Goal: Task Accomplishment & Management: Use online tool/utility

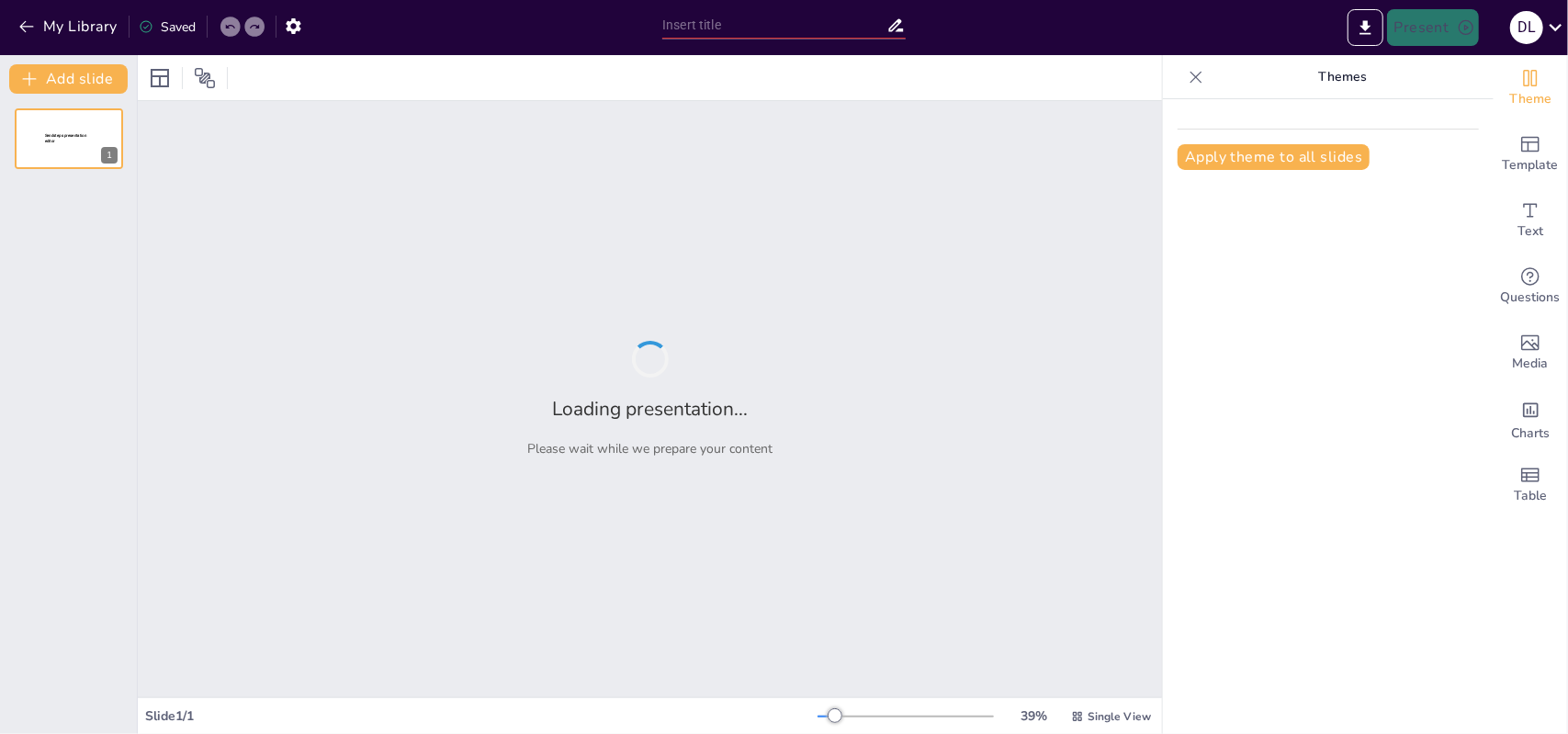
type input "Ядерна програма Ірану: виклик для регіональної та глобальної безпеки"
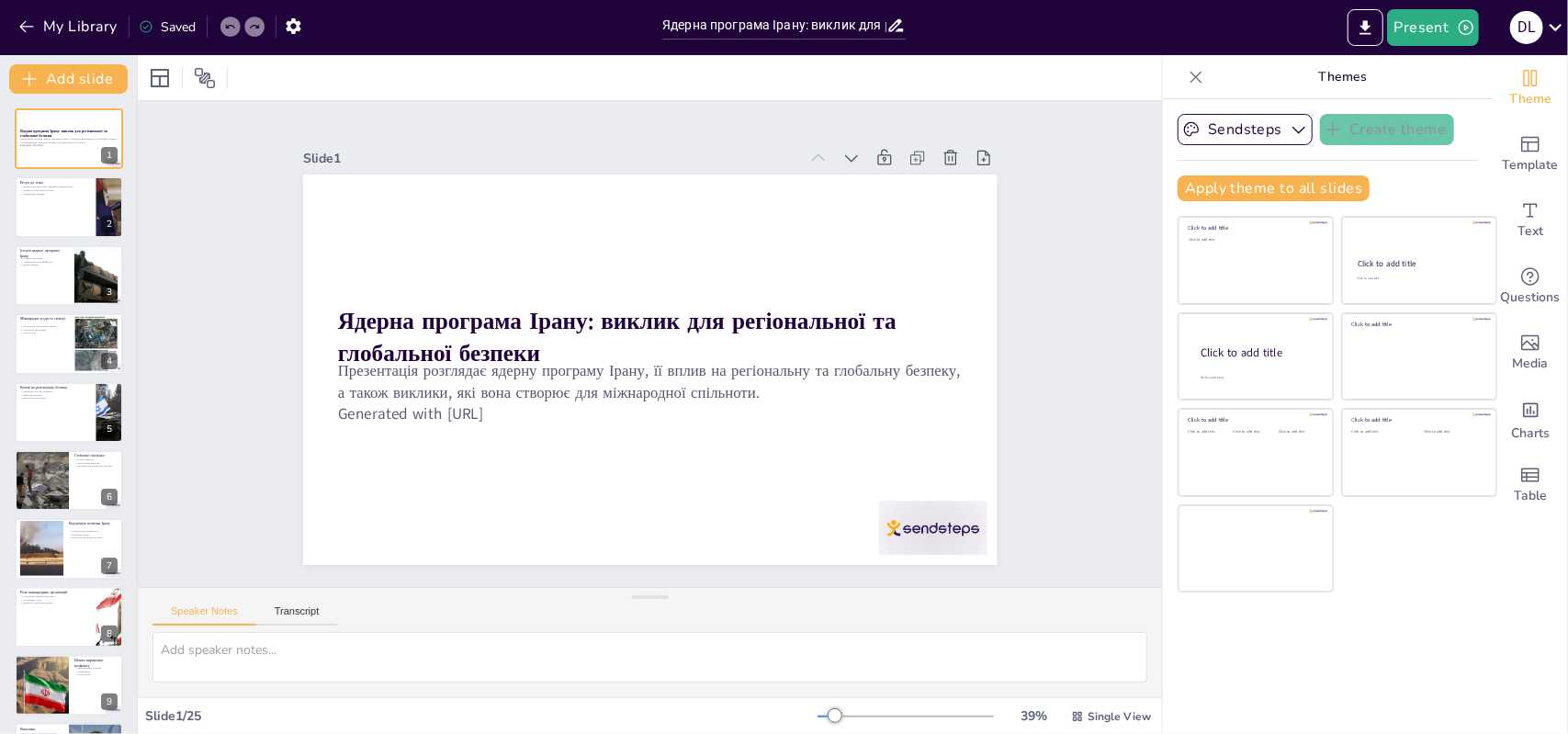
checkbox input "true"
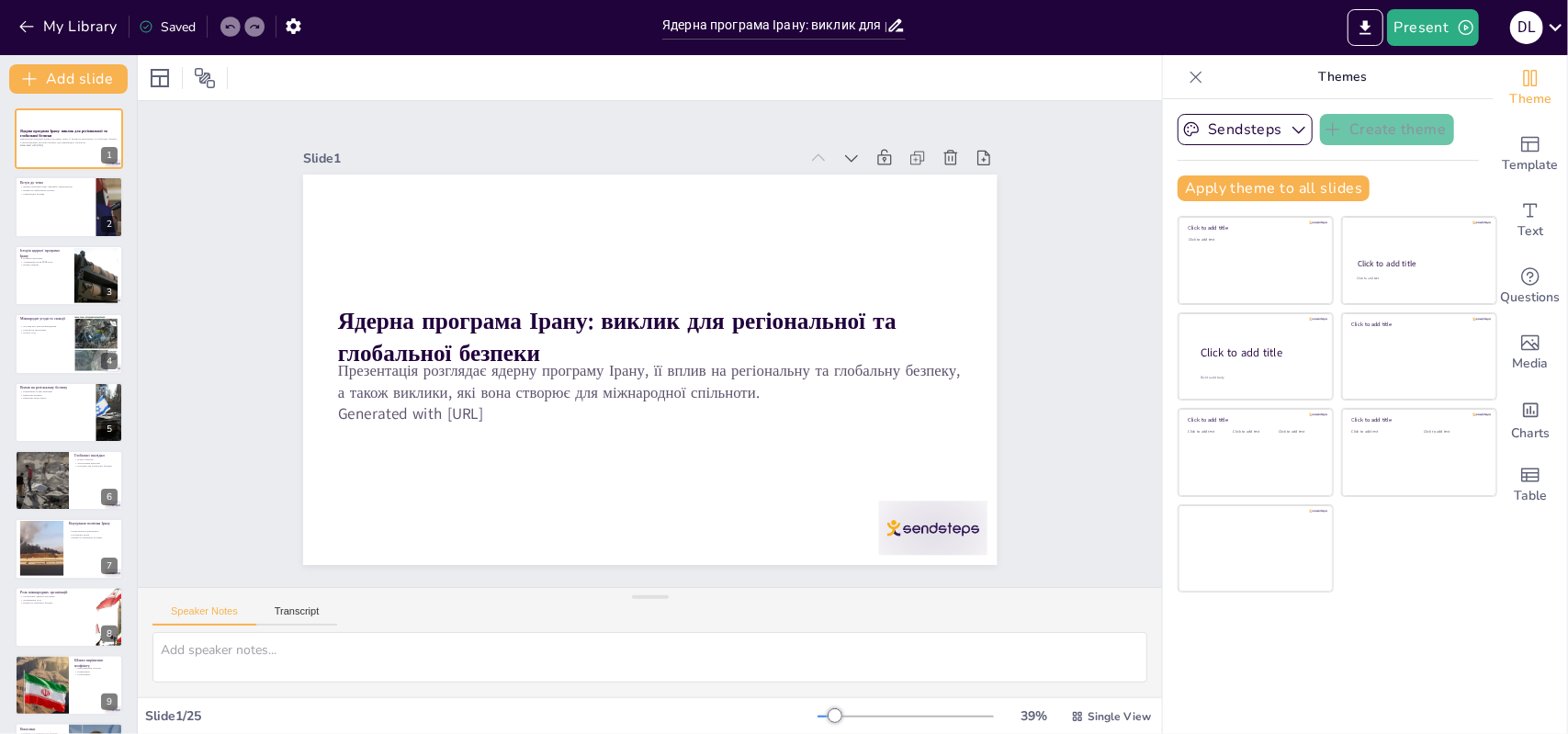
checkbox input "true"
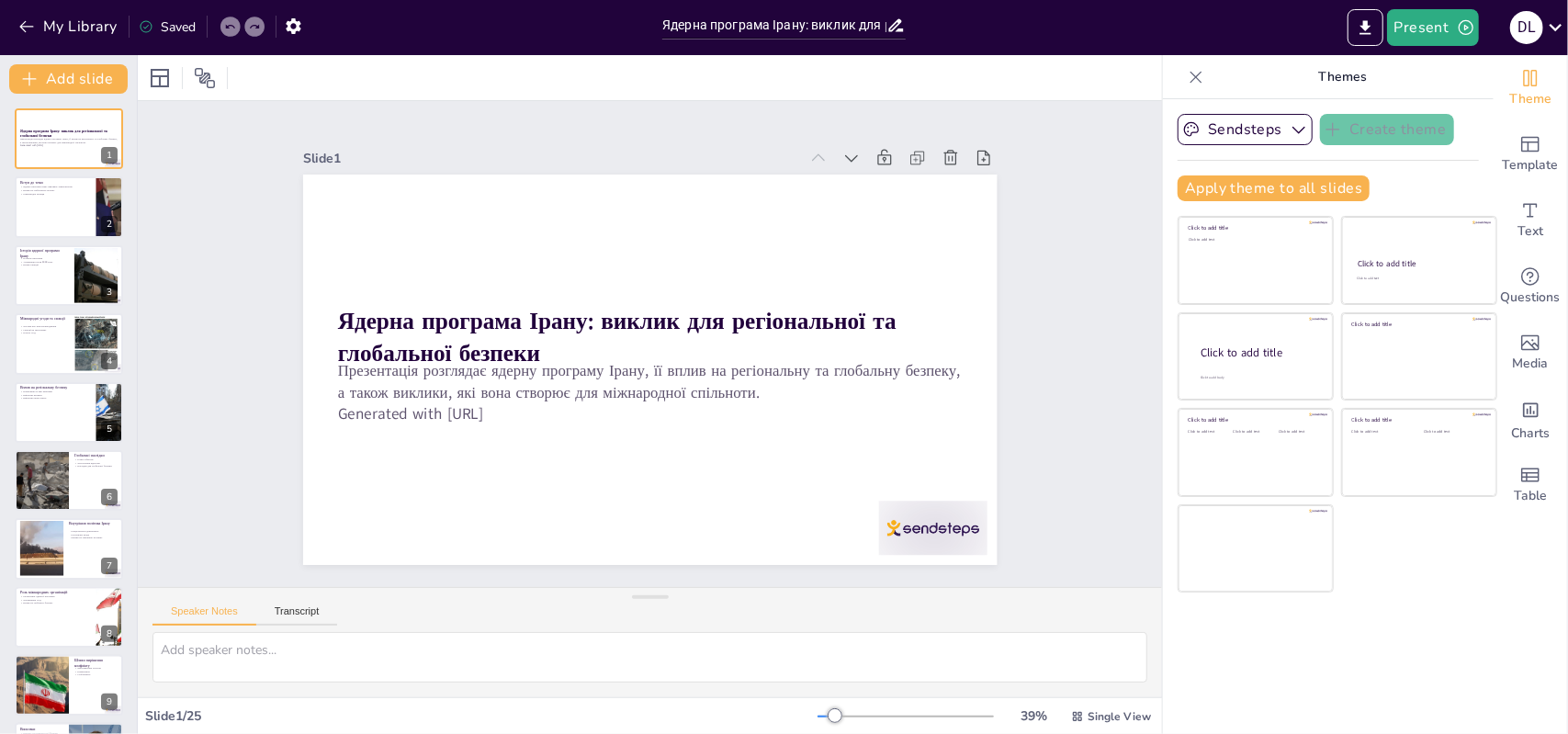
checkbox input "true"
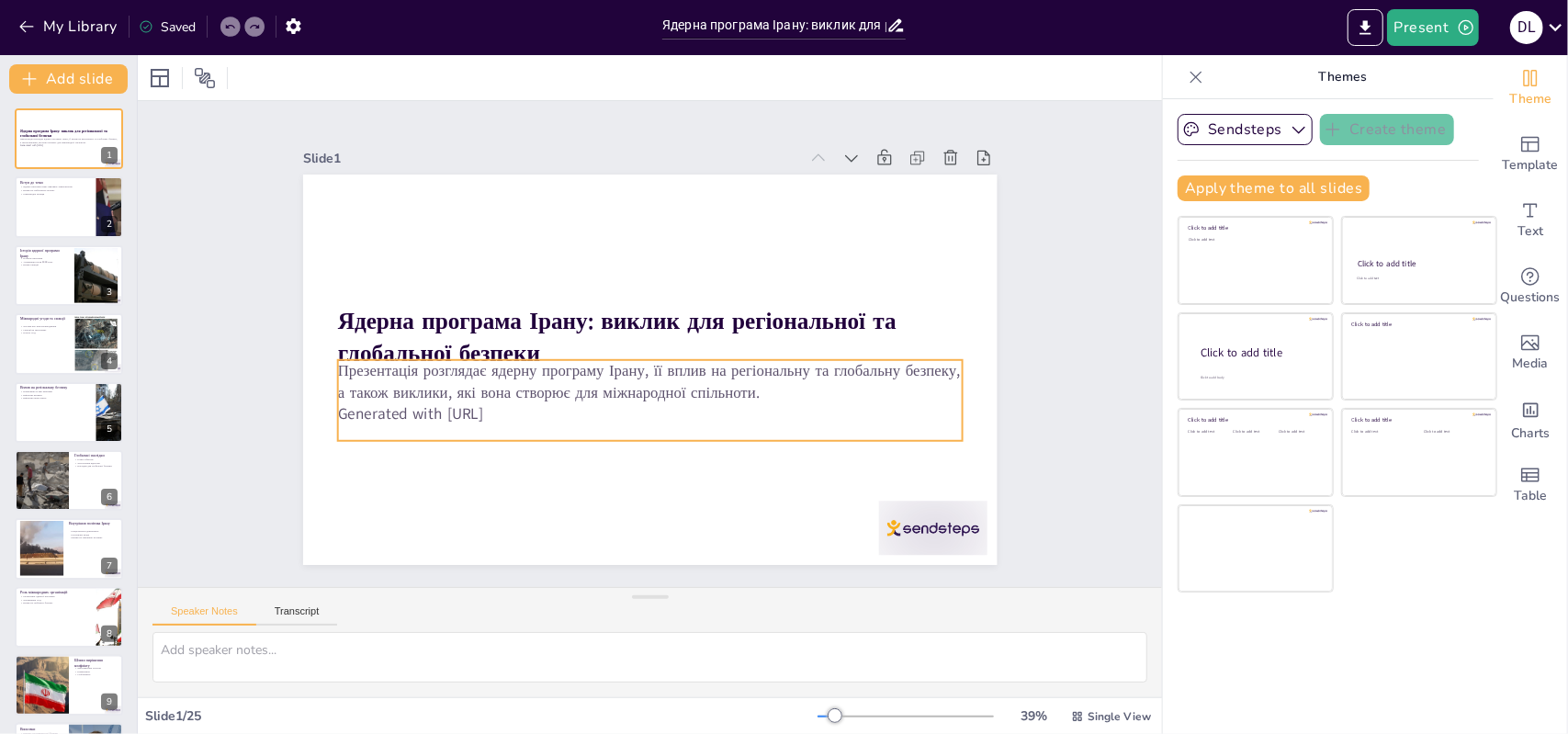
checkbox input "true"
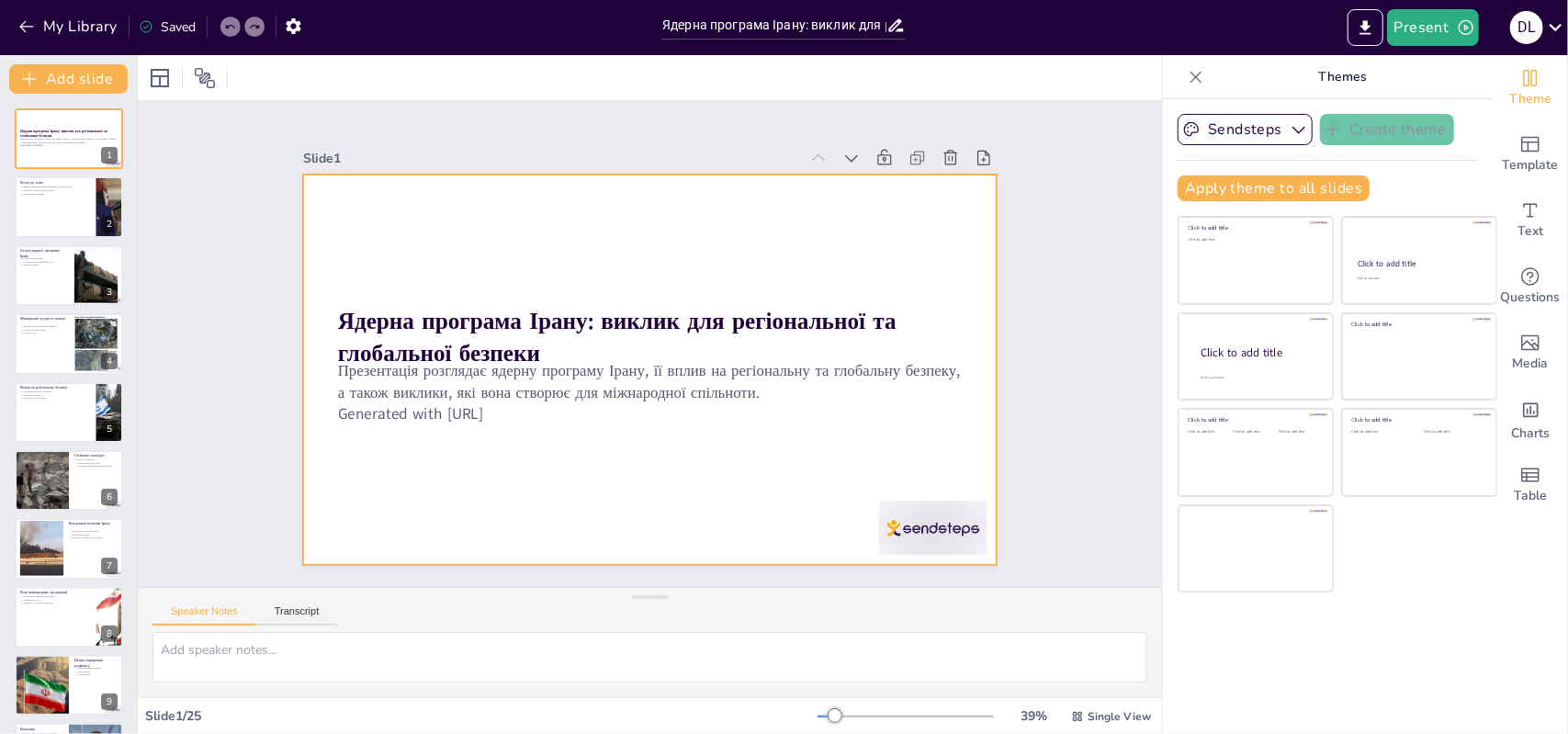
checkbox input "true"
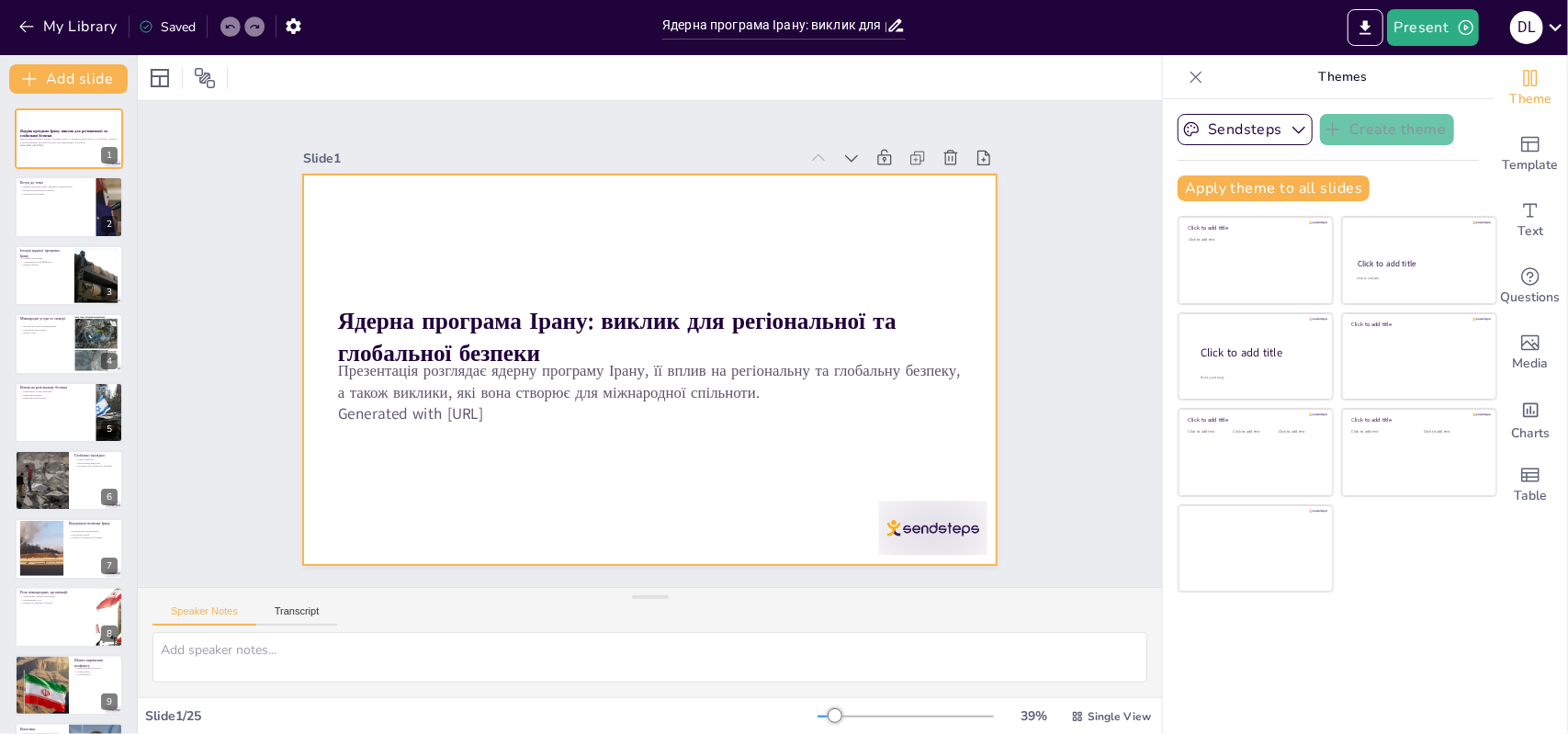
checkbox input "true"
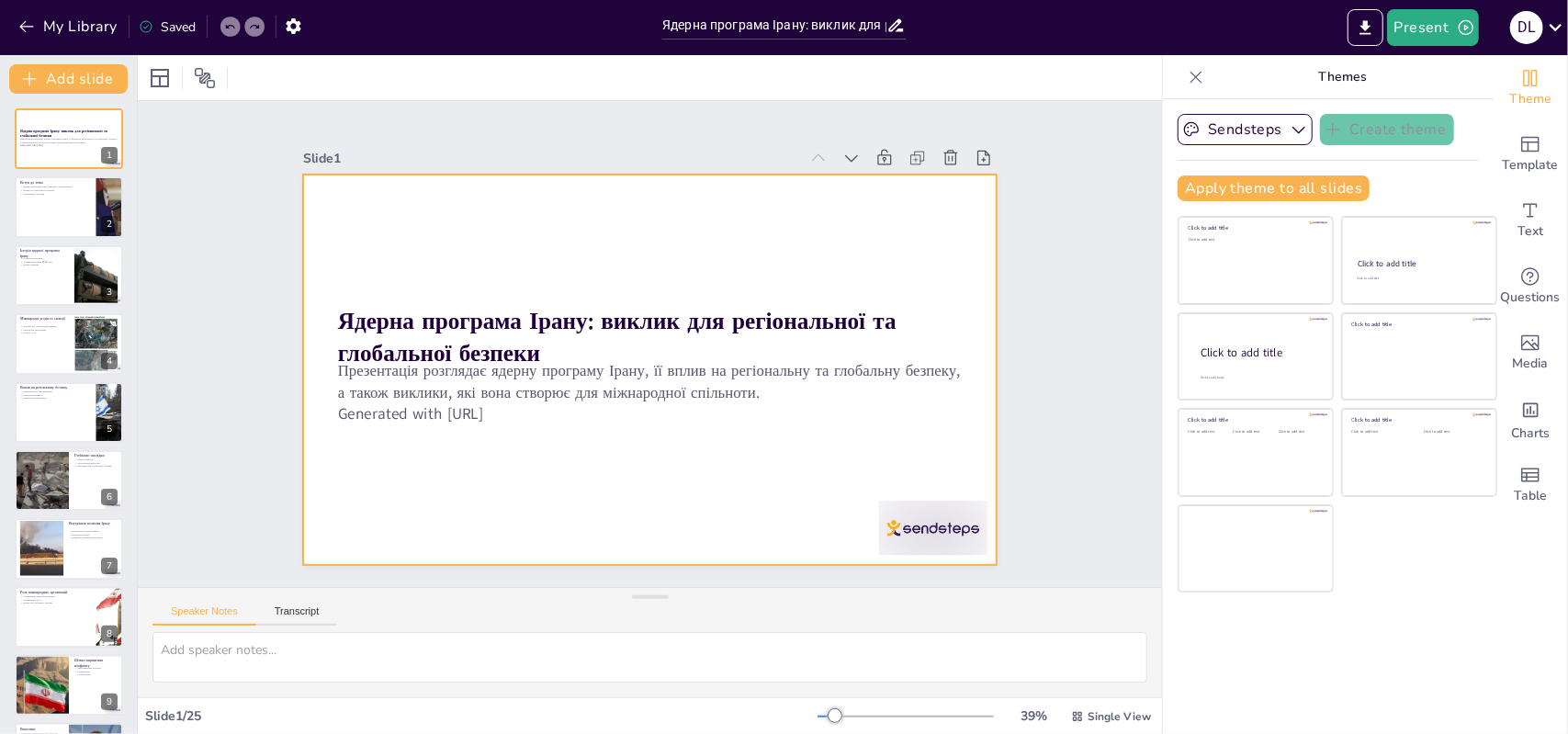
checkbox input "true"
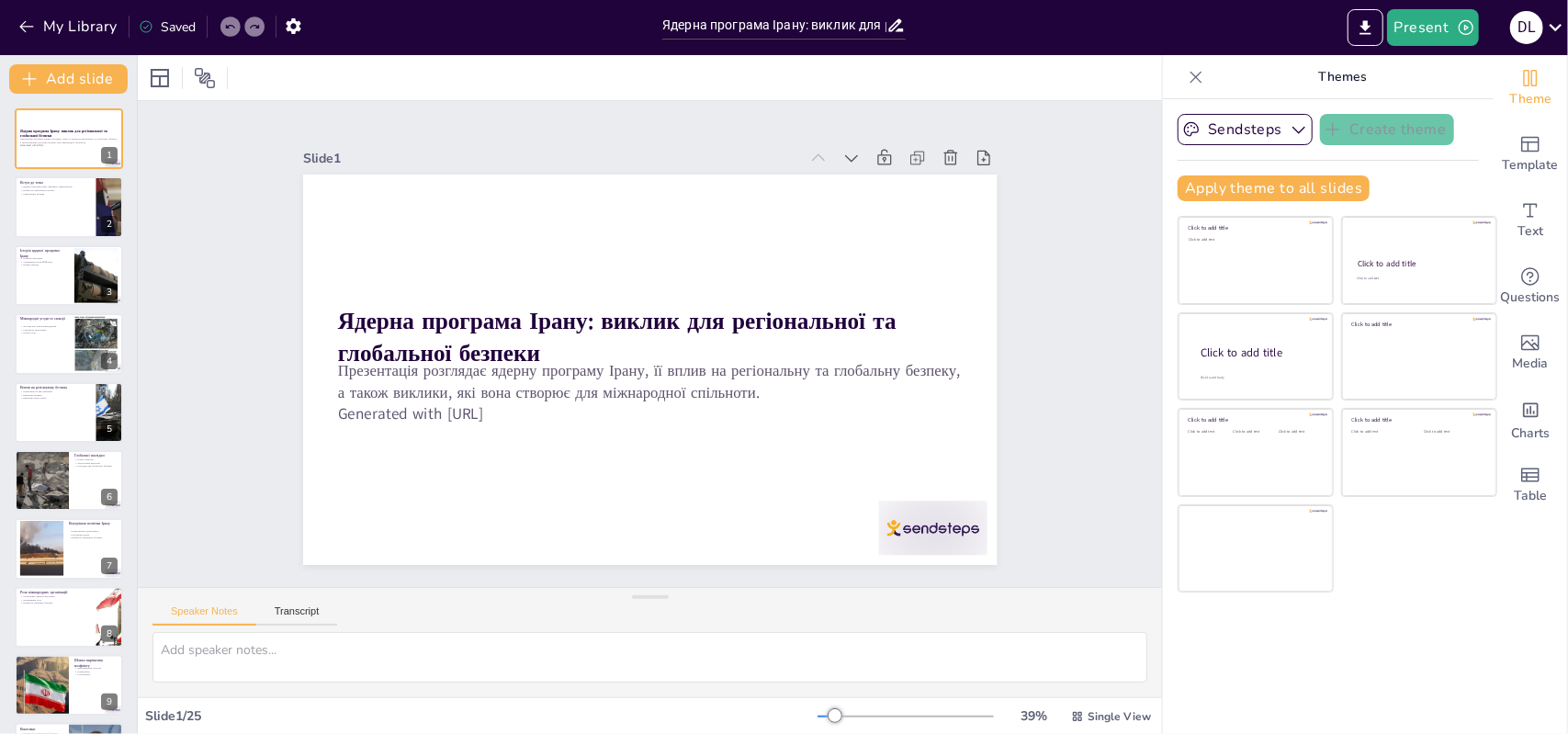
checkbox input "true"
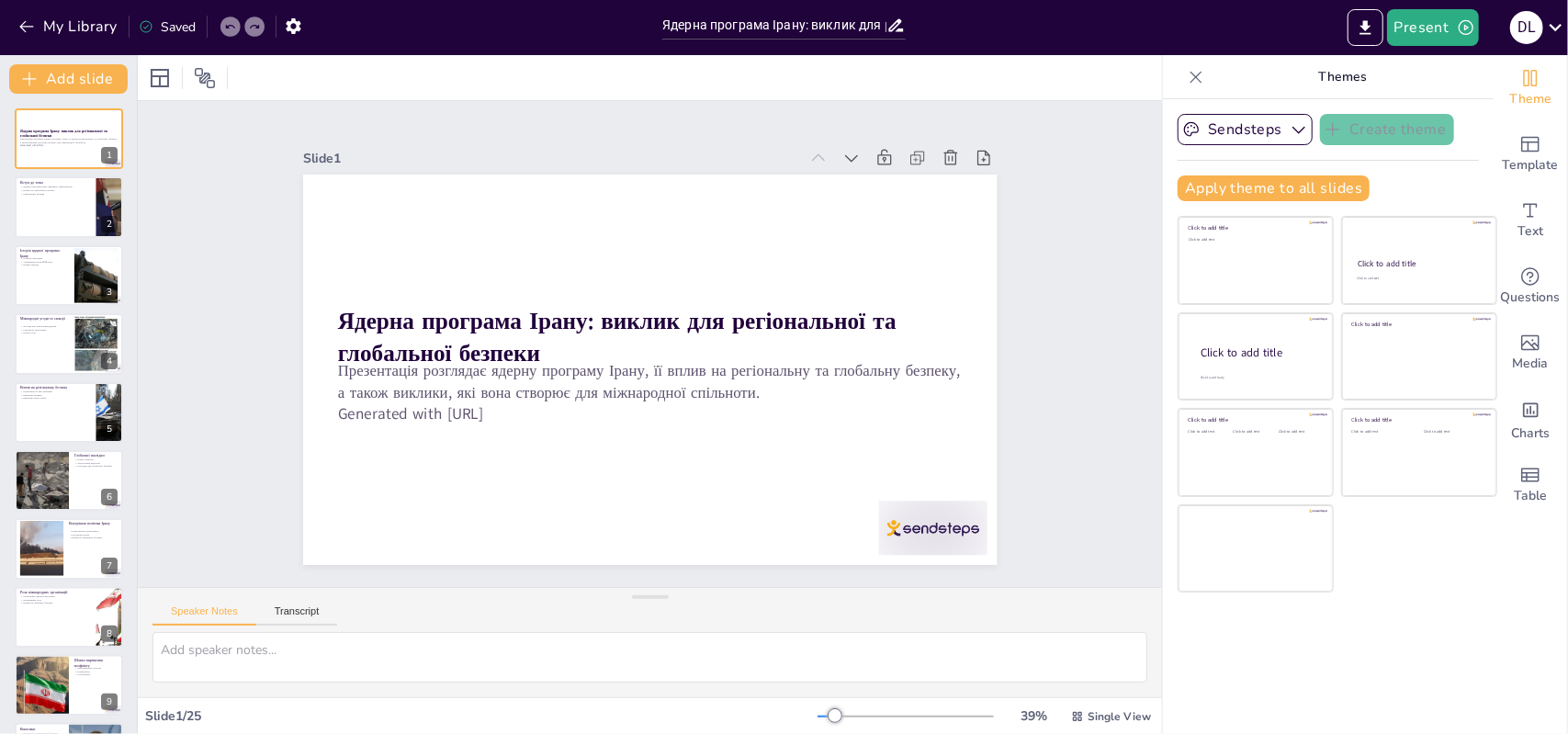
checkbox input "true"
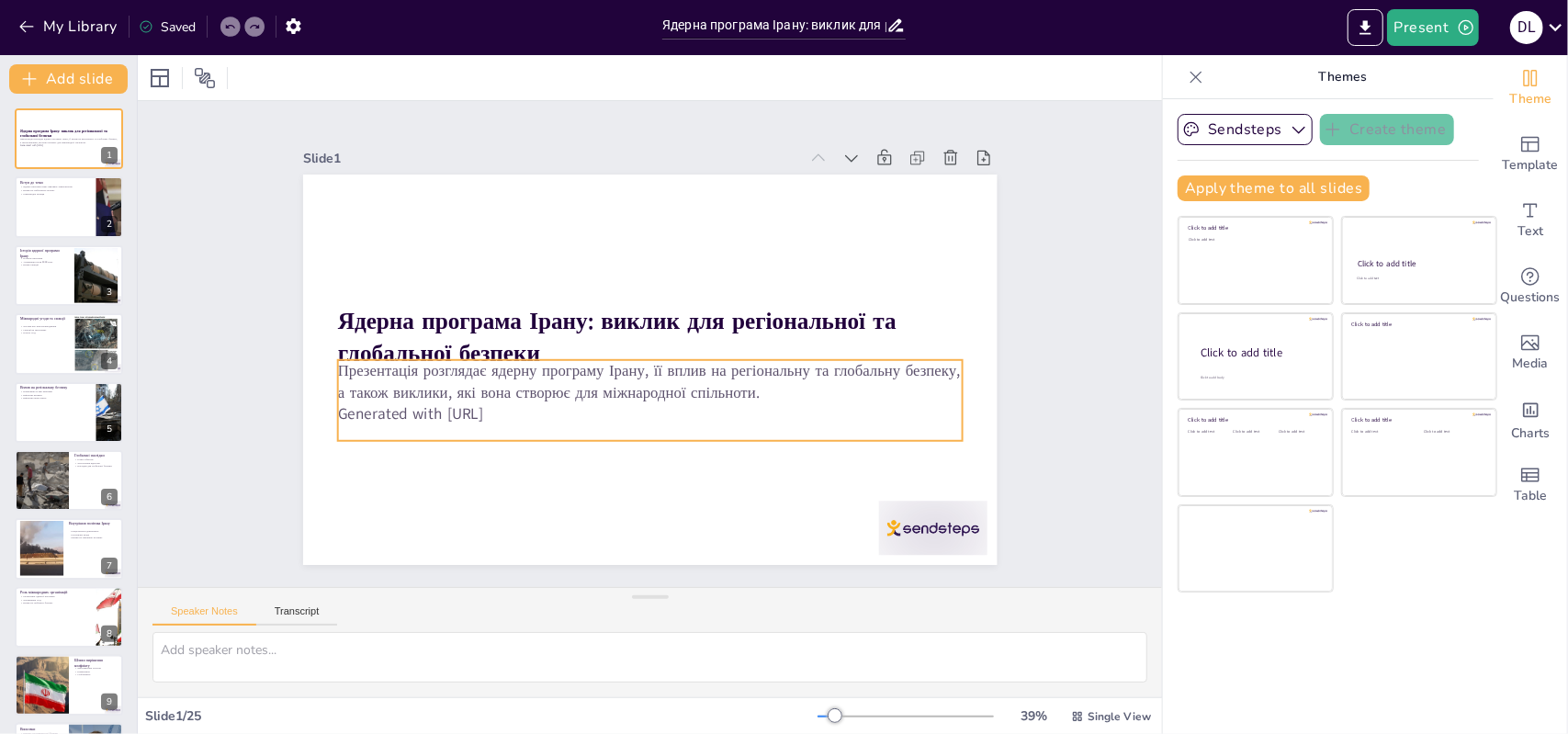
checkbox input "true"
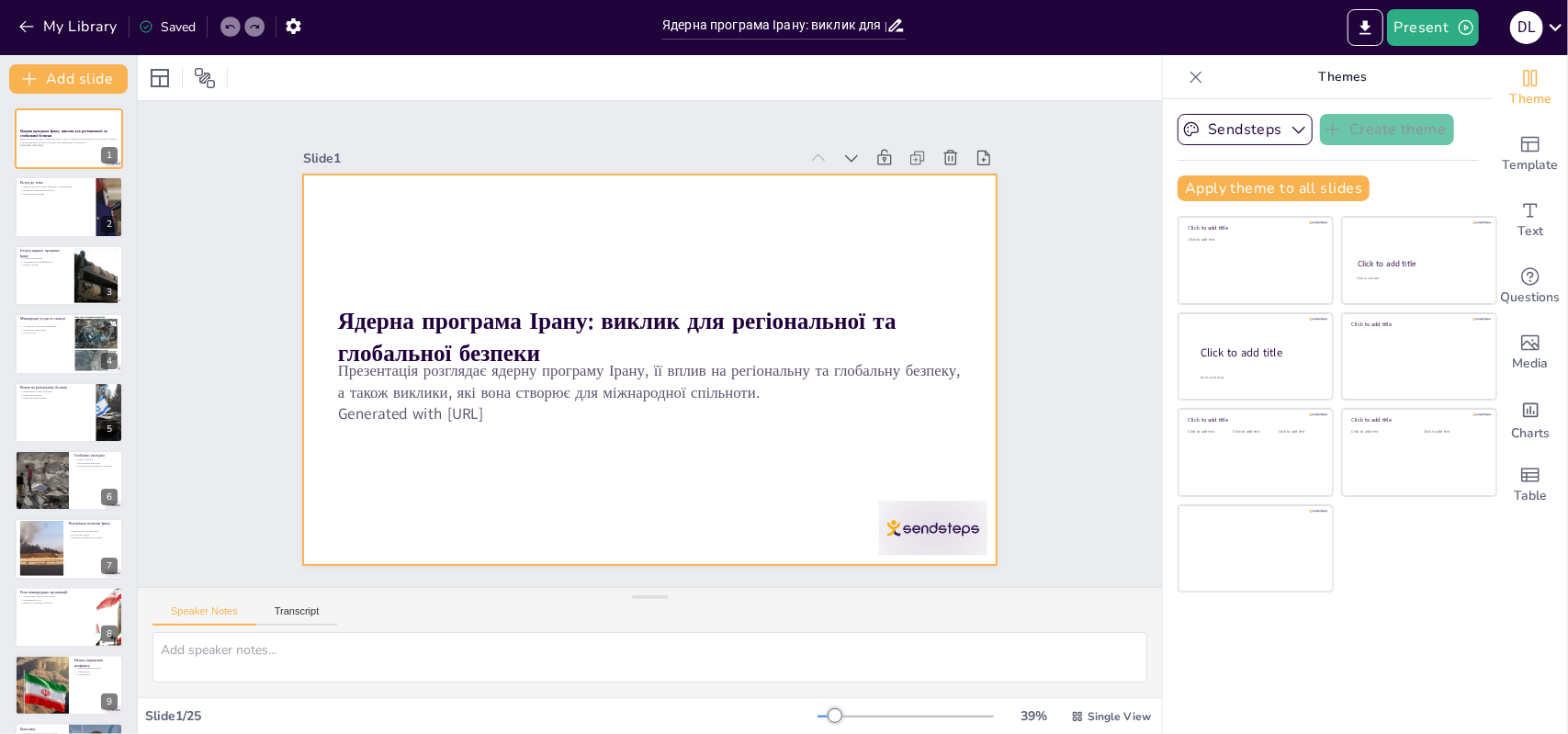
checkbox input "true"
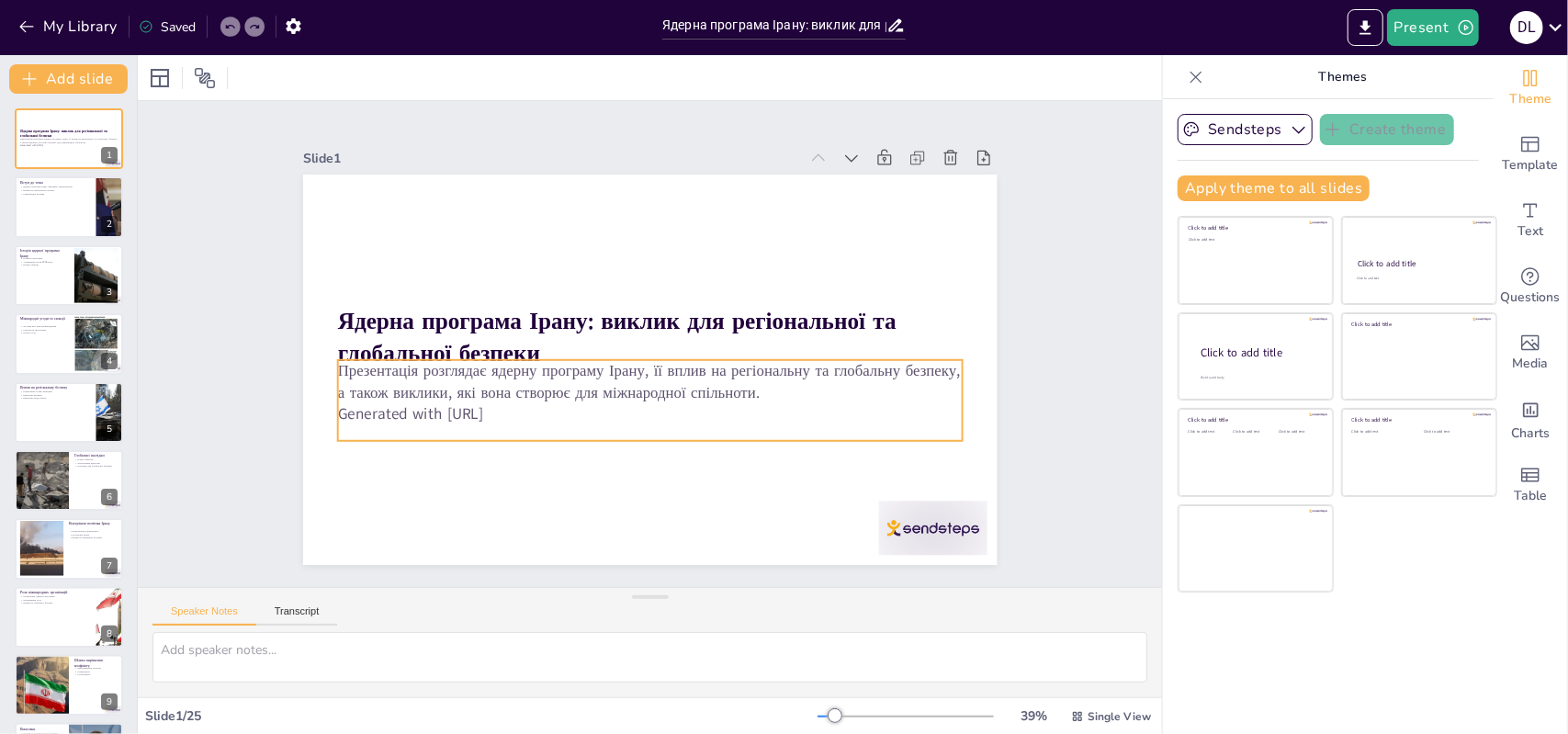
checkbox input "true"
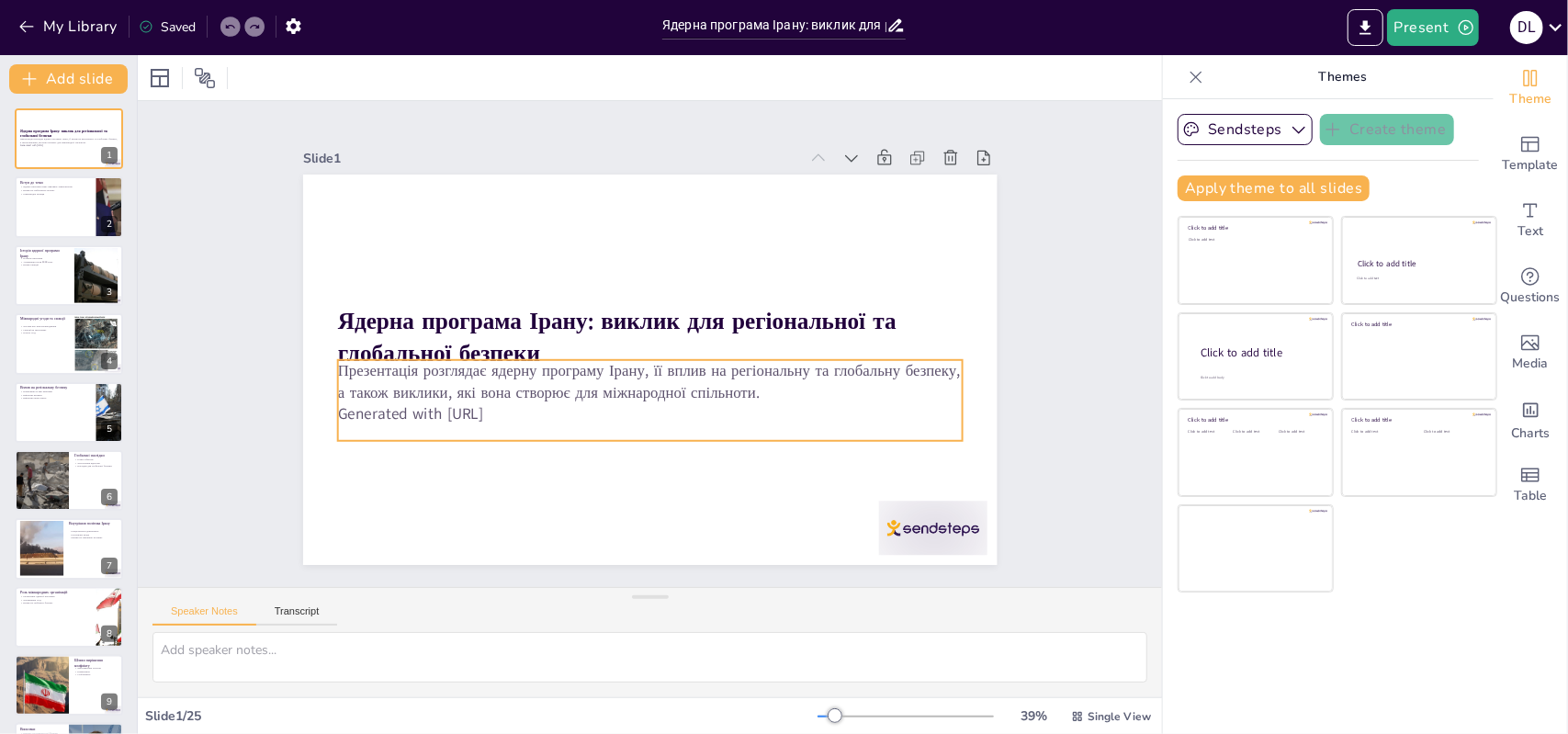
checkbox input "true"
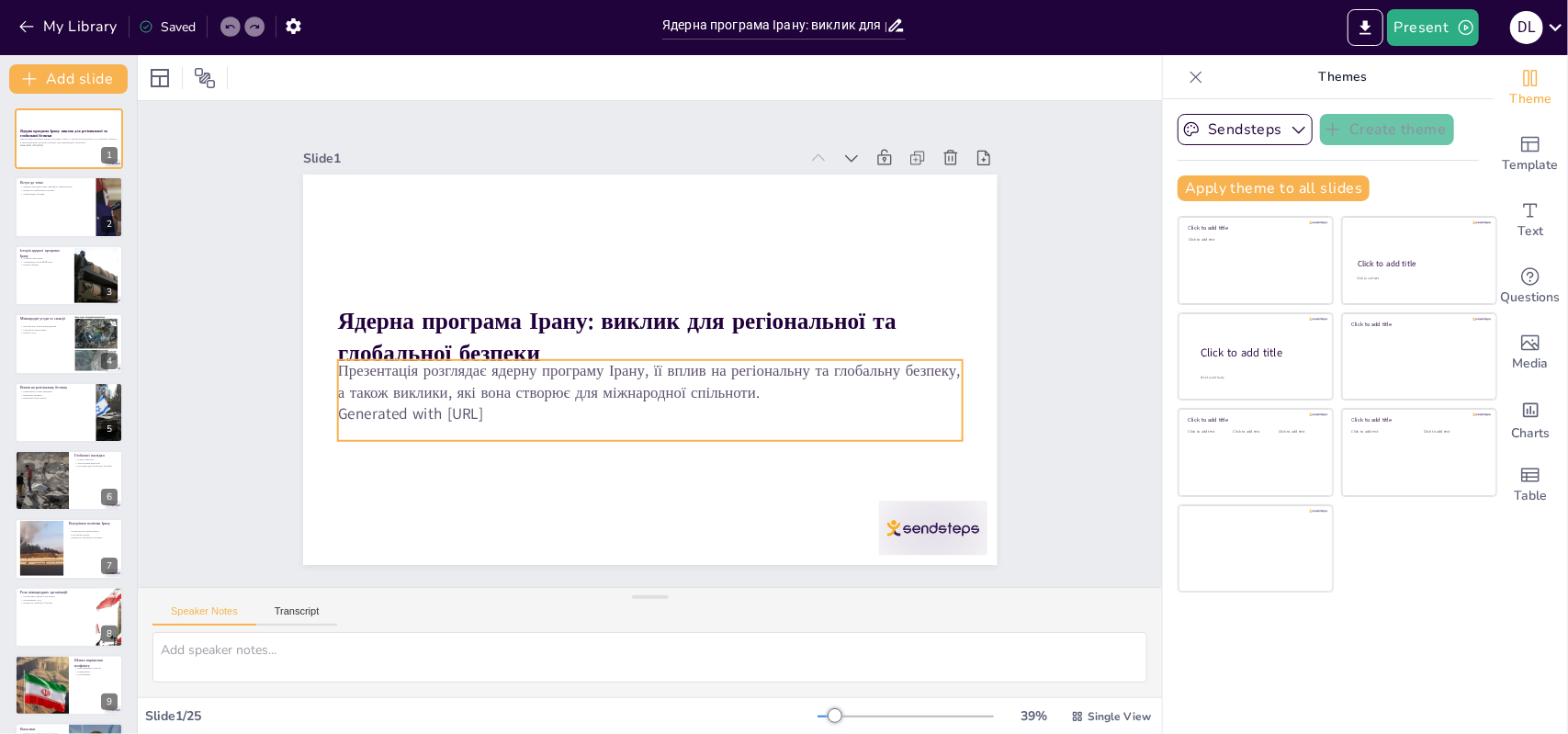
checkbox input "true"
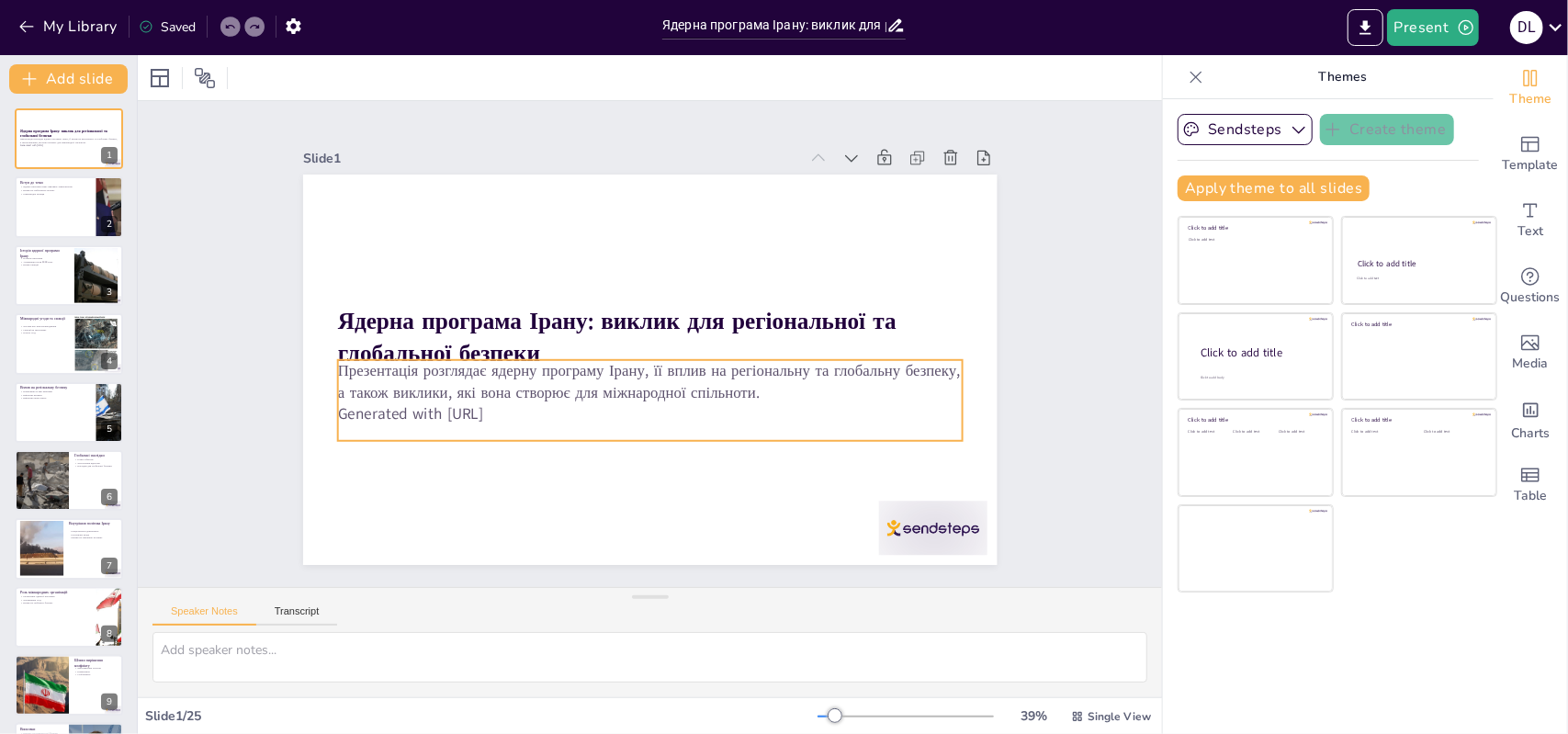
checkbox input "true"
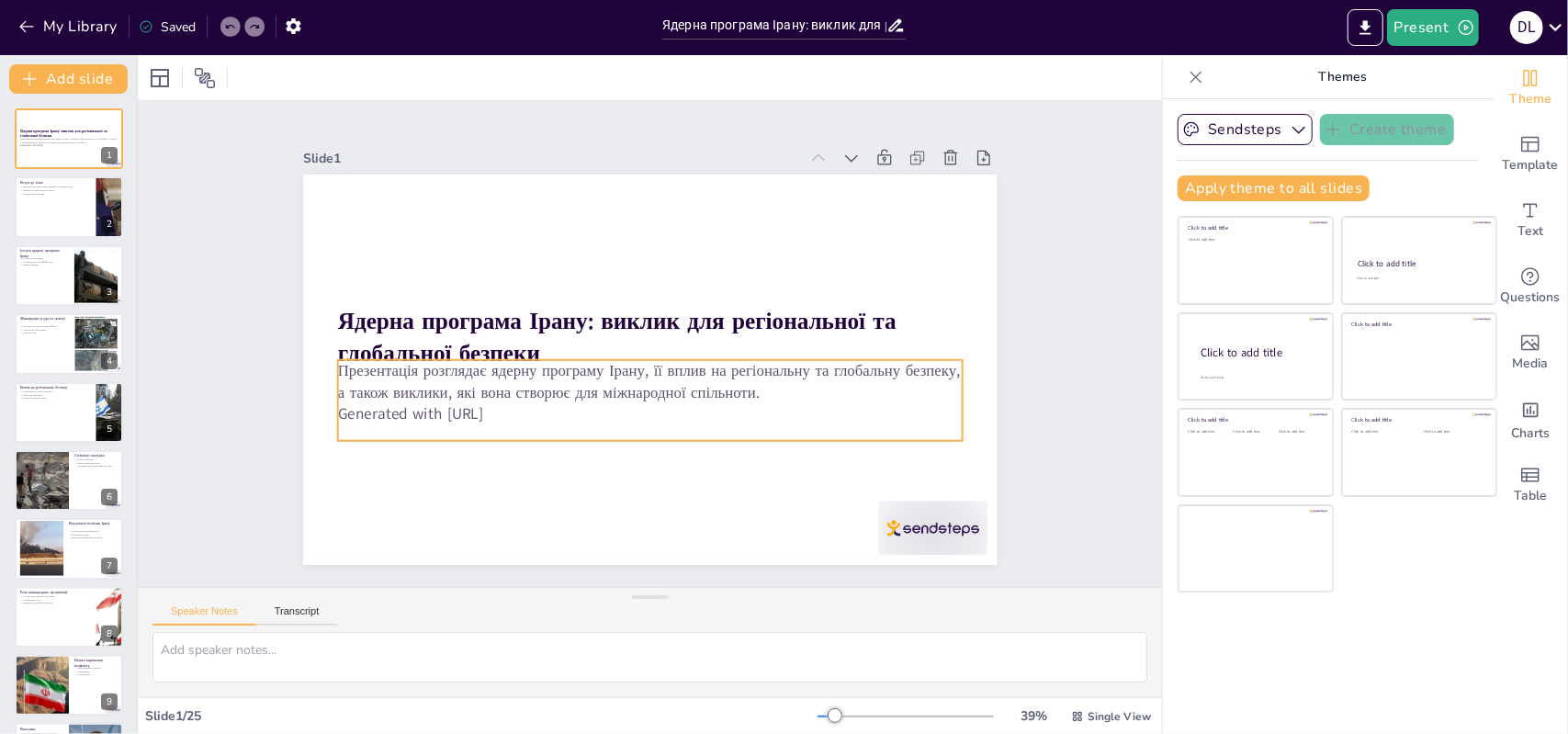
click at [563, 398] on p "Generated with [URL]" at bounding box center [642, 413] width 624 height 87
checkbox input "true"
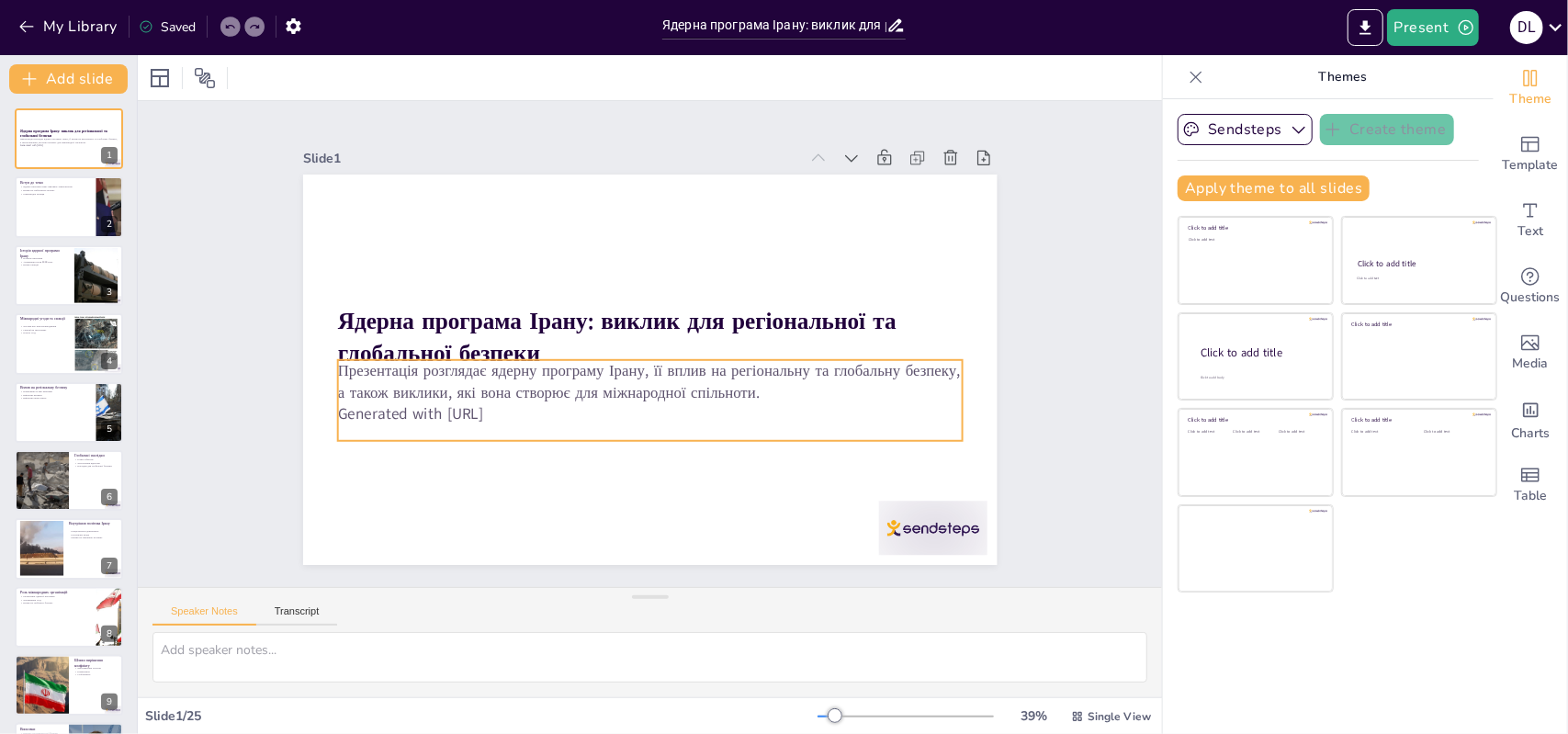
checkbox input "true"
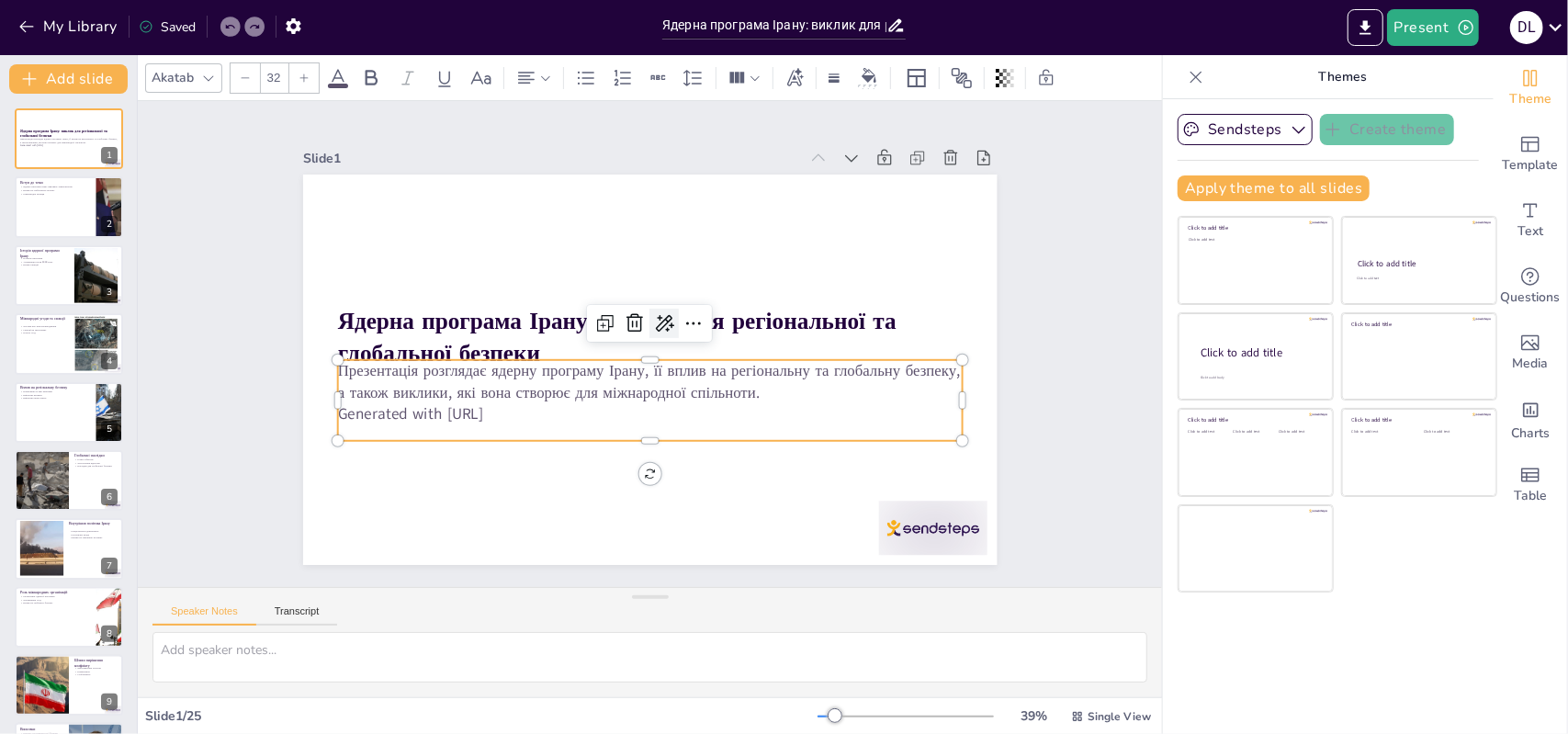
checkbox input "true"
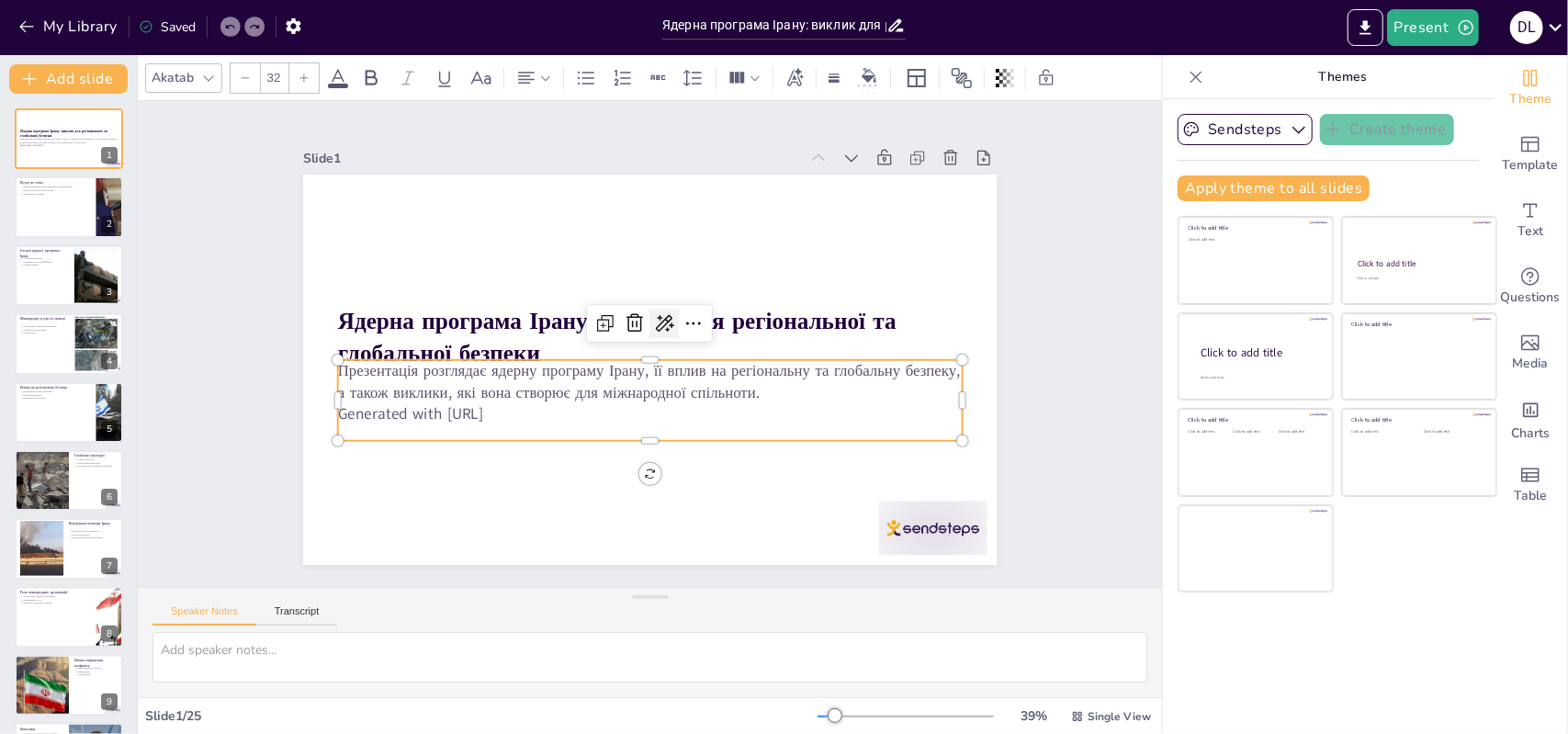
checkbox input "true"
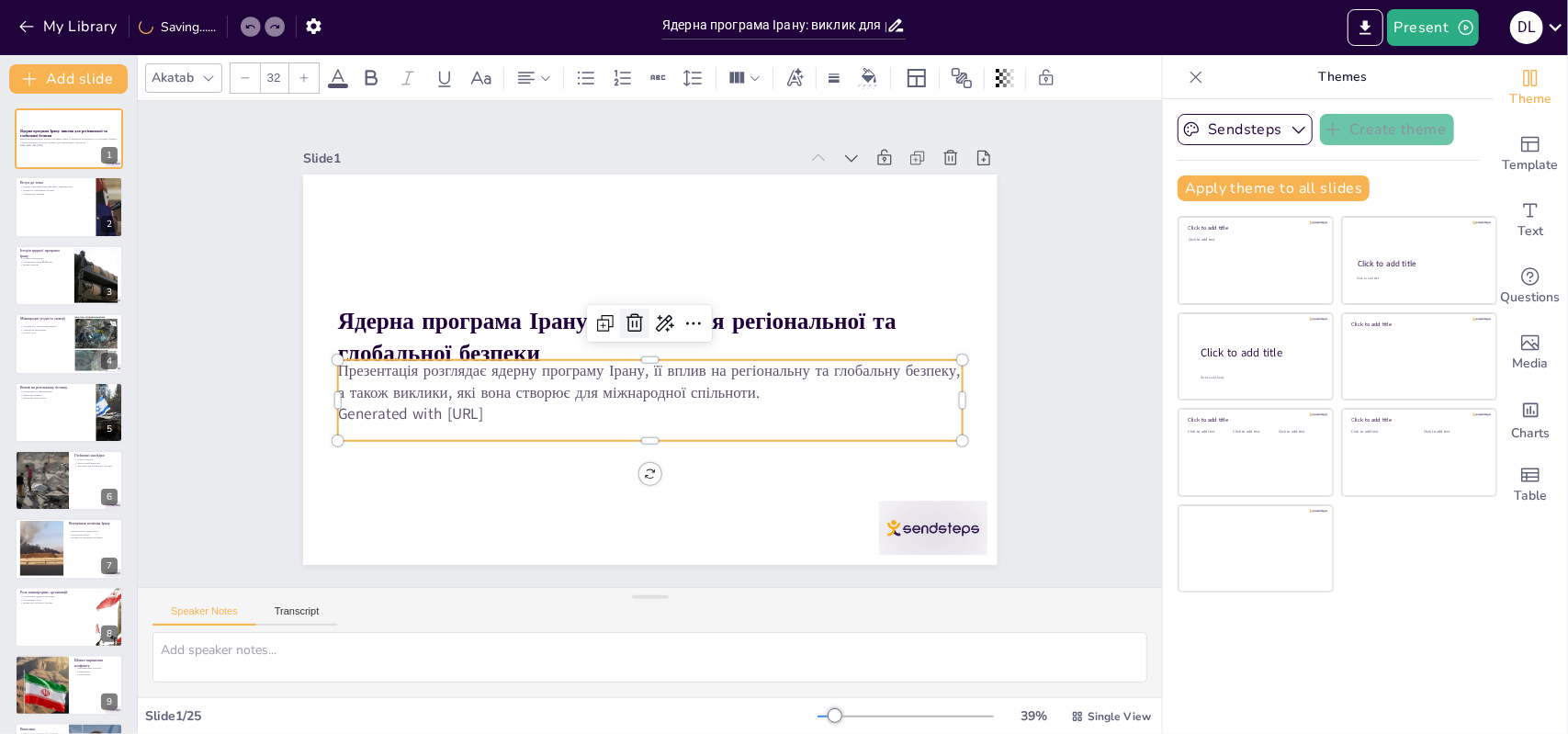
click at [629, 316] on icon at bounding box center [634, 323] width 22 height 22
checkbox input "true"
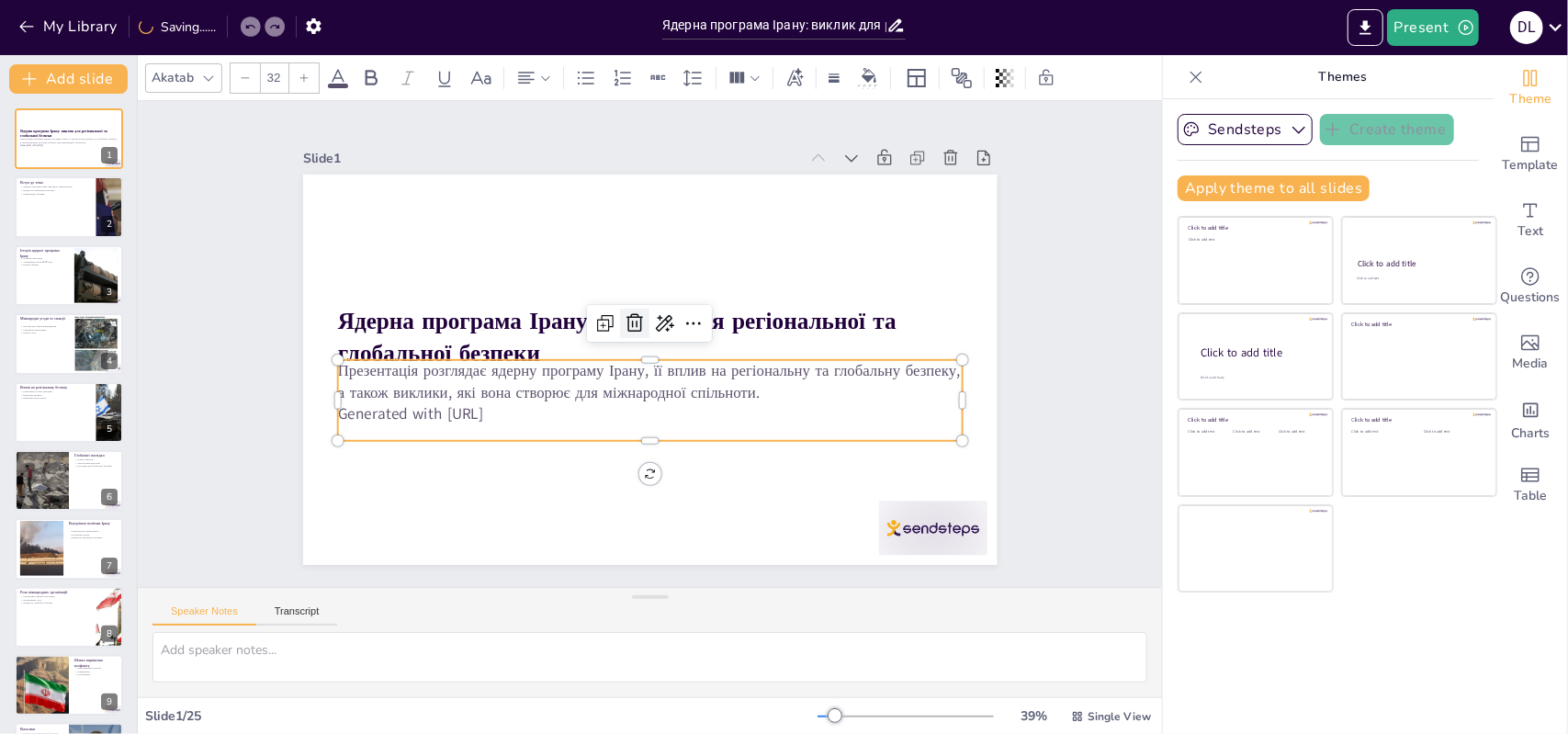
checkbox input "true"
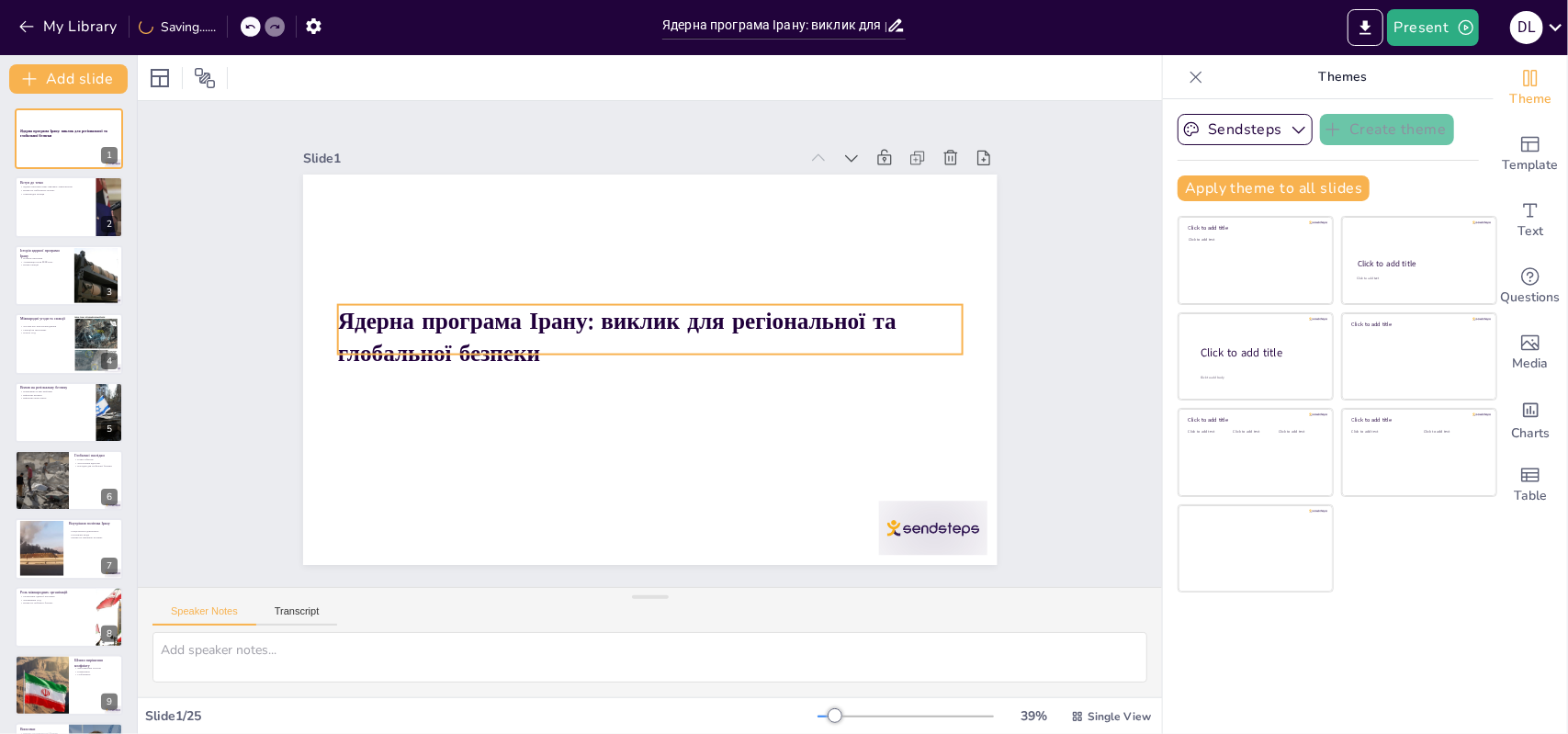
checkbox input "true"
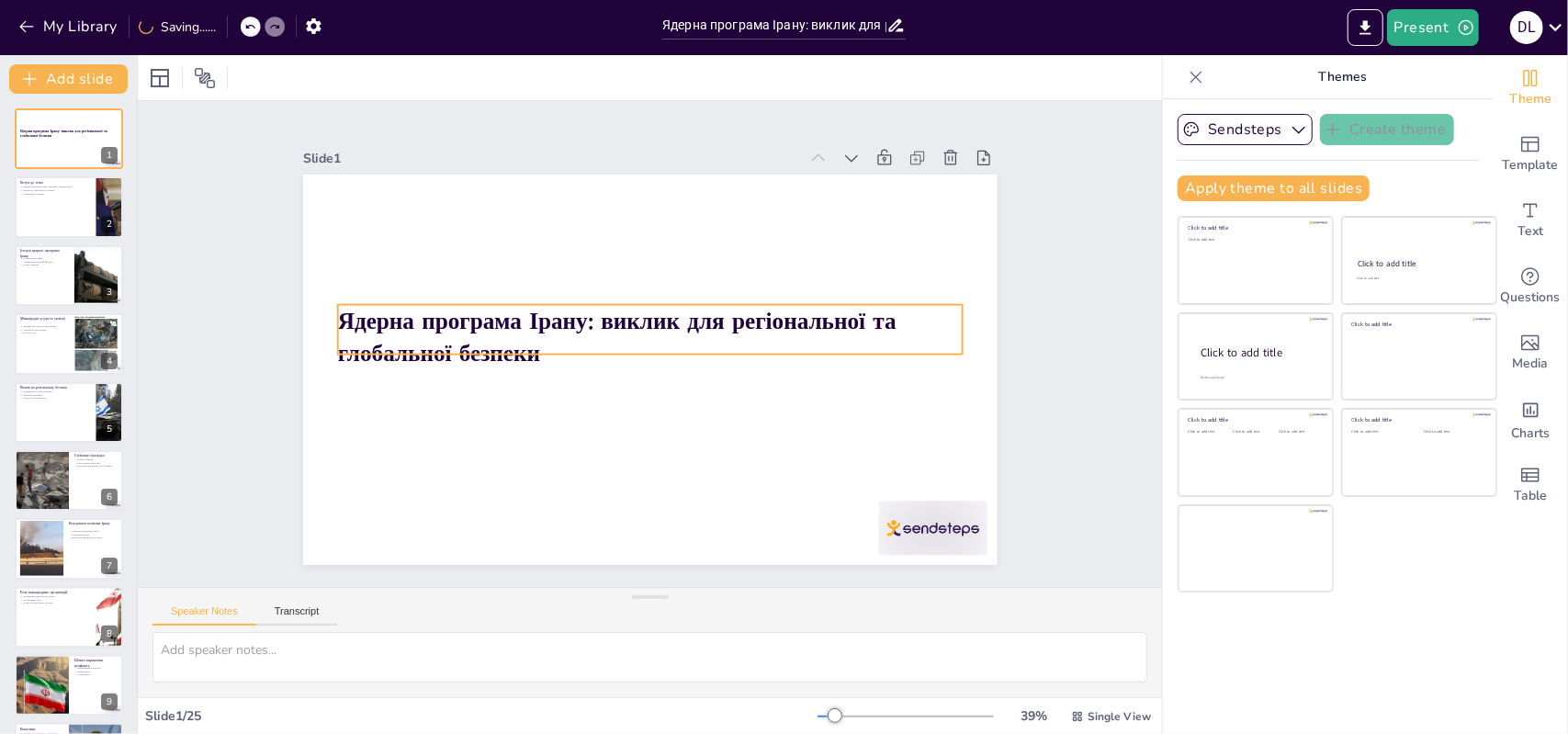
checkbox input "true"
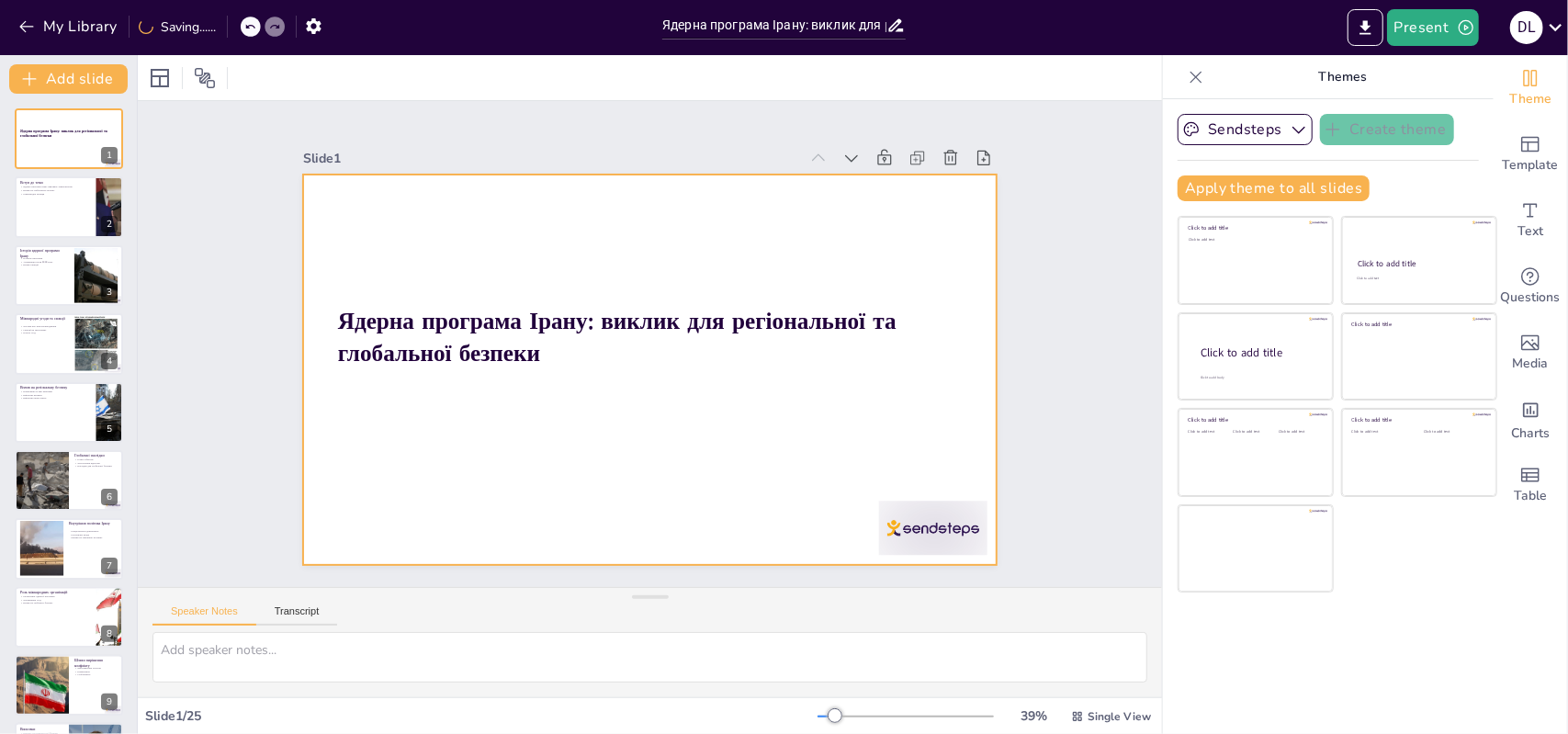
checkbox input "true"
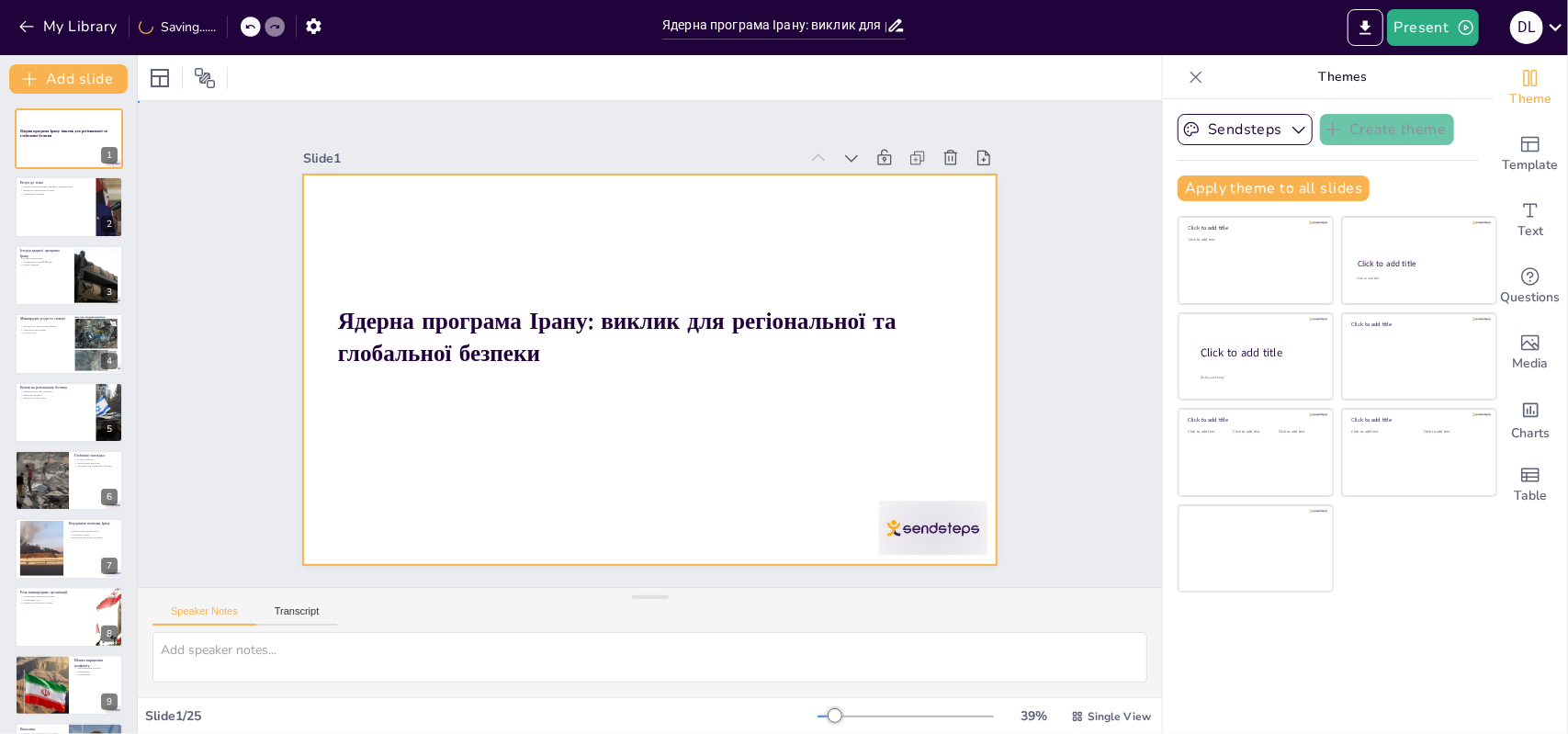
checkbox input "true"
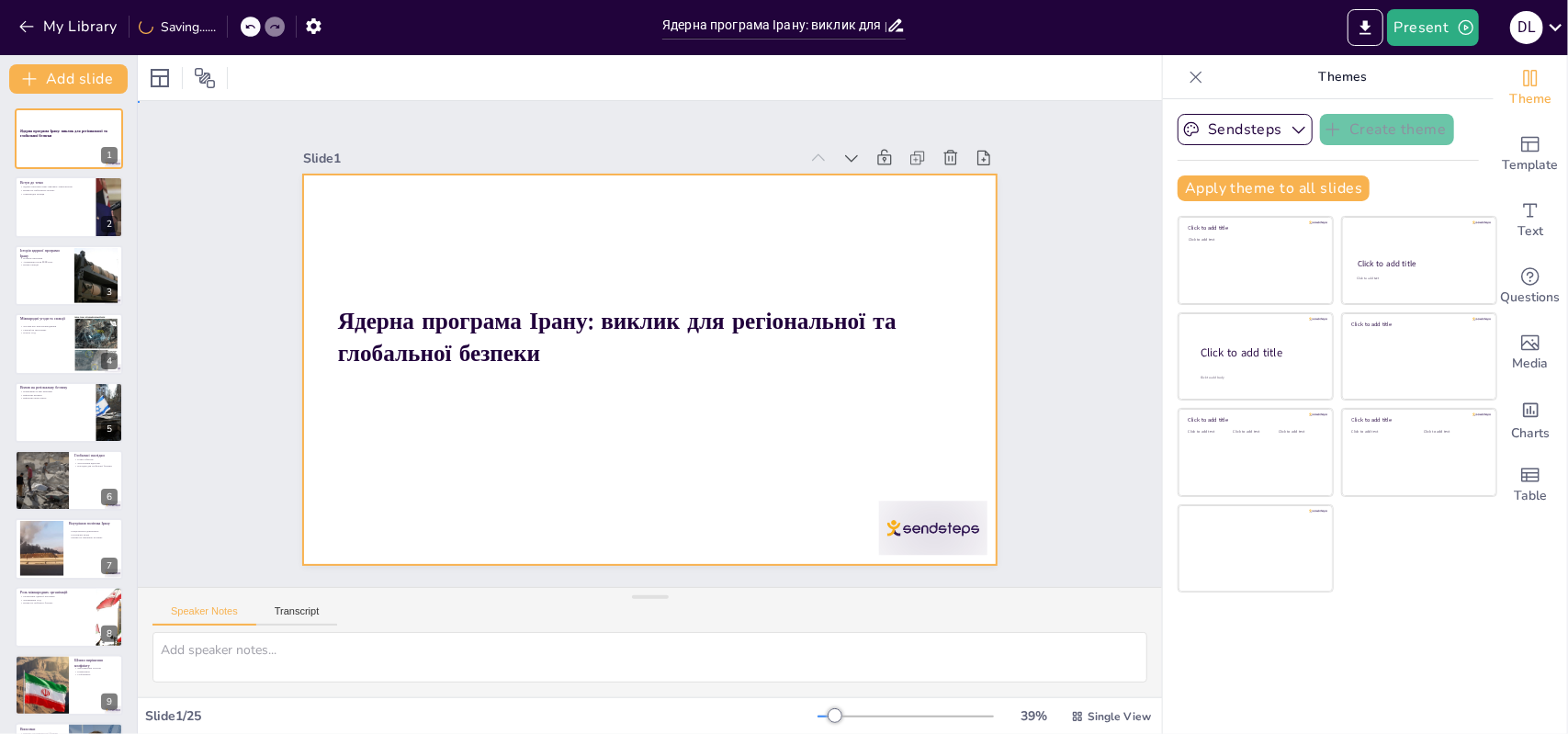
checkbox input "true"
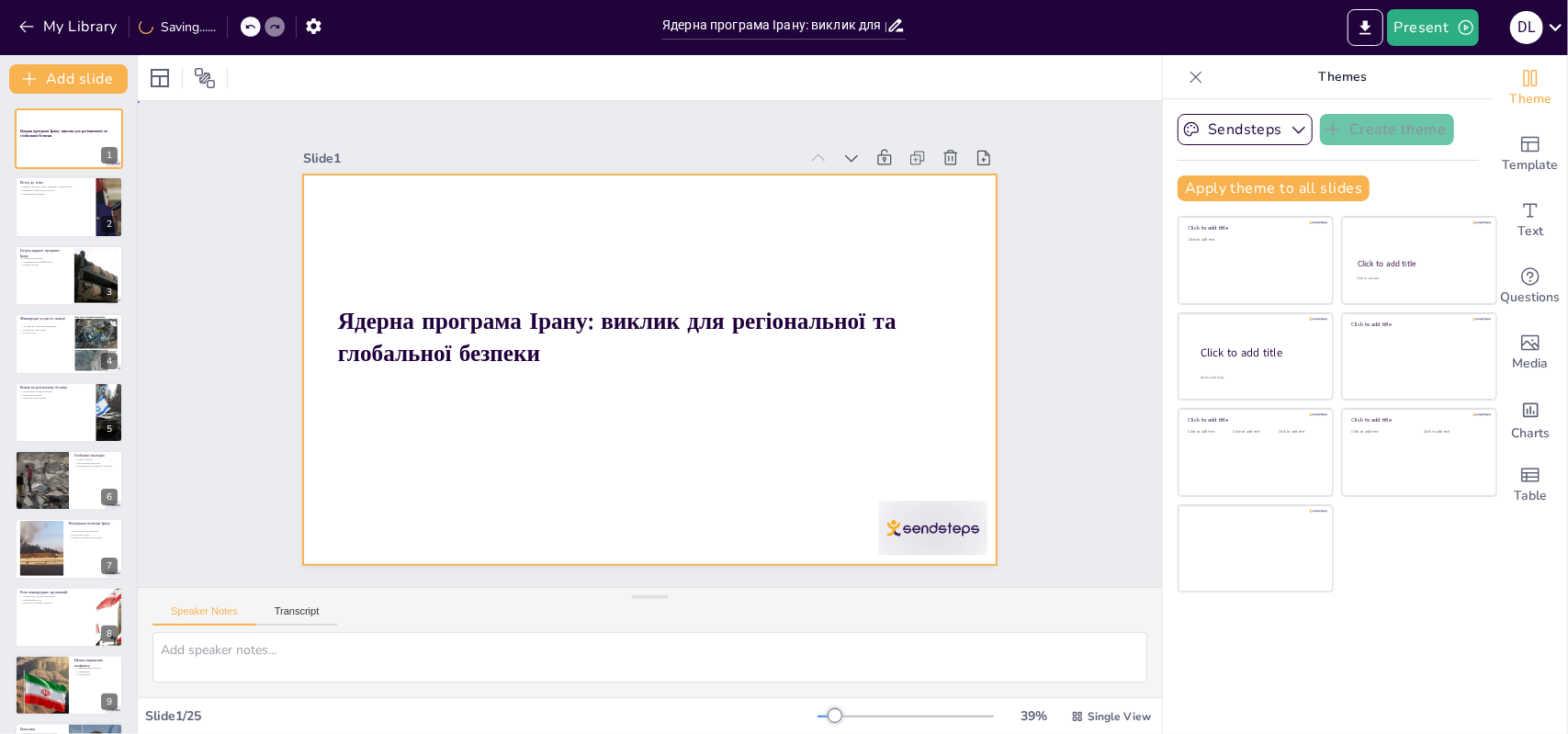
click at [751, 484] on div at bounding box center [647, 369] width 731 height 461
checkbox input "true"
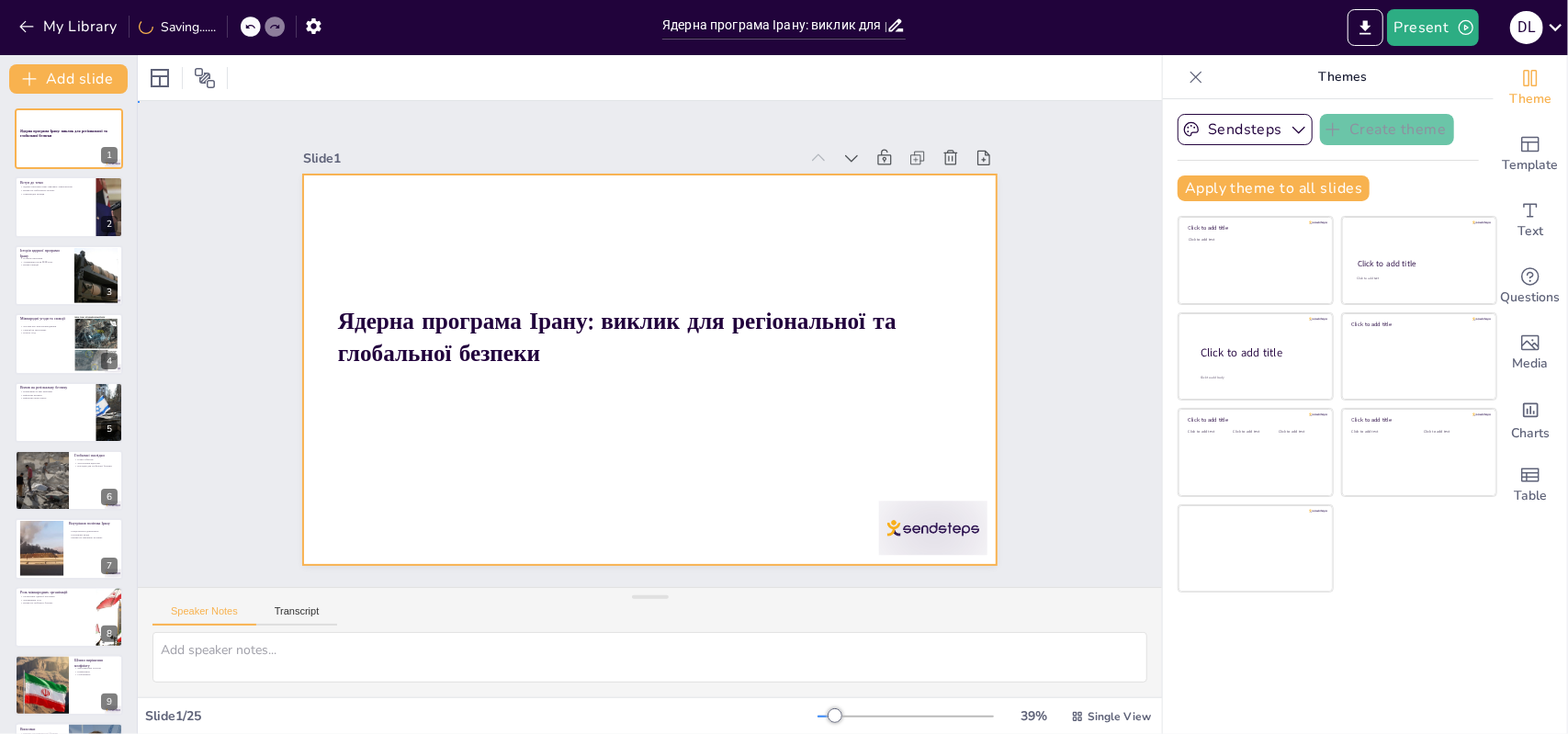
checkbox input "true"
click at [751, 484] on div at bounding box center [647, 370] width 731 height 460
checkbox input "true"
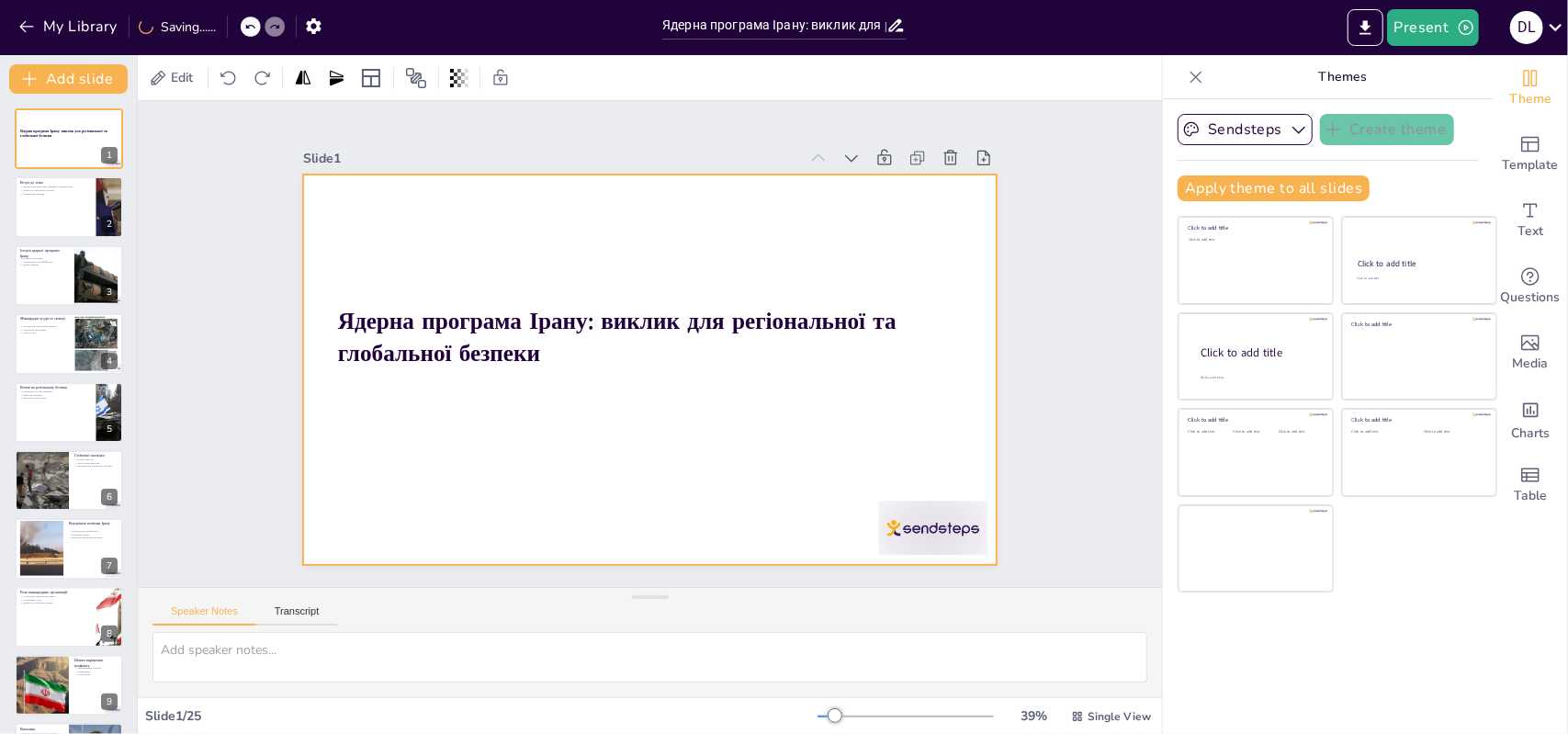
checkbox input "true"
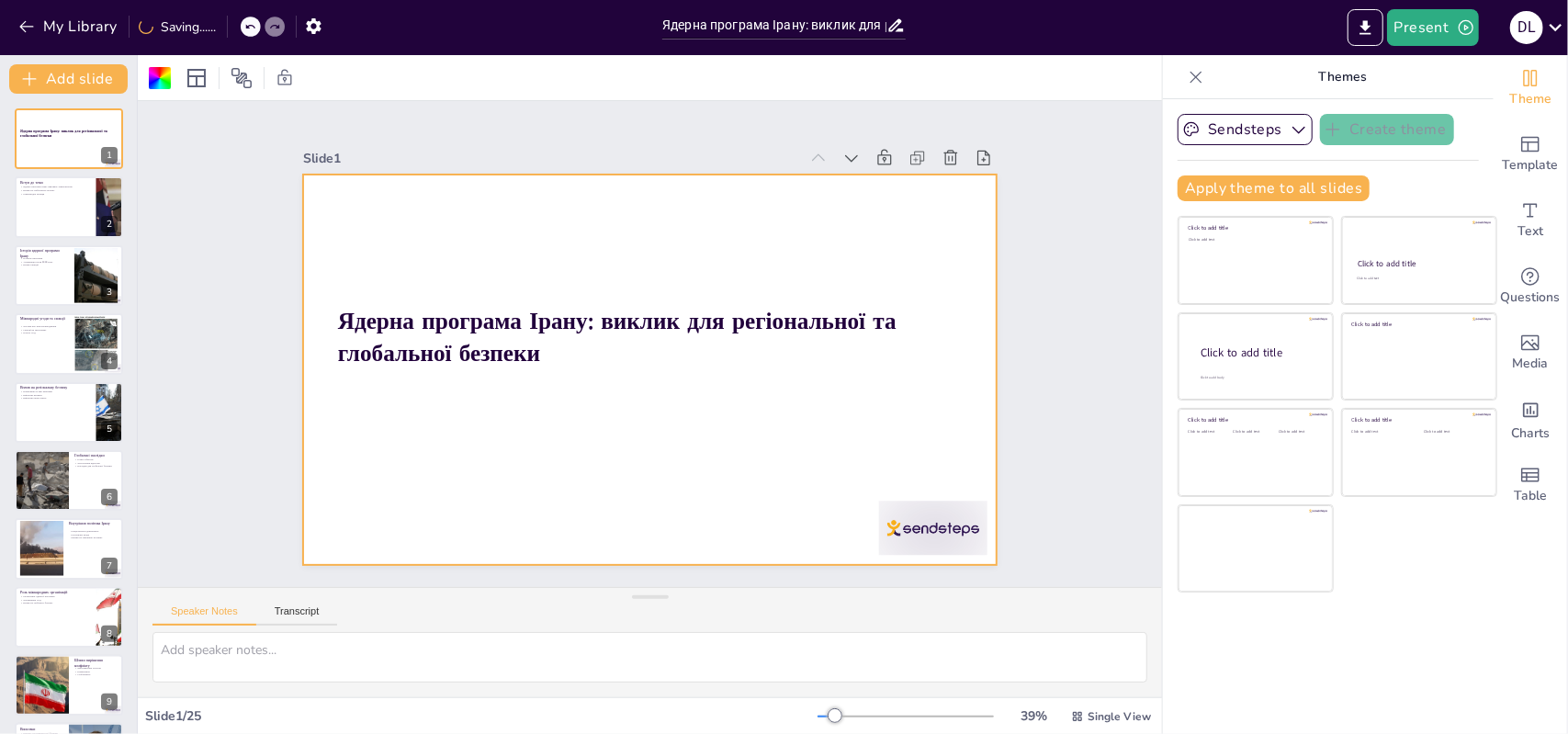
checkbox input "true"
click at [786, 405] on div at bounding box center [650, 369] width 695 height 390
checkbox input "true"
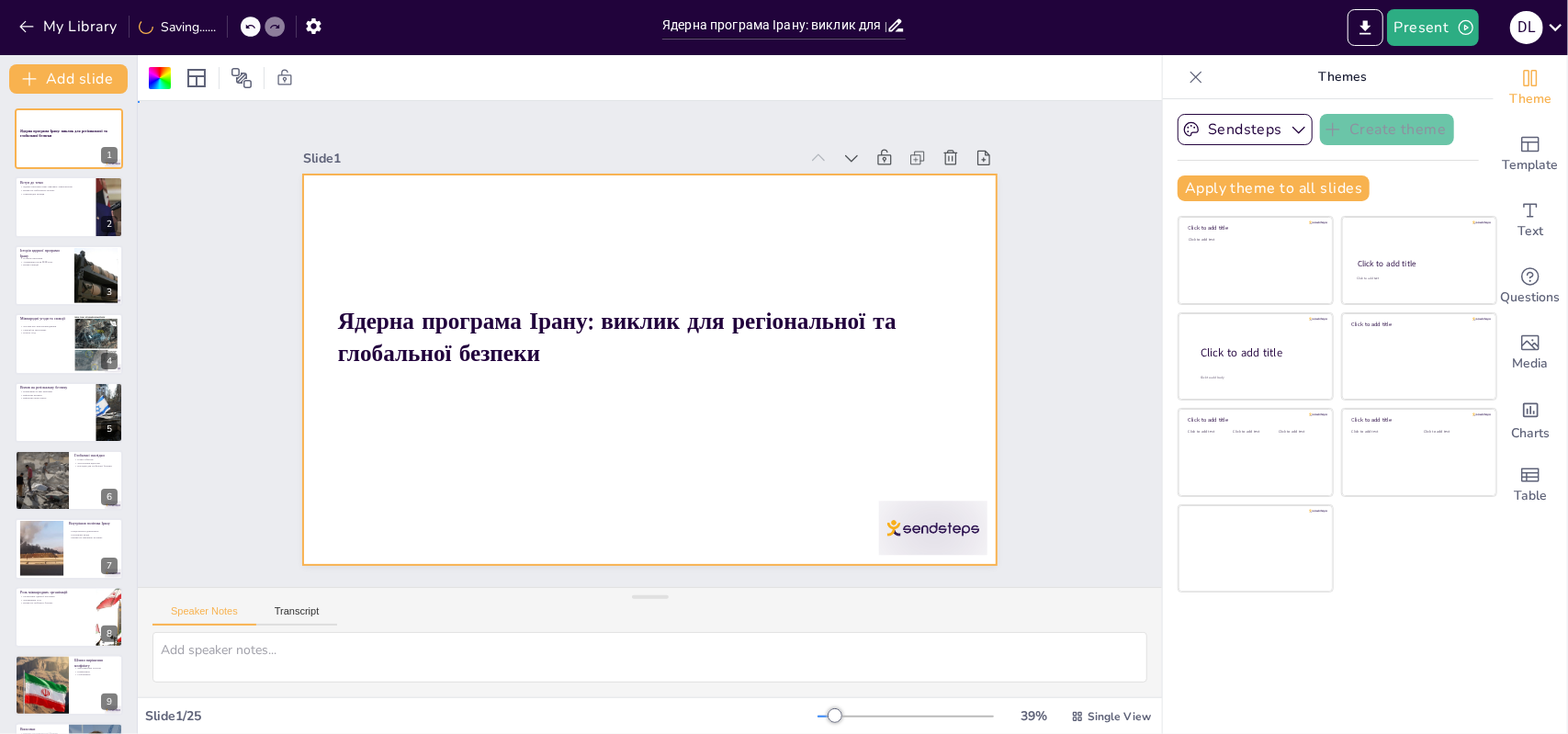
checkbox input "true"
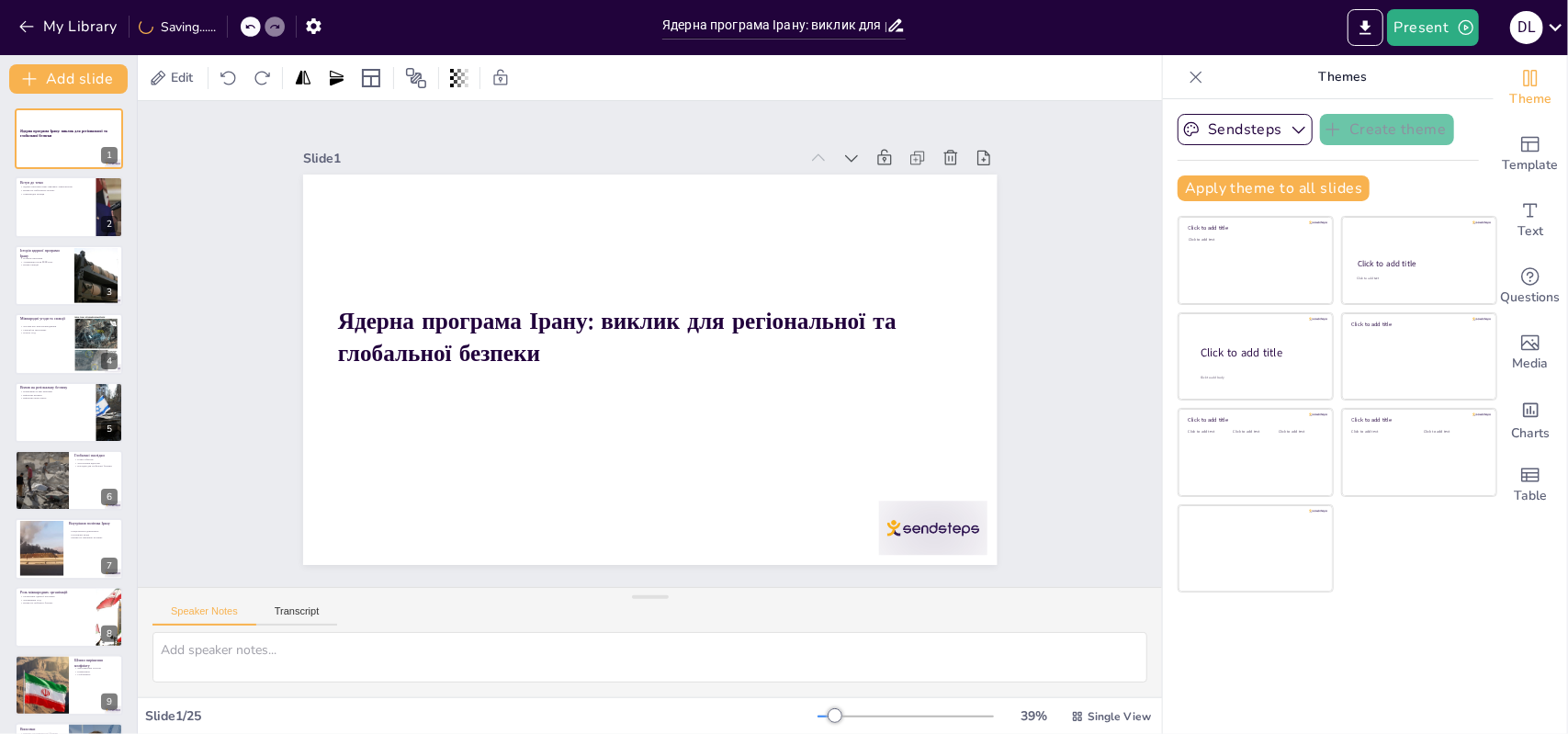
checkbox input "true"
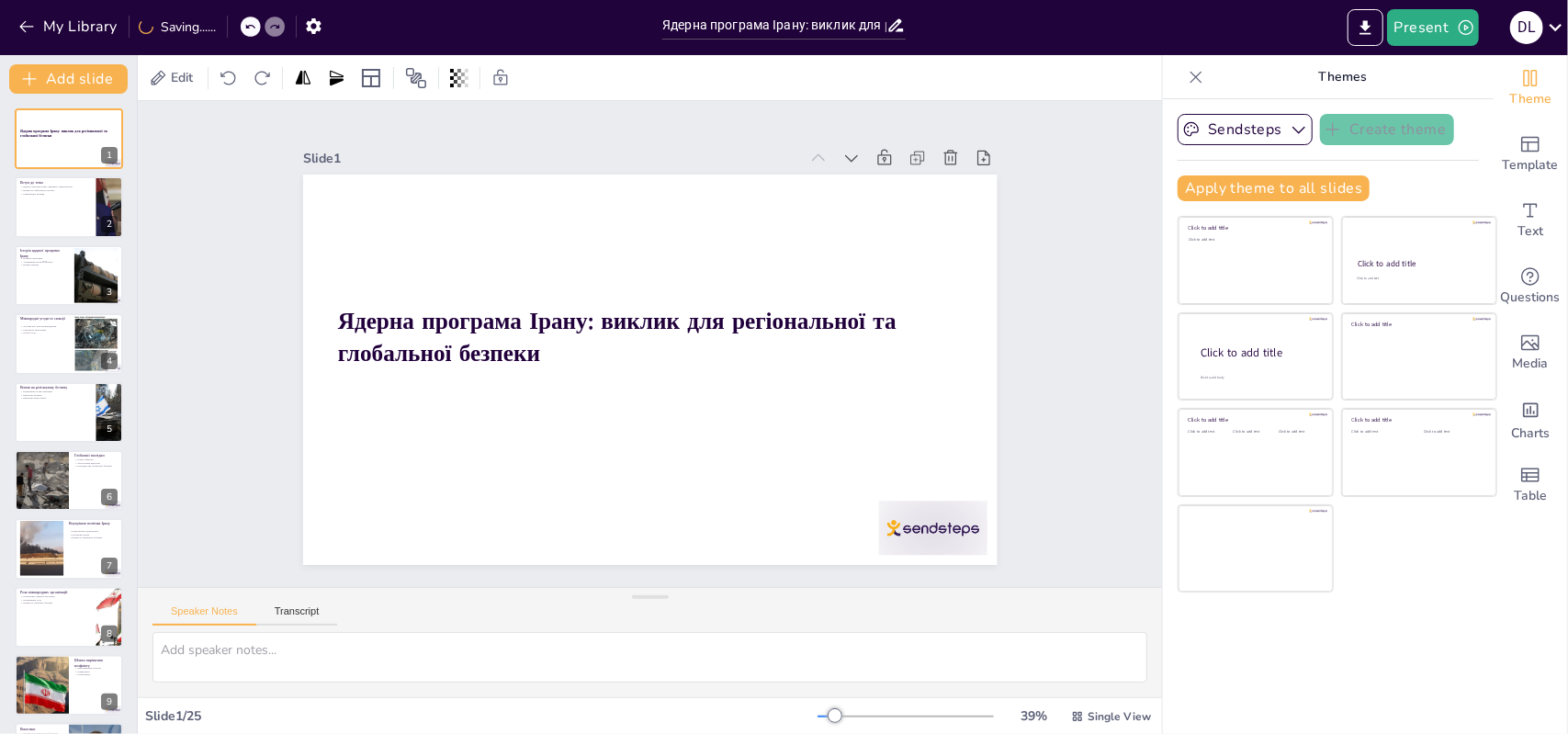
checkbox input "true"
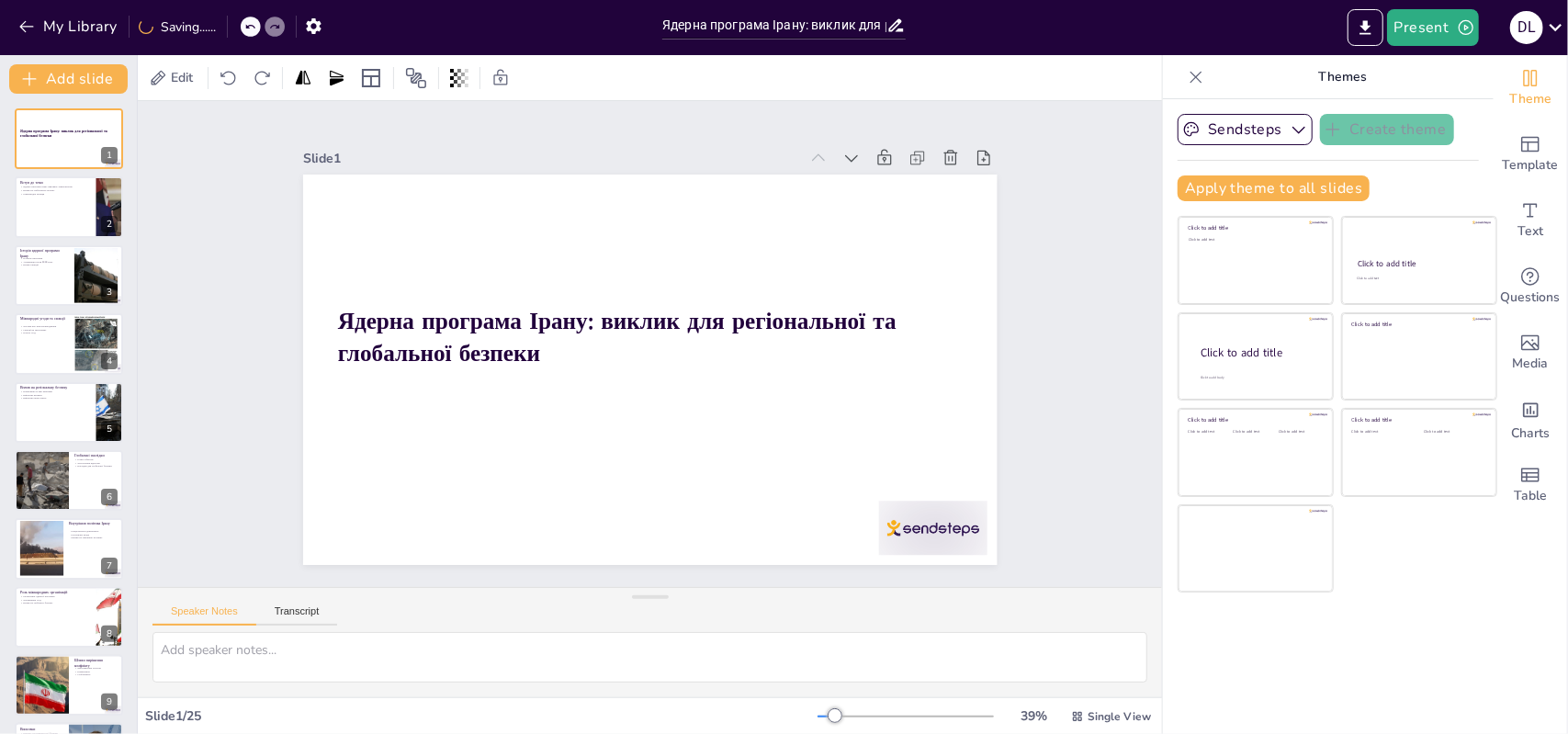
checkbox input "true"
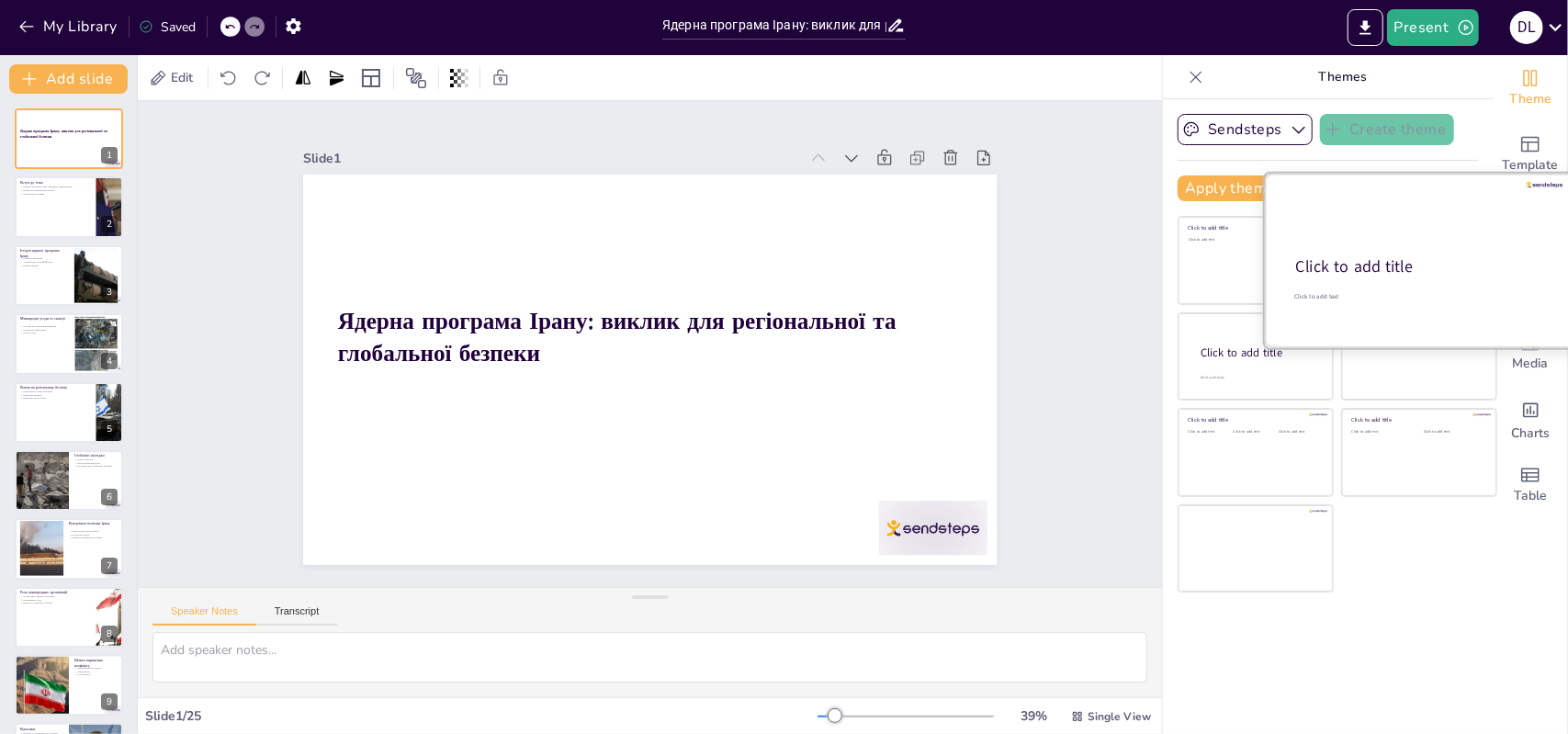
click at [1384, 241] on div at bounding box center [1419, 260] width 309 height 173
checkbox input "true"
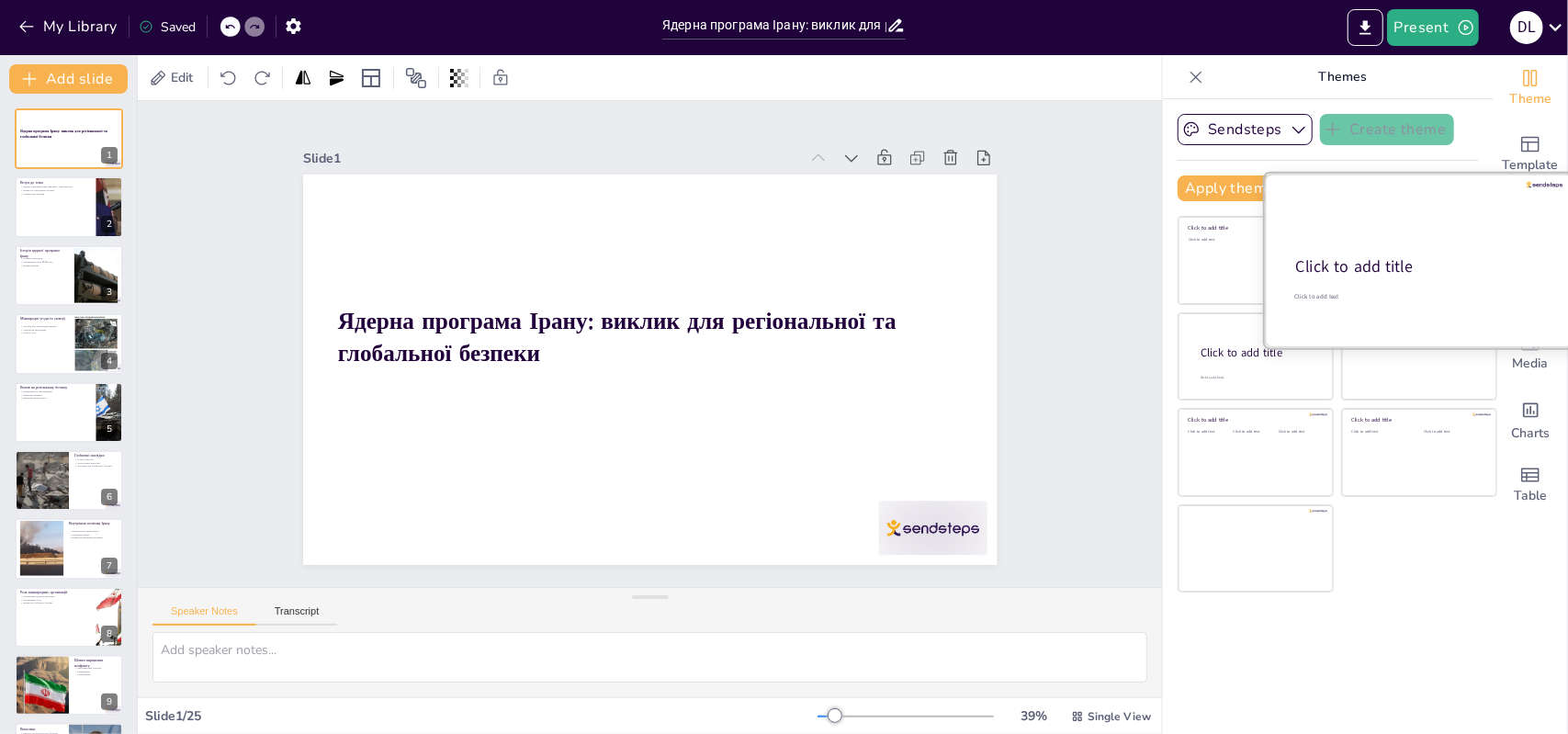
checkbox input "true"
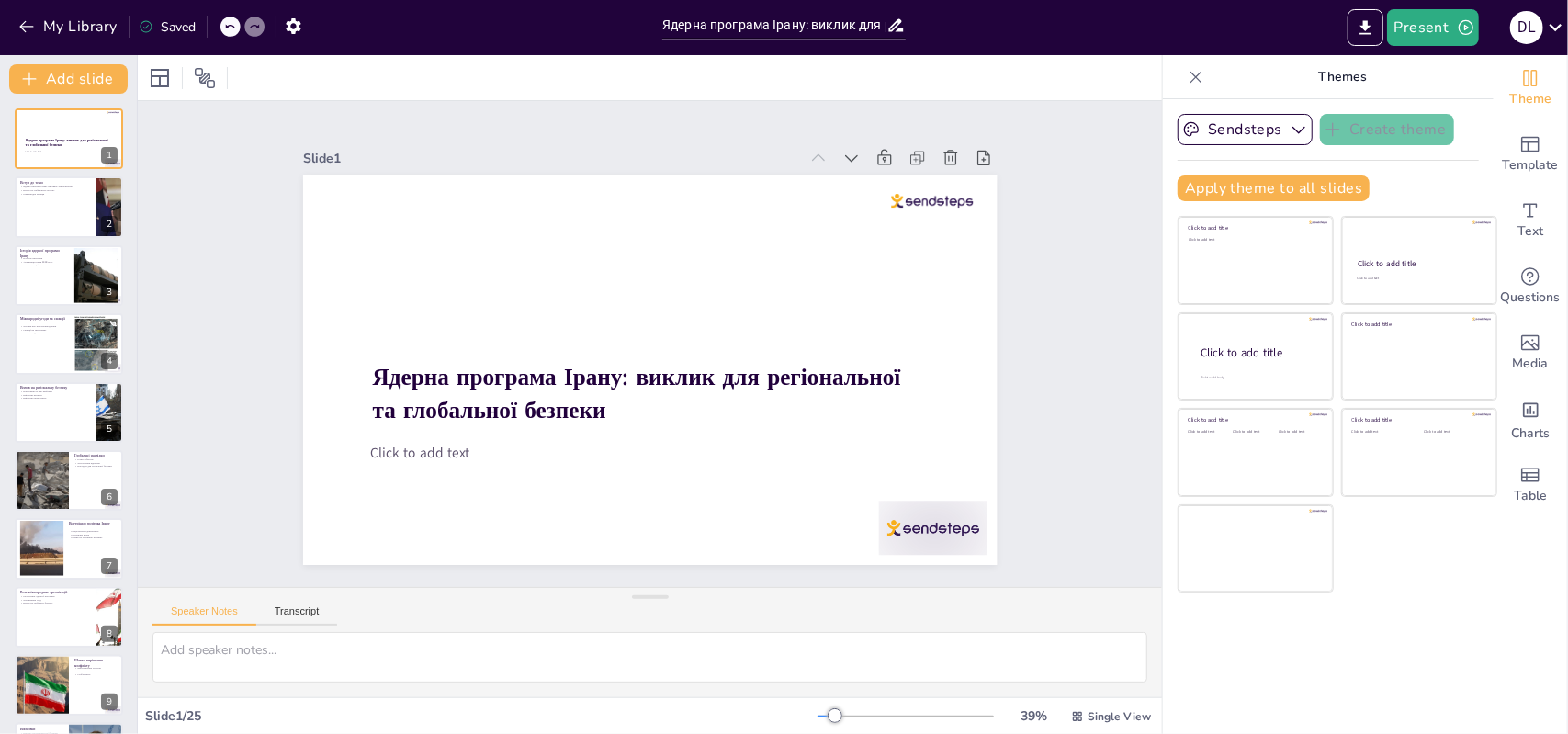
checkbox input "true"
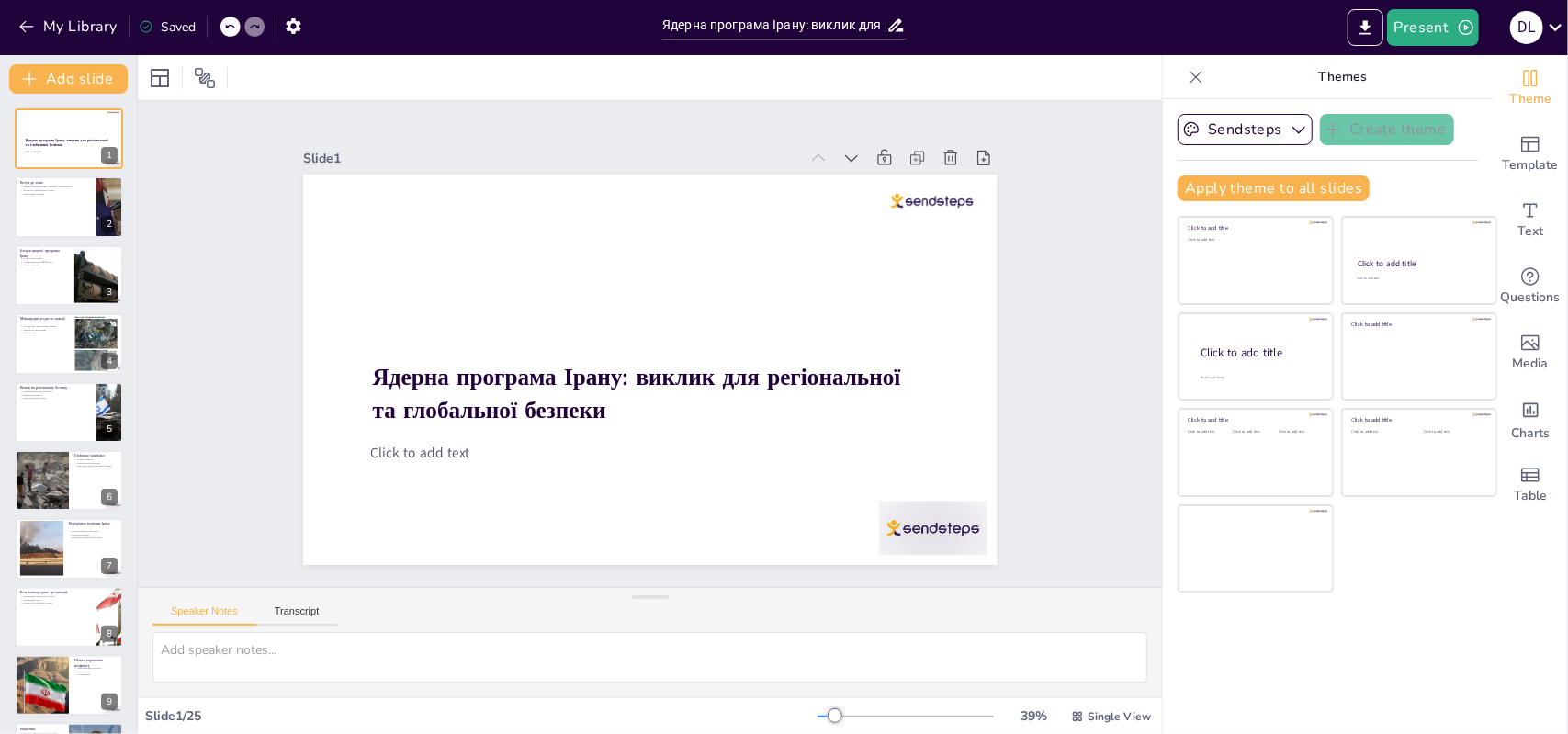
checkbox input "true"
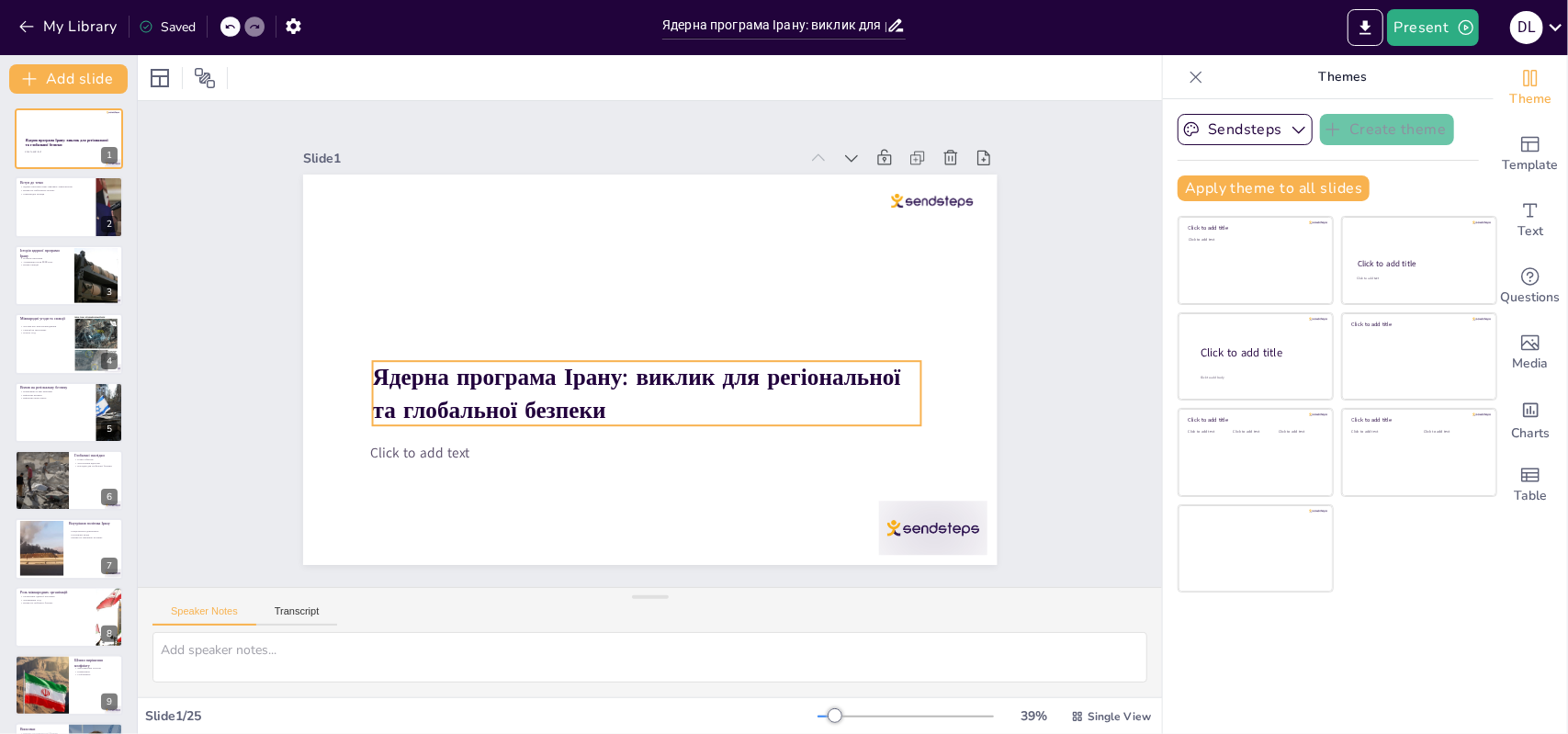
checkbox input "true"
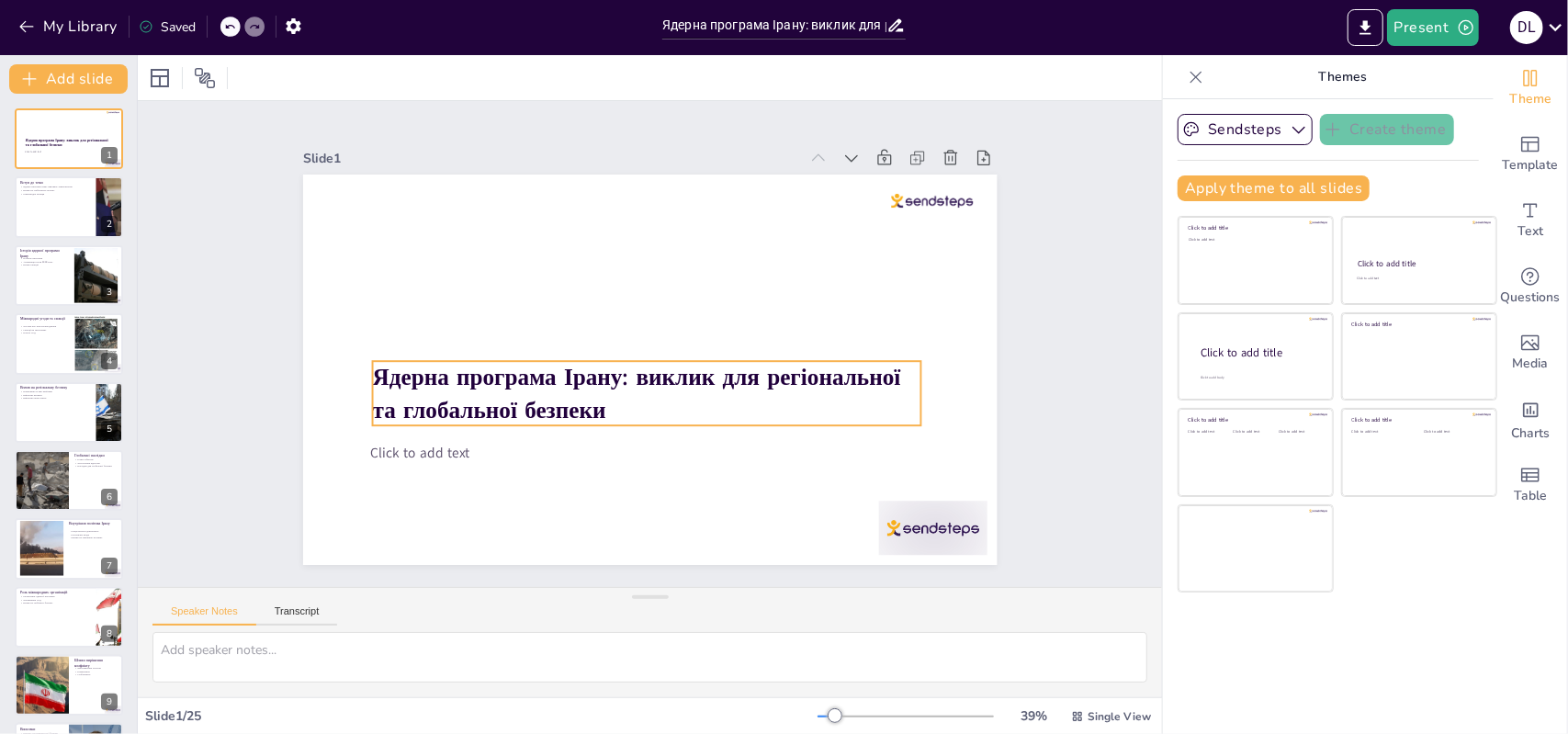
checkbox input "true"
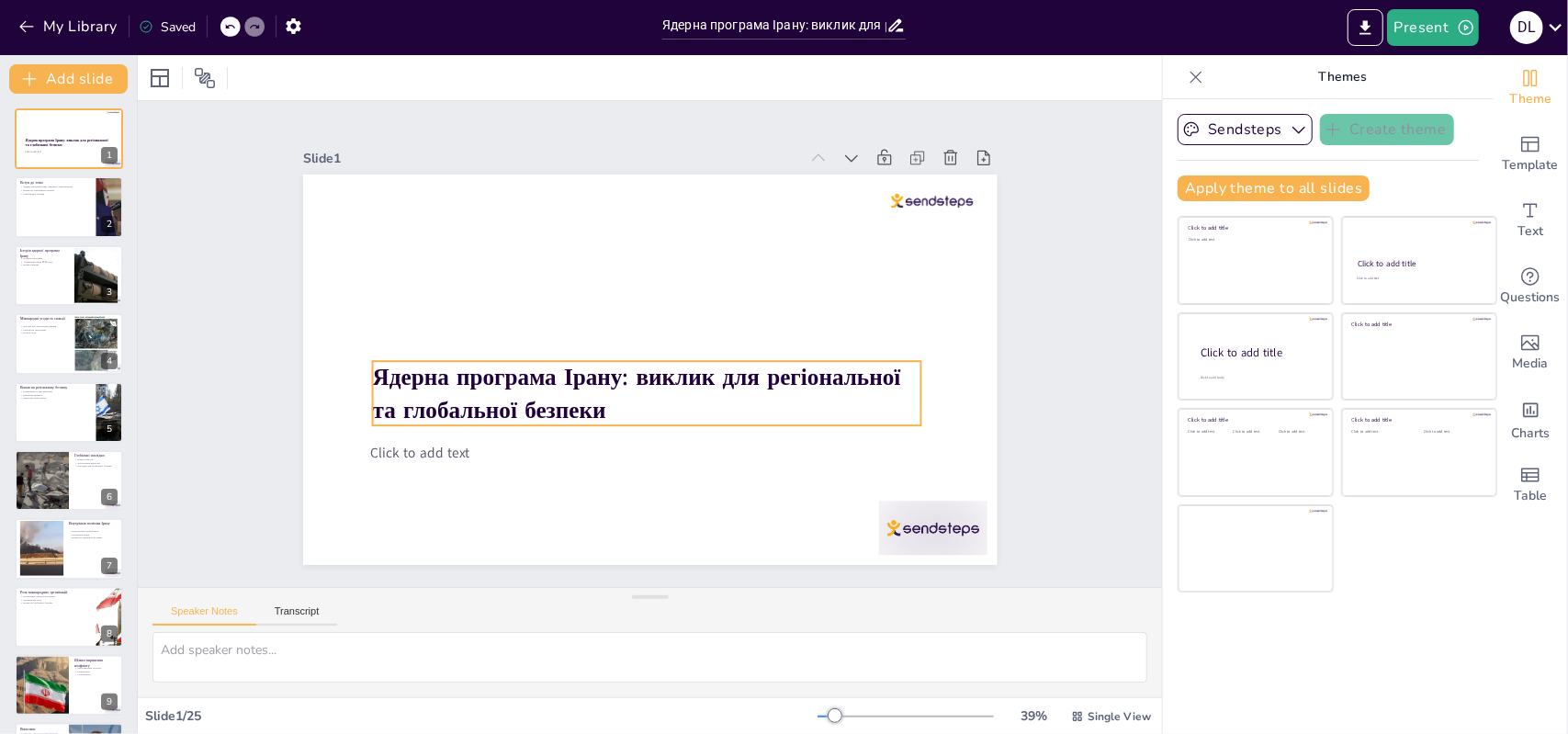
checkbox input "true"
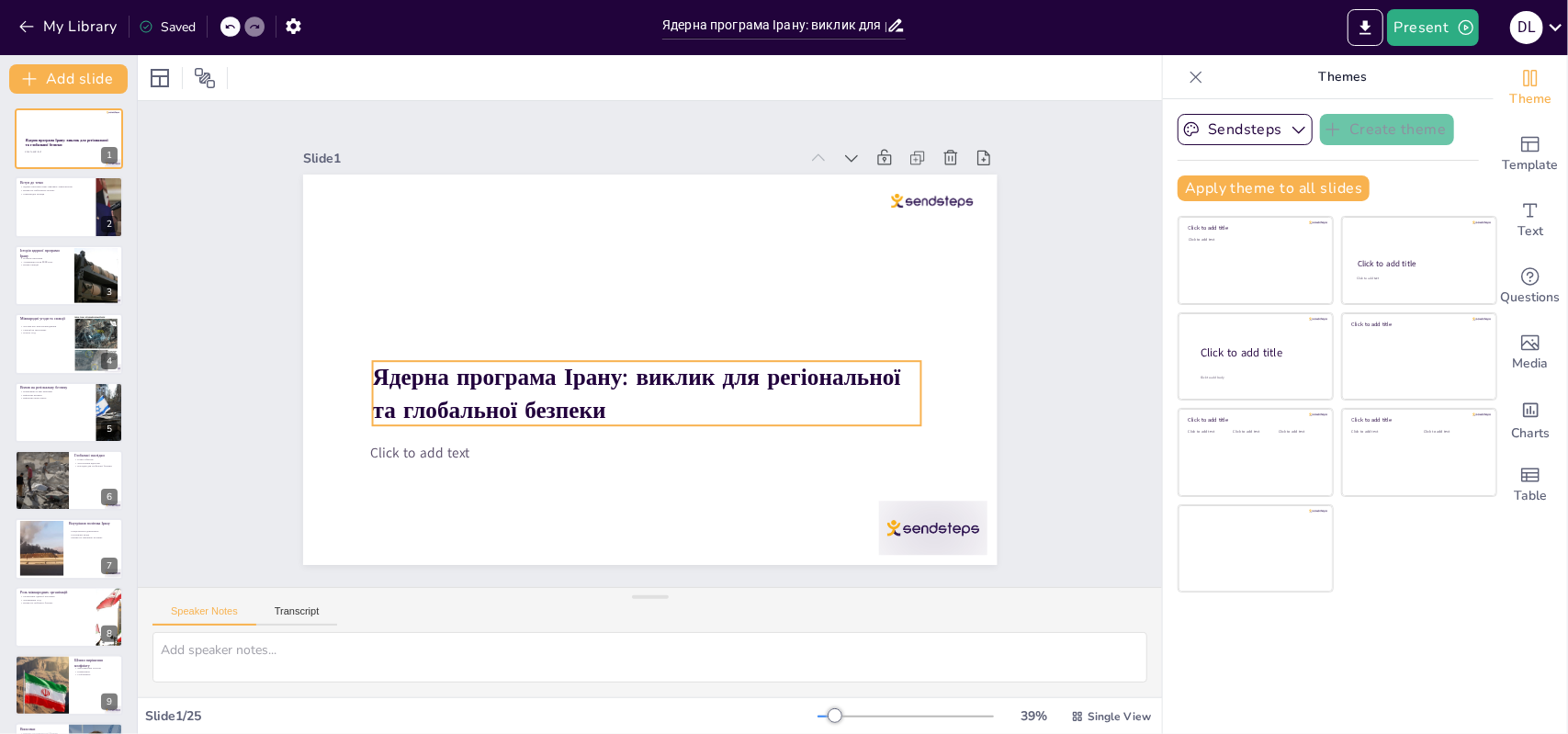
checkbox input "true"
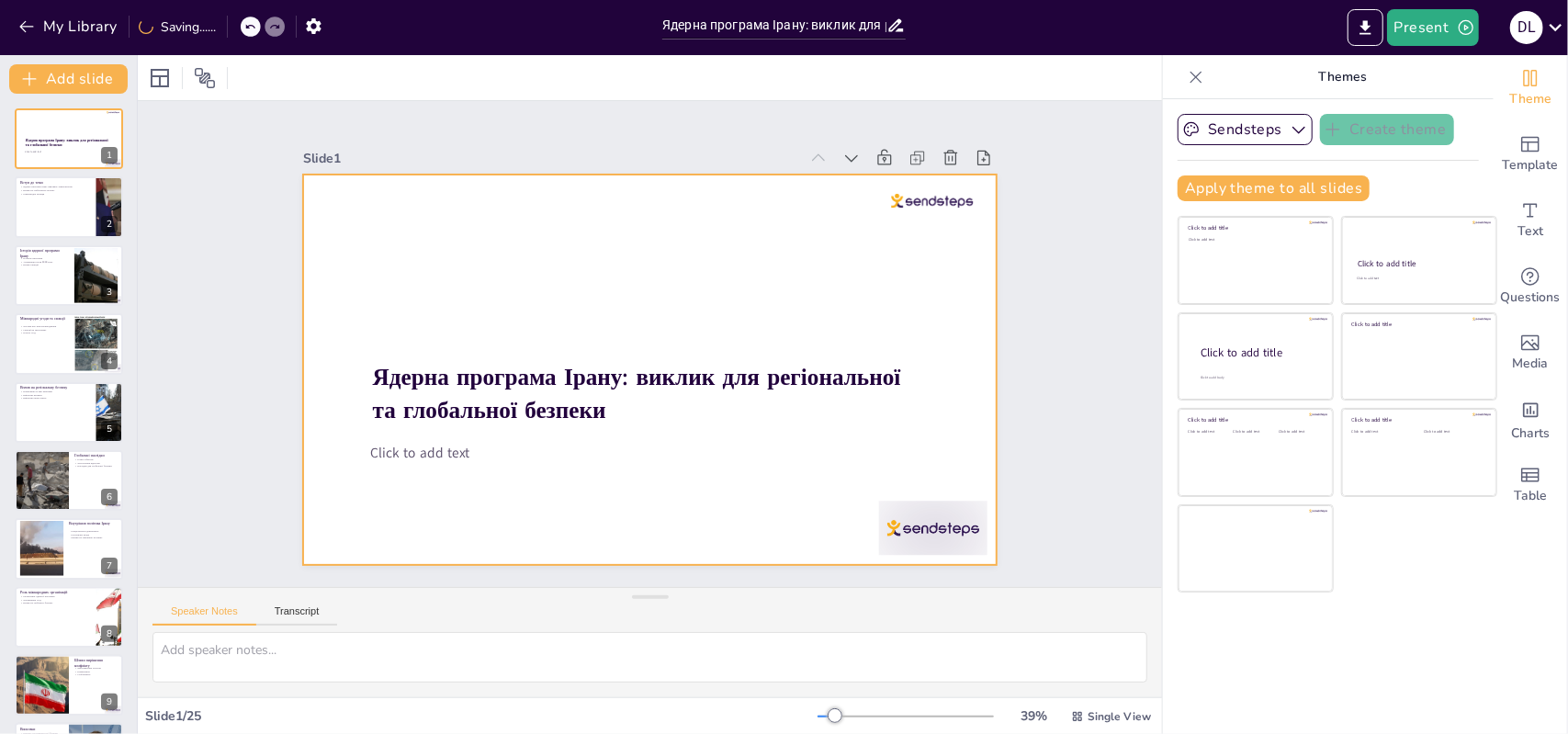
checkbox input "true"
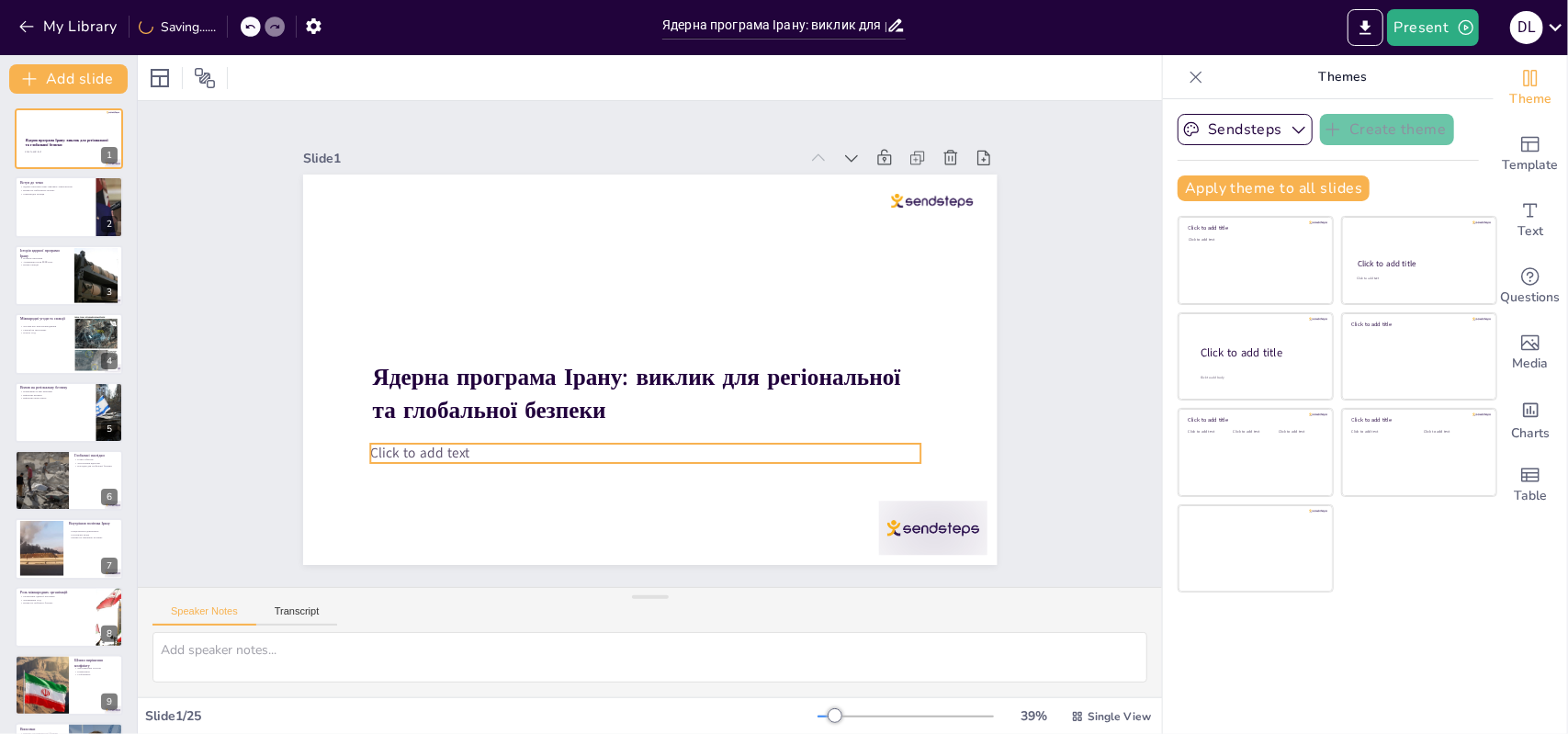
checkbox input "true"
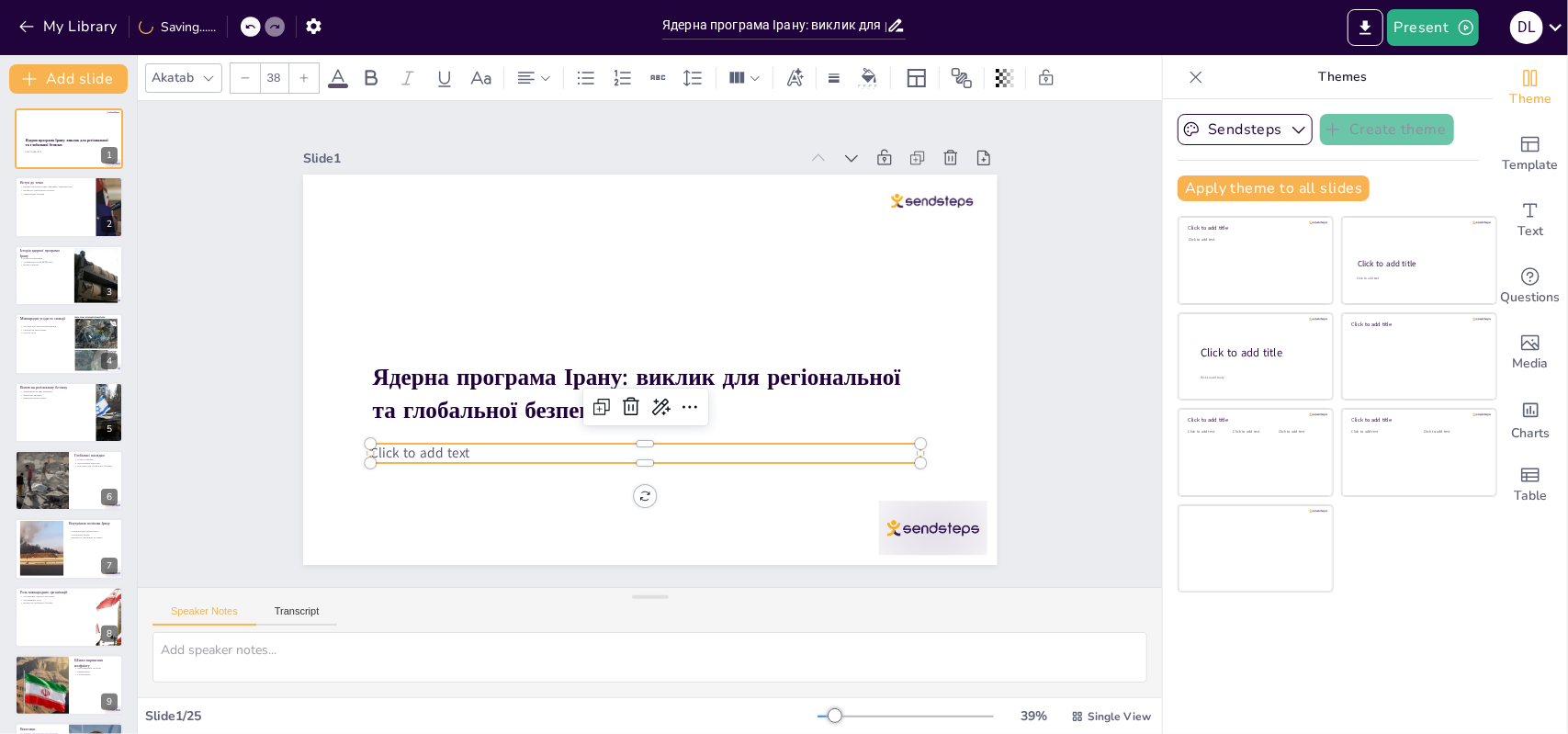
click at [489, 444] on p "Click to add text" at bounding box center [645, 453] width 550 height 19
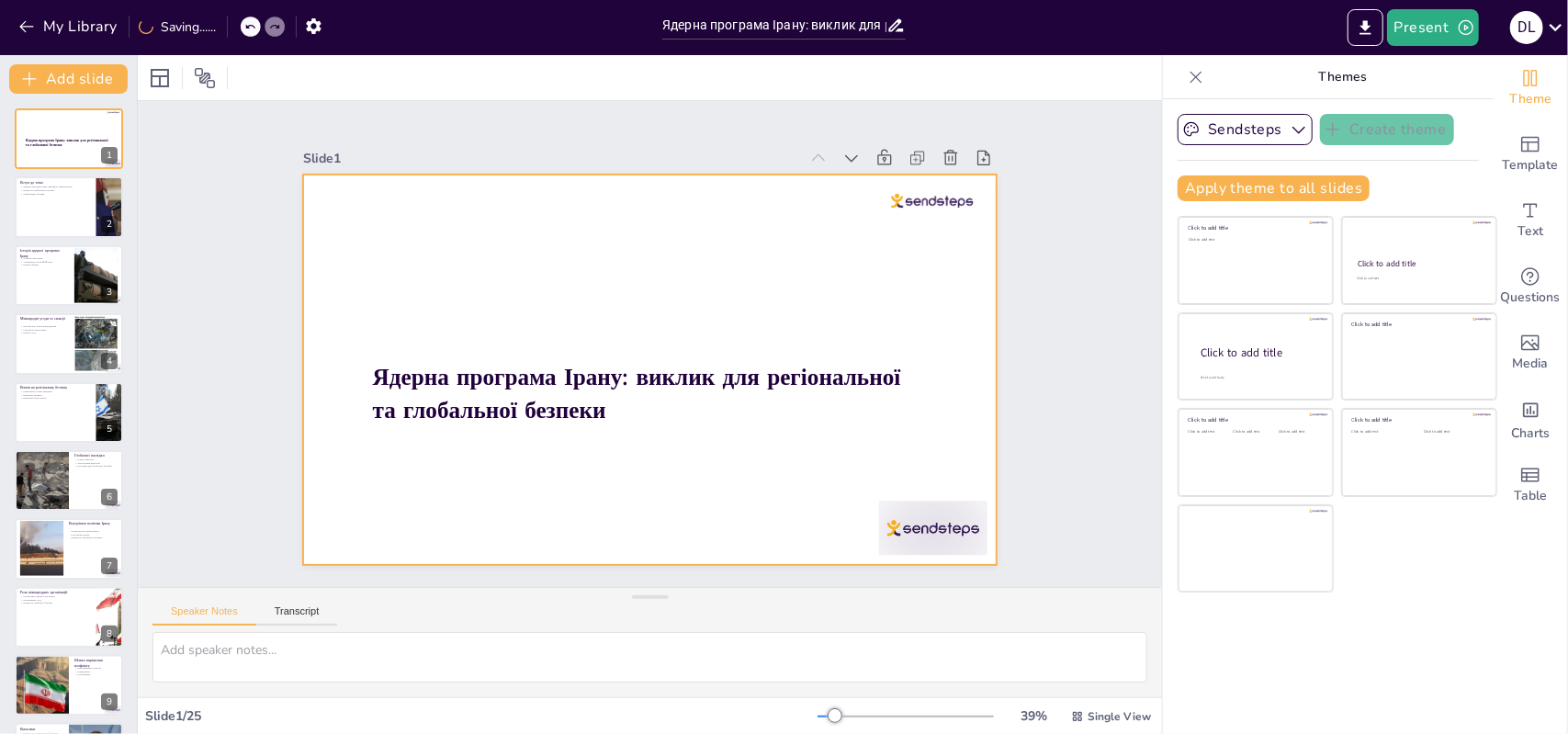
click at [467, 450] on div at bounding box center [650, 369] width 695 height 390
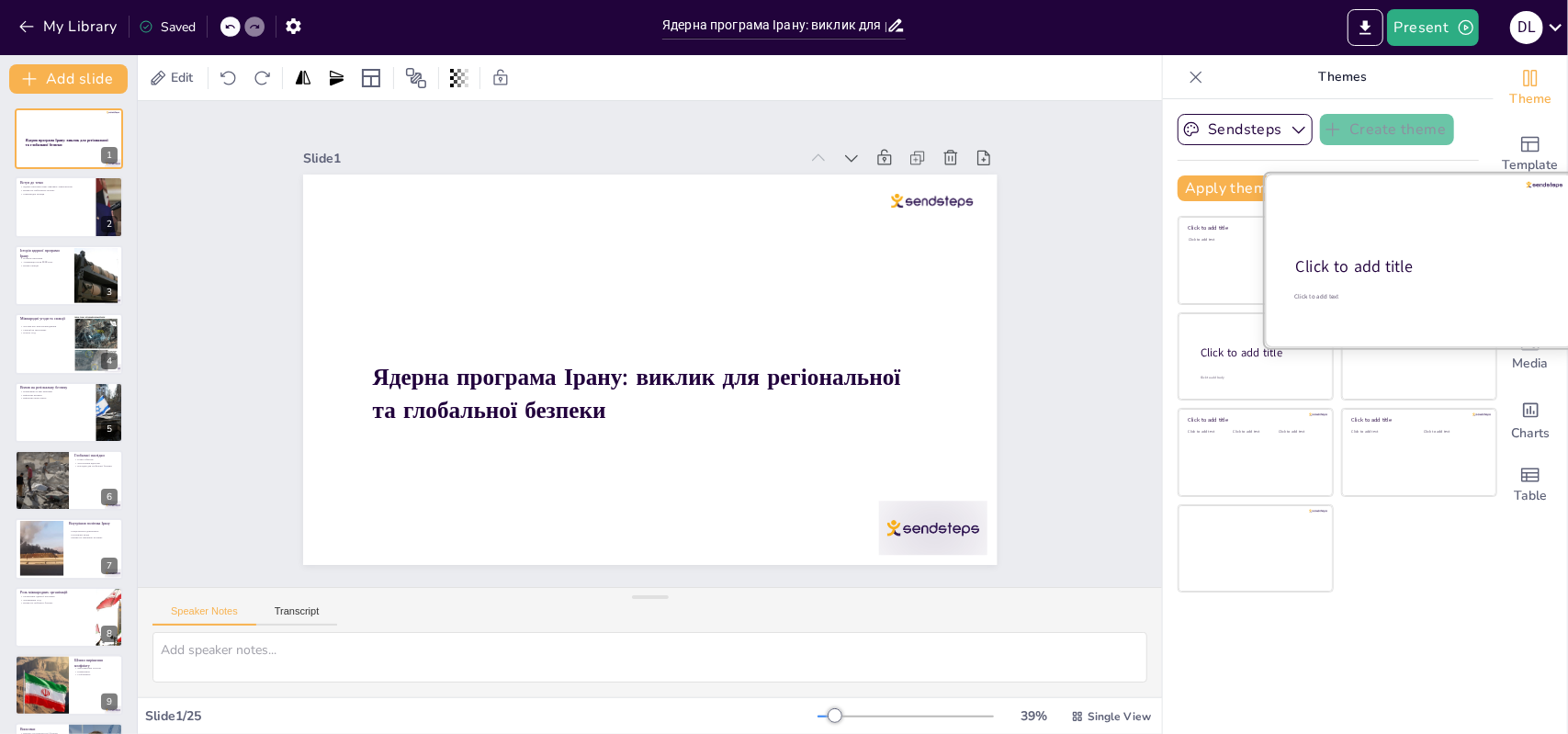
click at [1411, 273] on div "Click to add title" at bounding box center [1418, 266] width 243 height 22
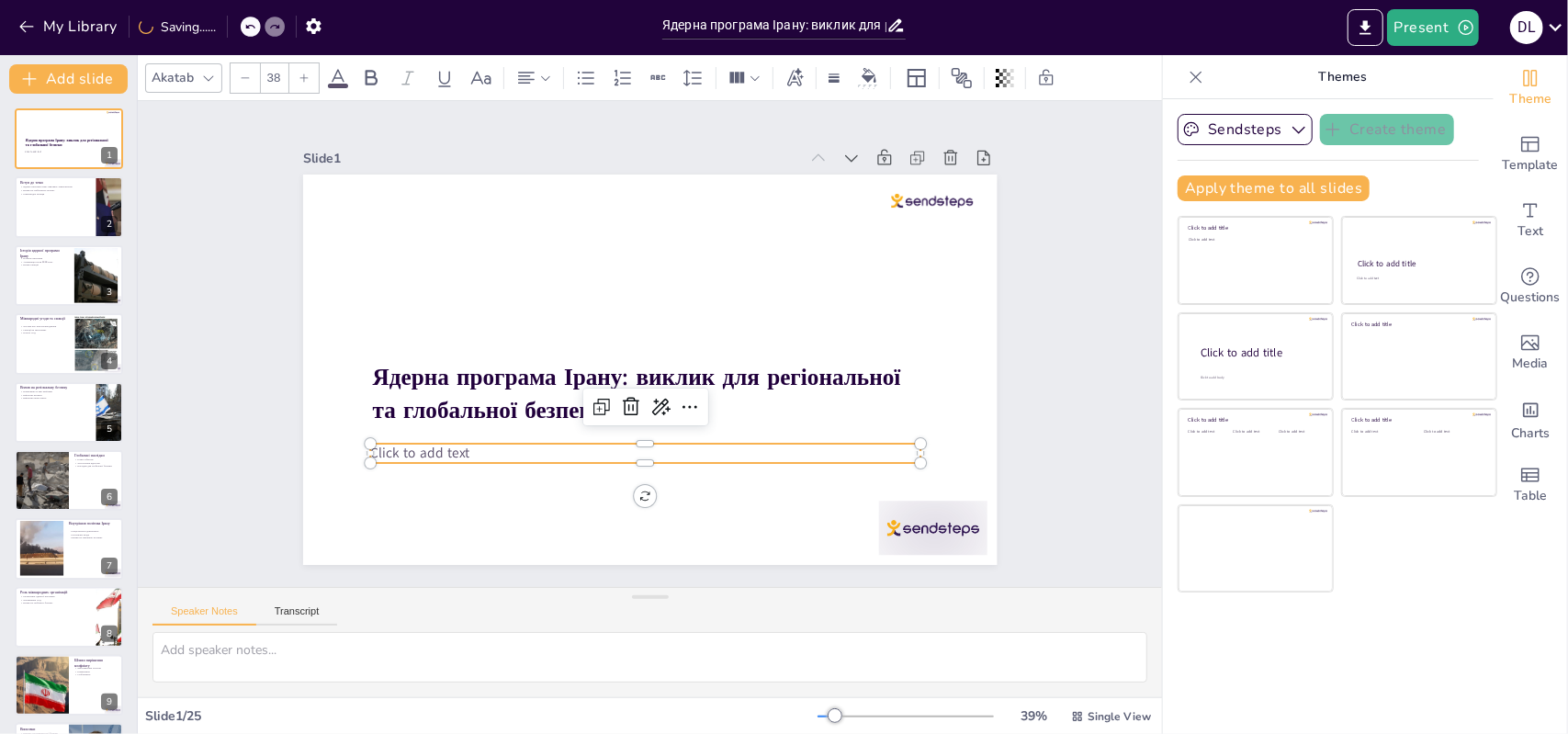
click at [476, 448] on p "Click to add text" at bounding box center [645, 453] width 550 height 19
click at [489, 444] on p "Click to add text" at bounding box center [645, 453] width 550 height 19
click at [588, 404] on icon at bounding box center [595, 401] width 24 height 24
click at [594, 404] on icon at bounding box center [605, 410] width 22 height 22
click at [598, 404] on icon at bounding box center [609, 414] width 22 height 22
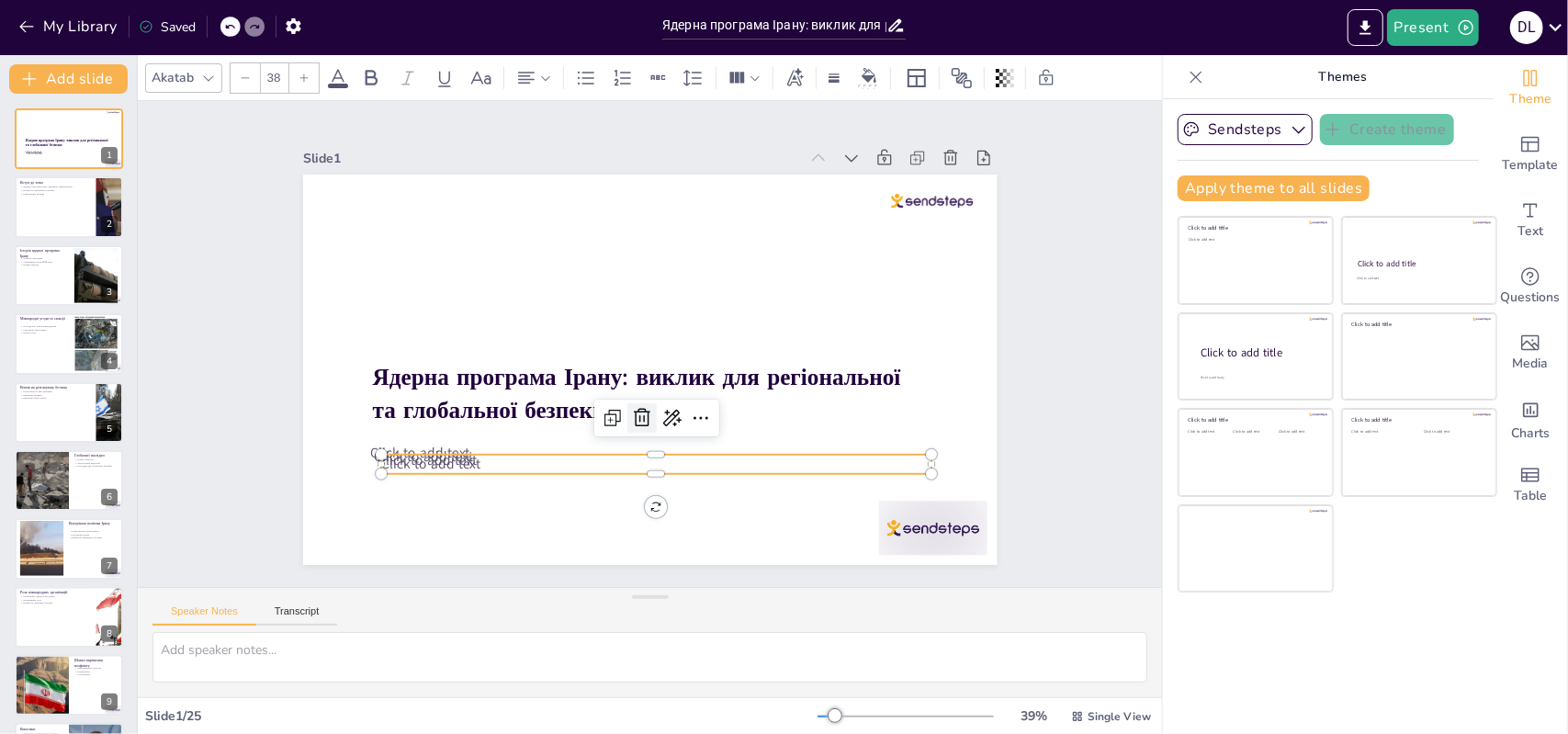
click at [631, 406] on icon at bounding box center [634, 416] width 18 height 19
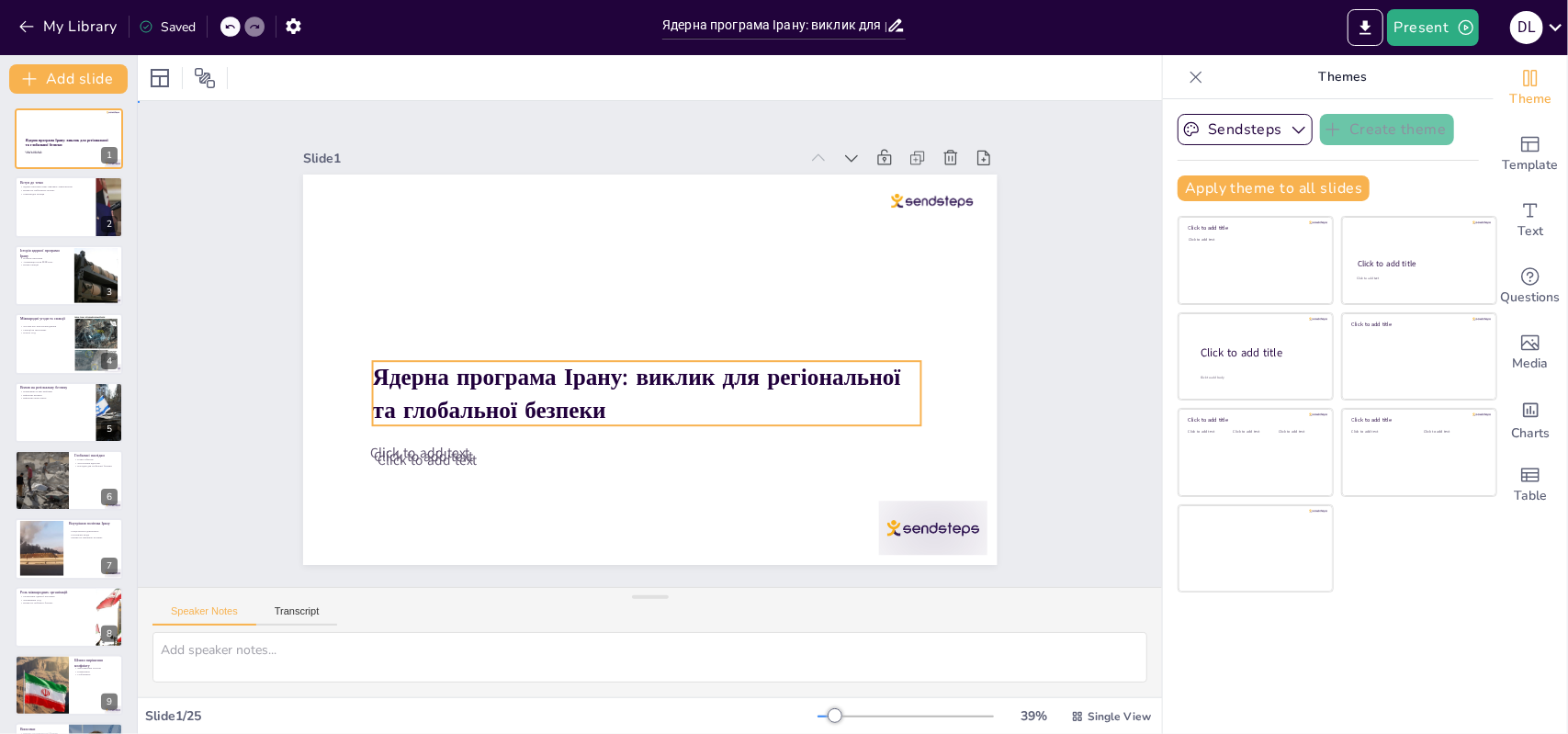
click at [631, 404] on p "Ядерна програма Ірану: виклик для регіональної та глобальної безпеки" at bounding box center [646, 394] width 548 height 65
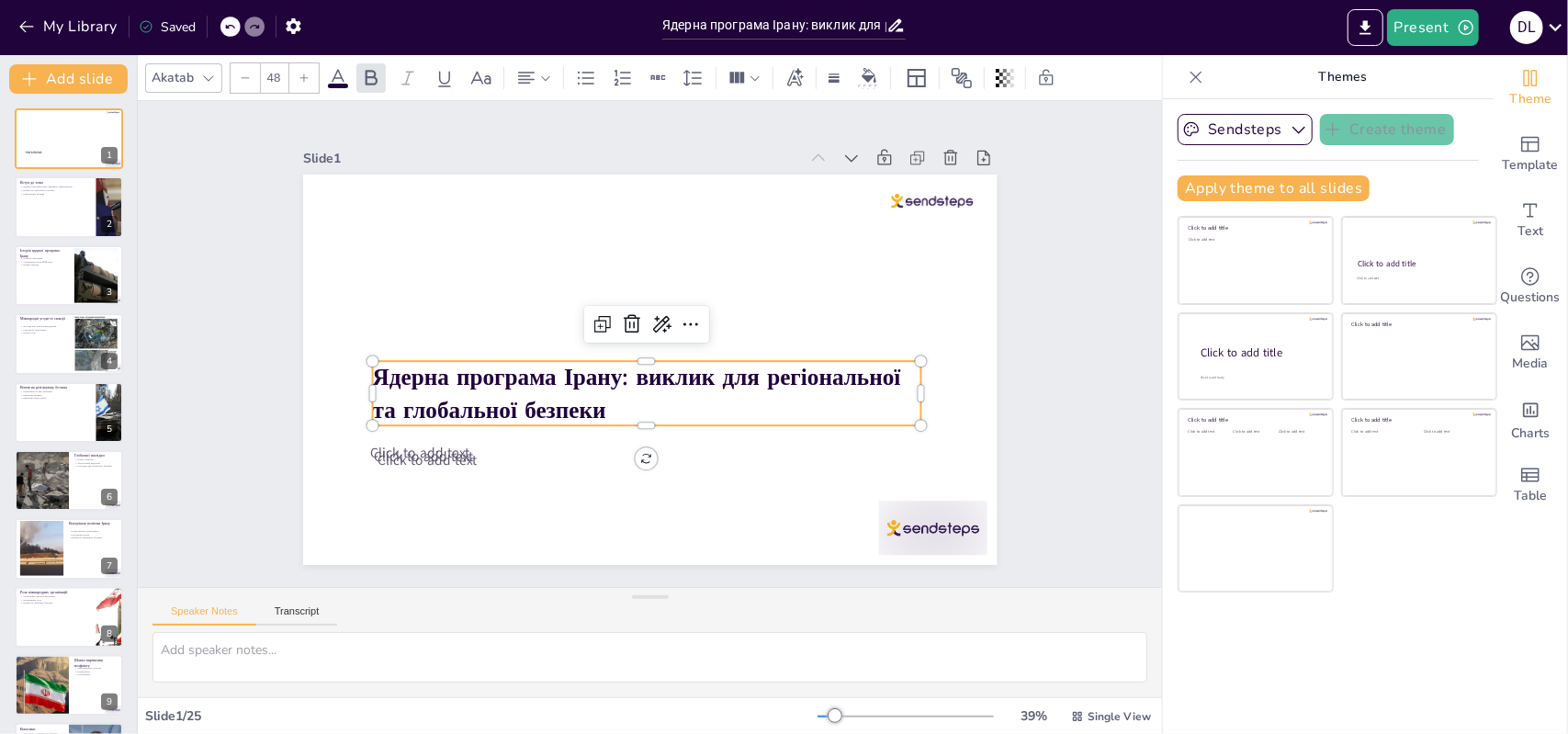
click at [631, 404] on p "Ядерна програма Ірану: виклик для регіональної та глобальної безпеки" at bounding box center [646, 394] width 548 height 65
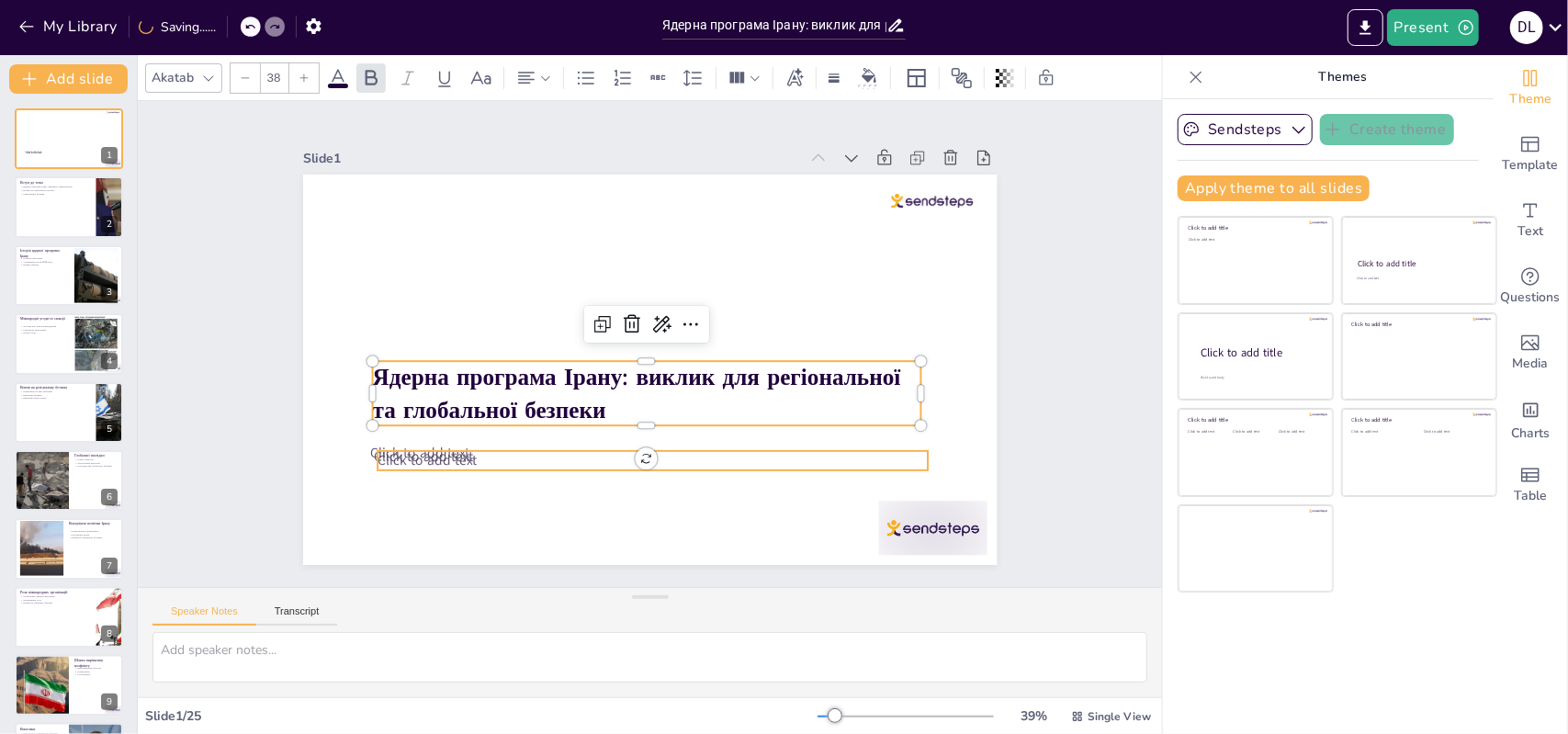
click at [496, 446] on p "Click to add text" at bounding box center [640, 460] width 549 height 78
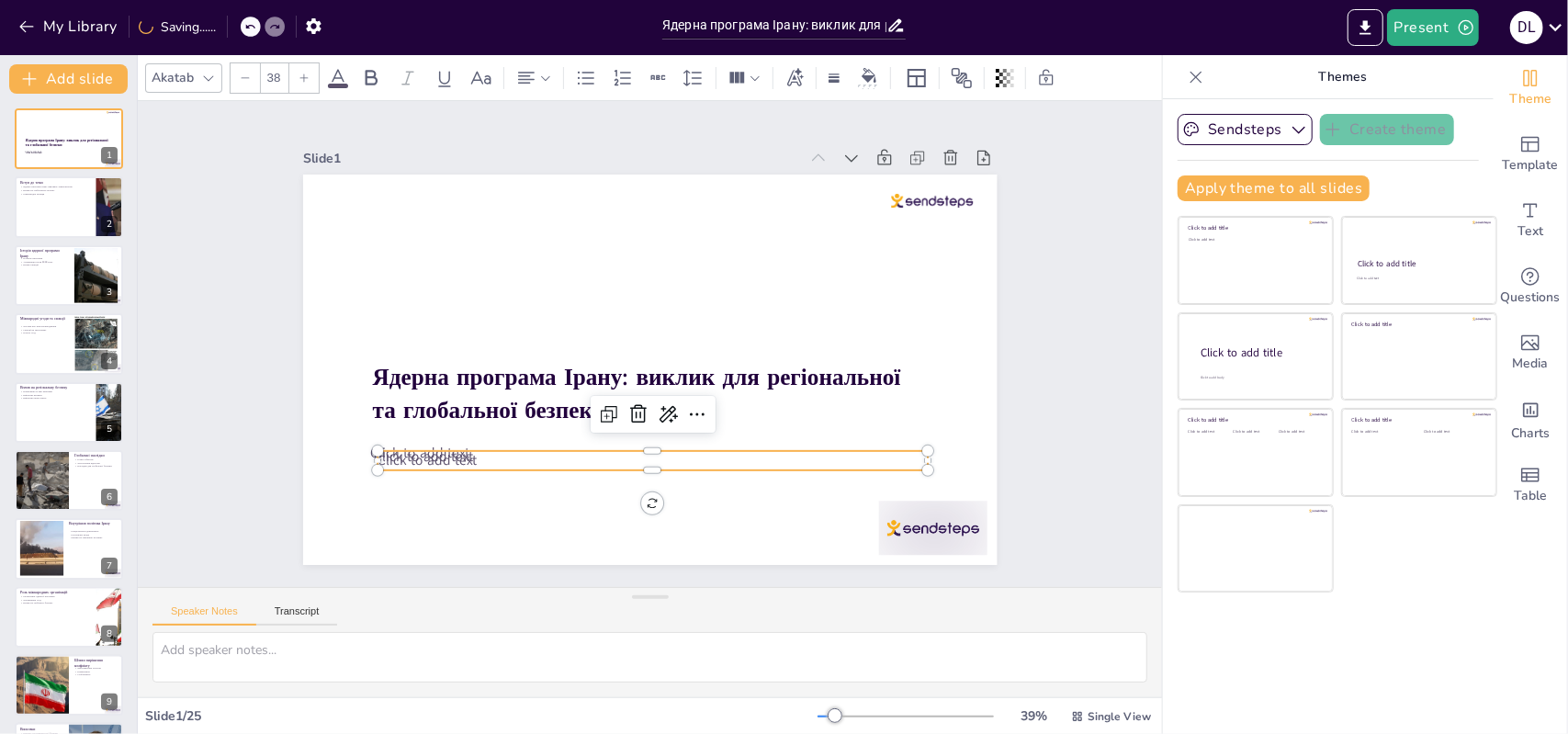
click at [496, 446] on p "Click to add text" at bounding box center [616, 456] width 529 height 189
click at [628, 403] on icon at bounding box center [638, 414] width 22 height 22
click at [406, 447] on span "Click to add text" at bounding box center [424, 456] width 100 height 18
click at [624, 402] on icon at bounding box center [627, 408] width 24 height 24
click at [441, 447] on span "Click to add text" at bounding box center [420, 452] width 100 height 18
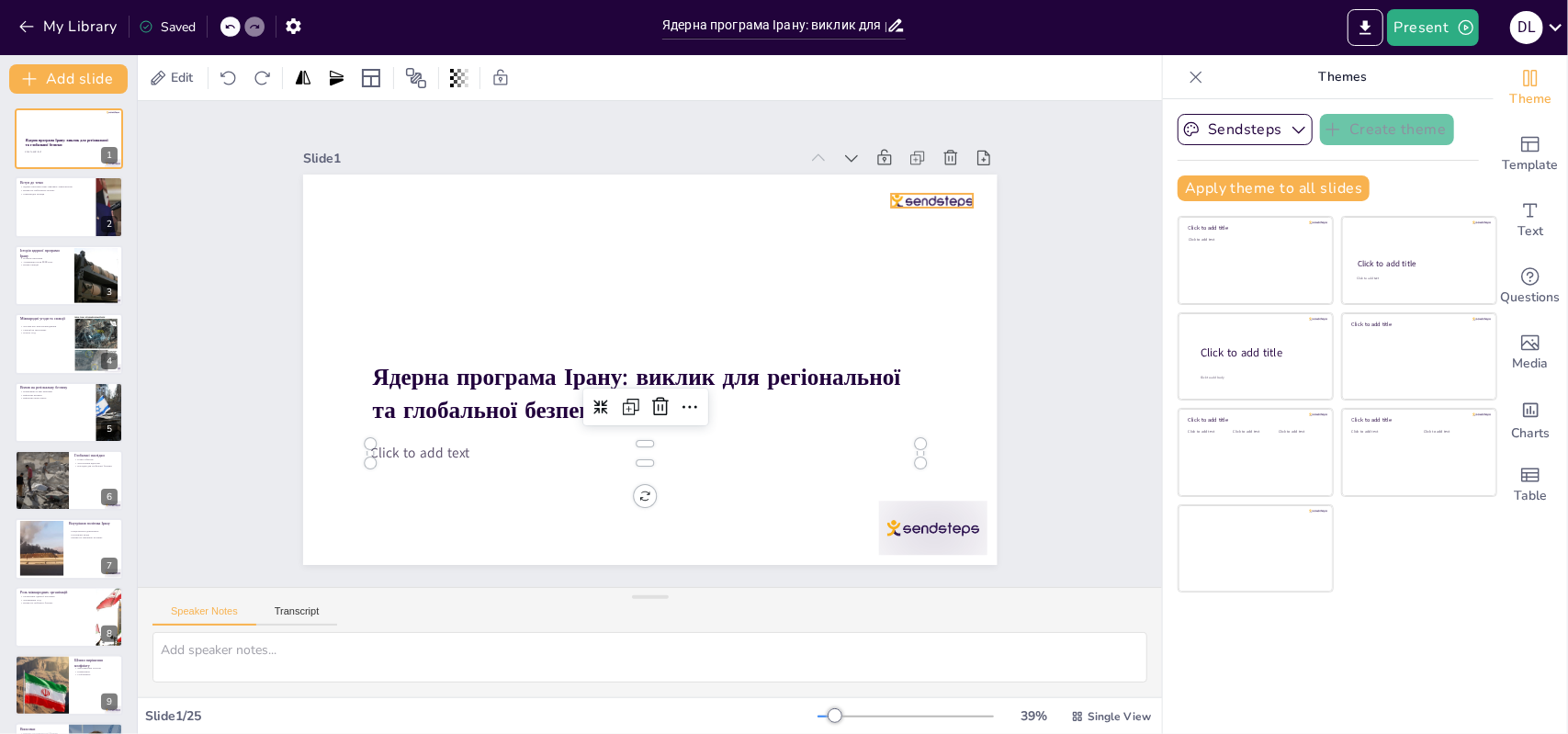
click at [908, 194] on div at bounding box center [933, 200] width 82 height 13
click at [936, 151] on icon at bounding box center [947, 156] width 22 height 22
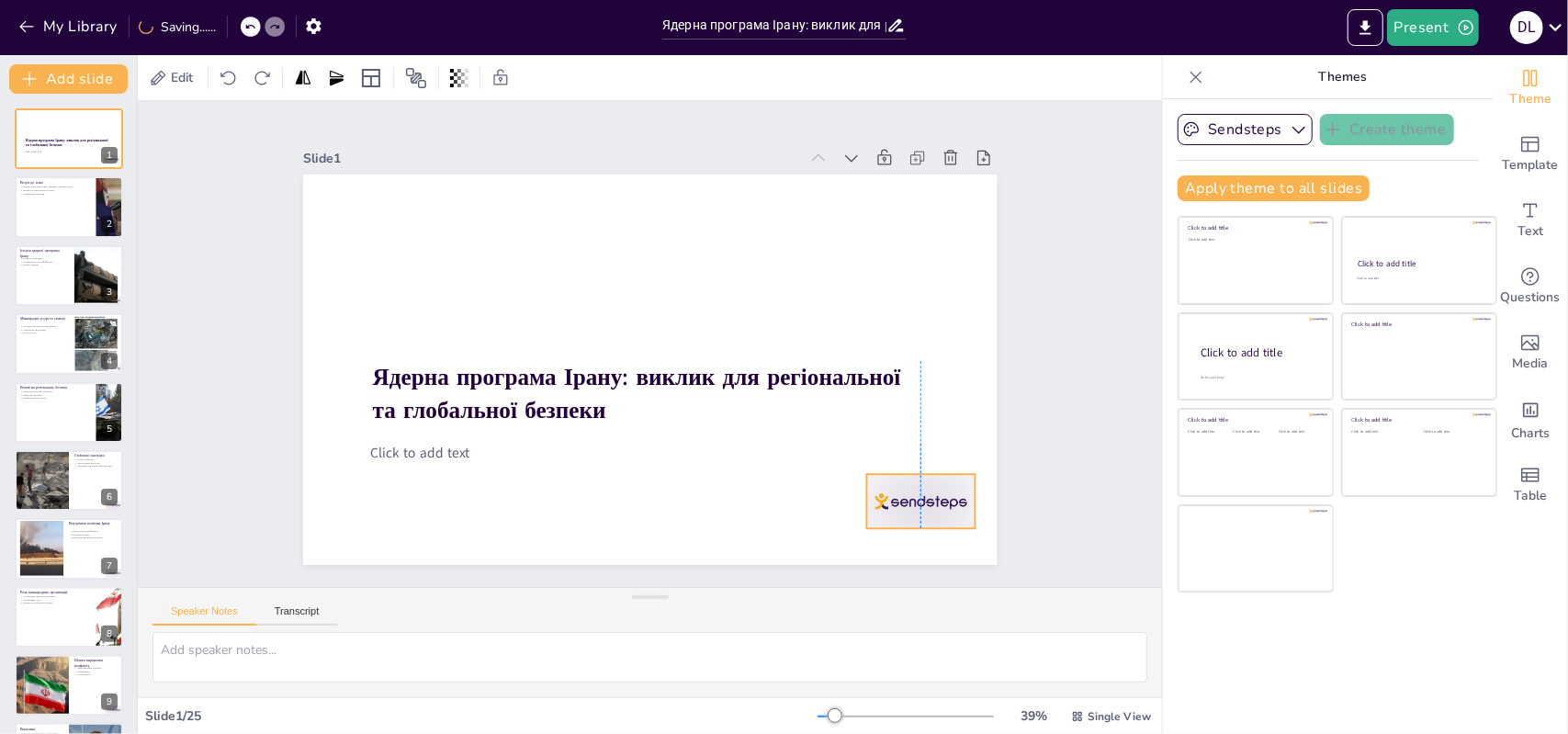
drag, startPoint x: 944, startPoint y: 534, endPoint x: 934, endPoint y: 507, distance: 28.8
click at [934, 507] on div at bounding box center [920, 501] width 108 height 55
click at [934, 434] on div at bounding box center [935, 437] width 30 height 30
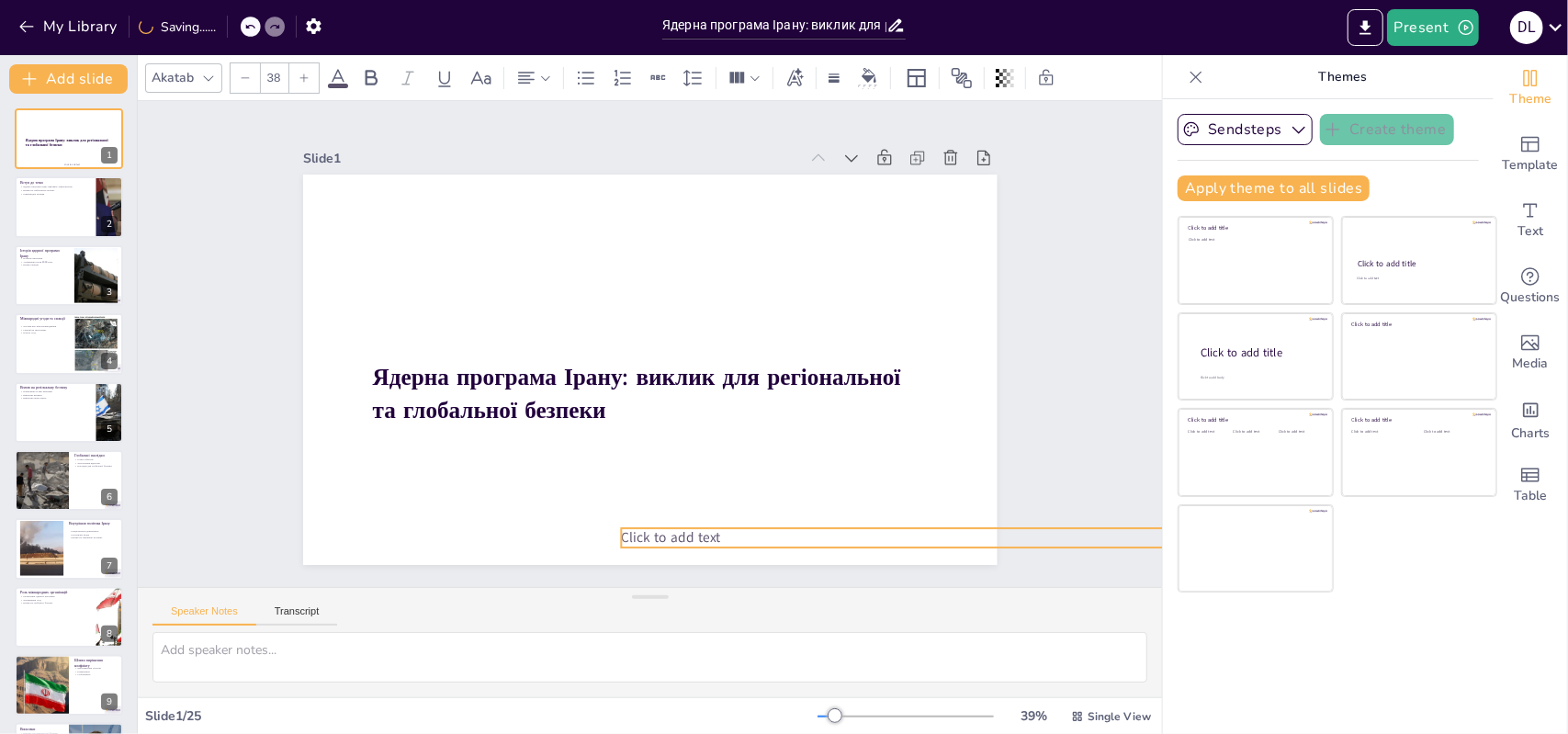
drag, startPoint x: 576, startPoint y: 439, endPoint x: 827, endPoint y: 523, distance: 264.7
click at [827, 528] on p "Click to add text" at bounding box center [896, 538] width 550 height 19
click at [763, 534] on p "Click to add text" at bounding box center [874, 562] width 549 height 77
click at [930, 484] on icon at bounding box center [940, 491] width 22 height 22
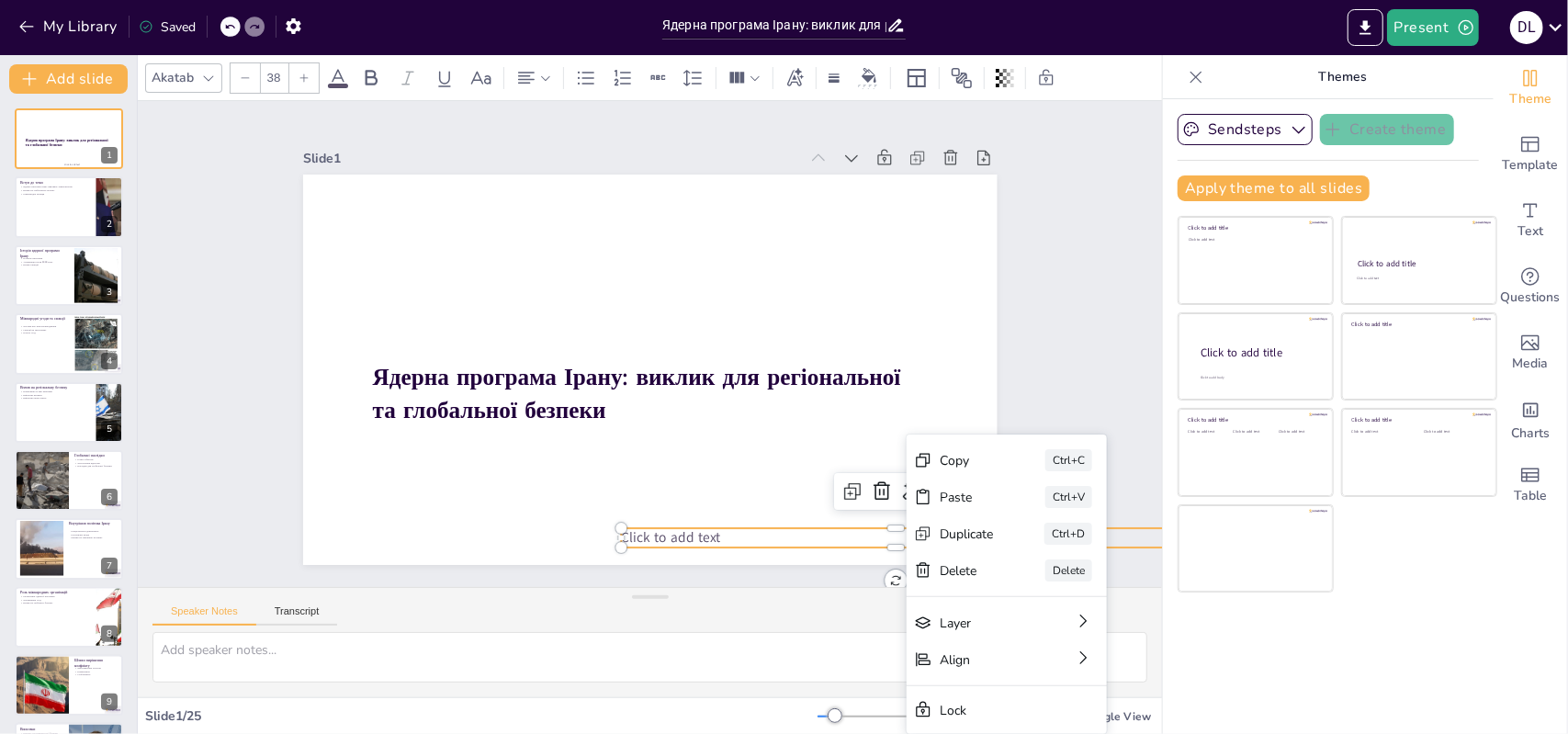
click at [777, 528] on p "Click to add text" at bounding box center [896, 538] width 550 height 19
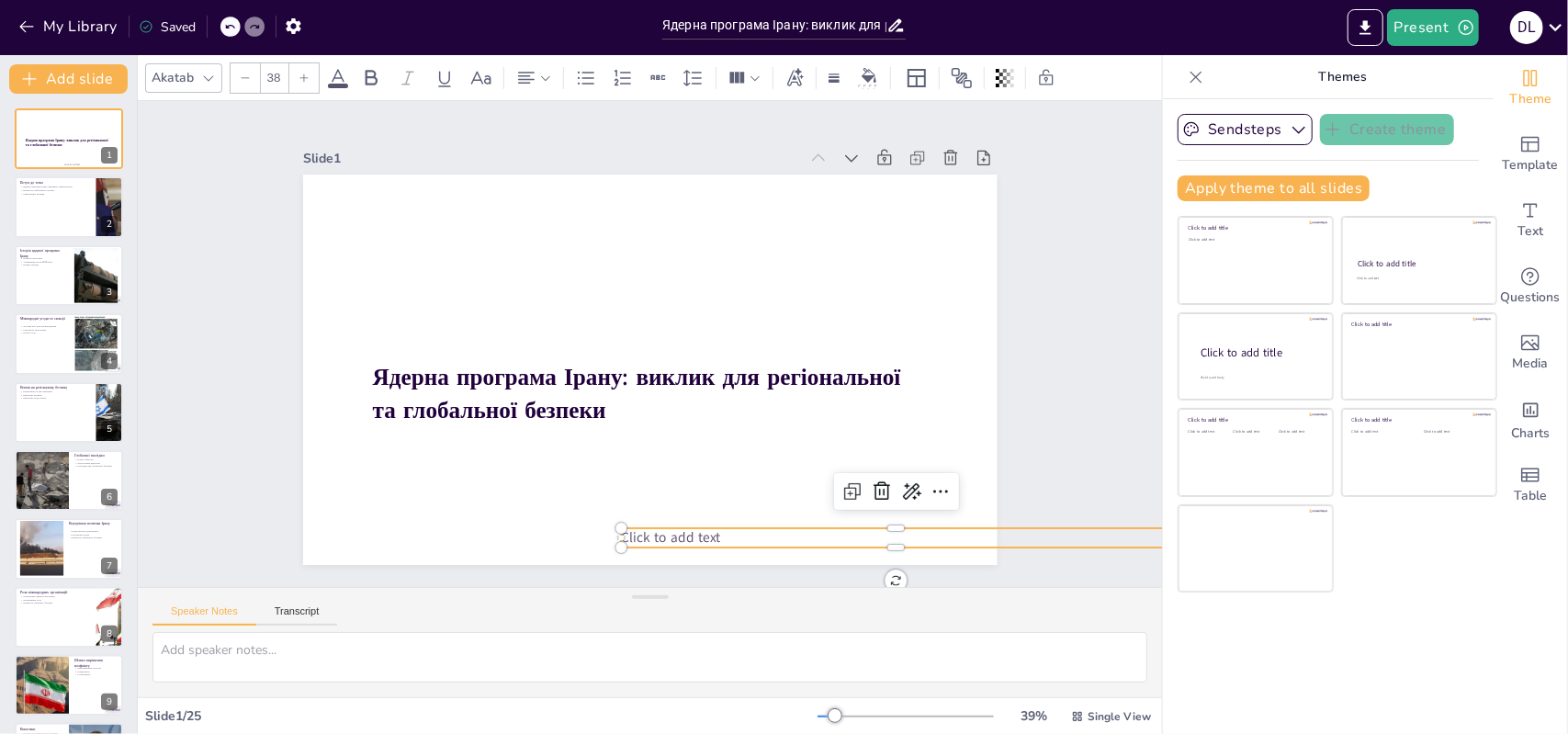
click at [656, 534] on span "Click to add text" at bounding box center [650, 539] width 101 height 30
click at [656, 535] on span "Click to add text" at bounding box center [671, 537] width 100 height 18
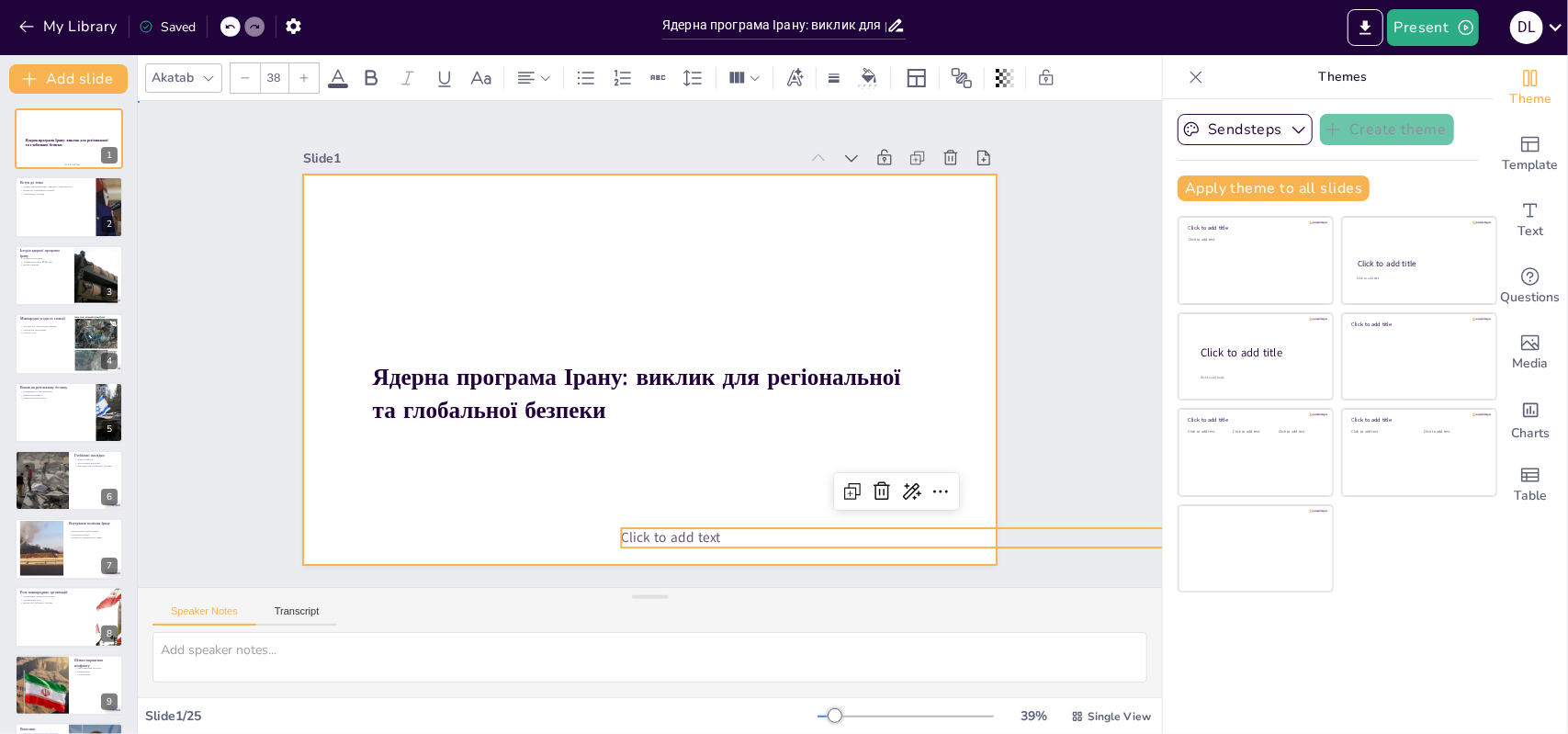
click at [675, 505] on div at bounding box center [647, 369] width 731 height 461
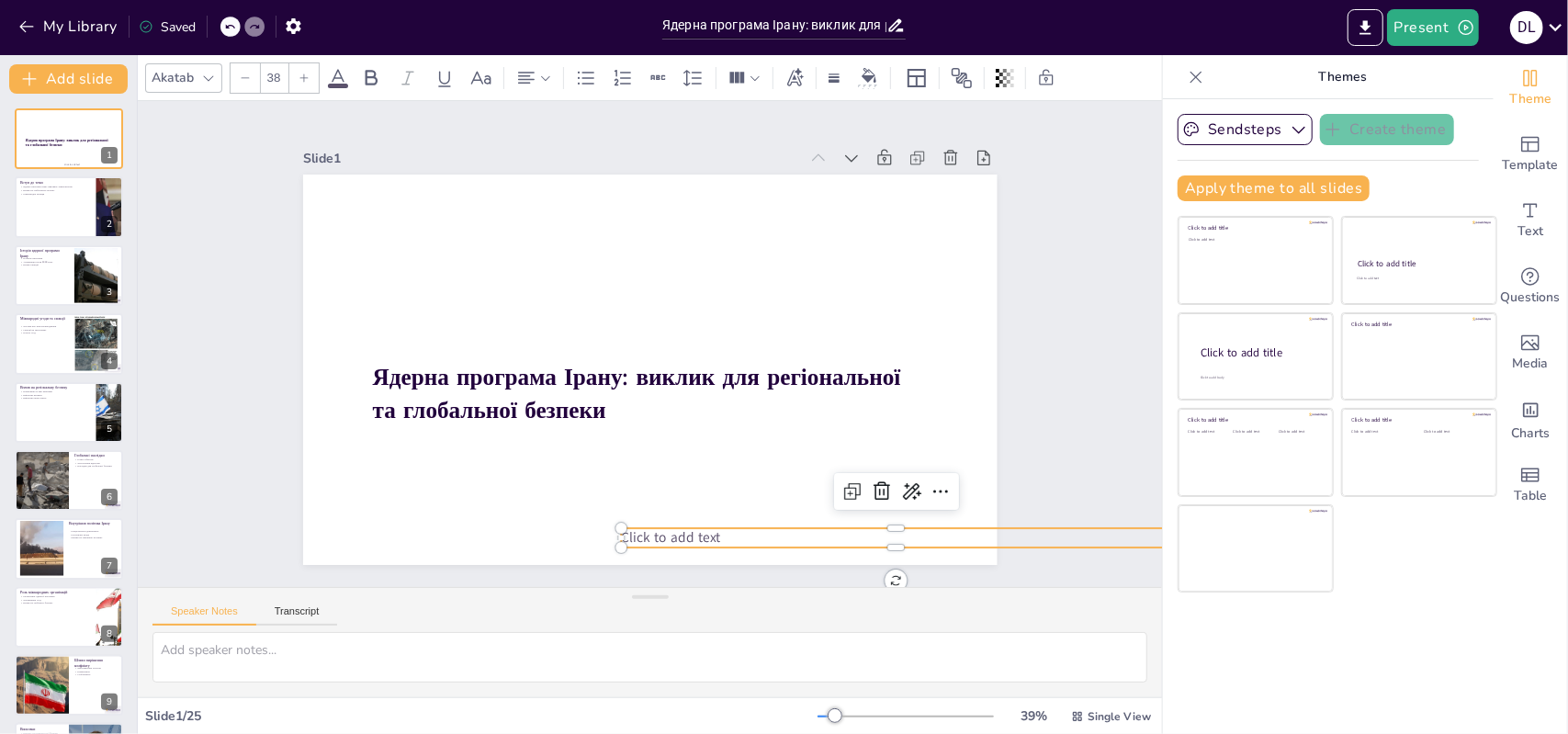
click at [680, 534] on span "Click to add text" at bounding box center [671, 537] width 100 height 18
click at [889, 531] on p "Click to add text" at bounding box center [896, 538] width 550 height 19
click at [889, 530] on p "Click to add text" at bounding box center [896, 538] width 550 height 19
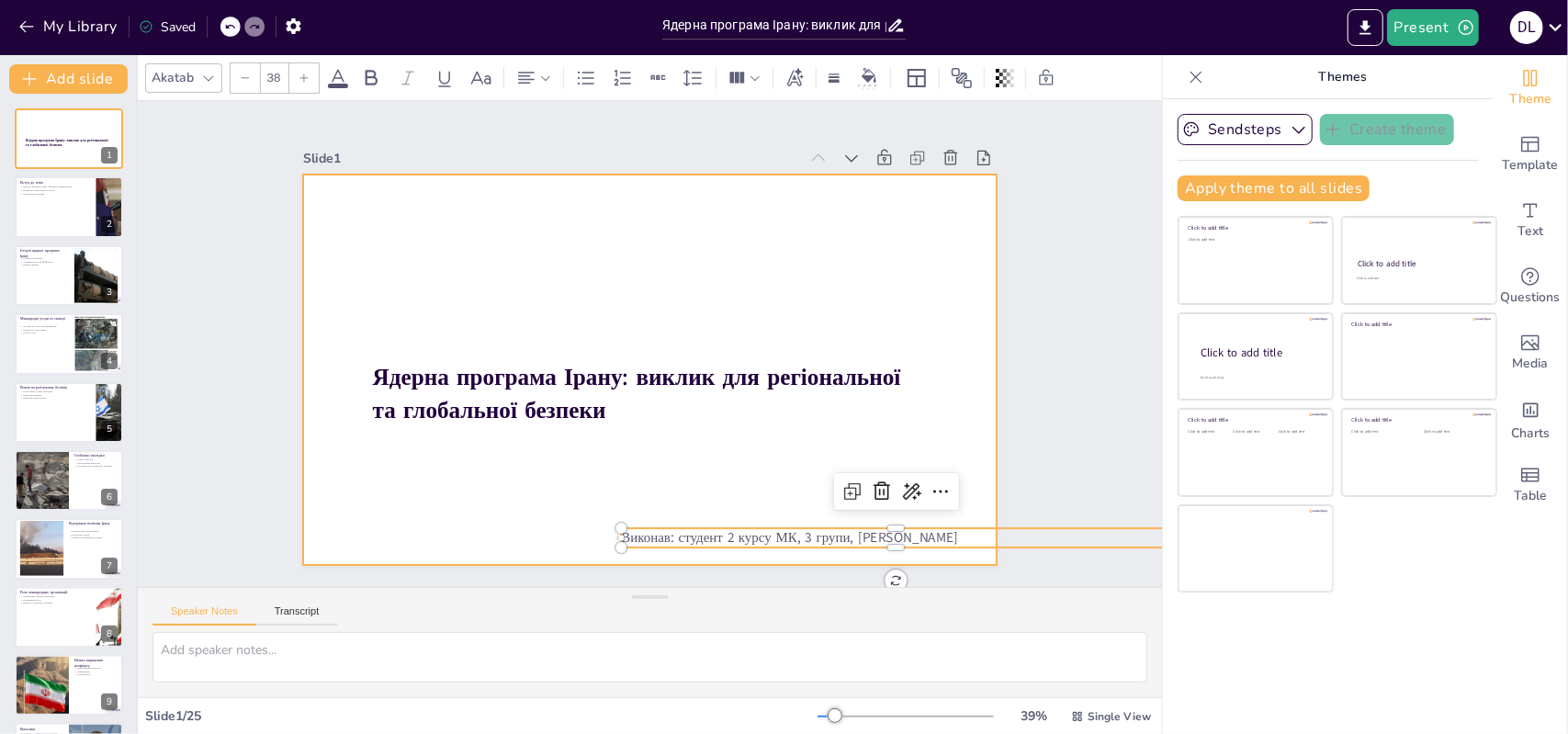
click at [683, 486] on div at bounding box center [650, 369] width 695 height 390
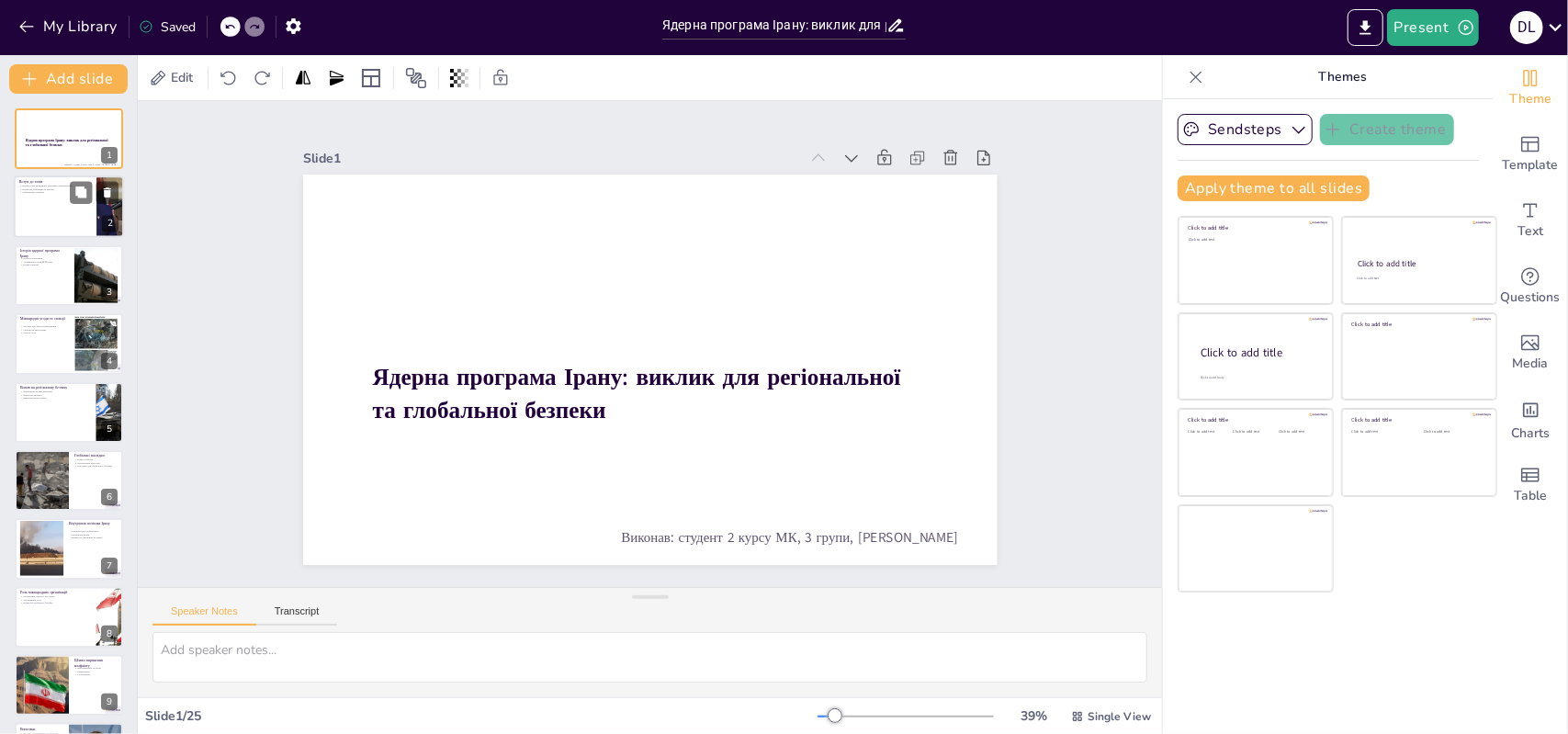
click at [70, 214] on div at bounding box center [68, 207] width 110 height 62
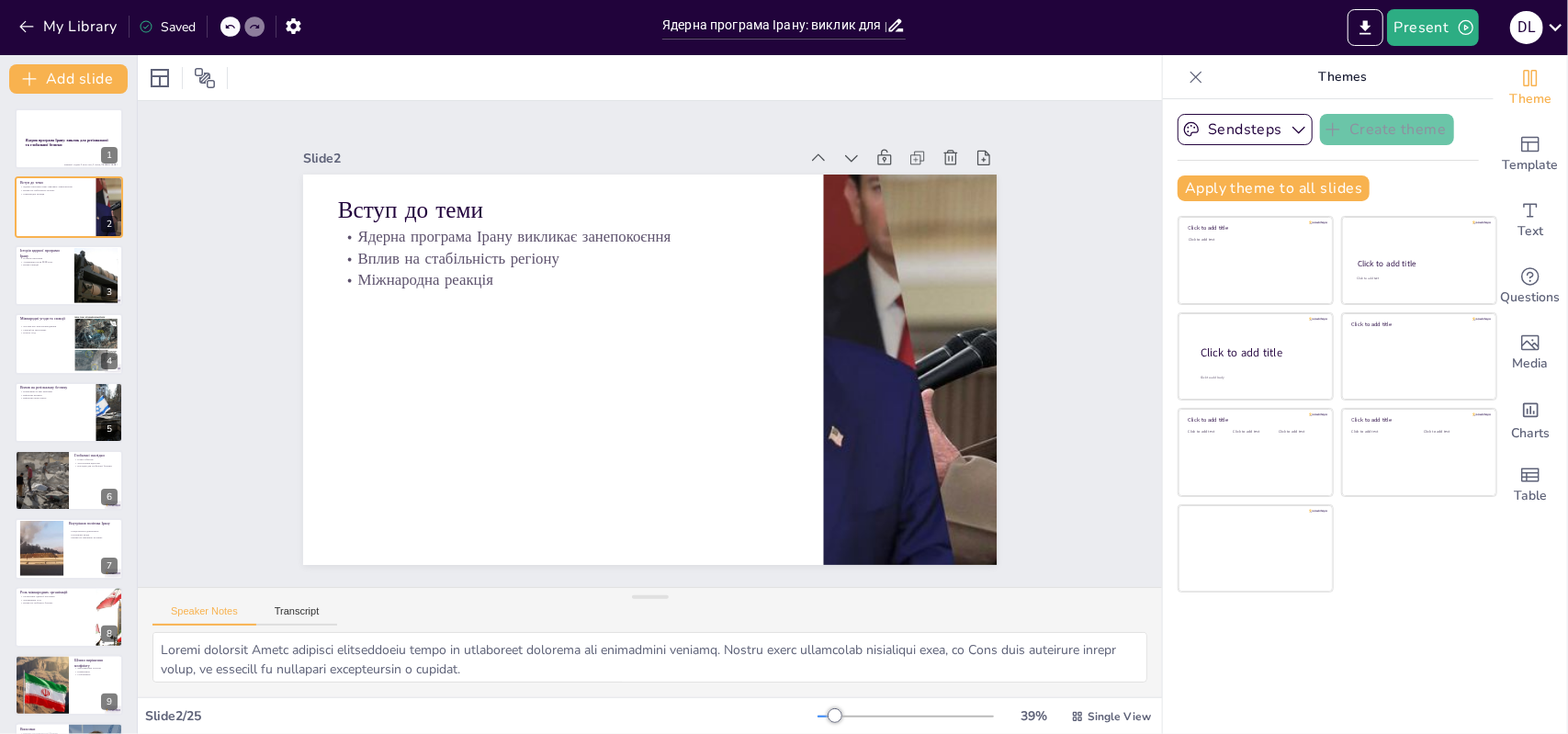
click at [302, 600] on div "Speaker Notes Transcript" at bounding box center [650, 610] width 1025 height 44
click at [309, 621] on button "Transcript" at bounding box center [296, 615] width 81 height 20
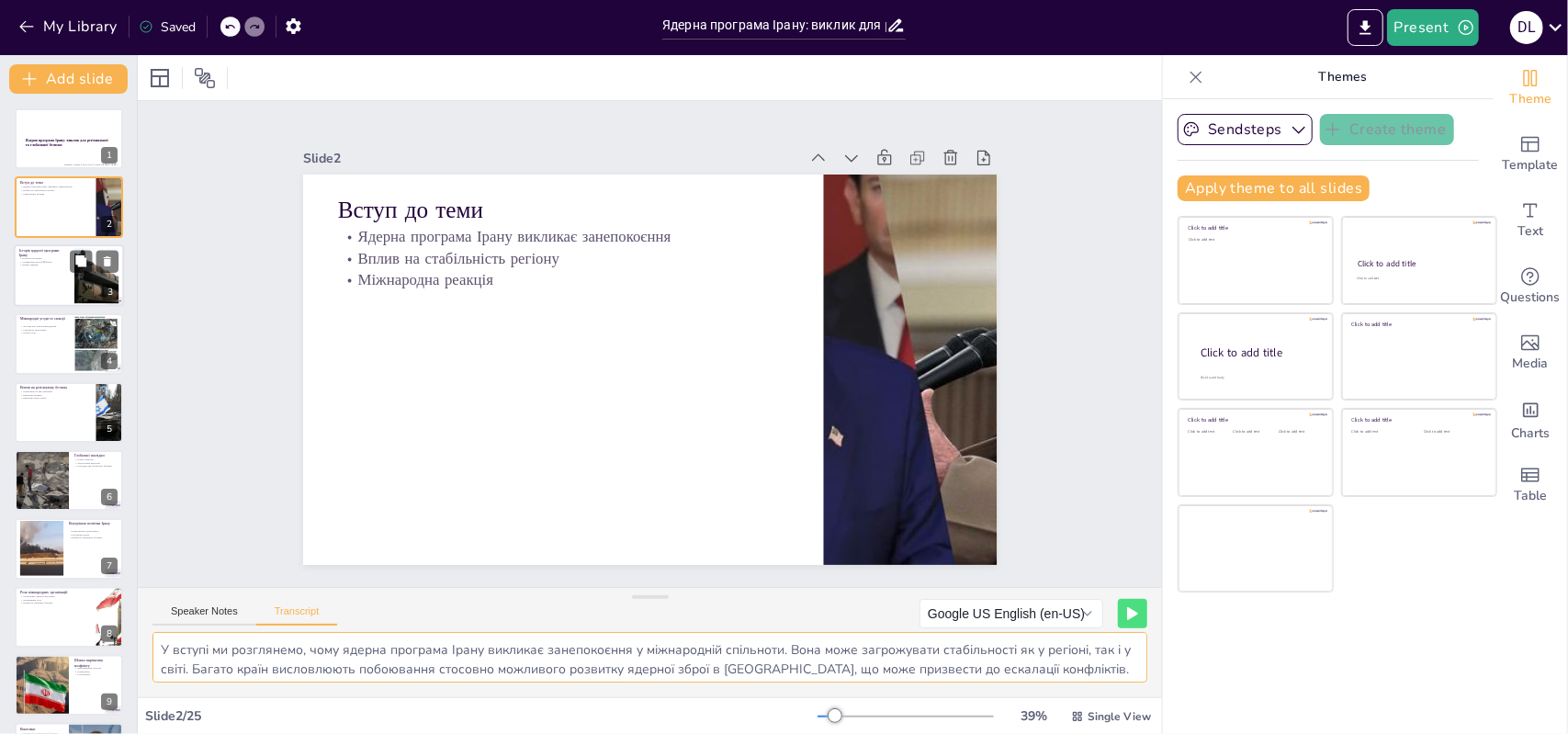
click at [56, 261] on p "Активізація після 2000 року" at bounding box center [44, 262] width 50 height 4
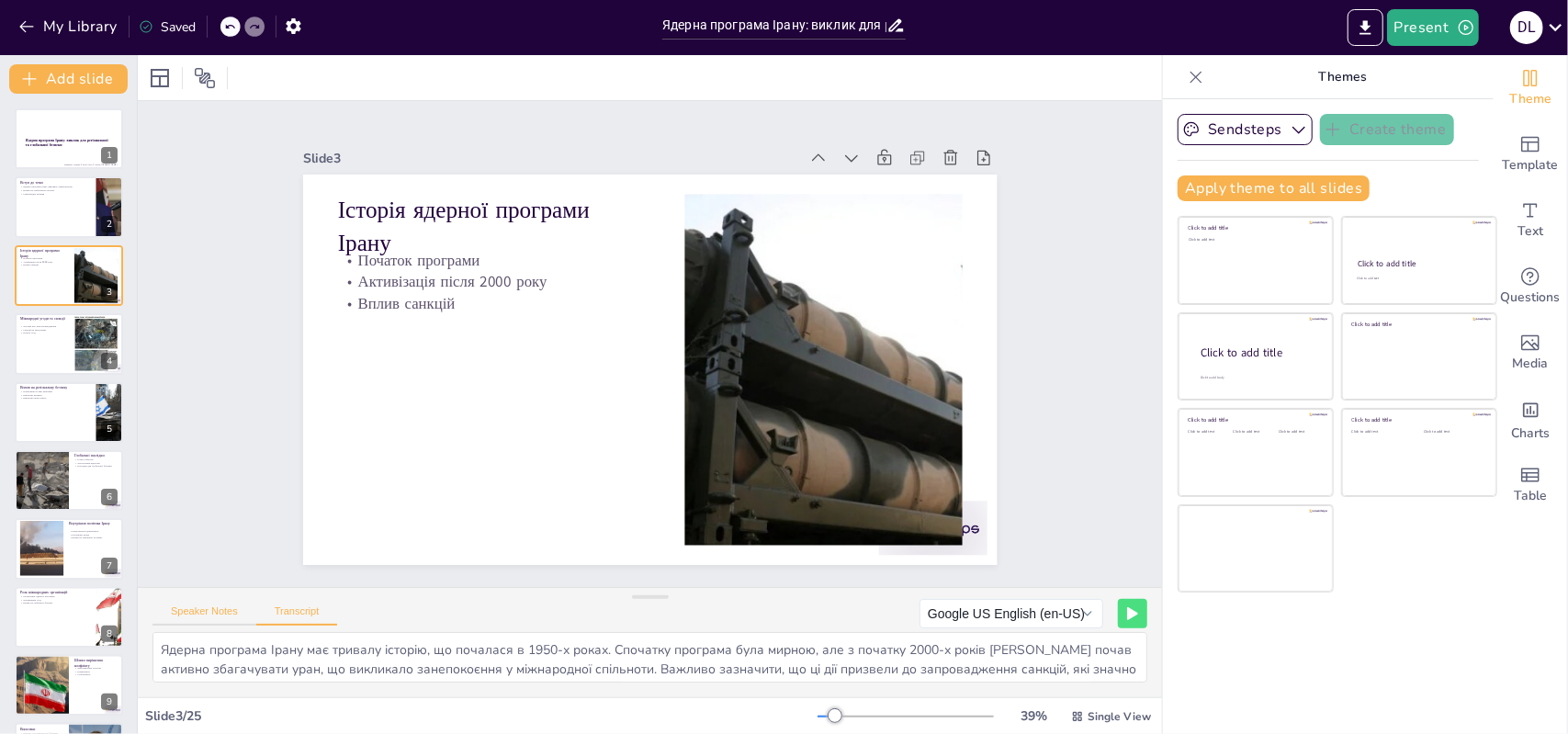
click at [236, 614] on button "Speaker Notes" at bounding box center [204, 615] width 104 height 20
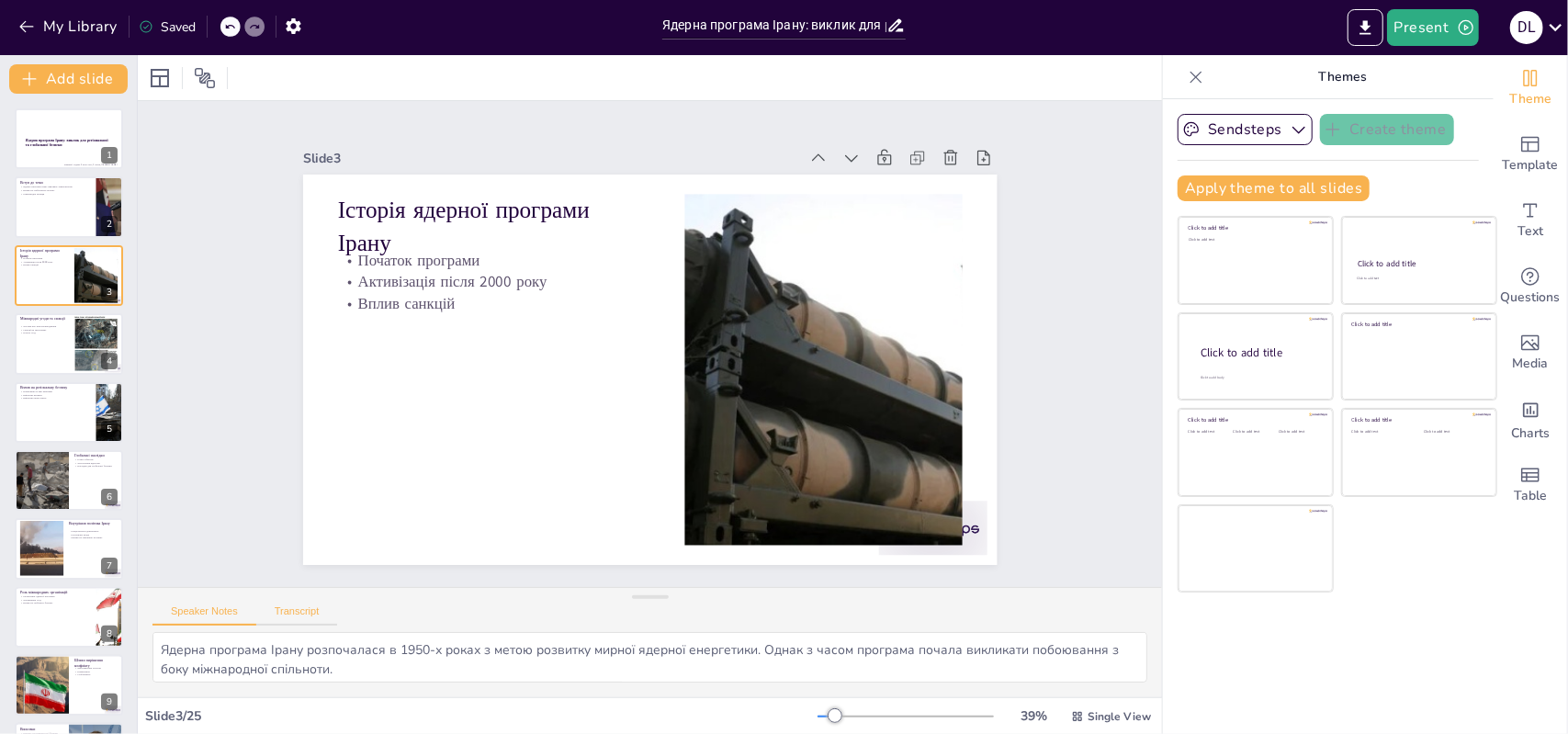
click at [311, 616] on button "Transcript" at bounding box center [296, 615] width 81 height 20
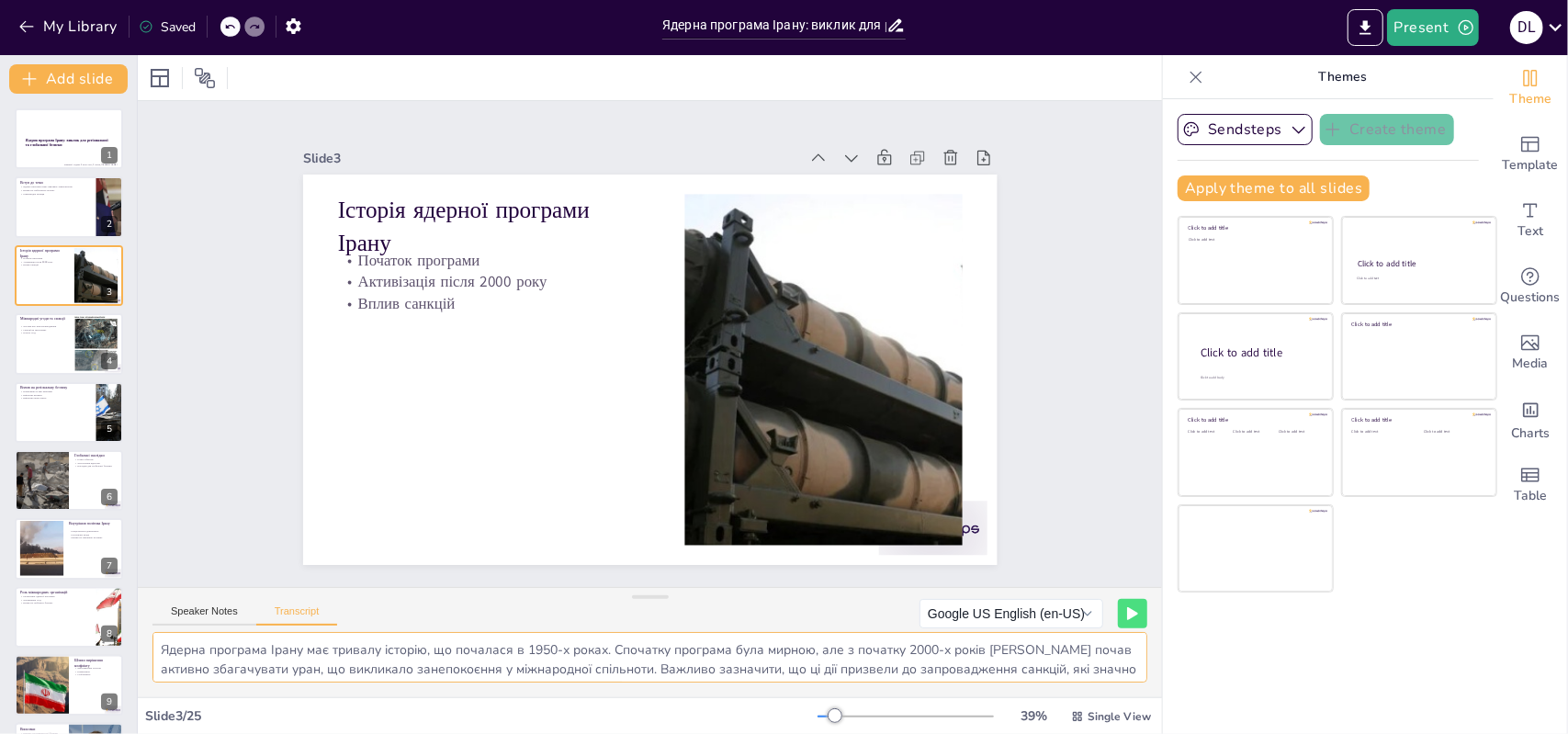
scroll to position [22, 0]
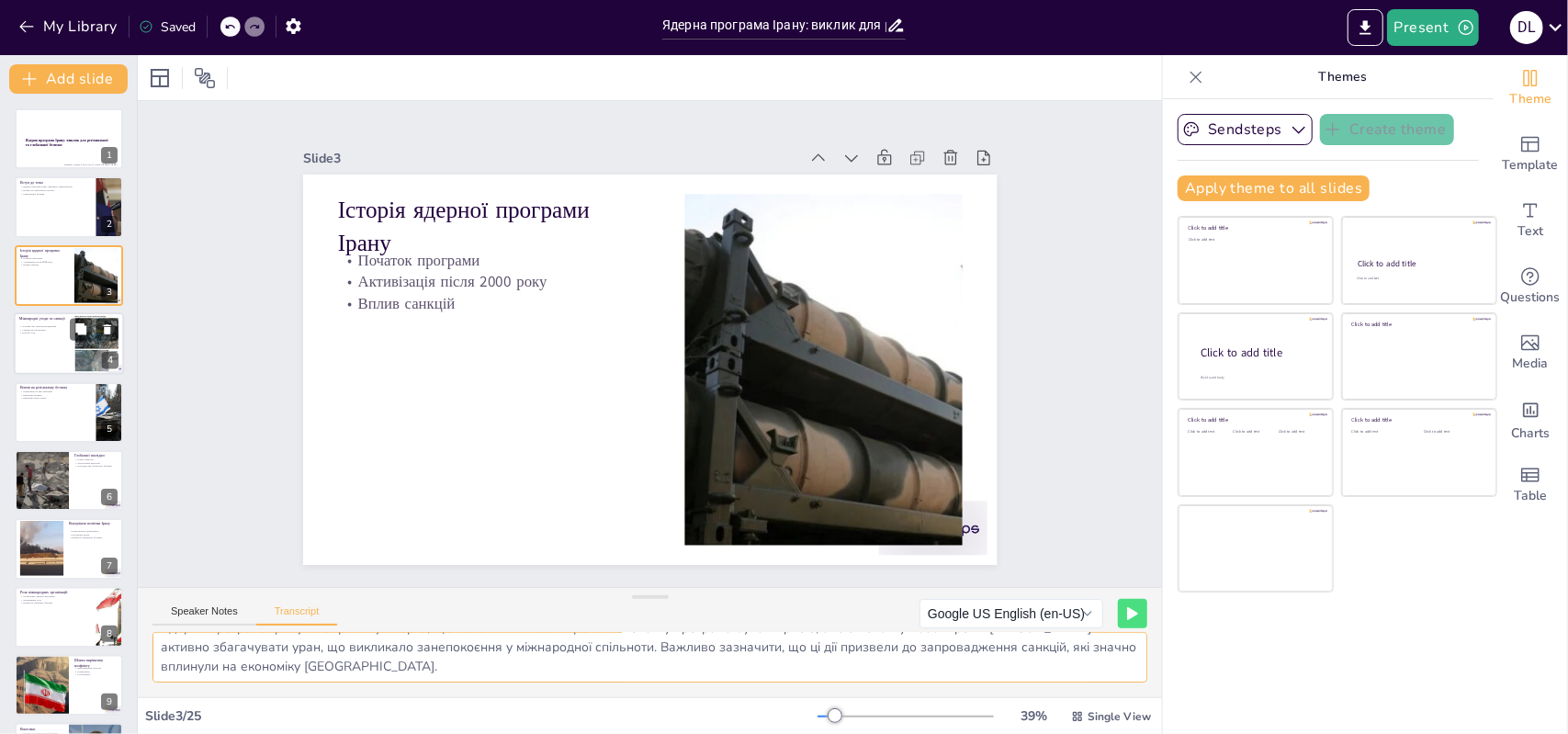
click at [68, 319] on p "Міжнародні угоди та санкції" at bounding box center [44, 319] width 50 height 6
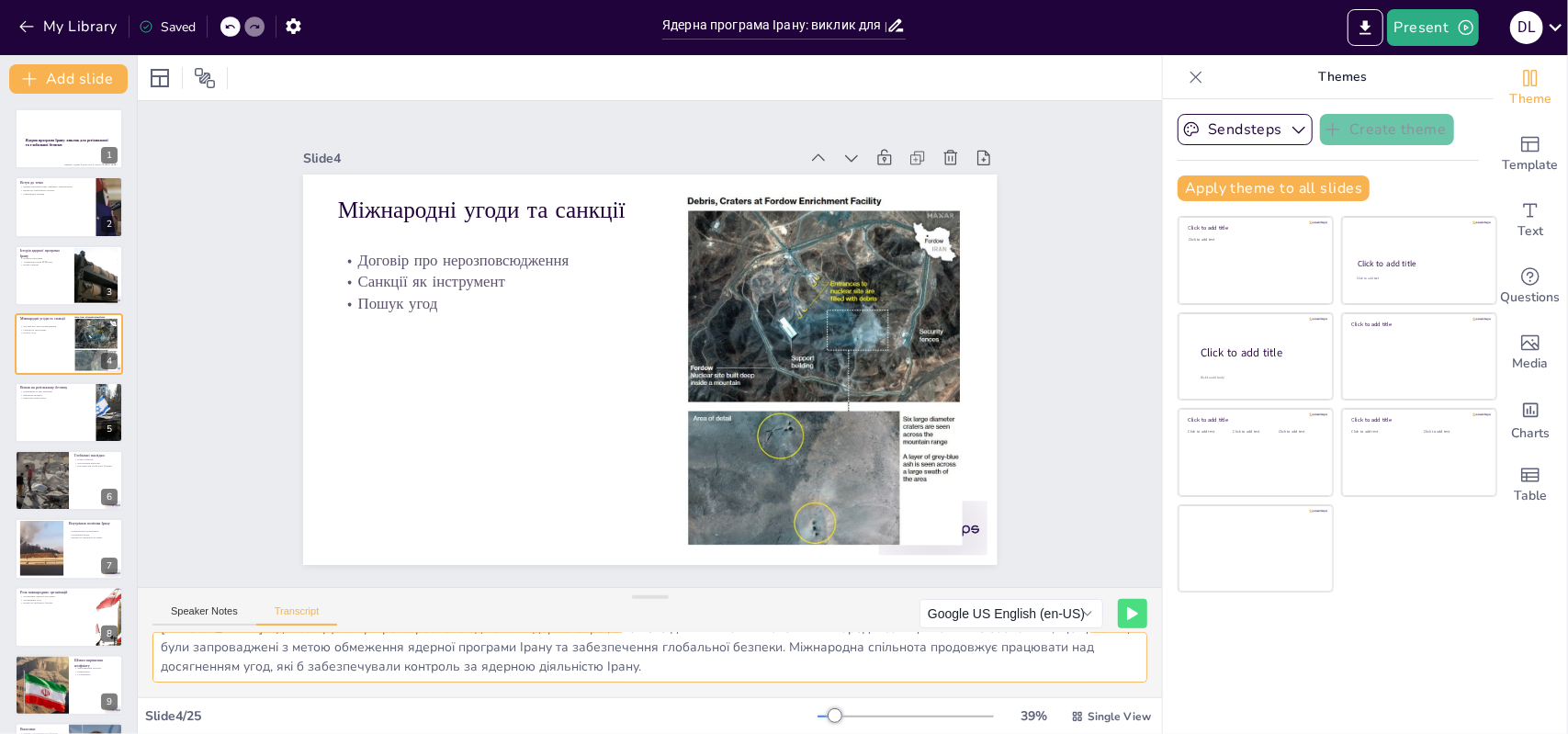
scroll to position [0, 0]
click at [1189, 85] on icon at bounding box center [1196, 77] width 18 height 18
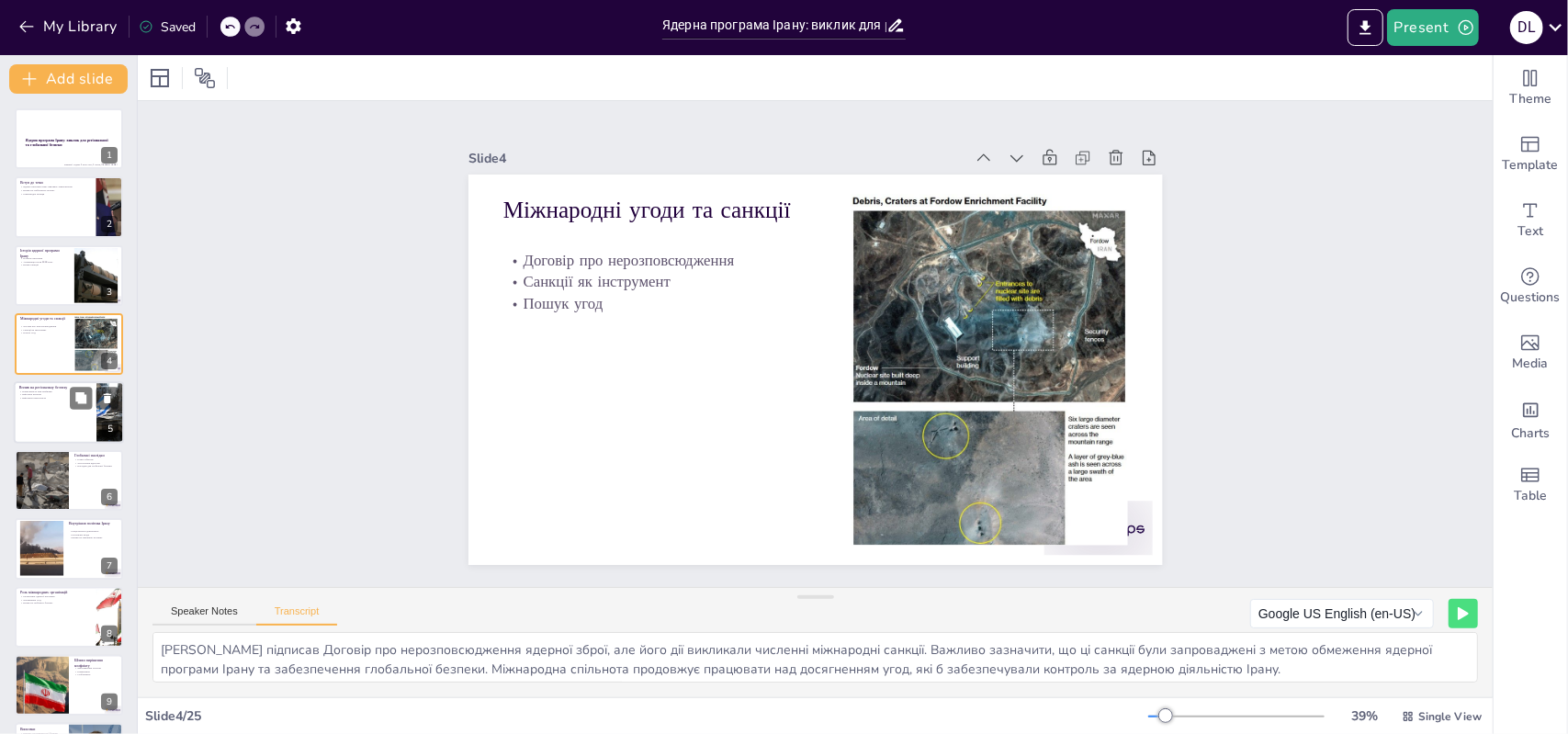
click at [88, 424] on div at bounding box center [68, 412] width 110 height 62
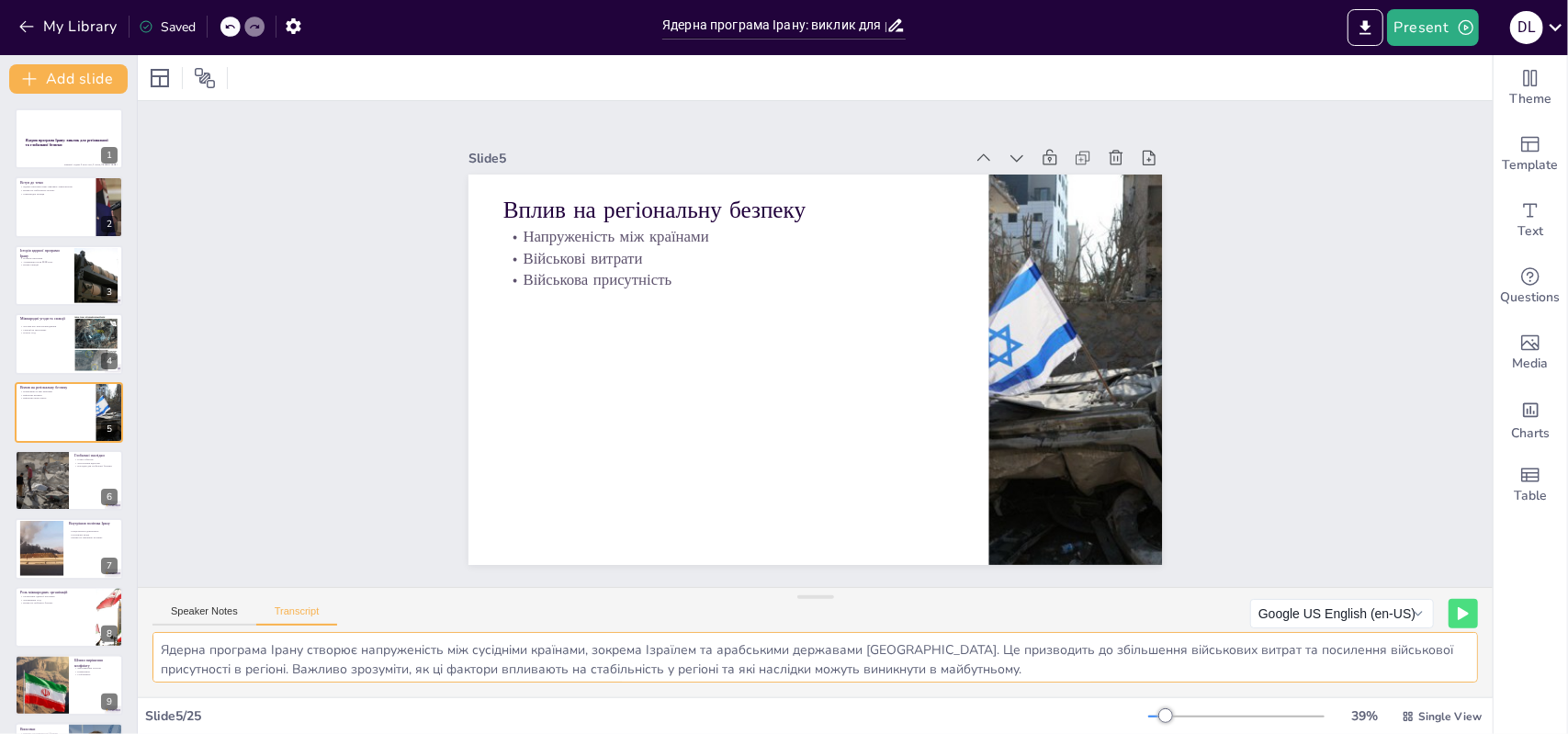
scroll to position [4, 0]
click at [59, 460] on div at bounding box center [41, 480] width 94 height 62
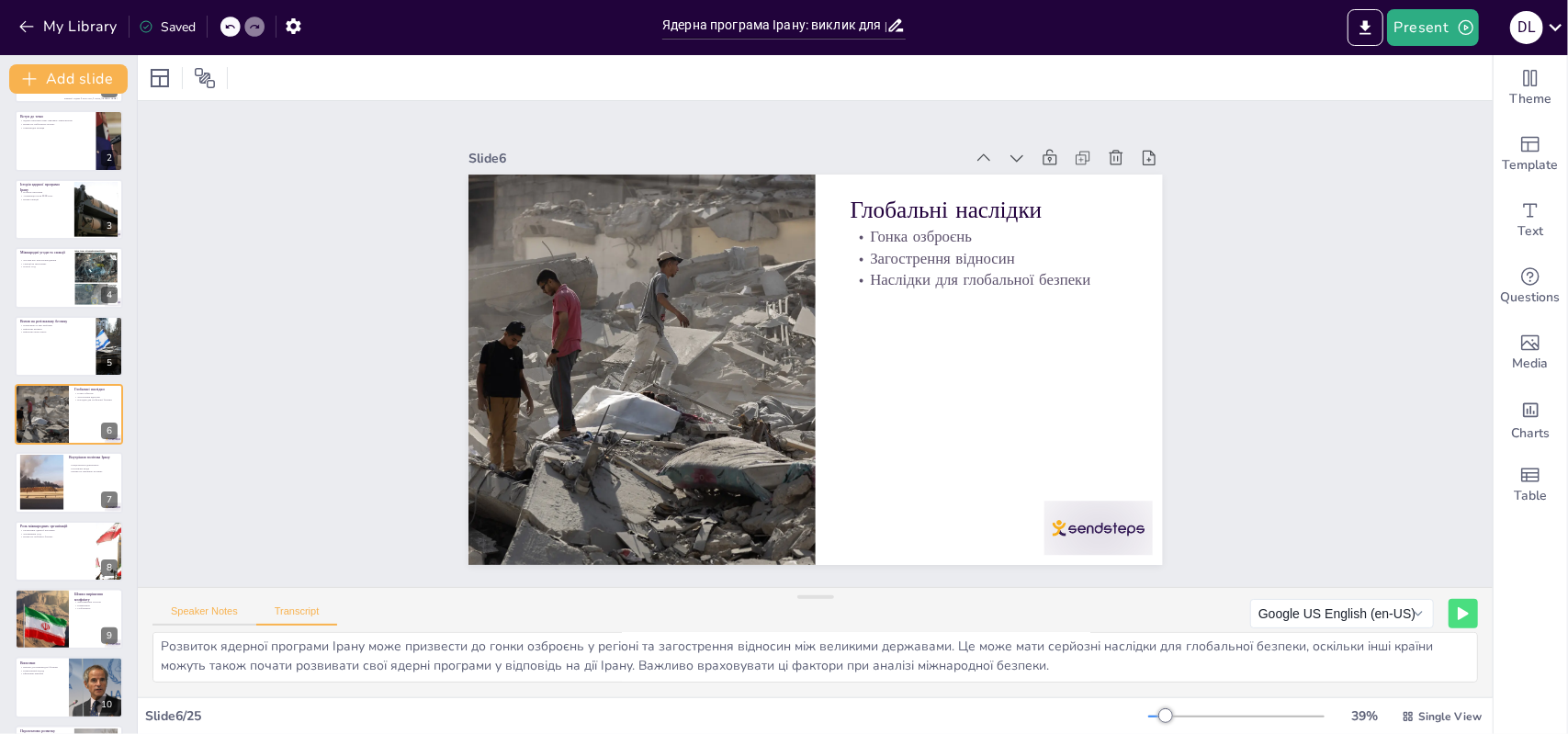
click at [211, 611] on button "Speaker Notes" at bounding box center [204, 615] width 104 height 20
click at [281, 614] on button "Transcript" at bounding box center [296, 615] width 81 height 20
click at [65, 500] on div at bounding box center [68, 483] width 110 height 62
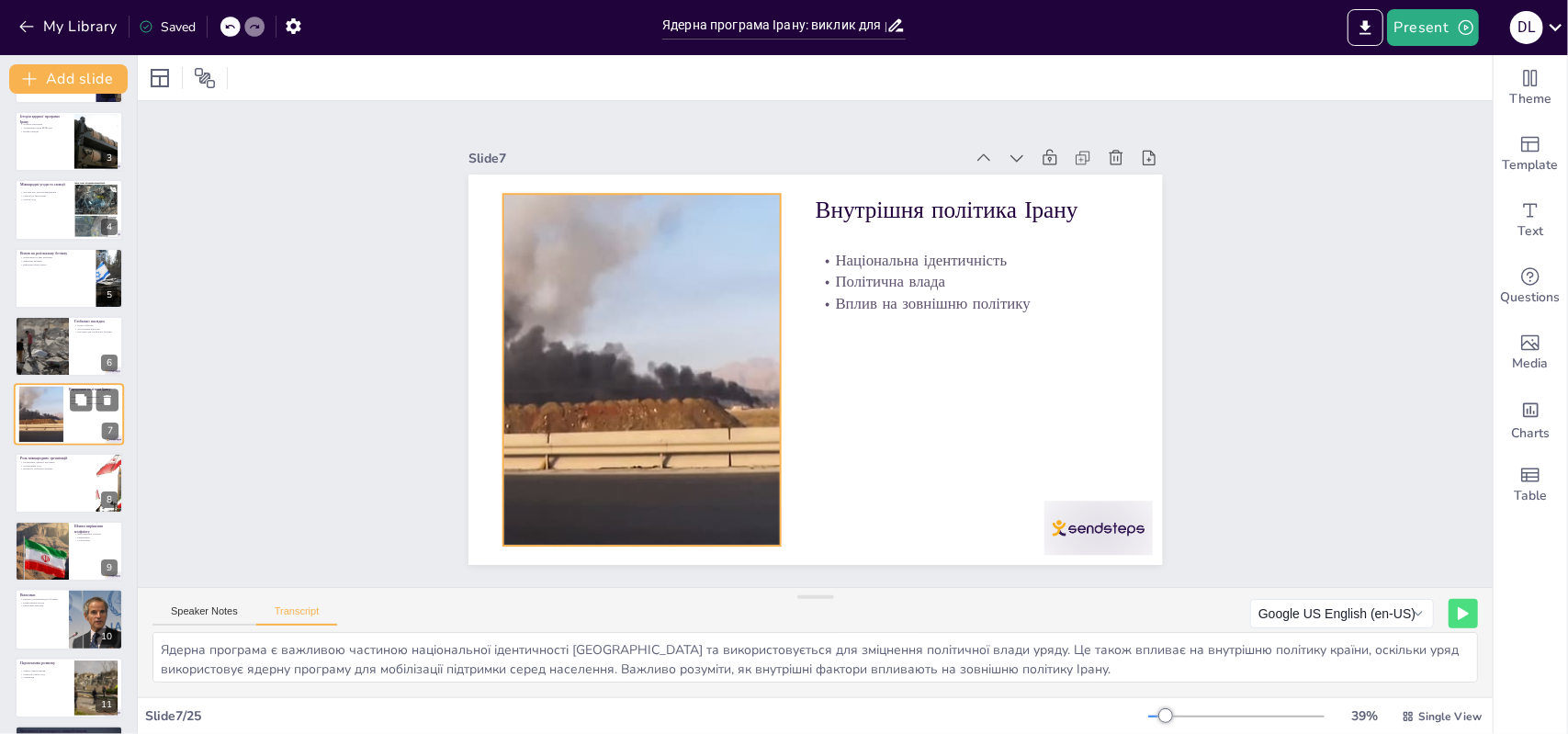
click at [29, 425] on div at bounding box center [40, 415] width 97 height 56
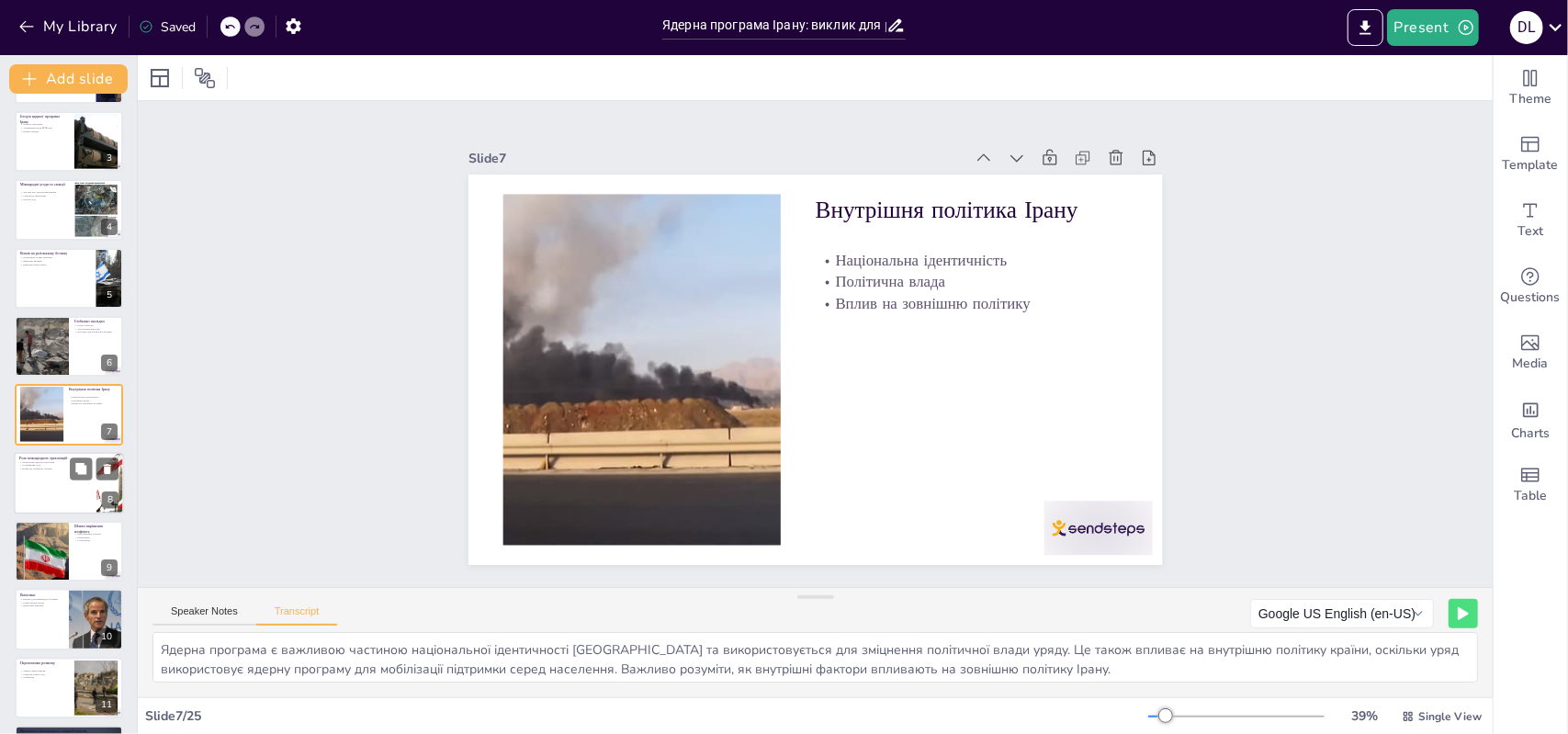
click at [57, 509] on div at bounding box center [68, 483] width 110 height 62
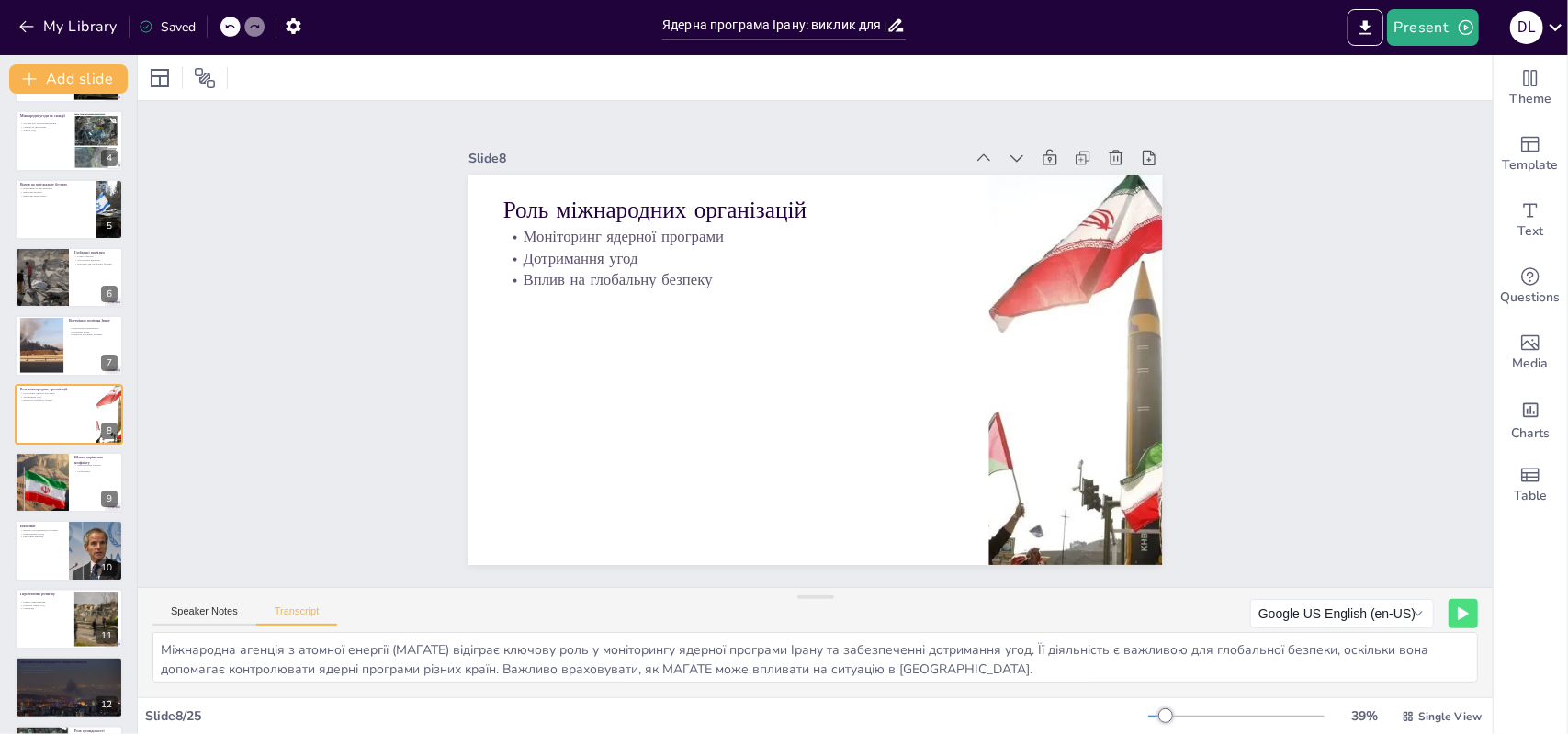
drag, startPoint x: 144, startPoint y: 662, endPoint x: 132, endPoint y: 263, distance: 399.2
click at [132, 263] on div "Document fonts Akatab Recently used Akatab Mulish Popular fonts Lato Montserrat…" at bounding box center [784, 395] width 1568 height 678
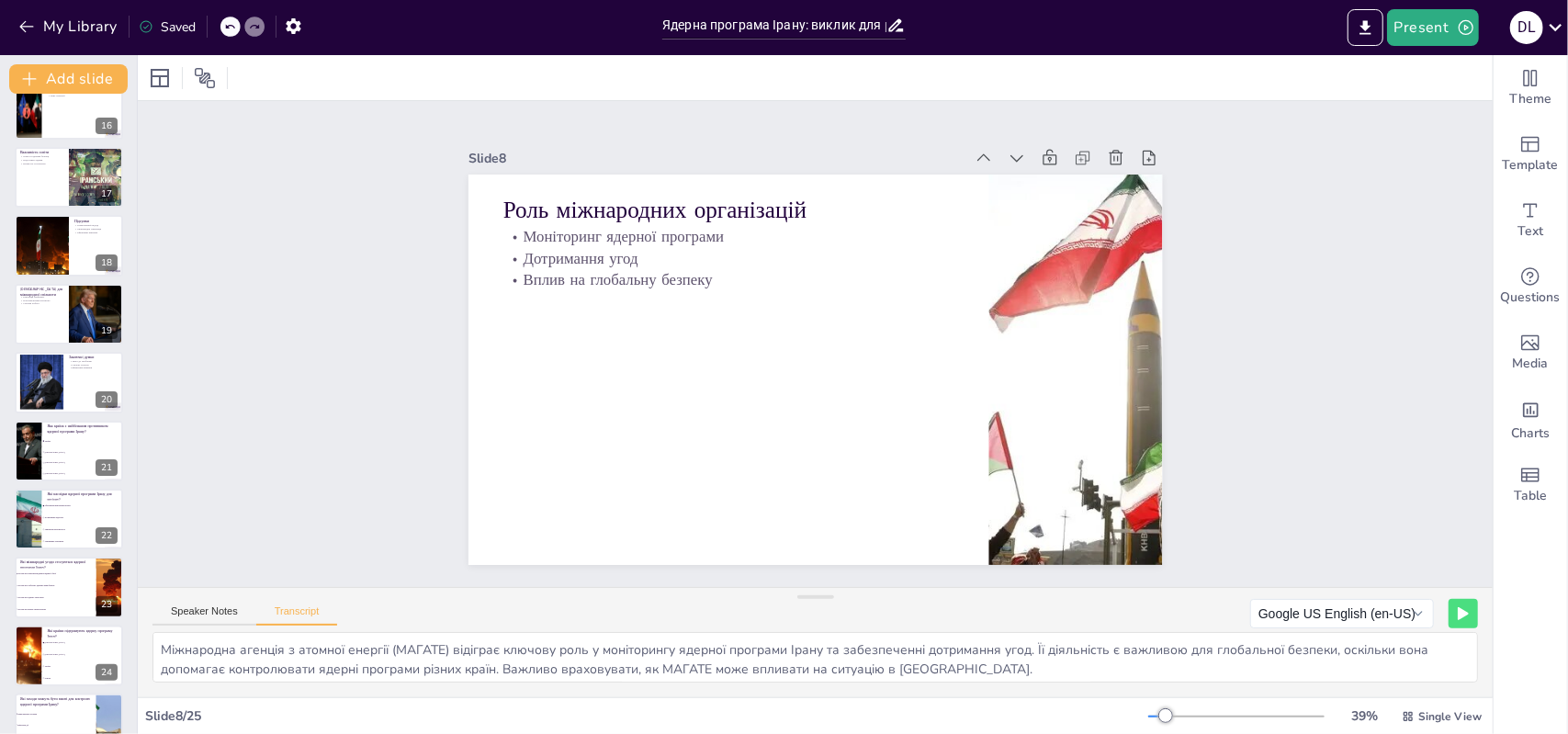
scroll to position [1090, 0]
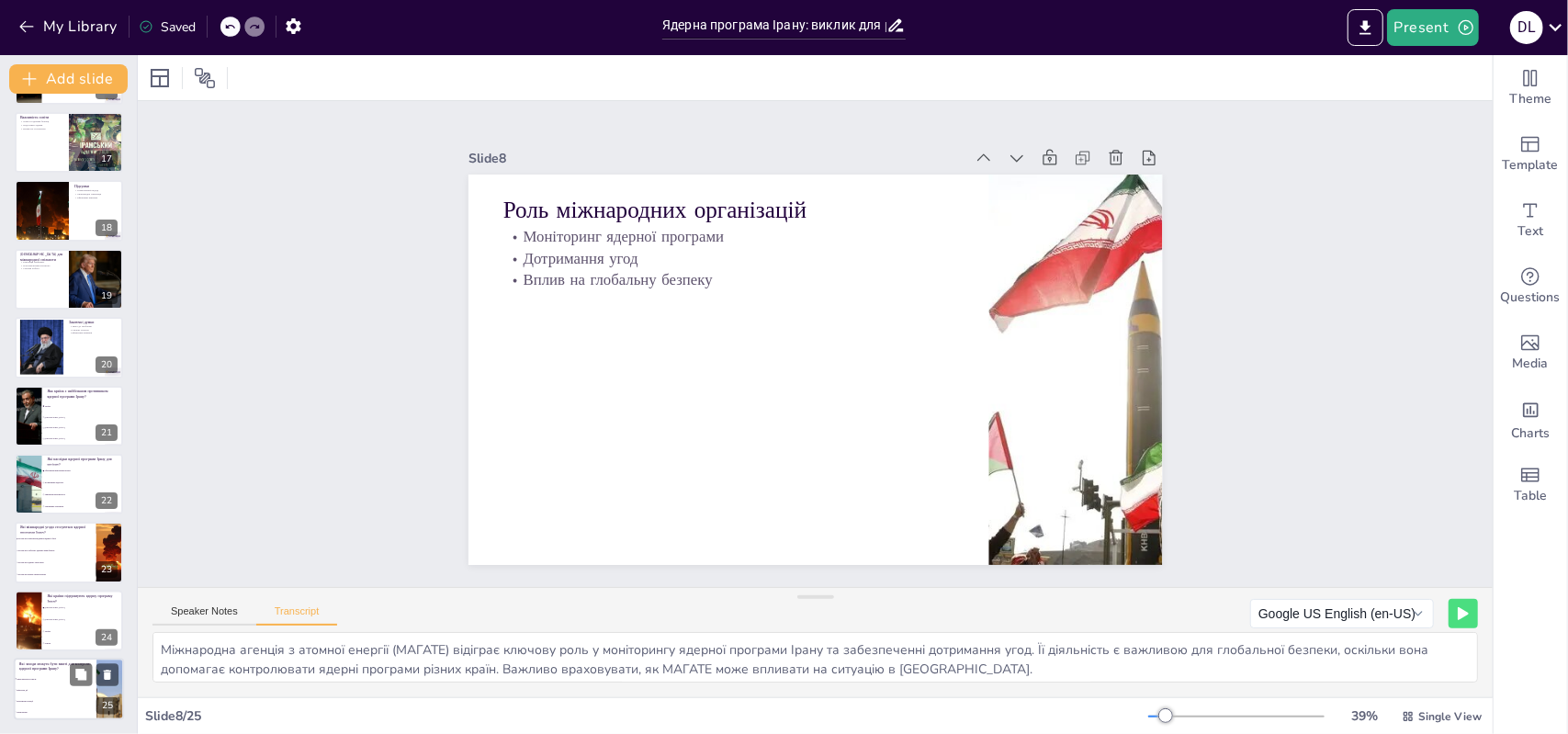
click at [108, 686] on div at bounding box center [110, 688] width 94 height 62
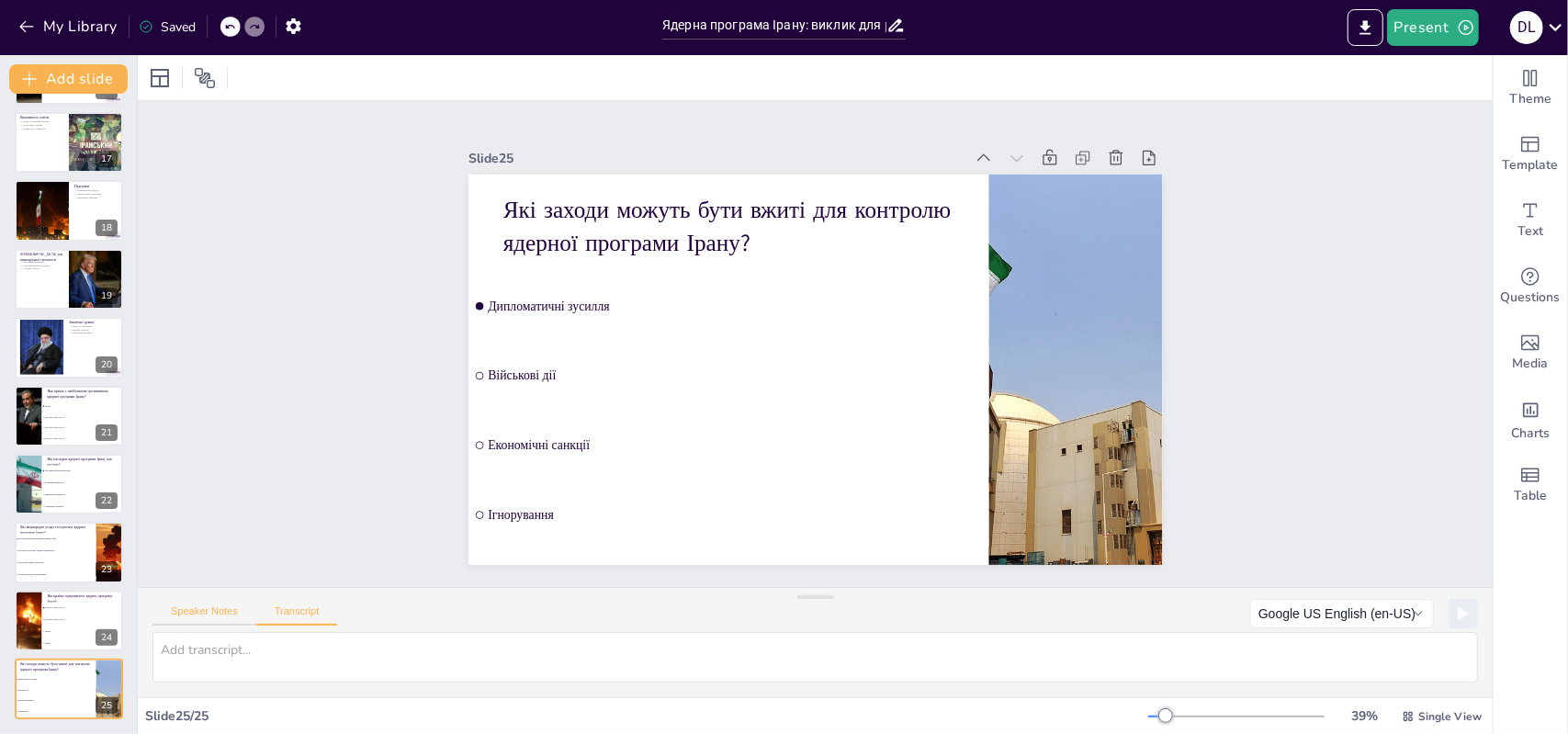
click at [235, 608] on button "Speaker Notes" at bounding box center [204, 615] width 104 height 20
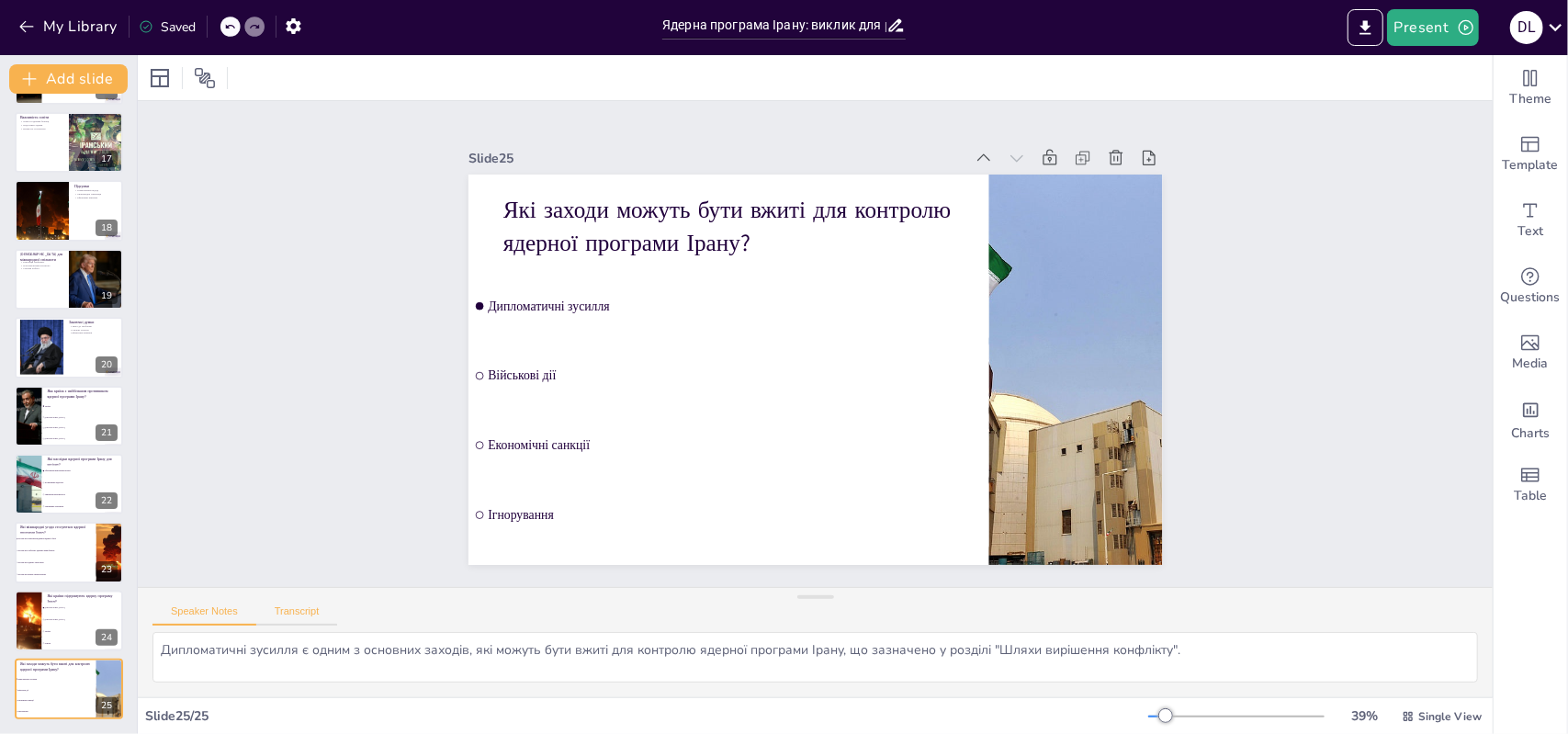
click at [286, 608] on button "Transcript" at bounding box center [296, 615] width 81 height 20
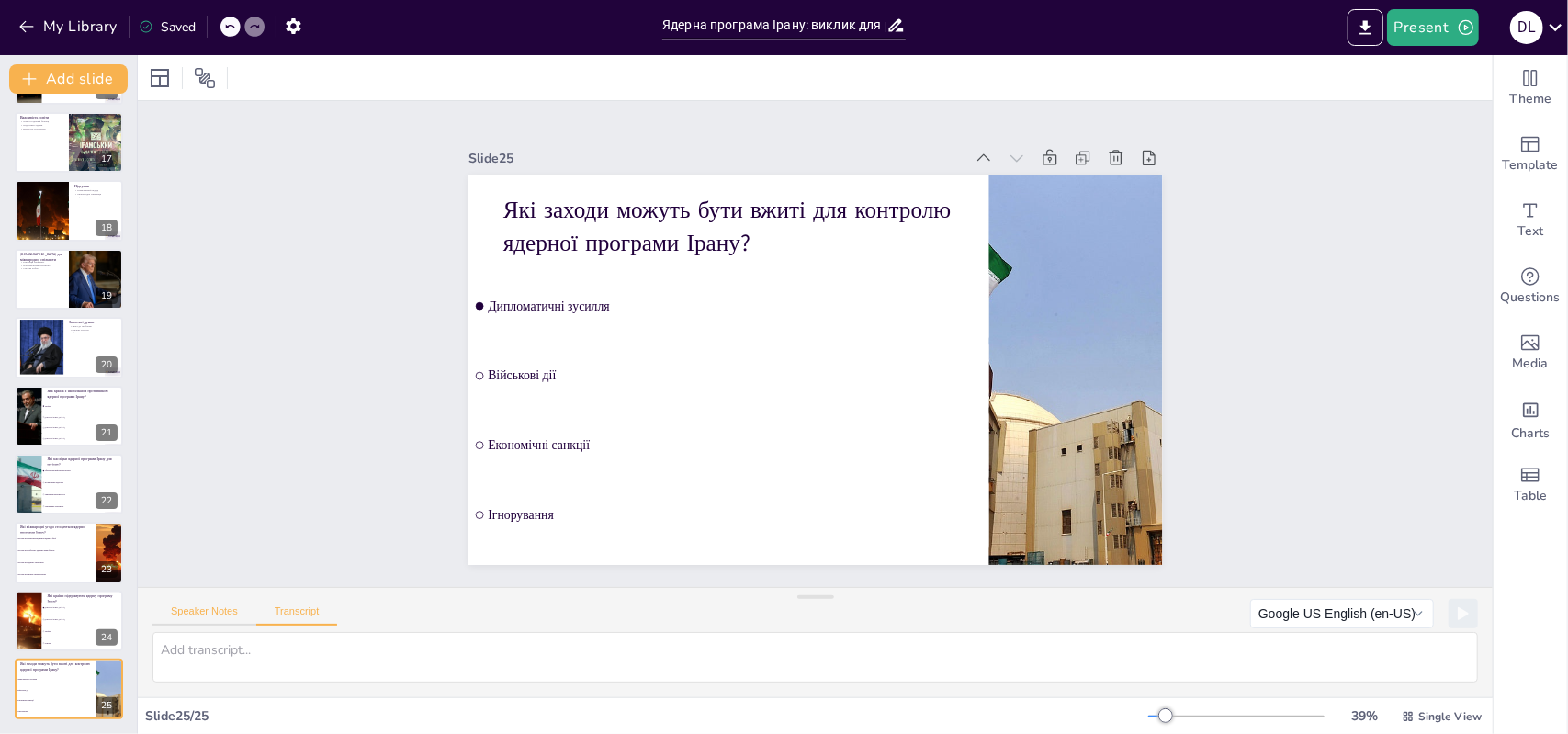
click at [206, 622] on button "Speaker Notes" at bounding box center [204, 615] width 104 height 20
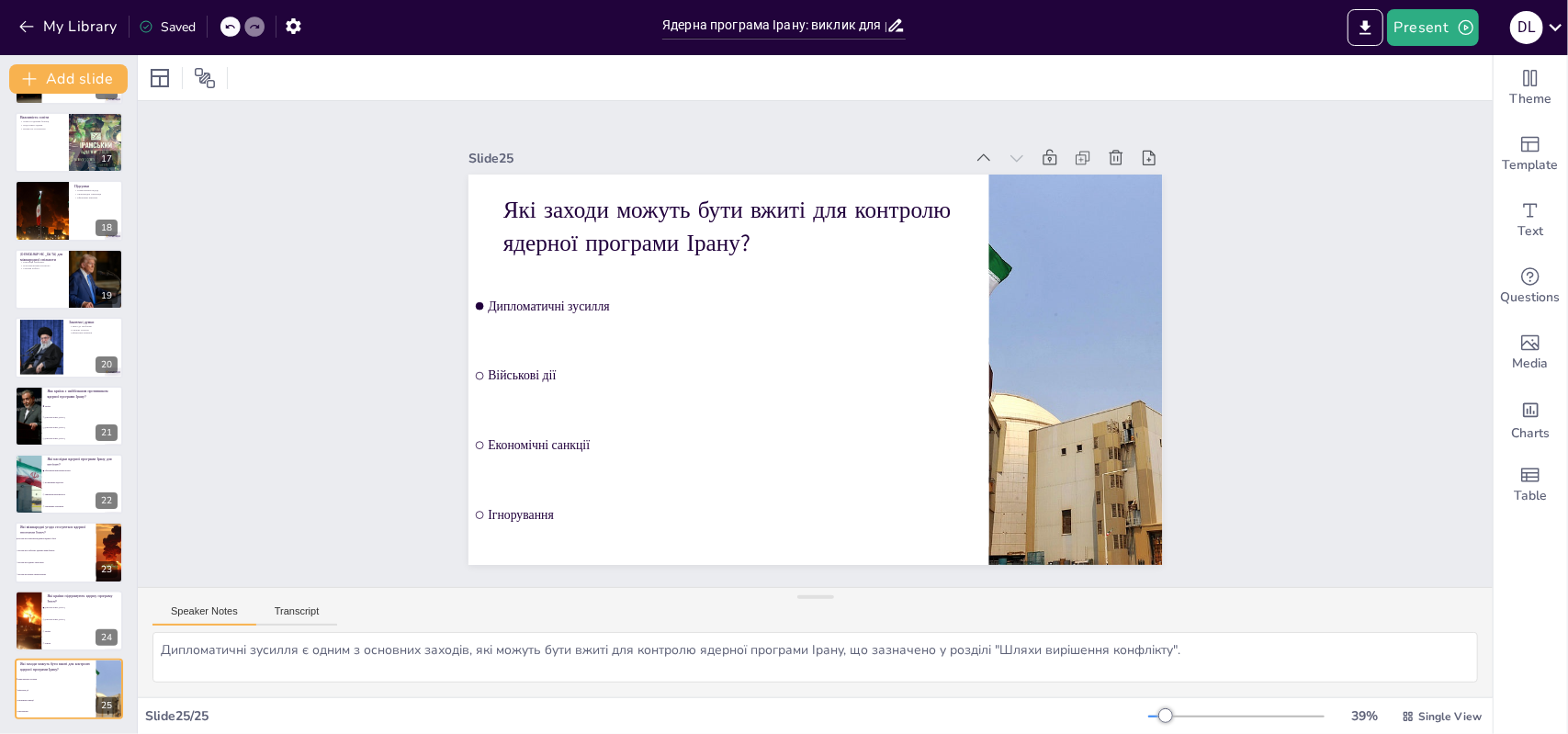
click at [206, 622] on button "Speaker Notes" at bounding box center [204, 615] width 104 height 20
click at [50, 628] on li "Ізраїль" at bounding box center [82, 631] width 82 height 11
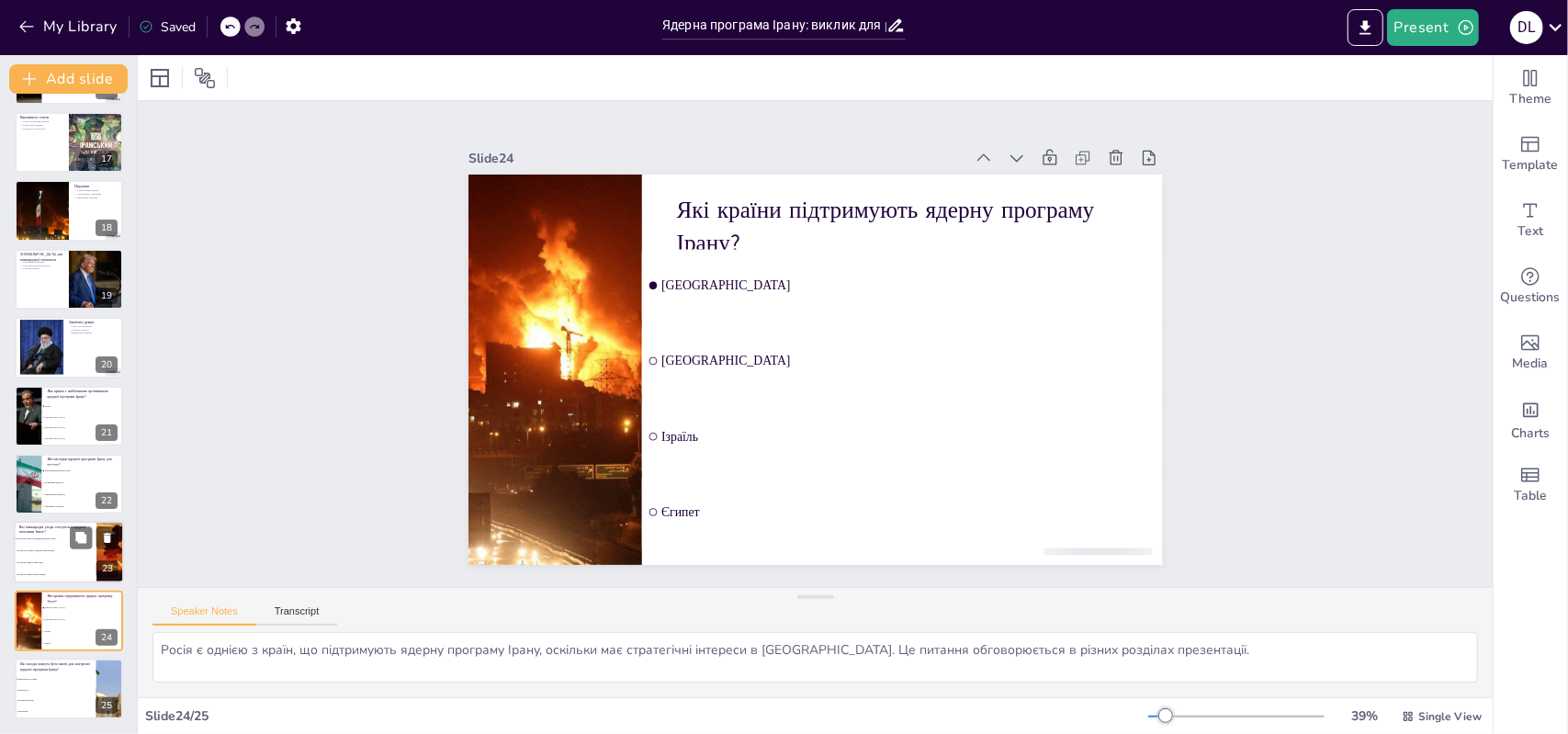
click at [31, 541] on li "Договір про нерозповсюдження ядерної зброї" at bounding box center [55, 539] width 82 height 11
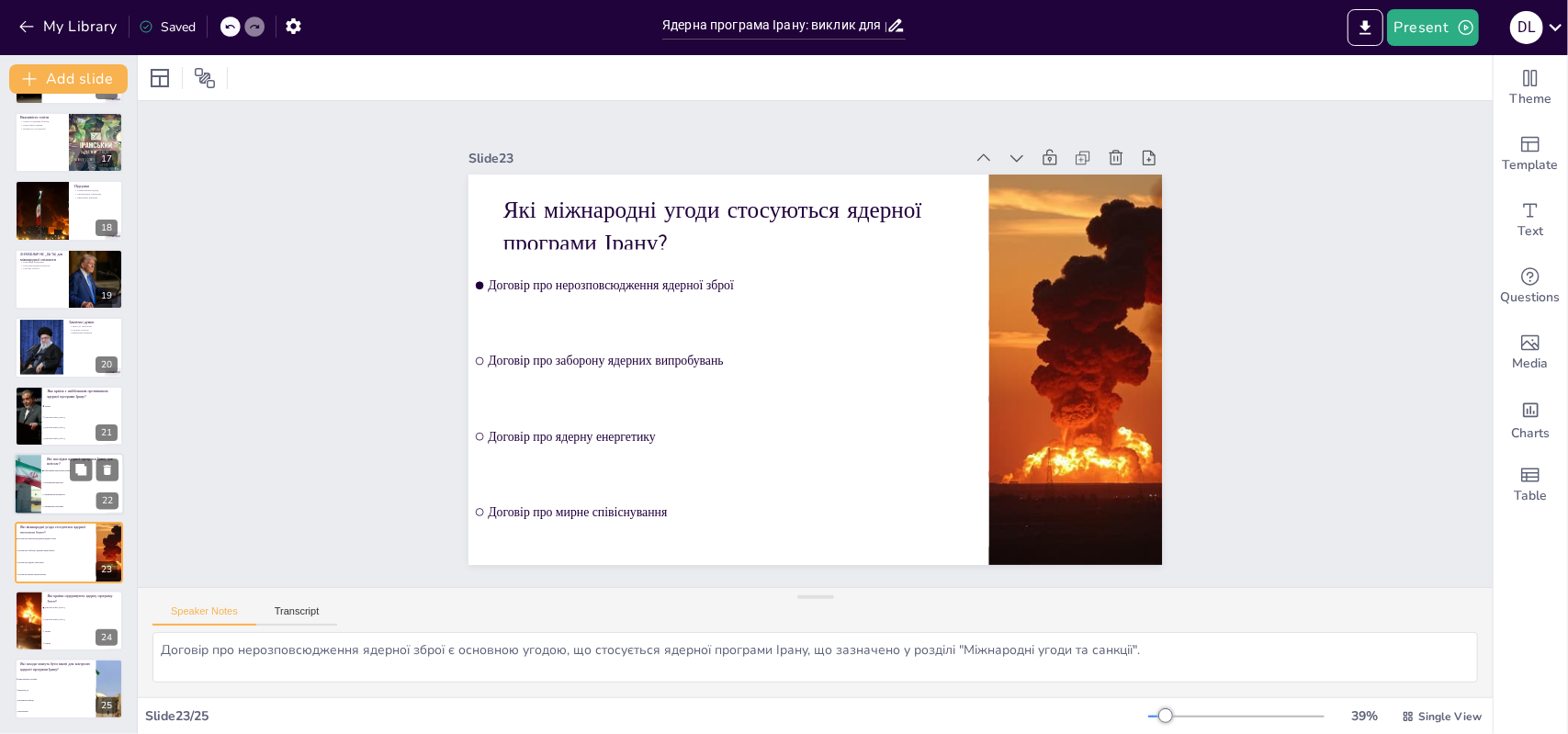
click at [35, 478] on div at bounding box center [27, 484] width 110 height 62
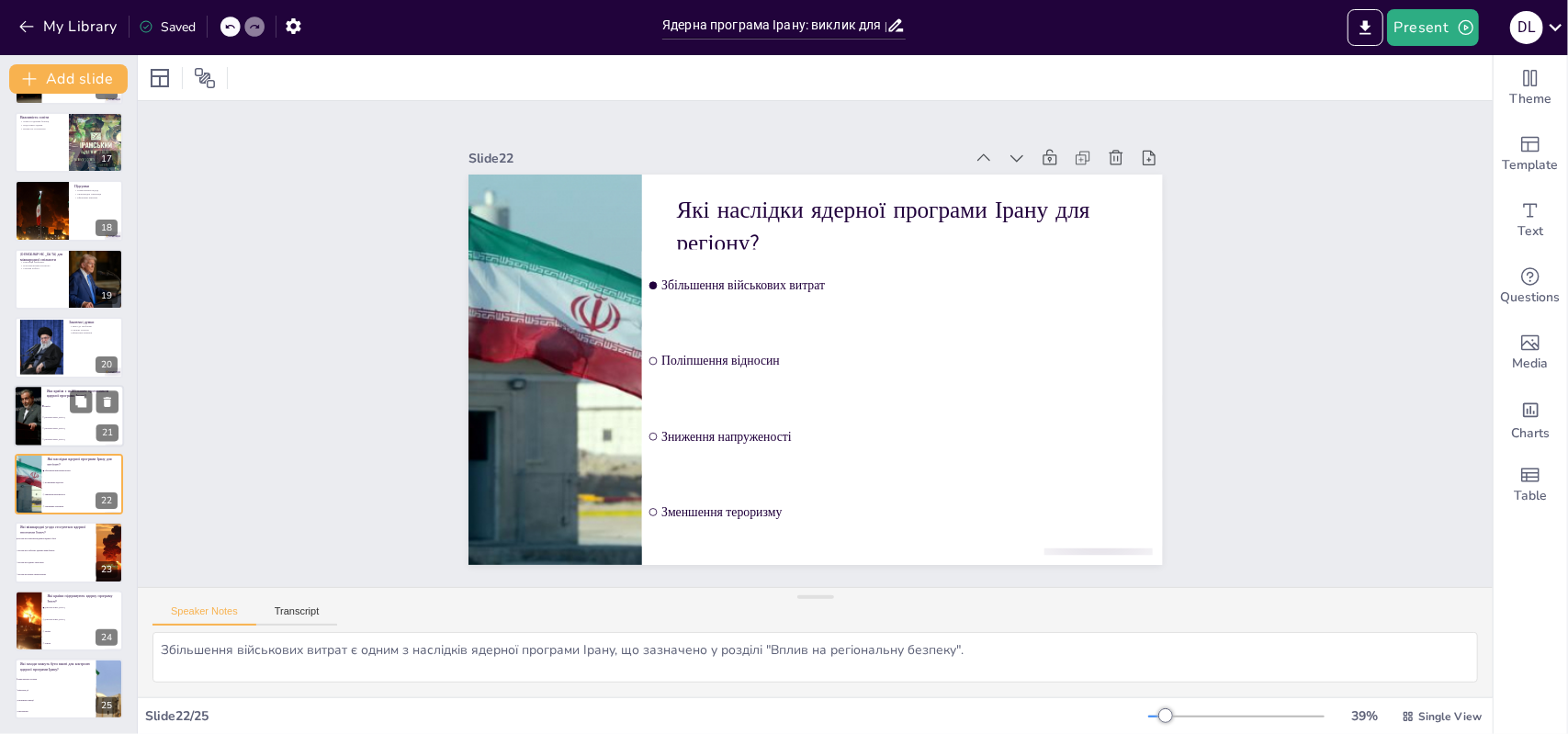
click at [15, 396] on div at bounding box center [28, 416] width 94 height 62
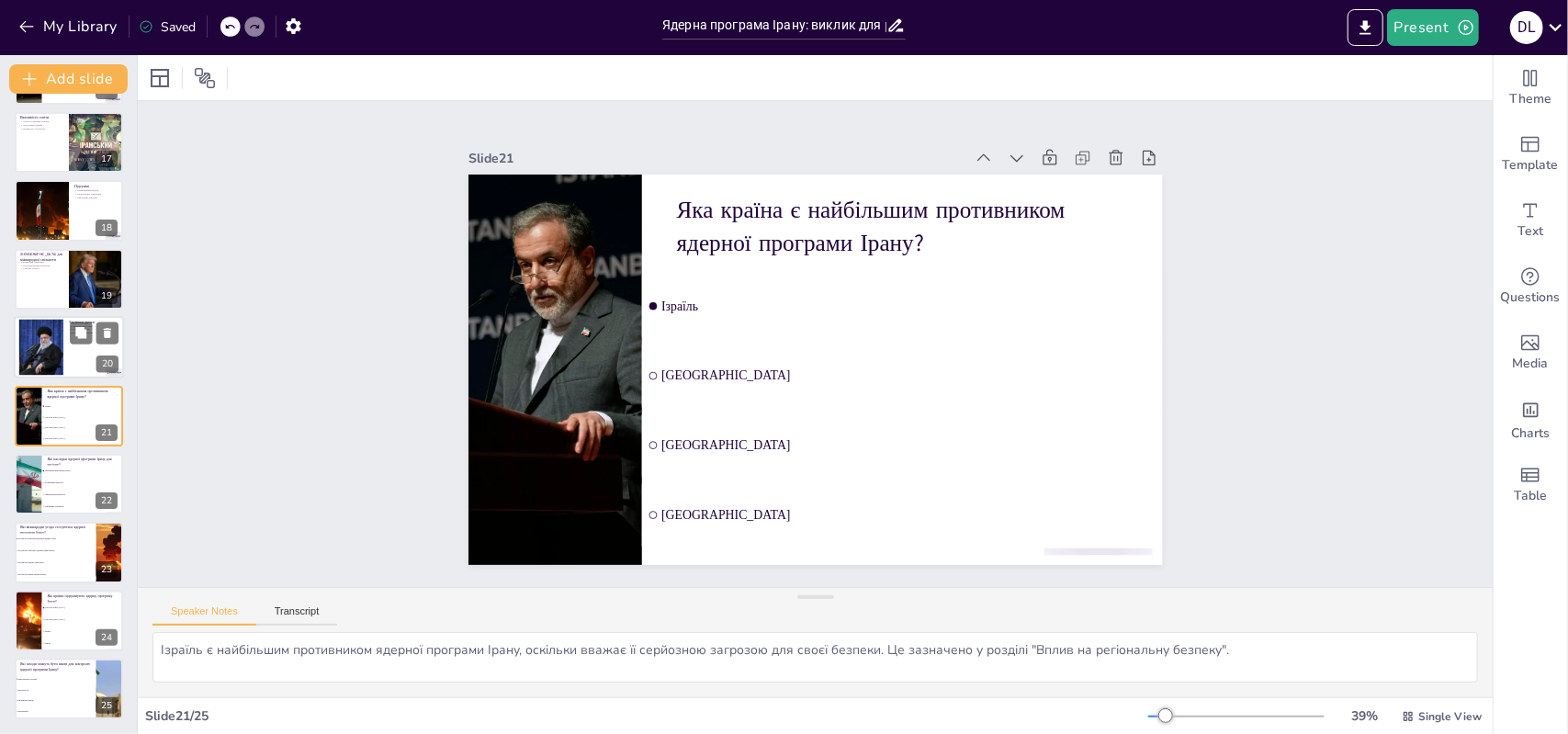
click at [63, 372] on div at bounding box center [68, 347] width 110 height 62
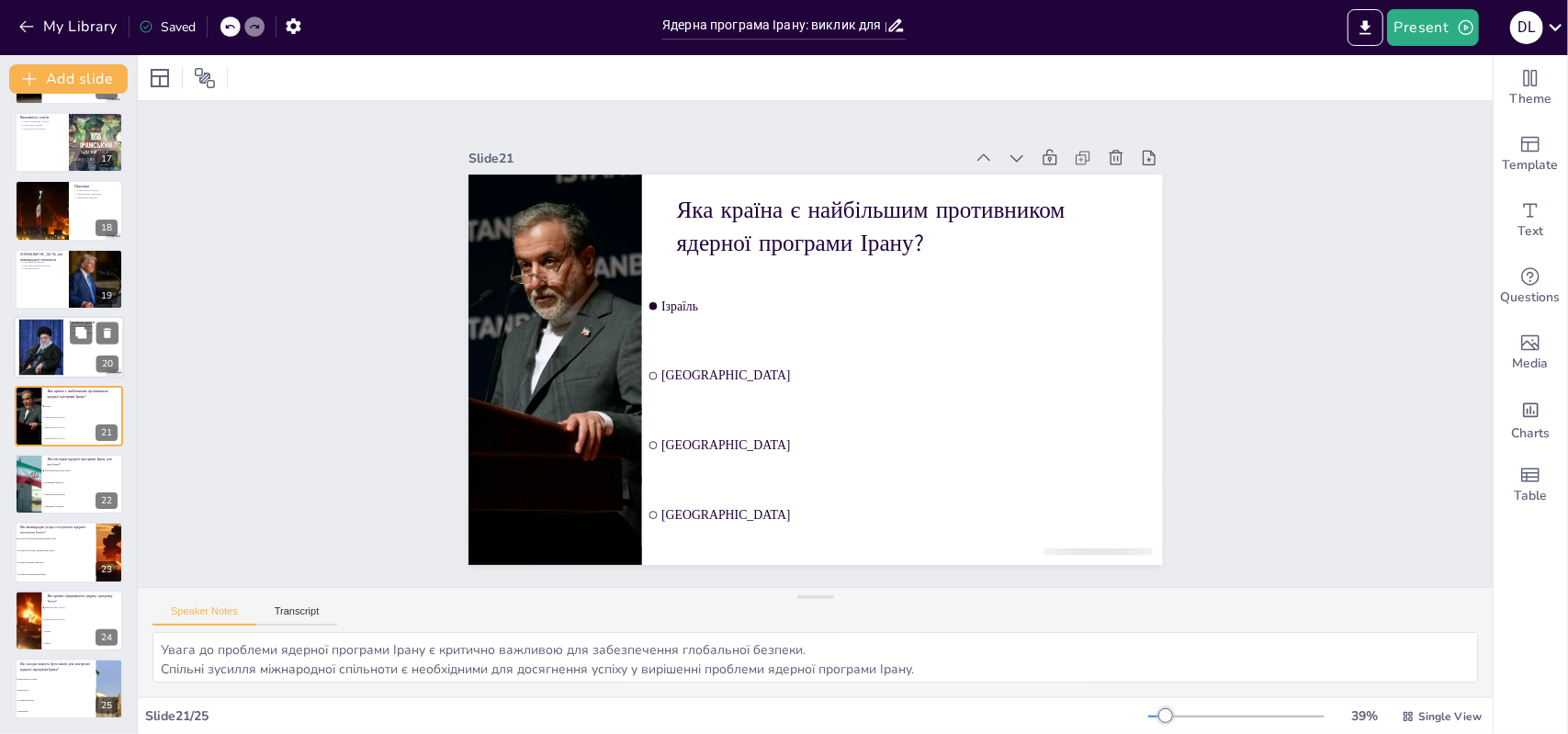
scroll to position [1023, 0]
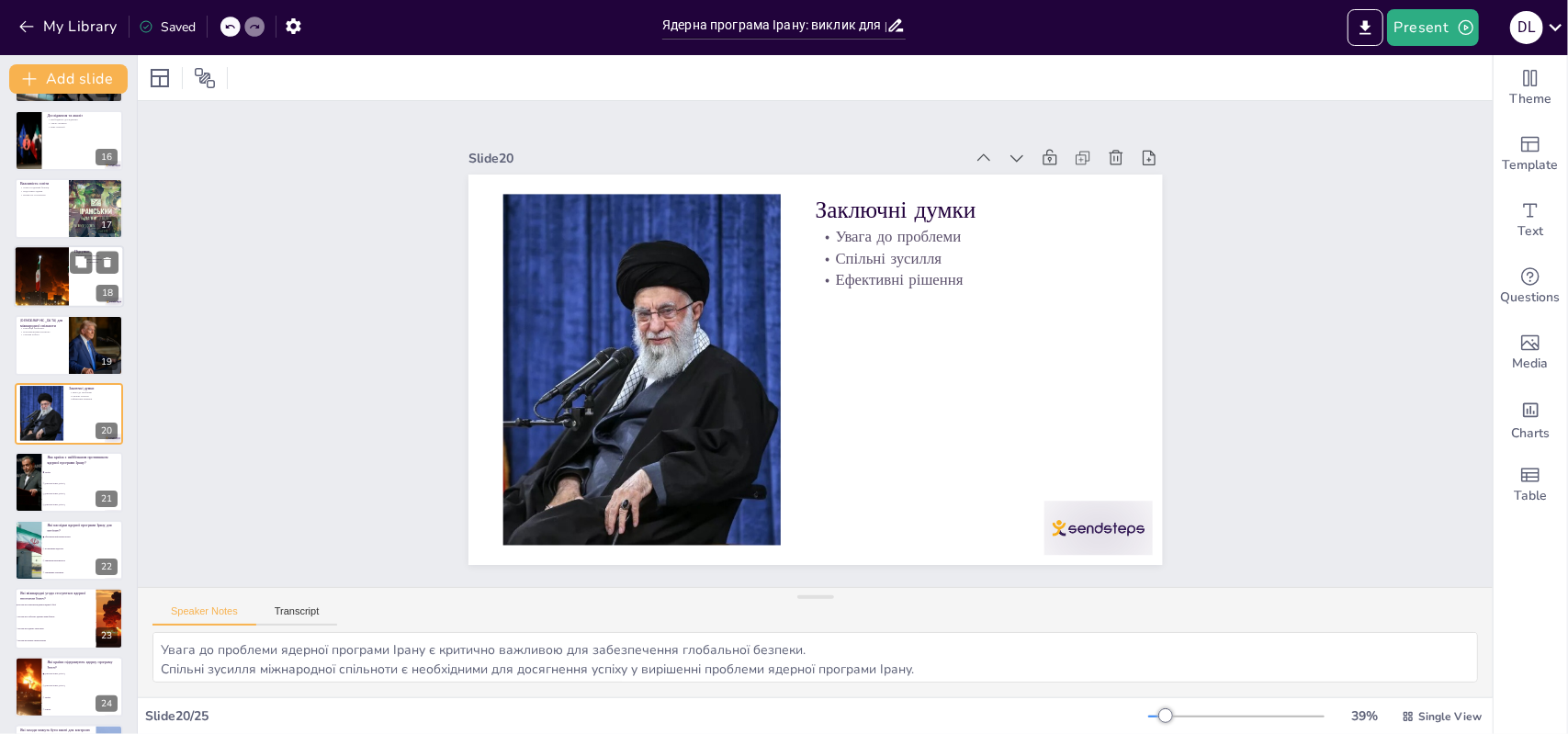
click at [76, 293] on div at bounding box center [68, 277] width 110 height 62
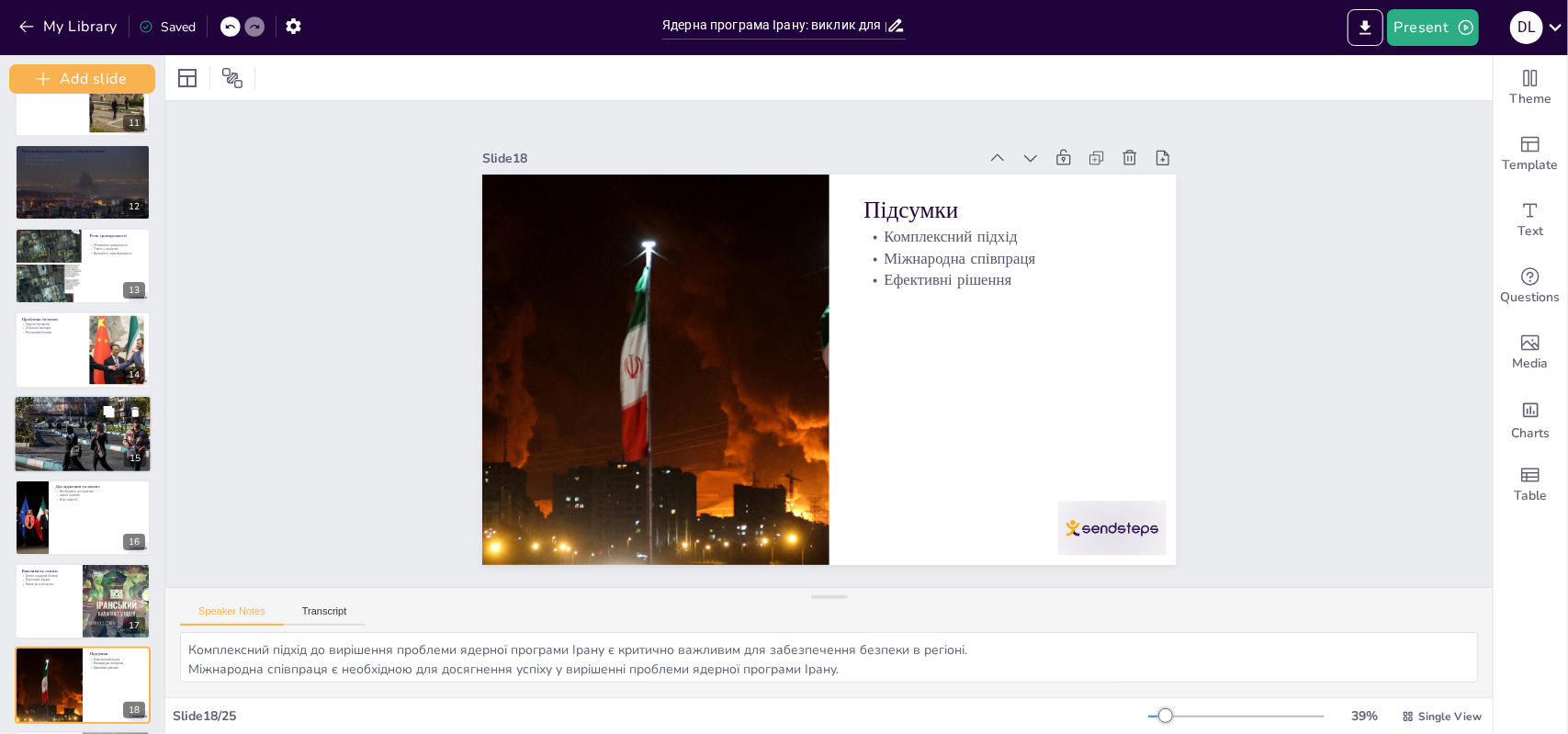
drag, startPoint x: 136, startPoint y: 433, endPoint x: 138, endPoint y: 470, distance: 37.1
click at [138, 468] on div "Add slide Ядерна програма Ірану: виклик для регіональної та глобальної безпеки …" at bounding box center [82, 395] width 166 height 678
click at [75, 618] on div at bounding box center [82, 601] width 139 height 78
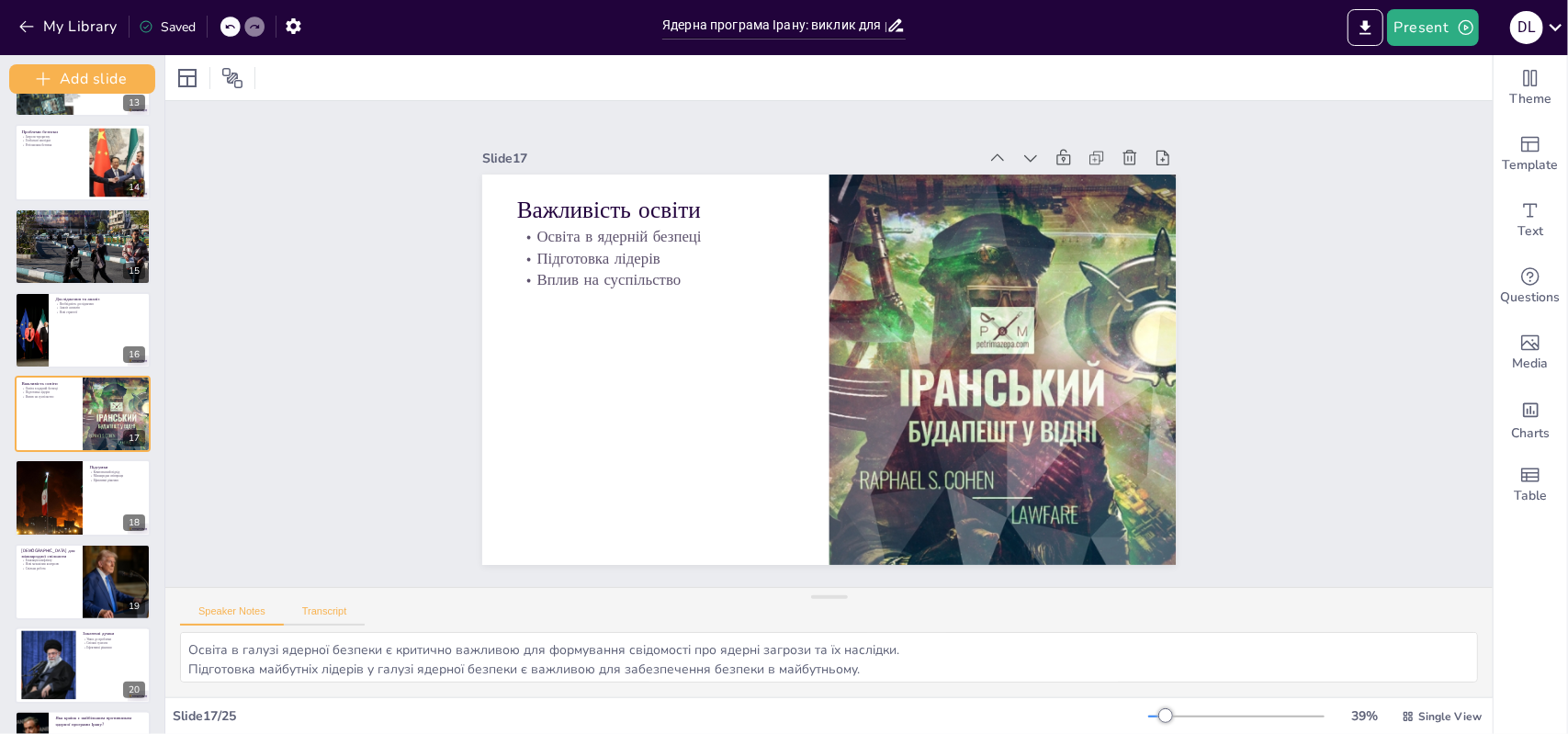
click at [334, 609] on button "Transcript" at bounding box center [324, 615] width 81 height 20
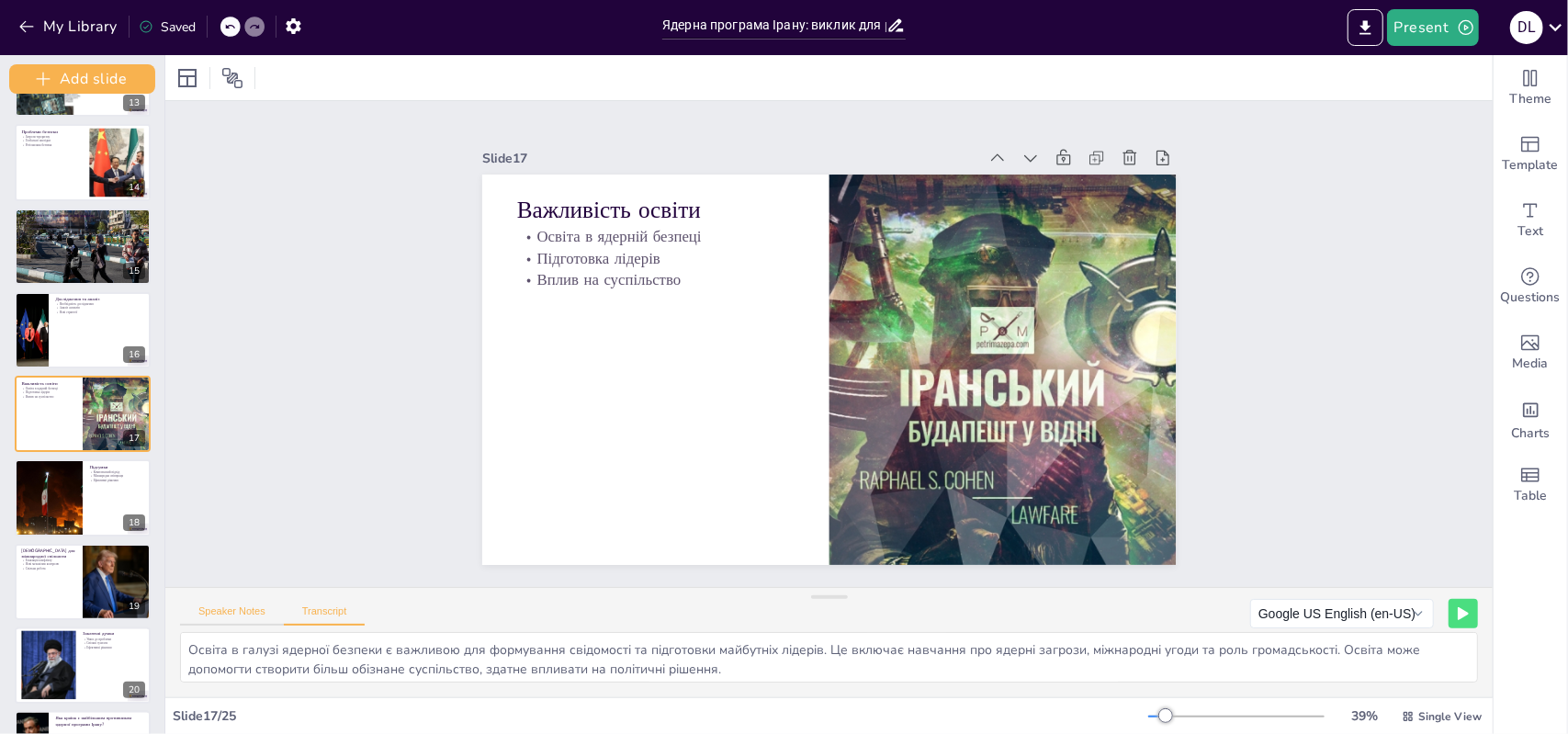
click at [260, 607] on button "Speaker Notes" at bounding box center [232, 615] width 104 height 20
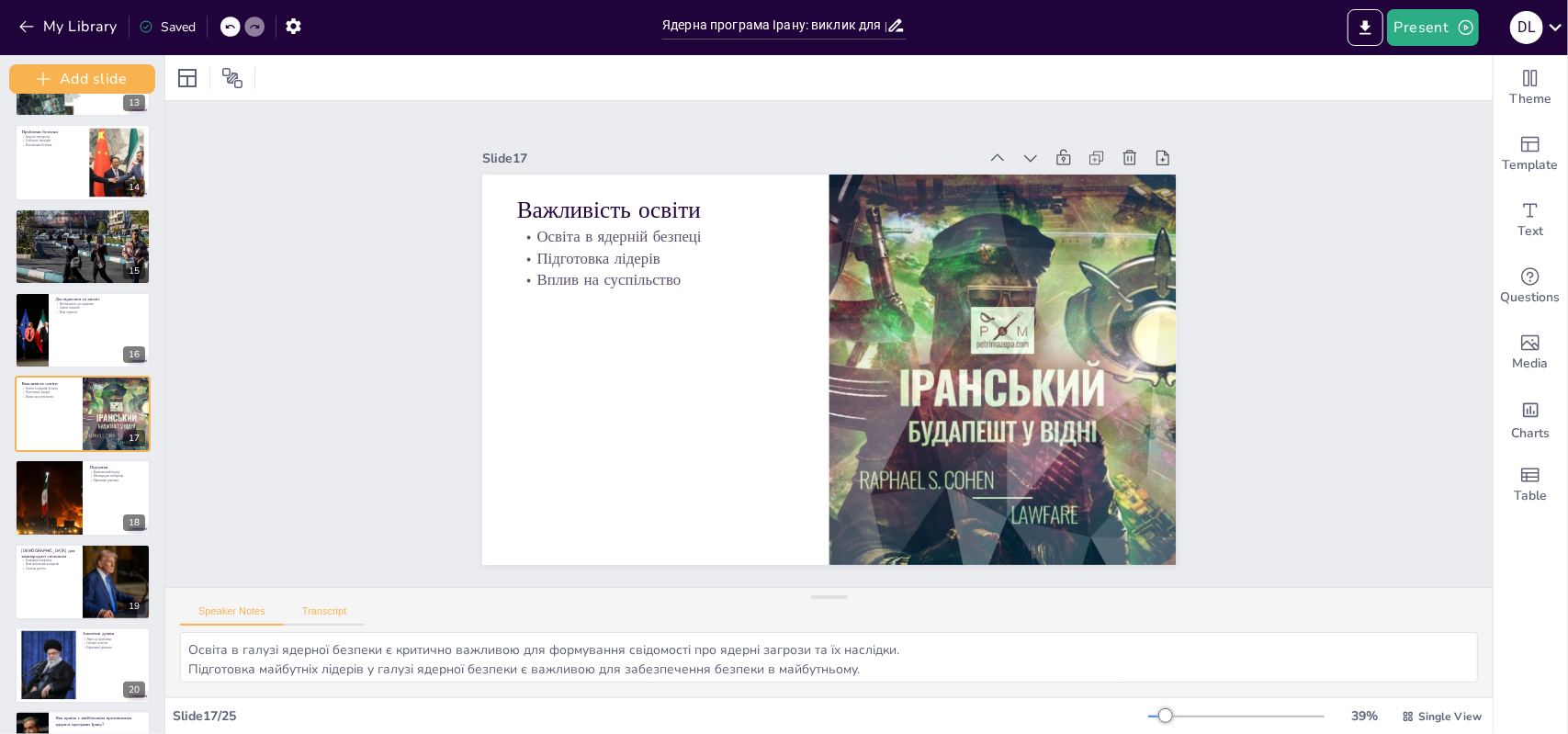
click at [338, 622] on button "Transcript" at bounding box center [324, 615] width 81 height 20
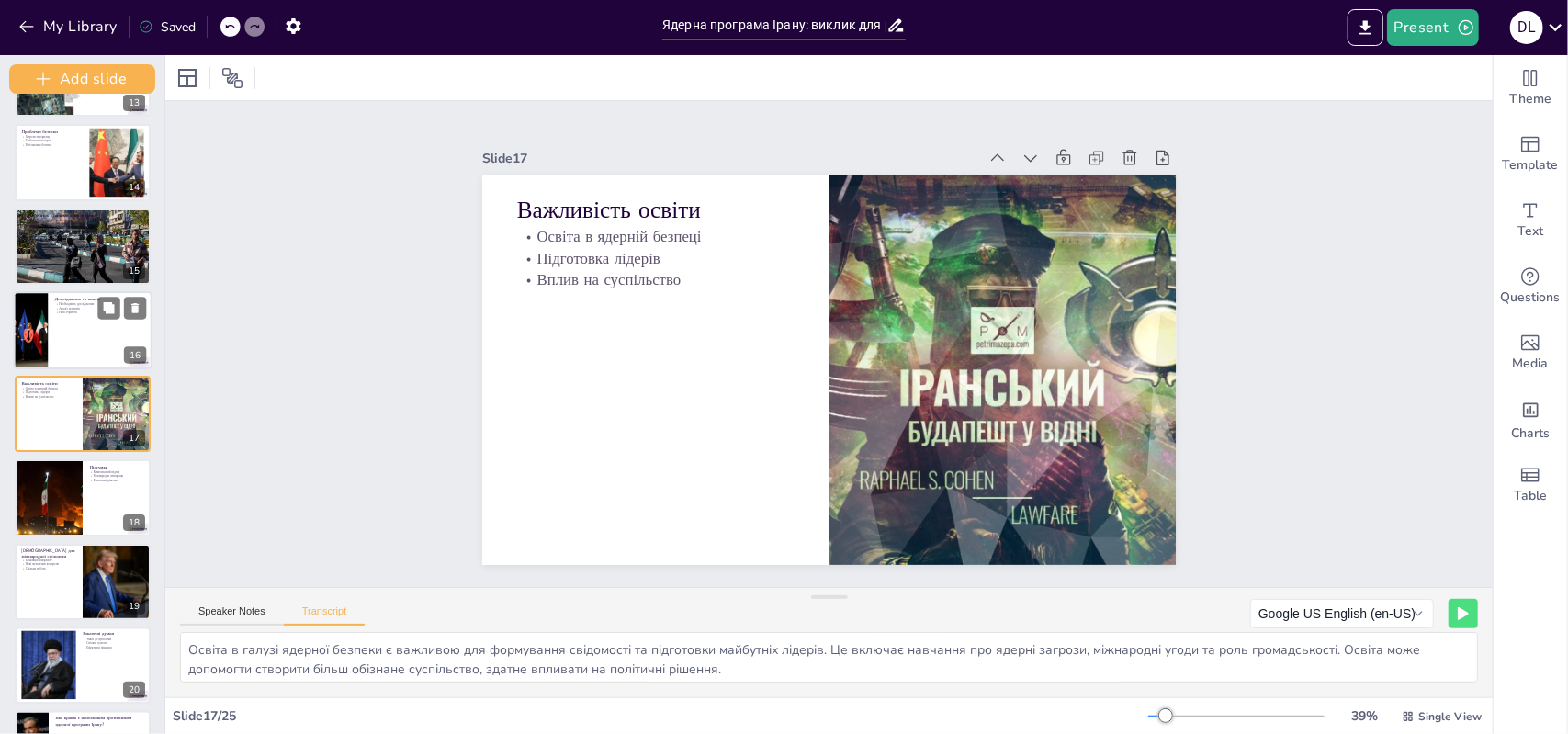
click at [116, 349] on div at bounding box center [82, 330] width 139 height 78
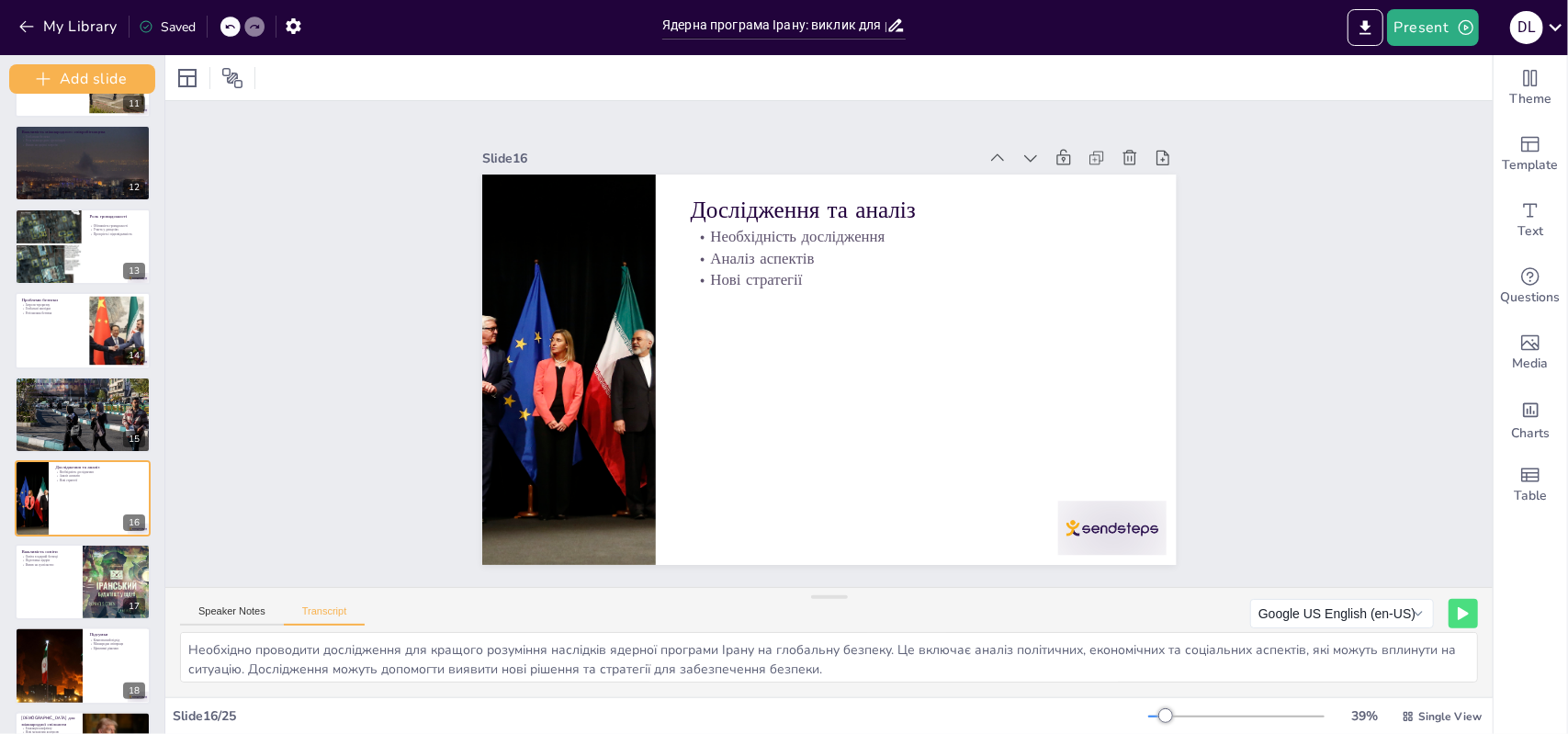
scroll to position [904, 0]
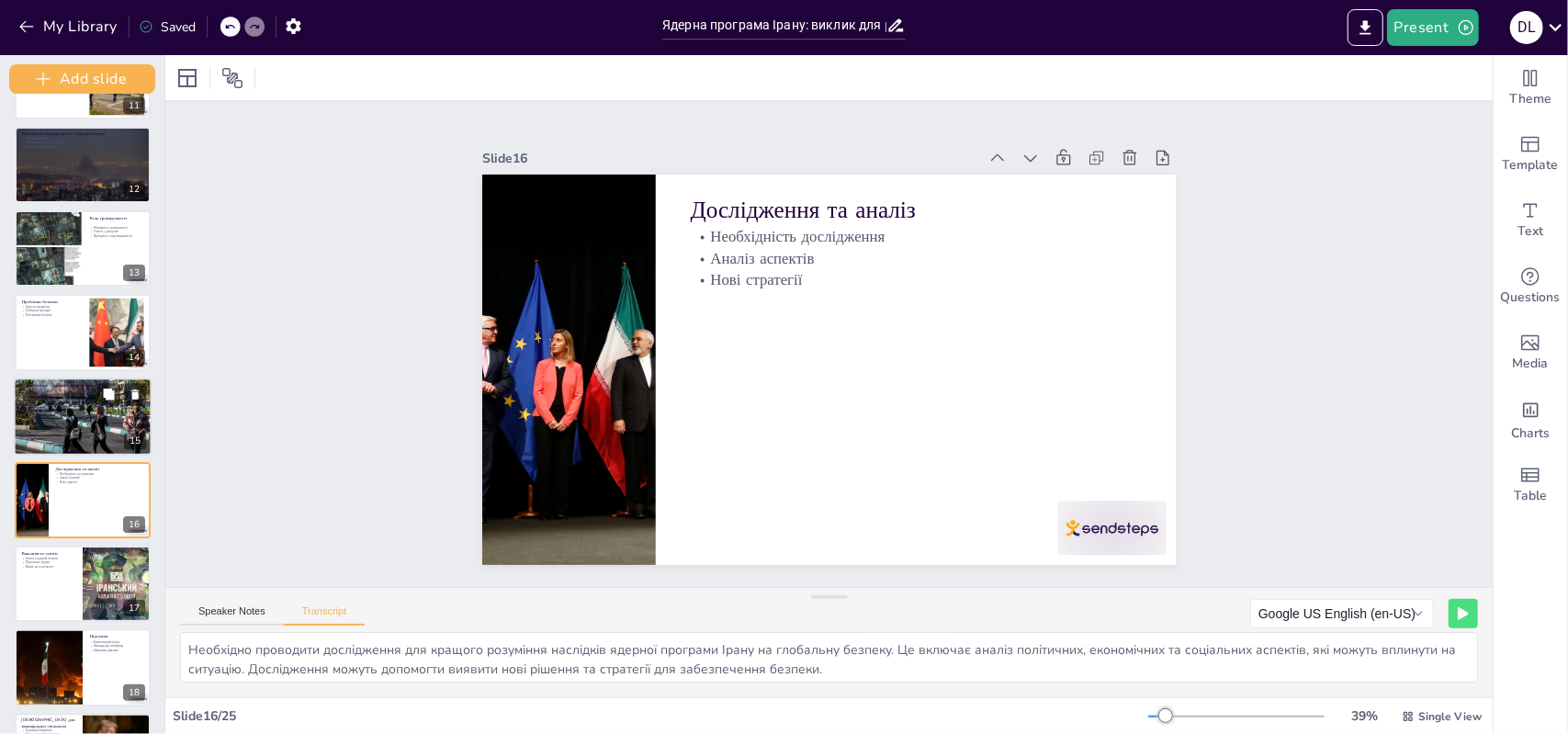
click at [78, 396] on p "Ускладнення вирішення" at bounding box center [82, 398] width 125 height 5
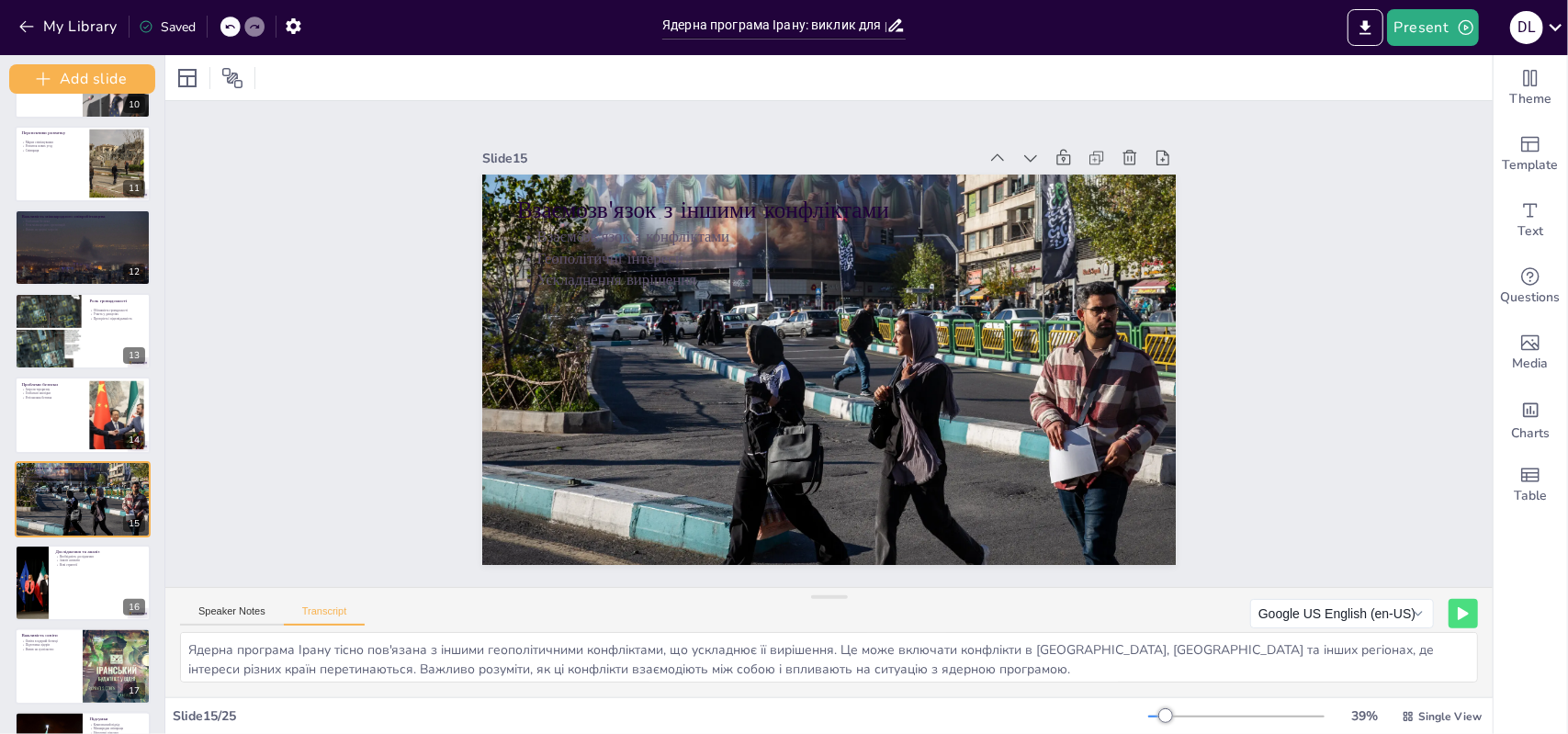
scroll to position [813, 0]
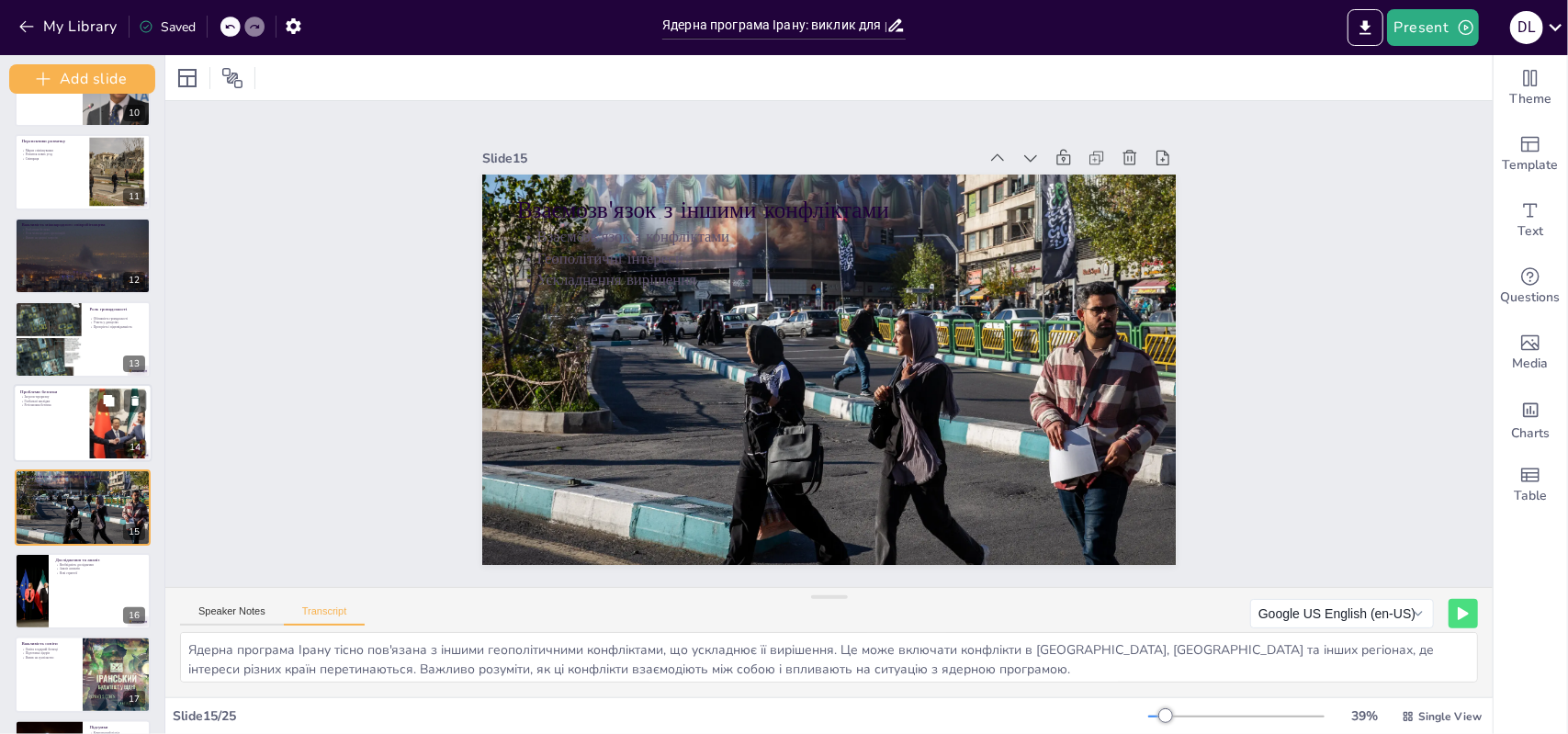
click at [65, 409] on div at bounding box center [82, 423] width 139 height 78
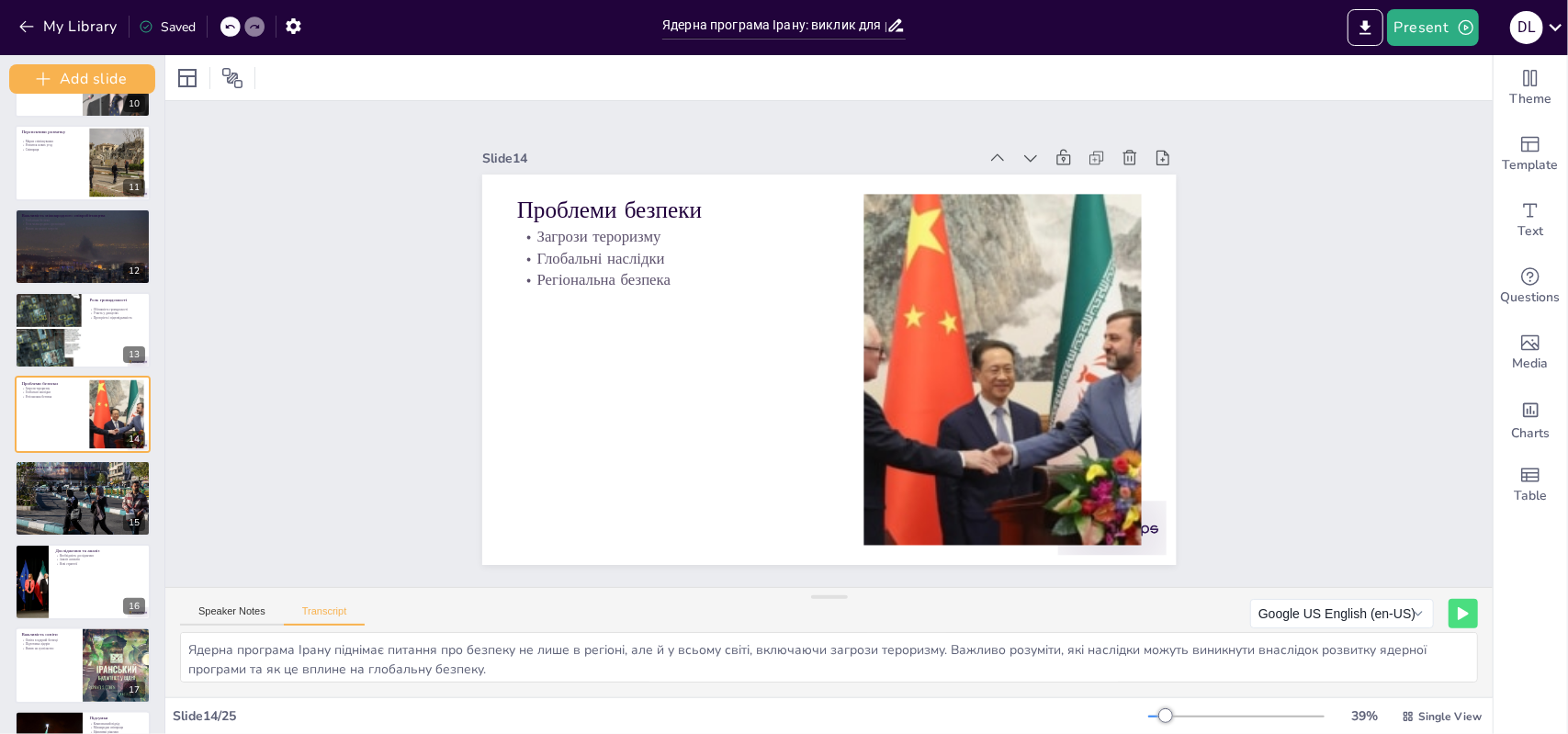
scroll to position [725, 0]
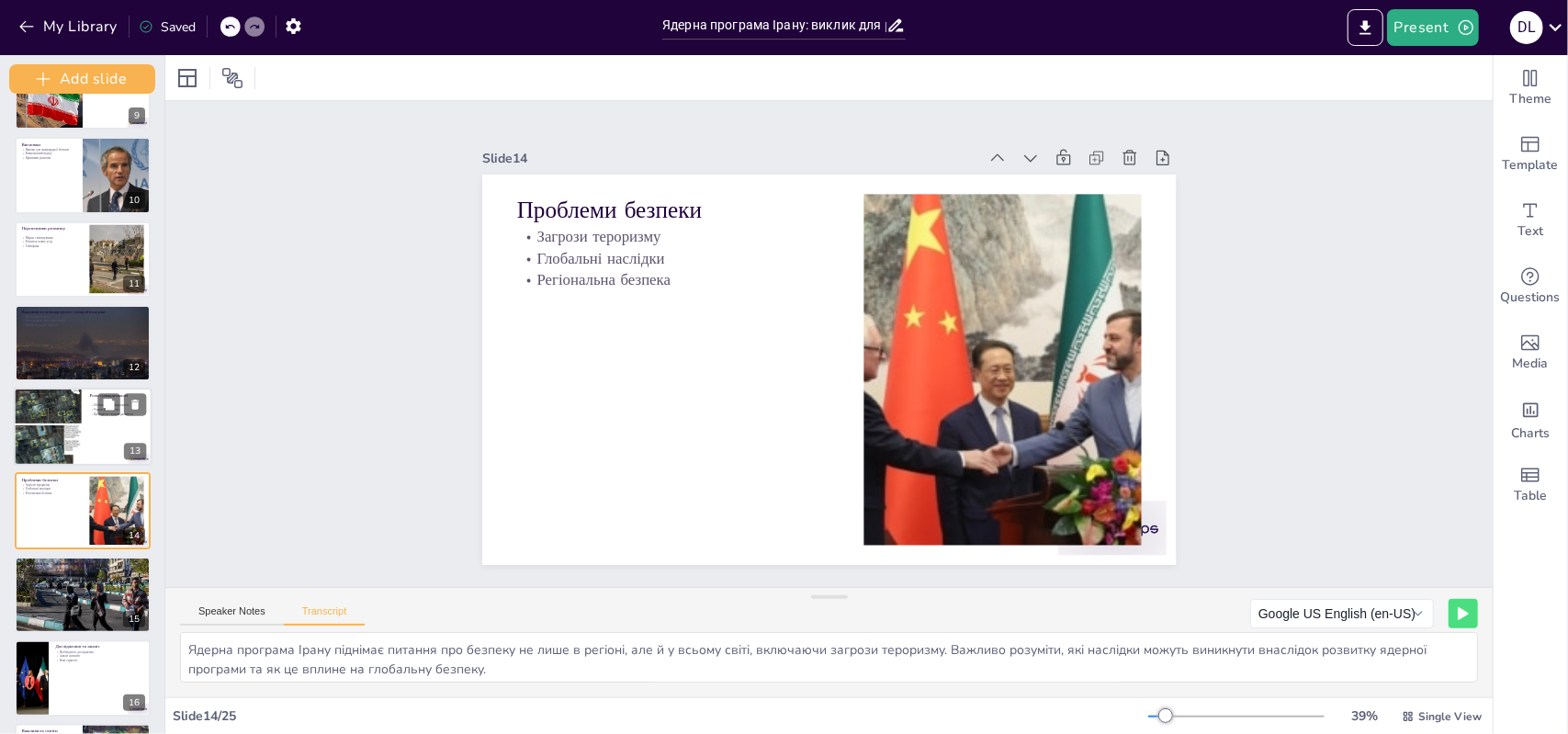
click at [101, 454] on div at bounding box center [82, 426] width 139 height 78
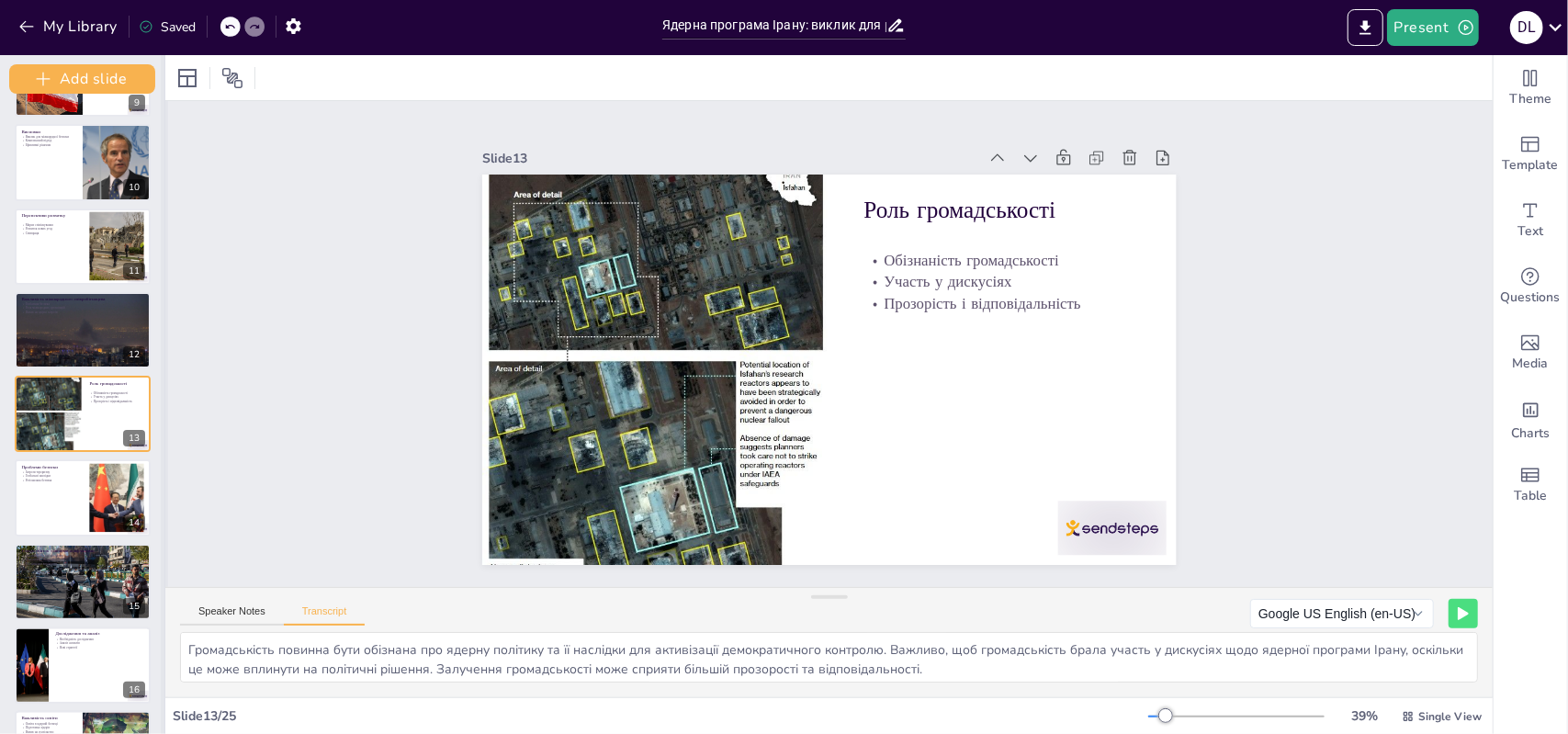
drag, startPoint x: 164, startPoint y: 437, endPoint x: 164, endPoint y: 412, distance: 25.0
click at [164, 412] on div at bounding box center [165, 395] width 8 height 678
click at [102, 341] on div at bounding box center [82, 330] width 139 height 93
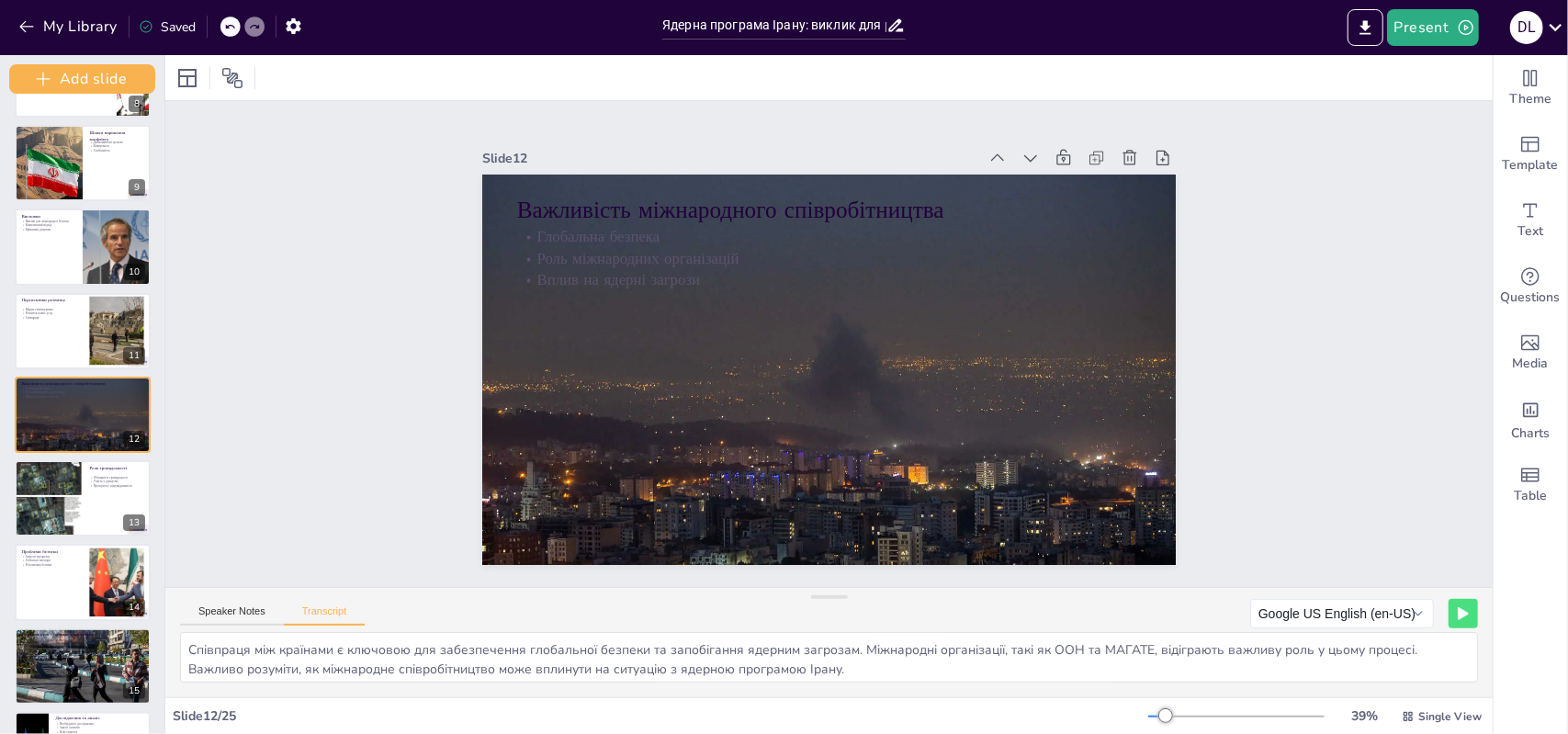
scroll to position [632, 0]
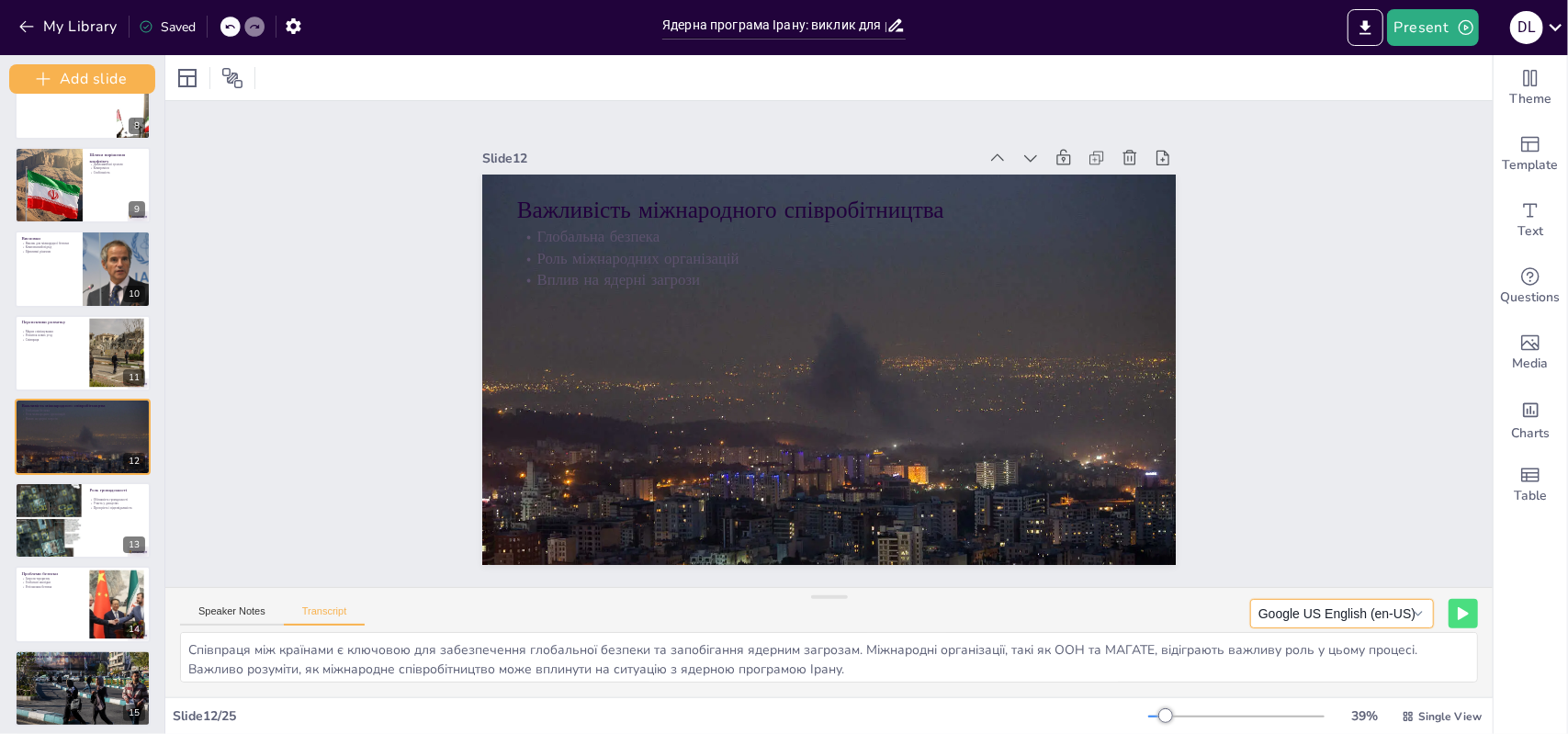
click at [1419, 600] on button "Google US English (en-US)" at bounding box center [1343, 613] width 184 height 30
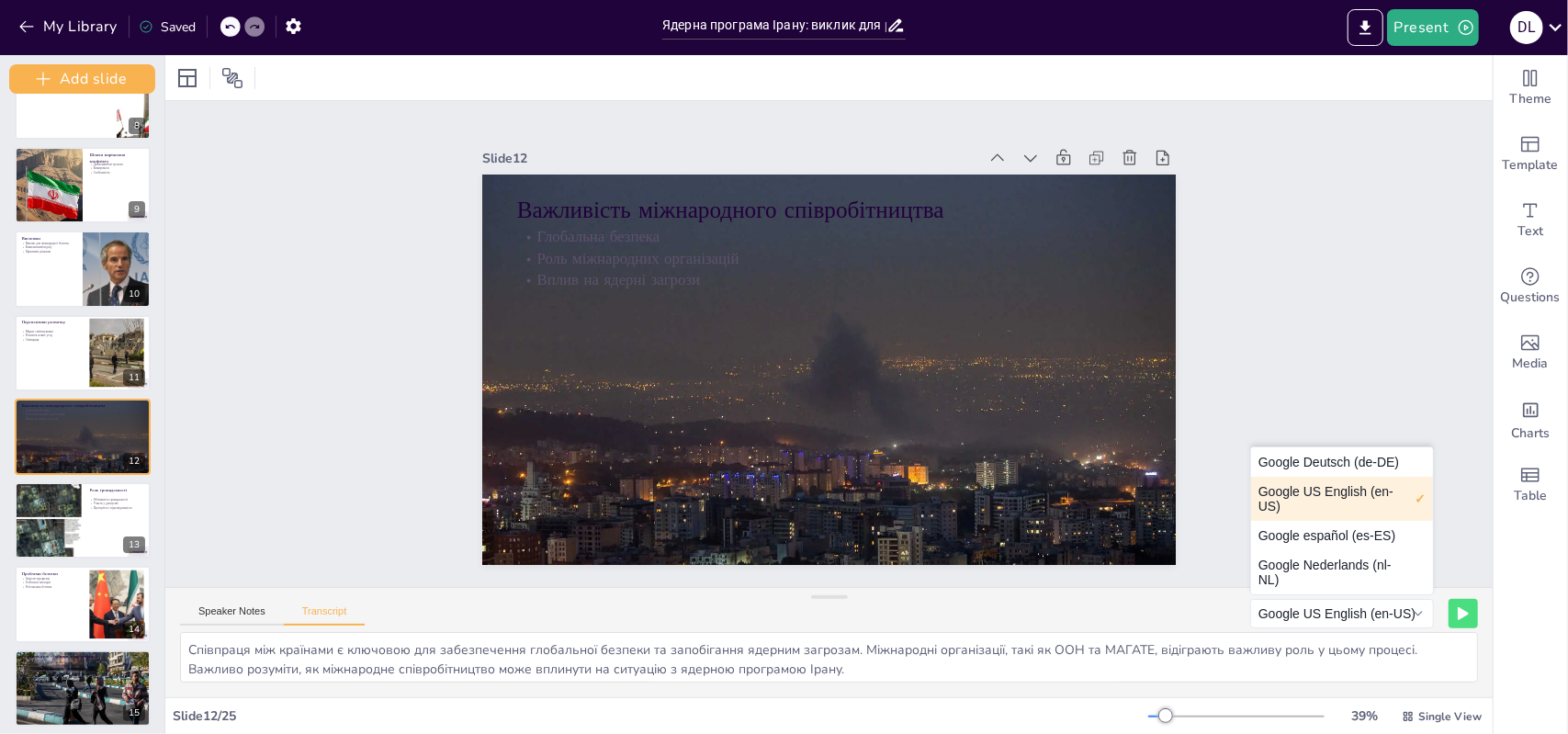
click at [1346, 499] on button "Google US English (en-US)" at bounding box center [1343, 499] width 182 height 44
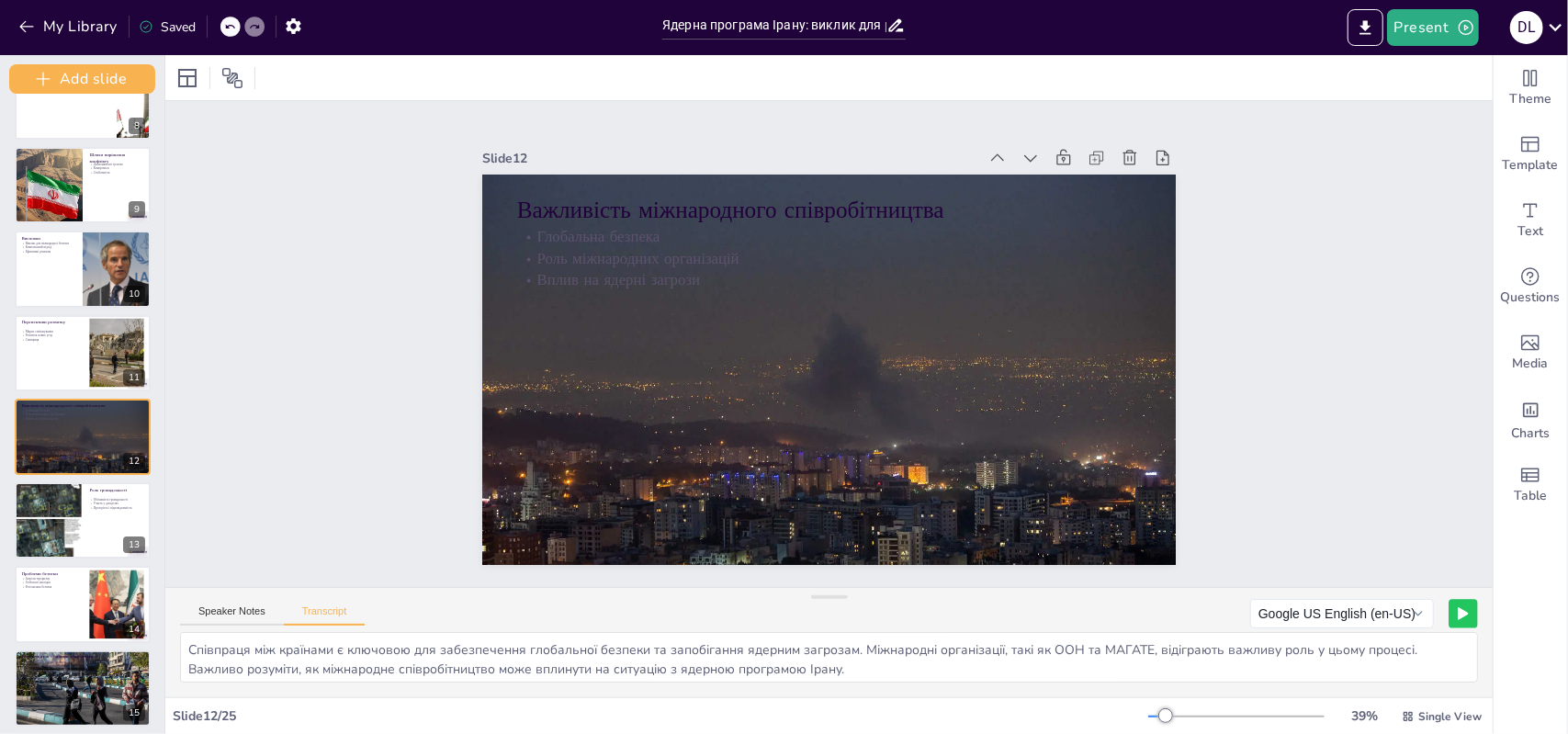
click at [1449, 609] on button at bounding box center [1464, 613] width 29 height 29
click at [1412, 602] on button at bounding box center [1426, 613] width 29 height 29
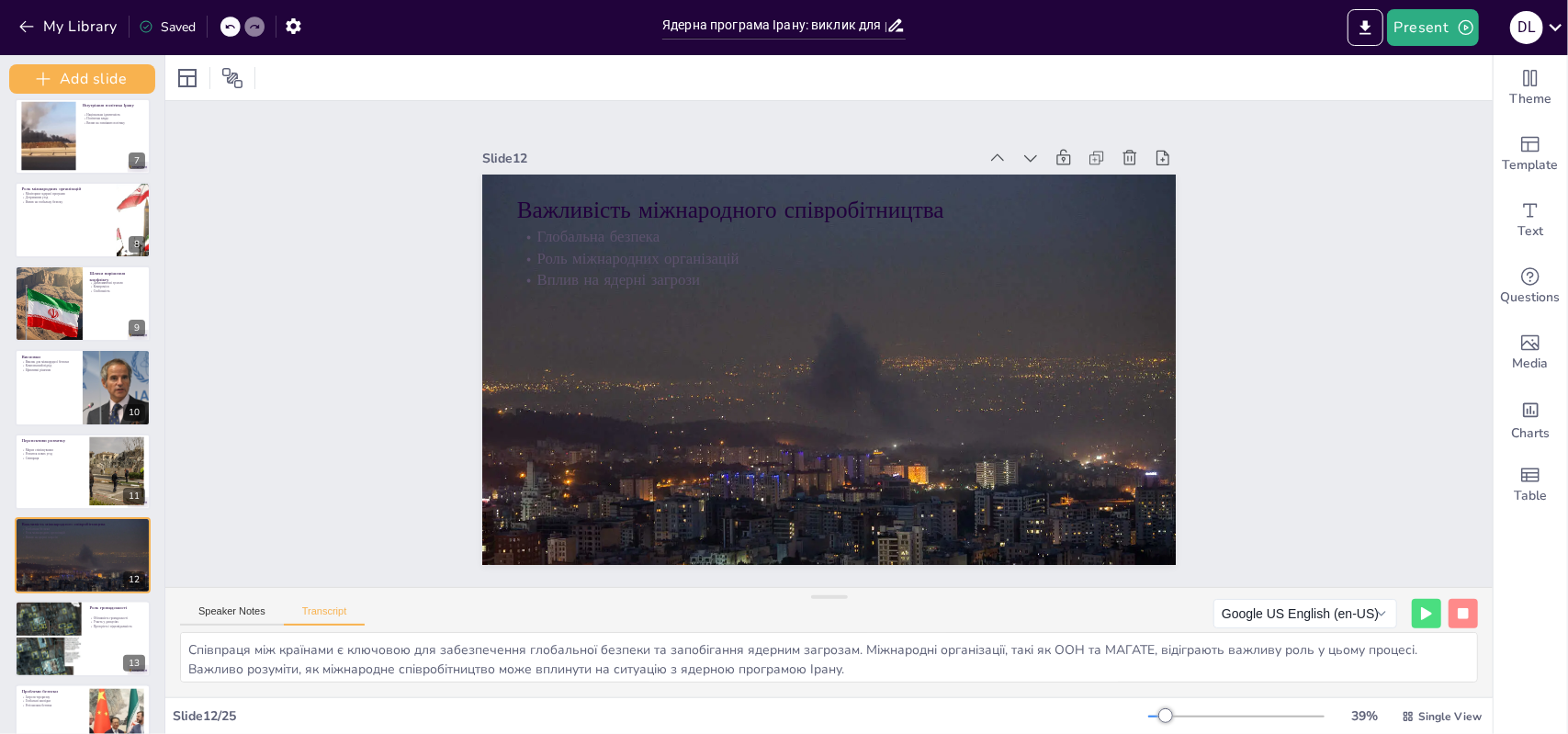
scroll to position [507, 0]
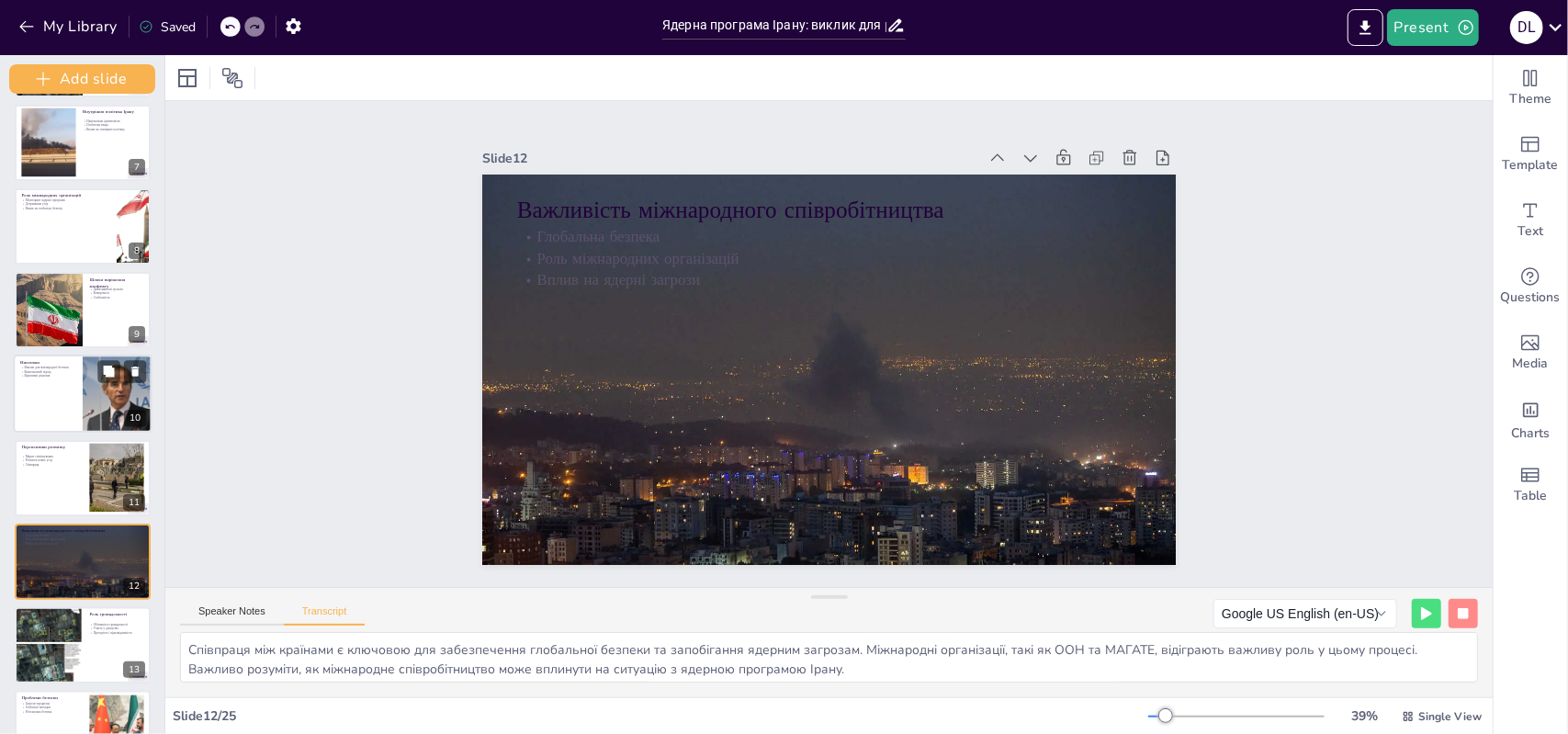
click at [62, 411] on div at bounding box center [82, 393] width 139 height 78
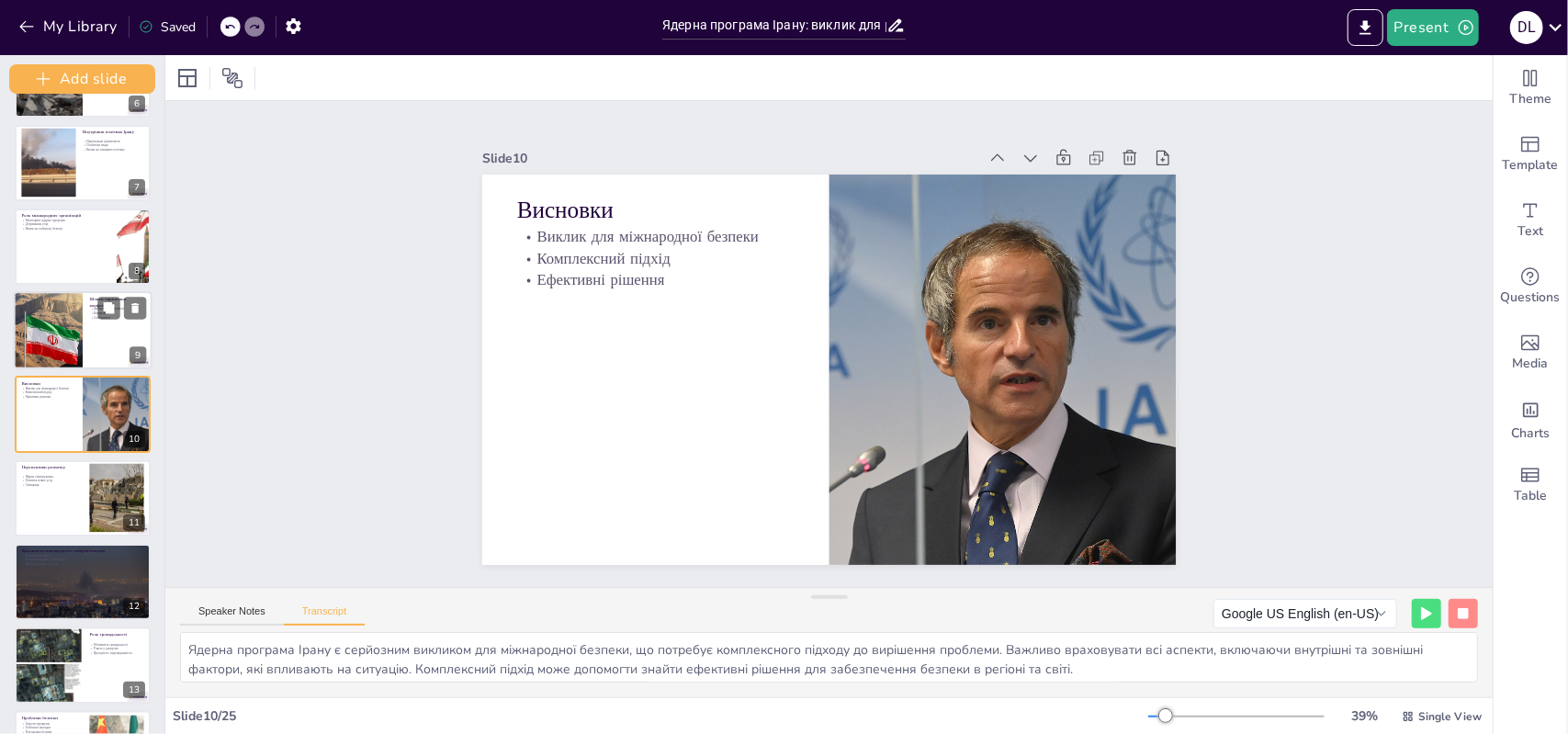
click at [58, 310] on div at bounding box center [47, 330] width 149 height 78
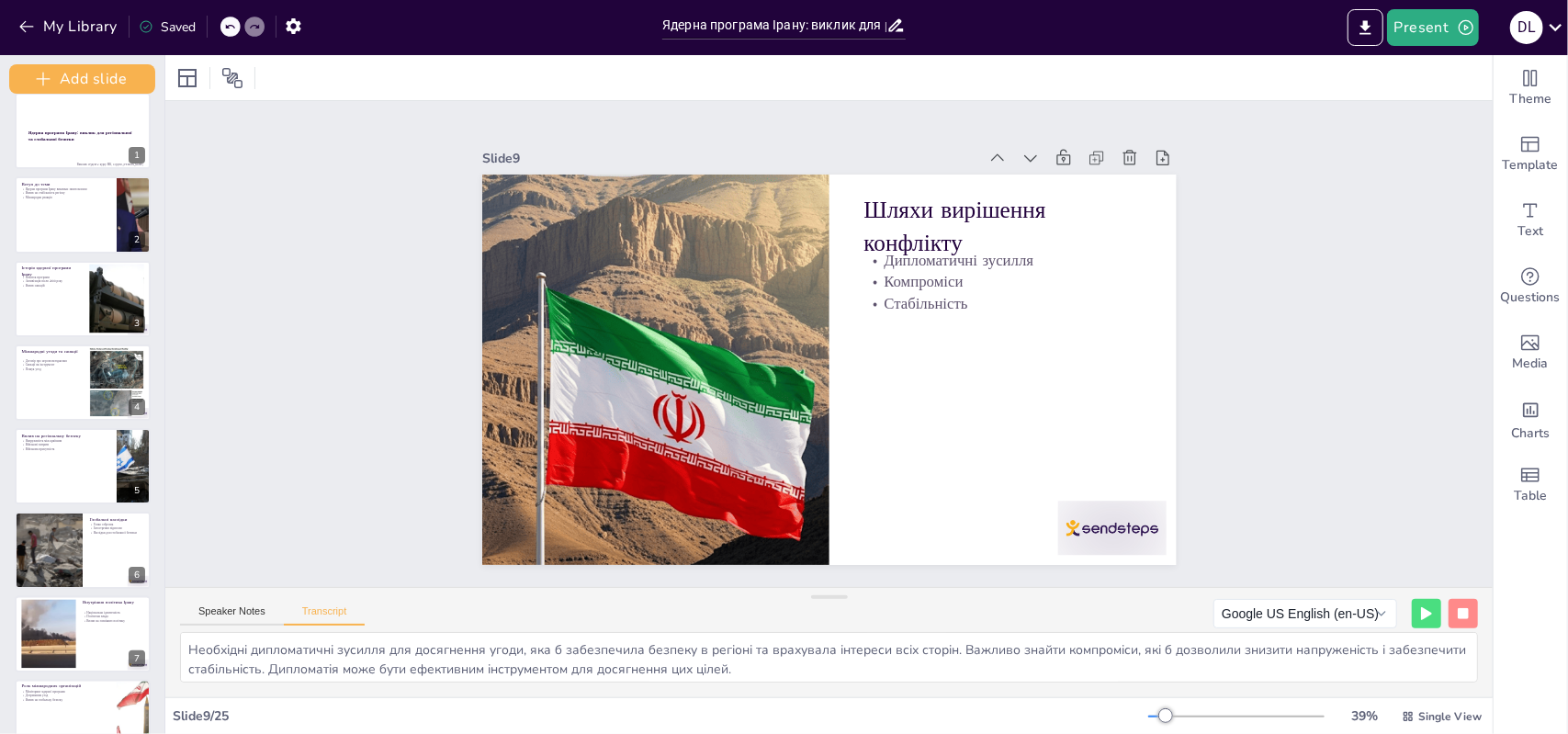
scroll to position [0, 0]
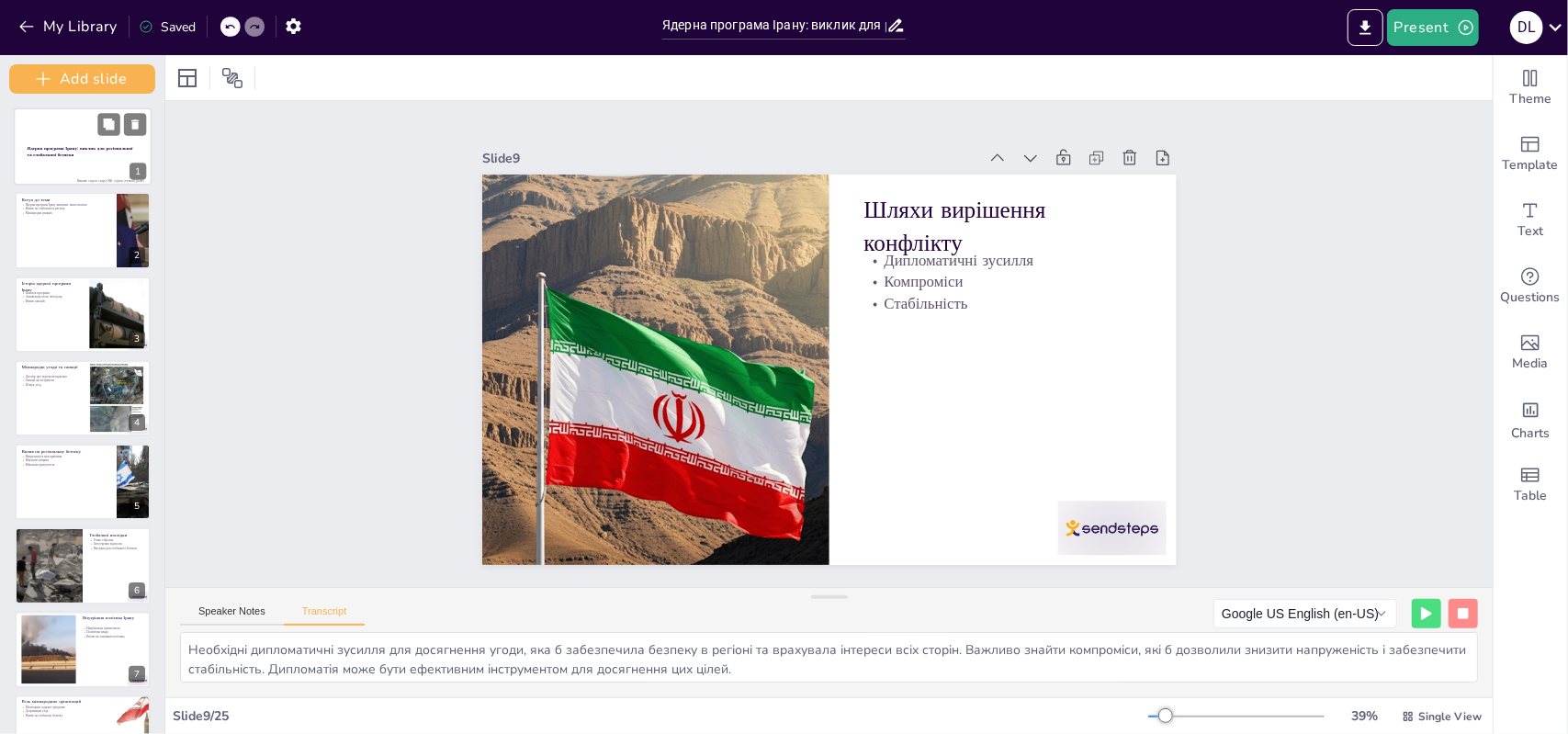
click at [119, 170] on div at bounding box center [82, 146] width 139 height 78
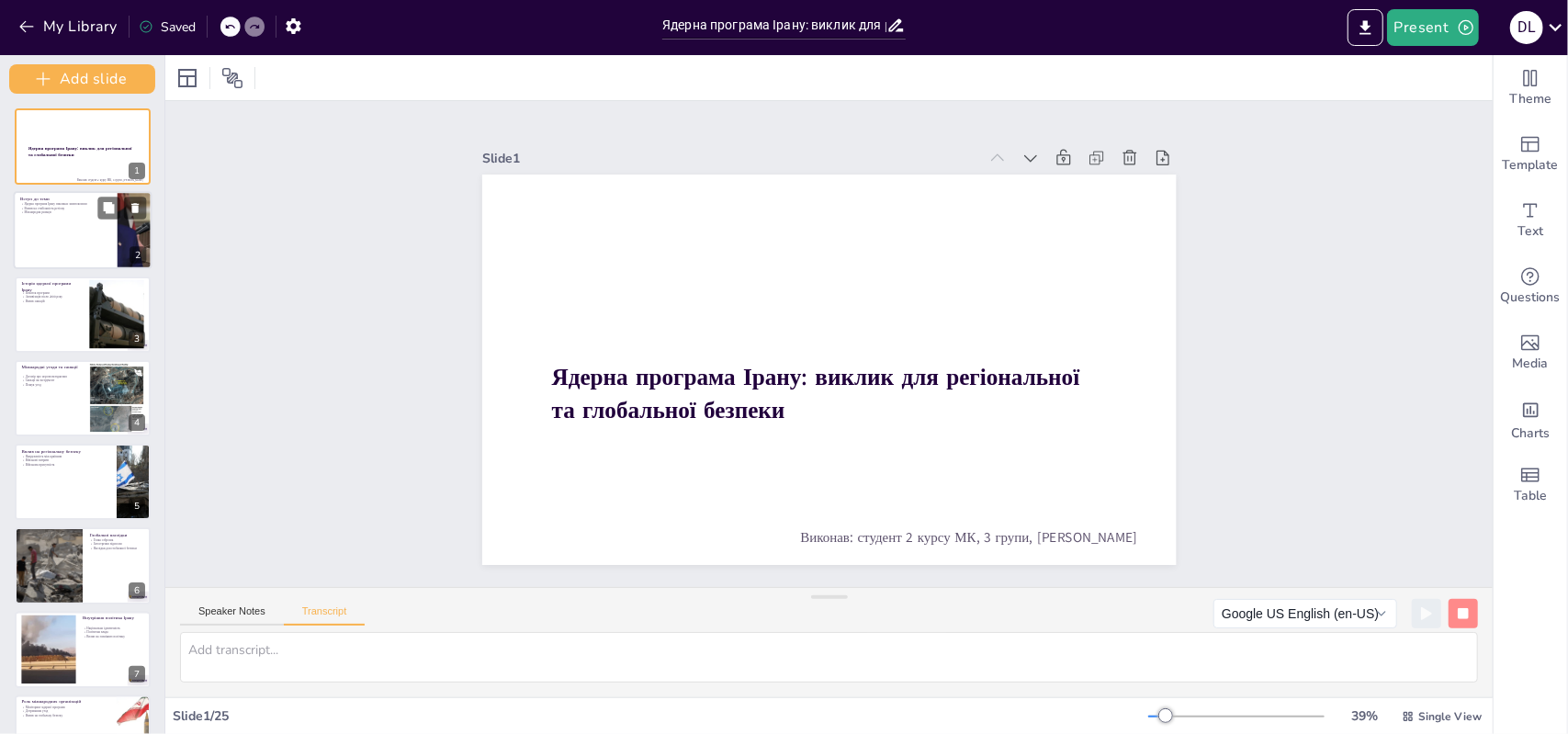
click at [116, 261] on div at bounding box center [82, 229] width 139 height 78
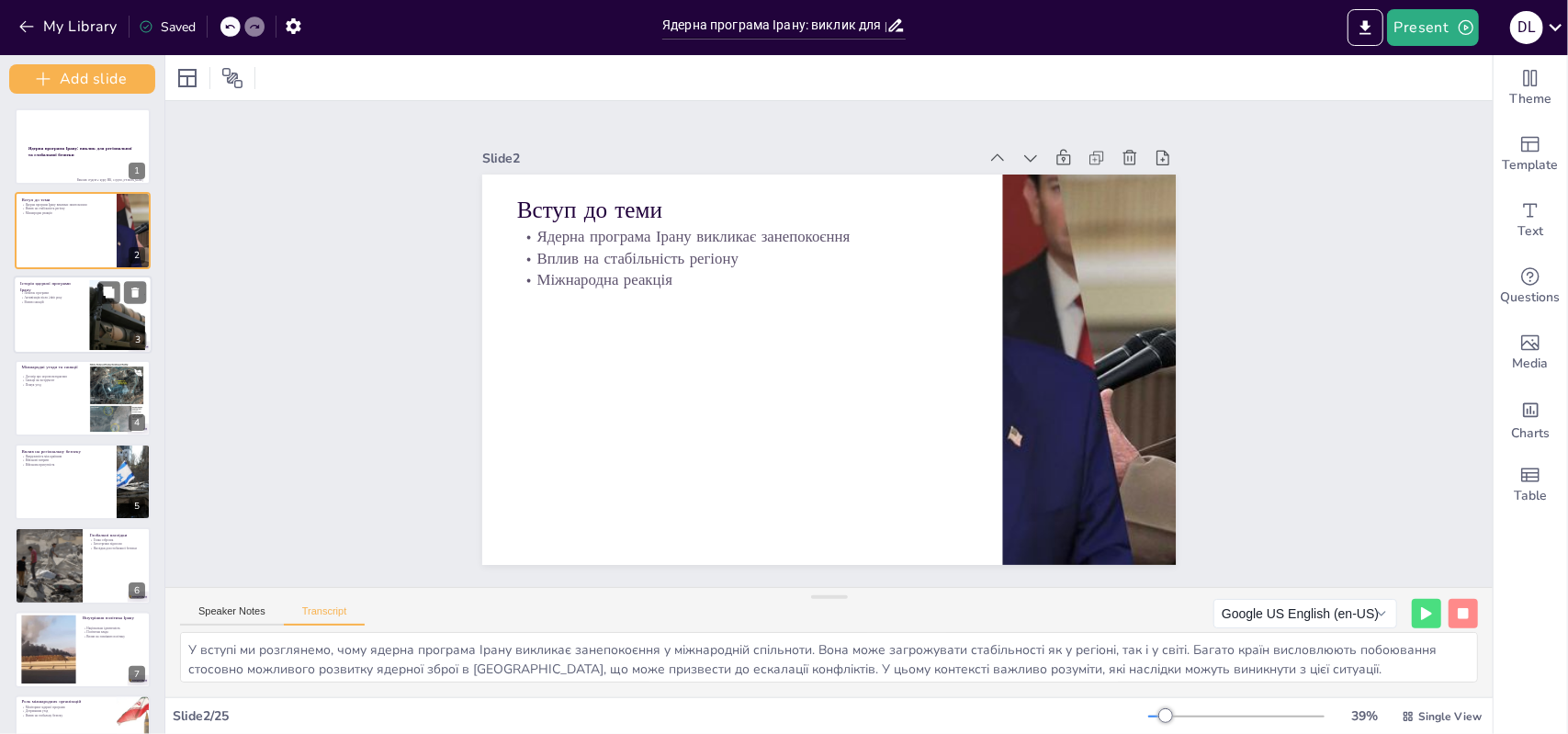
click at [106, 340] on div at bounding box center [117, 313] width 123 height 70
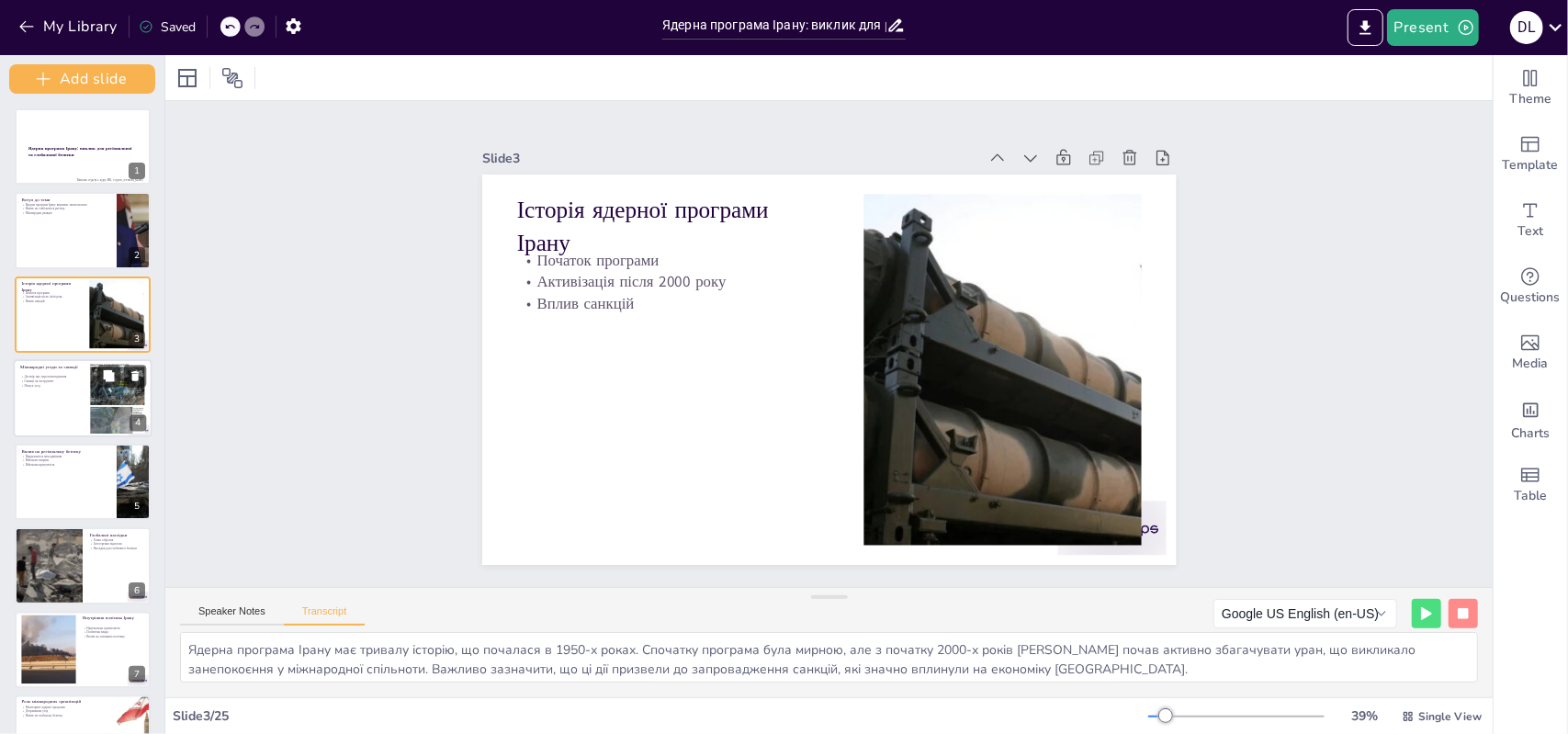
click at [79, 405] on div at bounding box center [82, 398] width 139 height 78
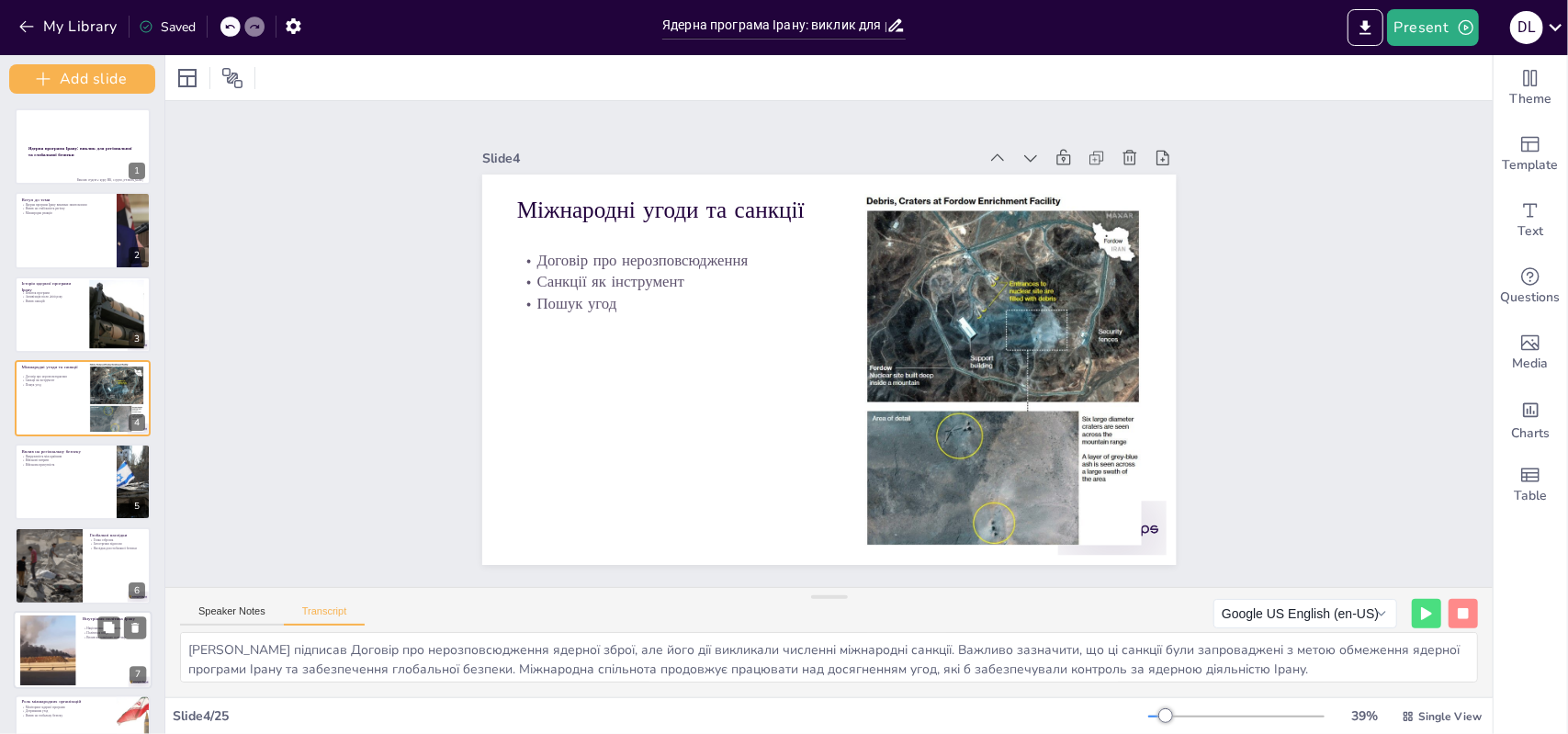
click at [80, 673] on div at bounding box center [82, 650] width 139 height 78
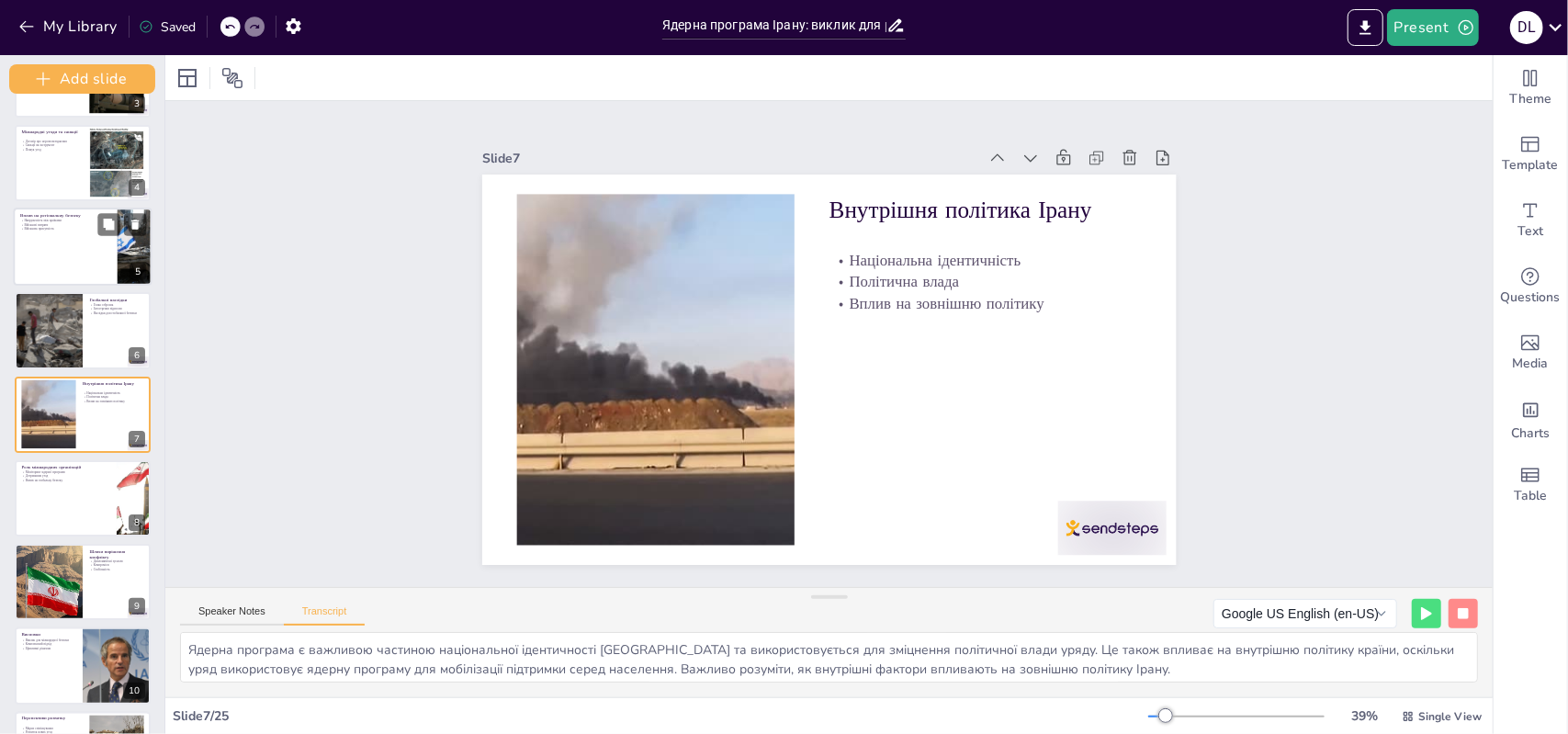
click at [84, 257] on div at bounding box center [82, 246] width 139 height 78
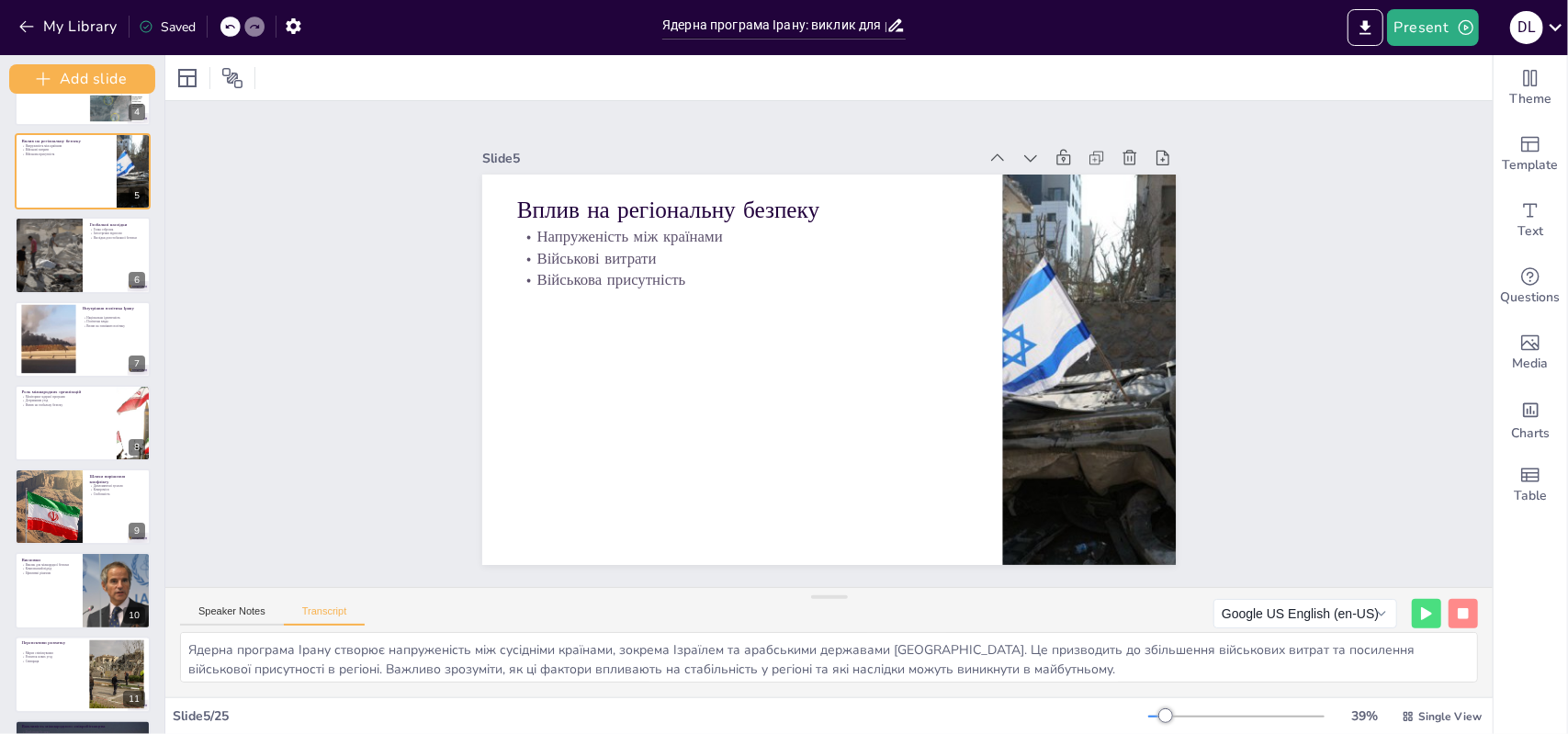
scroll to position [346, 0]
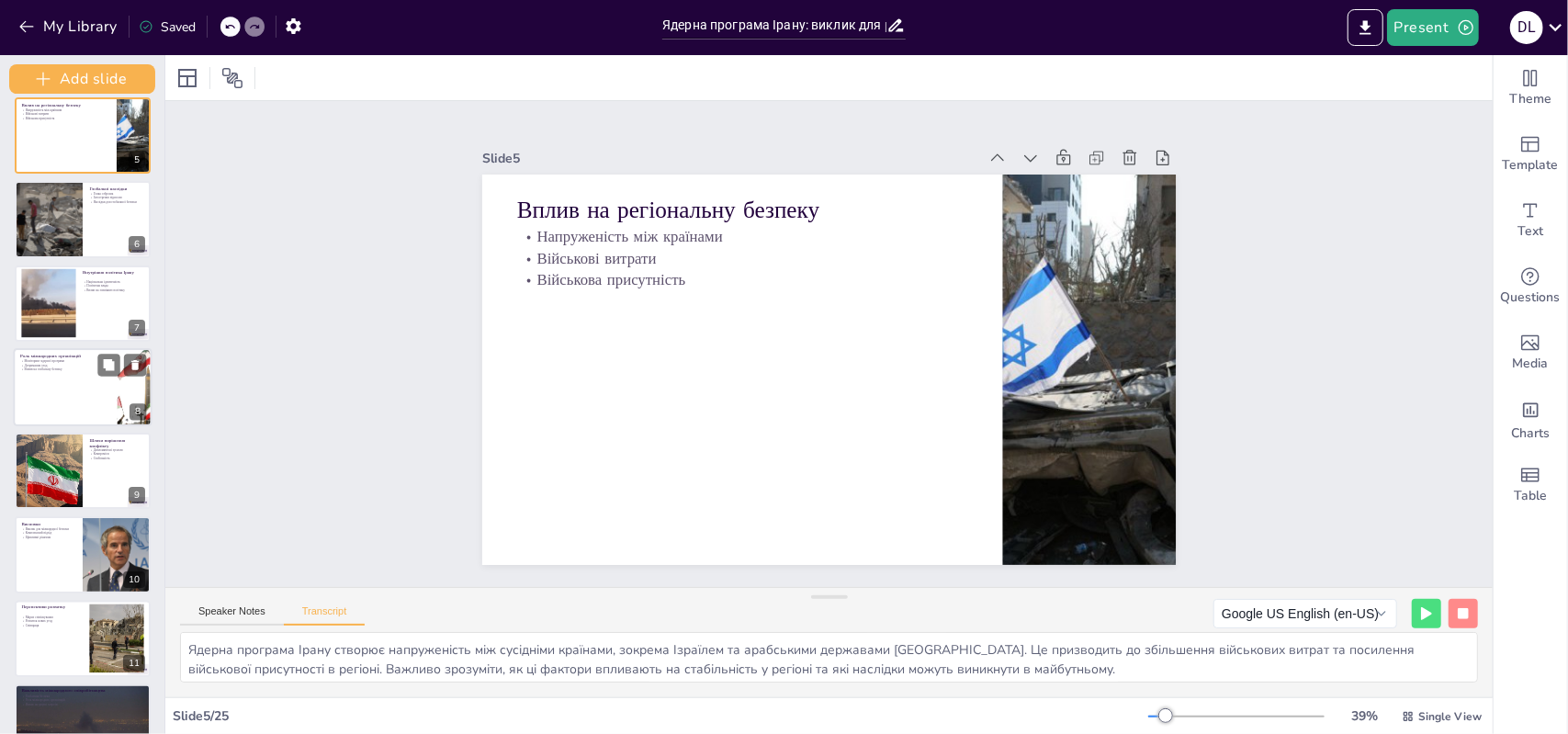
click at [101, 389] on div at bounding box center [82, 386] width 139 height 78
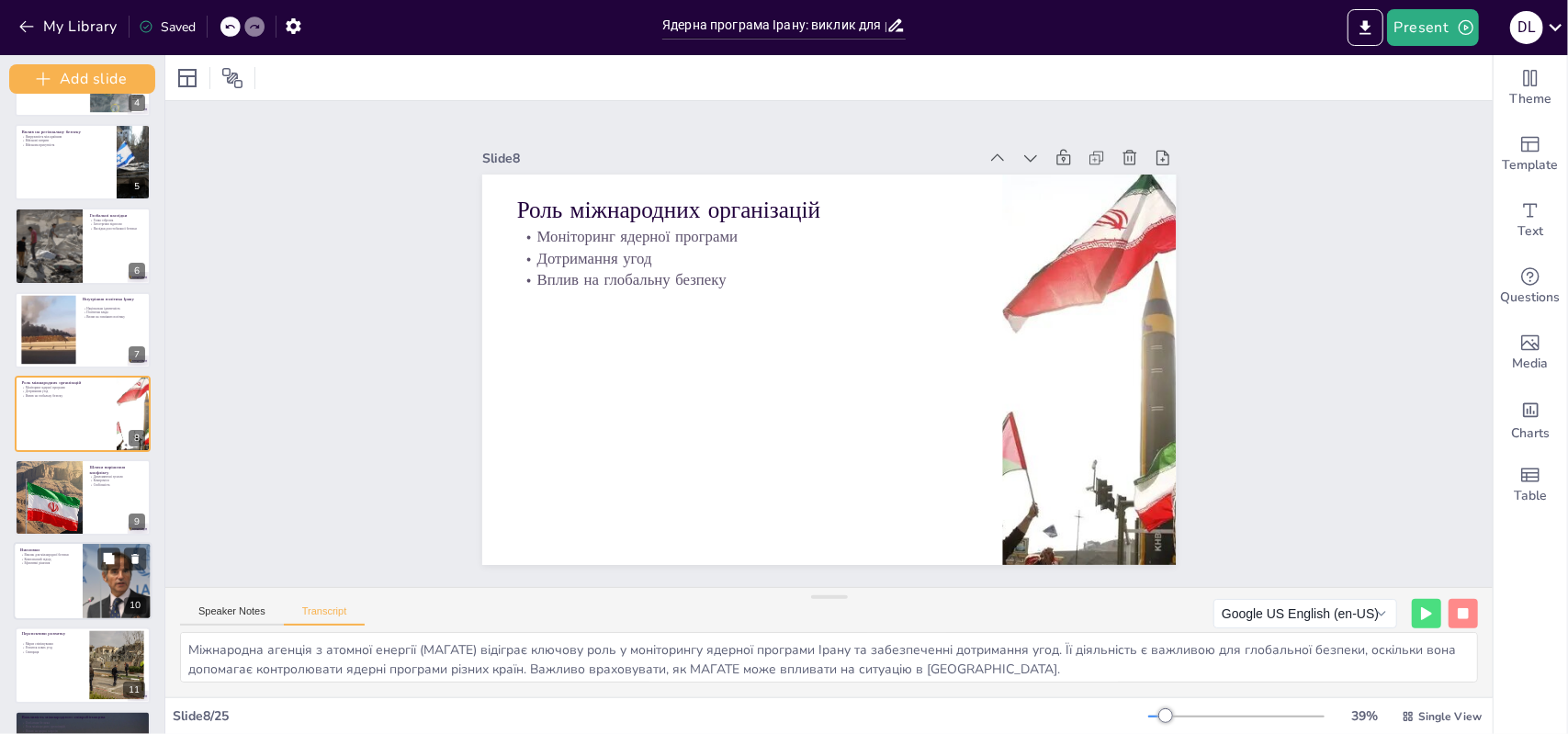
click at [80, 563] on div at bounding box center [82, 581] width 139 height 78
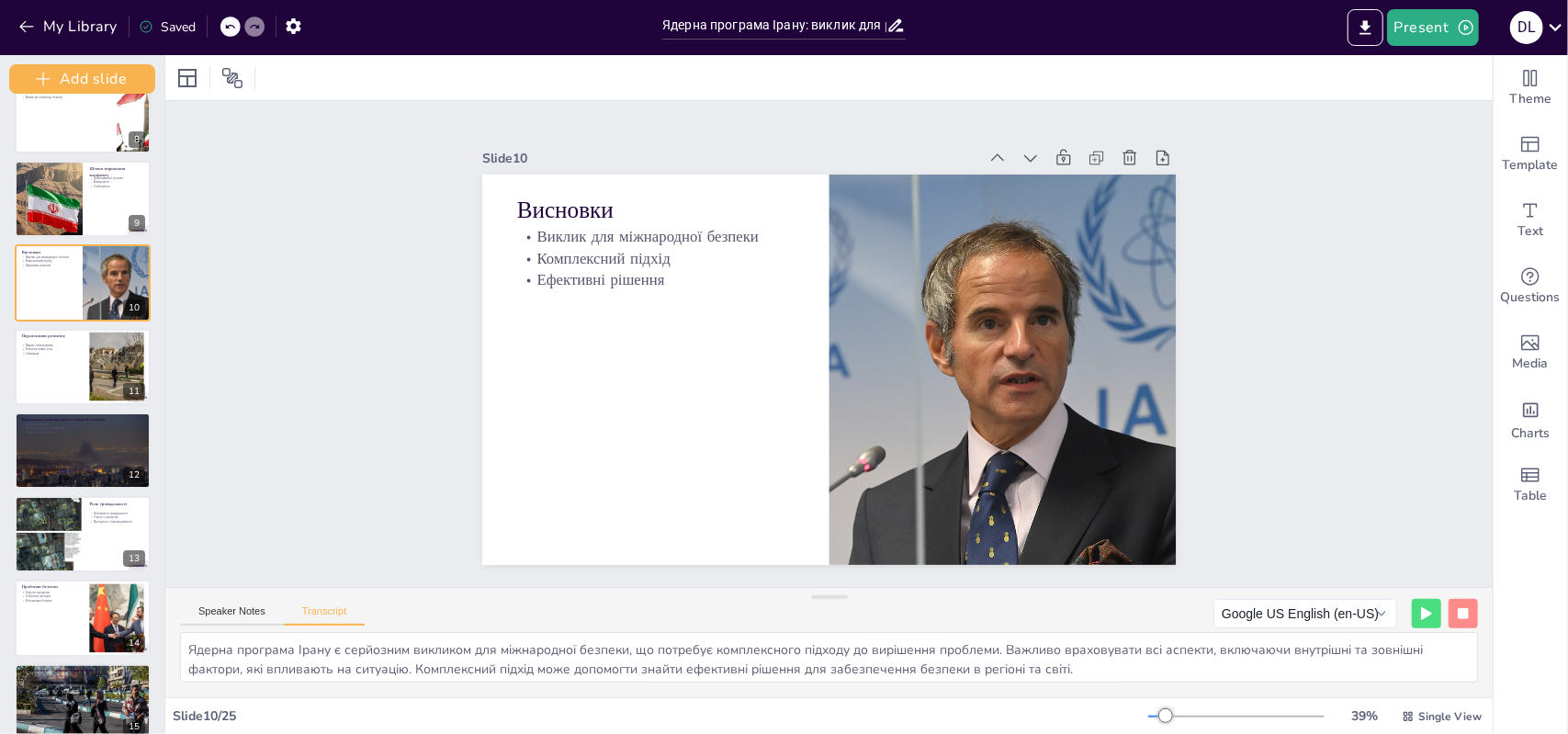
scroll to position [631, 0]
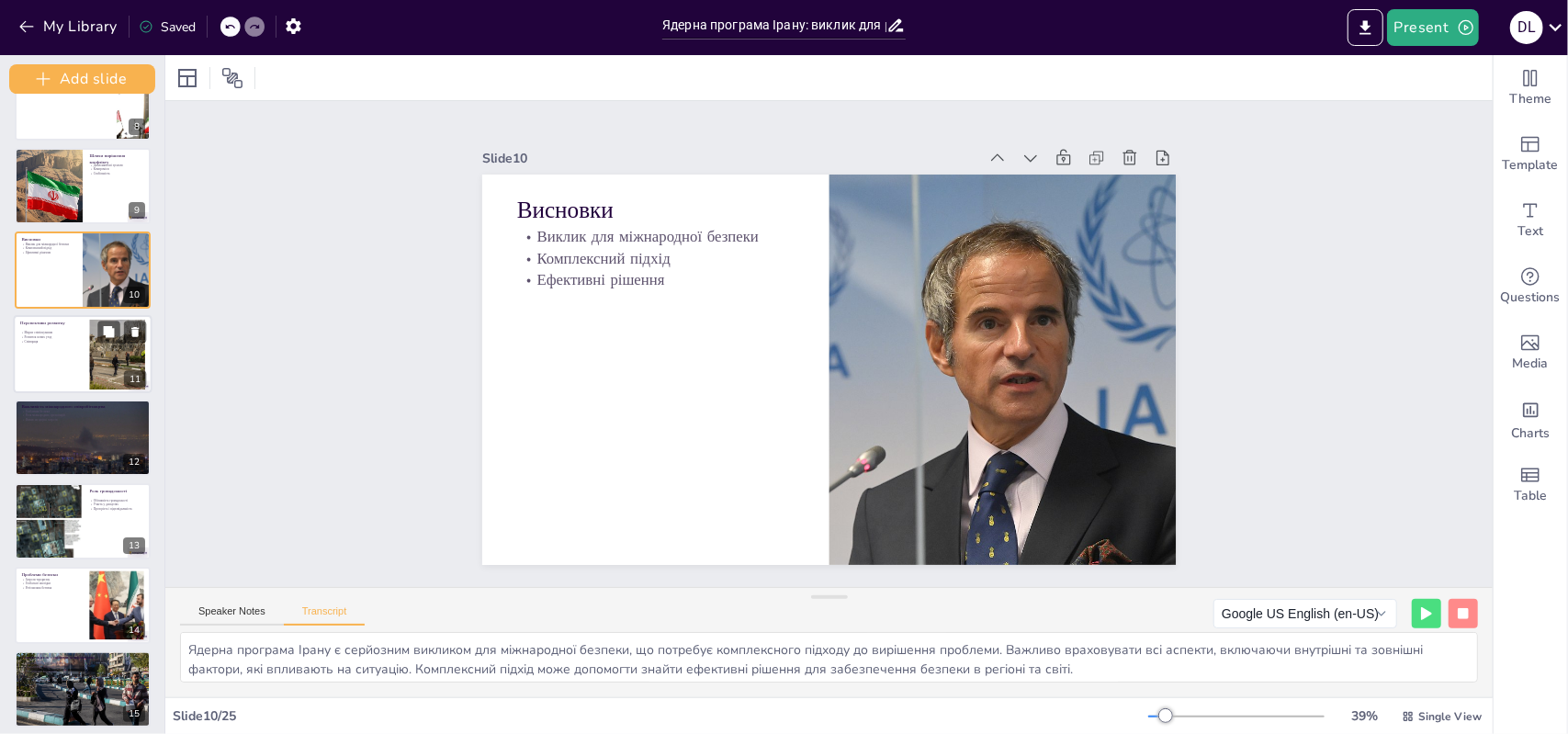
click at [127, 378] on div "11" at bounding box center [134, 378] width 22 height 16
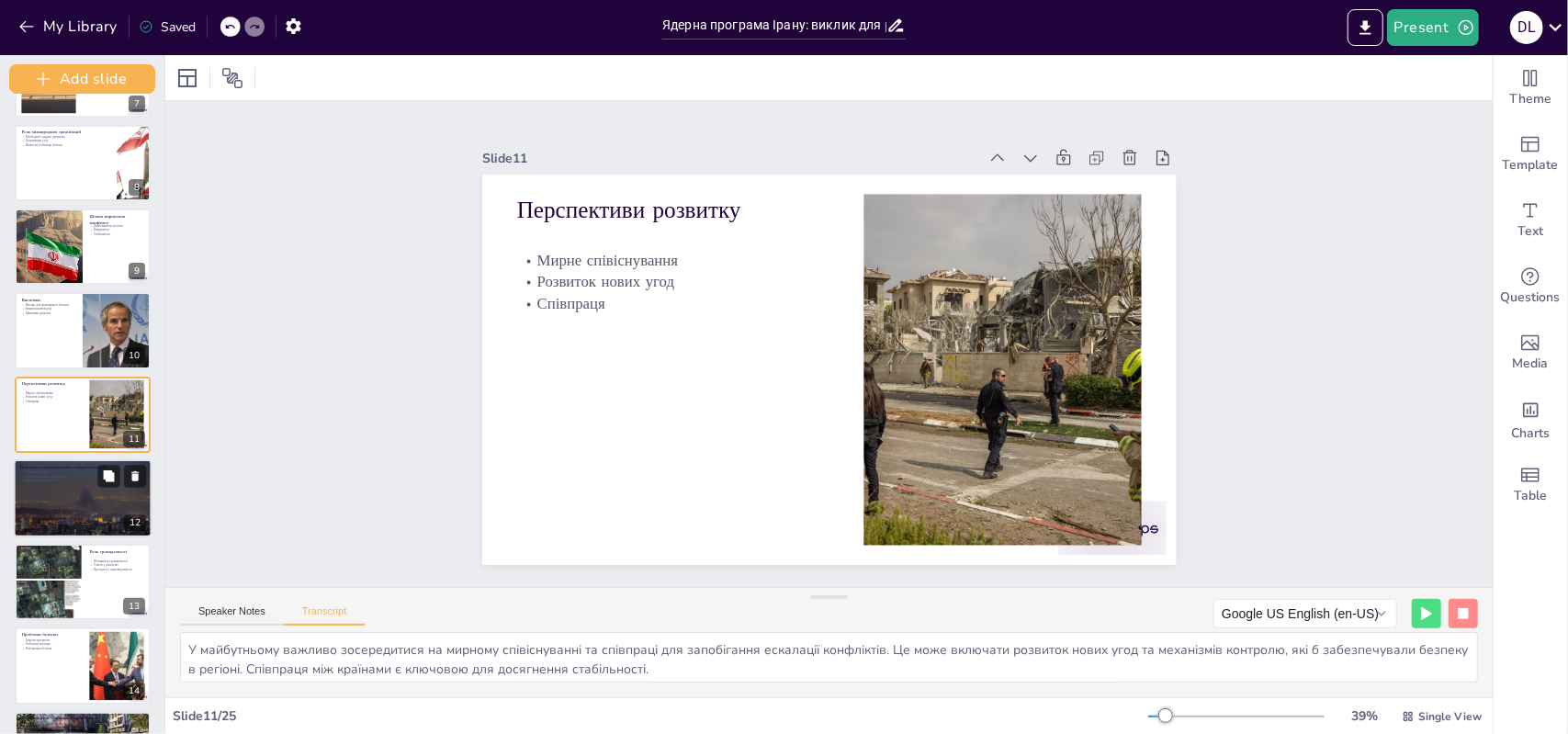
click at [104, 497] on div at bounding box center [82, 498] width 139 height 93
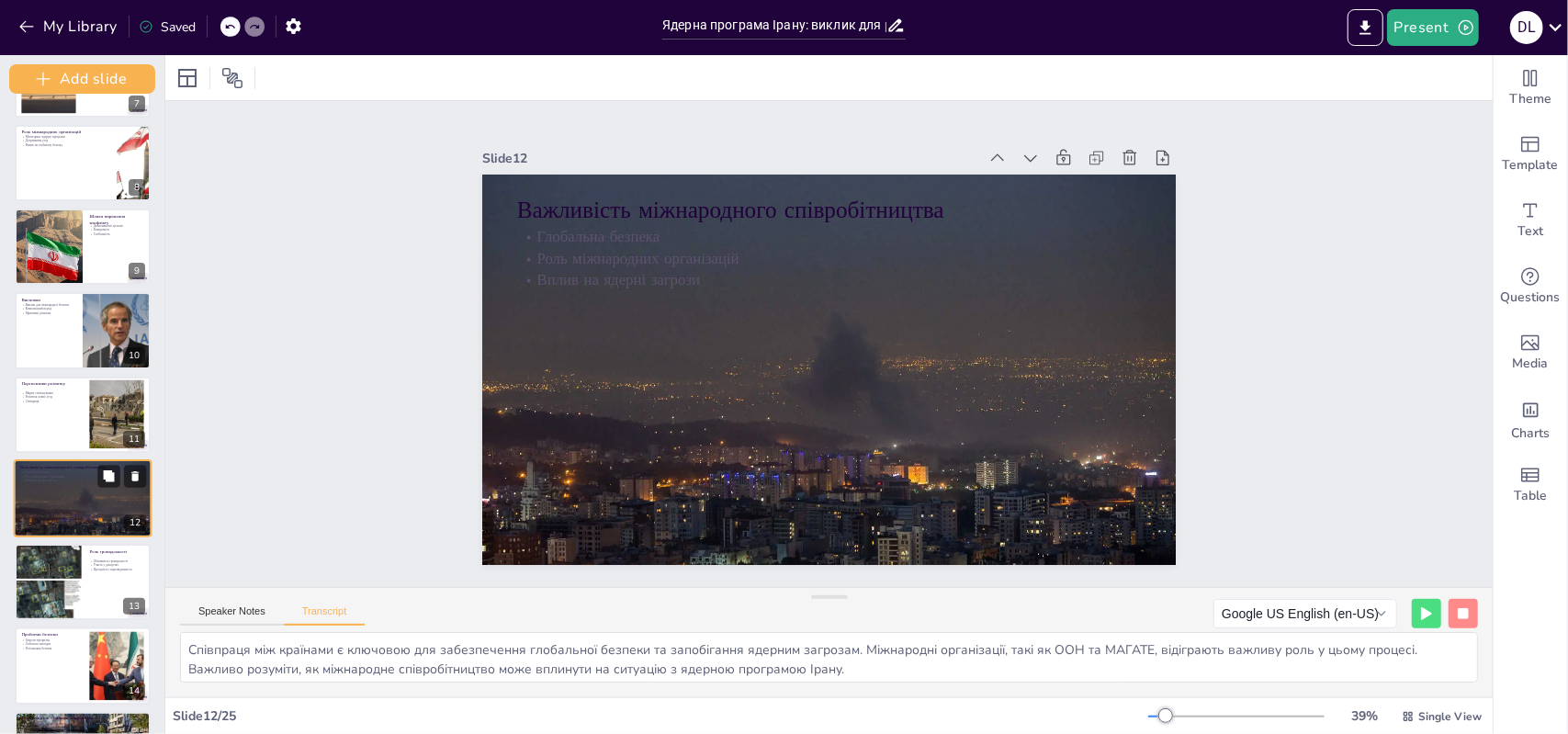
scroll to position [654, 0]
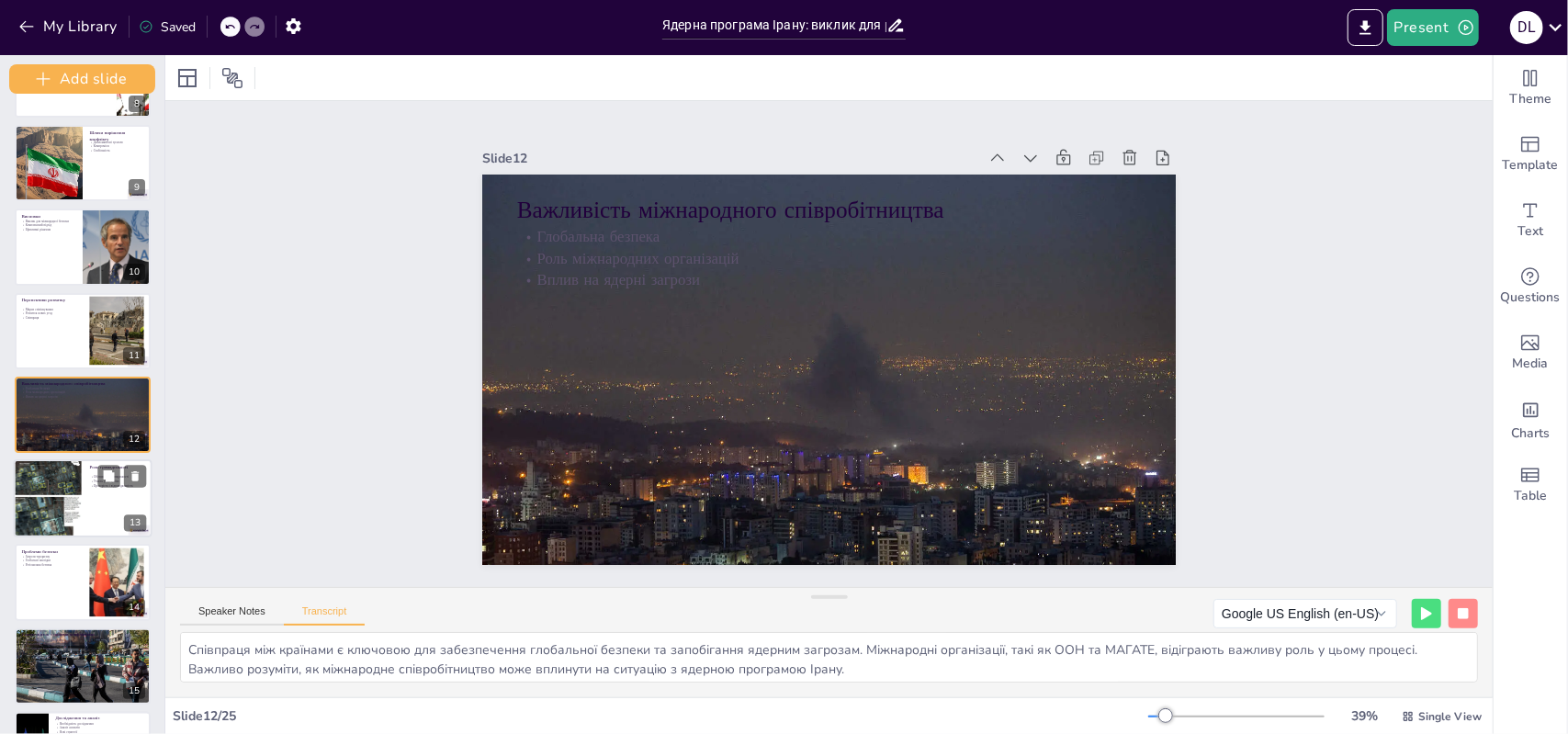
click at [48, 498] on div at bounding box center [48, 498] width 69 height 104
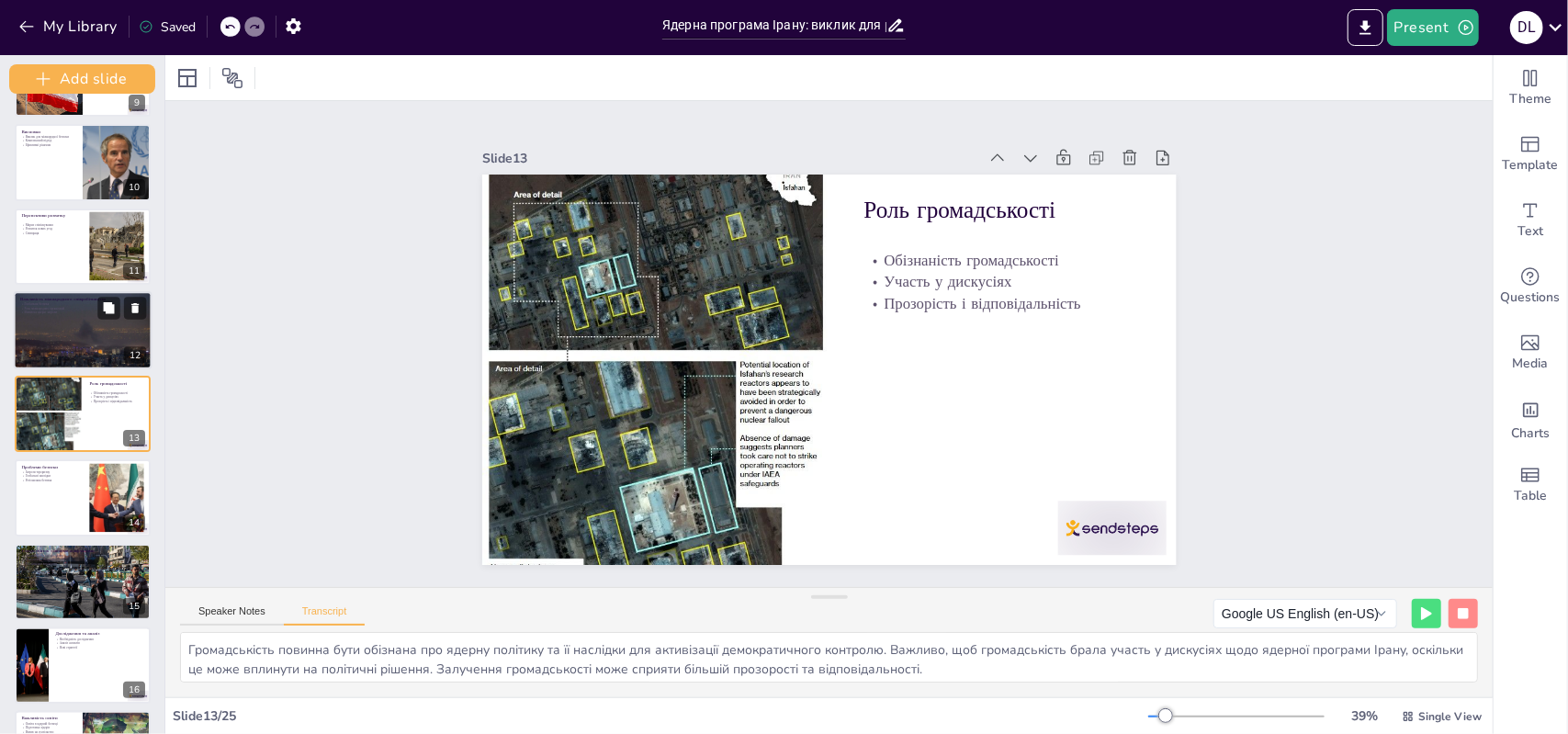
click at [105, 339] on div at bounding box center [82, 330] width 139 height 93
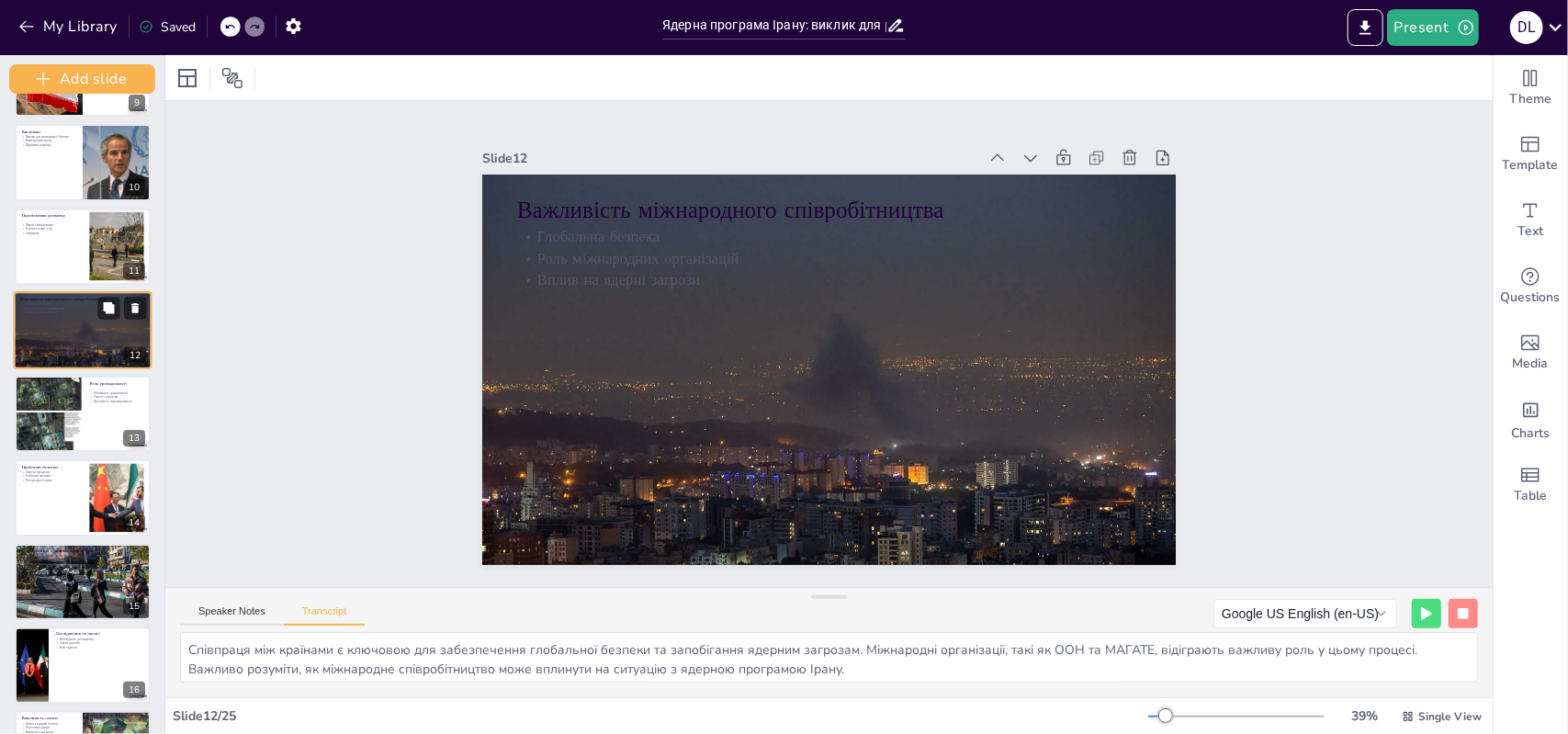
scroll to position [654, 0]
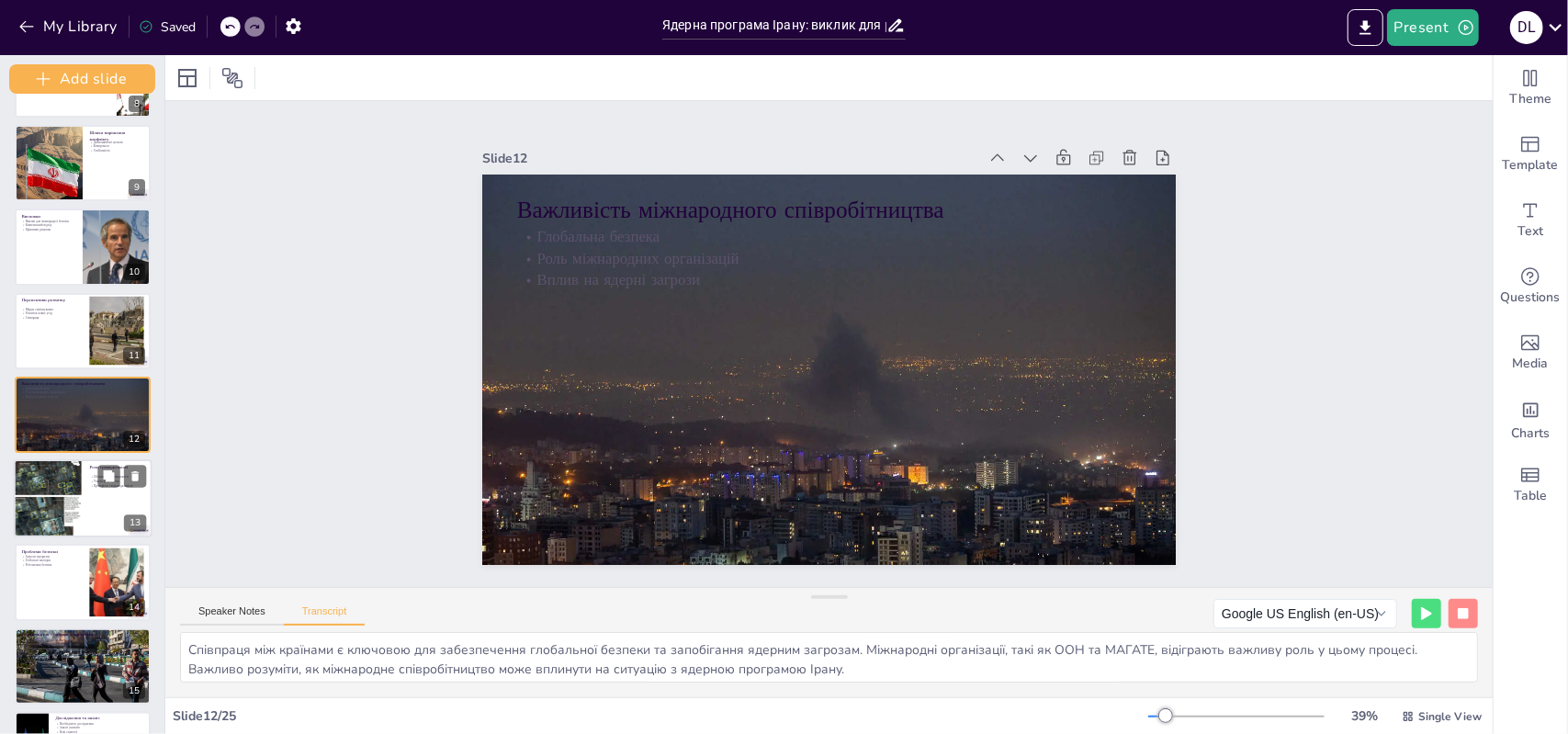
click at [94, 491] on div at bounding box center [82, 497] width 139 height 78
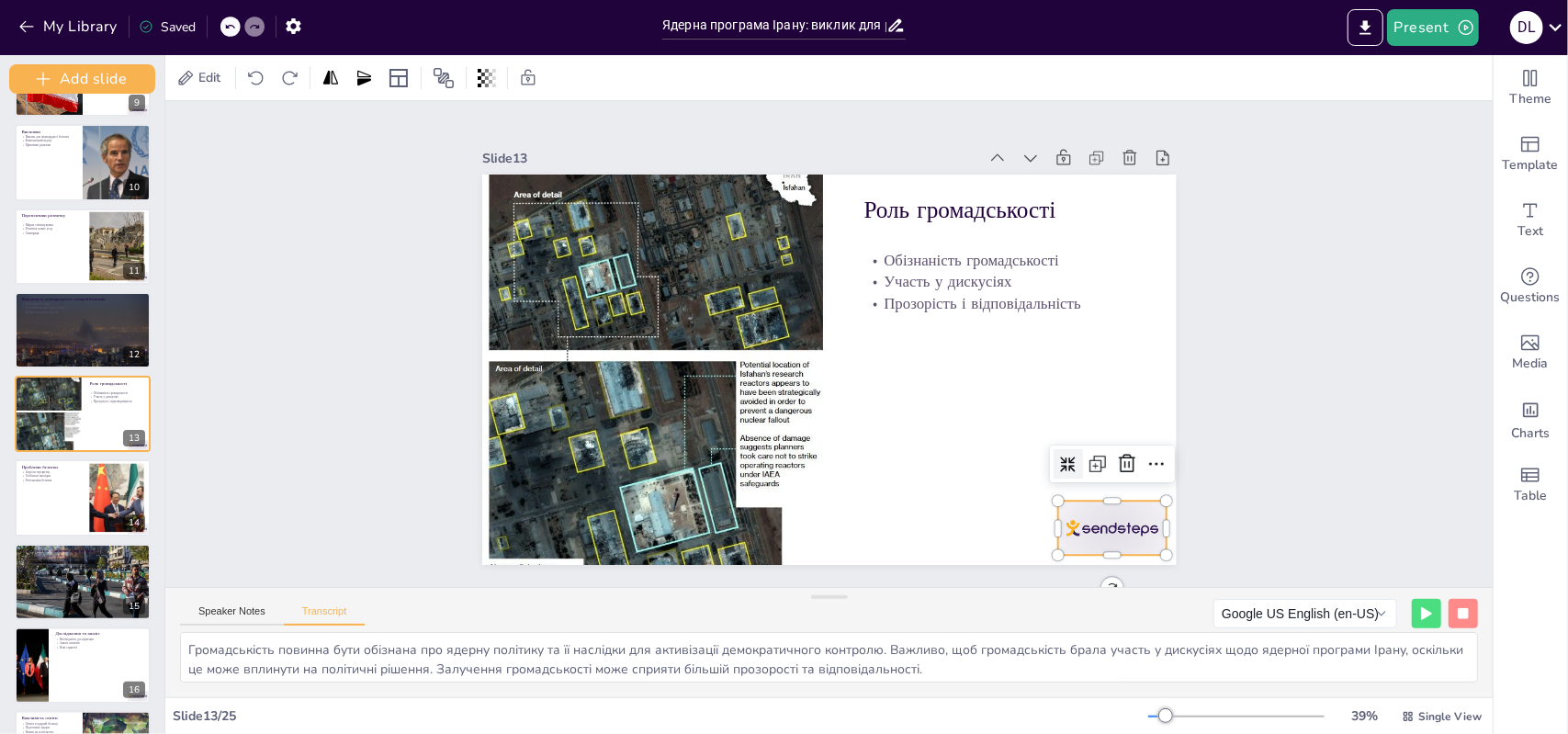
click at [1101, 564] on div at bounding box center [1042, 607] width 121 height 85
click at [1089, 537] on icon at bounding box center [1074, 550] width 28 height 28
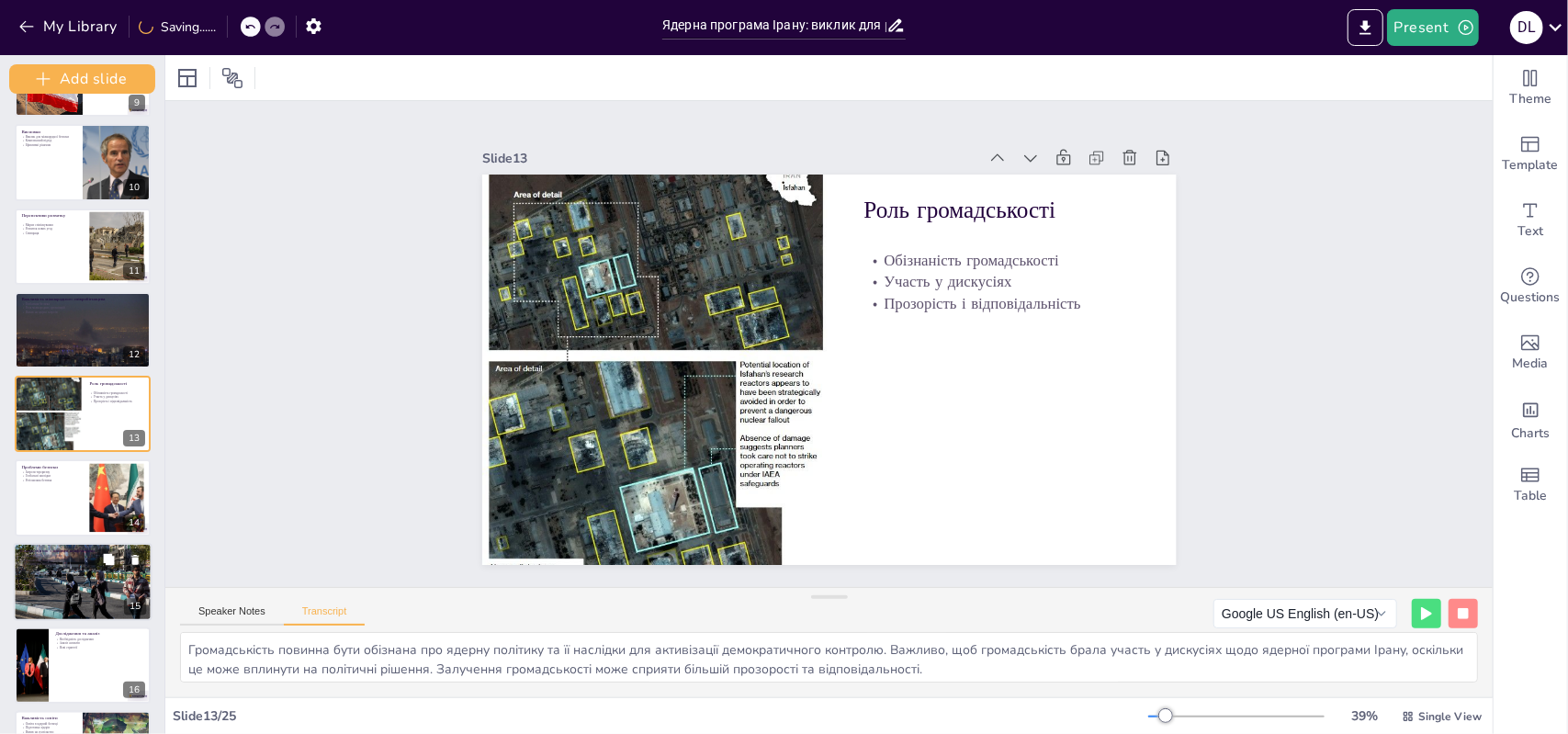
click at [132, 606] on div "15" at bounding box center [134, 606] width 22 height 16
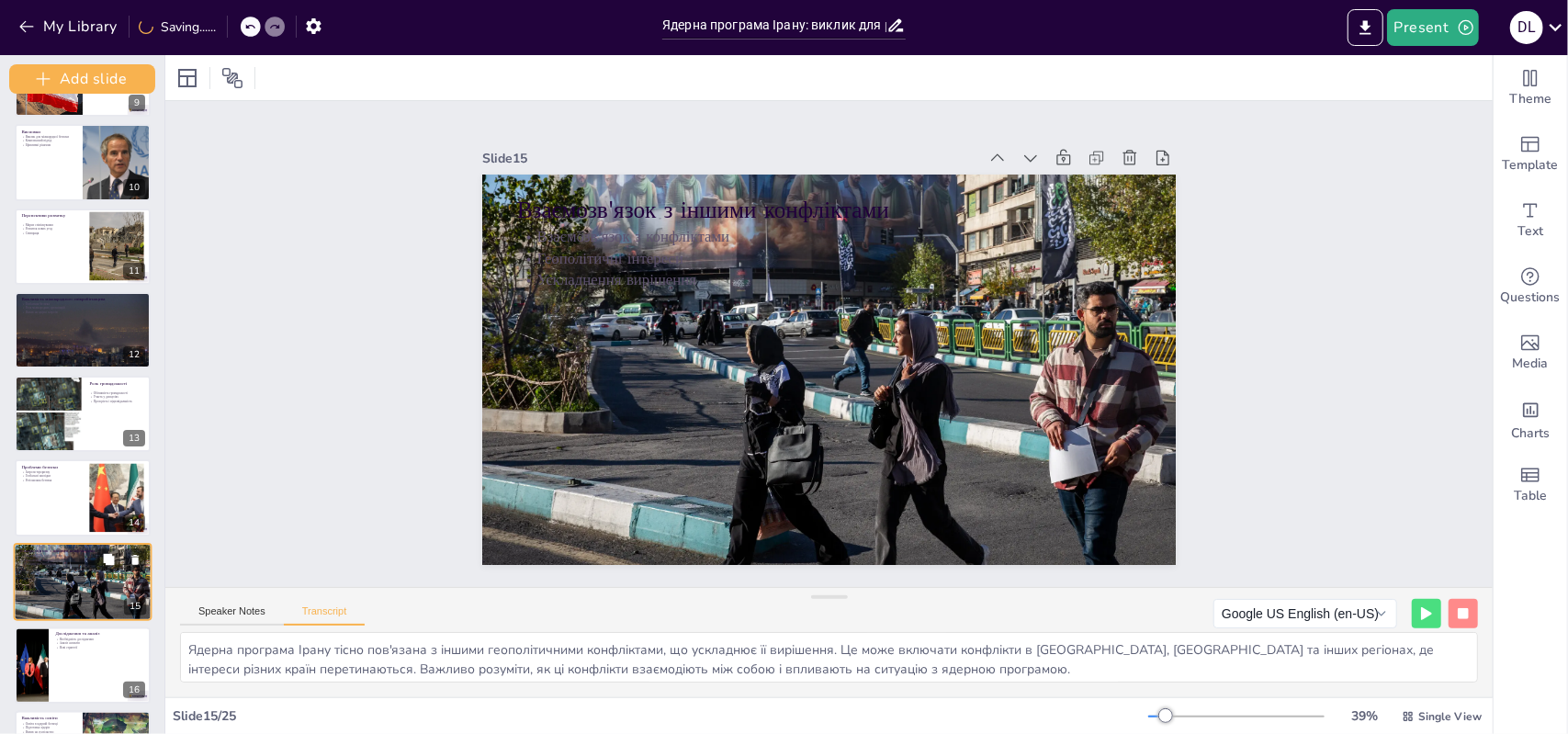
scroll to position [906, 0]
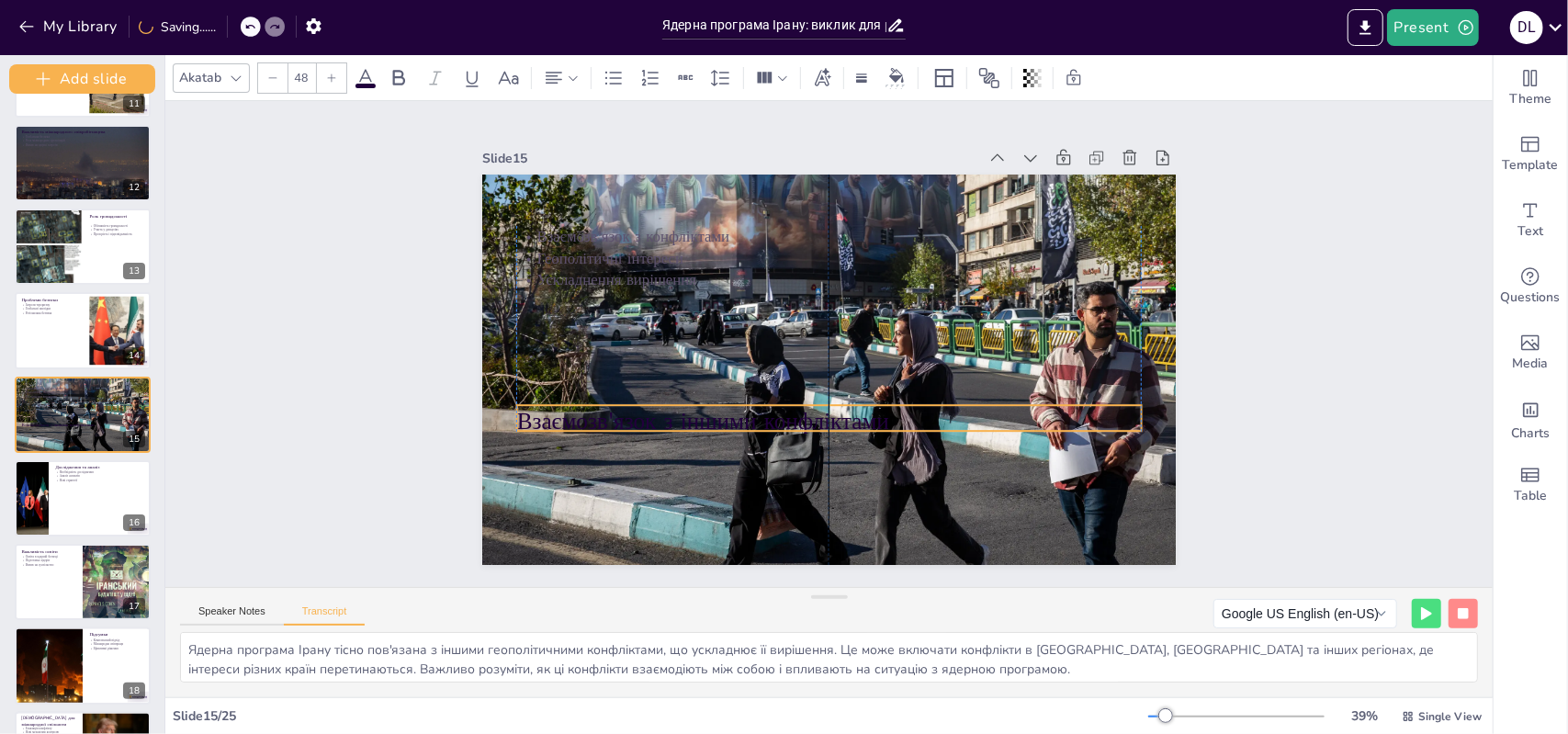
drag, startPoint x: 558, startPoint y: 192, endPoint x: 558, endPoint y: 403, distance: 211.0
click at [558, 403] on p "Взаємозв'язок з іншими конфліктами" at bounding box center [821, 421] width 625 height 98
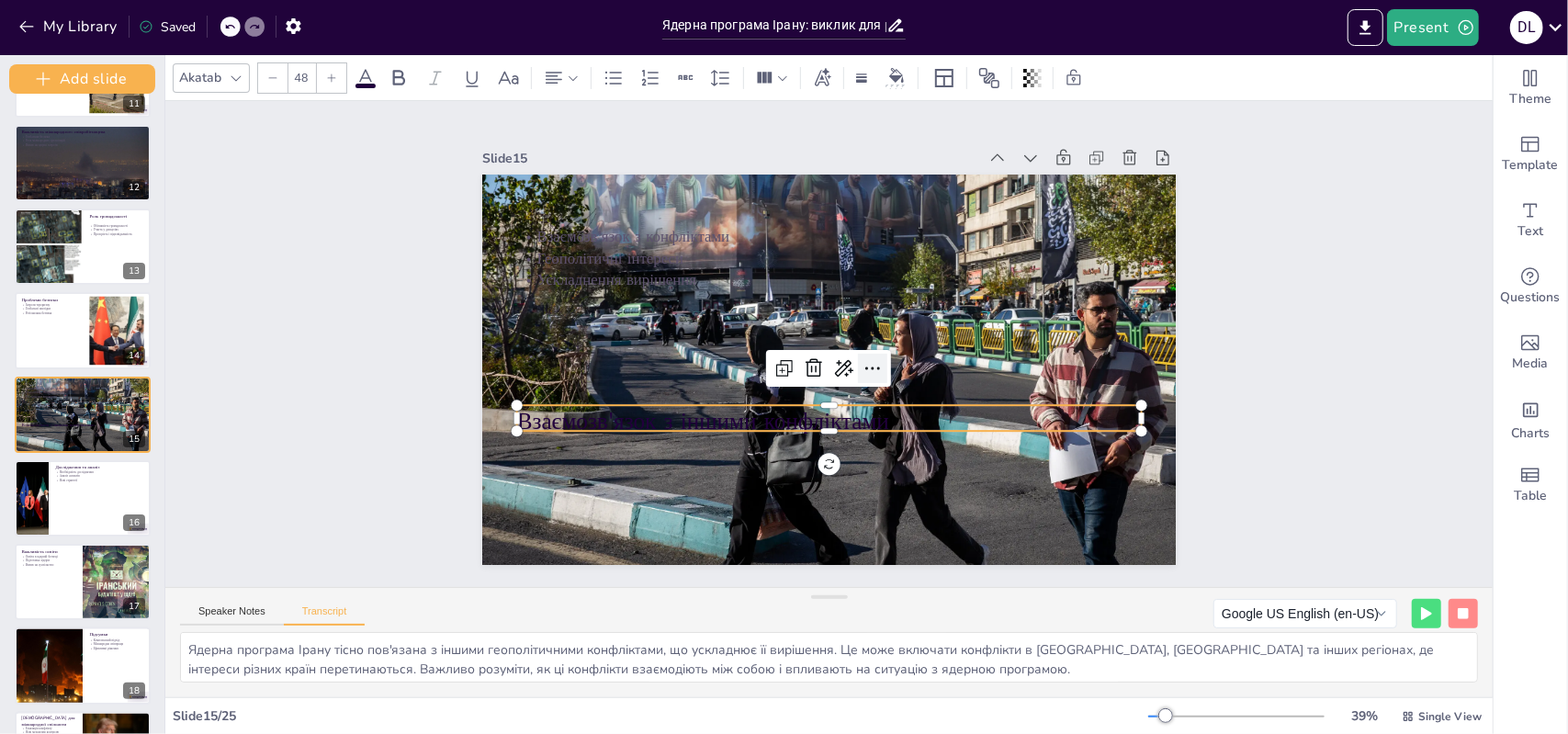
click at [860, 375] on icon at bounding box center [866, 378] width 14 height 6
click at [747, 403] on p "Взаємозв'язок з іншими конфліктами" at bounding box center [821, 421] width 625 height 98
click at [747, 405] on p "Взаємозв'язок з іншими конфліктами" at bounding box center [829, 422] width 625 height 33
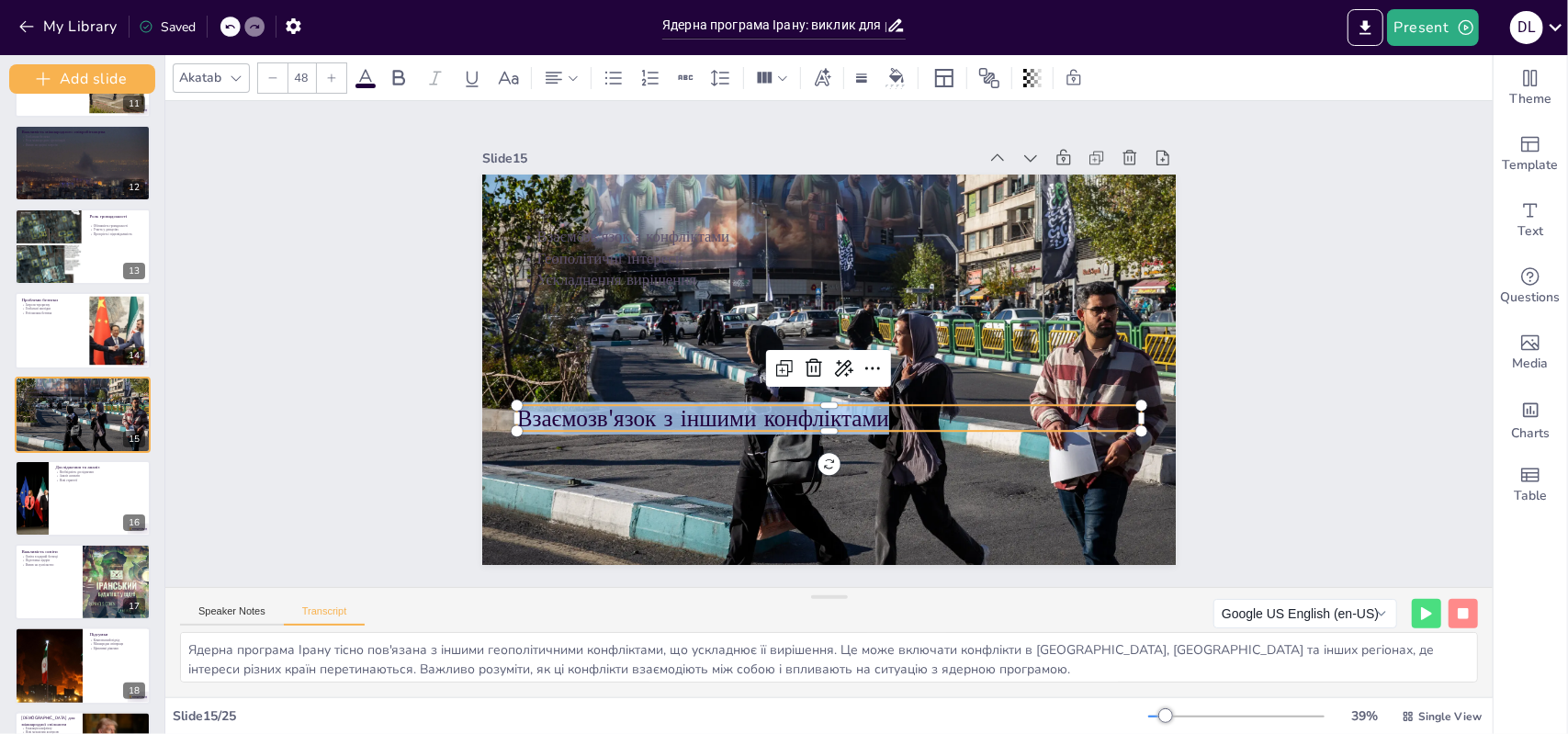
click at [747, 403] on p "Взаємозв'язок з іншими конфліктами" at bounding box center [821, 418] width 625 height 98
click at [283, 428] on div "Slide 1 Ядерна програма Ірану: виклик для регіональної та глобальної безпеки Ви…" at bounding box center [829, 345] width 1372 height 623
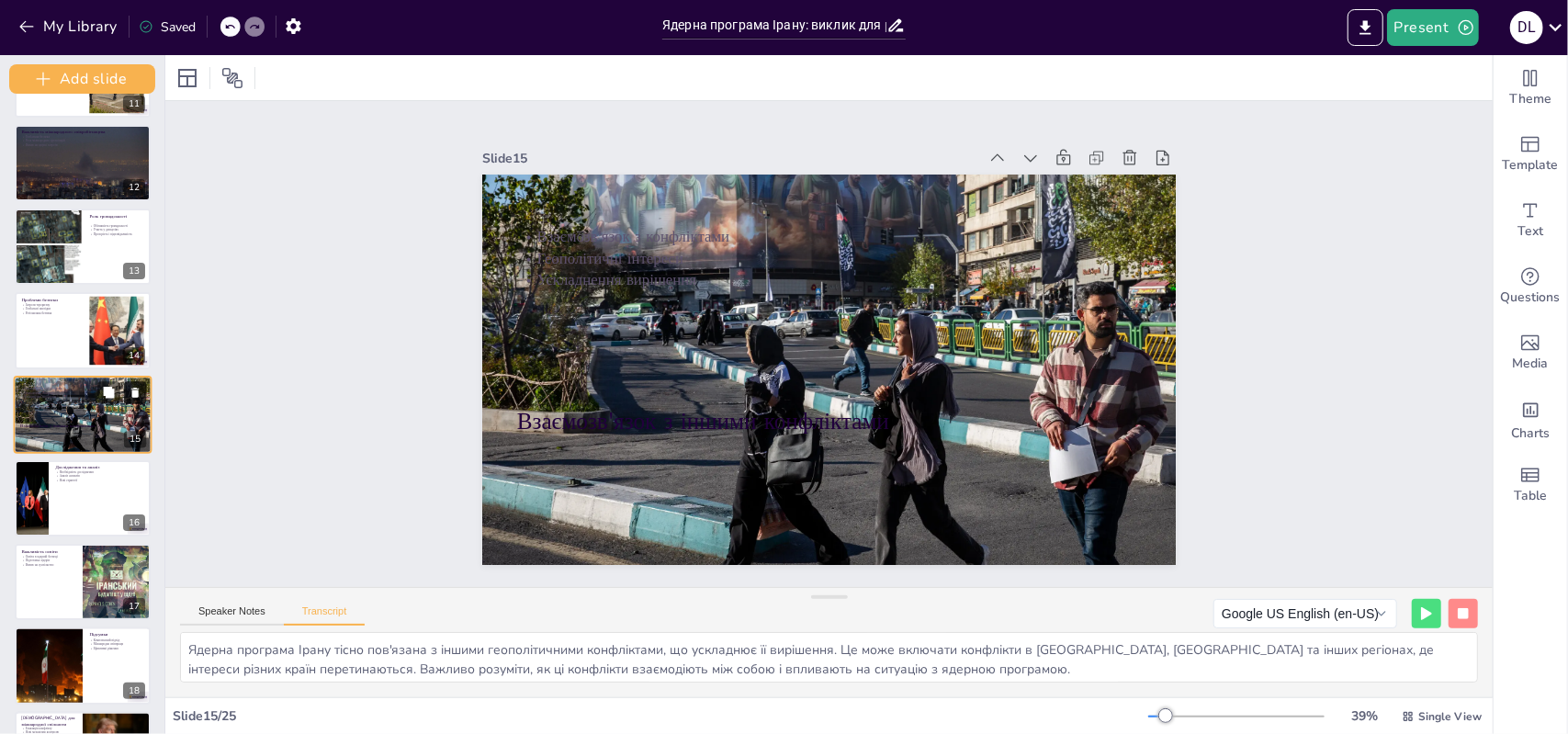
click at [135, 389] on icon at bounding box center [135, 393] width 8 height 11
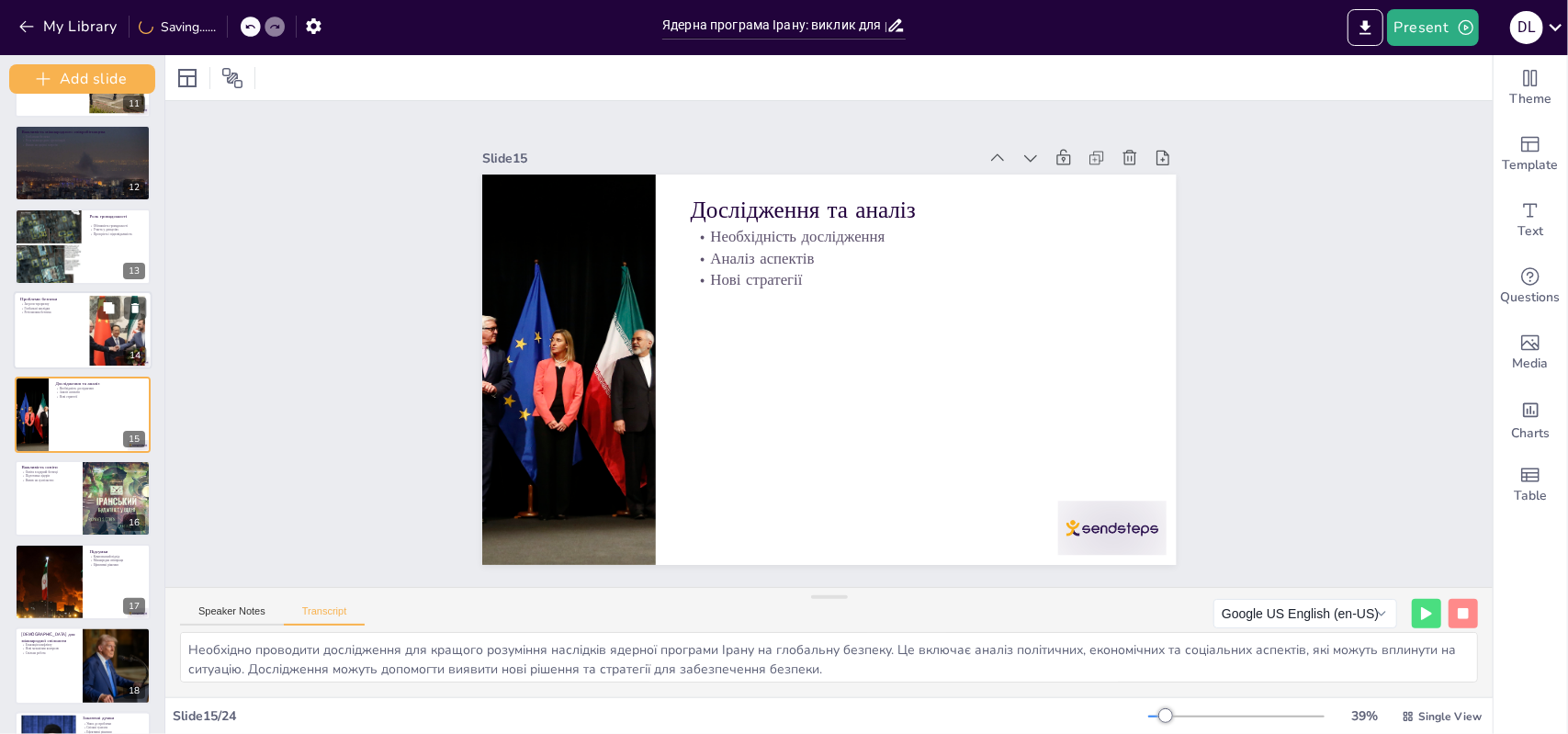
click at [69, 296] on p "Проблеми безпеки" at bounding box center [51, 299] width 62 height 7
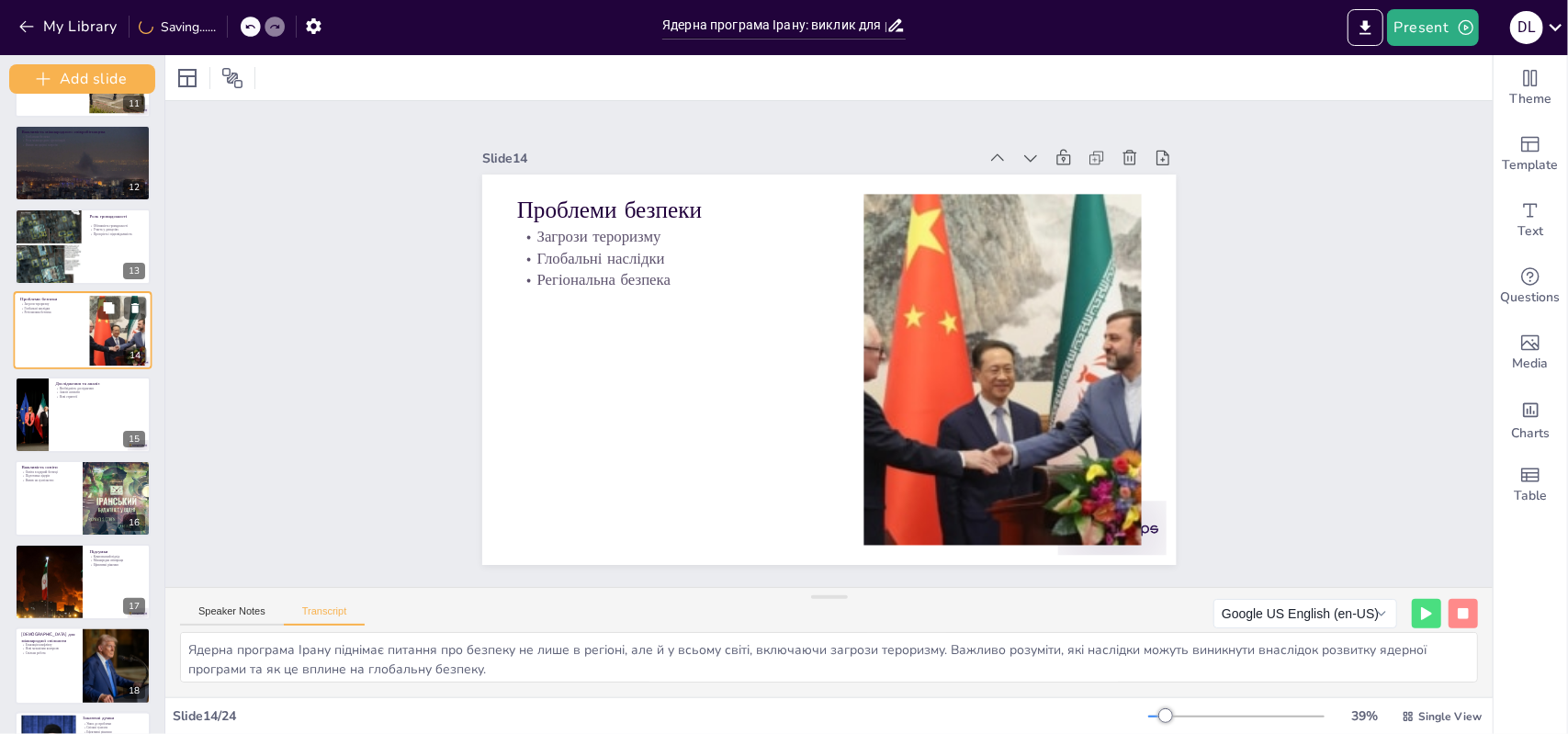
scroll to position [822, 0]
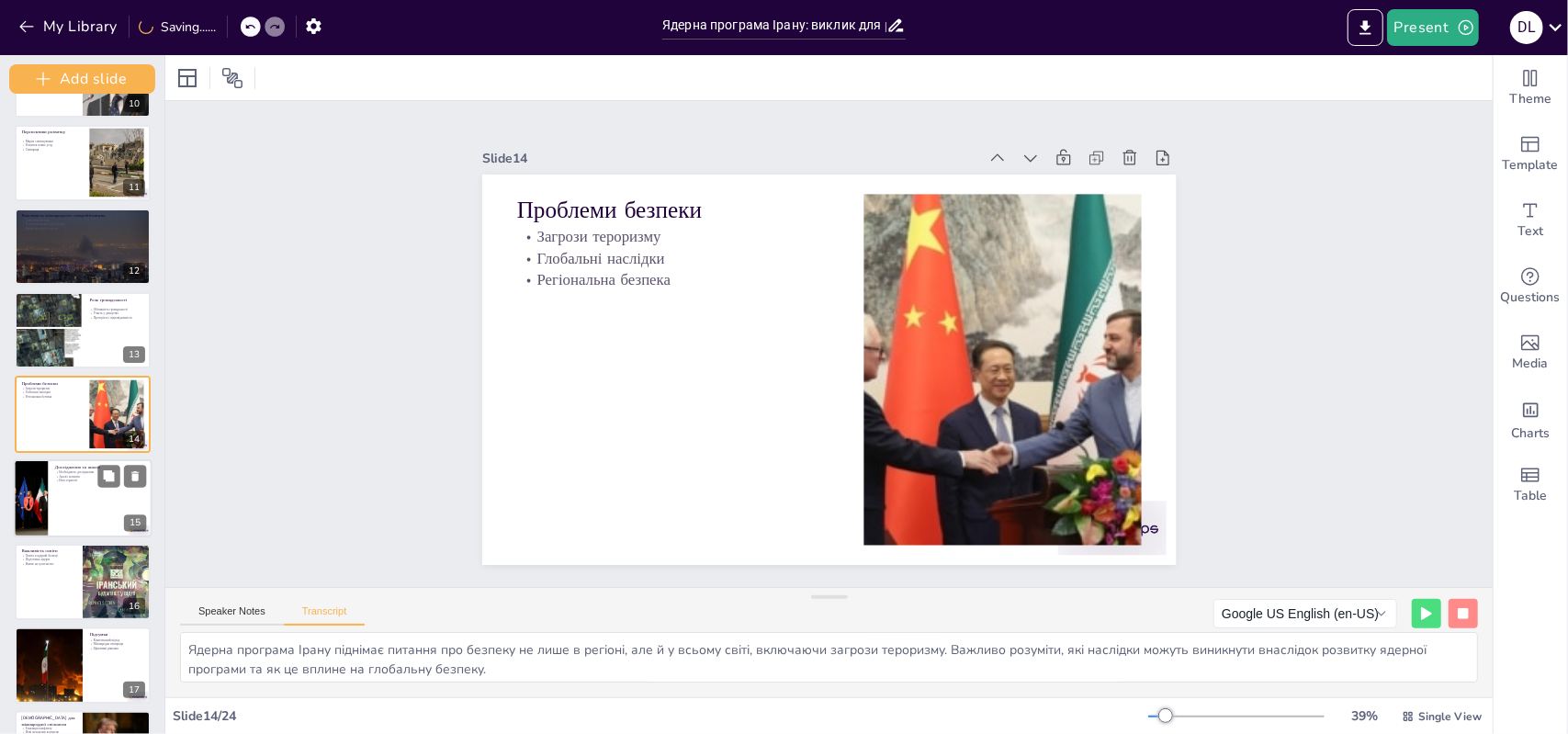
click at [67, 513] on div at bounding box center [82, 497] width 139 height 78
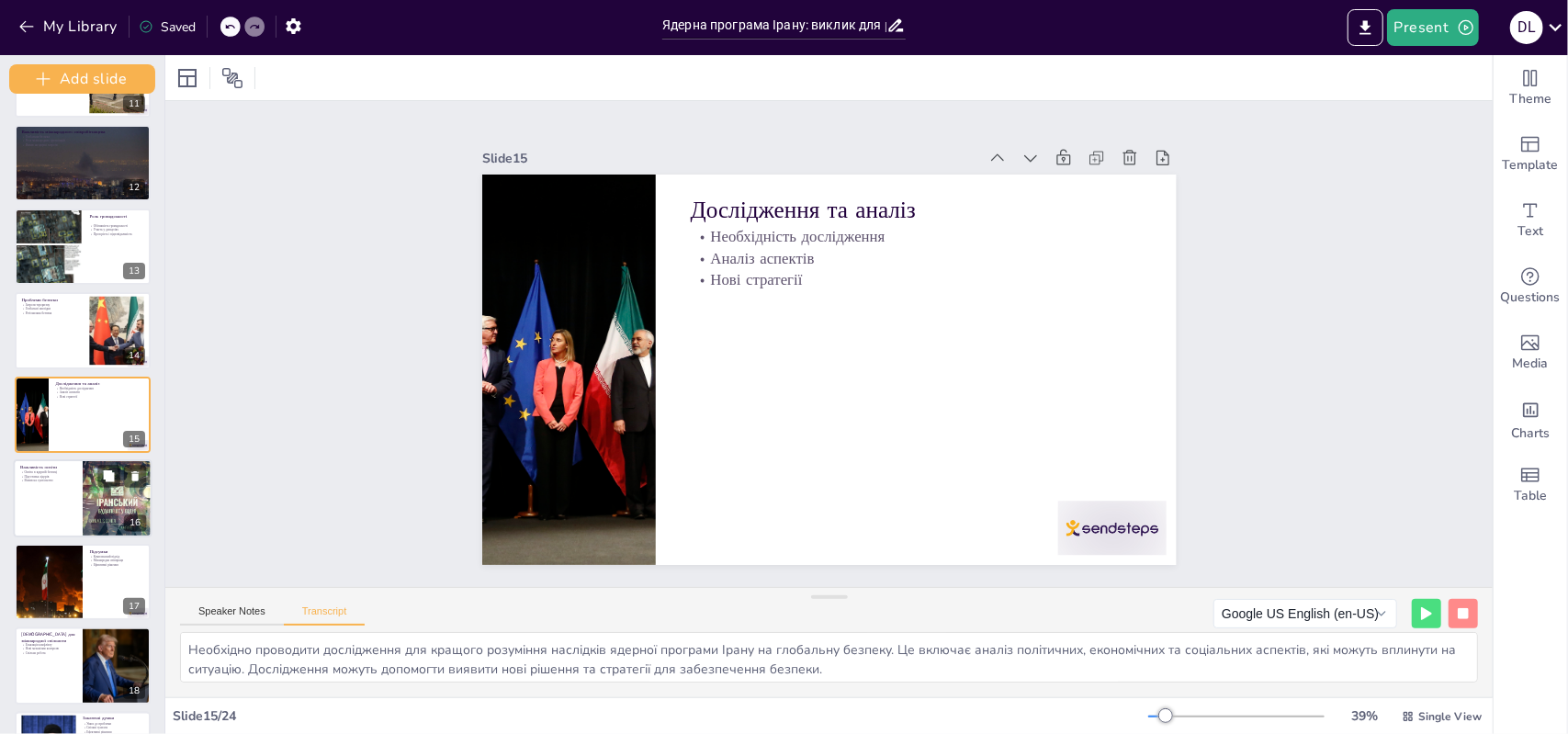
click at [126, 493] on div at bounding box center [117, 497] width 135 height 78
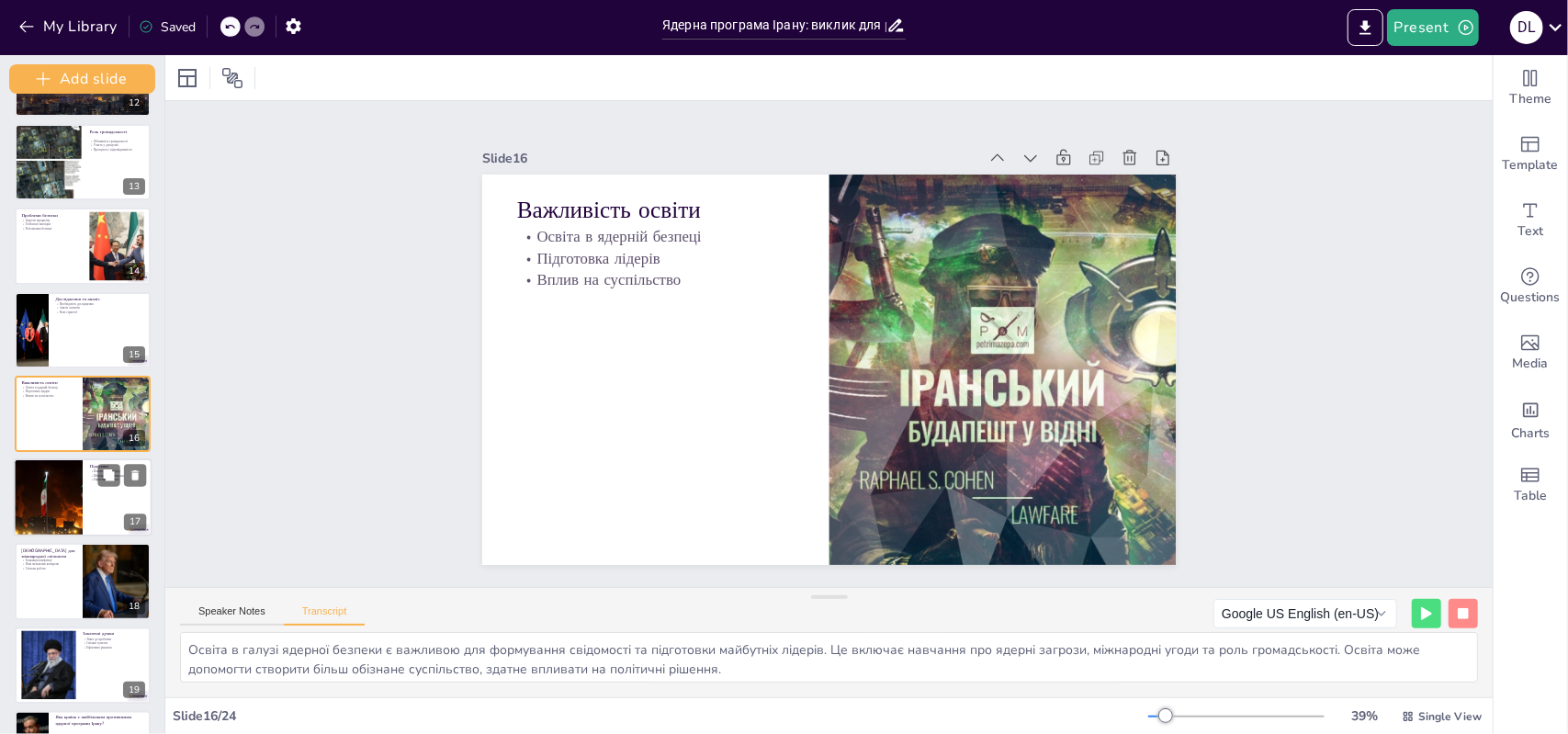
click at [101, 498] on div at bounding box center [82, 496] width 139 height 78
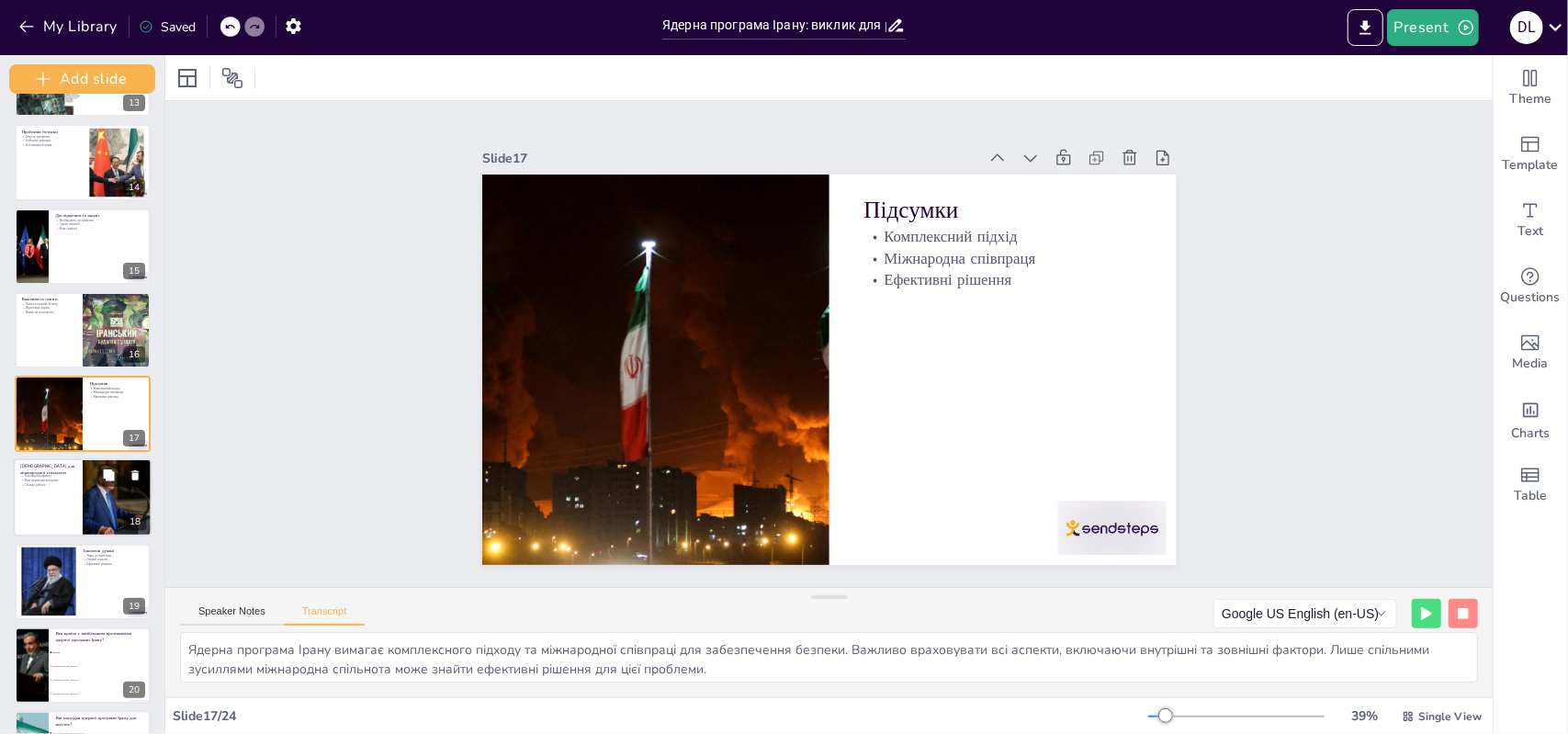
click at [78, 507] on div at bounding box center [82, 496] width 139 height 78
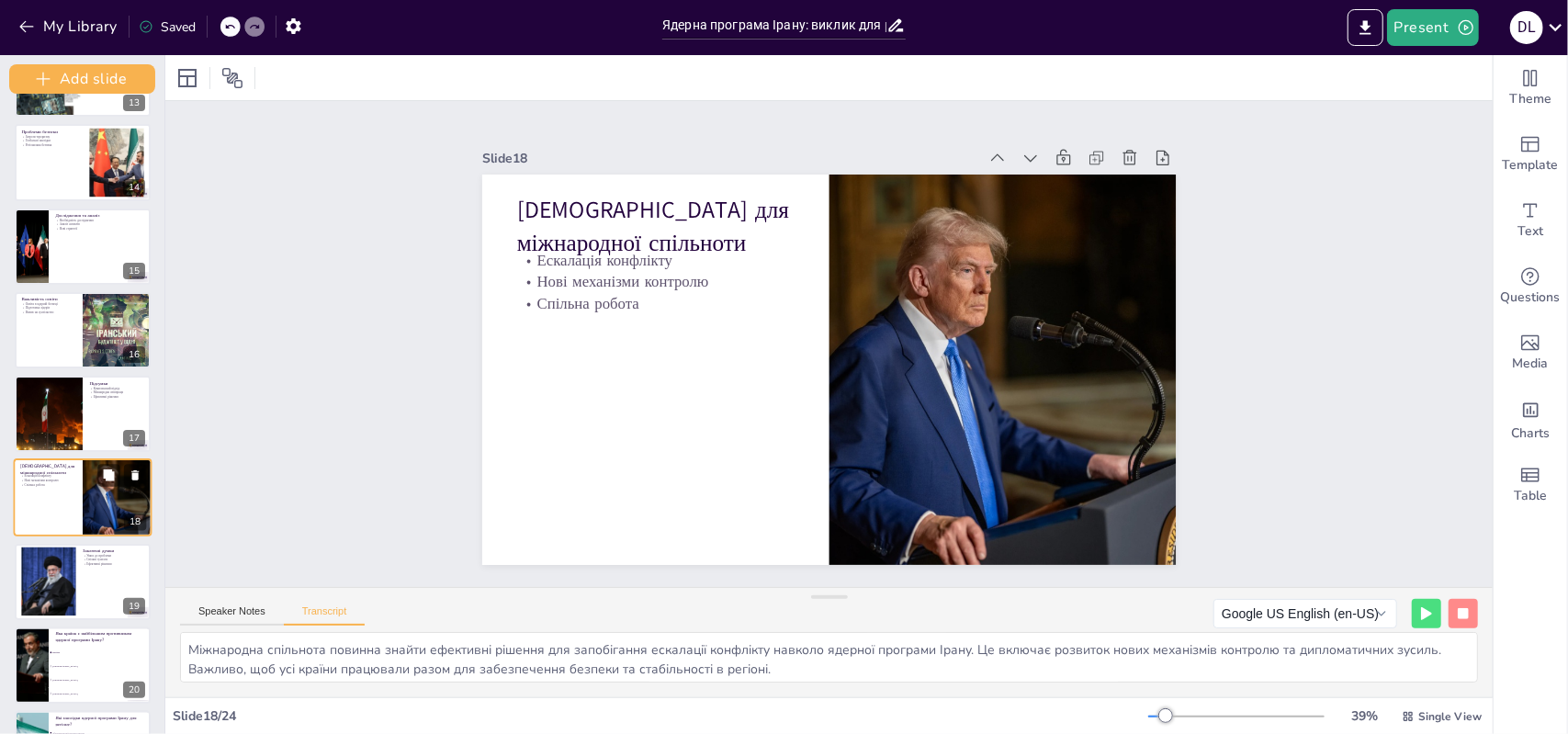
scroll to position [1158, 0]
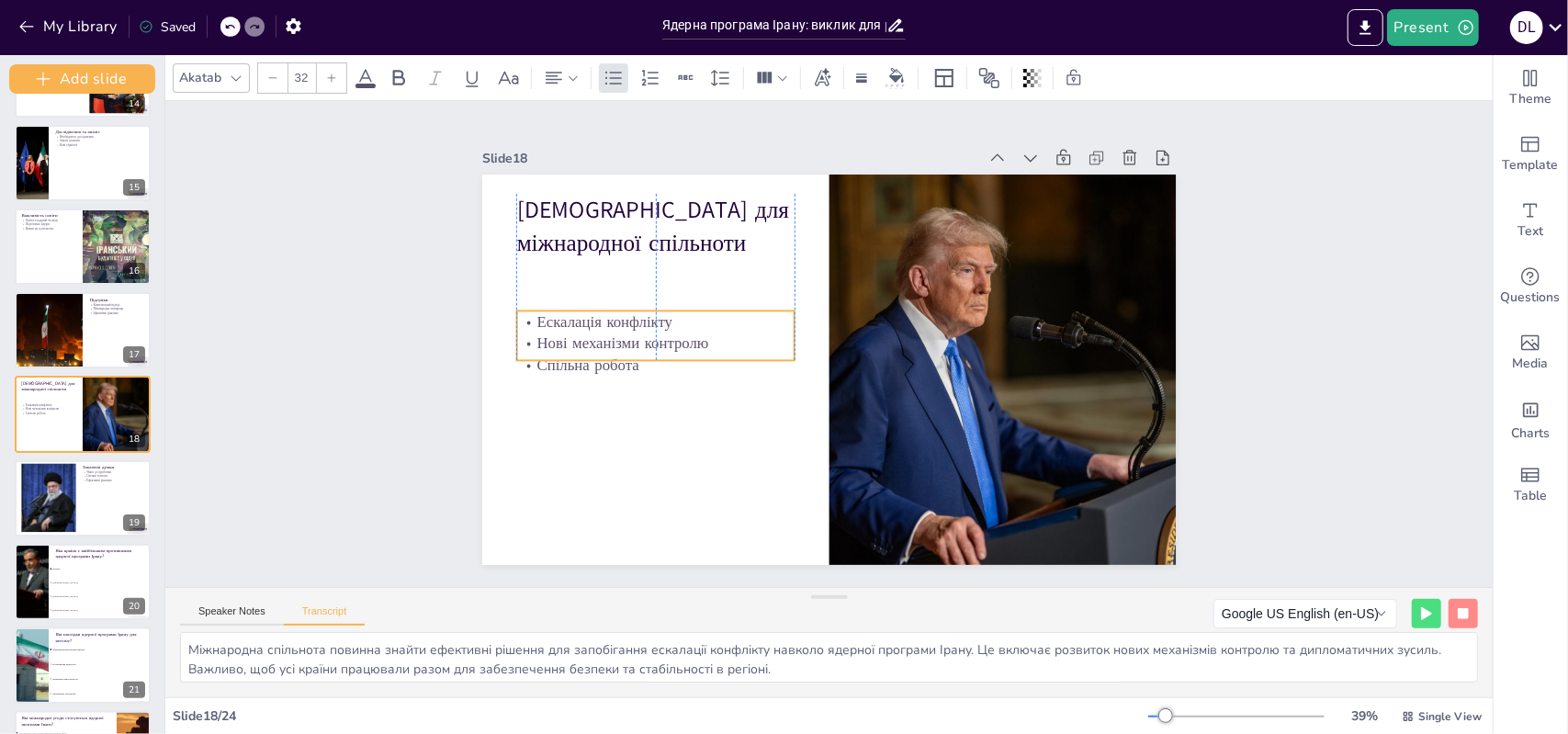
drag, startPoint x: 602, startPoint y: 276, endPoint x: 593, endPoint y: 333, distance: 57.7
click at [593, 333] on p "Нові механізми контролю" at bounding box center [656, 343] width 278 height 22
click at [447, 357] on div "Slide 1 Ядерна програма Ірану: виклик для регіональної та глобальної безпеки Ви…" at bounding box center [830, 343] width 797 height 442
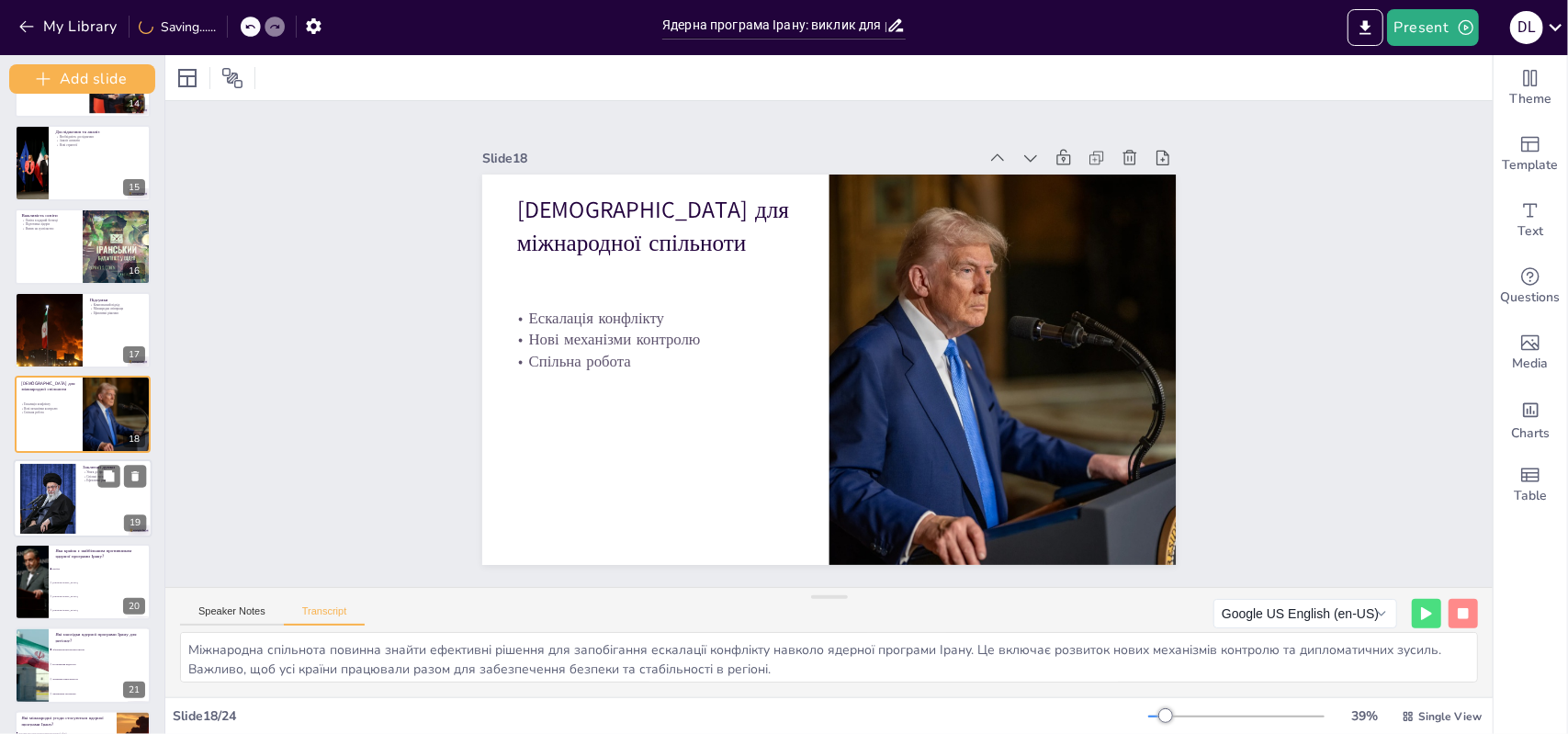
click at [128, 510] on div at bounding box center [82, 497] width 139 height 78
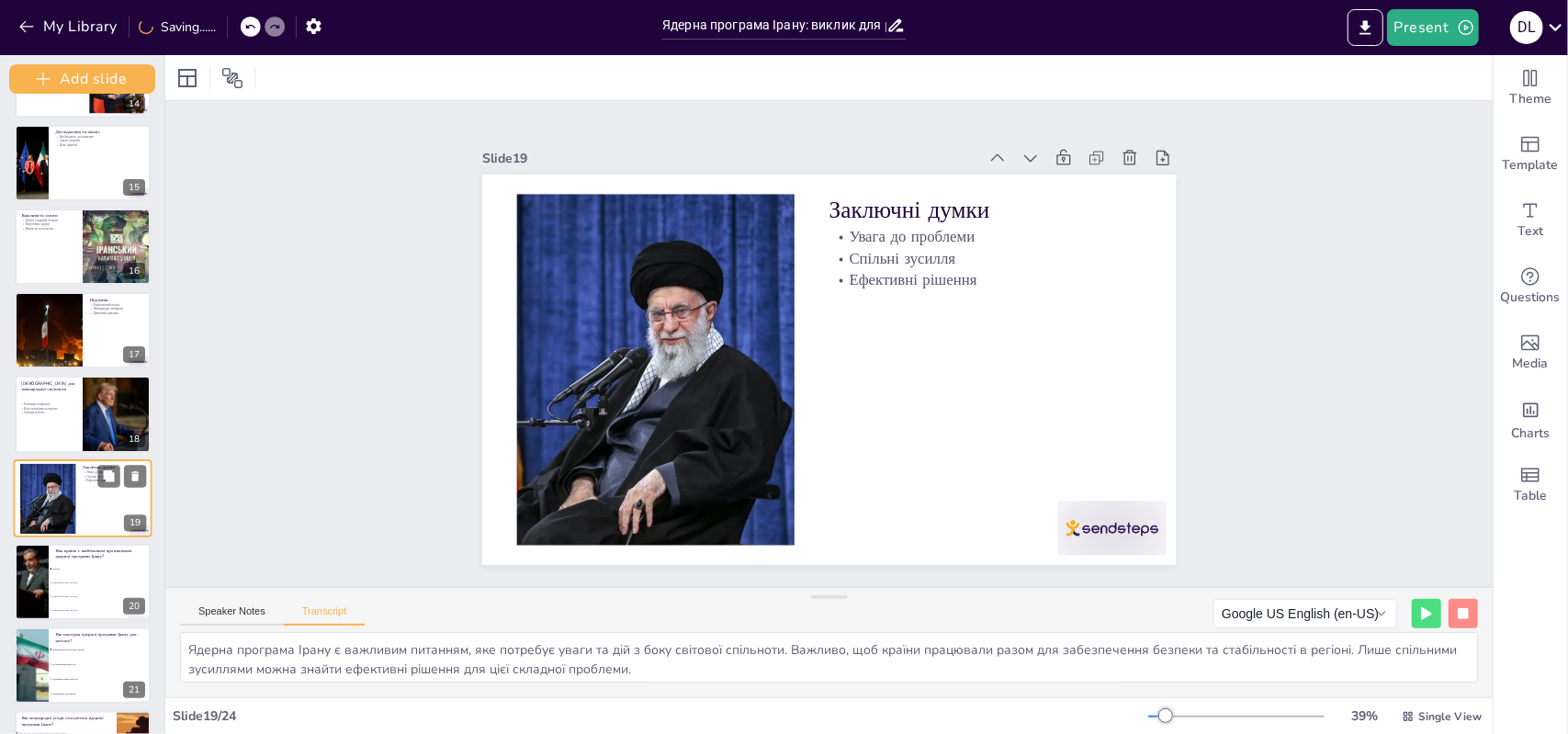
scroll to position [1241, 0]
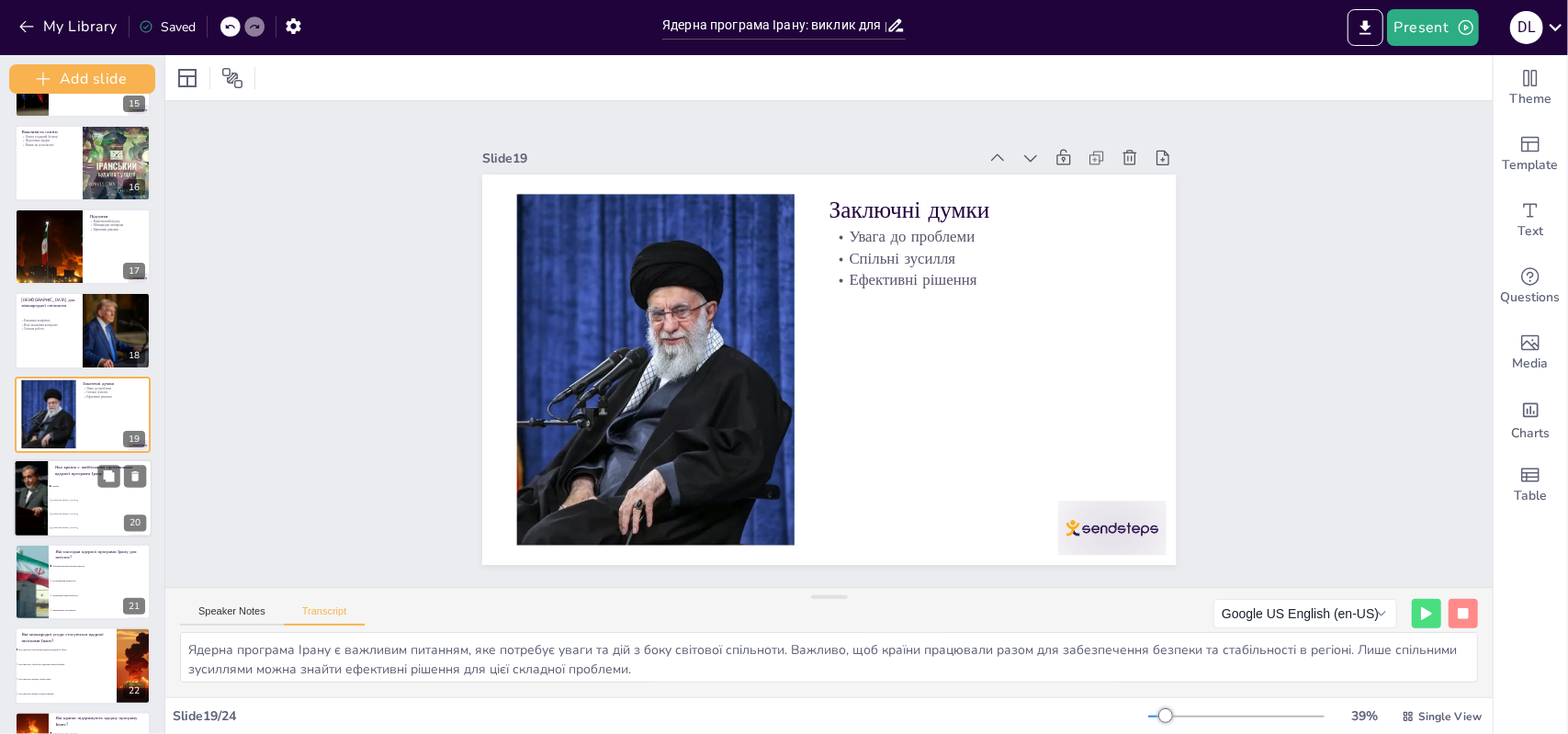
click at [116, 522] on li "[GEOGRAPHIC_DATA]" at bounding box center [100, 528] width 104 height 13
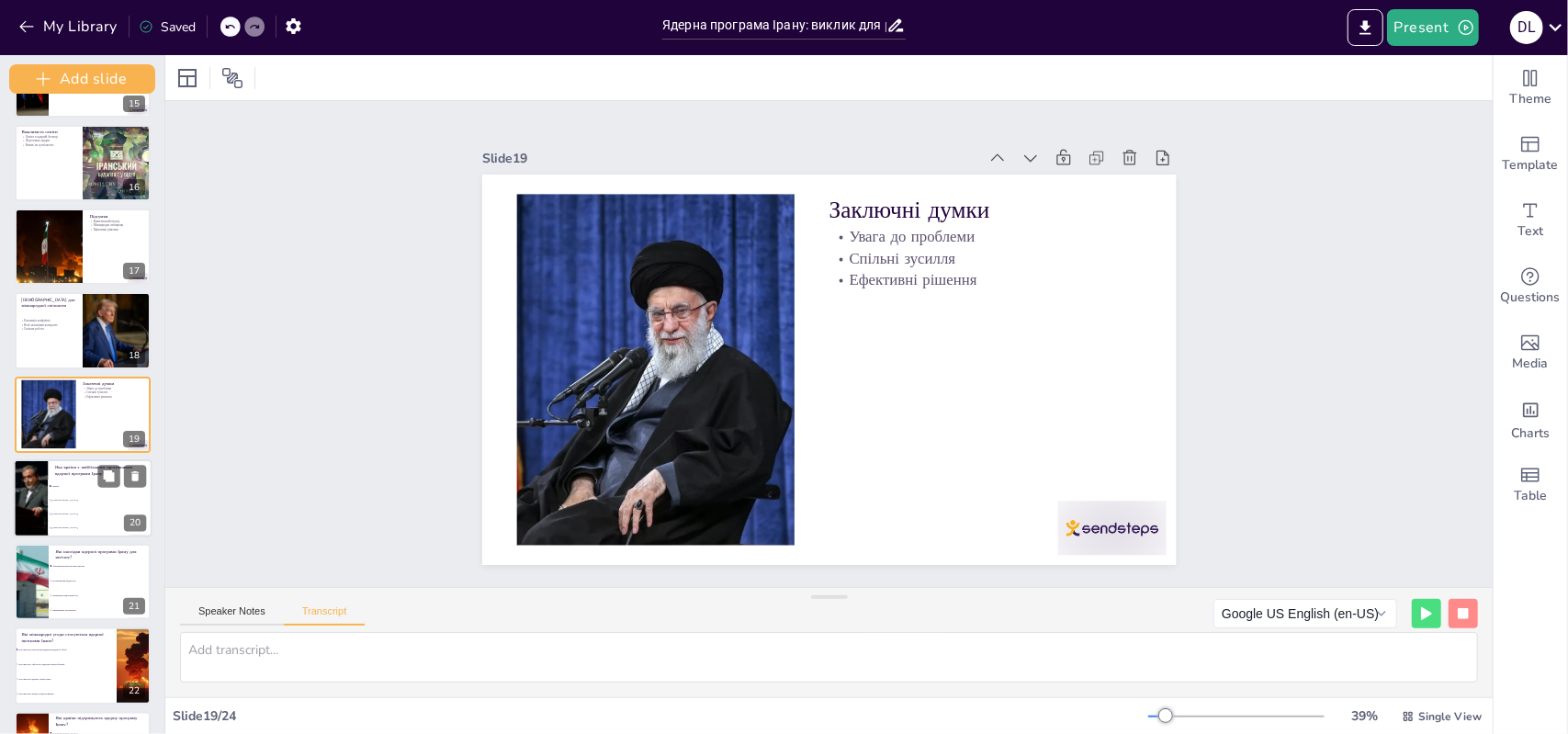
scroll to position [1324, 0]
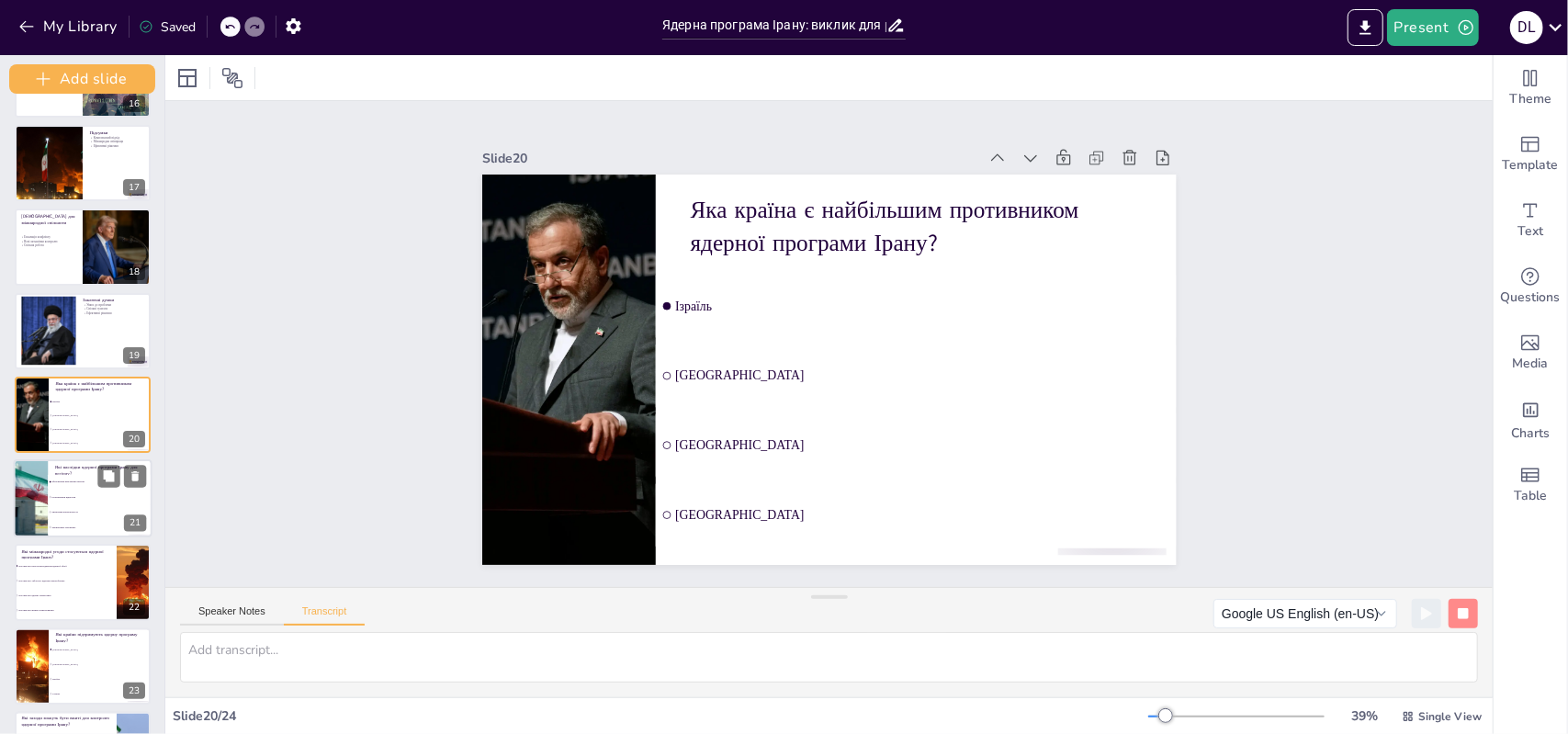
click at [82, 518] on li "Зниження напруженості" at bounding box center [100, 511] width 104 height 14
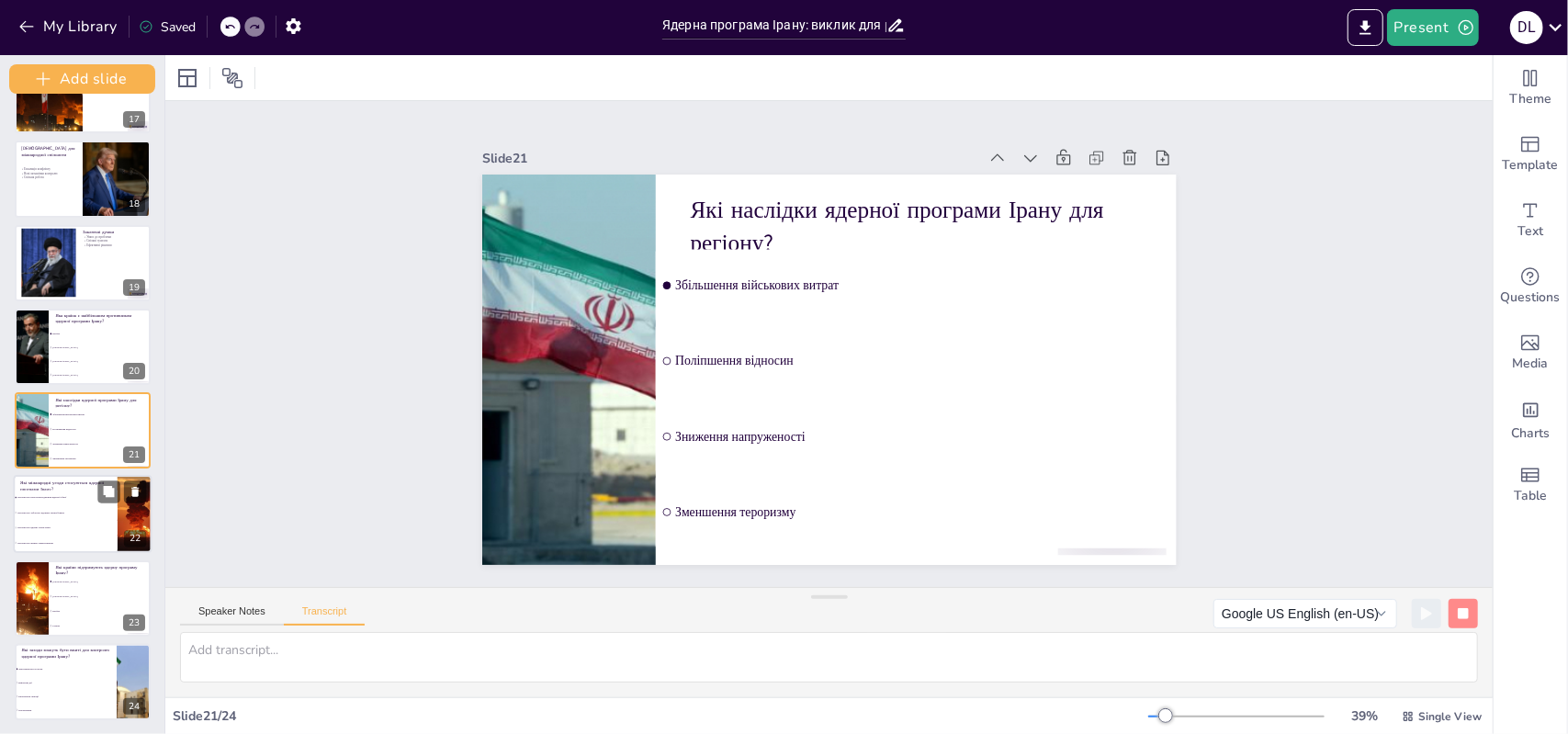
click at [81, 516] on li "Договір про заборону ядерних випробувань" at bounding box center [65, 512] width 104 height 14
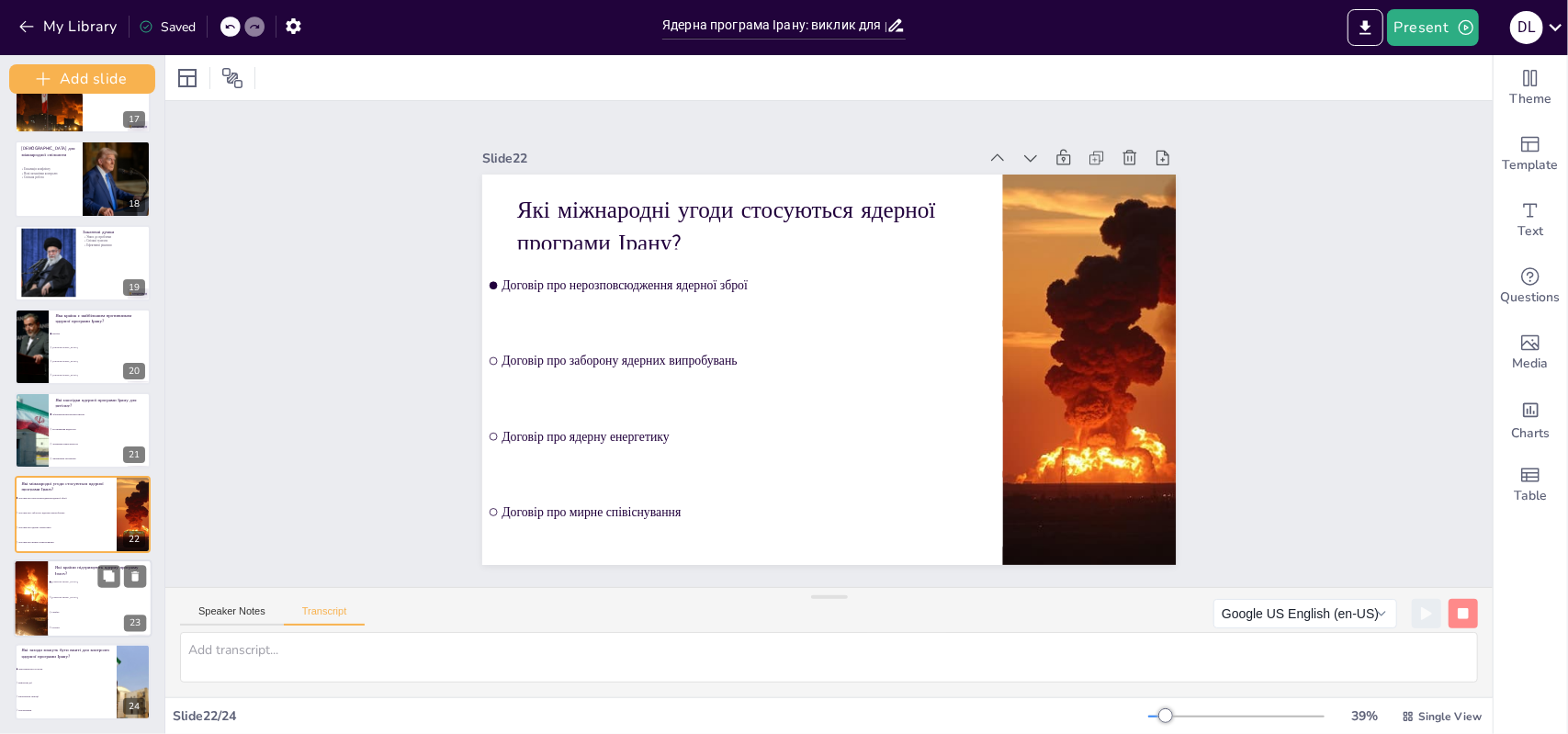
click at [88, 608] on li "Ізраїль" at bounding box center [100, 611] width 104 height 14
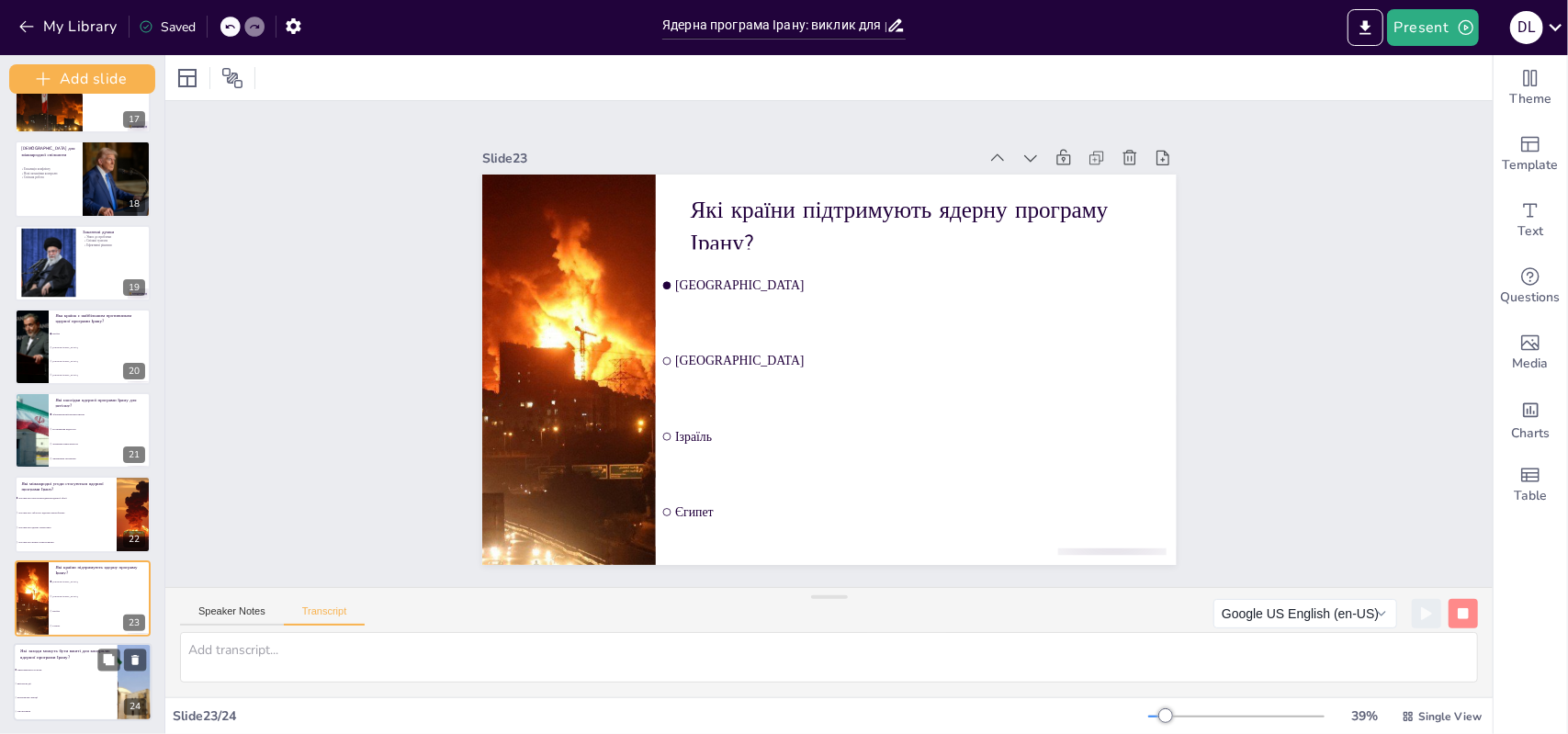
click at [104, 700] on li "Економічні санкції" at bounding box center [65, 698] width 104 height 13
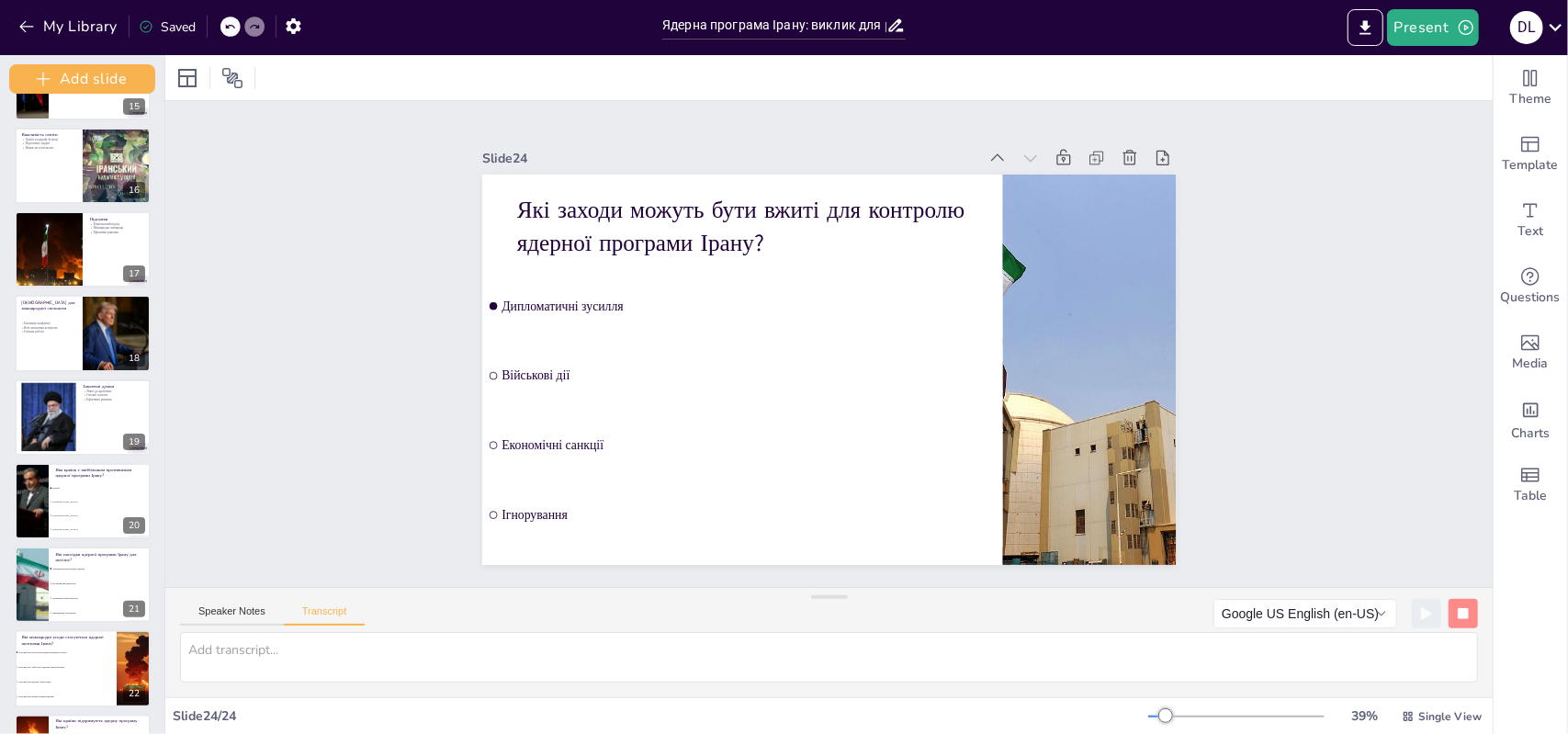
scroll to position [1236, 0]
click at [78, 310] on div at bounding box center [82, 334] width 139 height 78
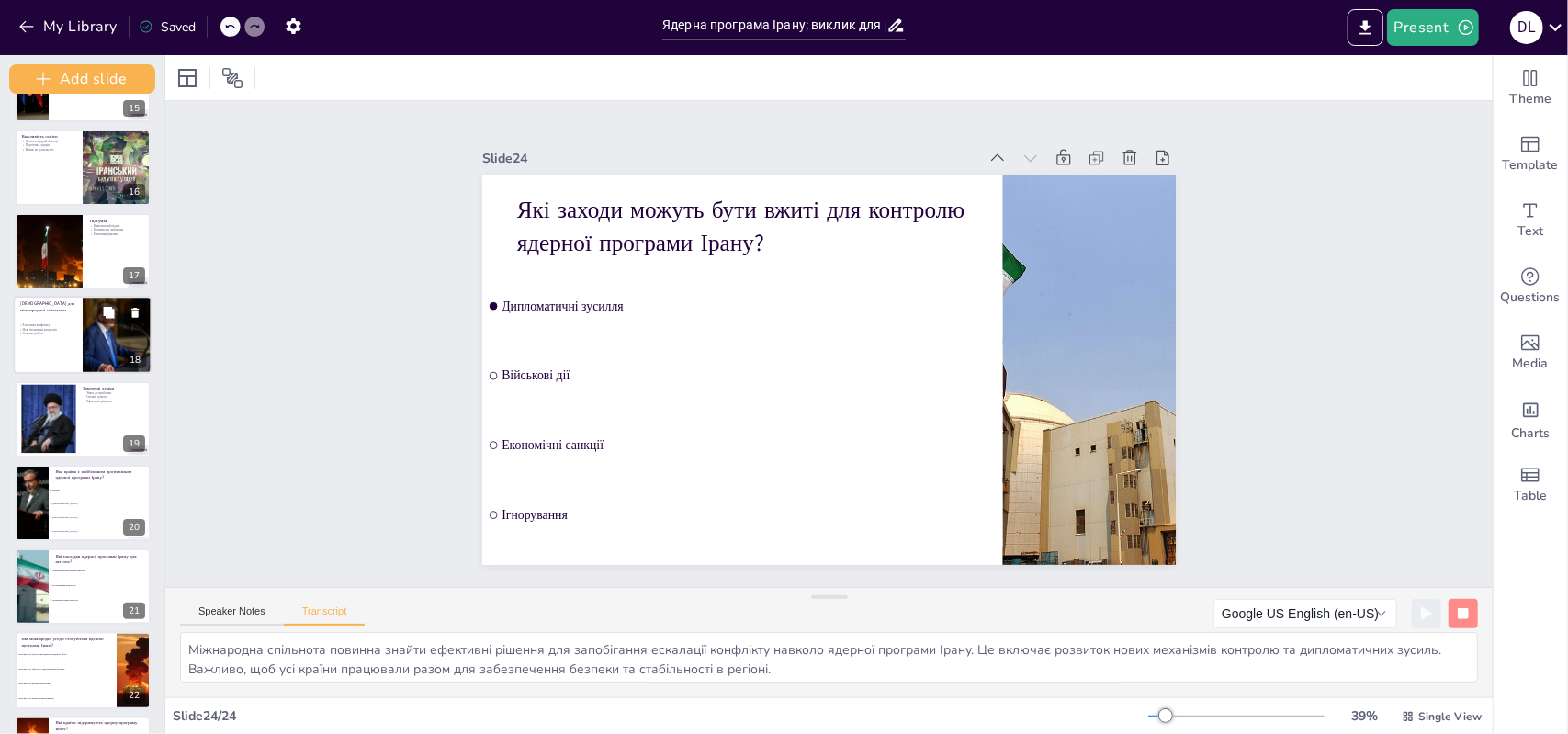
scroll to position [1158, 0]
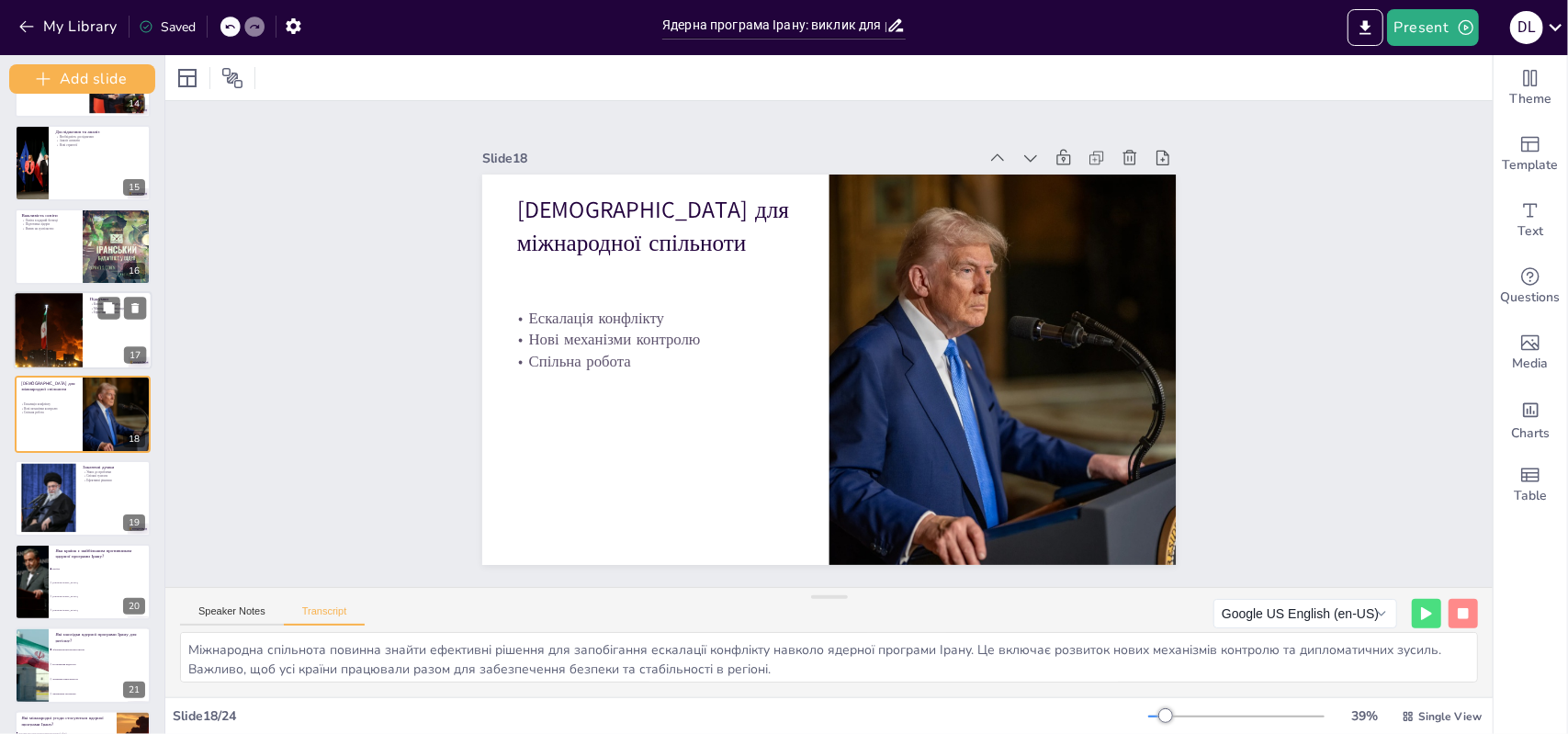
click at [82, 344] on div at bounding box center [82, 330] width 139 height 78
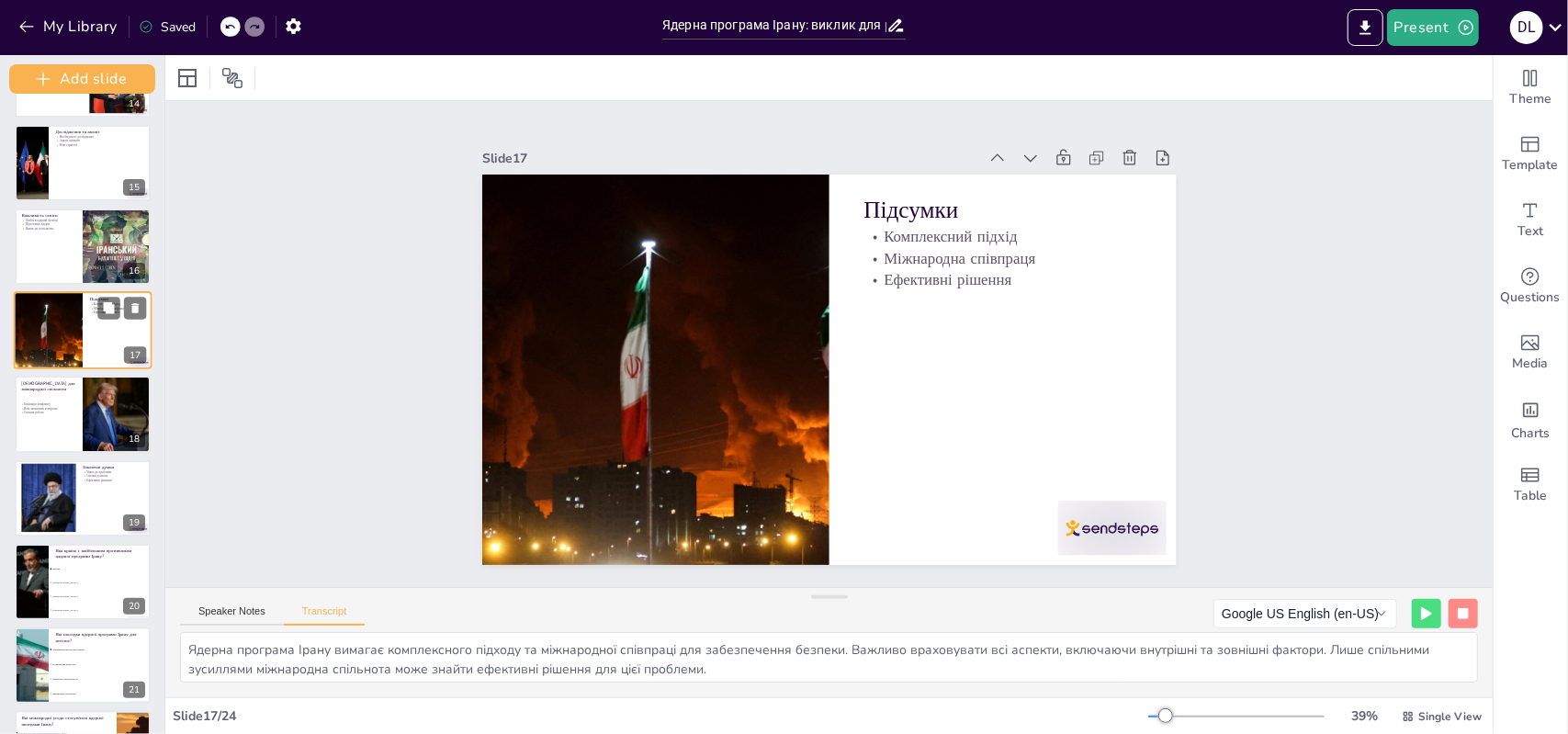
scroll to position [1074, 0]
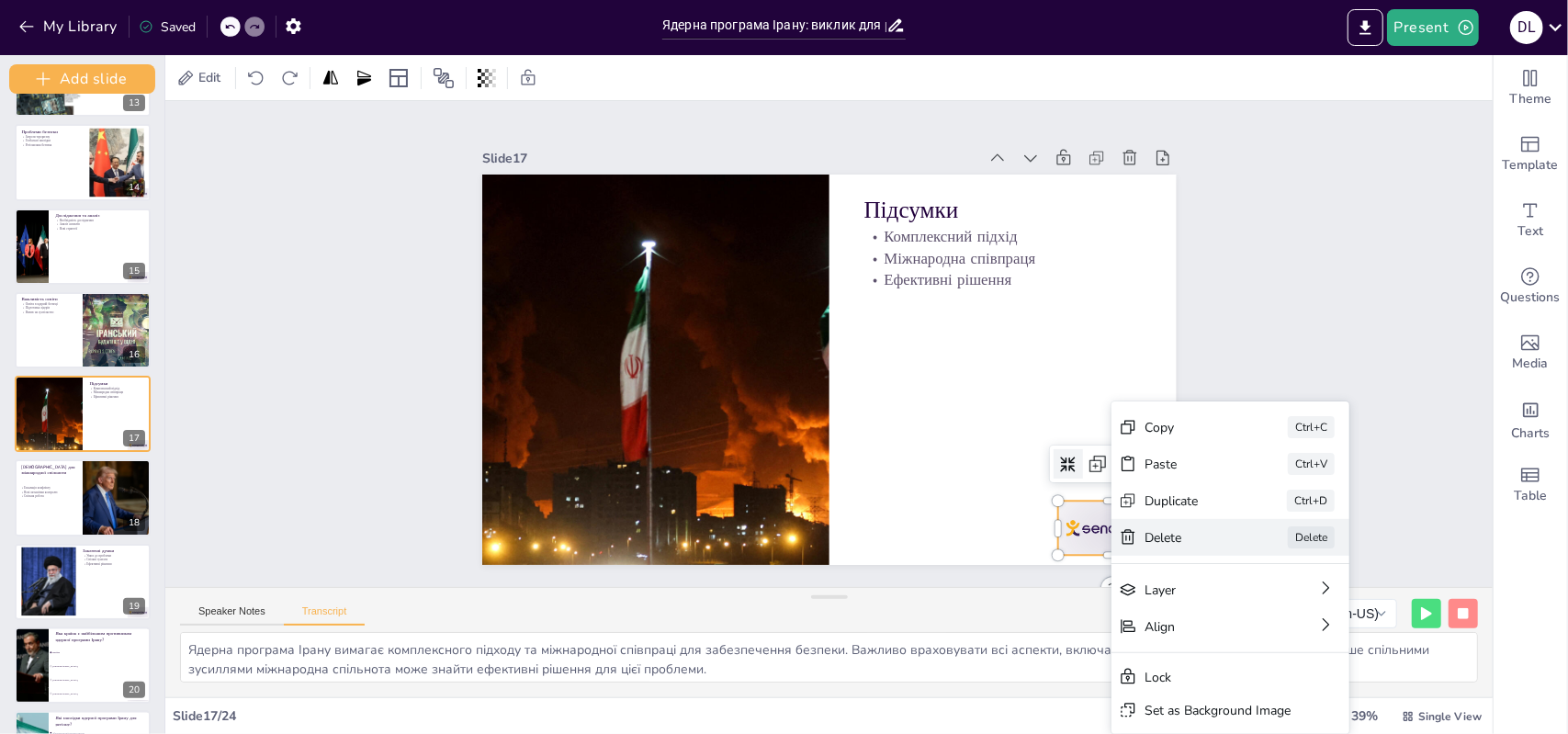
click at [1242, 665] on div "[PERSON_NAME]" at bounding box center [1362, 696] width 241 height 61
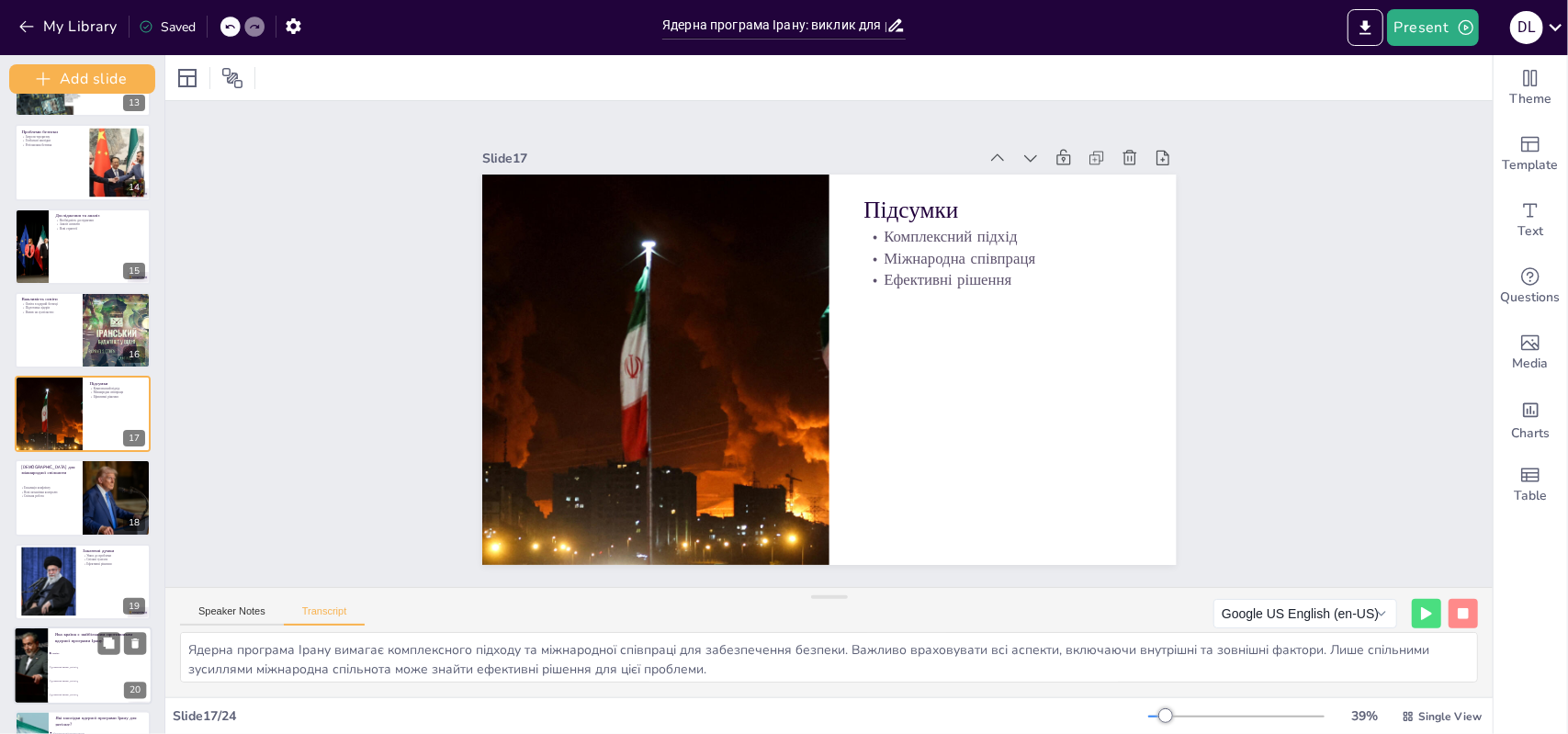
click at [104, 673] on li "[GEOGRAPHIC_DATA]" at bounding box center [100, 666] width 104 height 13
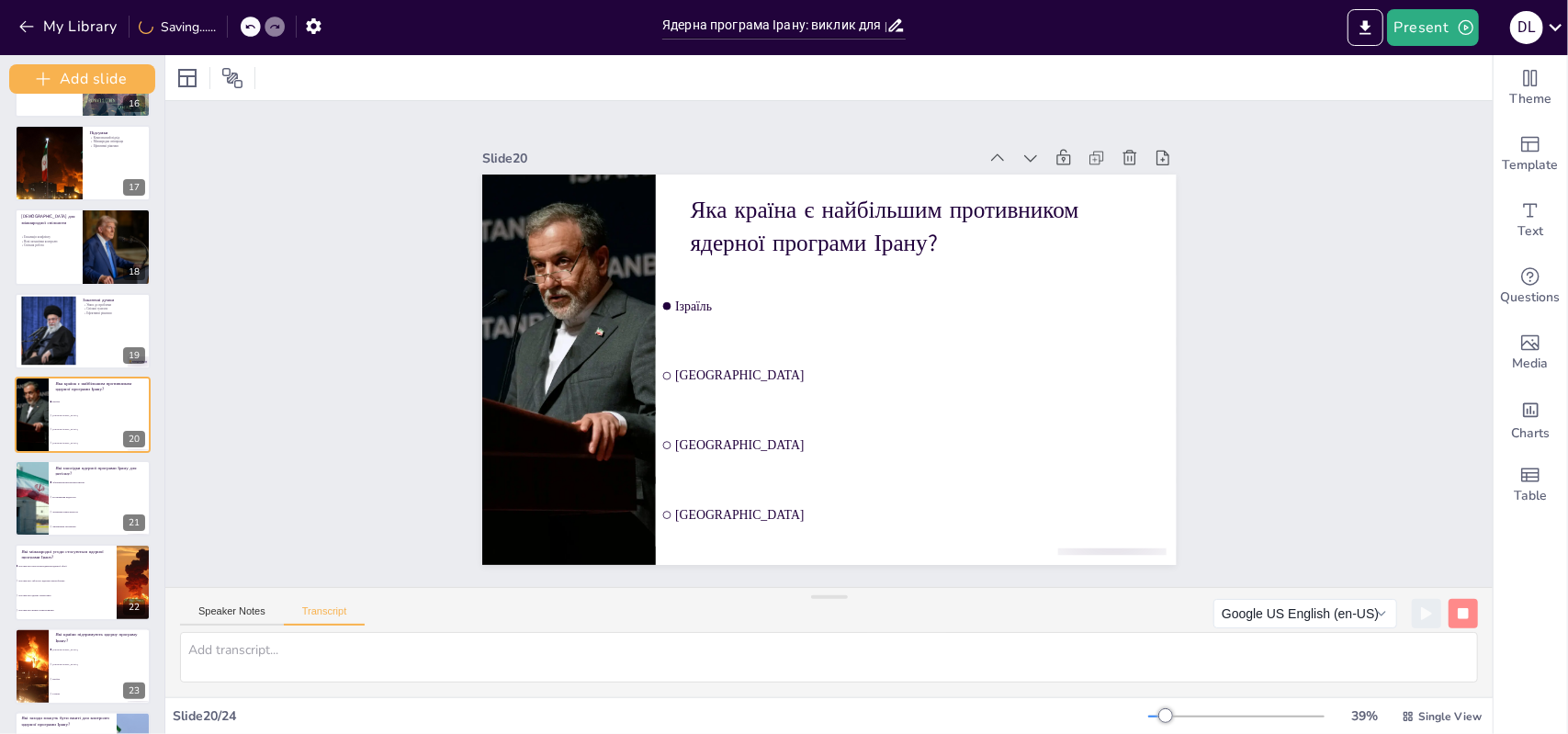
scroll to position [1392, 0]
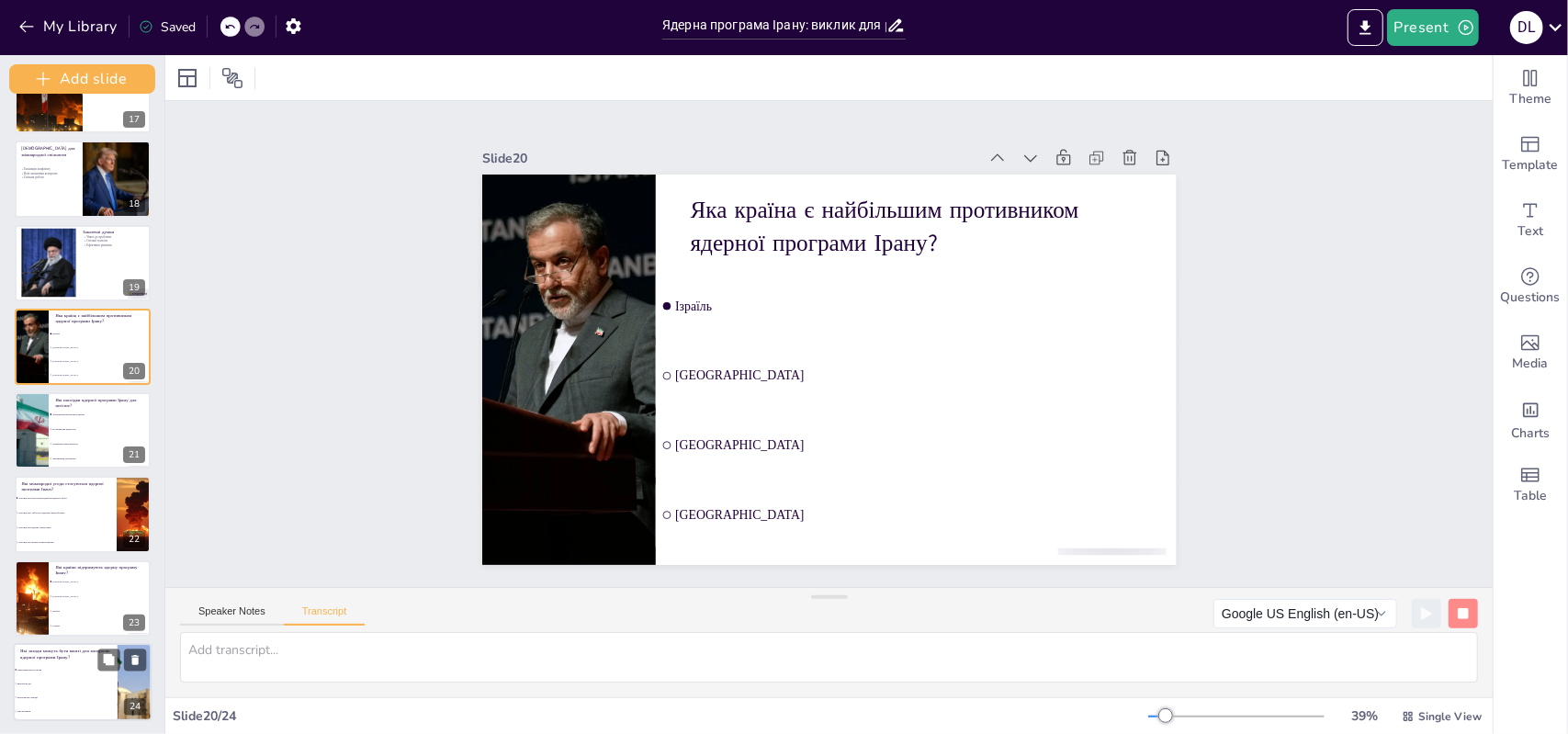
click at [103, 683] on li "Військові дії" at bounding box center [65, 683] width 104 height 13
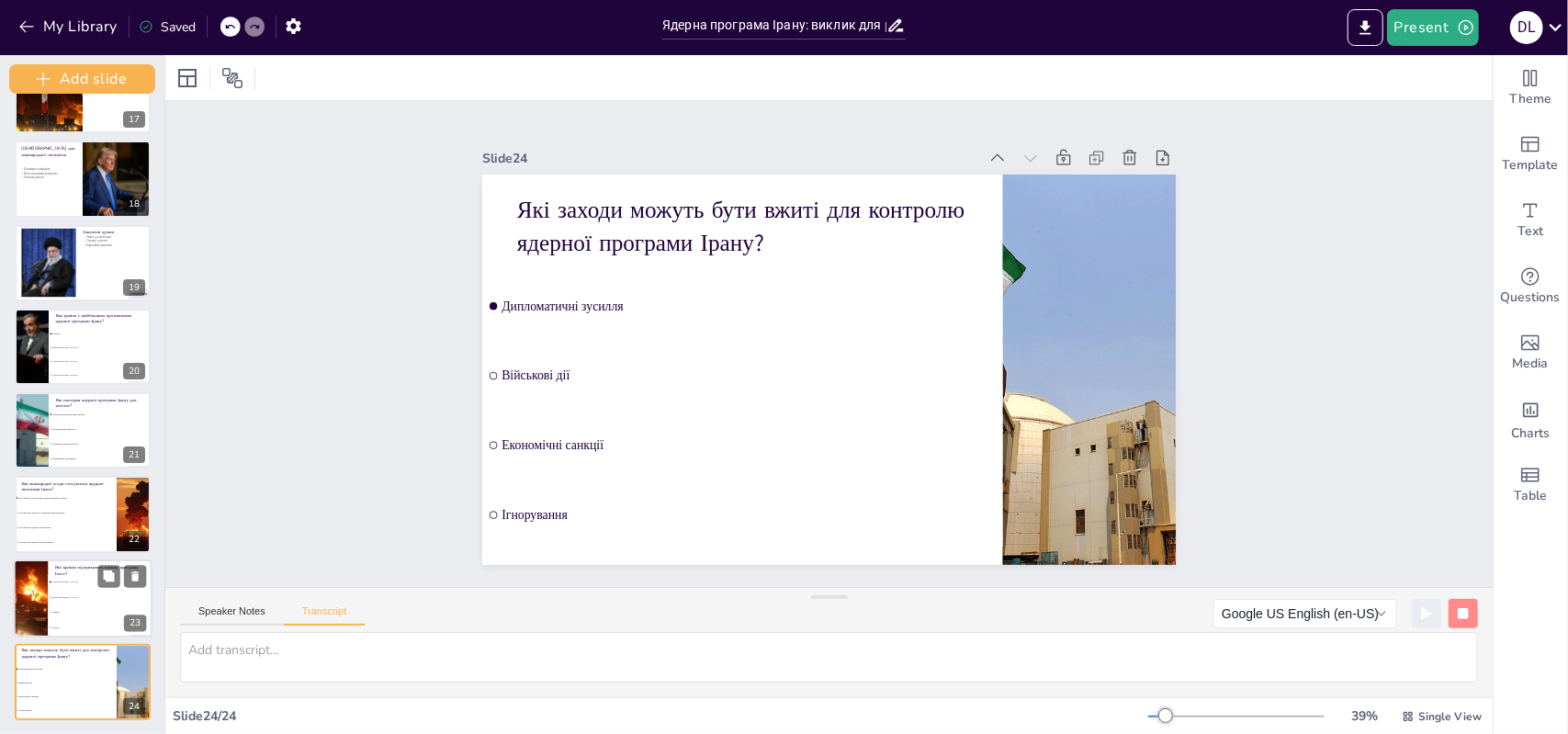
click at [64, 623] on li "Єгипет" at bounding box center [100, 626] width 104 height 14
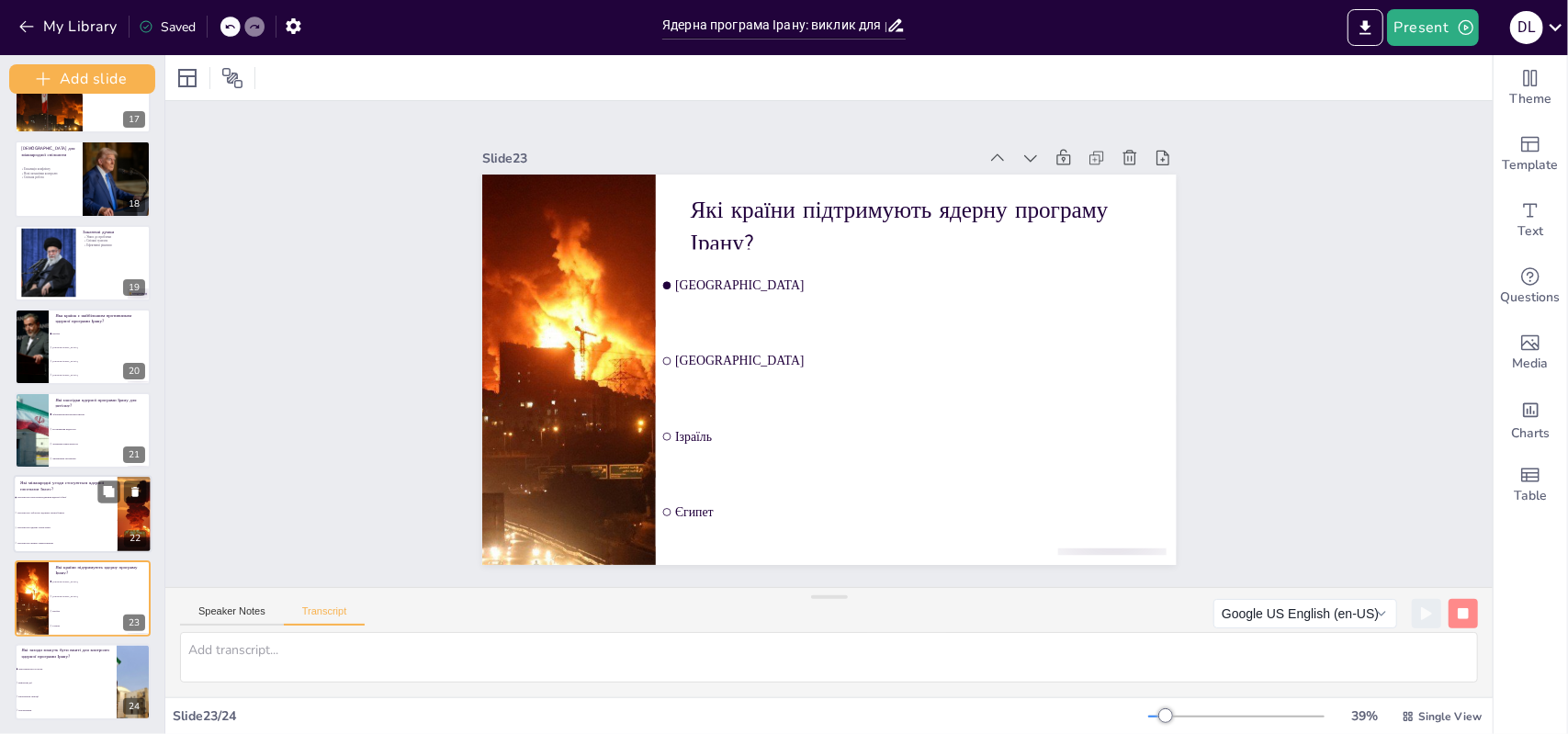
click at [54, 523] on li "Договір про ядерну енергетику" at bounding box center [65, 528] width 104 height 14
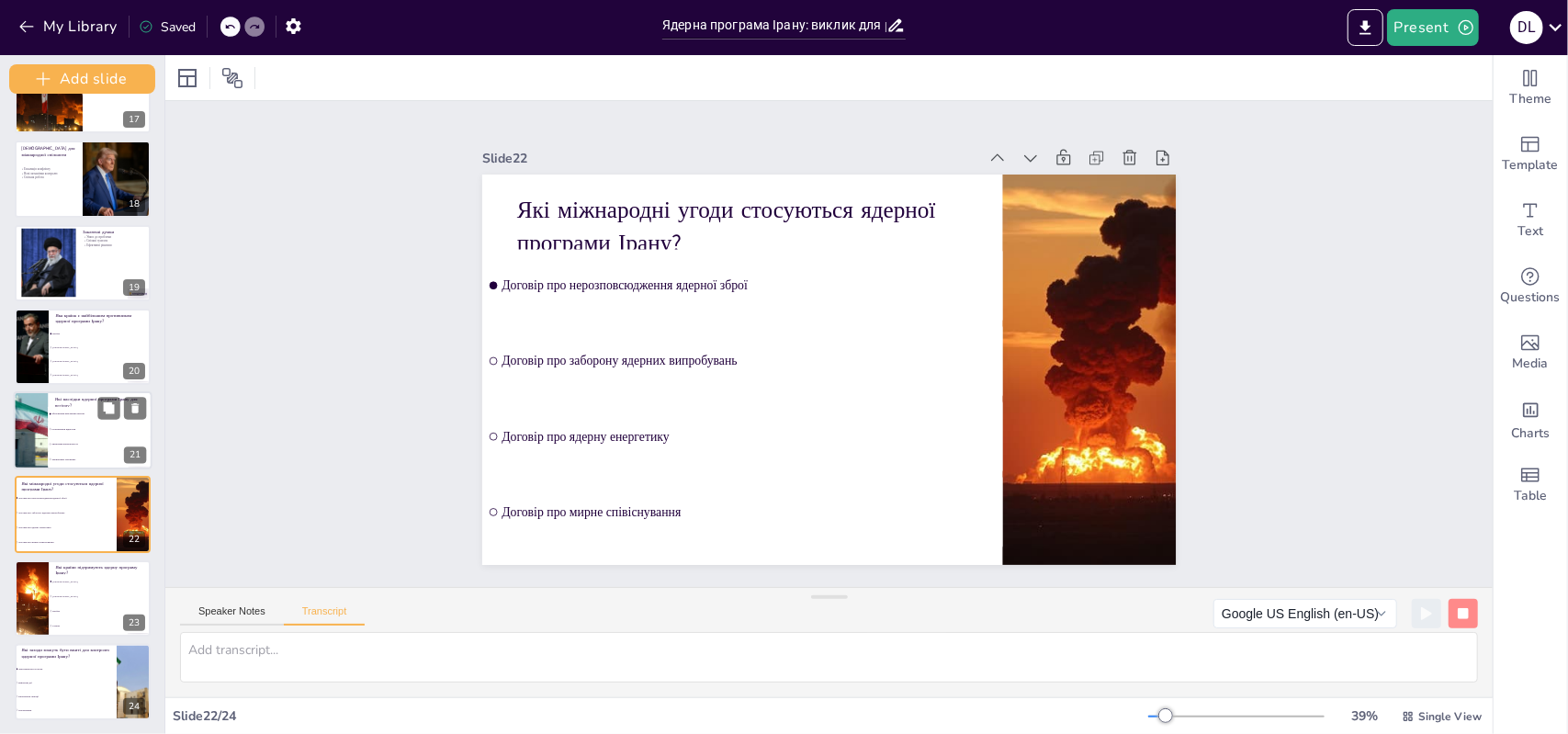
click at [52, 436] on li "Зниження напруженості" at bounding box center [100, 443] width 104 height 14
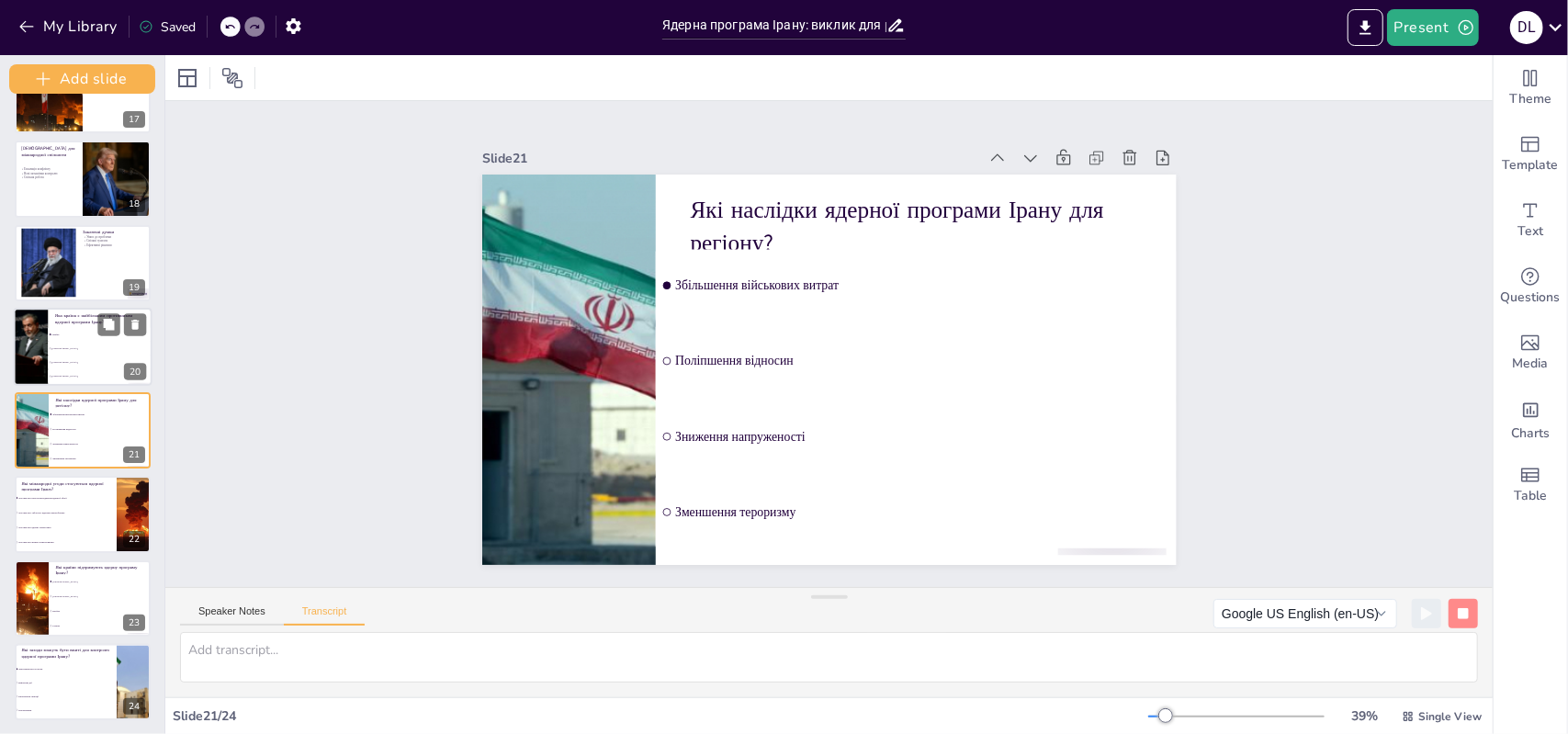
click at [47, 341] on div at bounding box center [31, 346] width 117 height 78
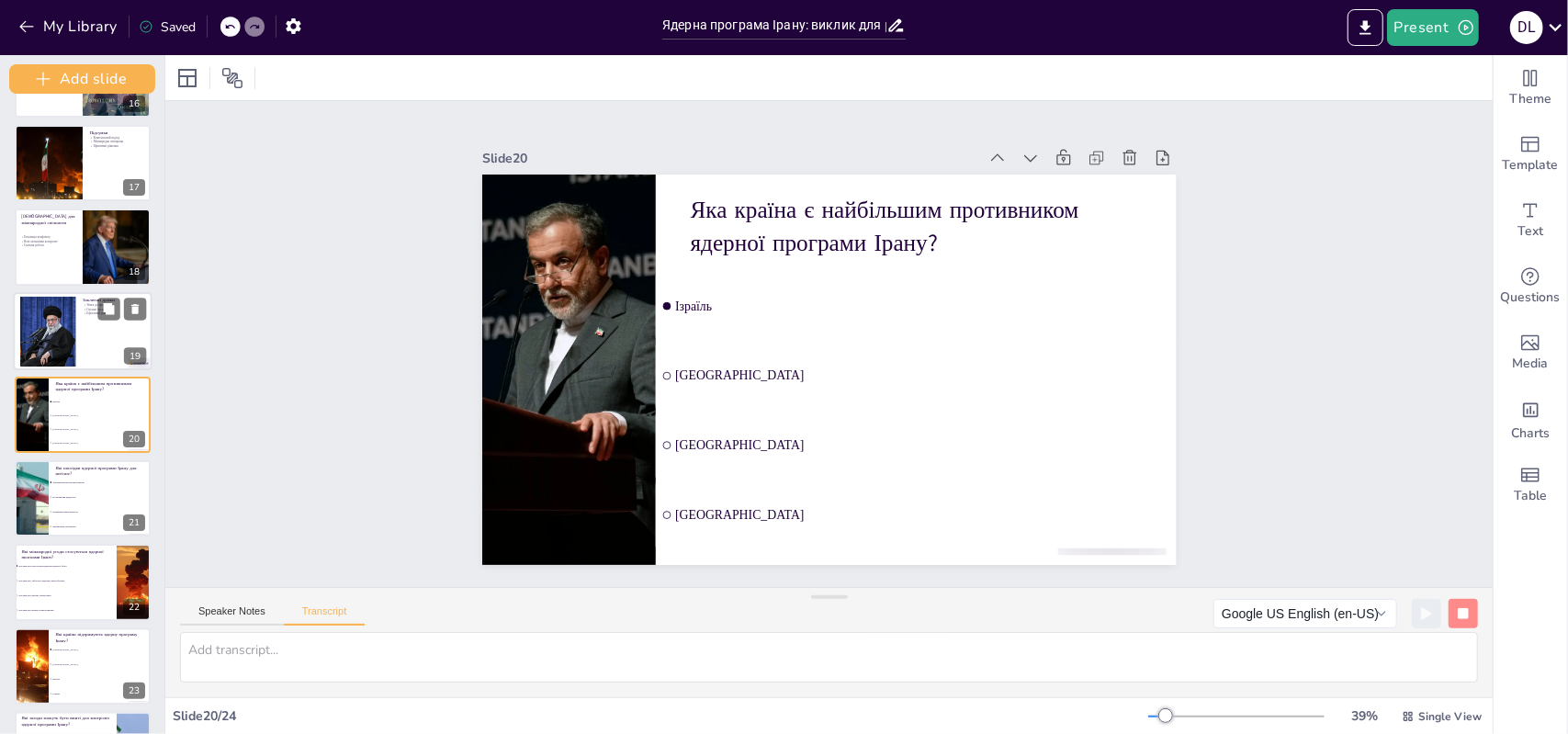
click at [66, 346] on div at bounding box center [48, 331] width 125 height 70
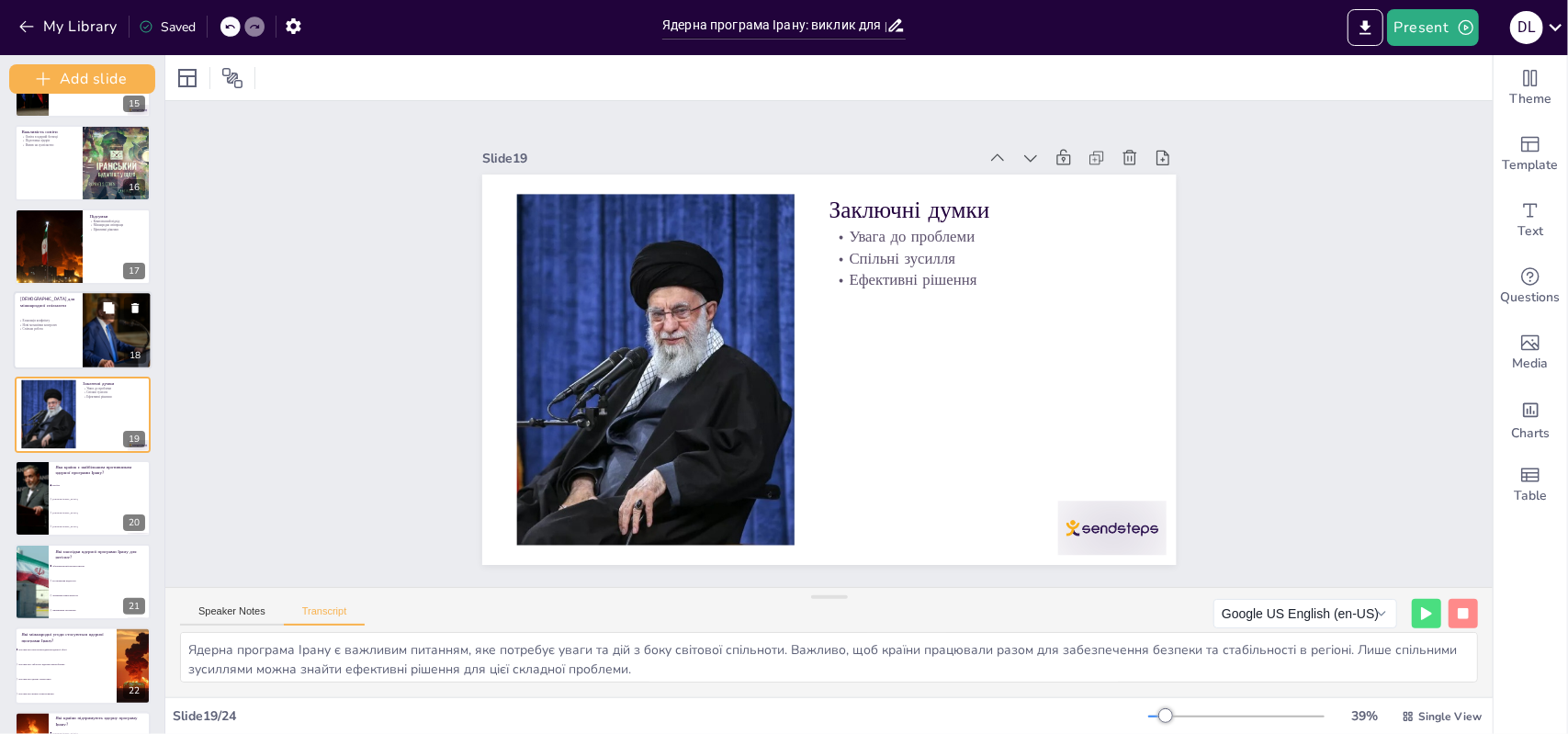
click at [66, 347] on div at bounding box center [82, 330] width 139 height 78
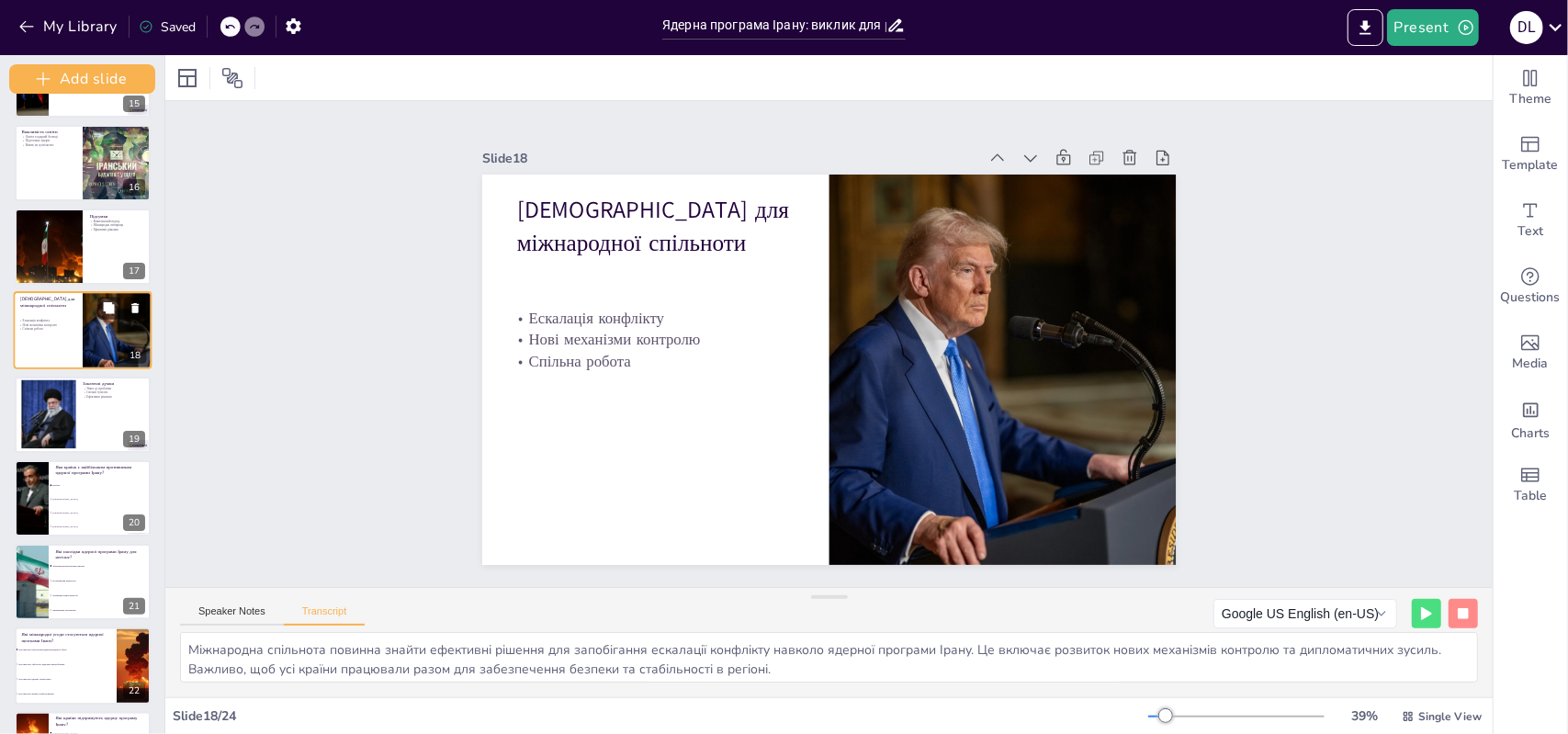
scroll to position [1158, 0]
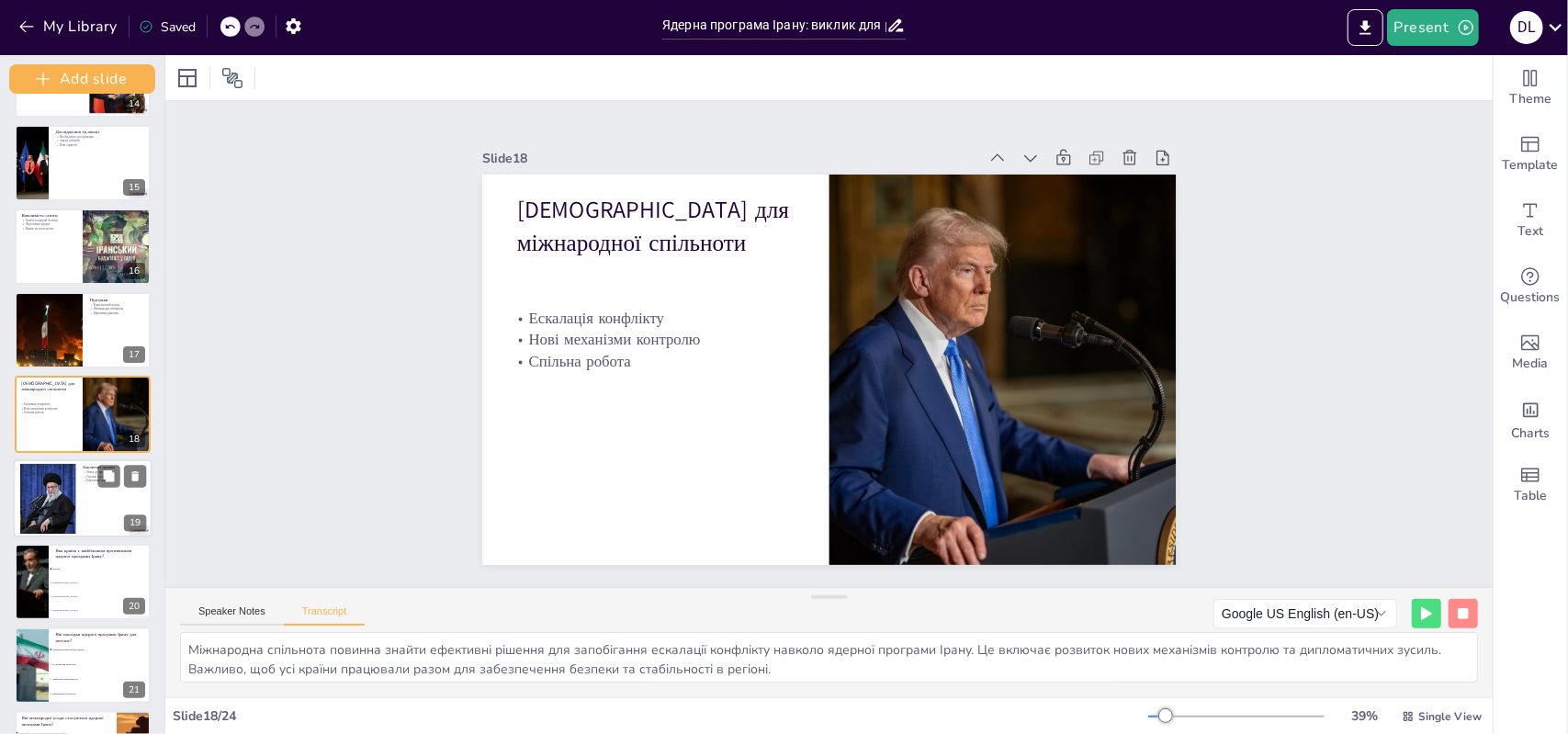
click at [89, 480] on p "Ефективні рішення" at bounding box center [113, 480] width 62 height 5
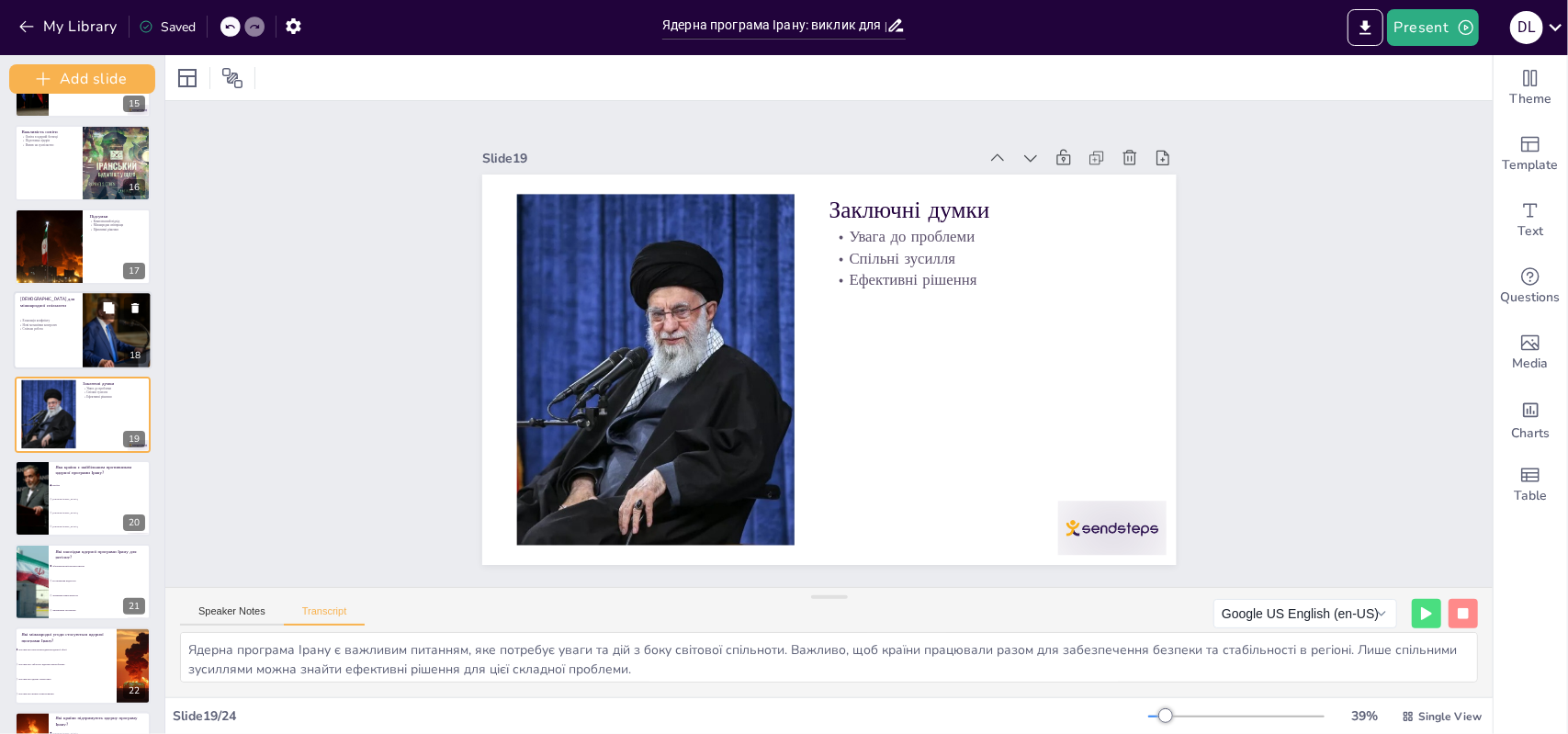
click at [112, 321] on div at bounding box center [117, 330] width 117 height 78
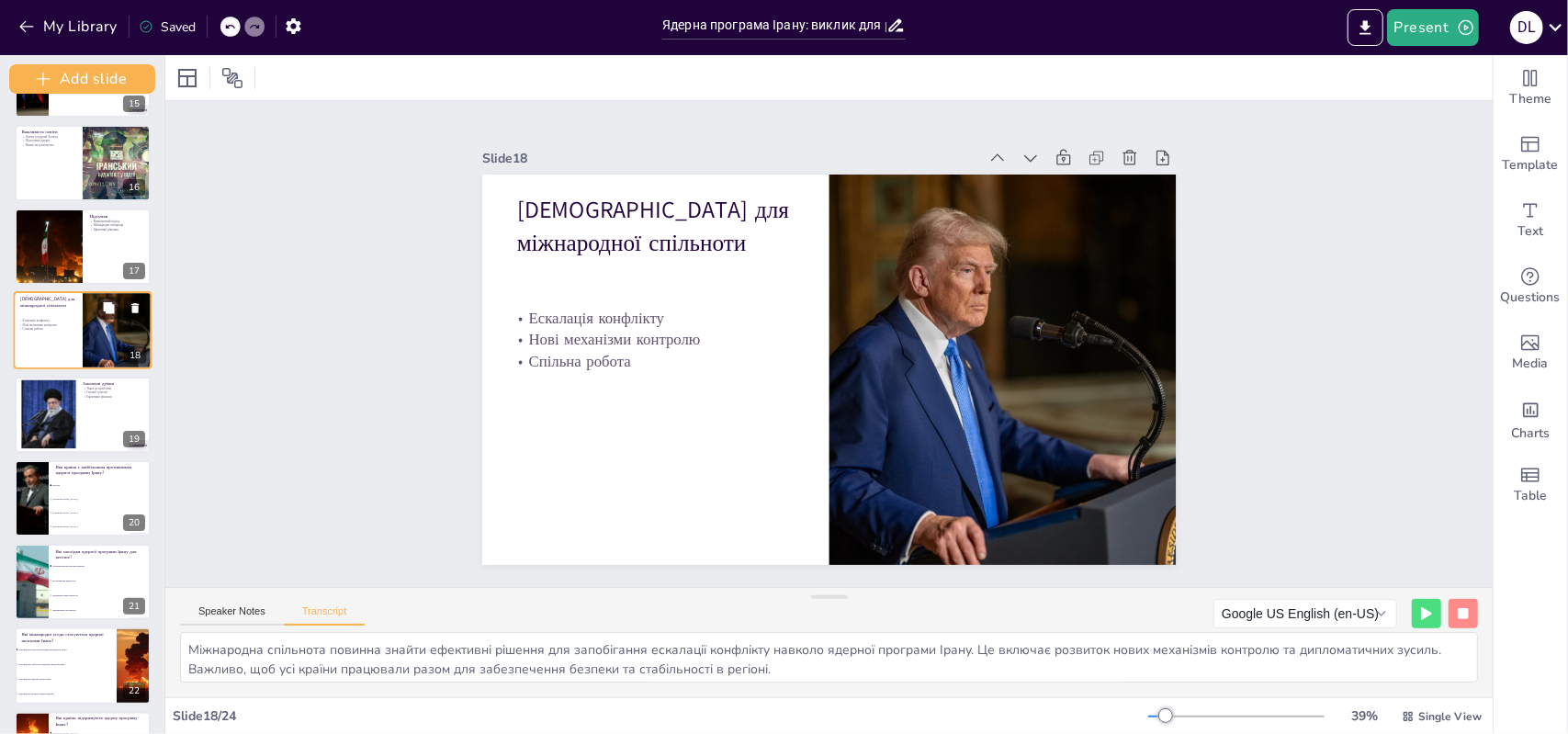
scroll to position [1158, 0]
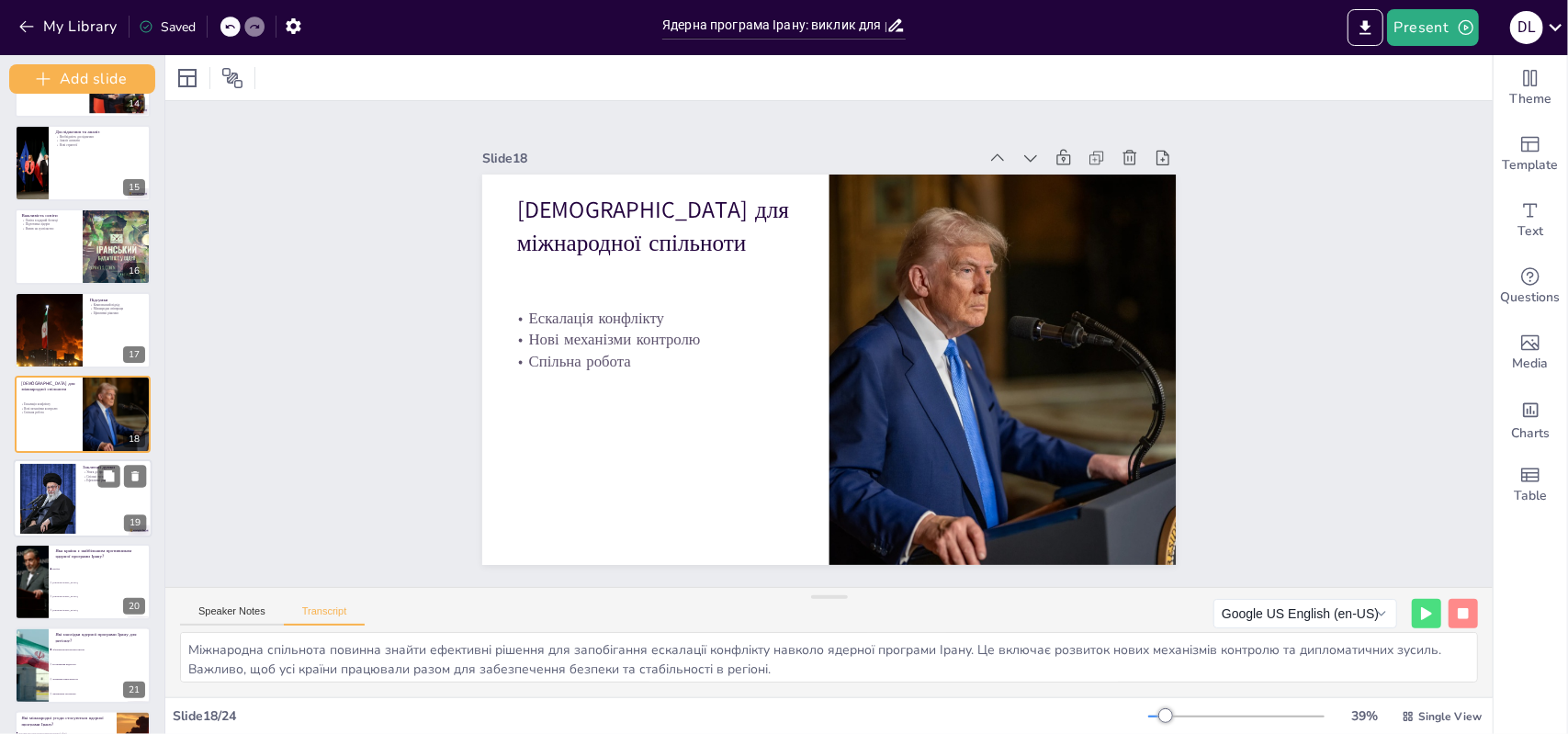
click at [126, 530] on div "19" at bounding box center [134, 522] width 22 height 16
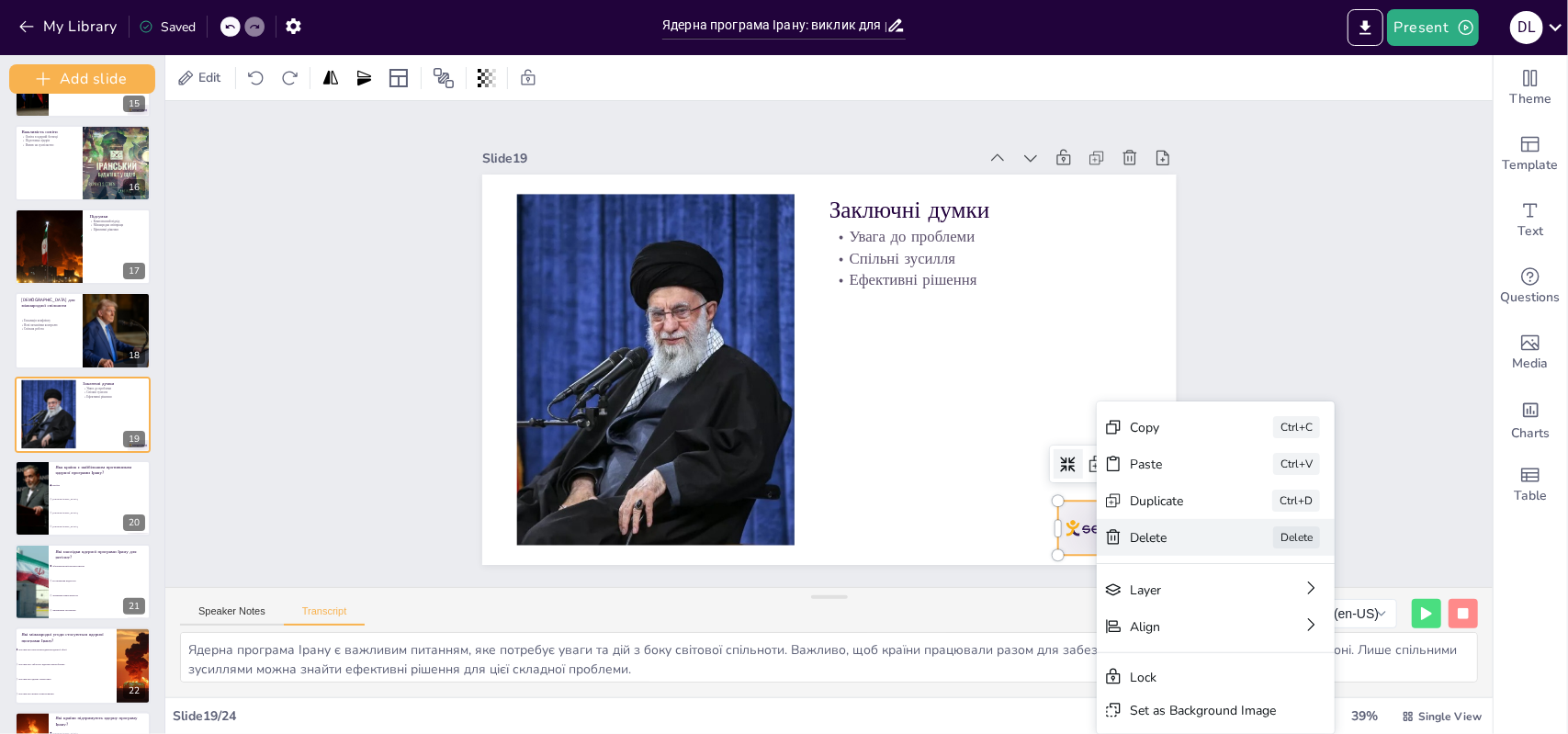
click at [1296, 631] on div "Delete" at bounding box center [1342, 639] width 92 height 17
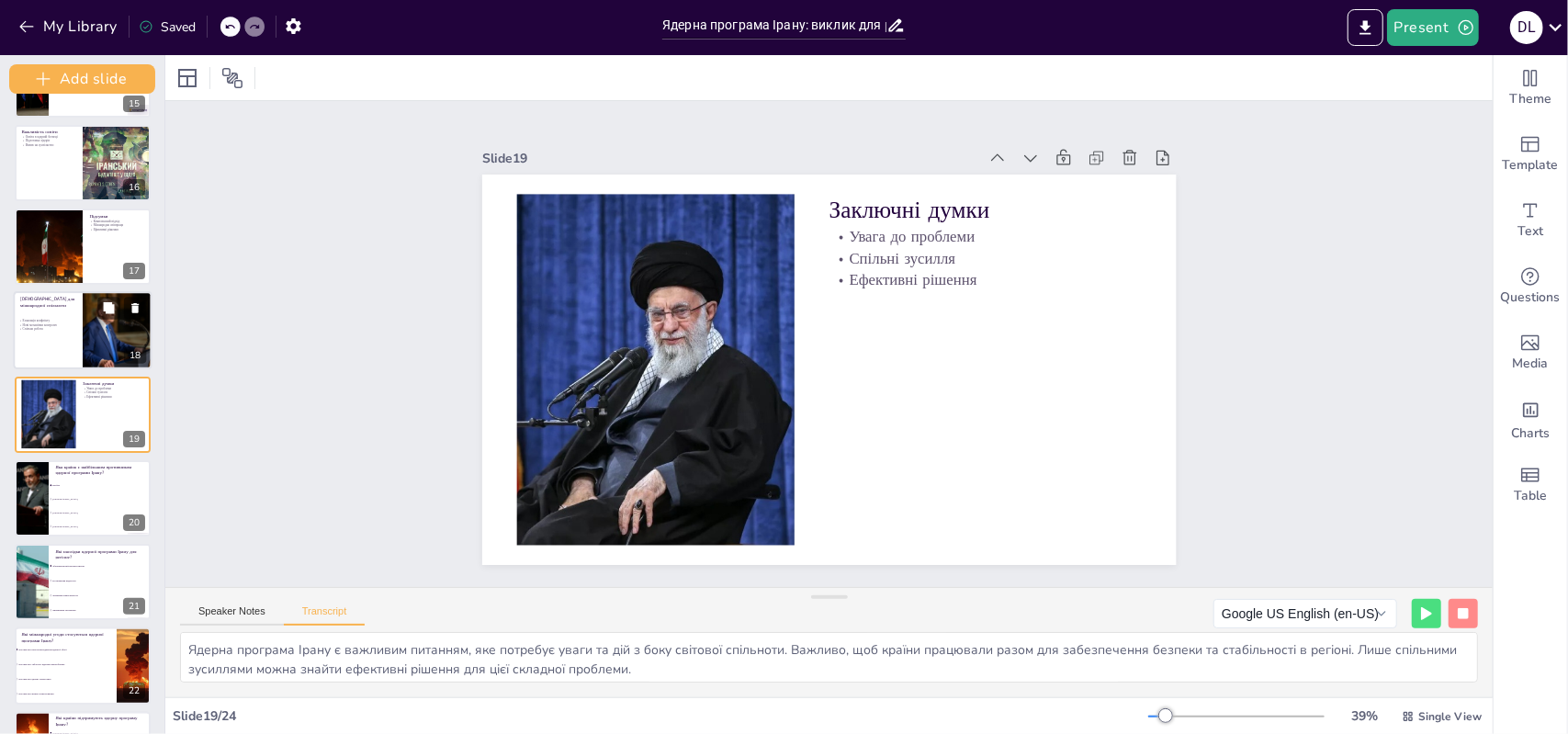
click at [100, 325] on div at bounding box center [117, 330] width 117 height 78
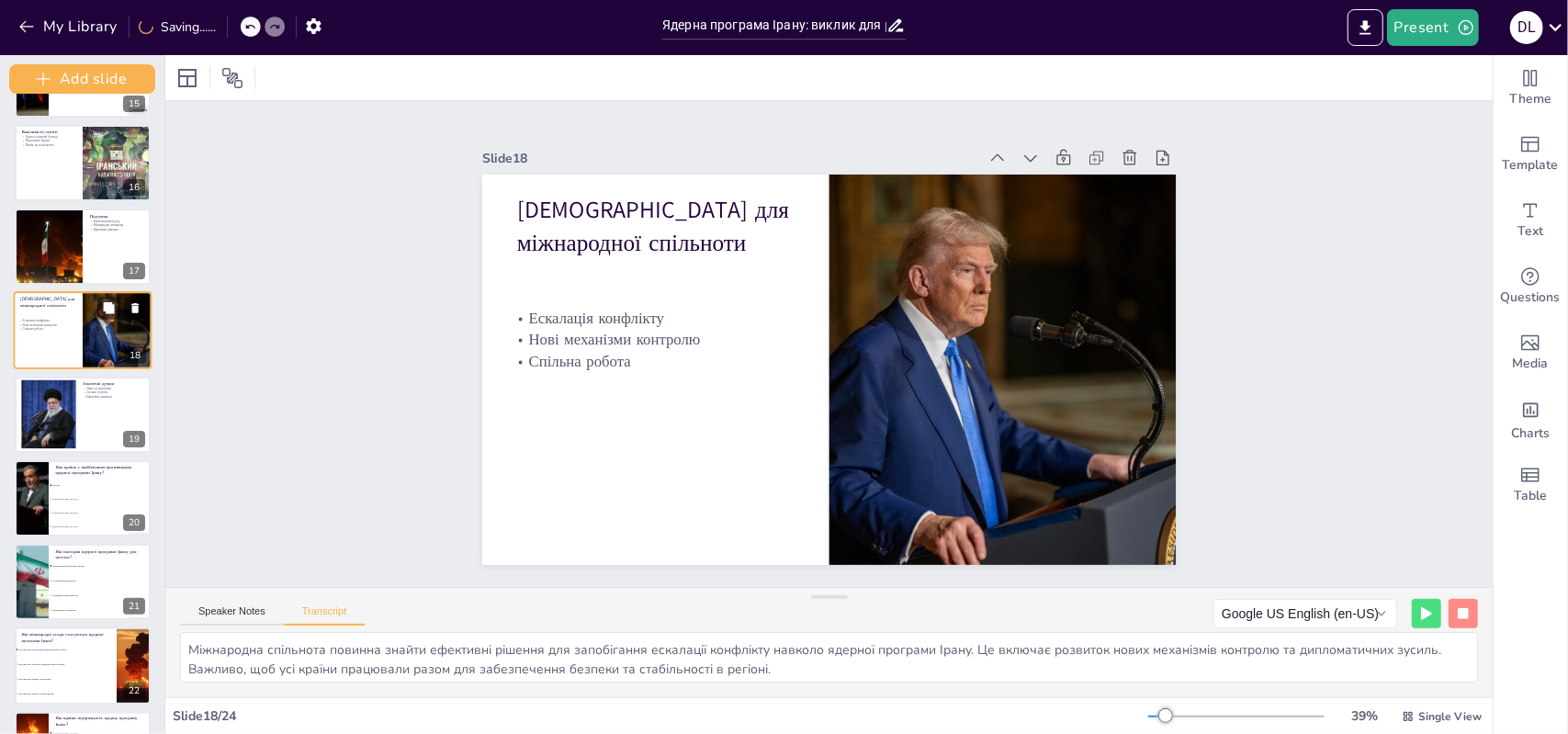
scroll to position [1158, 0]
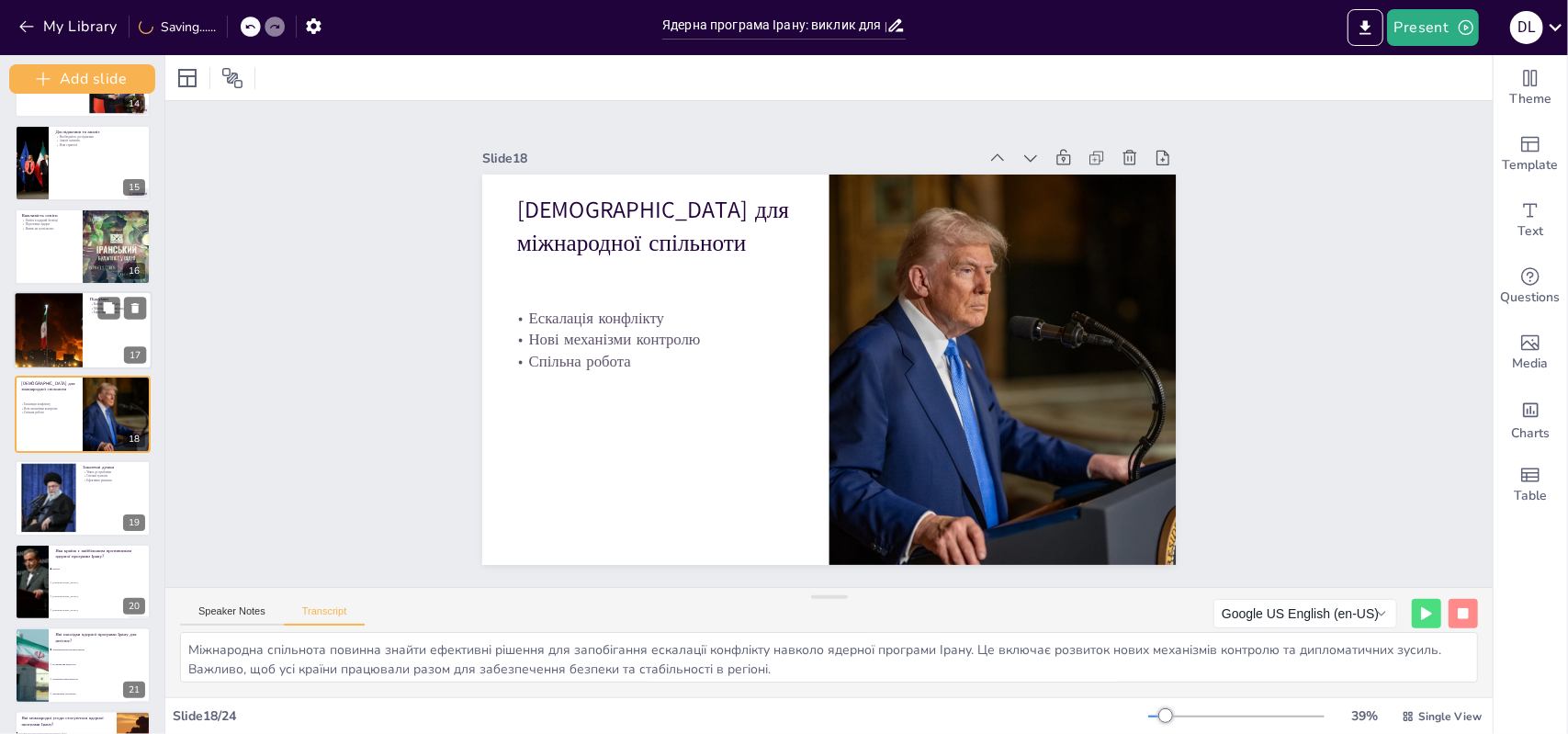
click at [92, 356] on div at bounding box center [82, 330] width 139 height 78
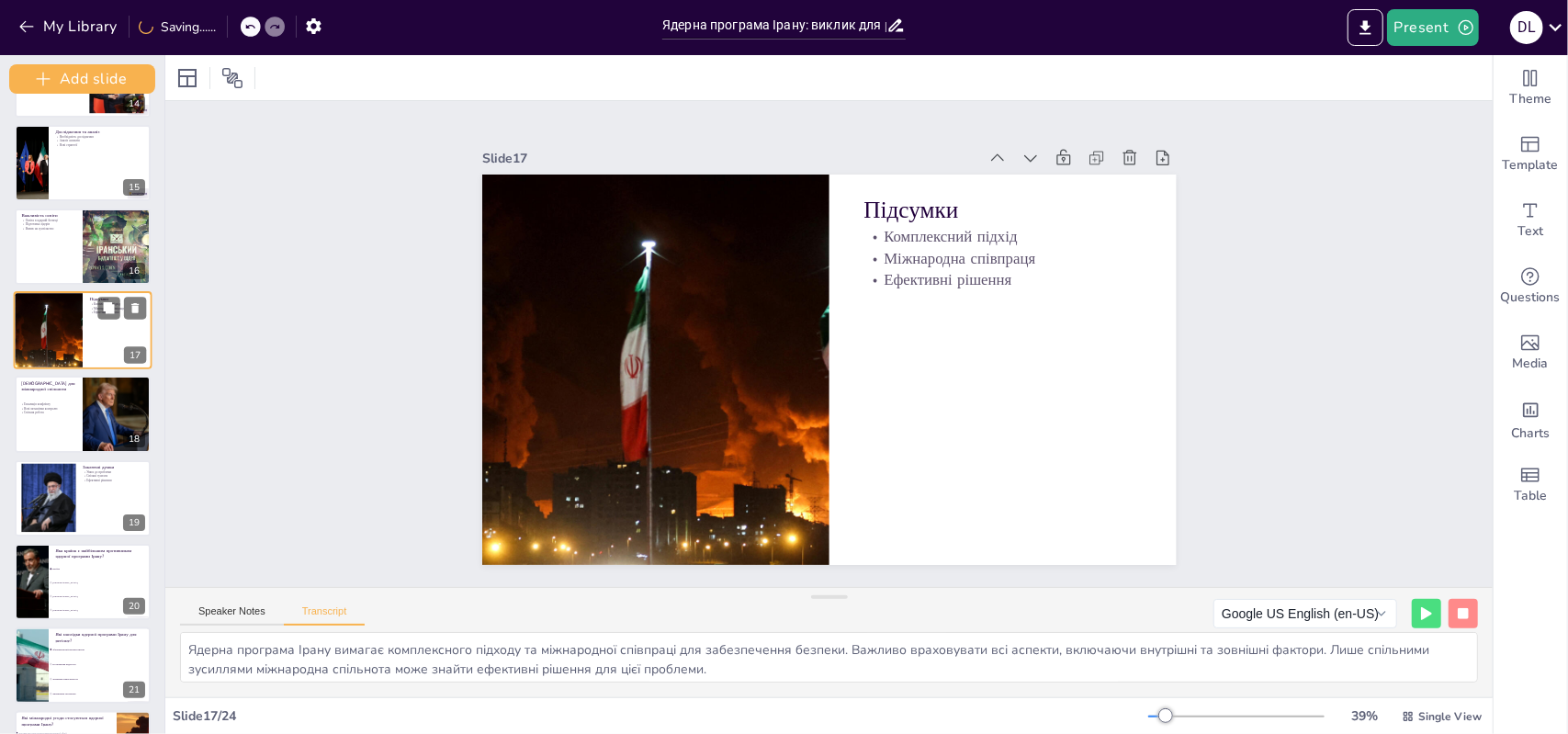
scroll to position [1074, 0]
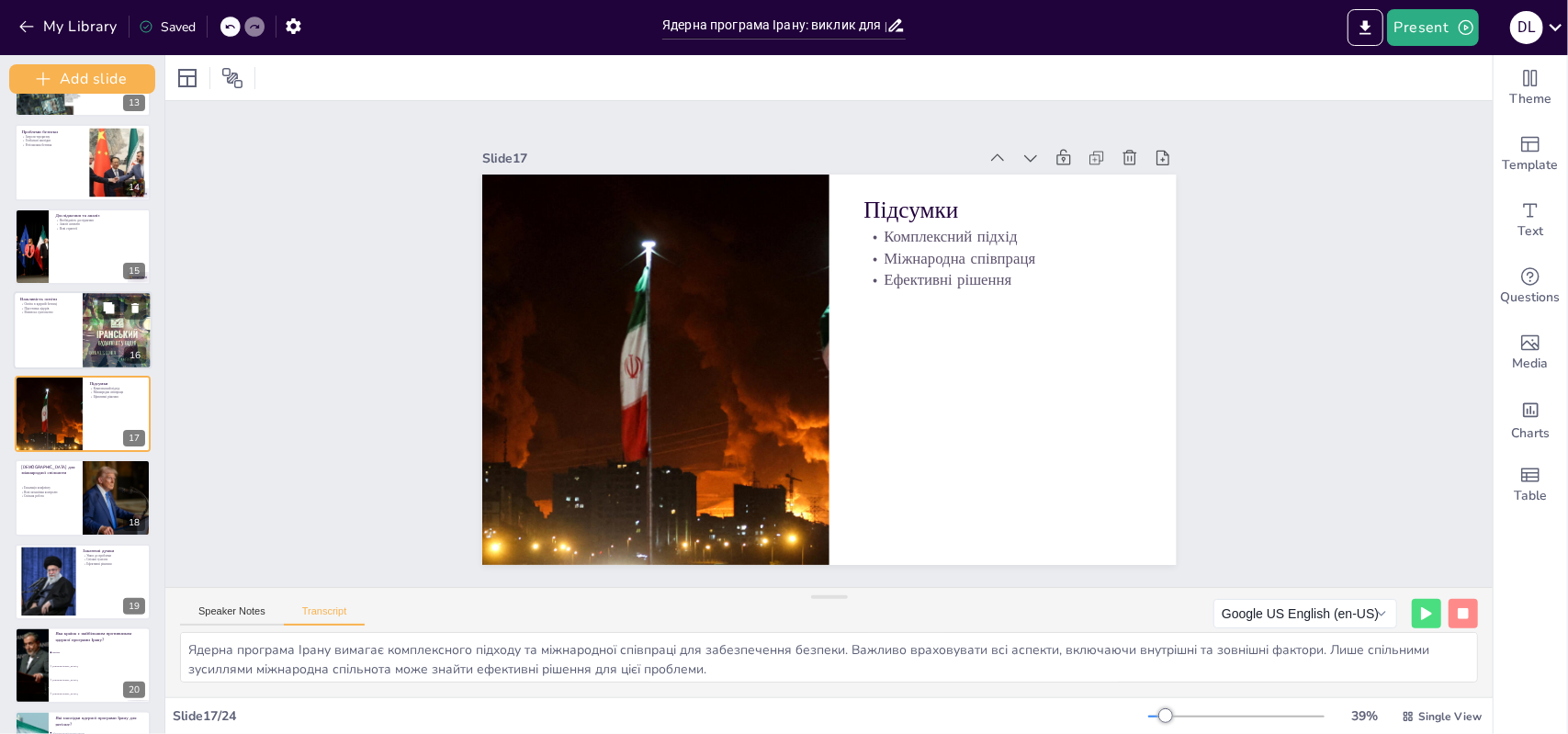
click at [82, 345] on div at bounding box center [117, 330] width 135 height 78
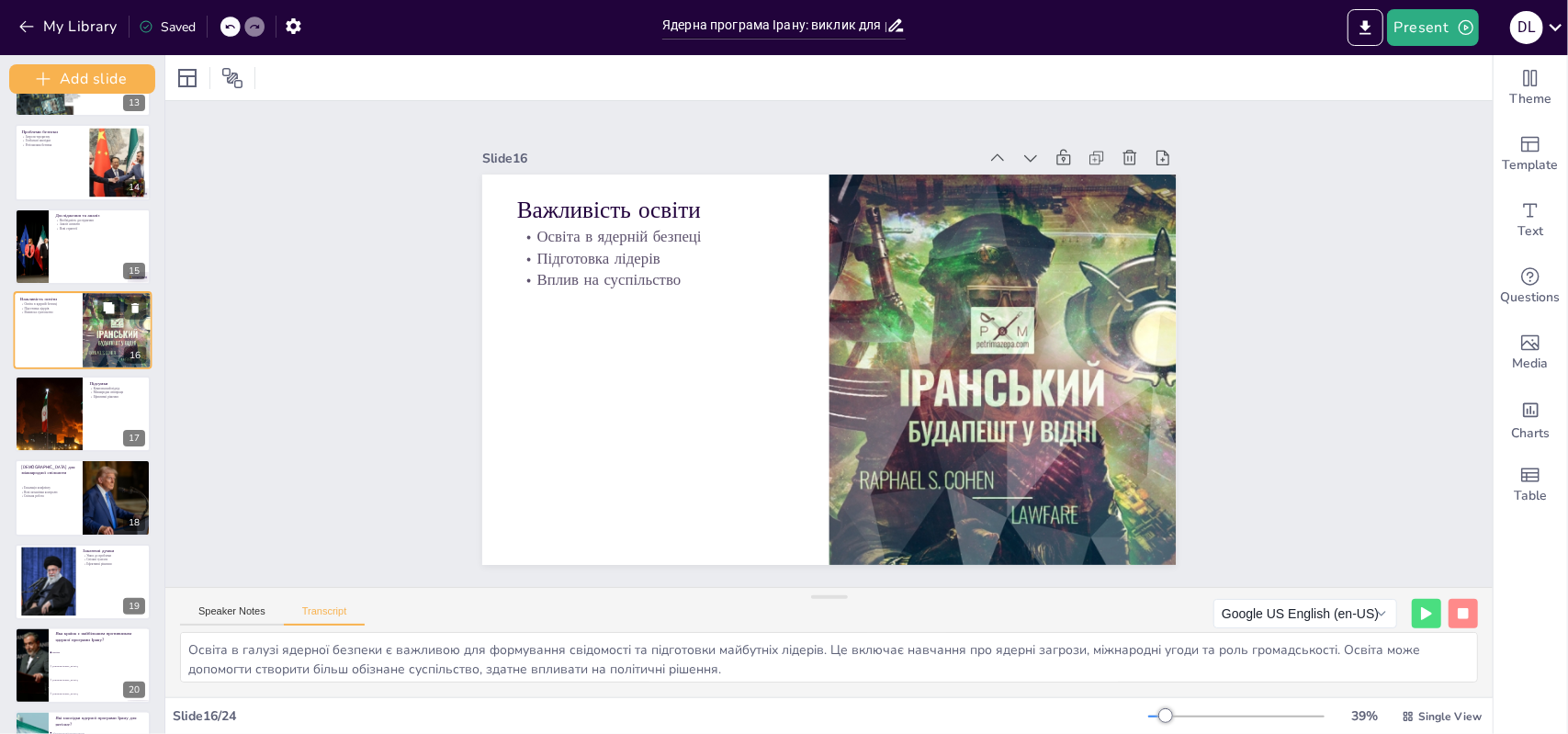
scroll to position [990, 0]
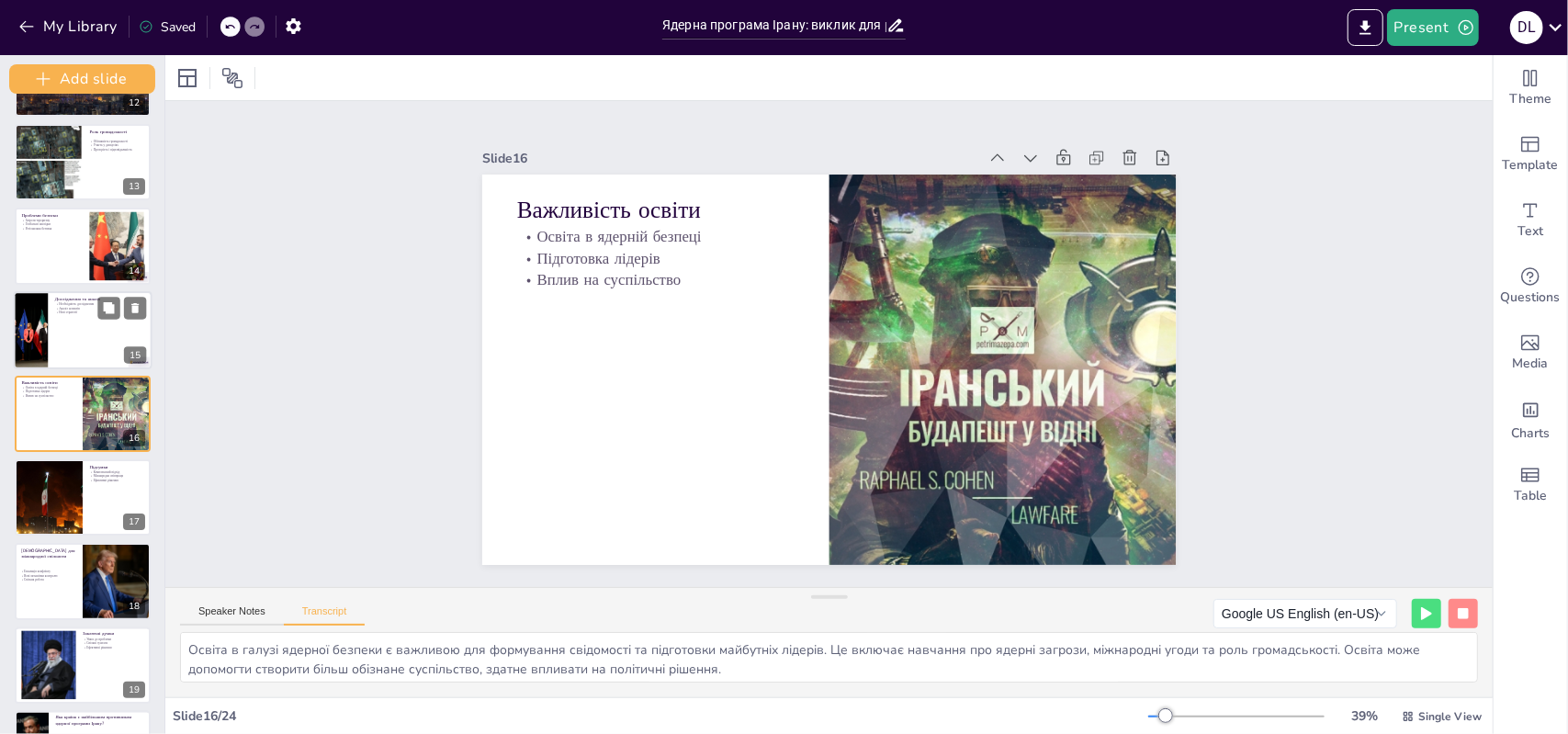
click at [83, 359] on div at bounding box center [82, 330] width 139 height 78
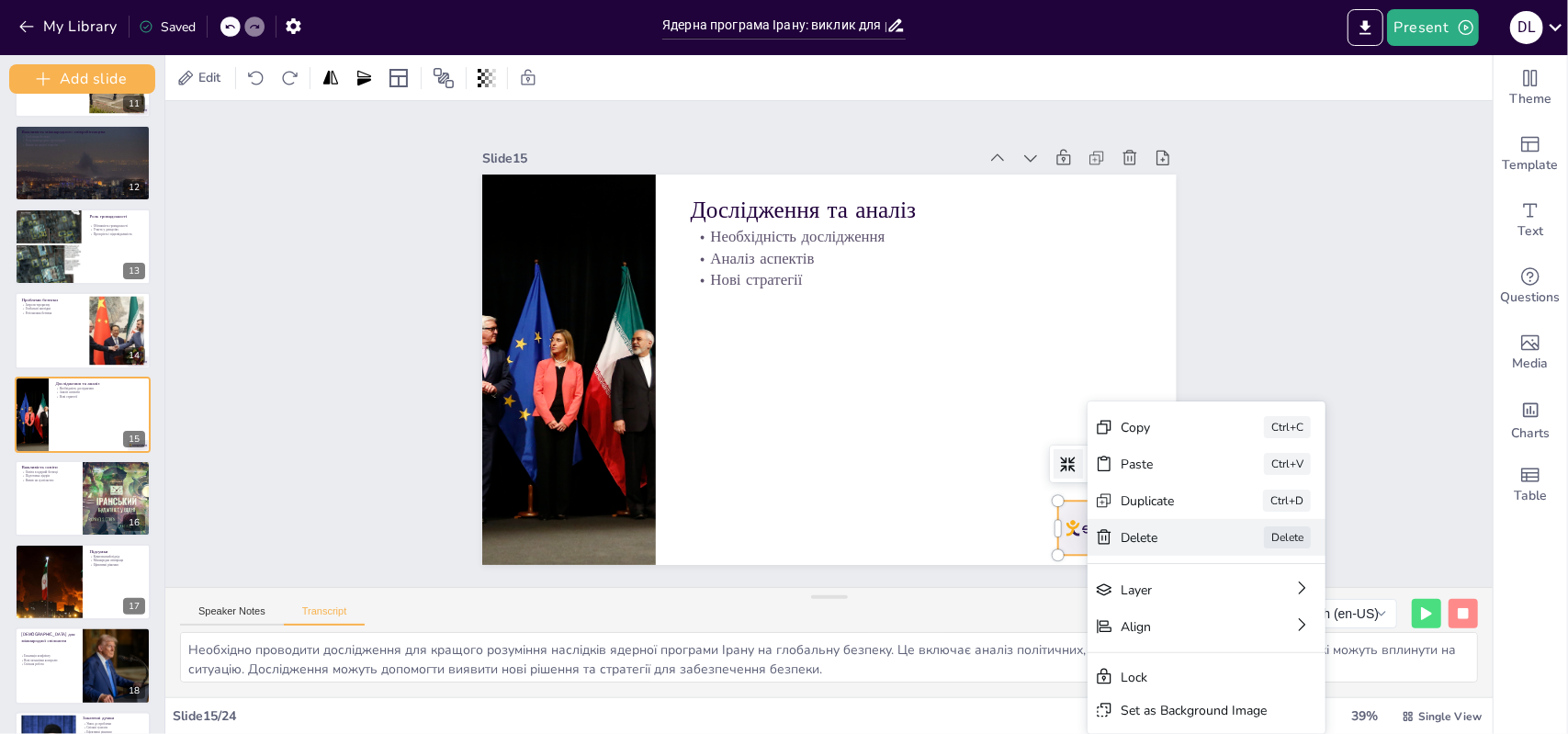
click at [1227, 674] on icon at bounding box center [1236, 683] width 20 height 20
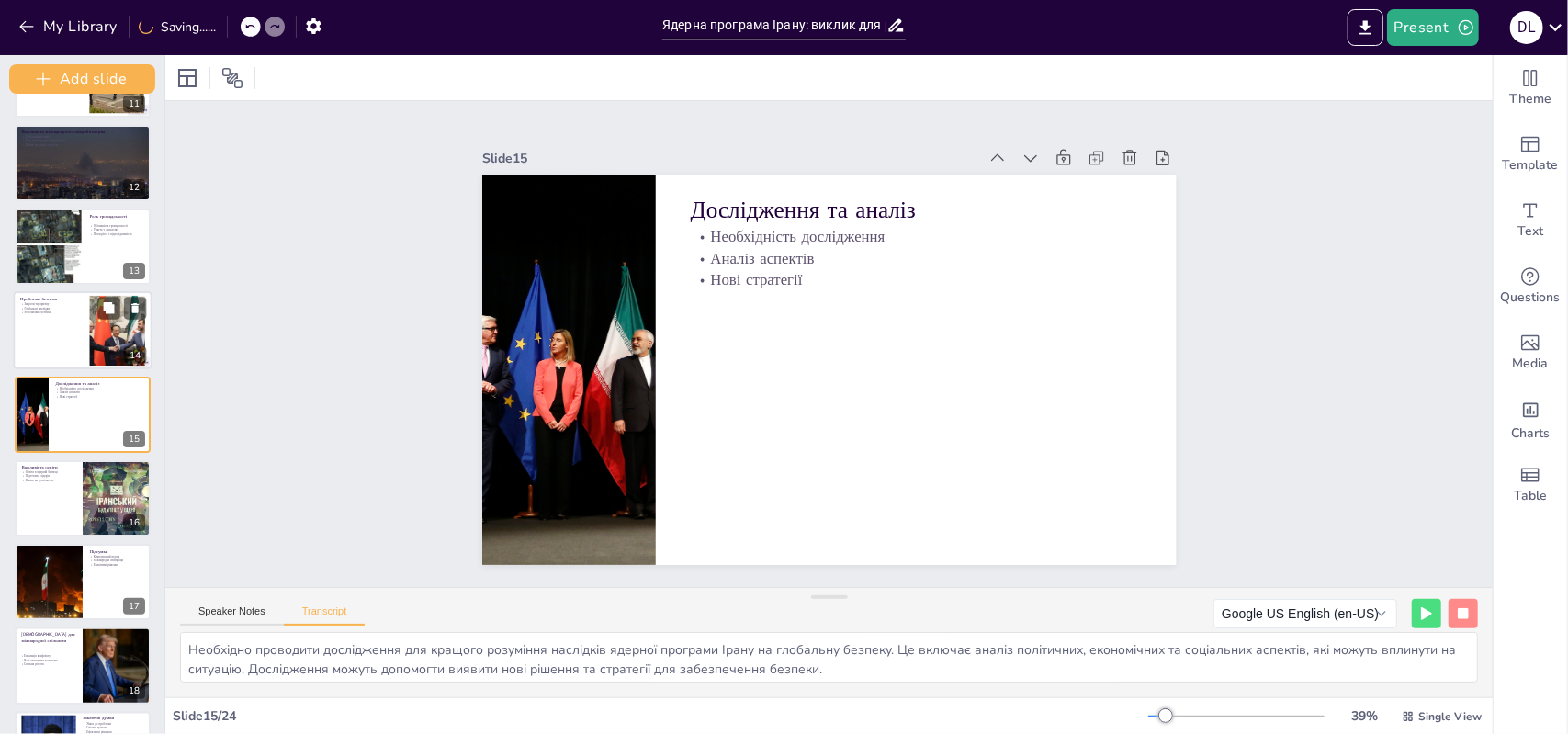
click at [128, 360] on div "14" at bounding box center [134, 355] width 22 height 16
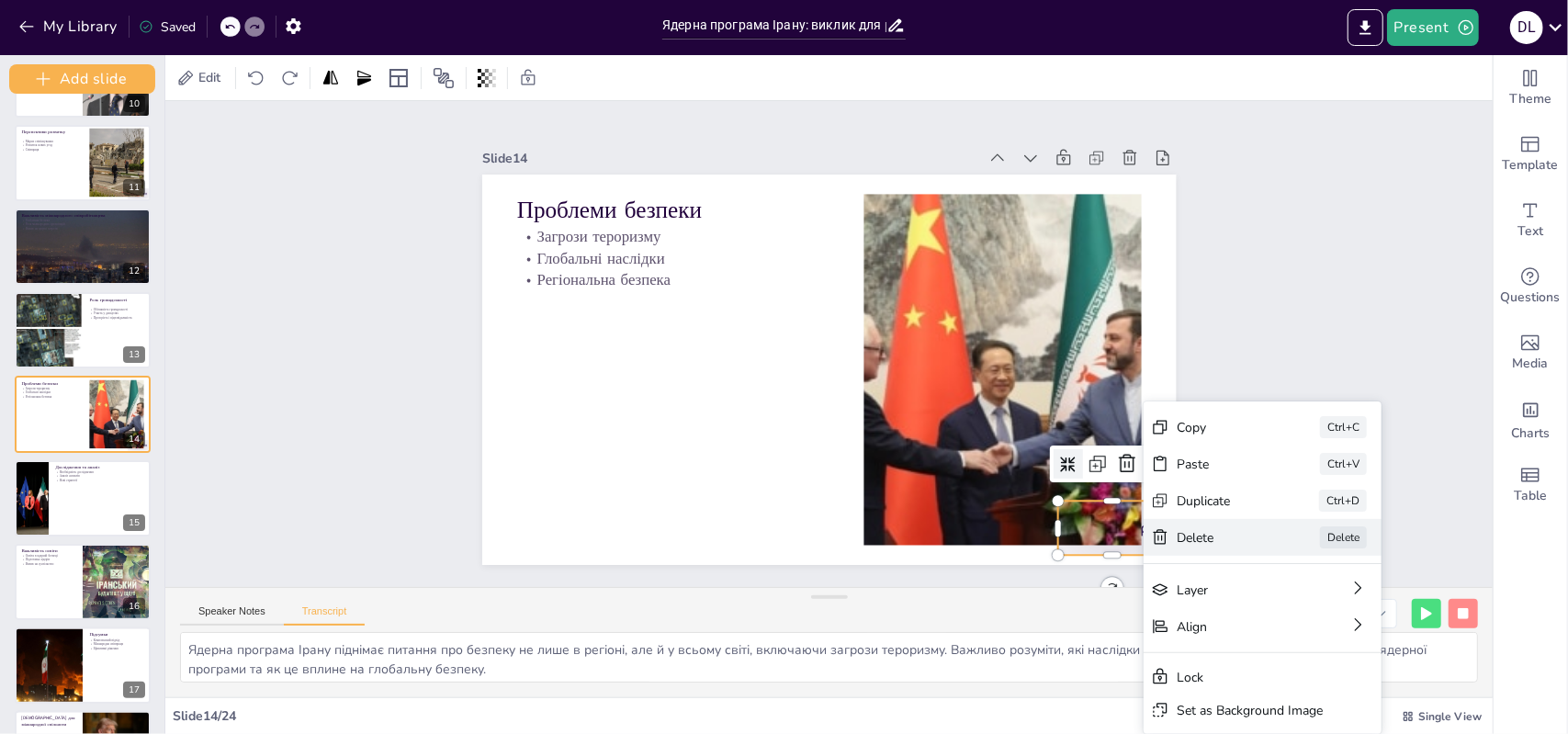
click at [1309, 620] on div "[PERSON_NAME]" at bounding box center [1428, 638] width 238 height 36
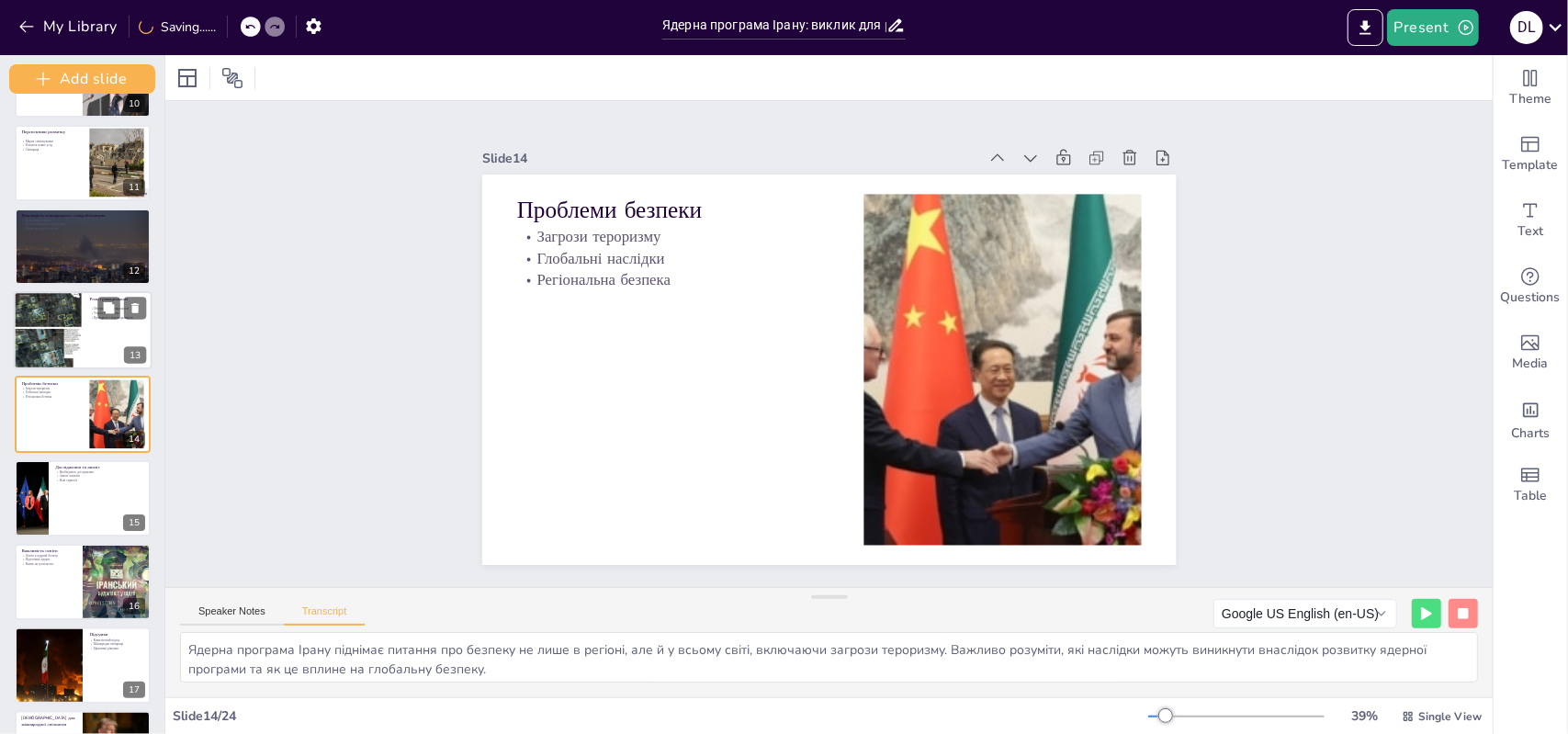
click at [85, 345] on div at bounding box center [82, 330] width 139 height 78
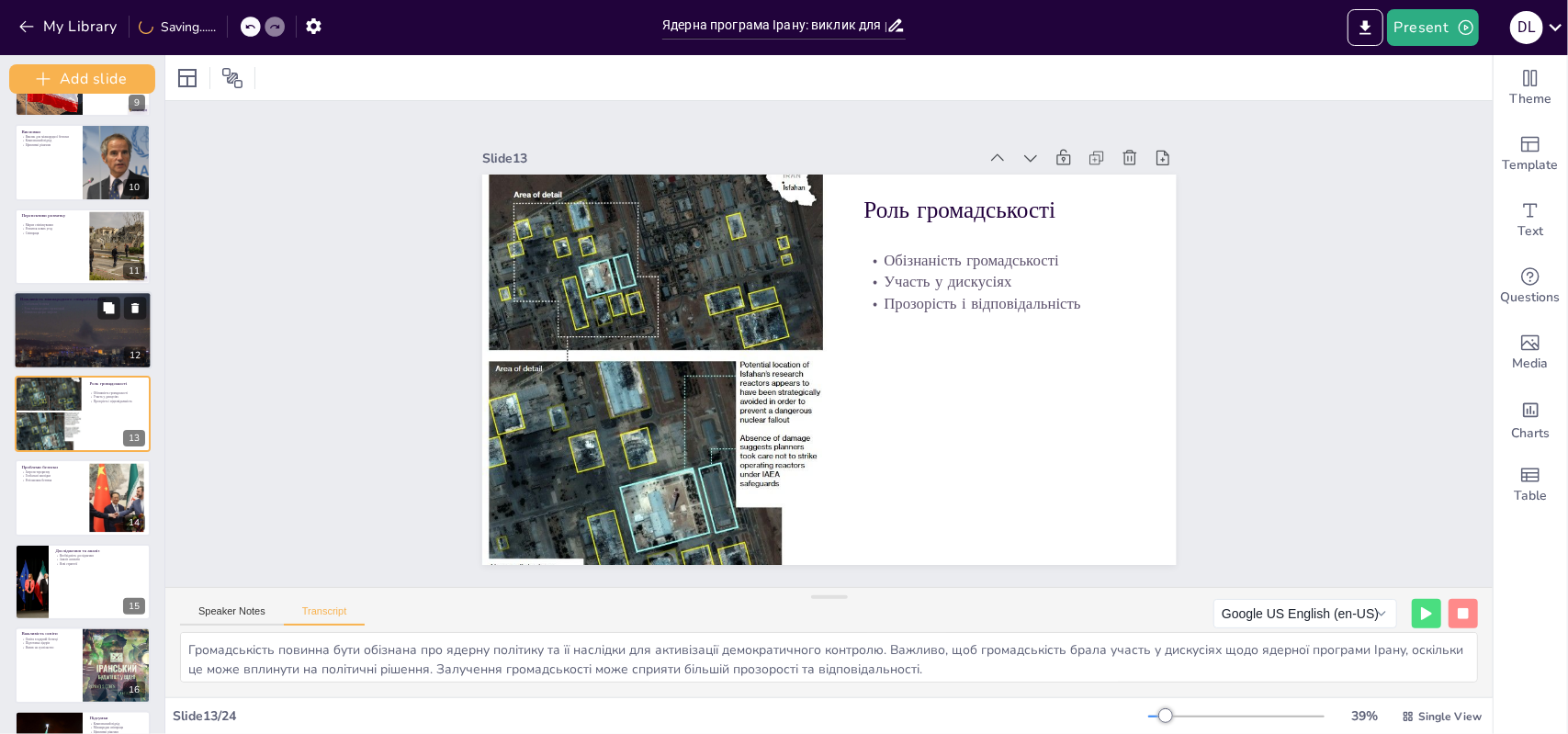
click at [78, 337] on div at bounding box center [82, 330] width 139 height 93
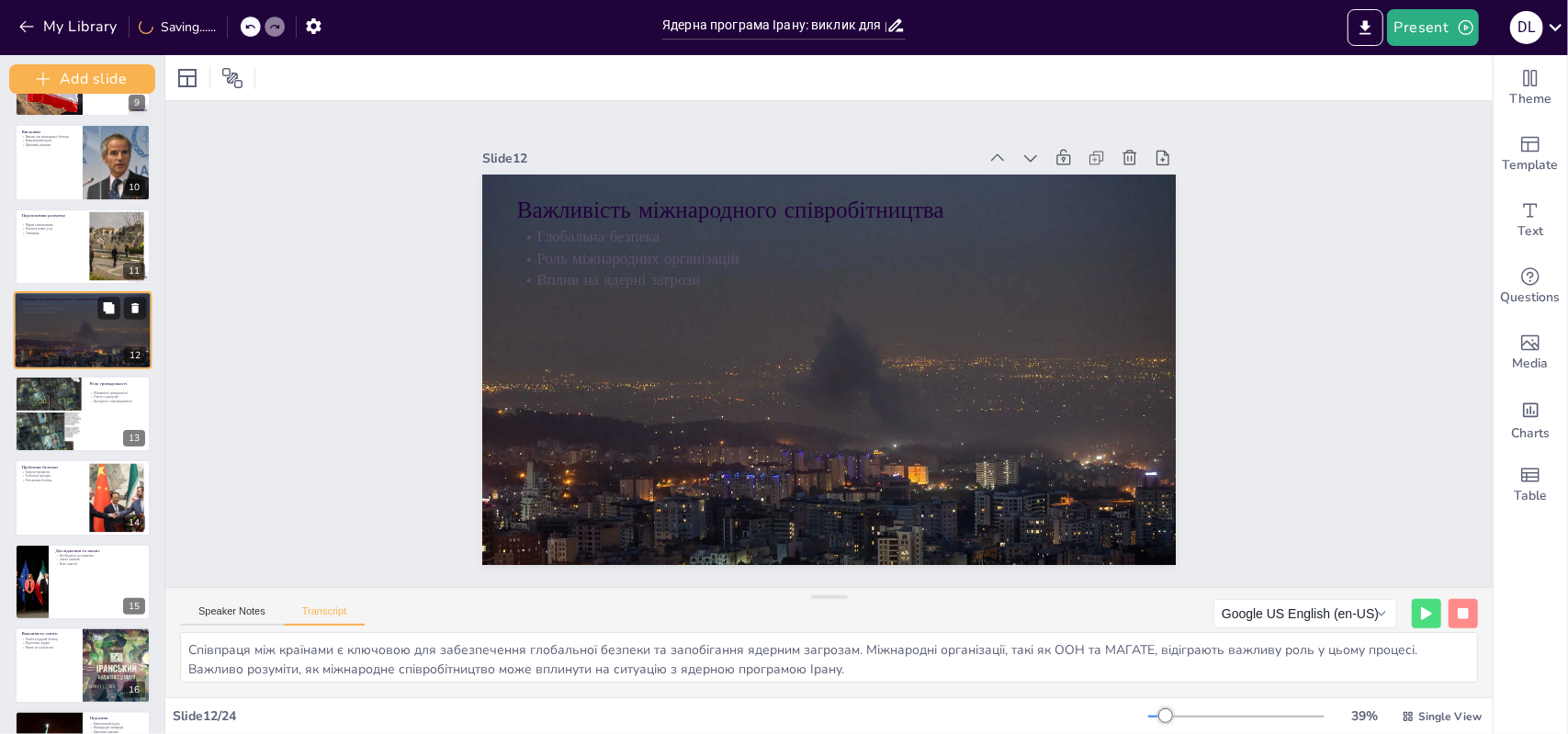
scroll to position [654, 0]
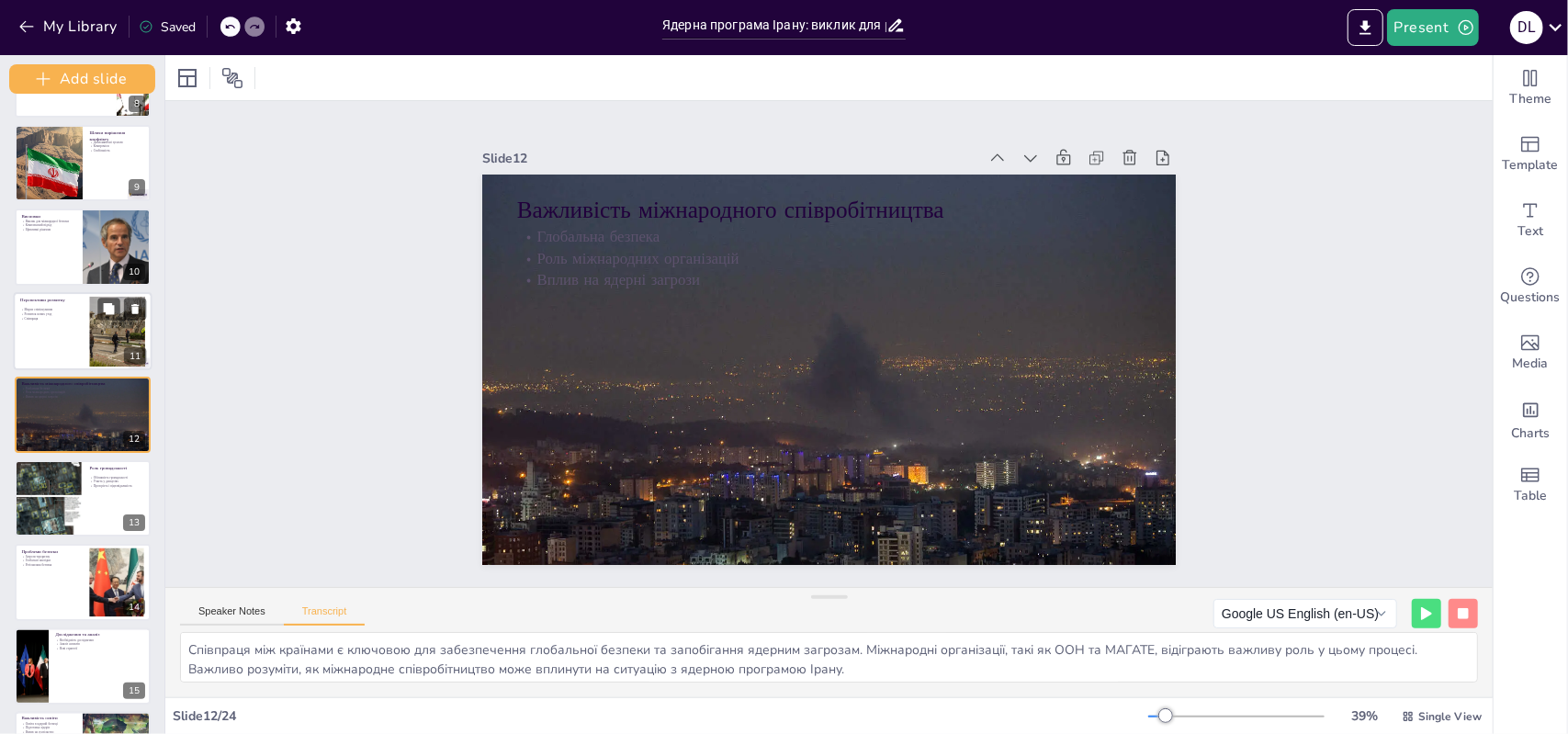
click at [81, 344] on div at bounding box center [82, 331] width 139 height 78
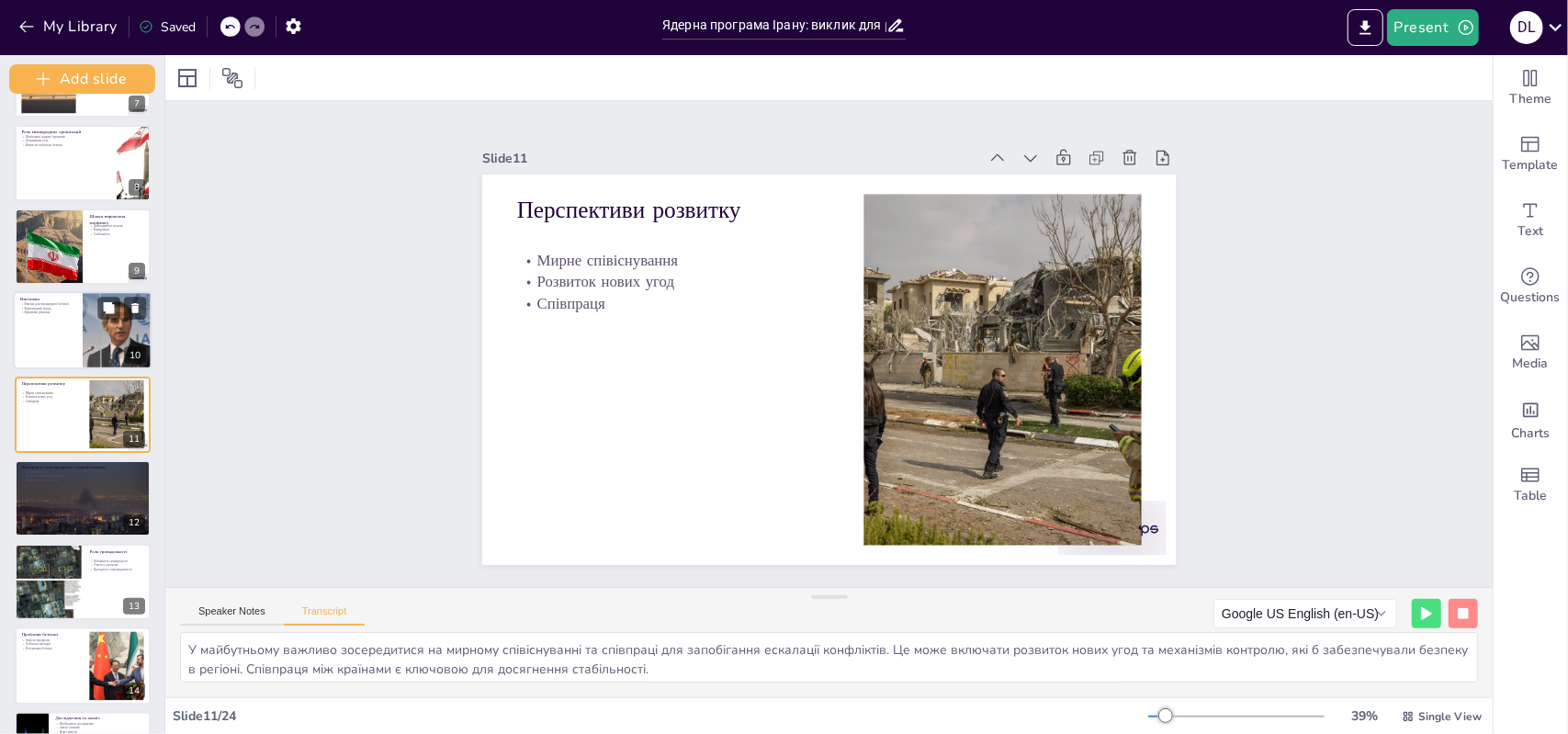
click at [94, 352] on div at bounding box center [117, 330] width 117 height 78
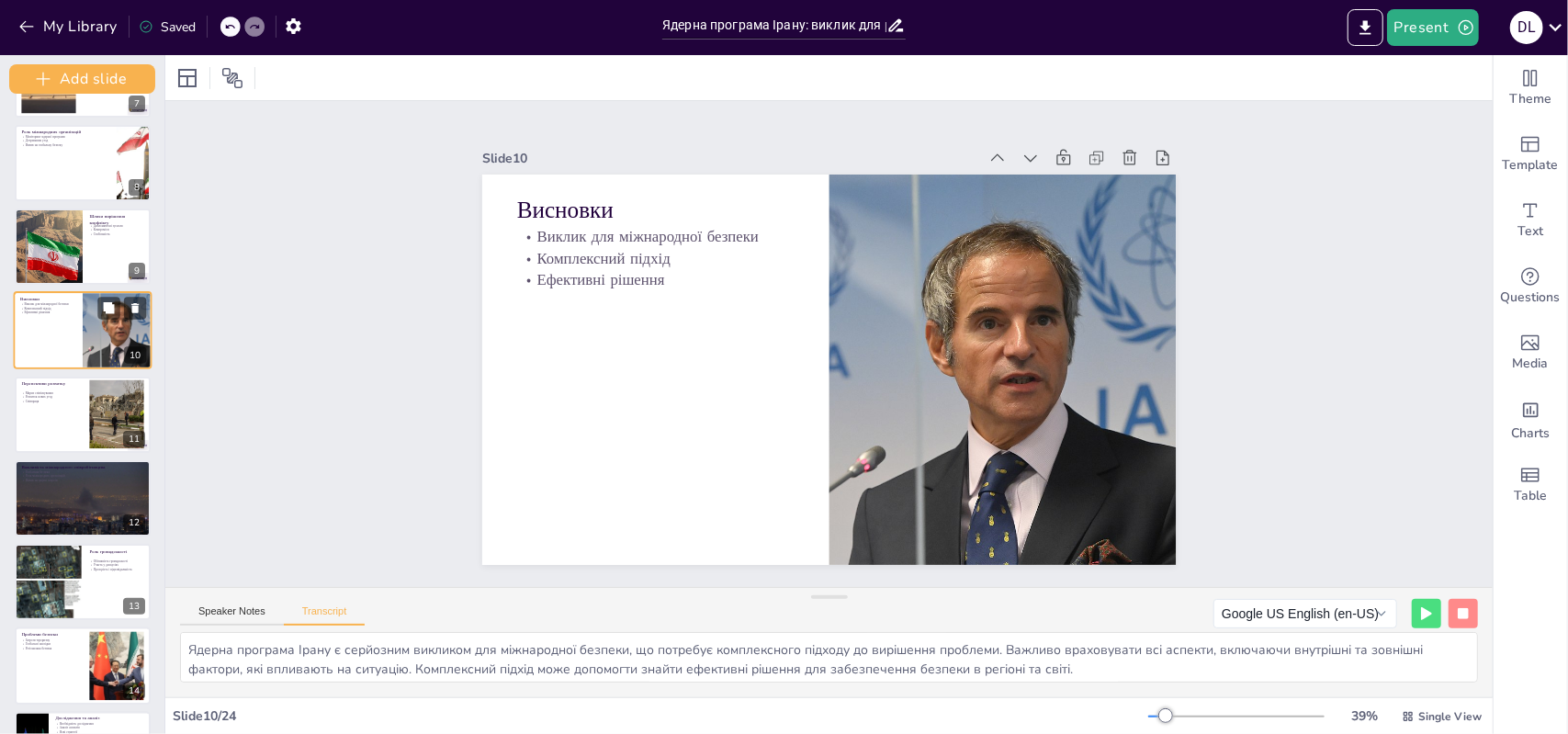
scroll to position [487, 0]
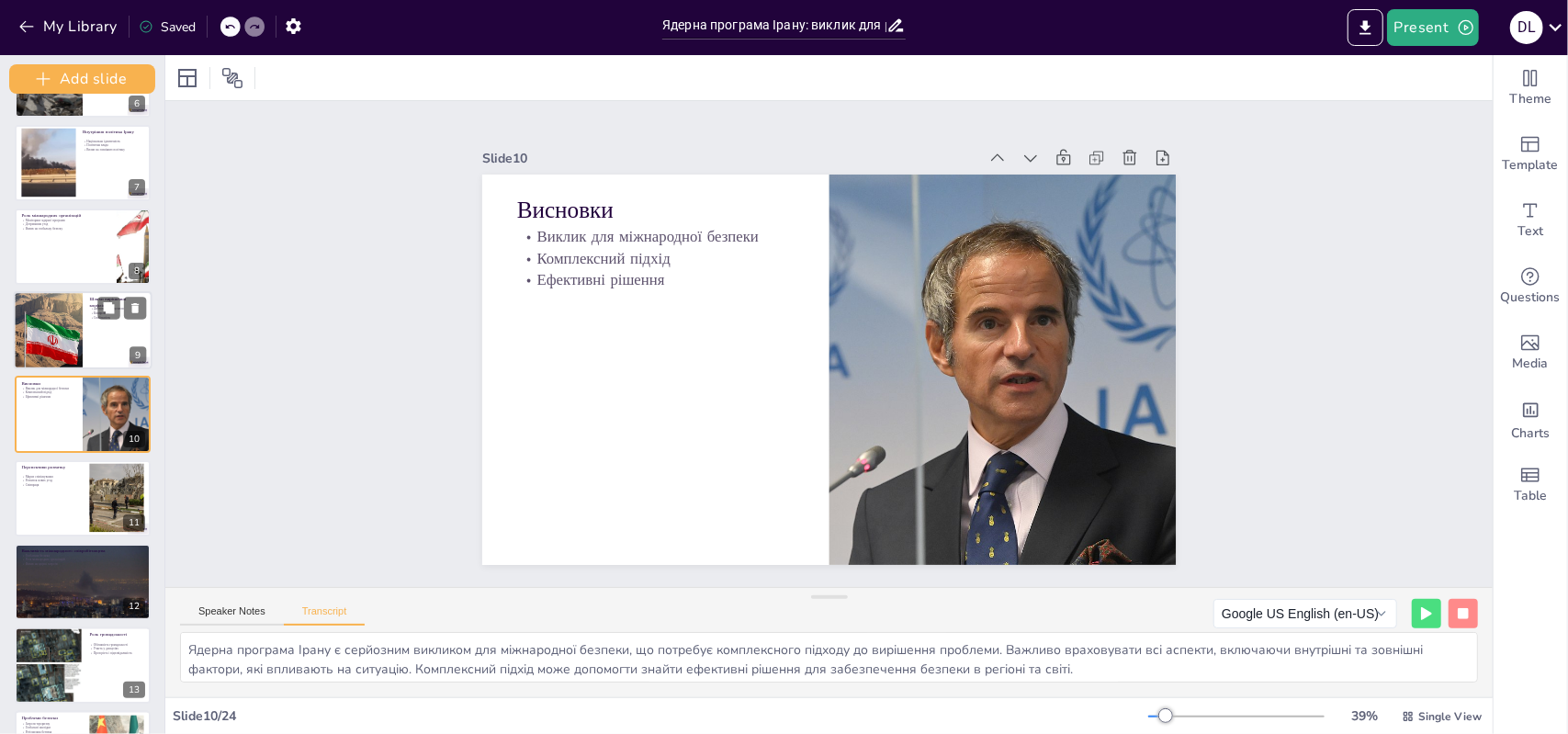
click at [91, 363] on div at bounding box center [82, 330] width 139 height 78
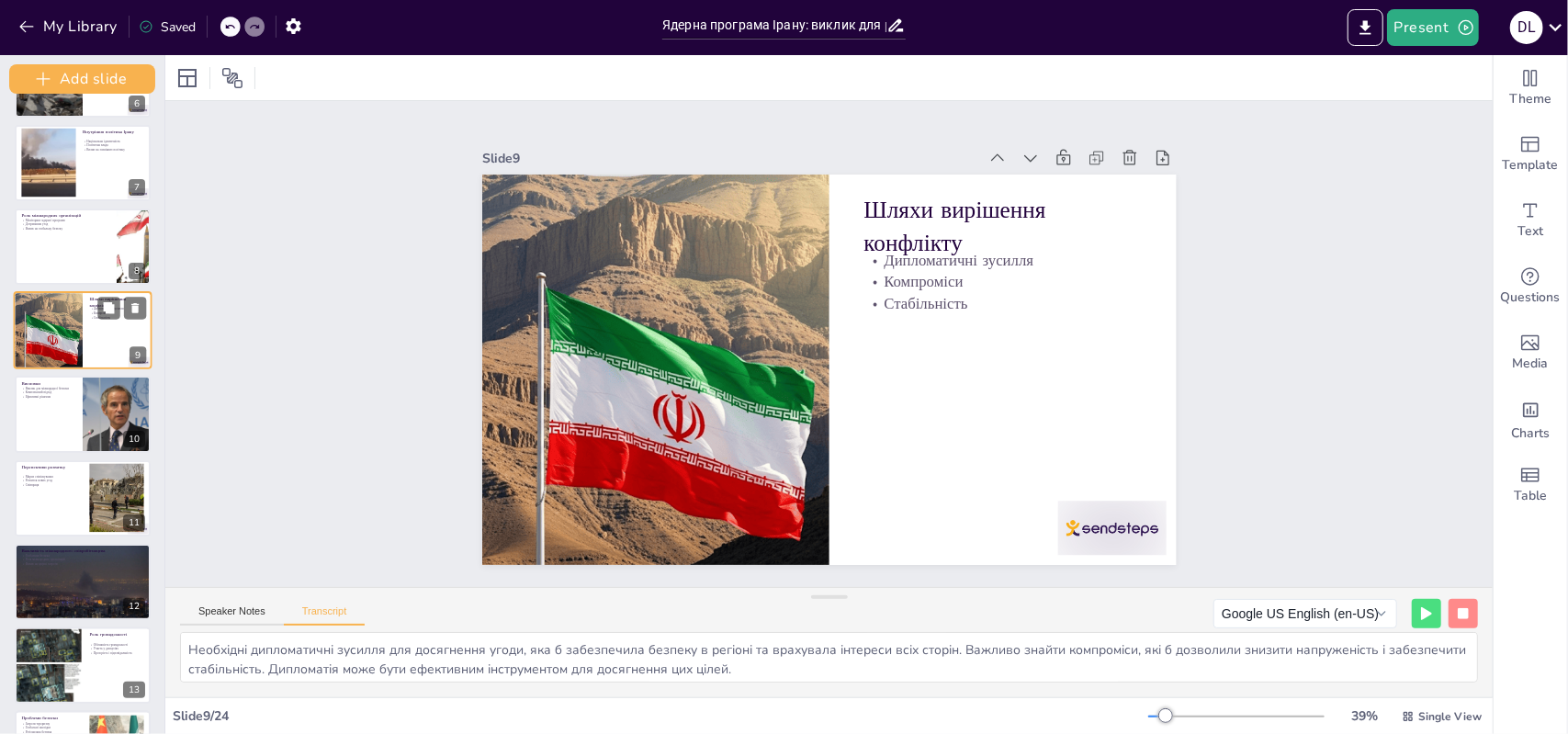
scroll to position [403, 0]
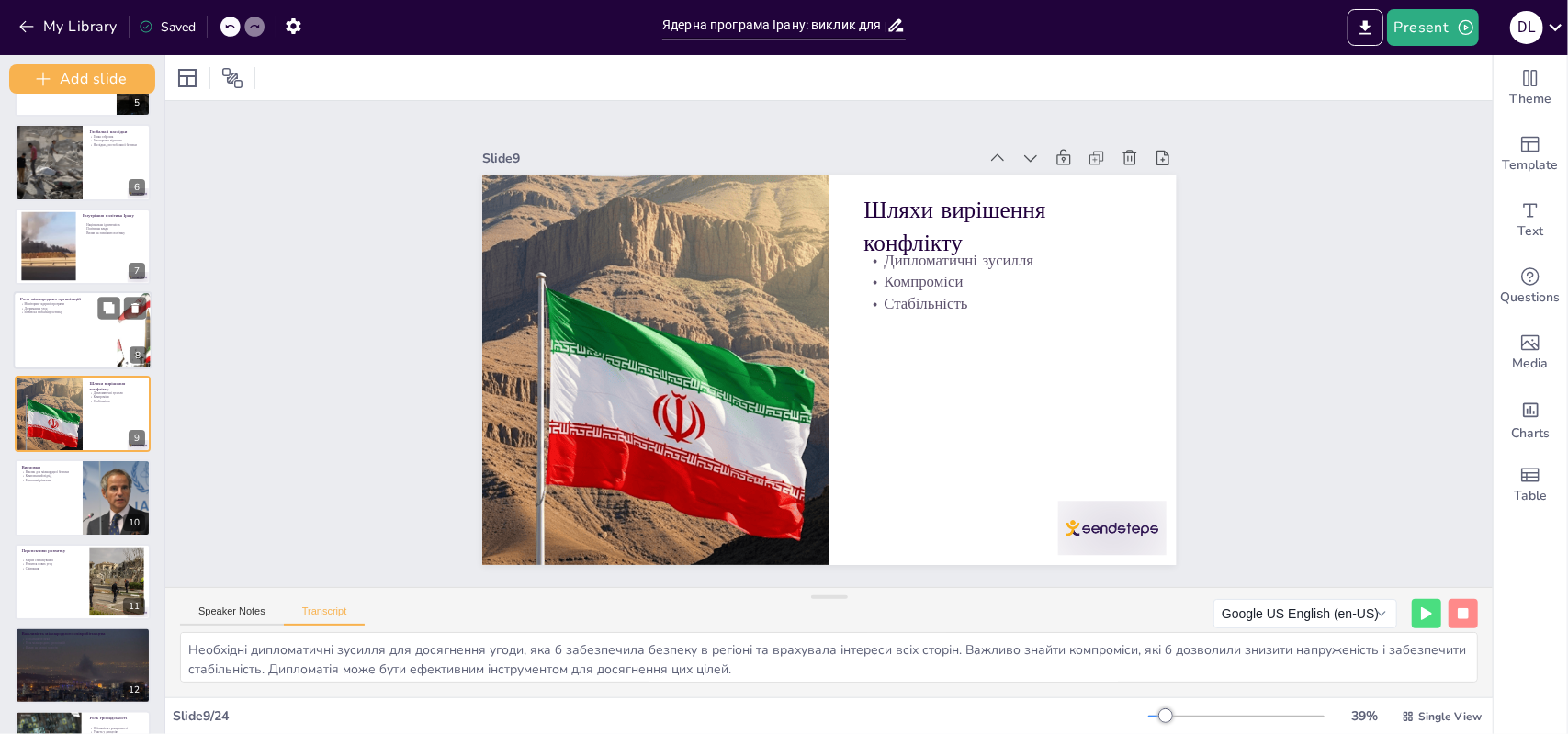
click at [78, 337] on div at bounding box center [82, 330] width 139 height 78
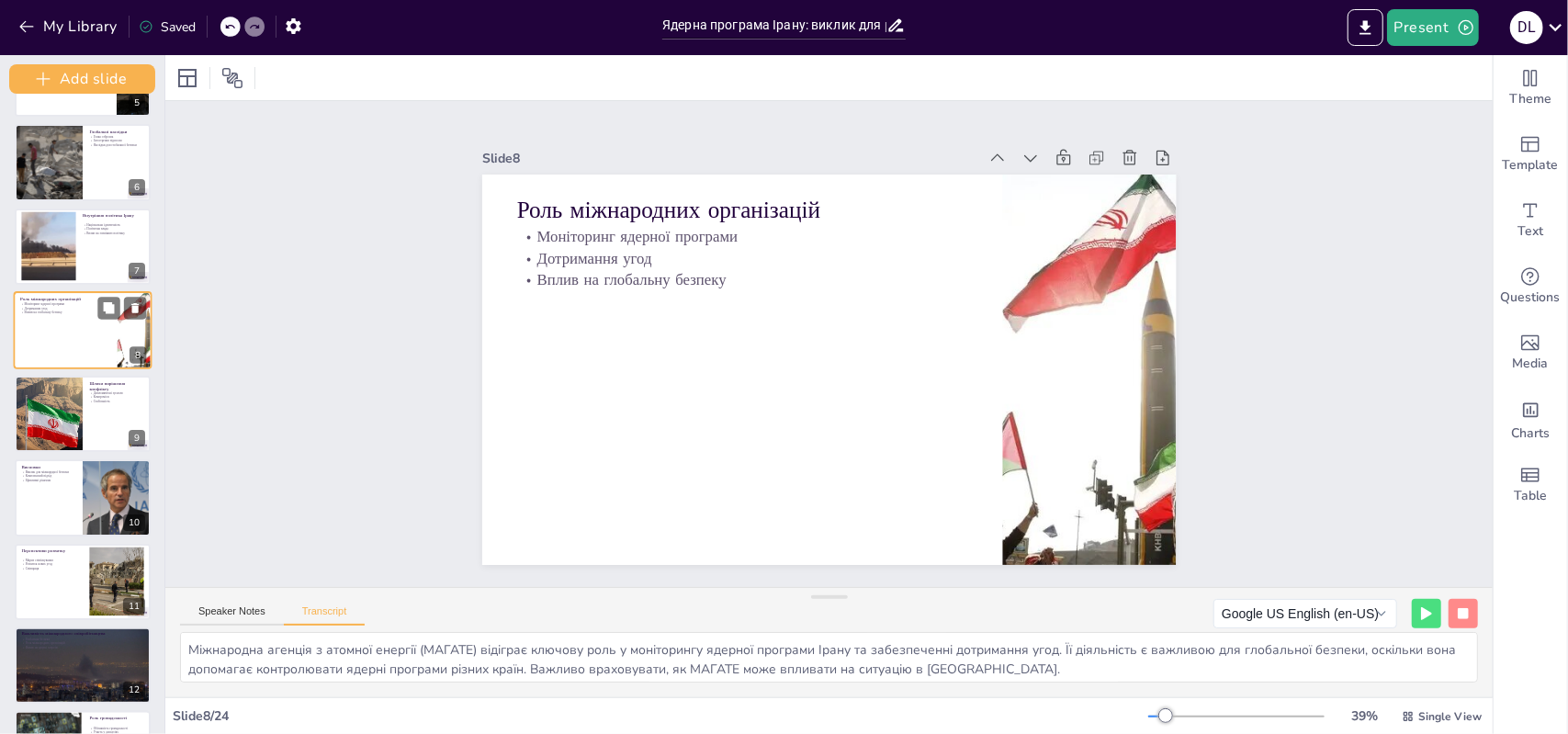
scroll to position [320, 0]
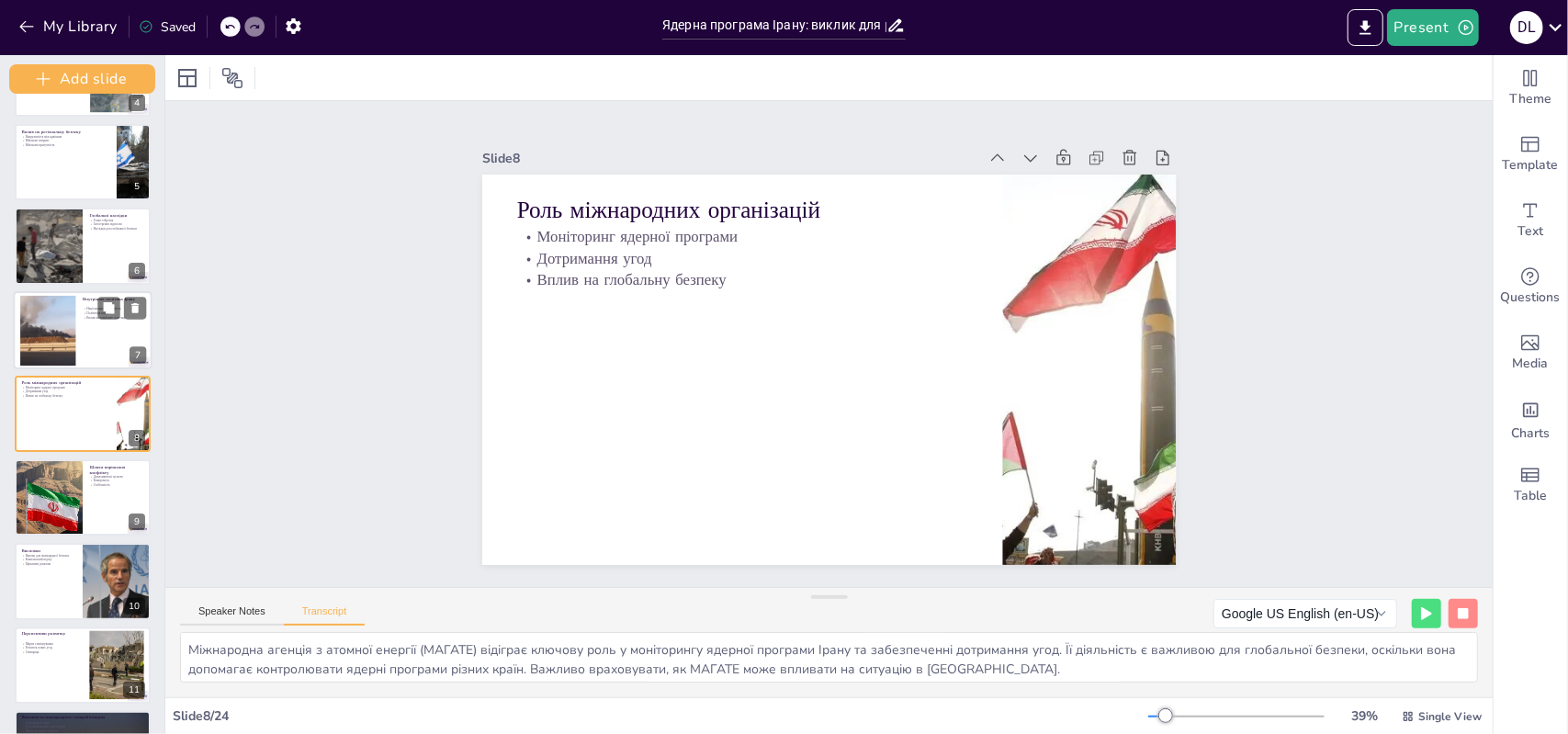
click at [79, 345] on div at bounding box center [82, 330] width 139 height 78
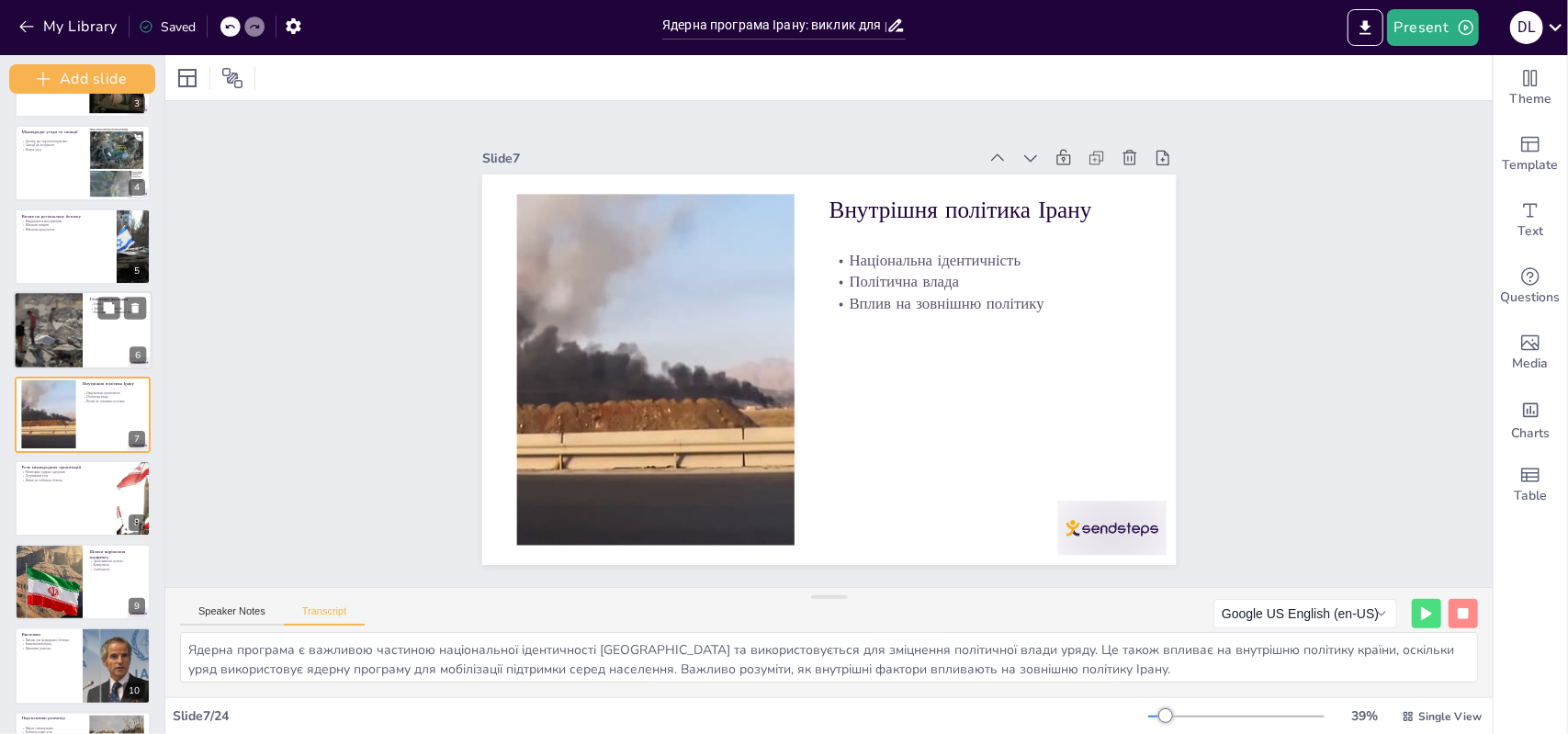
click at [79, 346] on div at bounding box center [48, 330] width 117 height 78
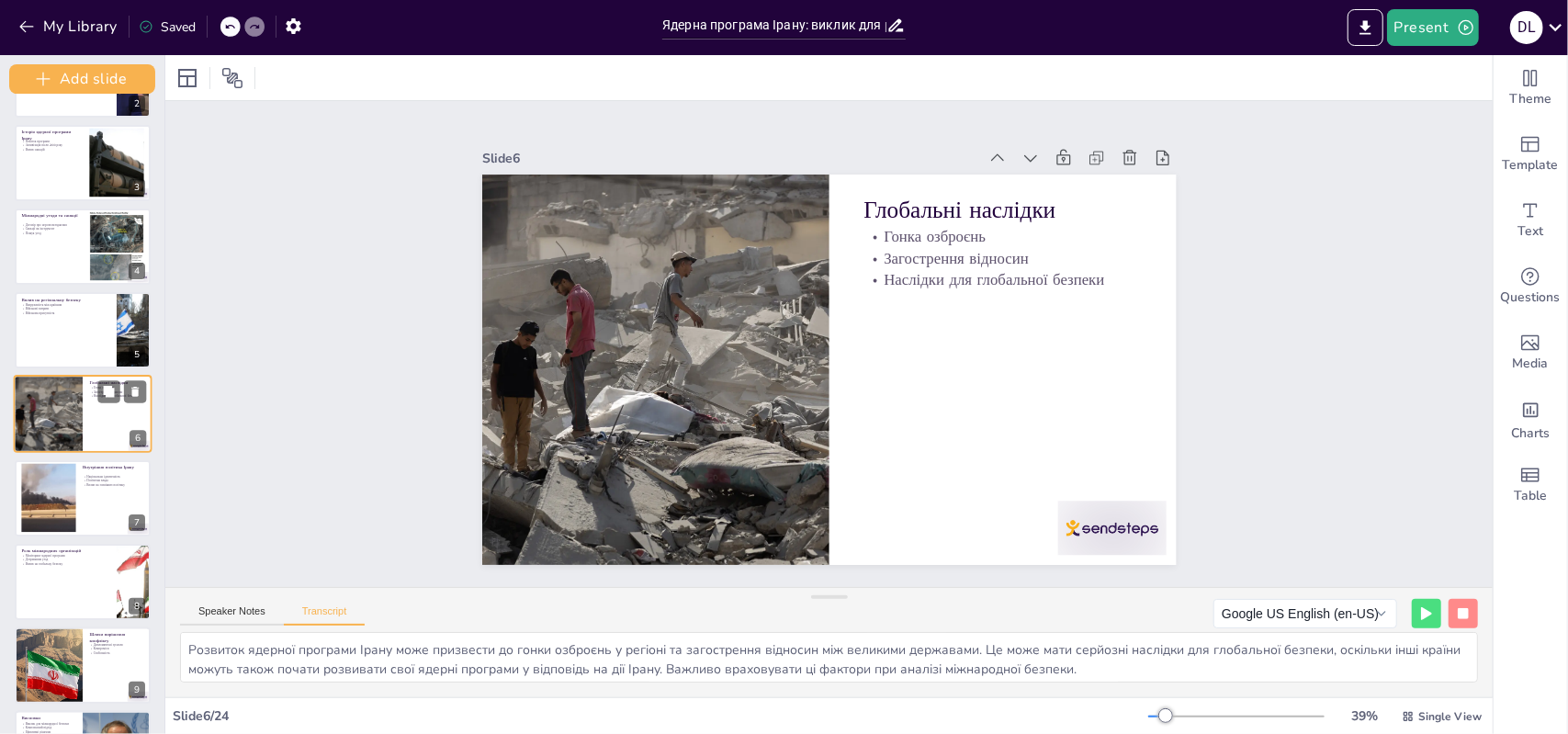
click at [79, 346] on div at bounding box center [82, 331] width 136 height 77
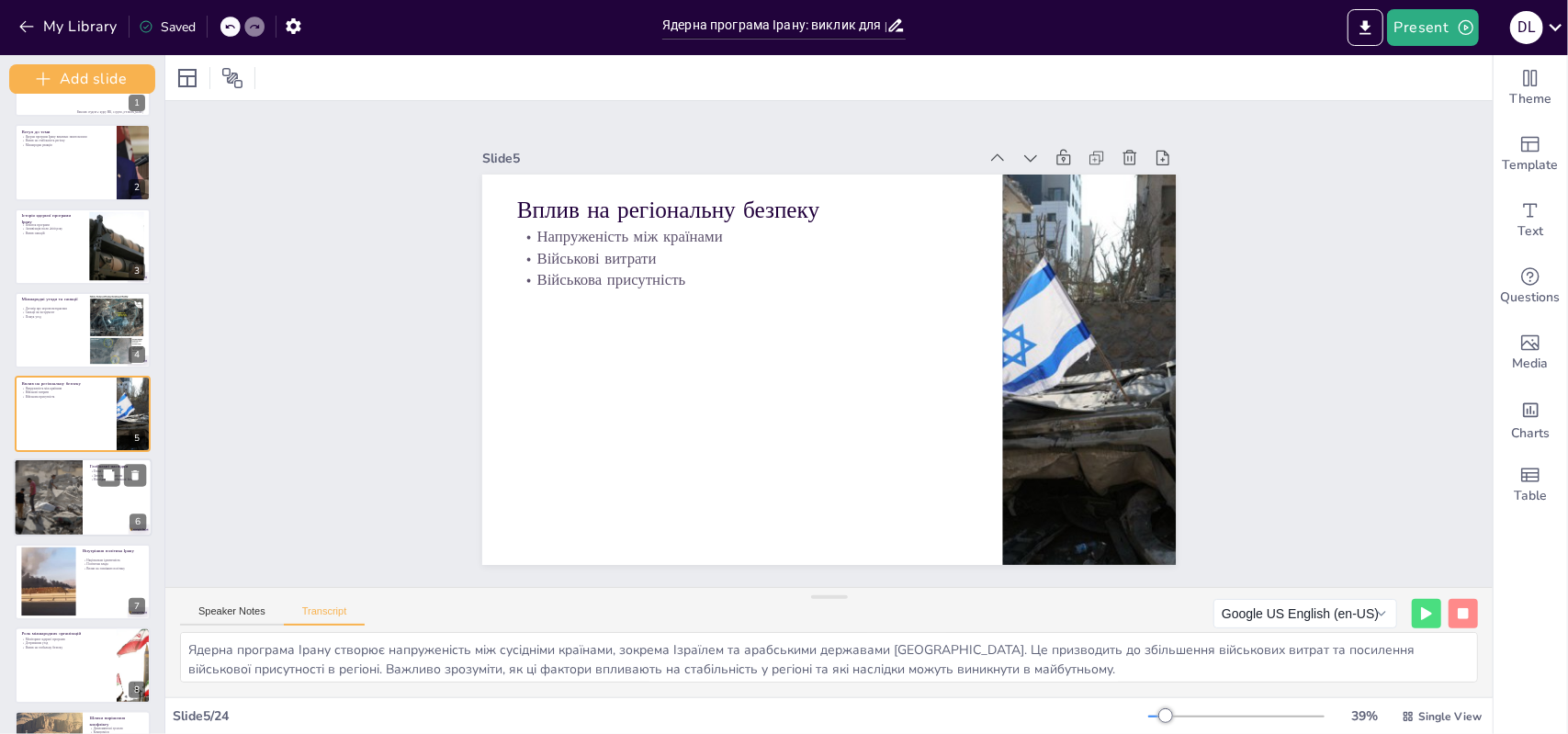
click at [79, 346] on div at bounding box center [82, 331] width 136 height 77
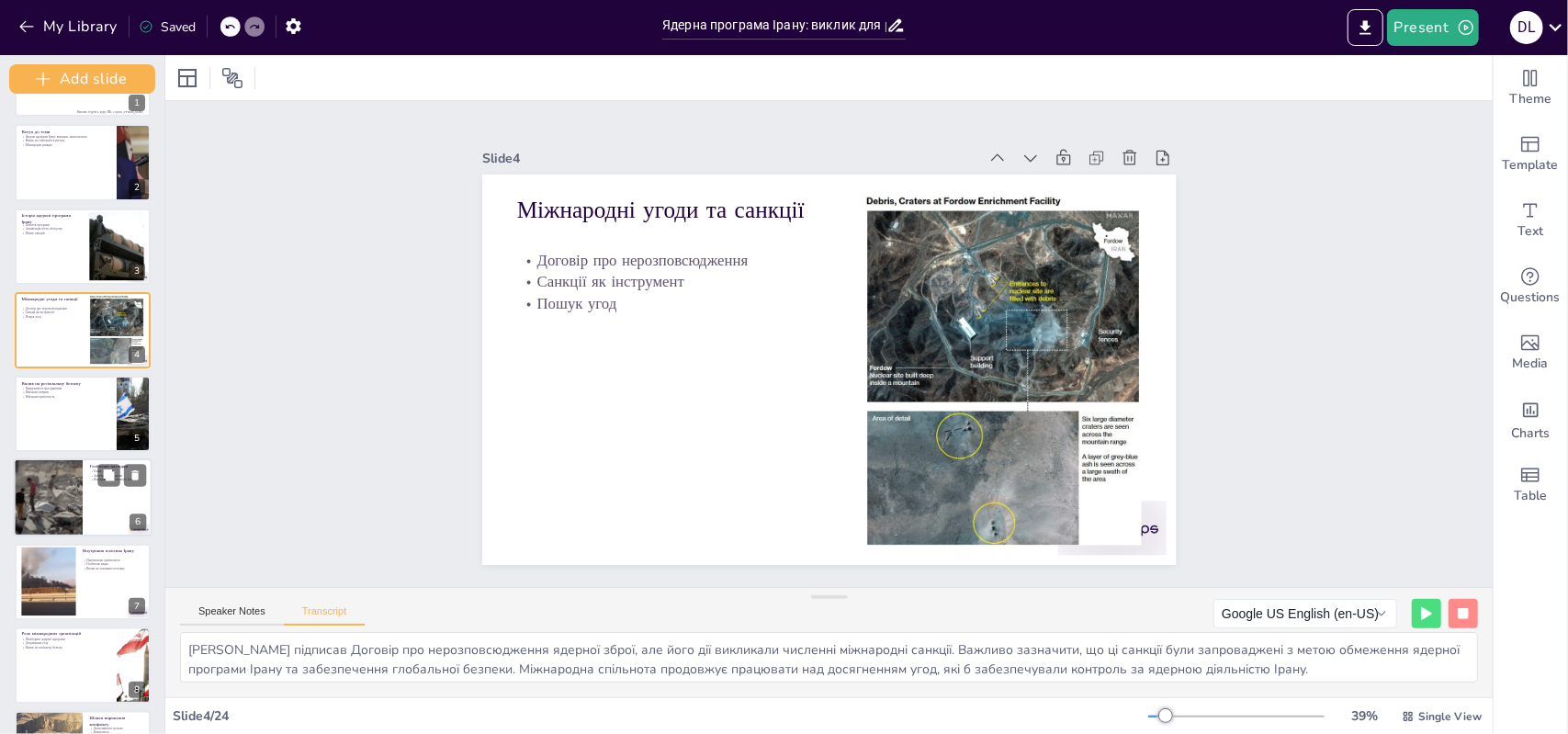
scroll to position [0, 0]
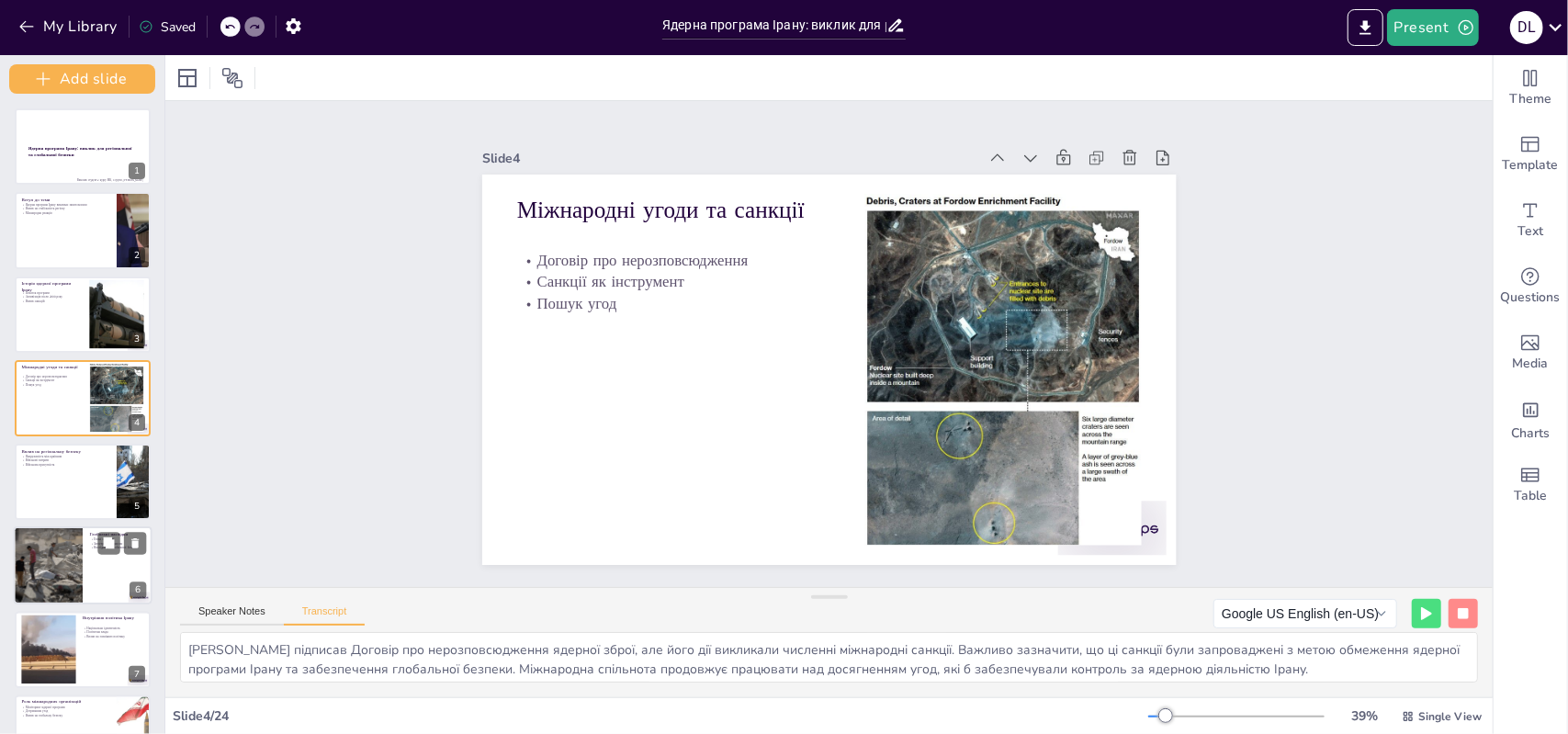
click at [79, 346] on div at bounding box center [82, 315] width 136 height 77
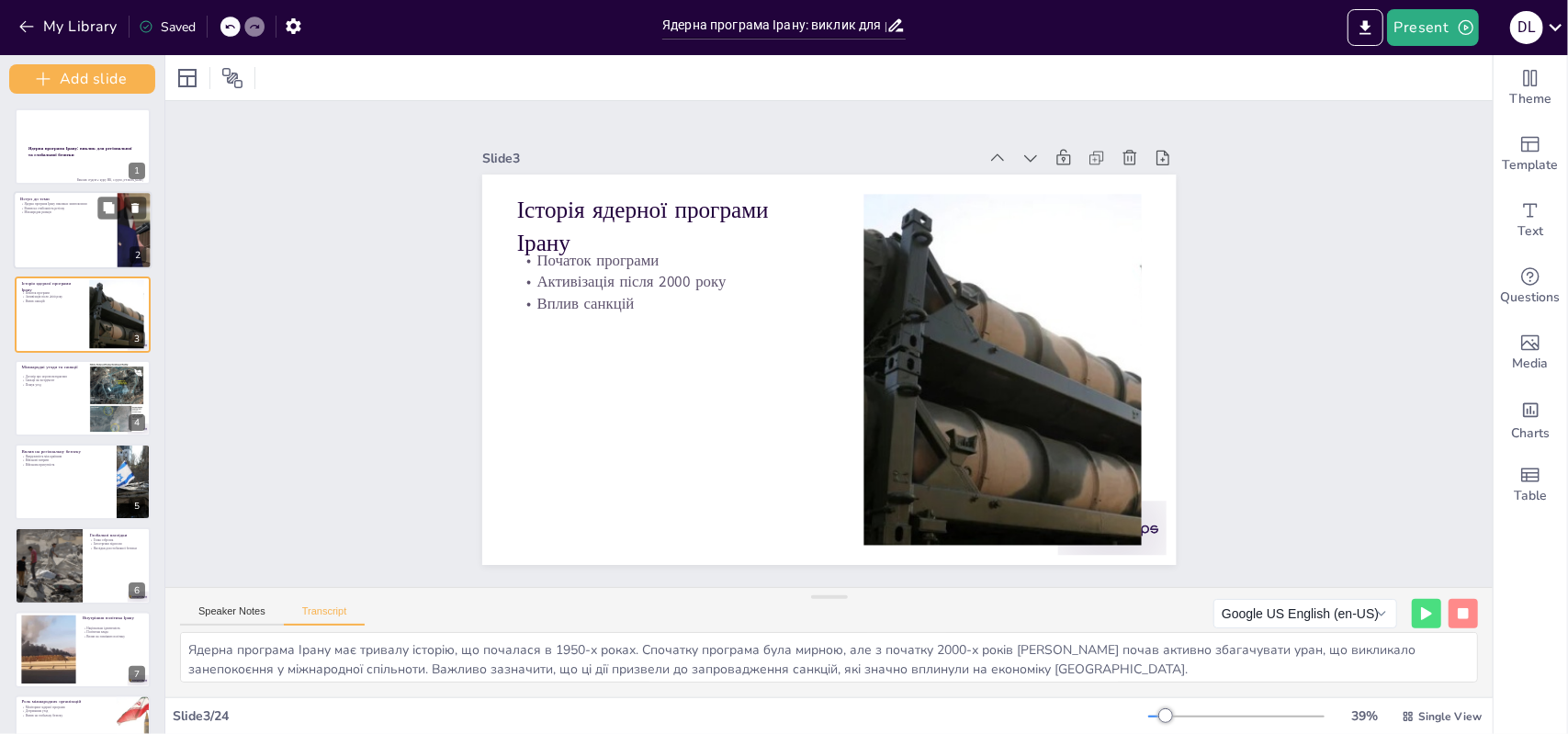
click at [56, 264] on div at bounding box center [82, 229] width 139 height 78
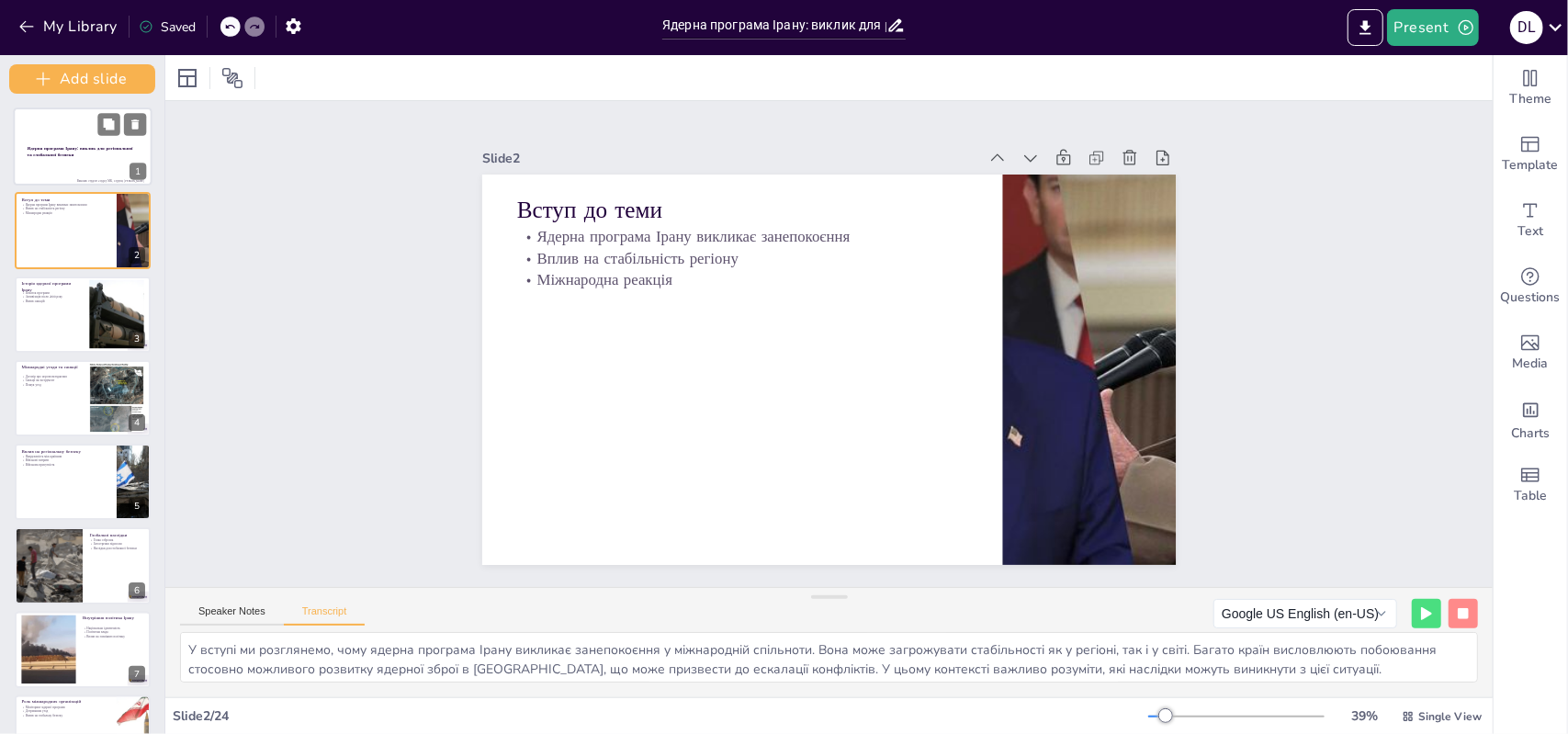
click at [62, 166] on div at bounding box center [82, 146] width 139 height 78
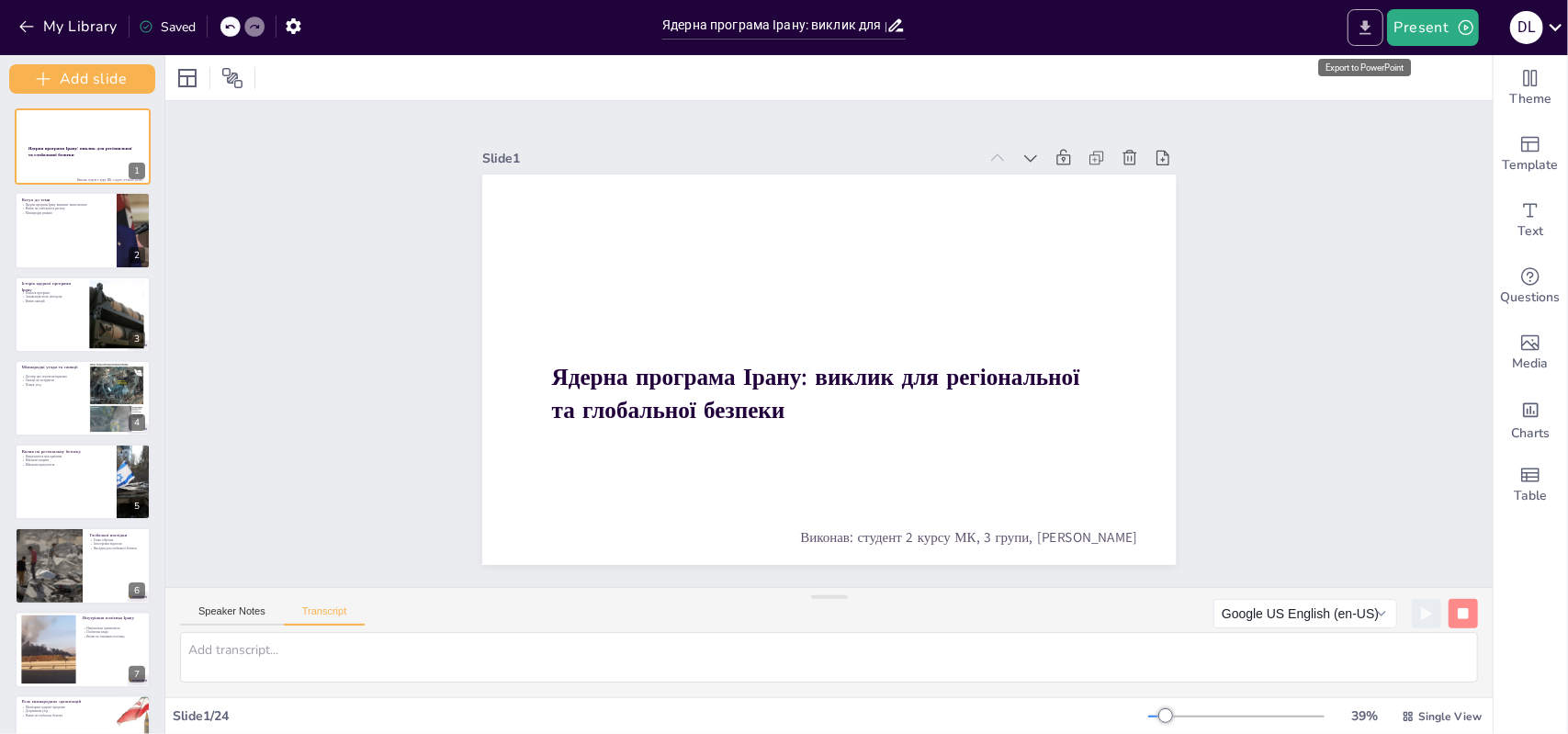
click at [1377, 24] on button "Export to PowerPoint" at bounding box center [1365, 28] width 35 height 36
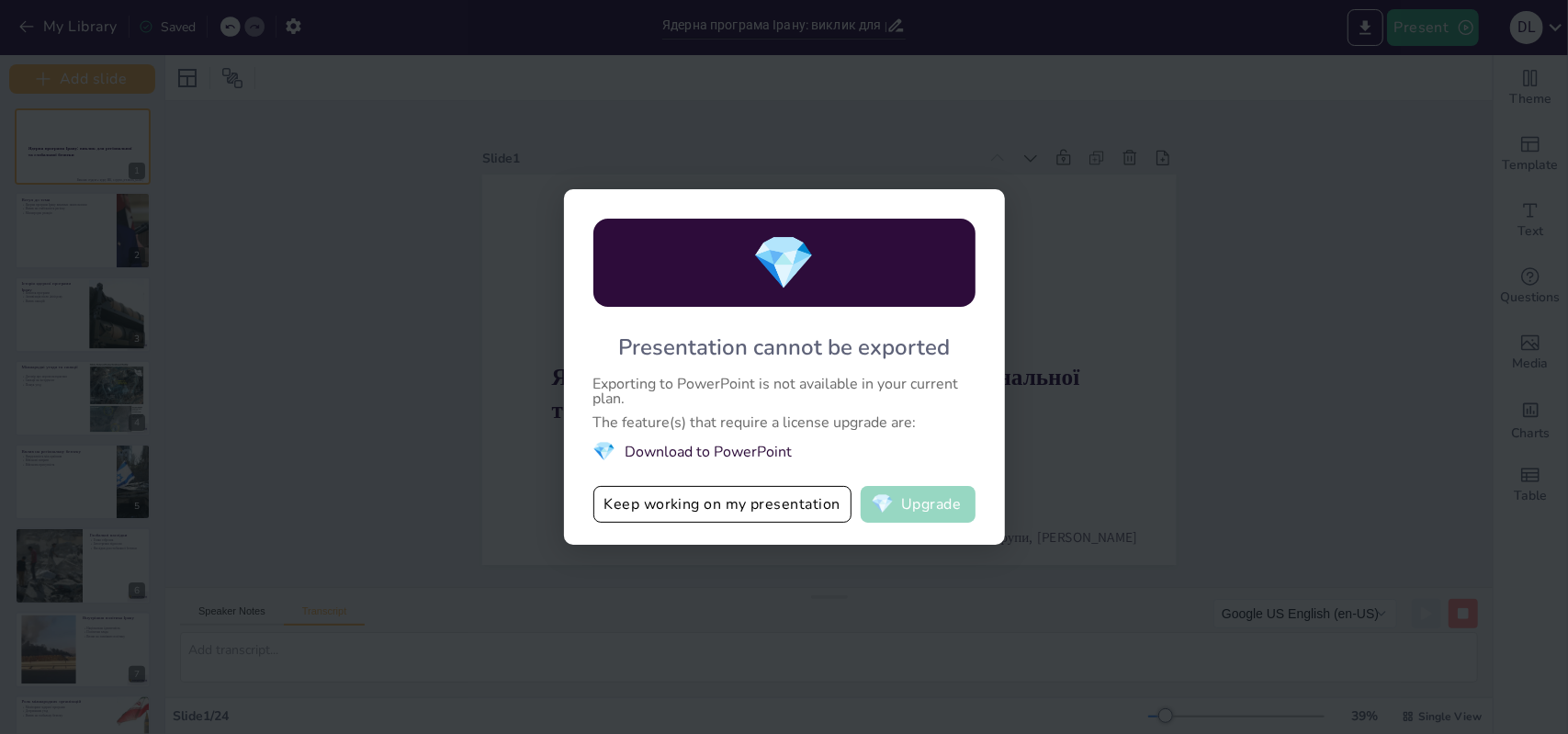
click at [908, 507] on button "💎 Upgrade" at bounding box center [918, 504] width 115 height 36
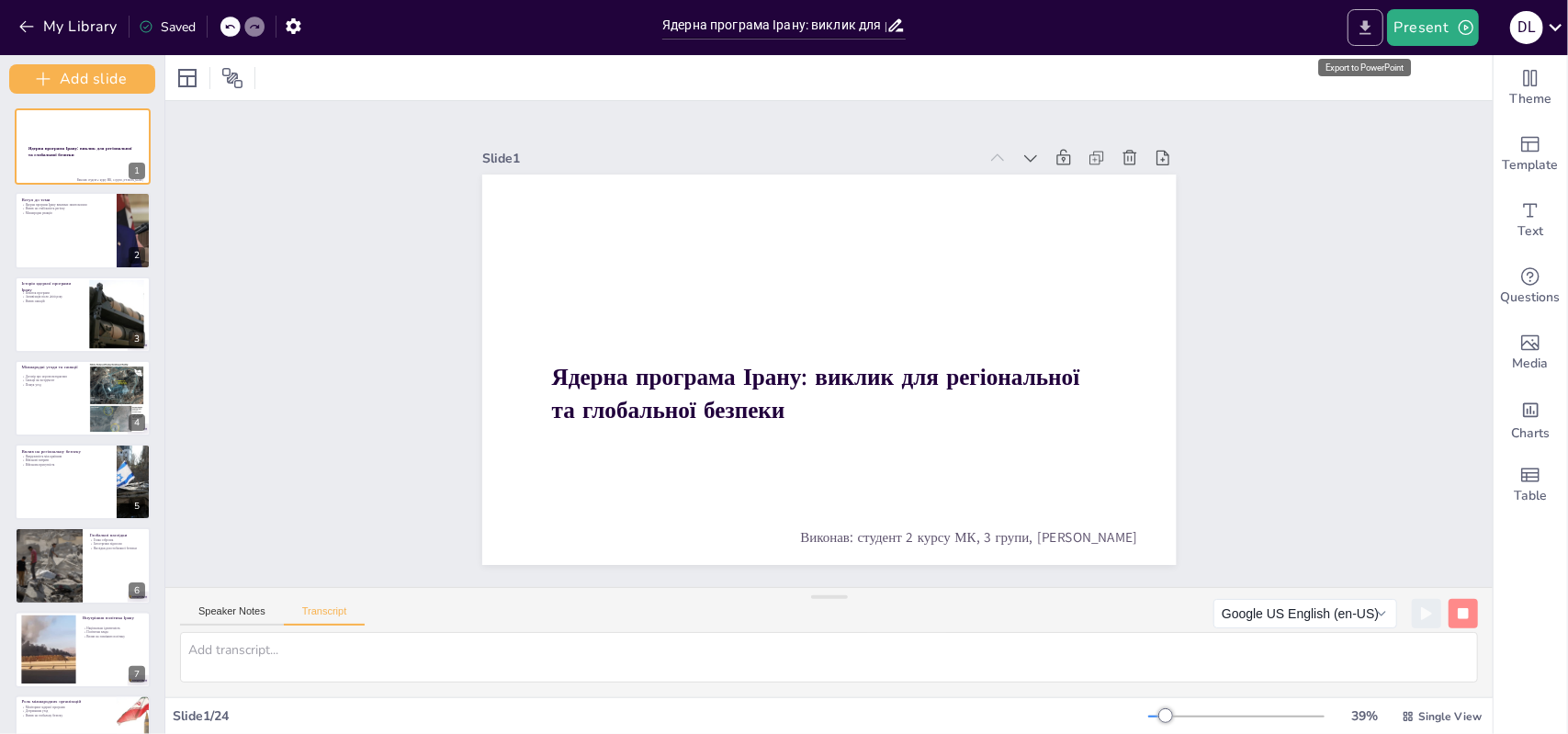
click at [1352, 27] on button "Export to PowerPoint" at bounding box center [1365, 28] width 35 height 36
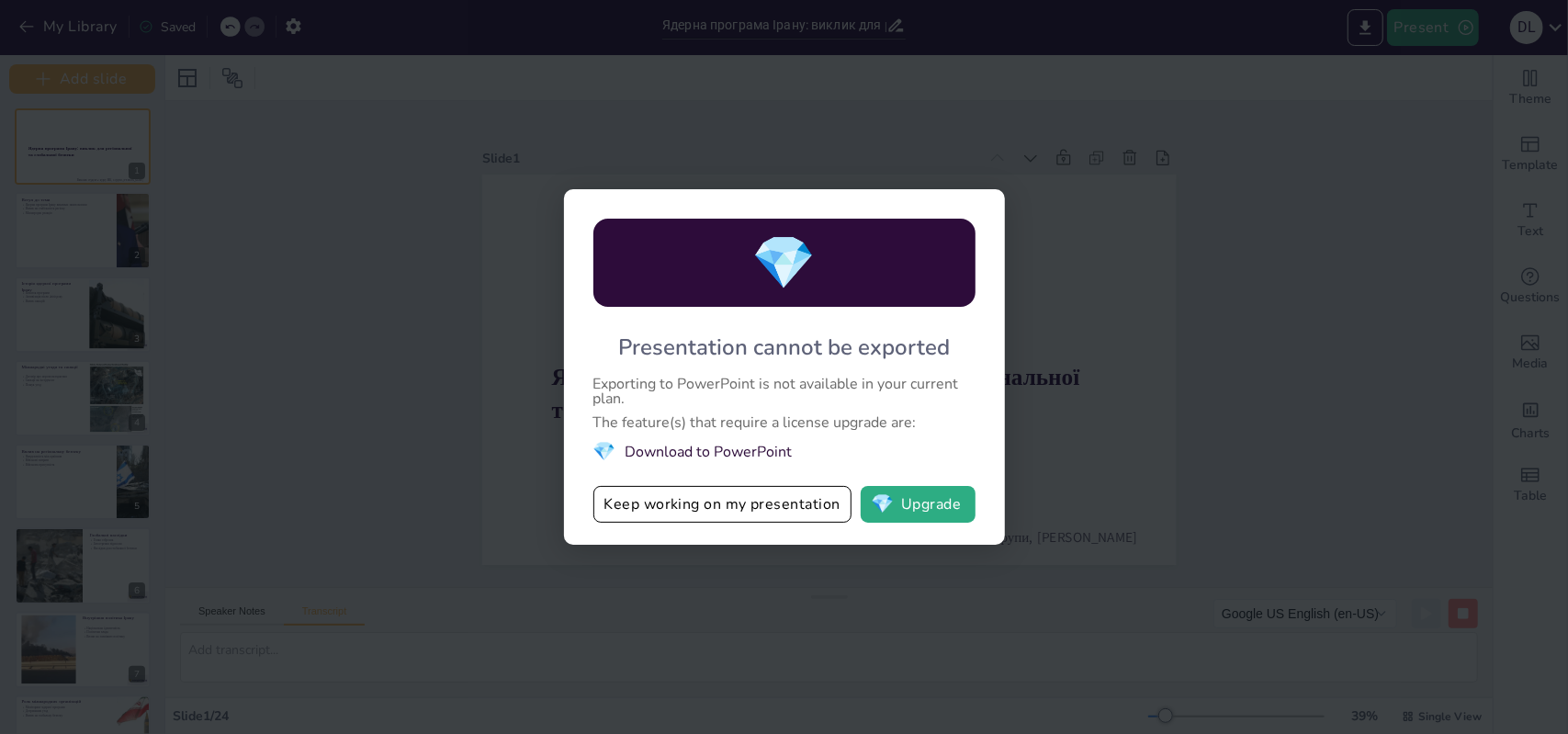
click at [1189, 372] on div "💎 Presentation cannot be exported Exporting to PowerPoint is not available in y…" at bounding box center [784, 367] width 1568 height 734
click at [1365, 11] on div "💎 Presentation cannot be exported Exporting to PowerPoint is not available in y…" at bounding box center [784, 367] width 1568 height 734
click at [715, 502] on button "Keep working on my presentation" at bounding box center [722, 504] width 258 height 36
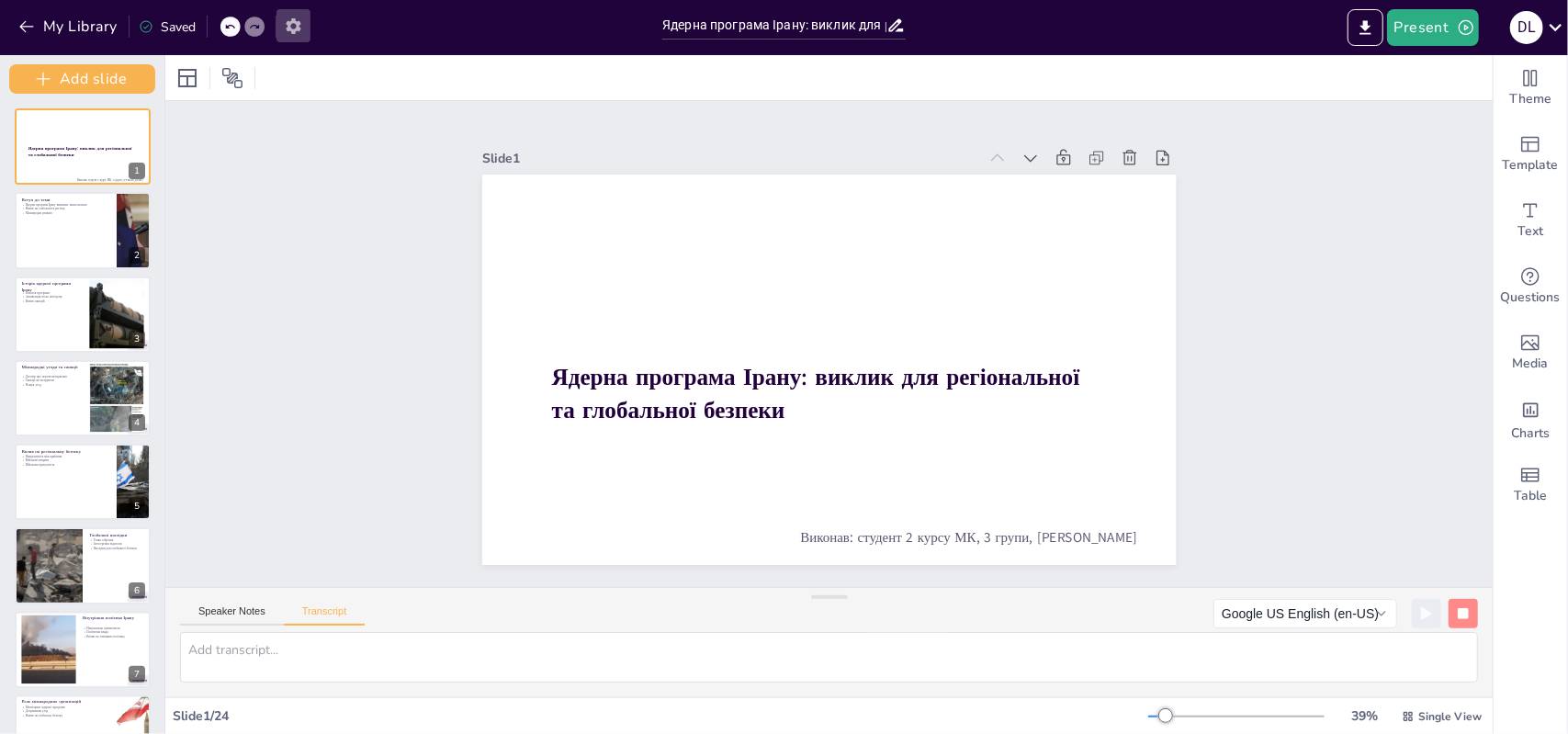
click at [295, 36] on button "button" at bounding box center [293, 26] width 34 height 34
click at [1466, 22] on icon "button" at bounding box center [1465, 27] width 18 height 18
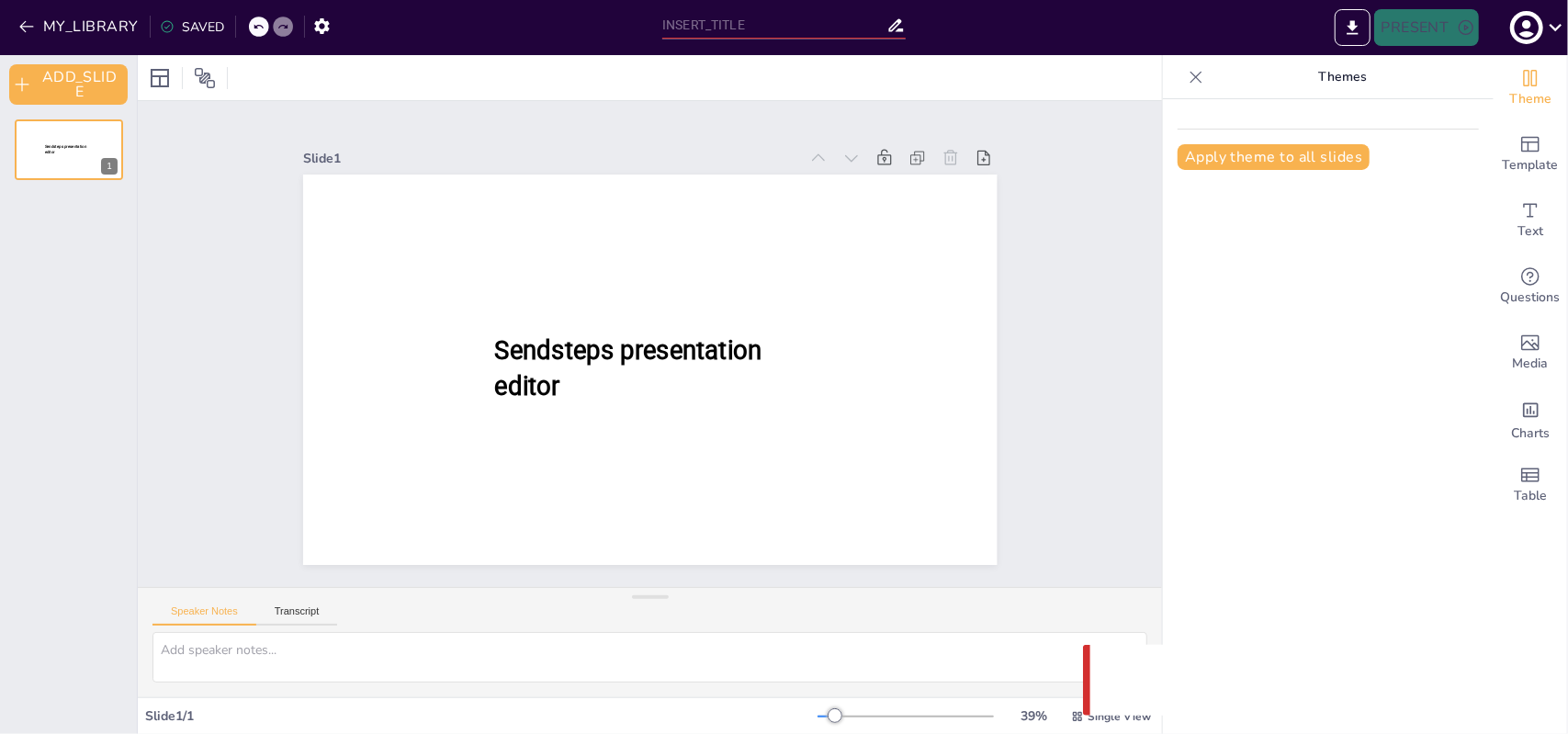
type input "Ядерна програма Ірану: виклик для регіональної та глобальної безпеки"
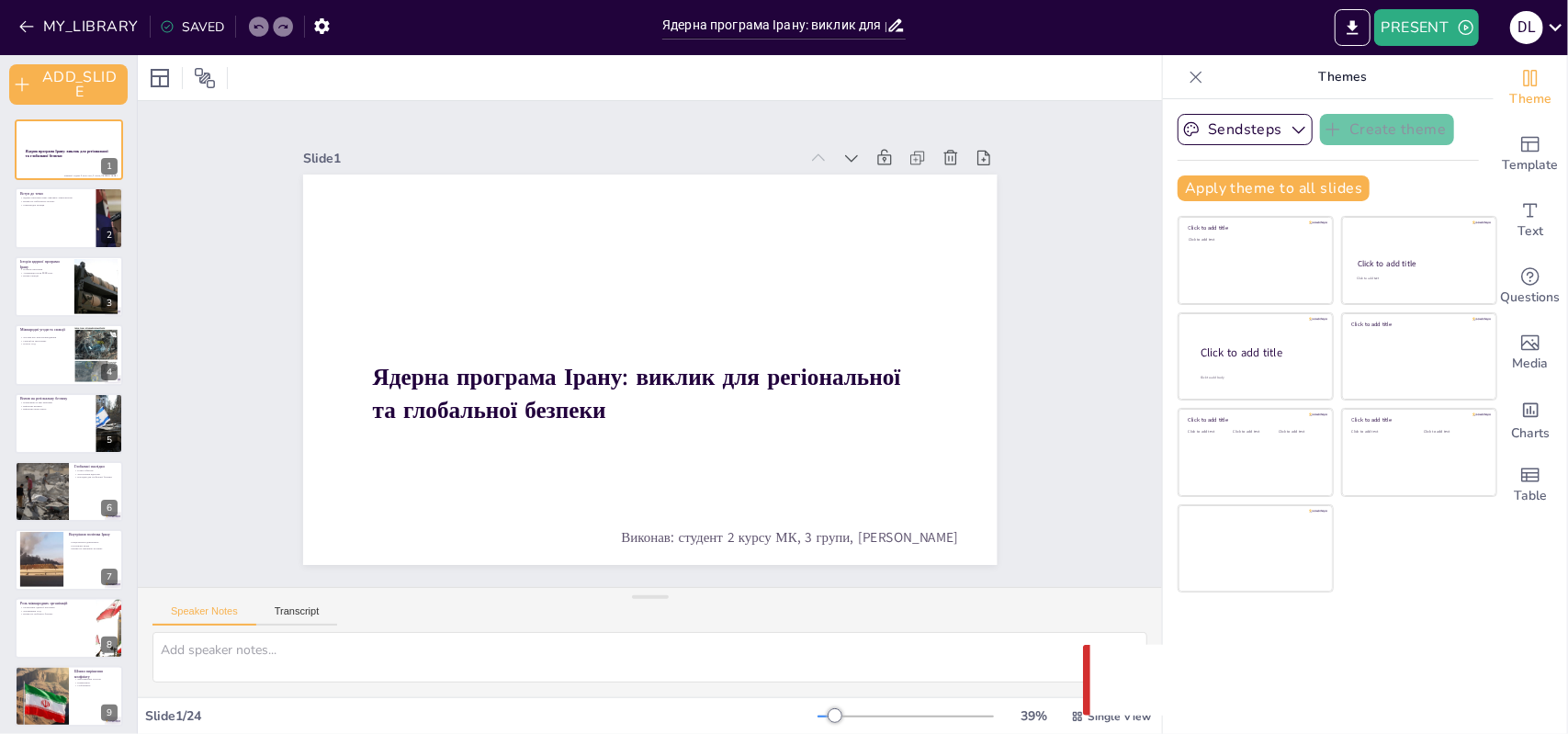
checkbox input "true"
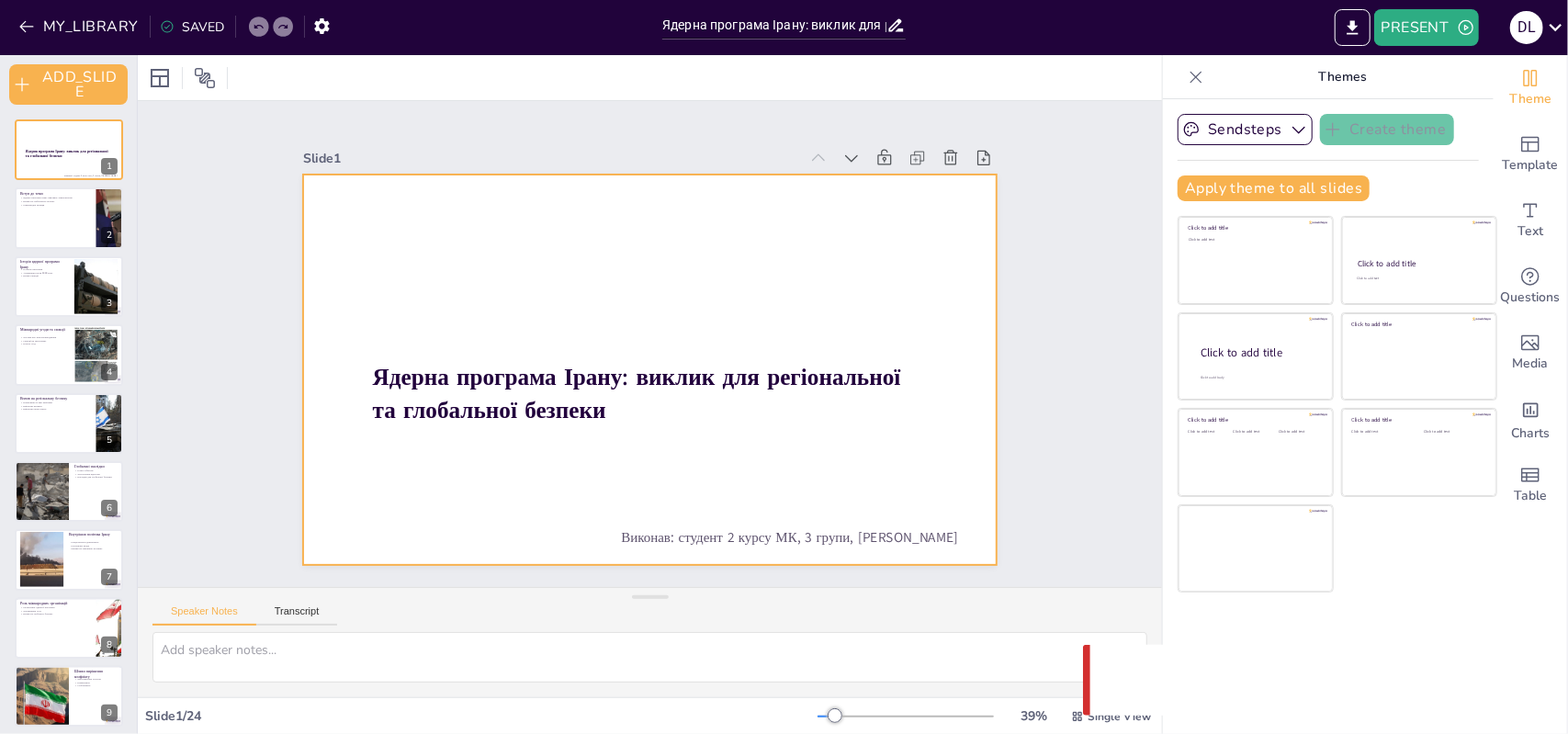
checkbox input "true"
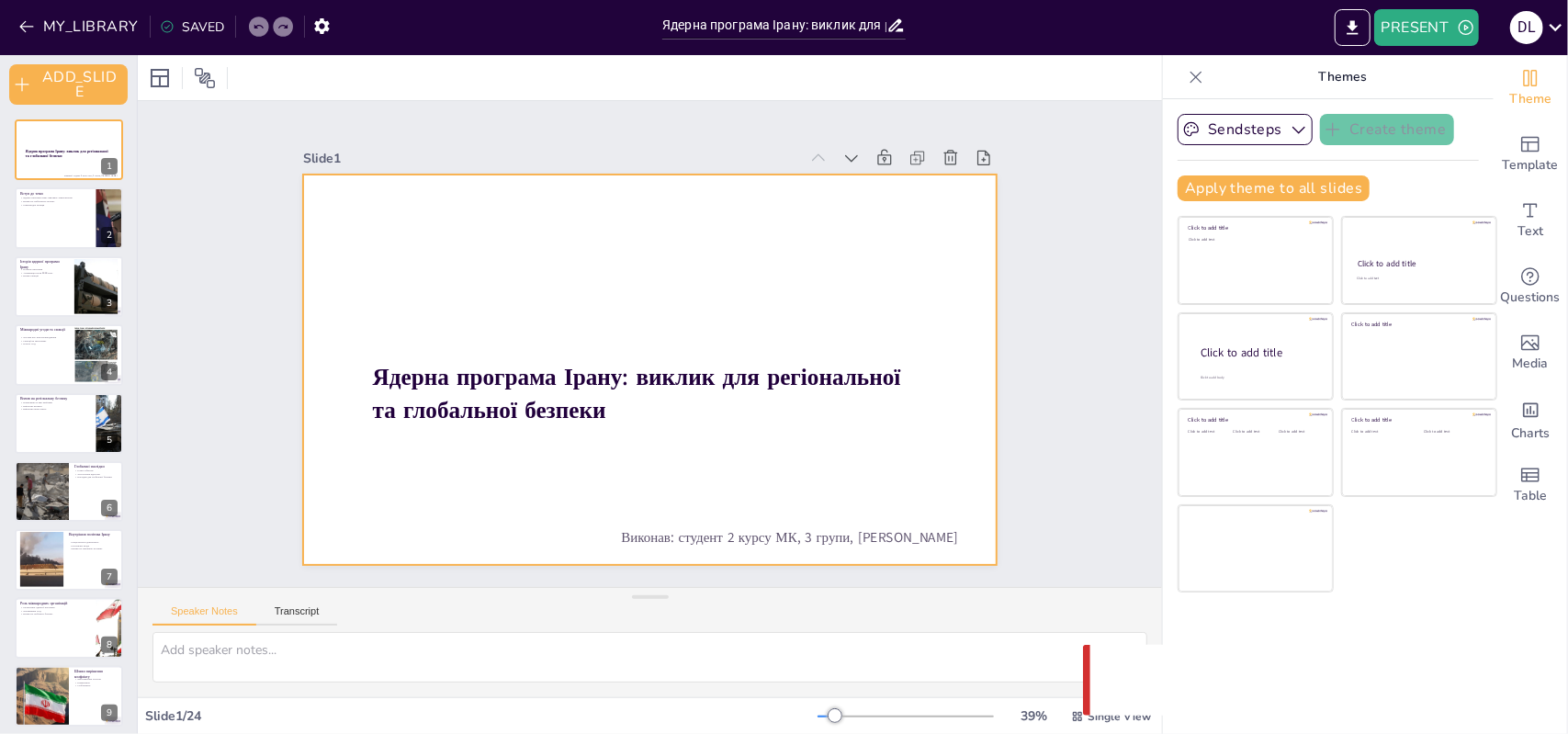
checkbox input "true"
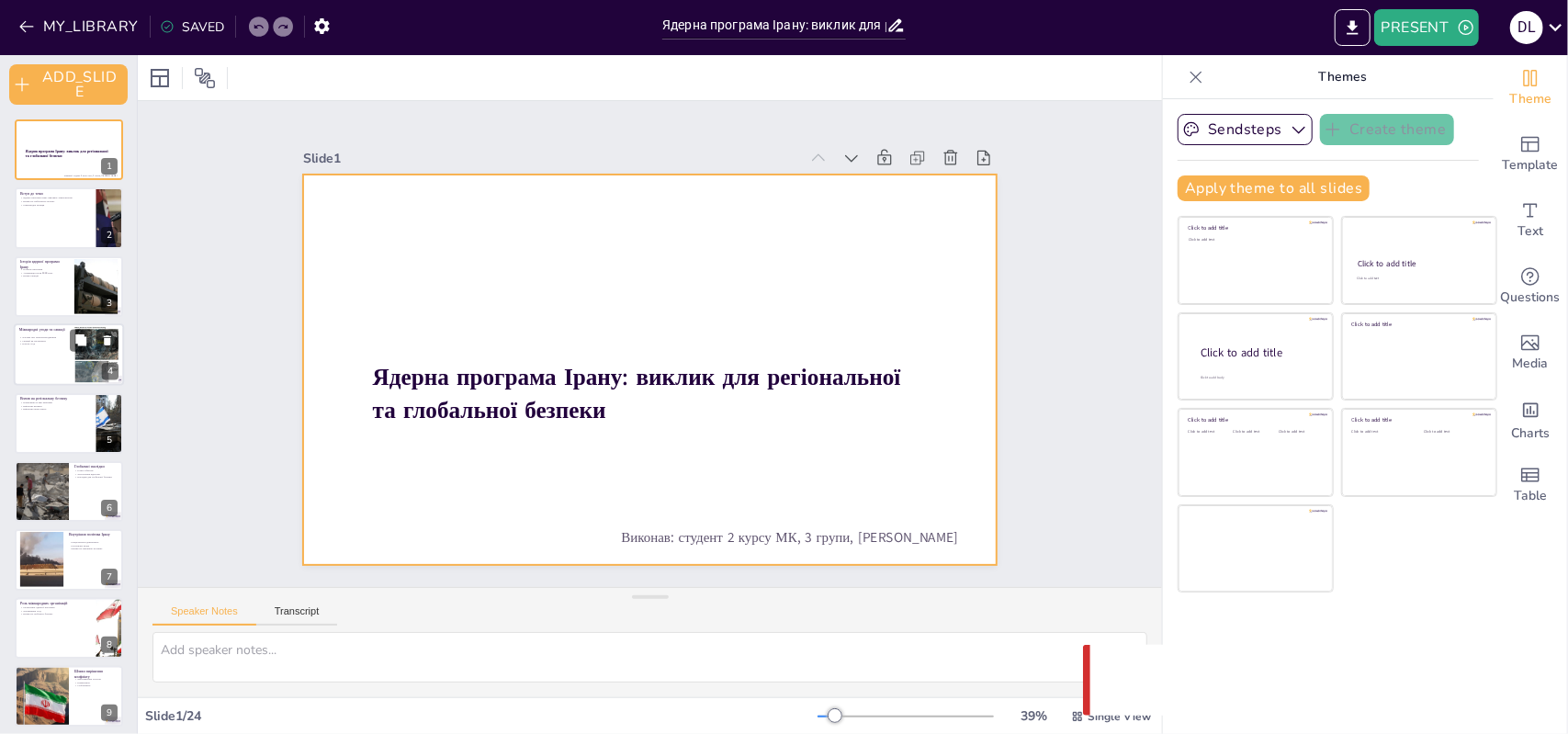
checkbox input "true"
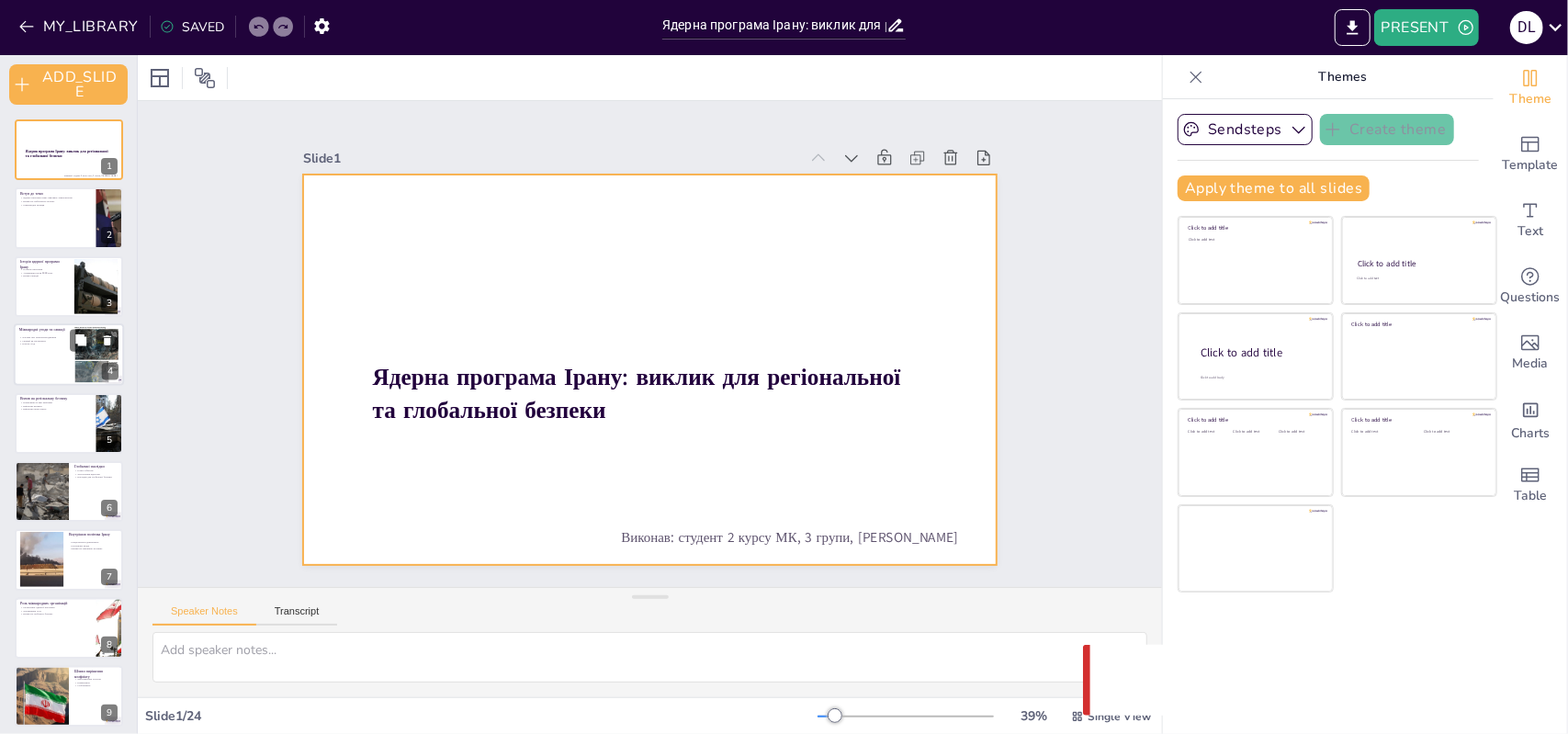
checkbox input "true"
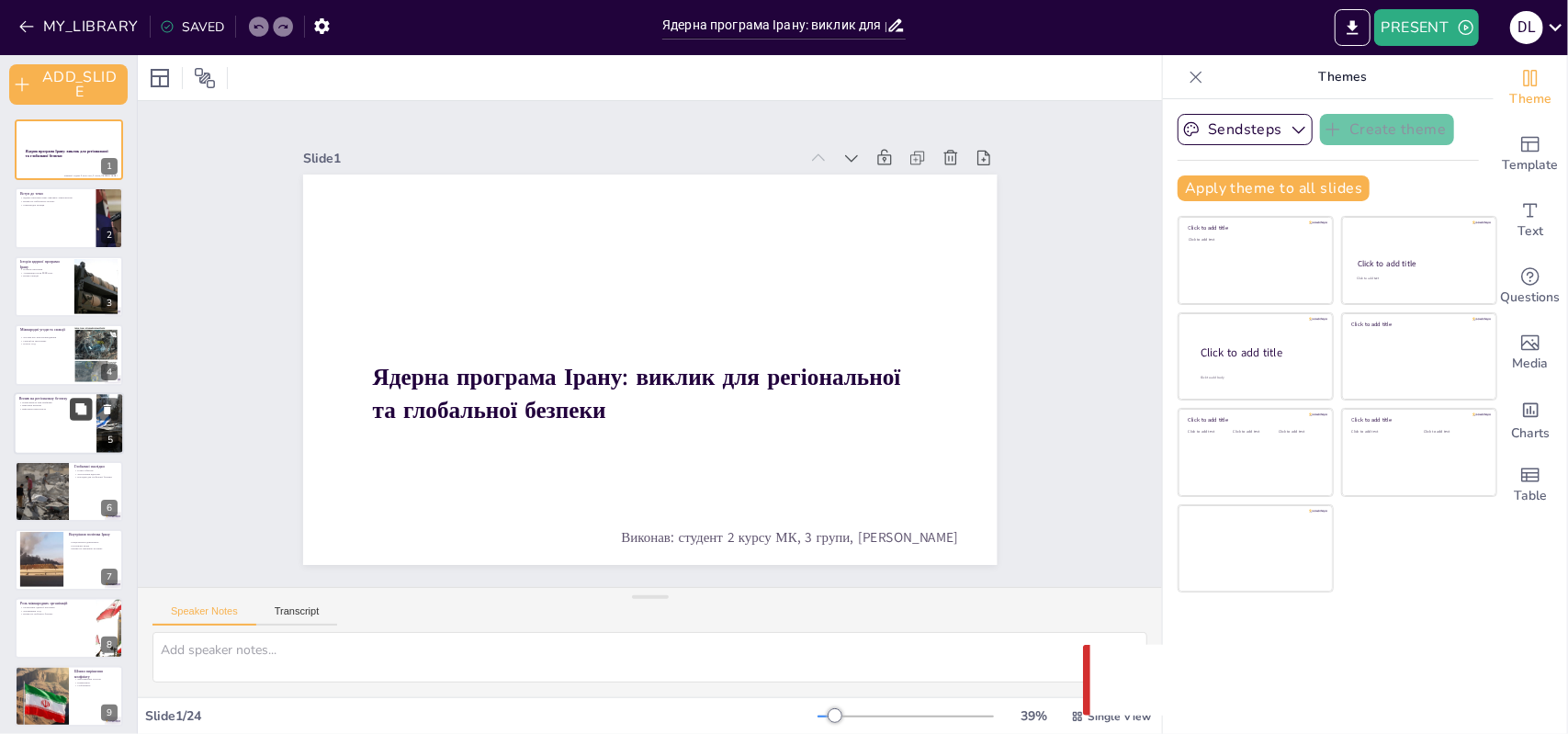
checkbox input "true"
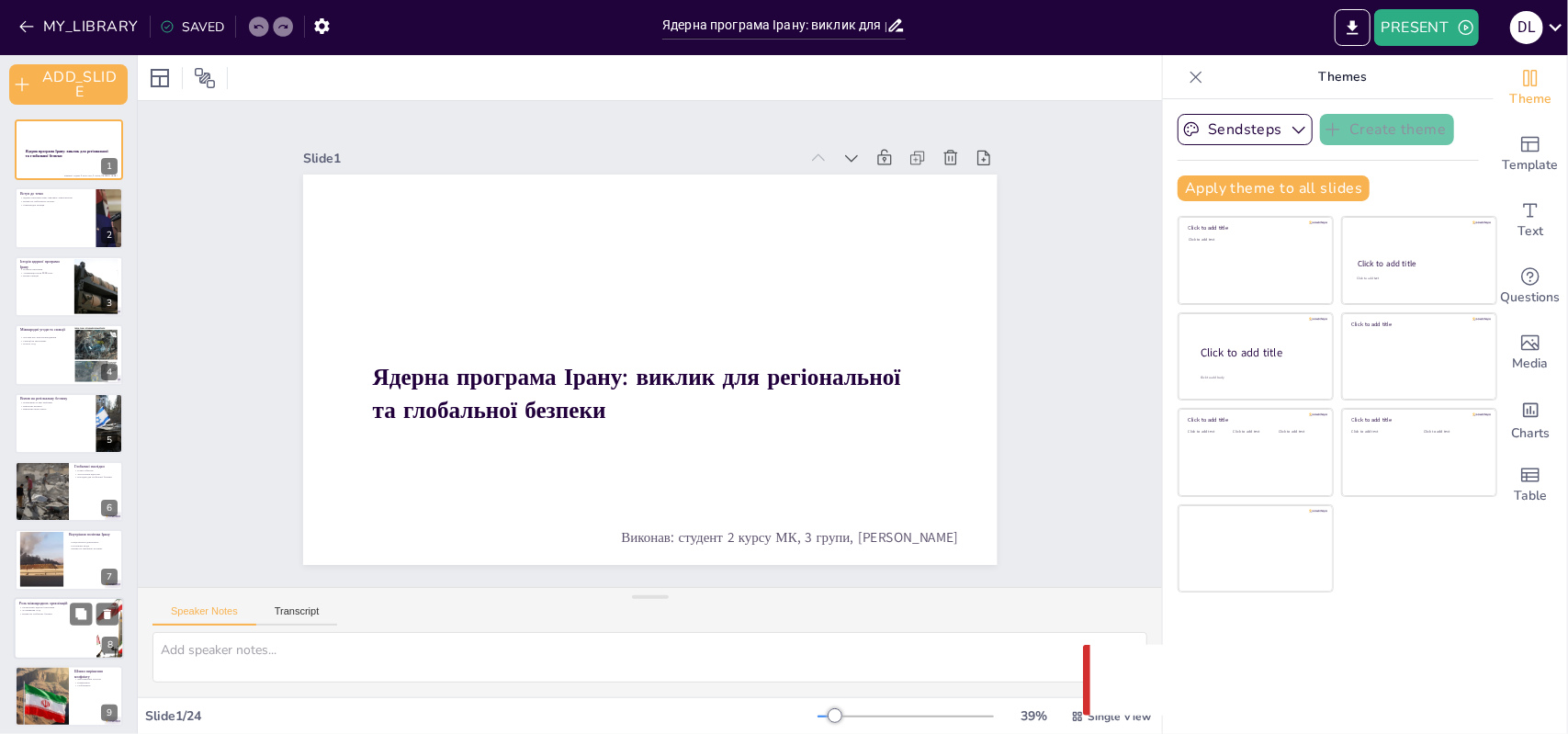
checkbox input "true"
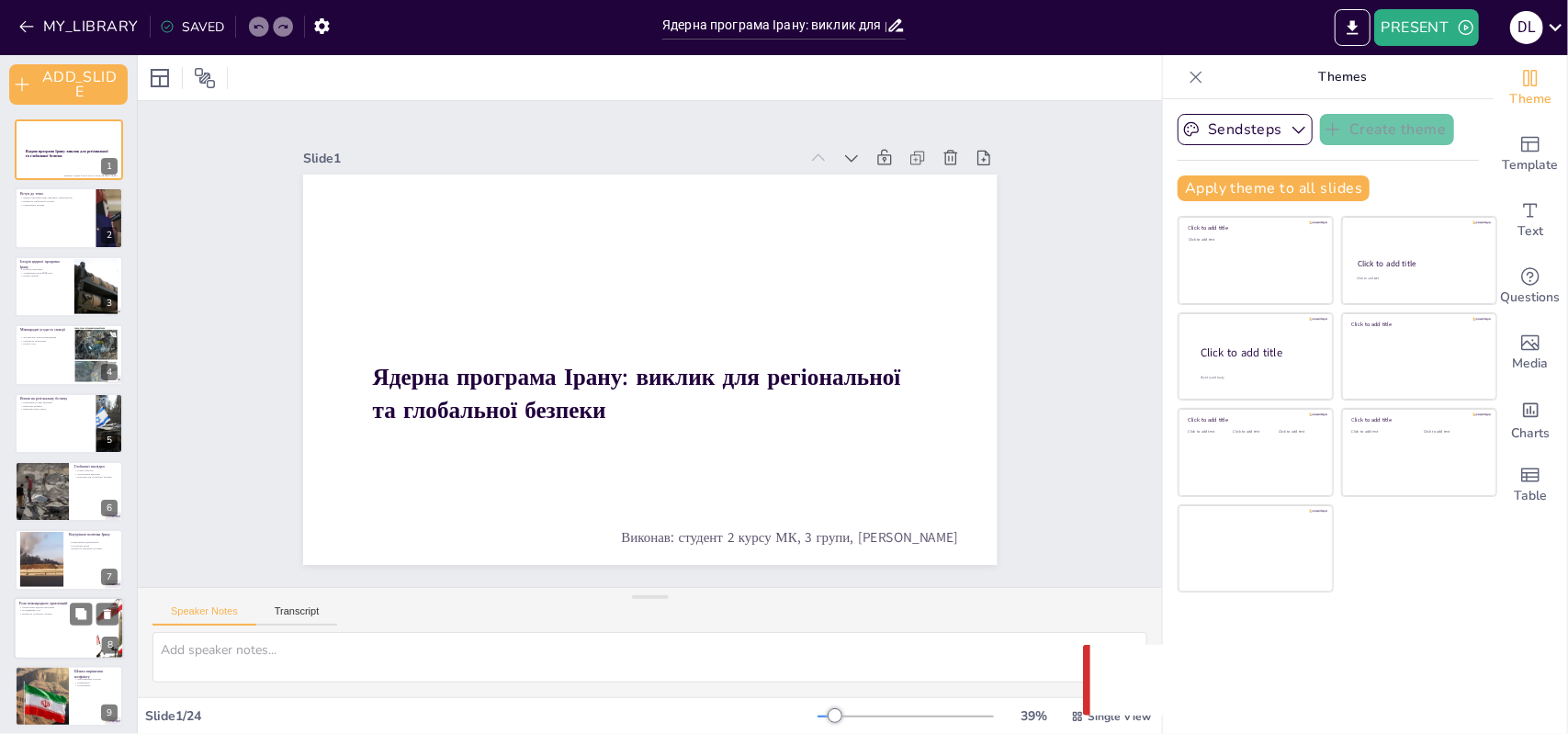
checkbox input "true"
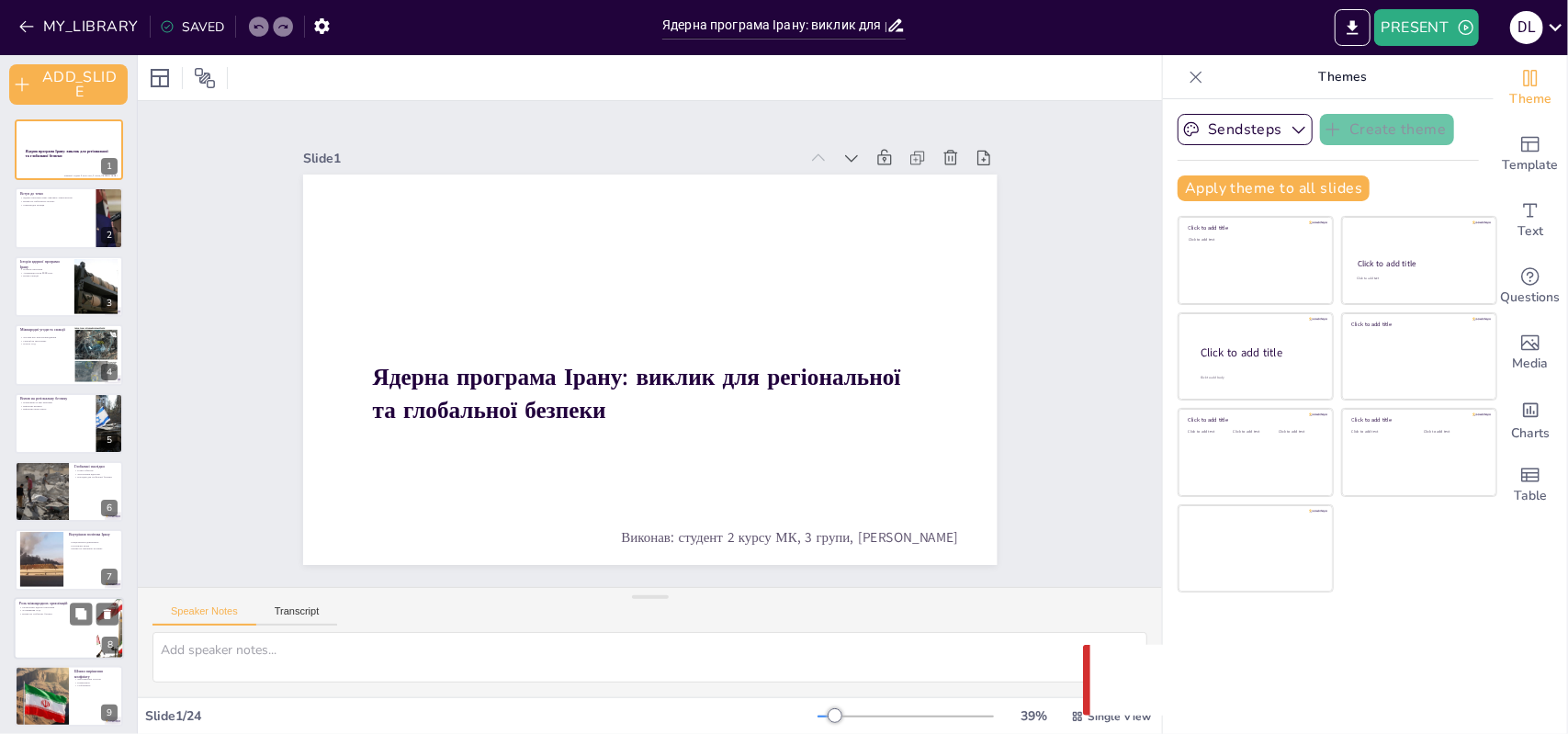
click at [86, 628] on div at bounding box center [68, 628] width 110 height 62
type textarea "МАГАТЕ здійснює моніторинг ядерної програми Ірану, що є критично важливим для з…"
checkbox input "true"
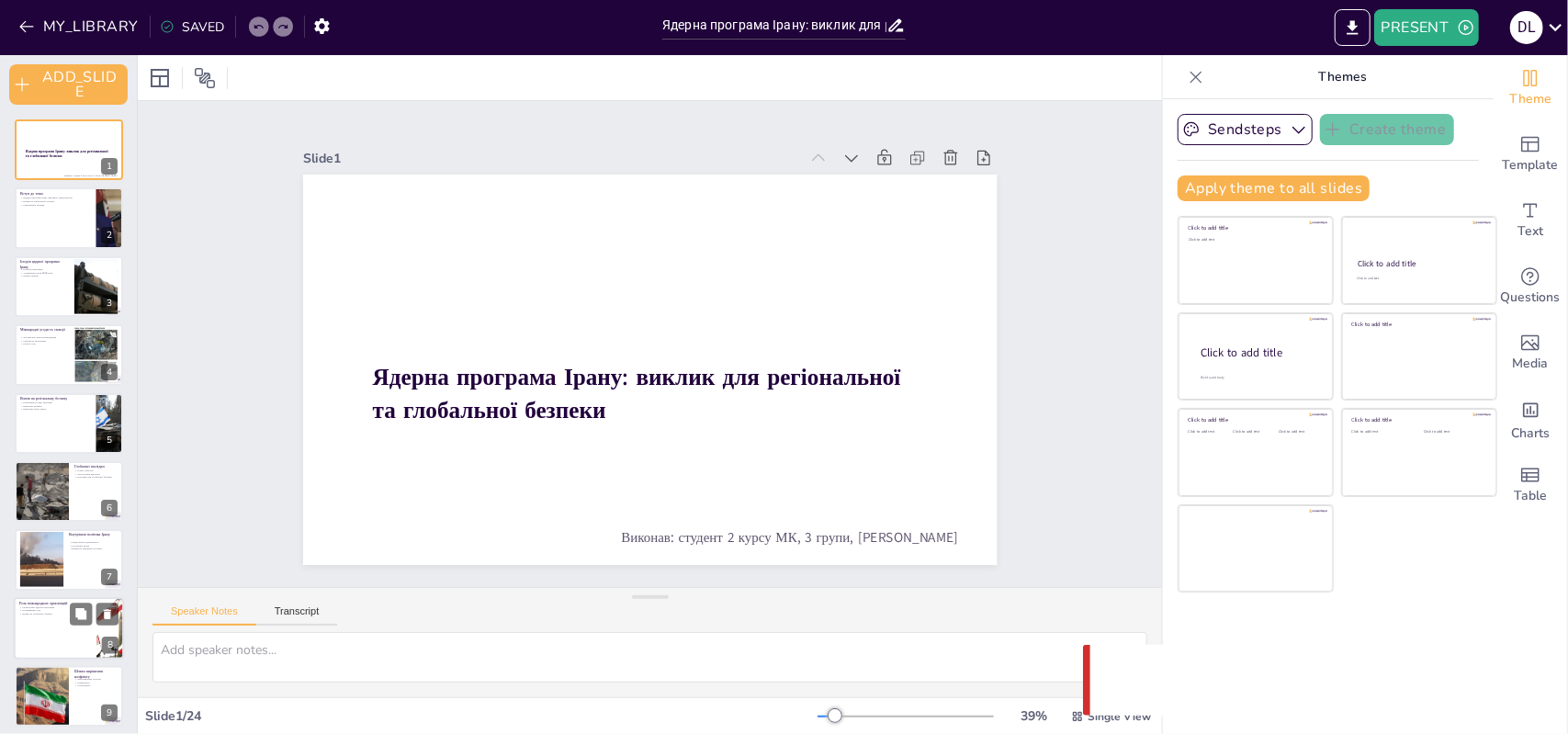
checkbox input "true"
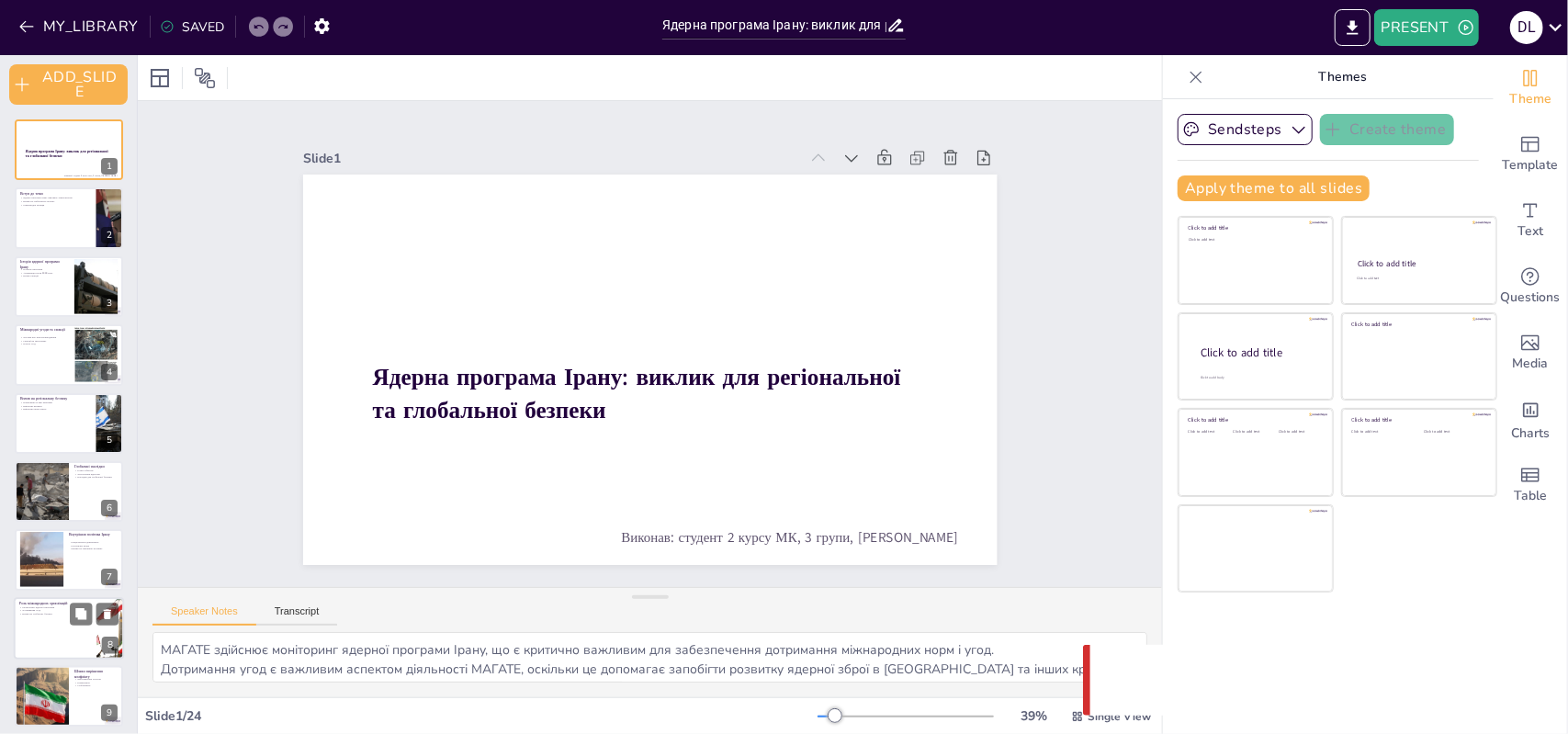
checkbox input "true"
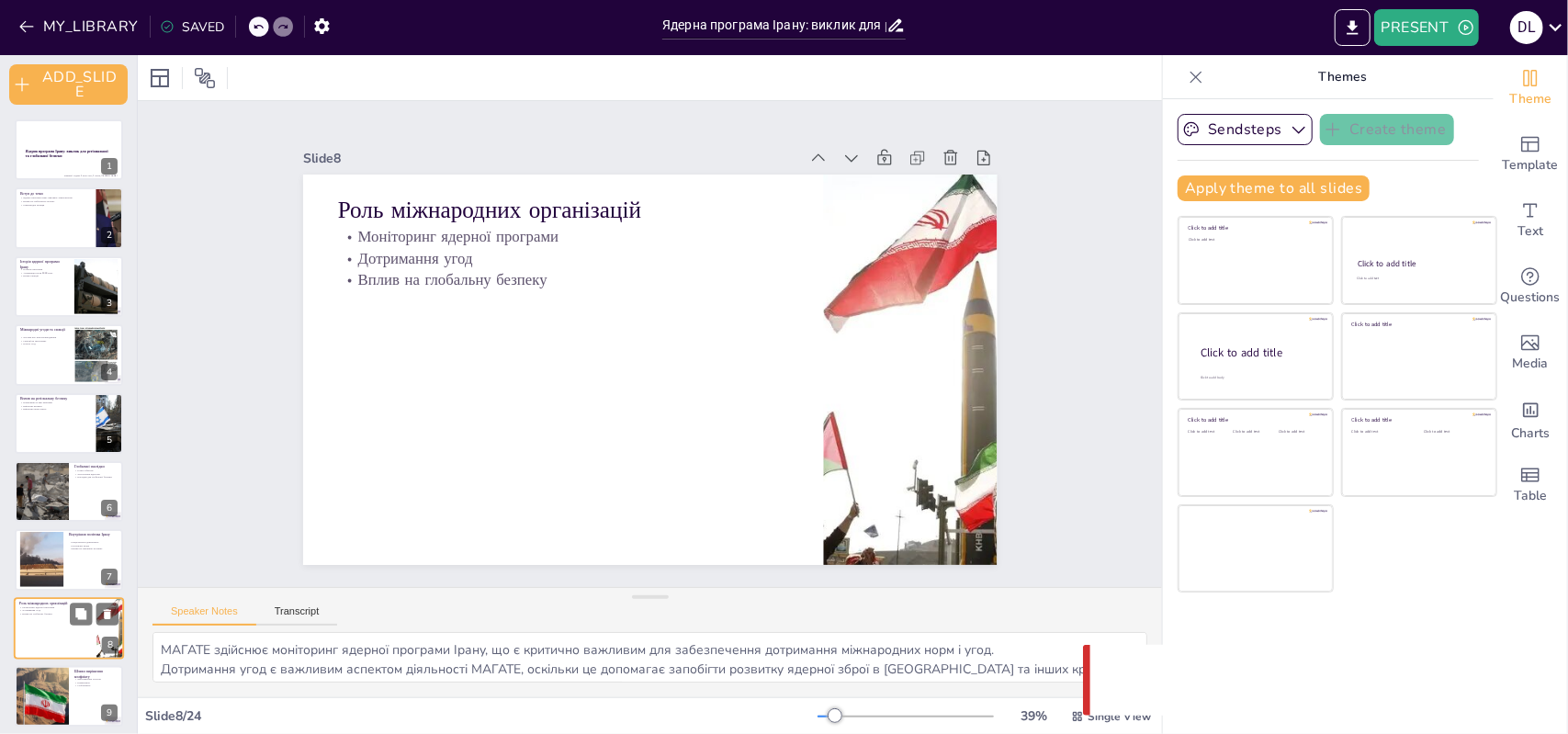
scroll to position [209, 0]
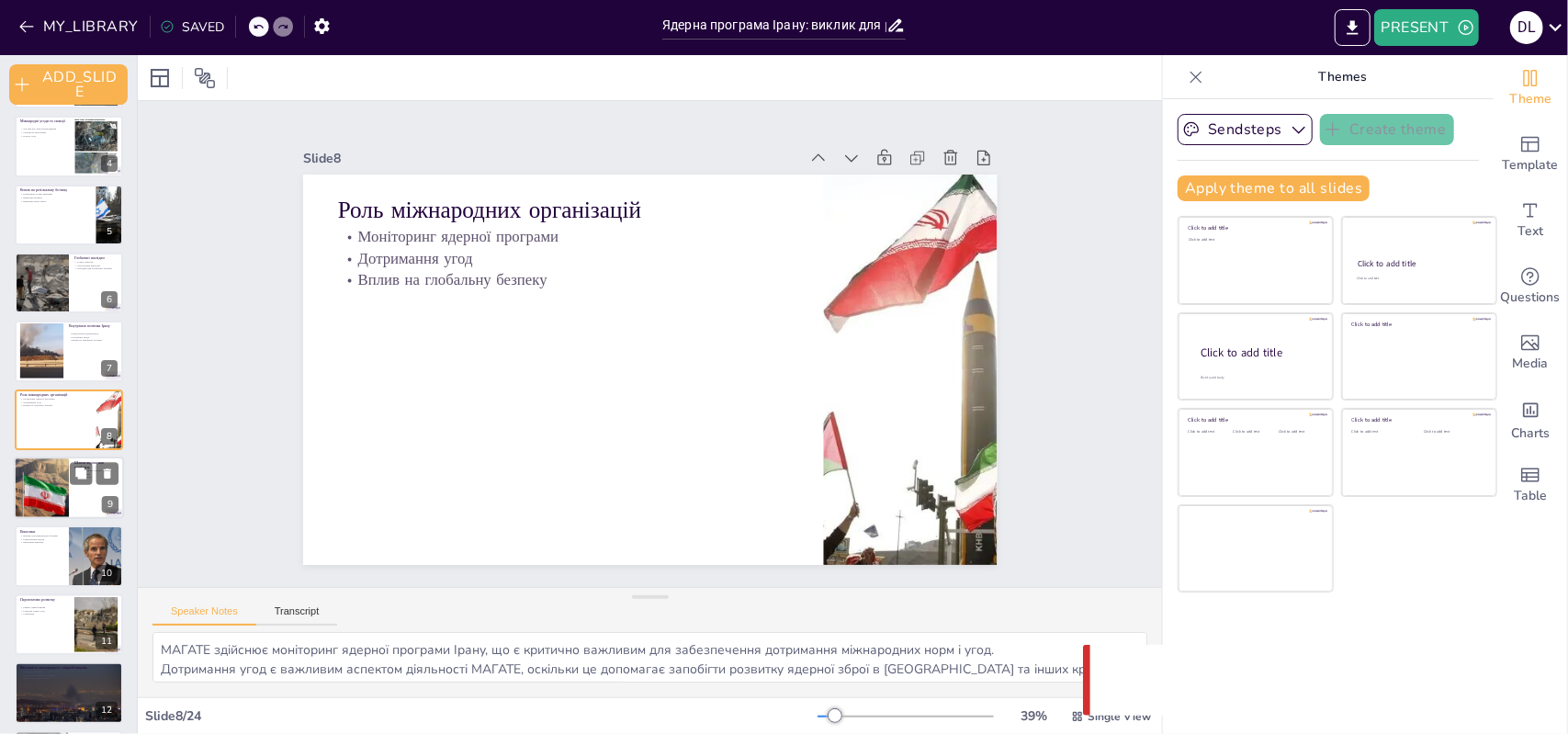
checkbox input "true"
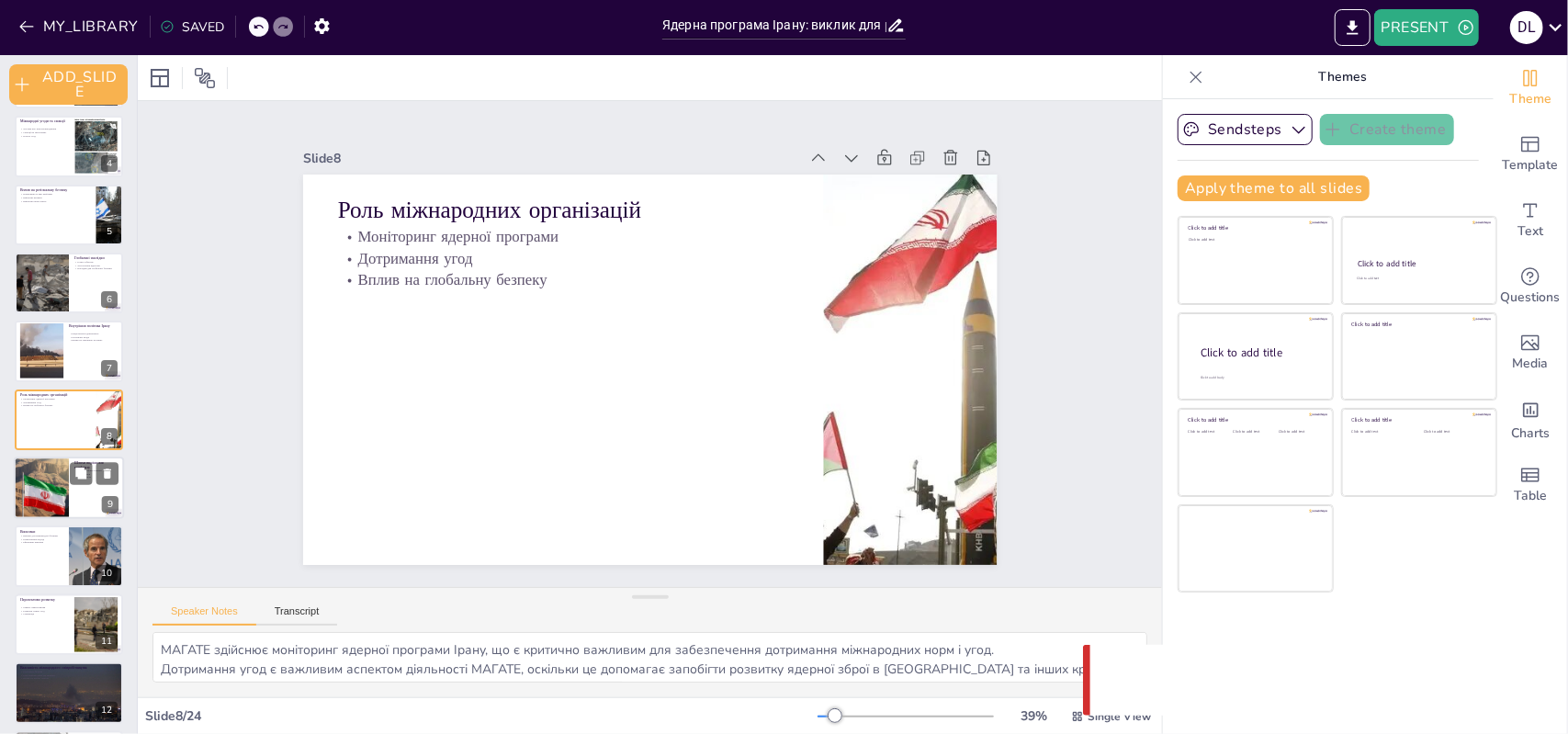
checkbox input "true"
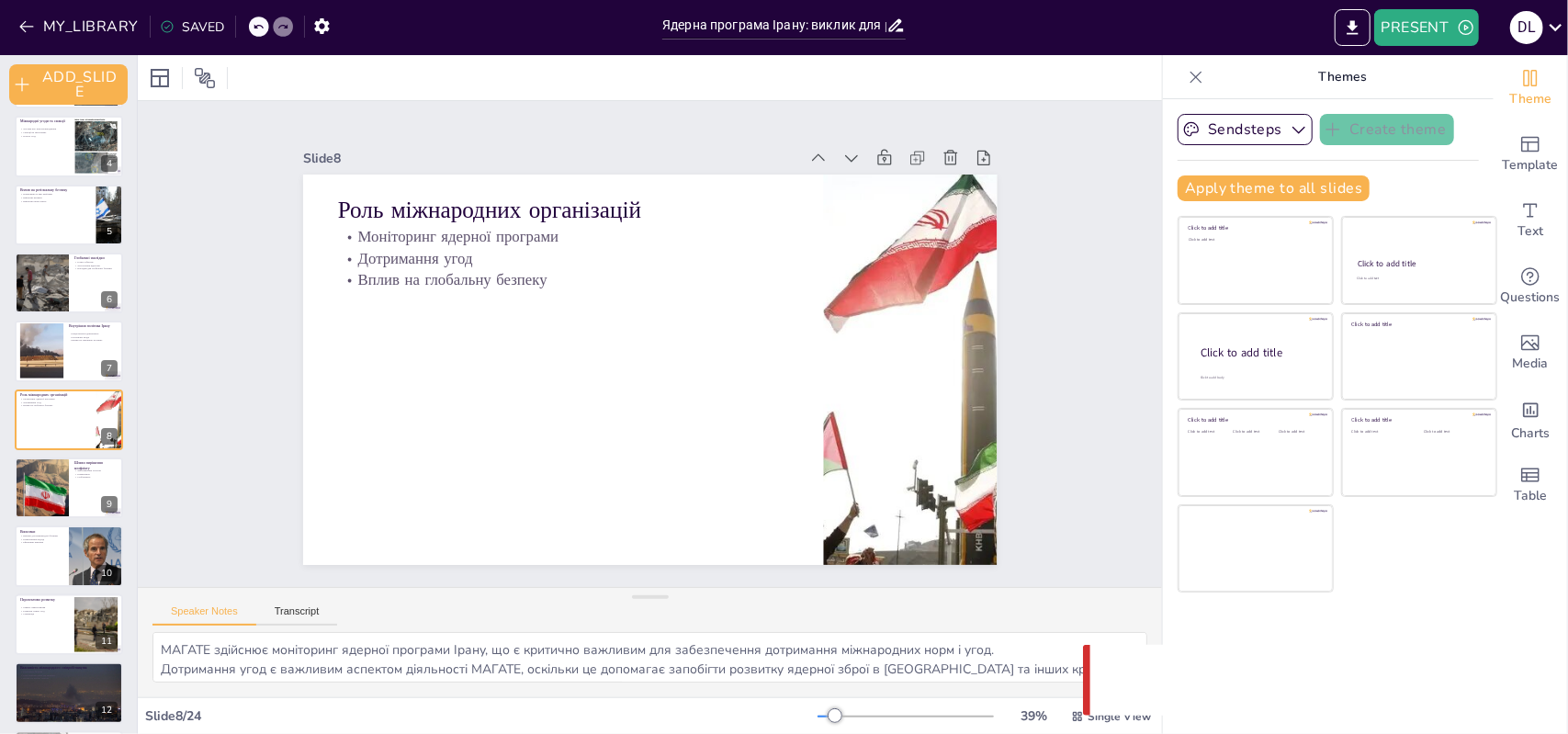
checkbox input "true"
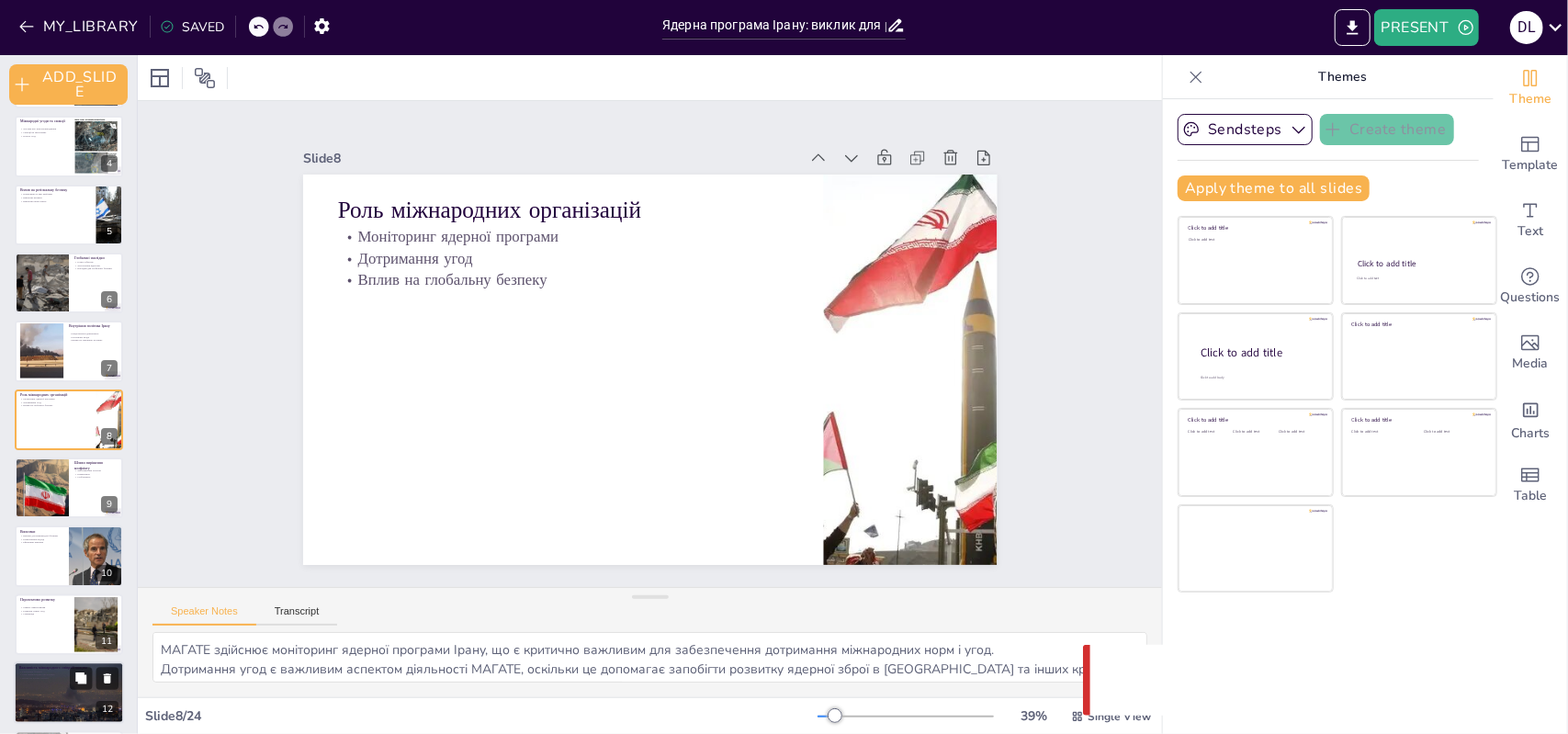
checkbox input "true"
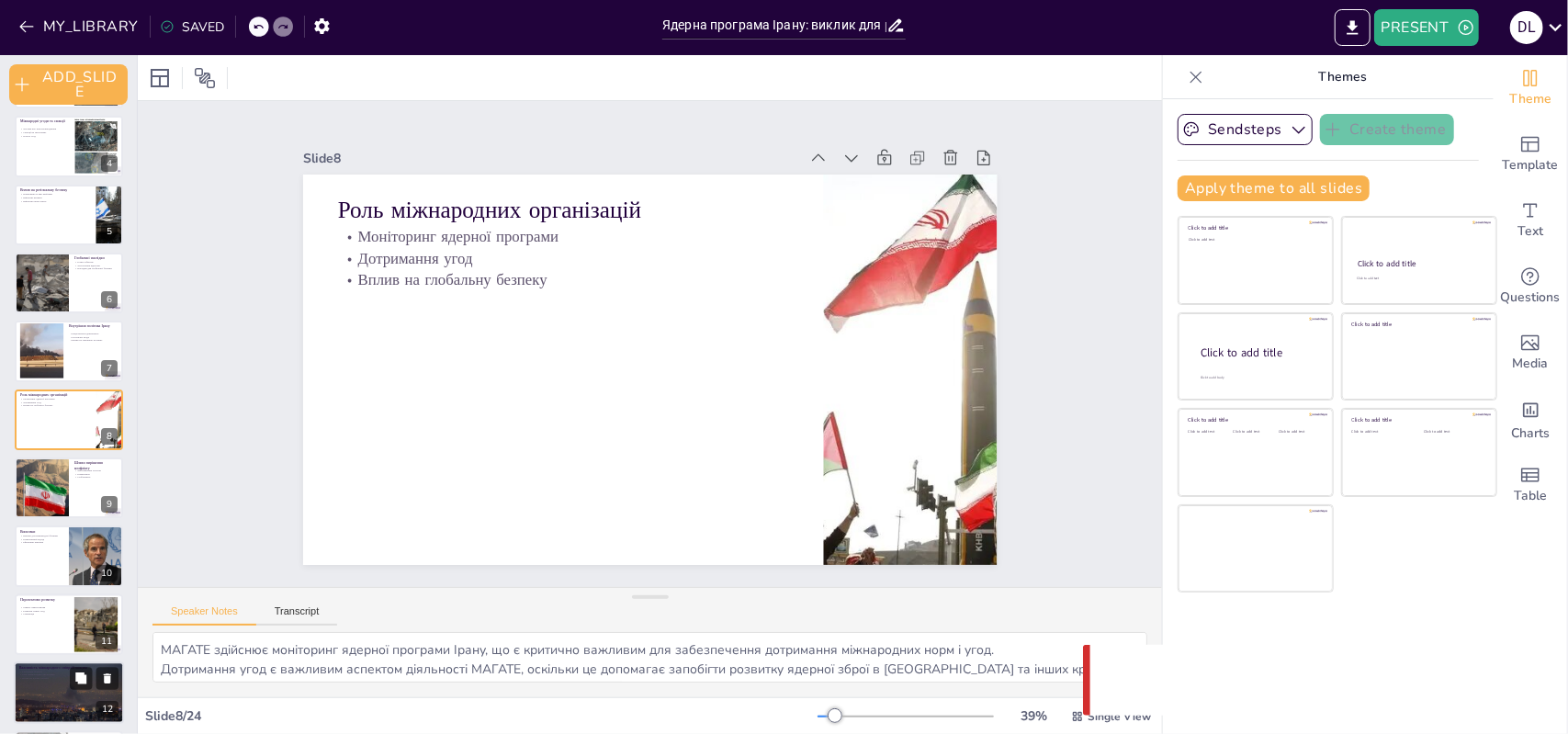
checkbox input "true"
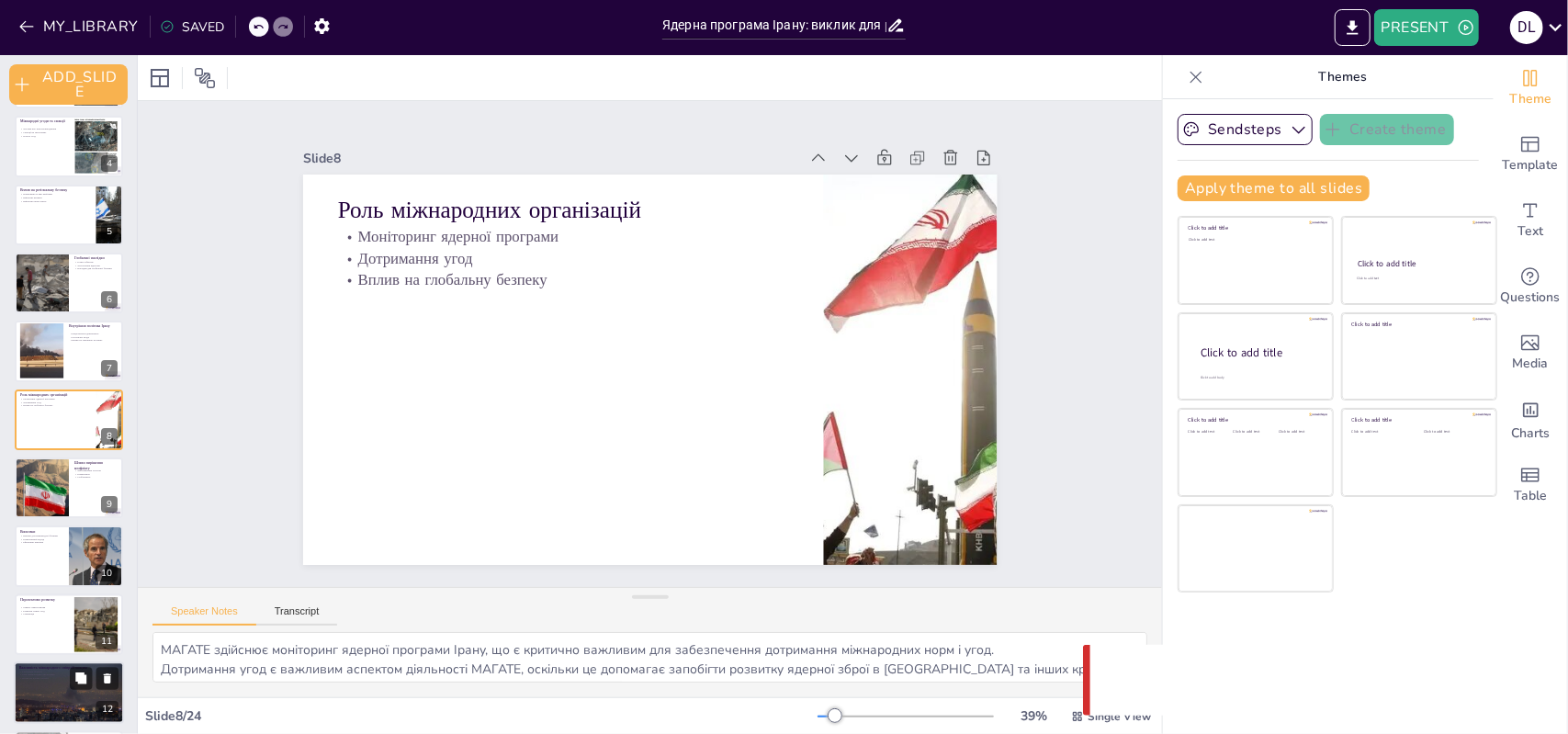
checkbox input "true"
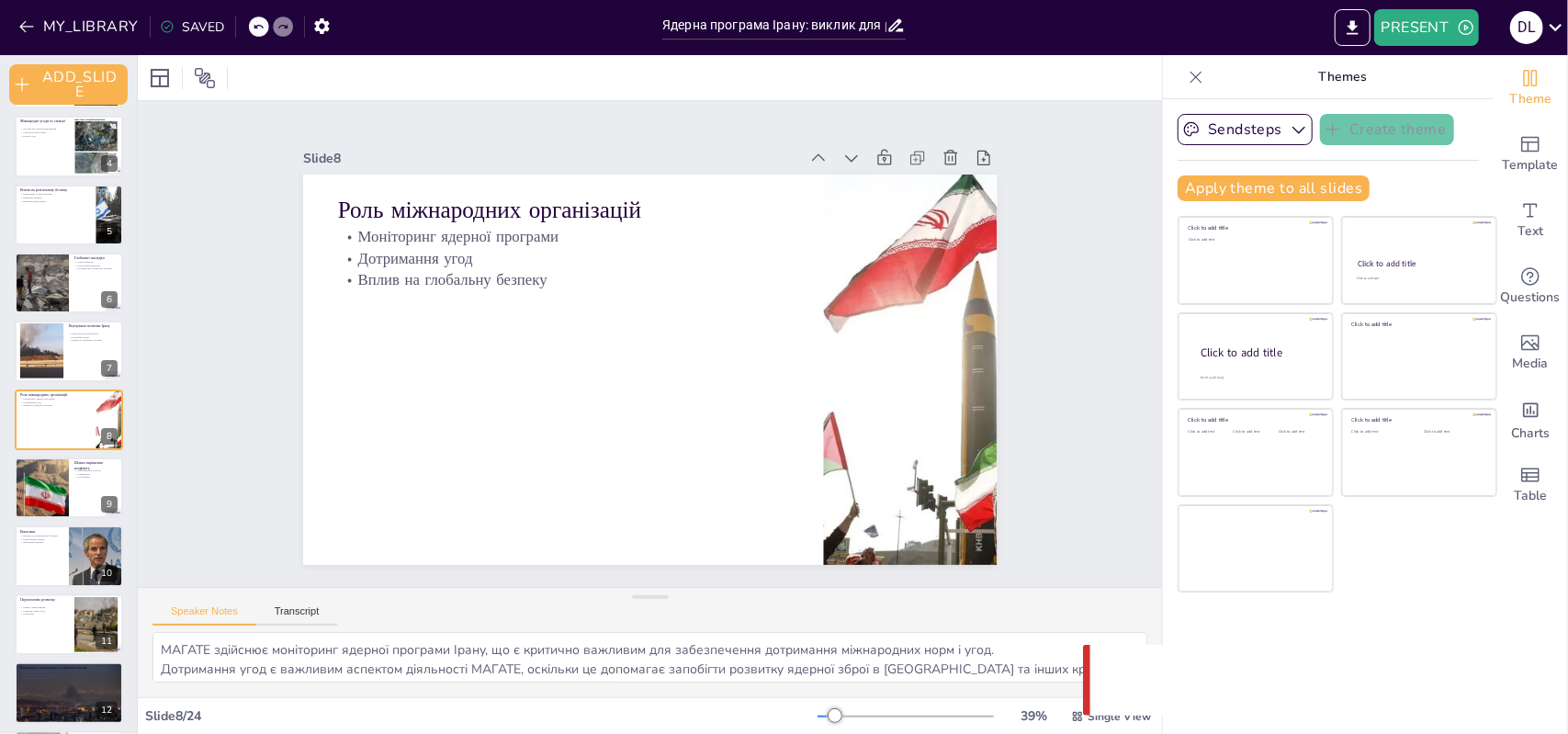
checkbox input "true"
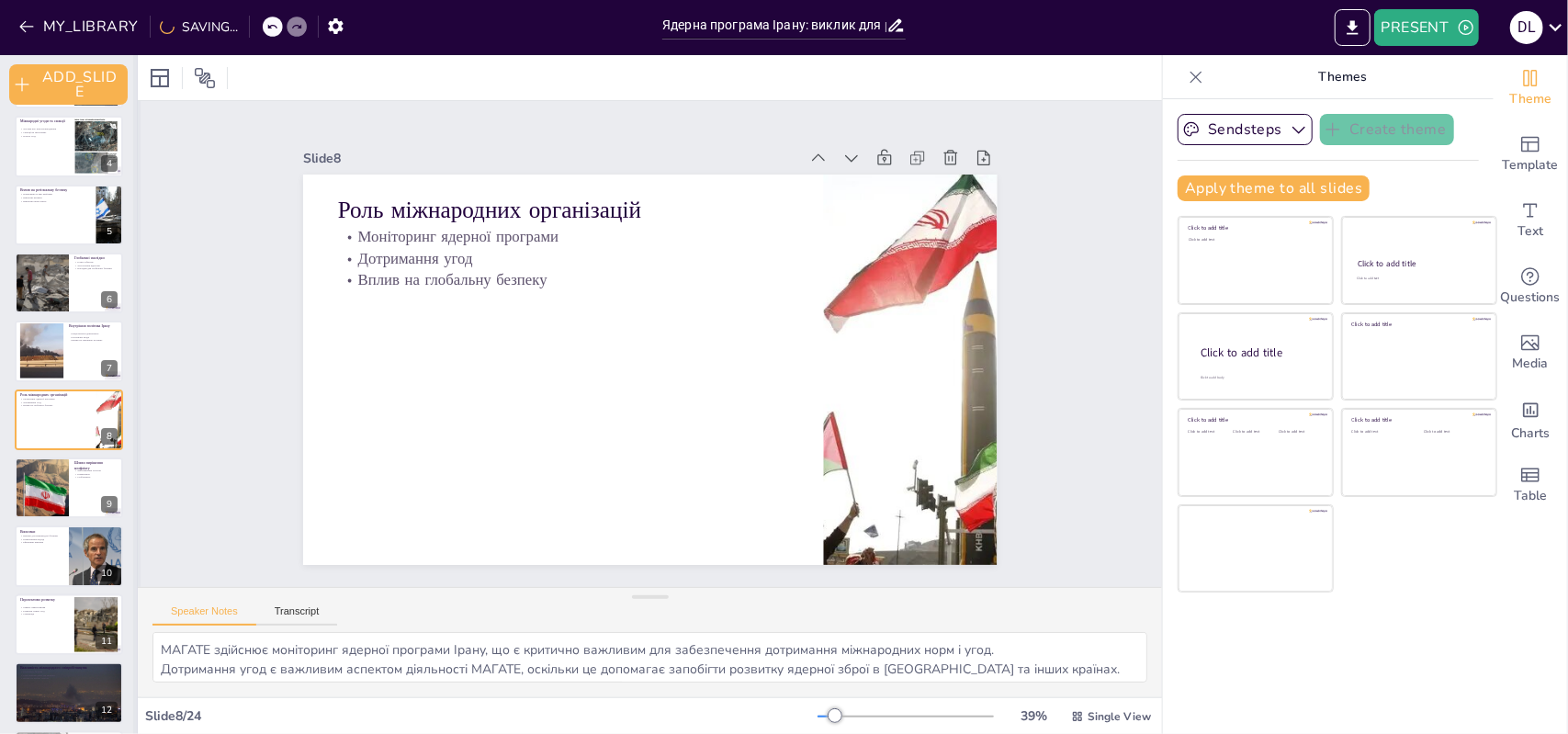
checkbox input "true"
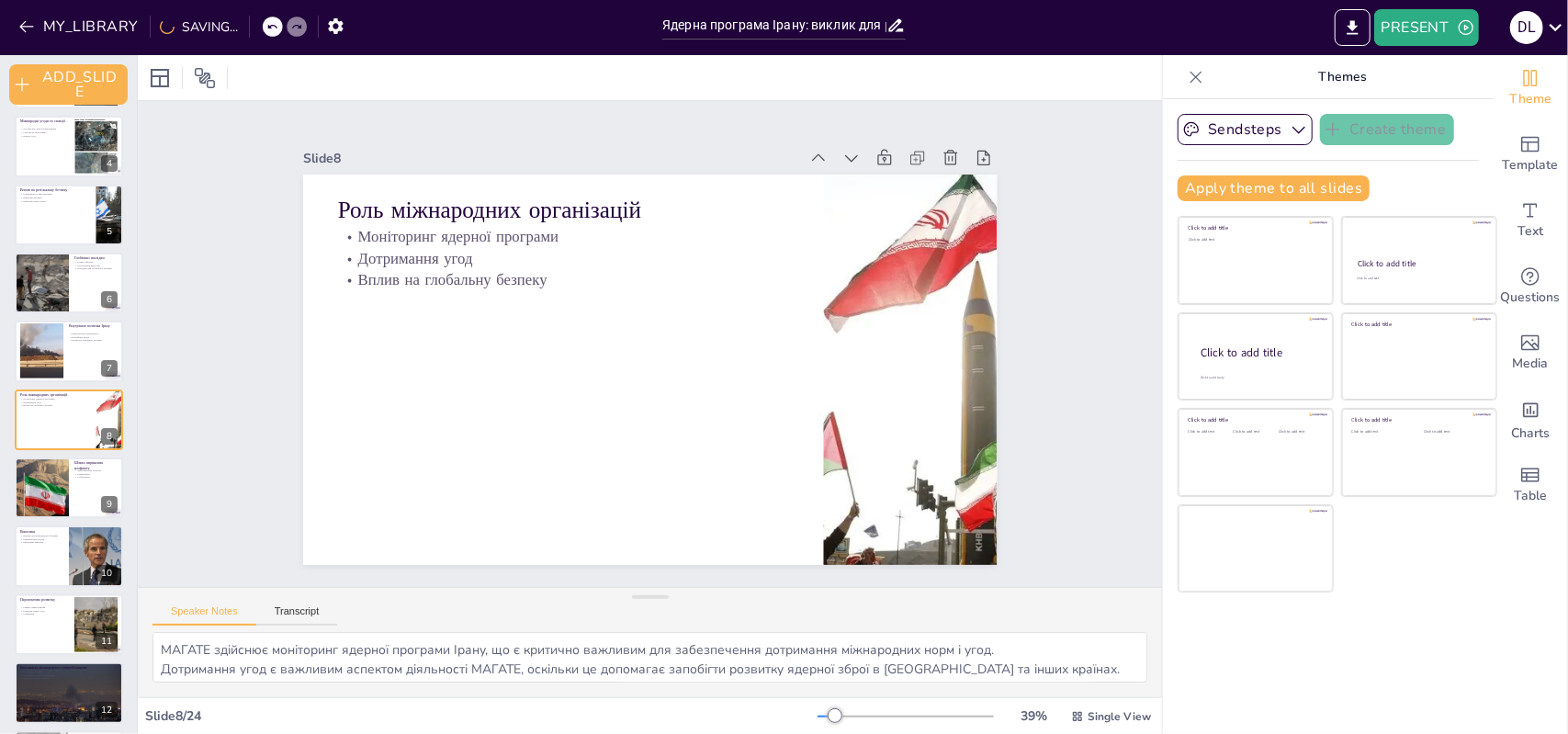
checkbox input "true"
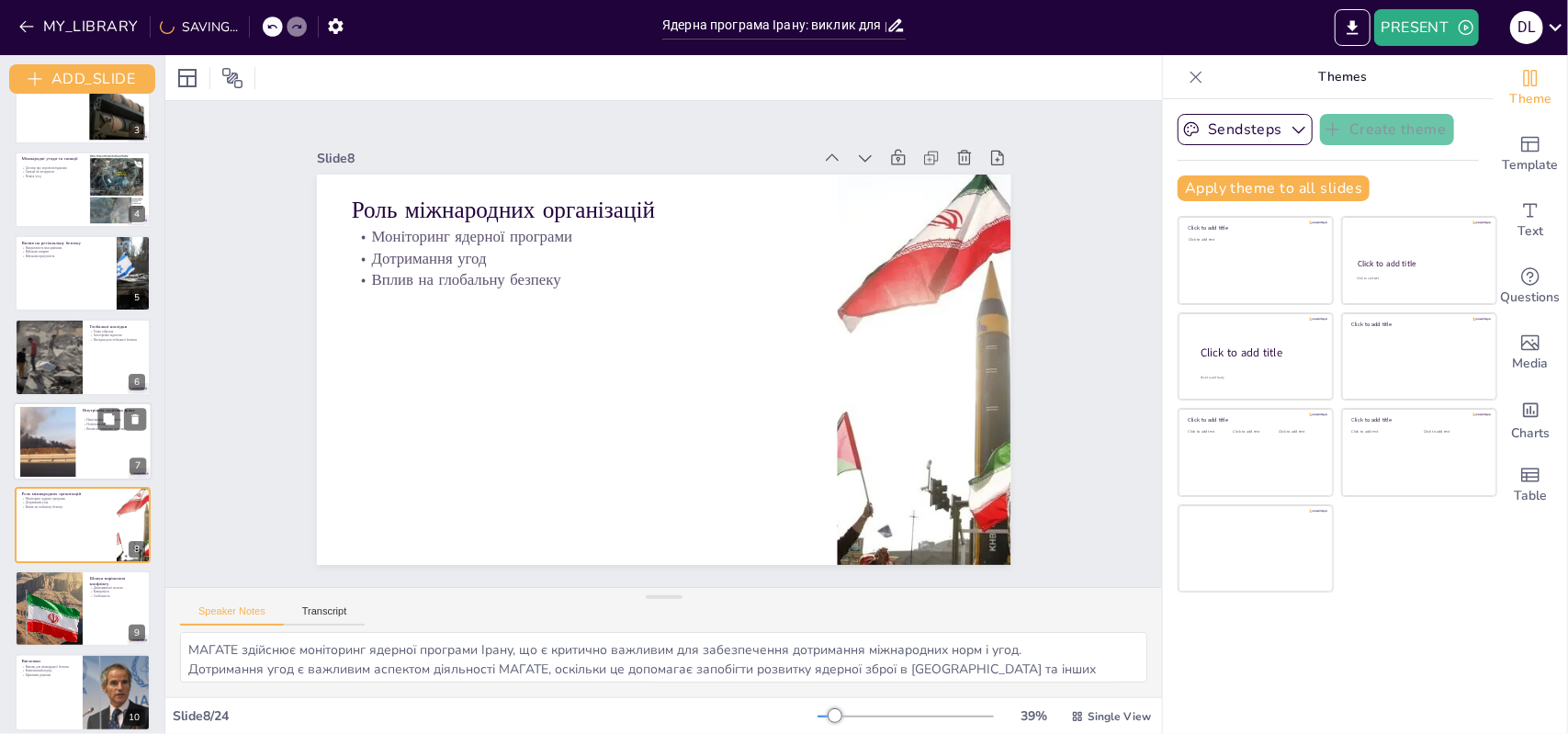
checkbox input "true"
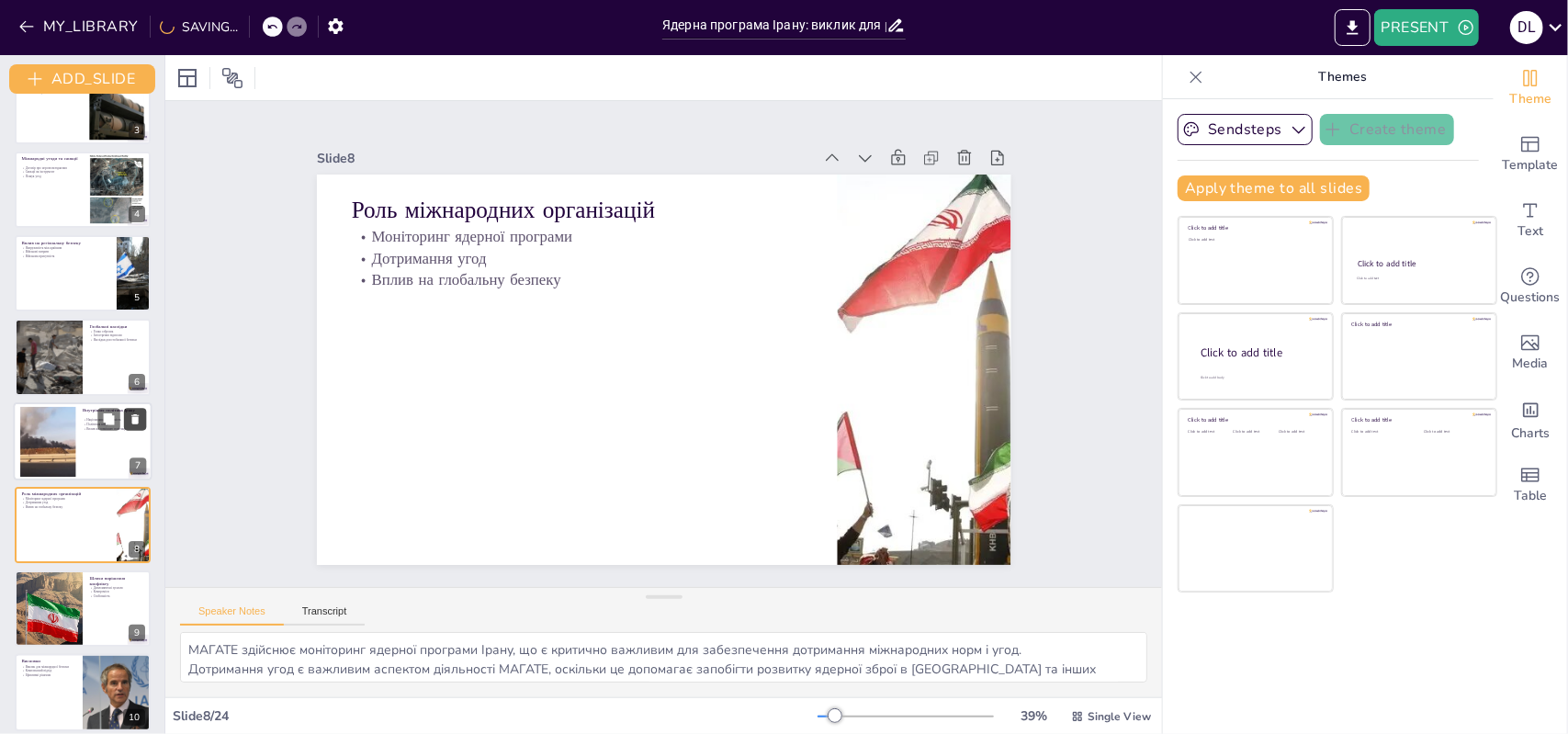
checkbox input "true"
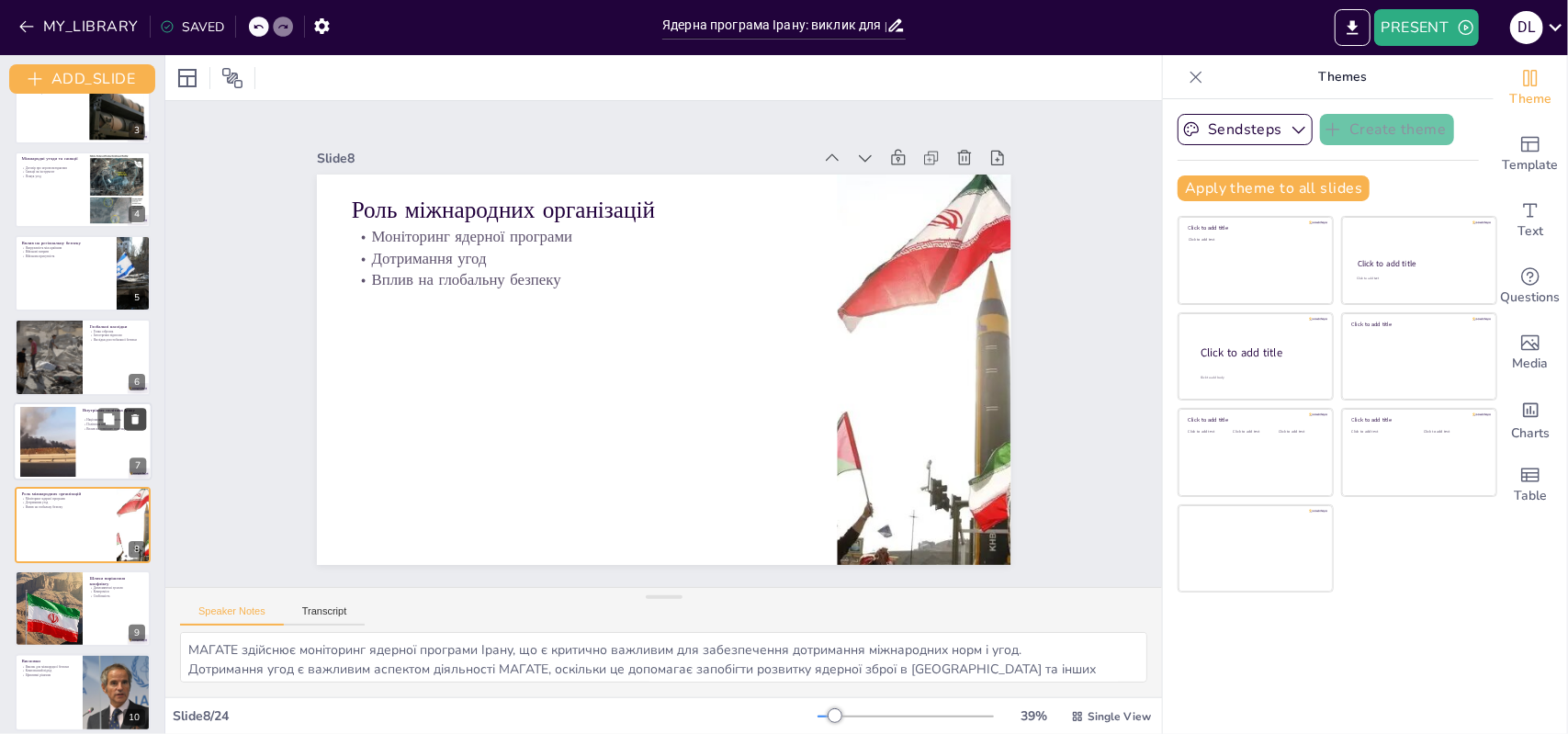
drag, startPoint x: 134, startPoint y: 388, endPoint x: 137, endPoint y: 423, distance: 35.1
click at [137, 425] on div "ADD_SLIDE Ядерна програма Ірану: виклик для регіональної та глобальної безпеки …" at bounding box center [82, 395] width 166 height 678
checkbox input "true"
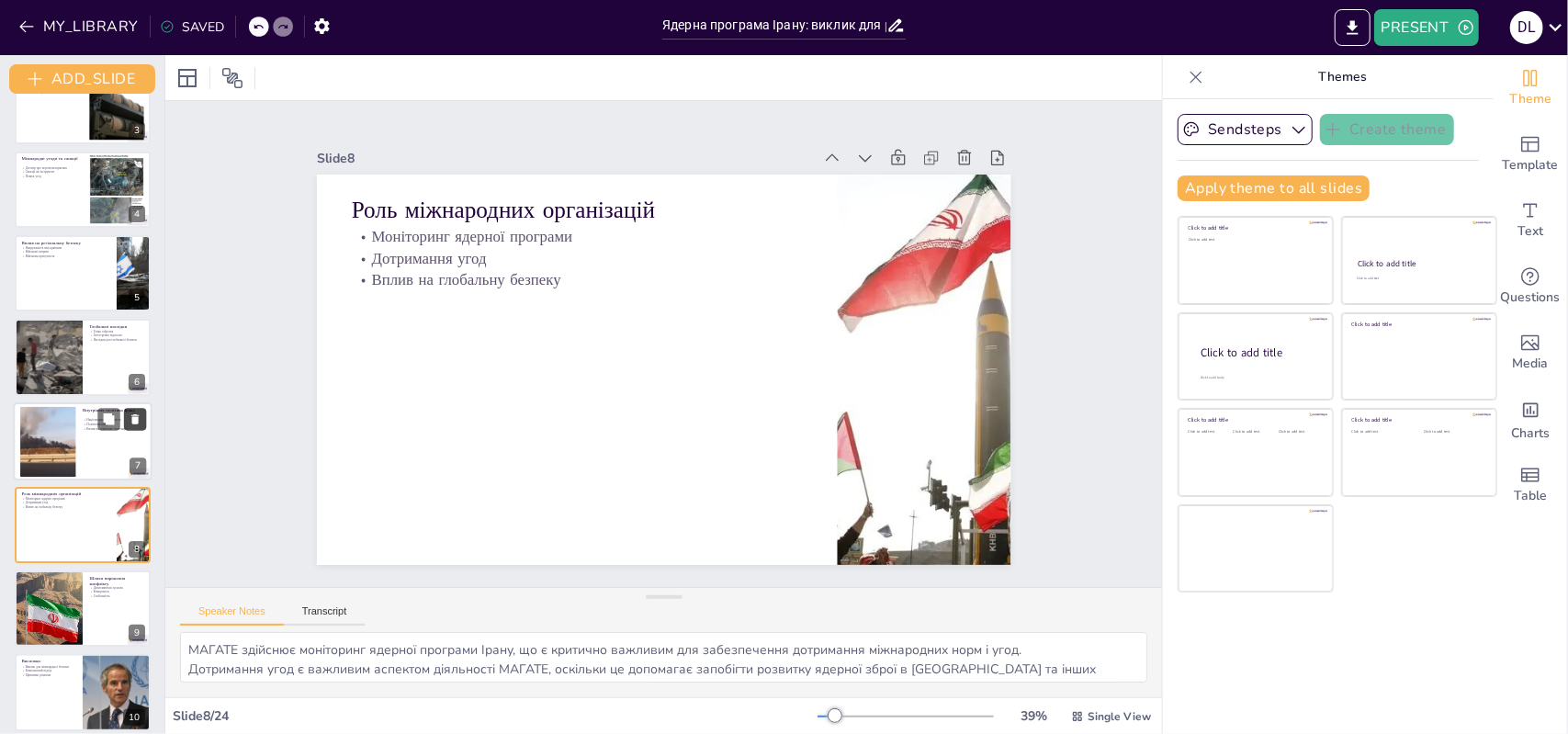
checkbox input "true"
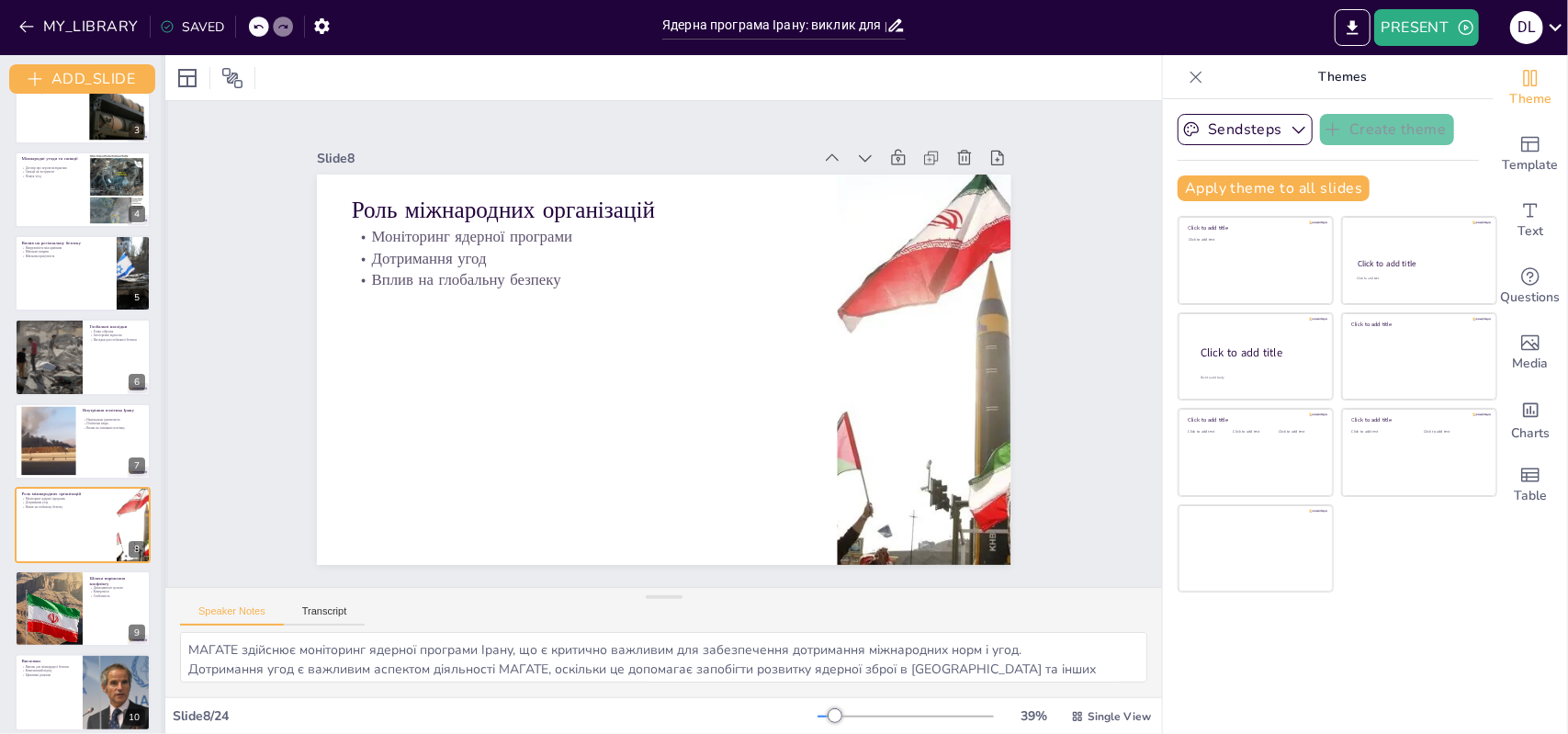
checkbox input "true"
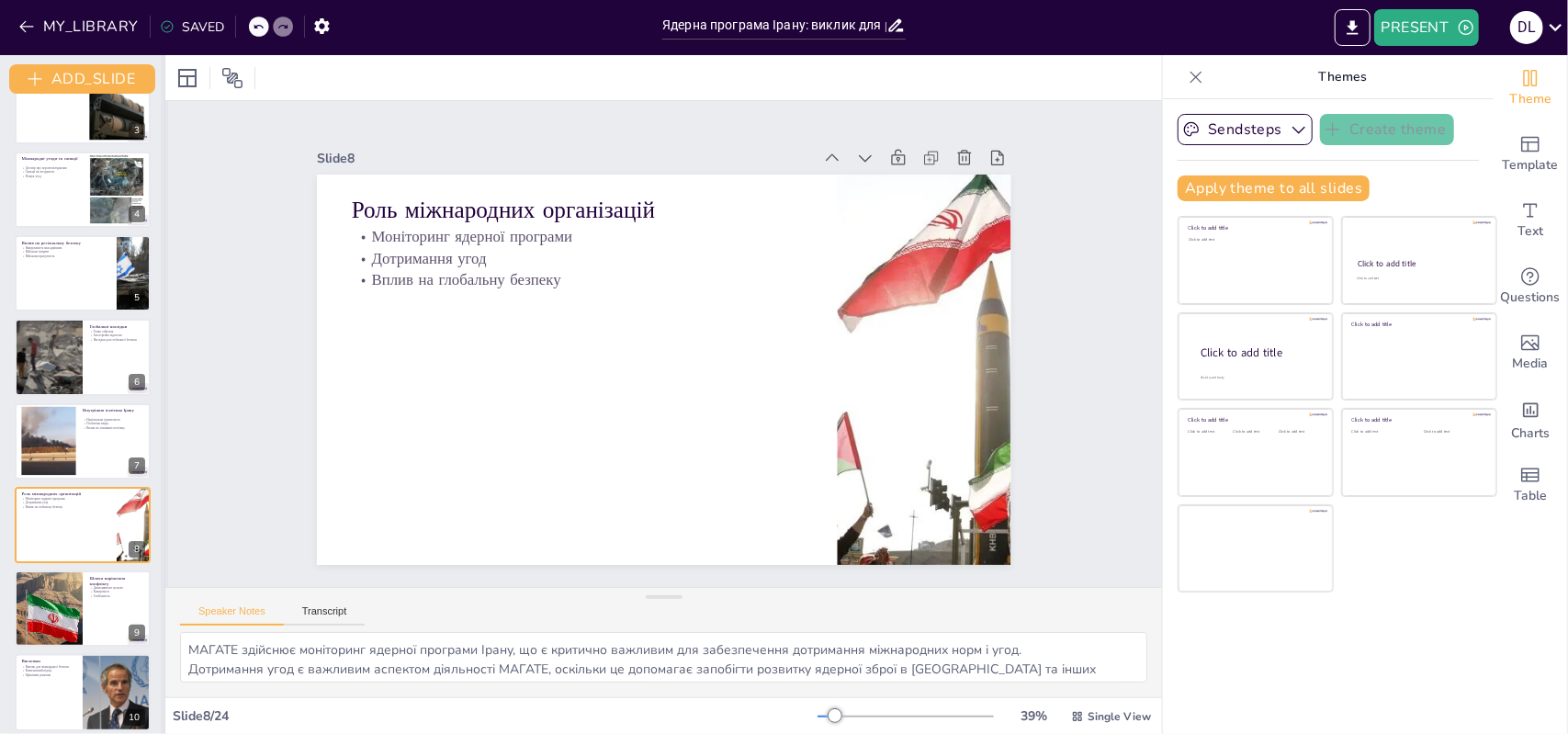
checkbox input "true"
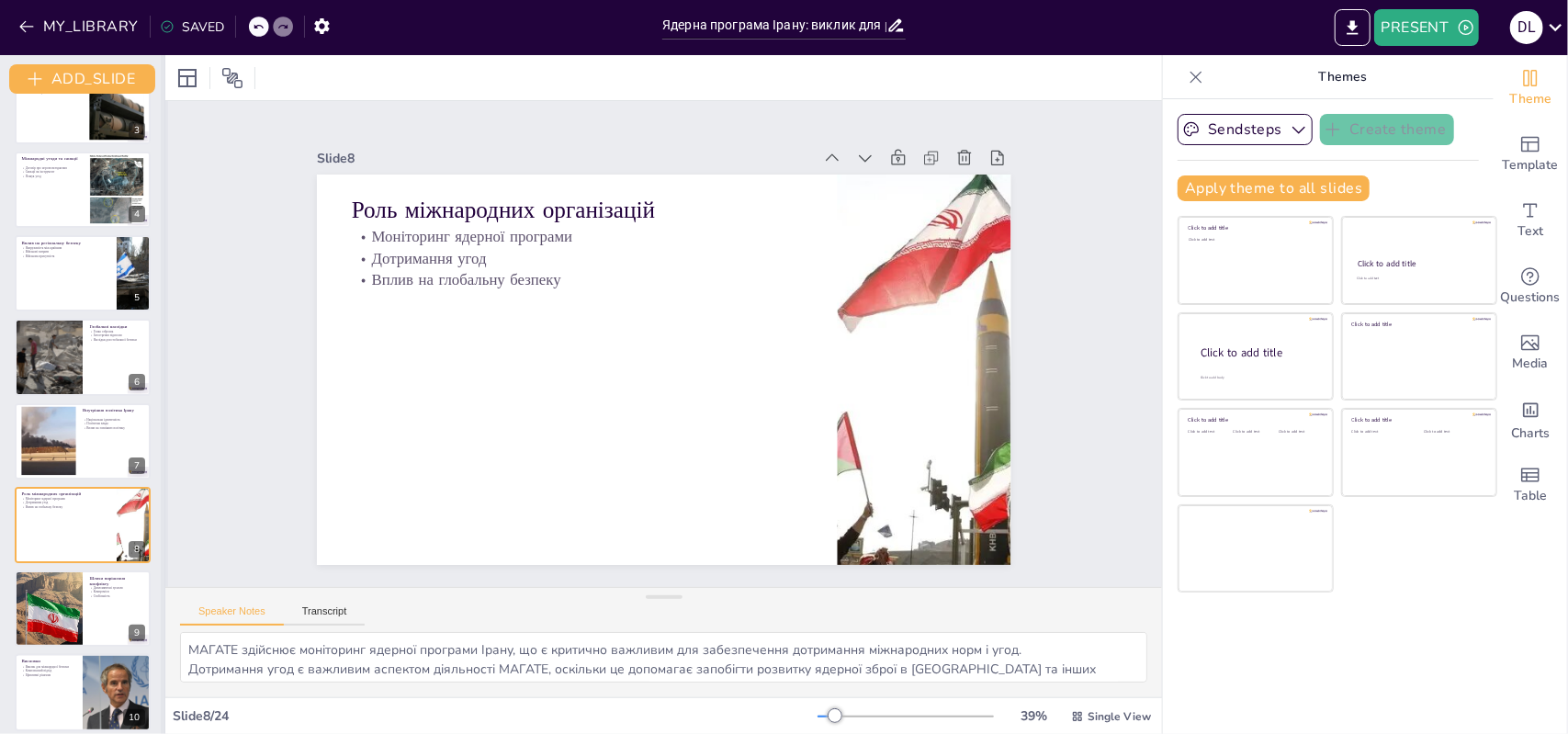
checkbox input "true"
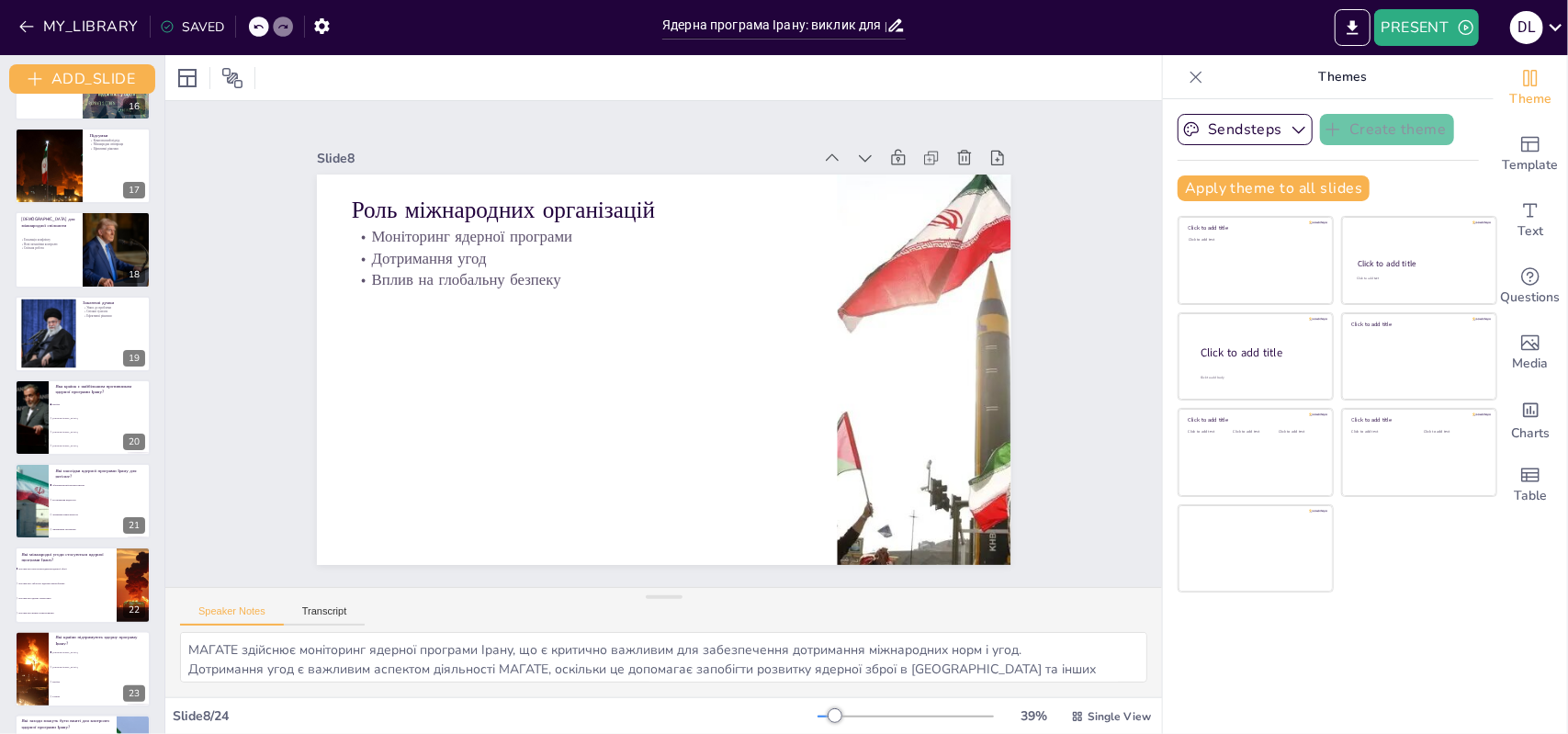
scroll to position [1392, 0]
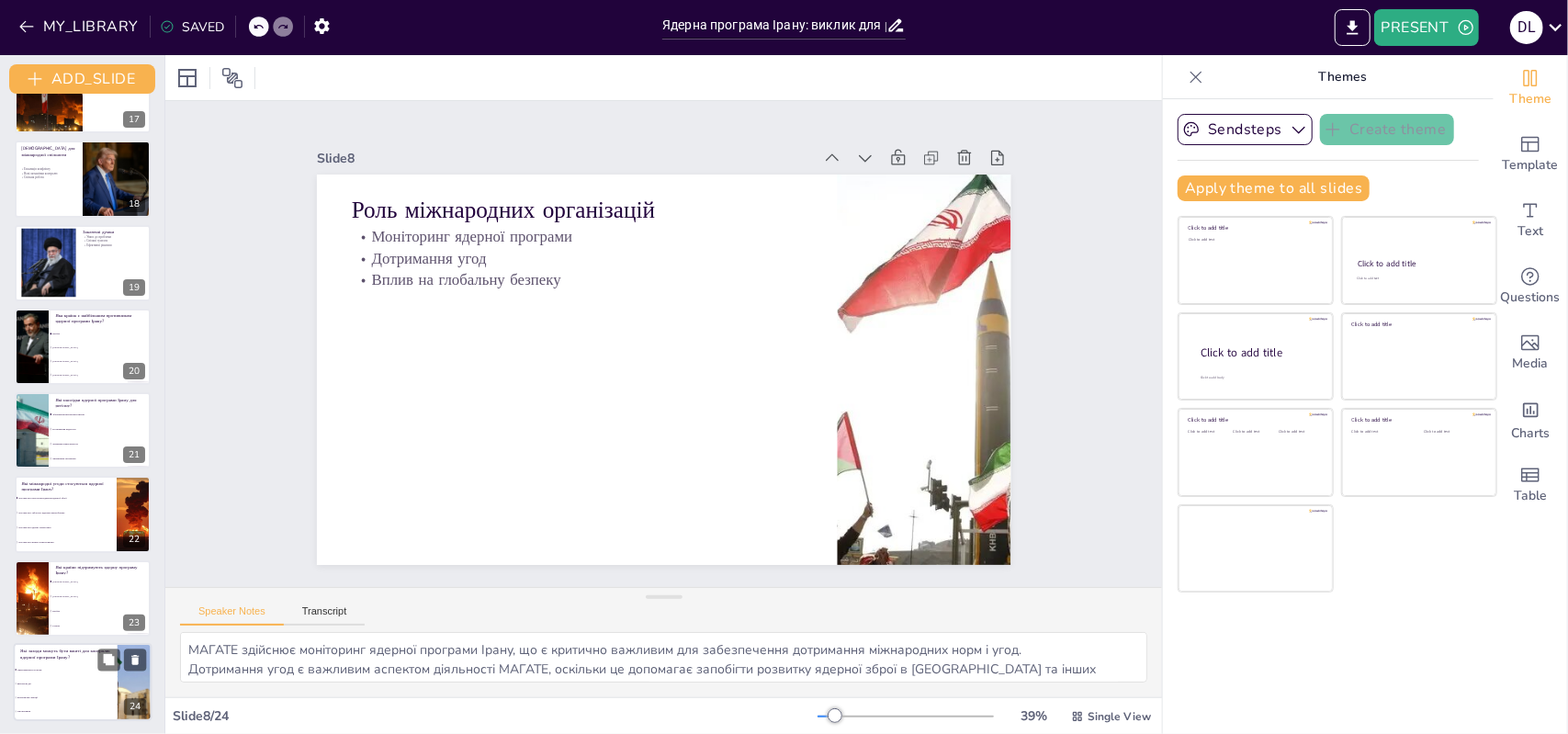
checkbox input "true"
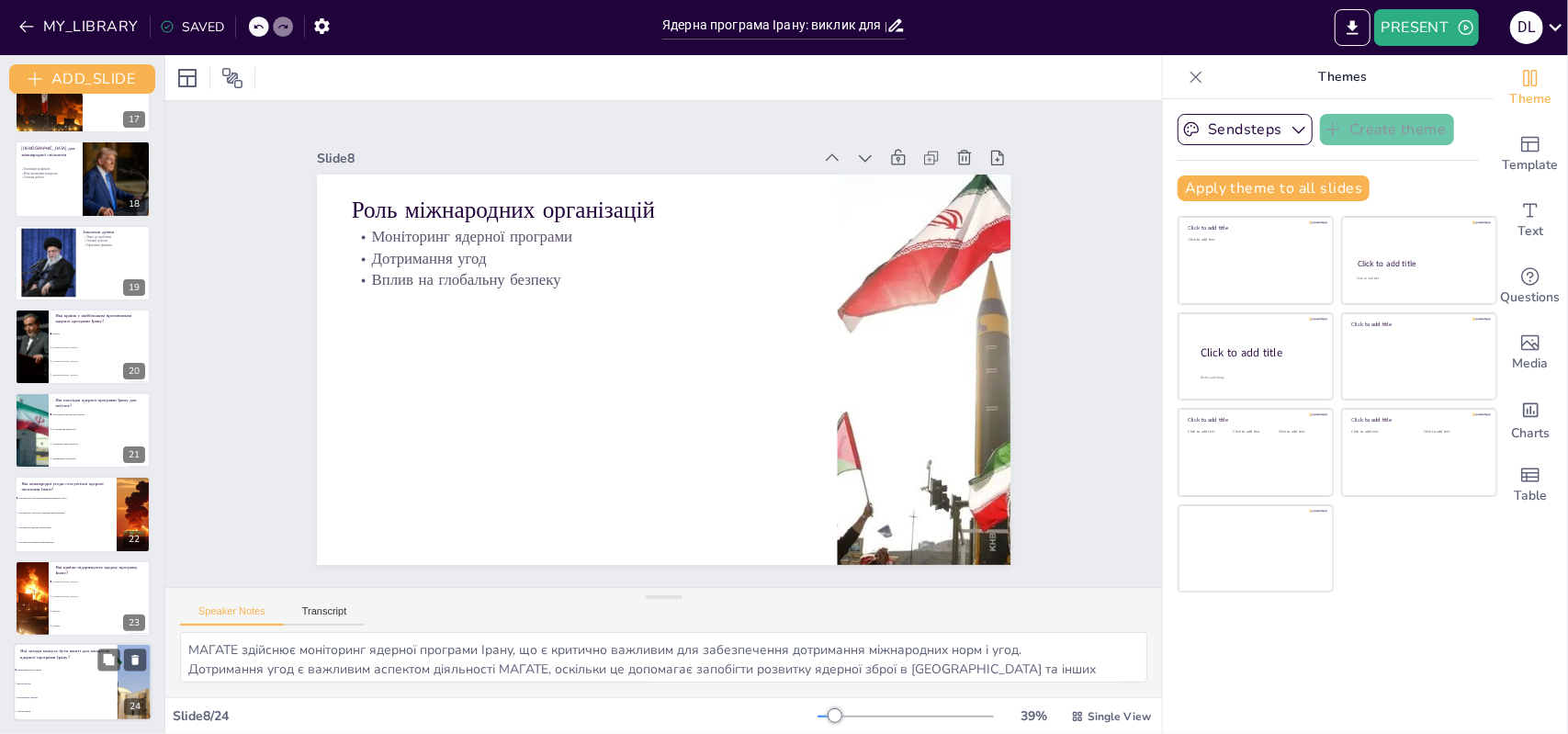
checkbox input "true"
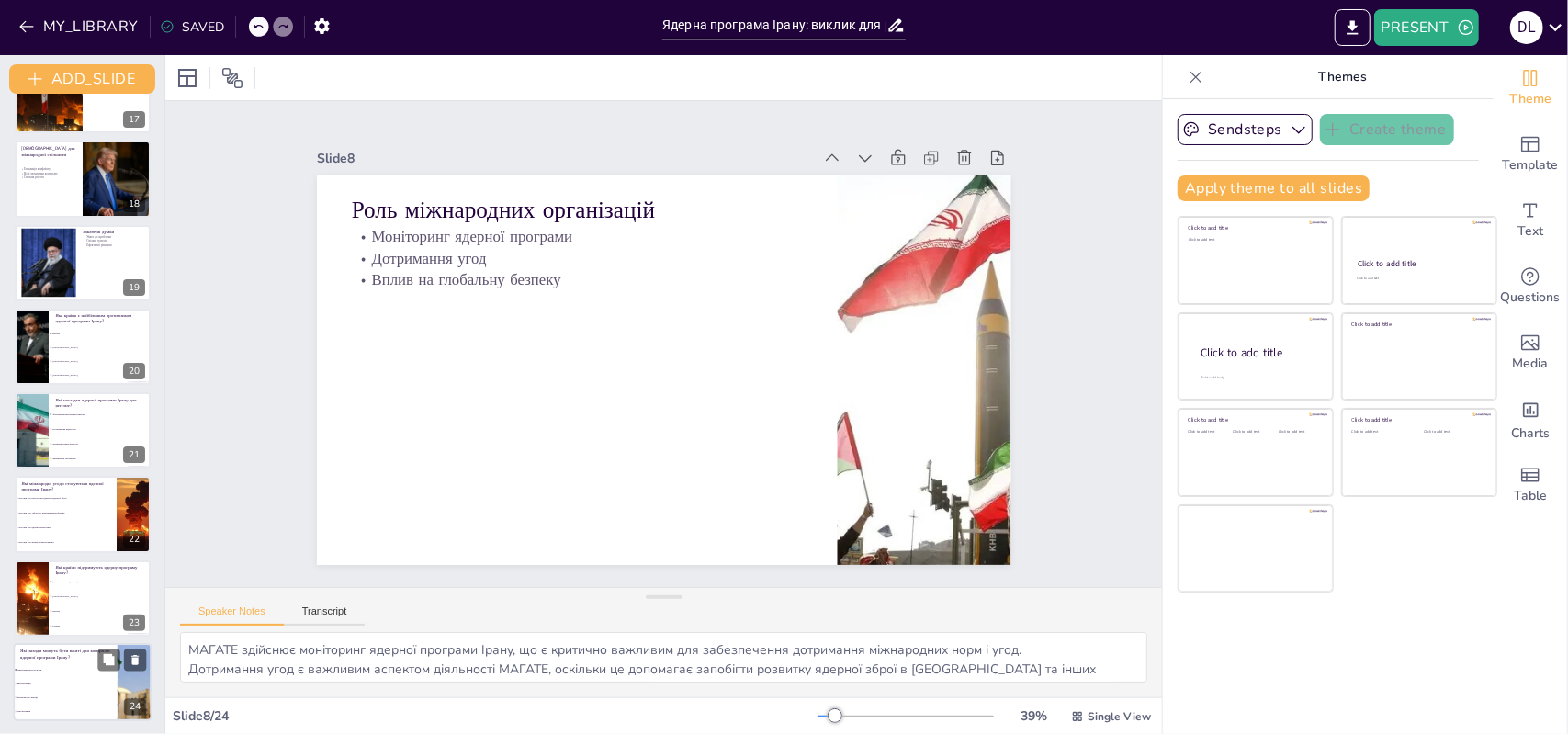
checkbox input "true"
click at [113, 705] on li "Ігнорування" at bounding box center [65, 711] width 104 height 13
type textarea "Дипломатичні зусилля є одним з основних заходів, які можуть бути вжиті для конт…"
checkbox input "true"
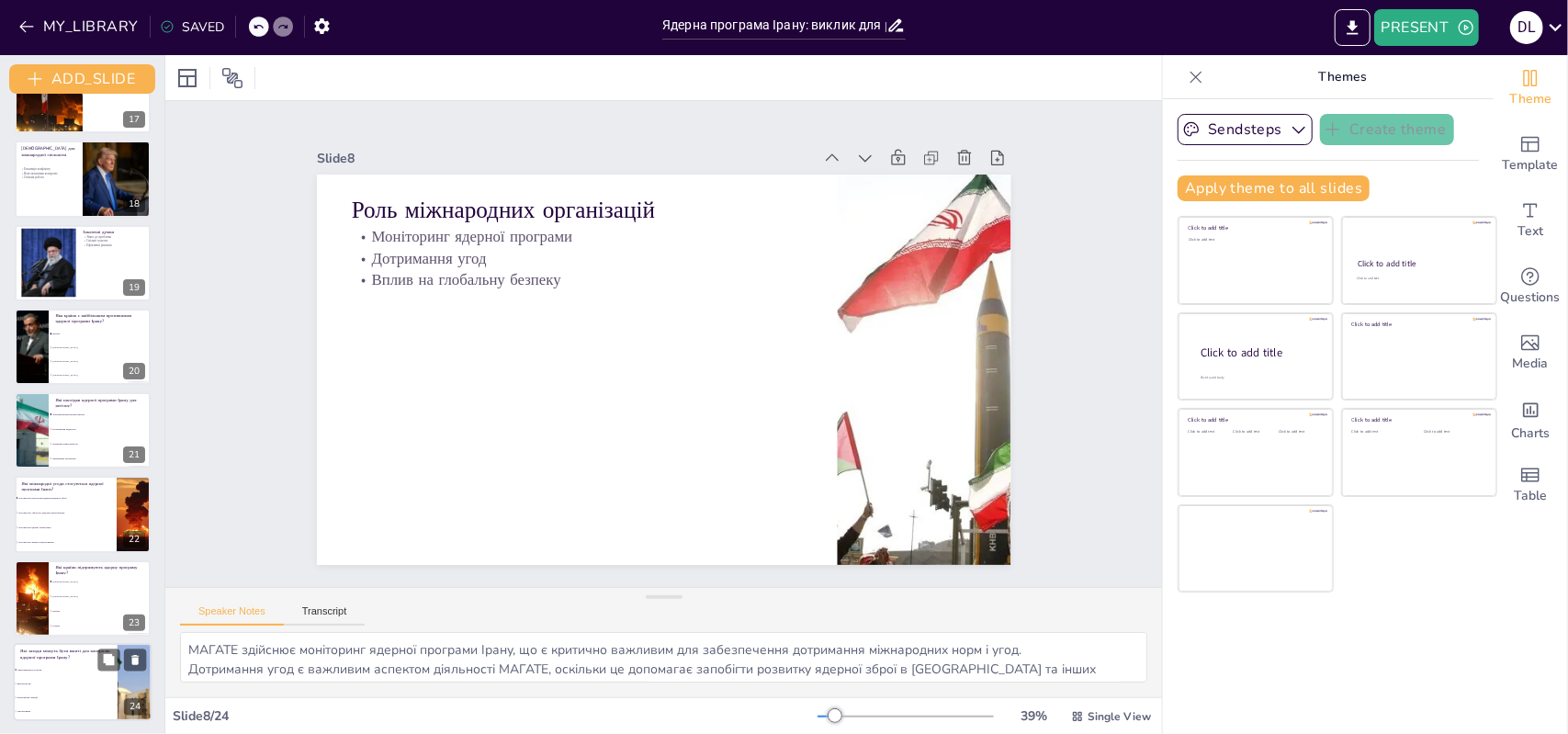
checkbox input "true"
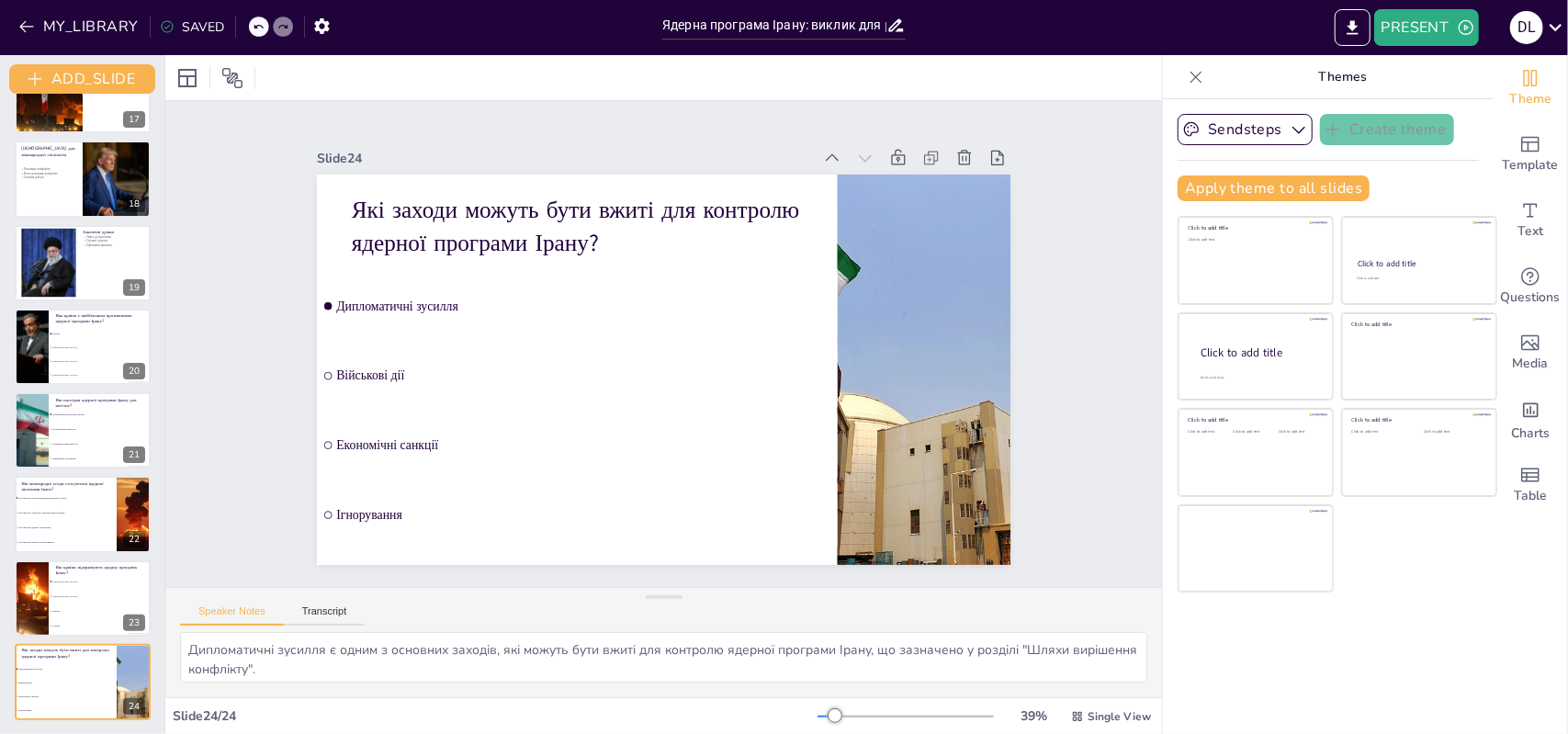
checkbox input "true"
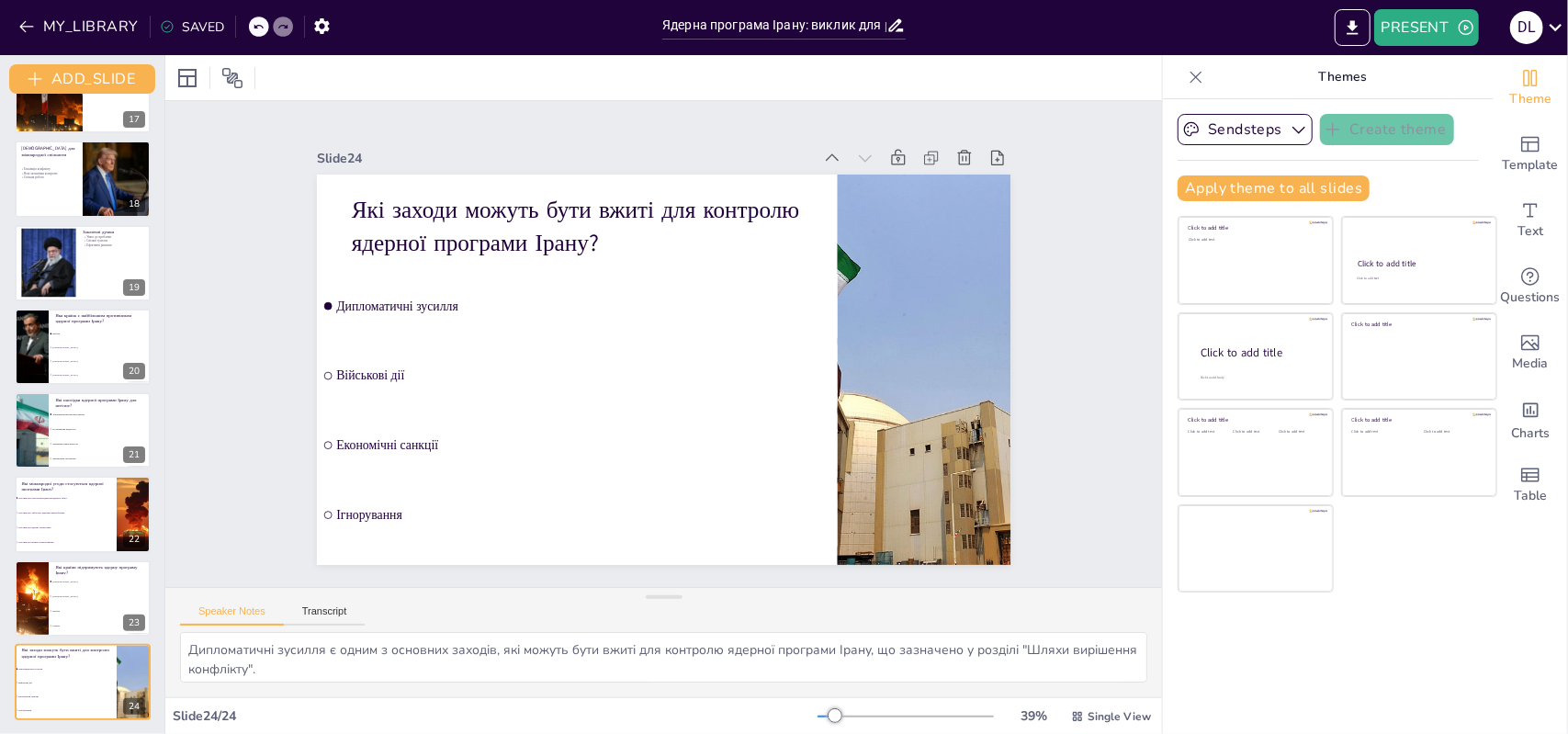
checkbox input "true"
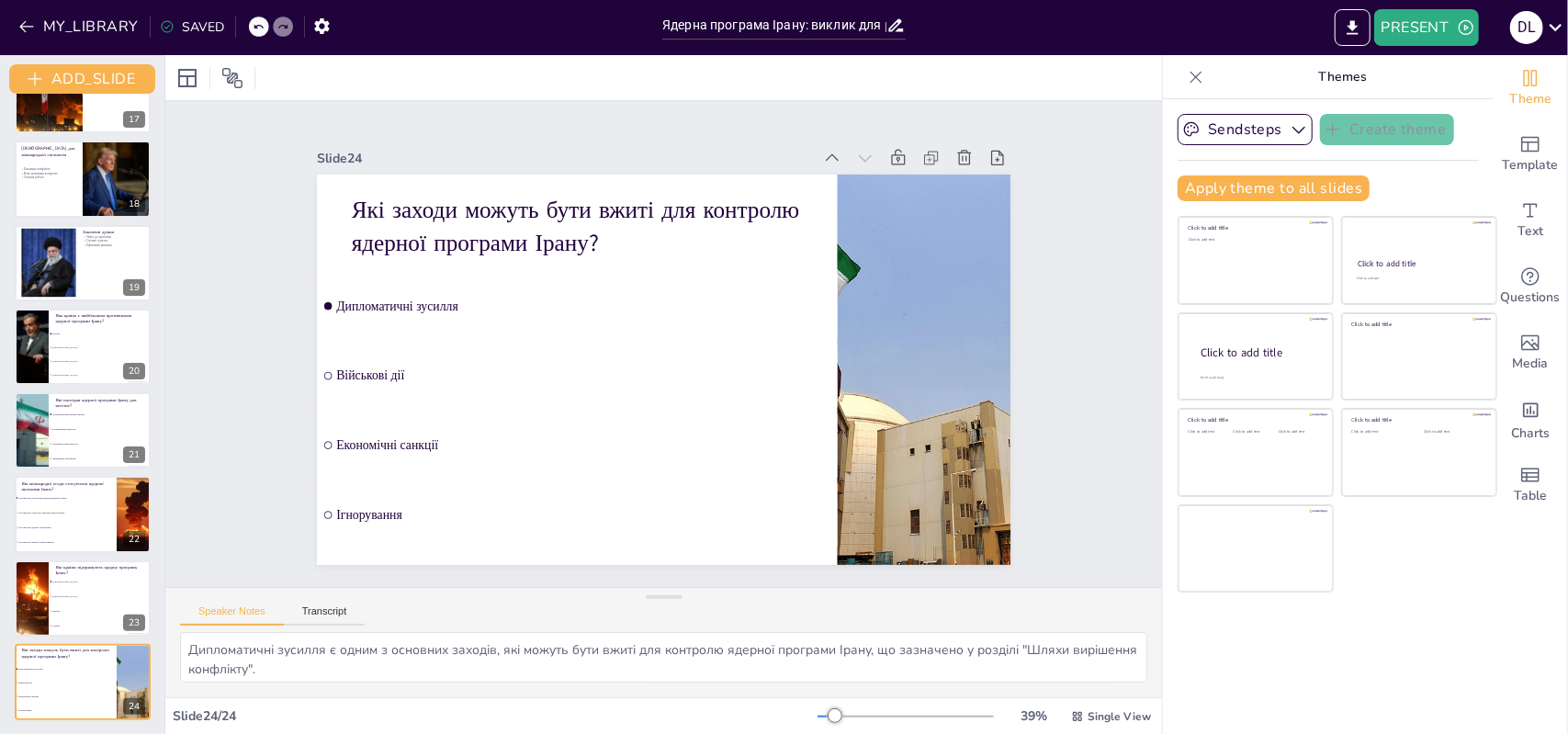
checkbox input "true"
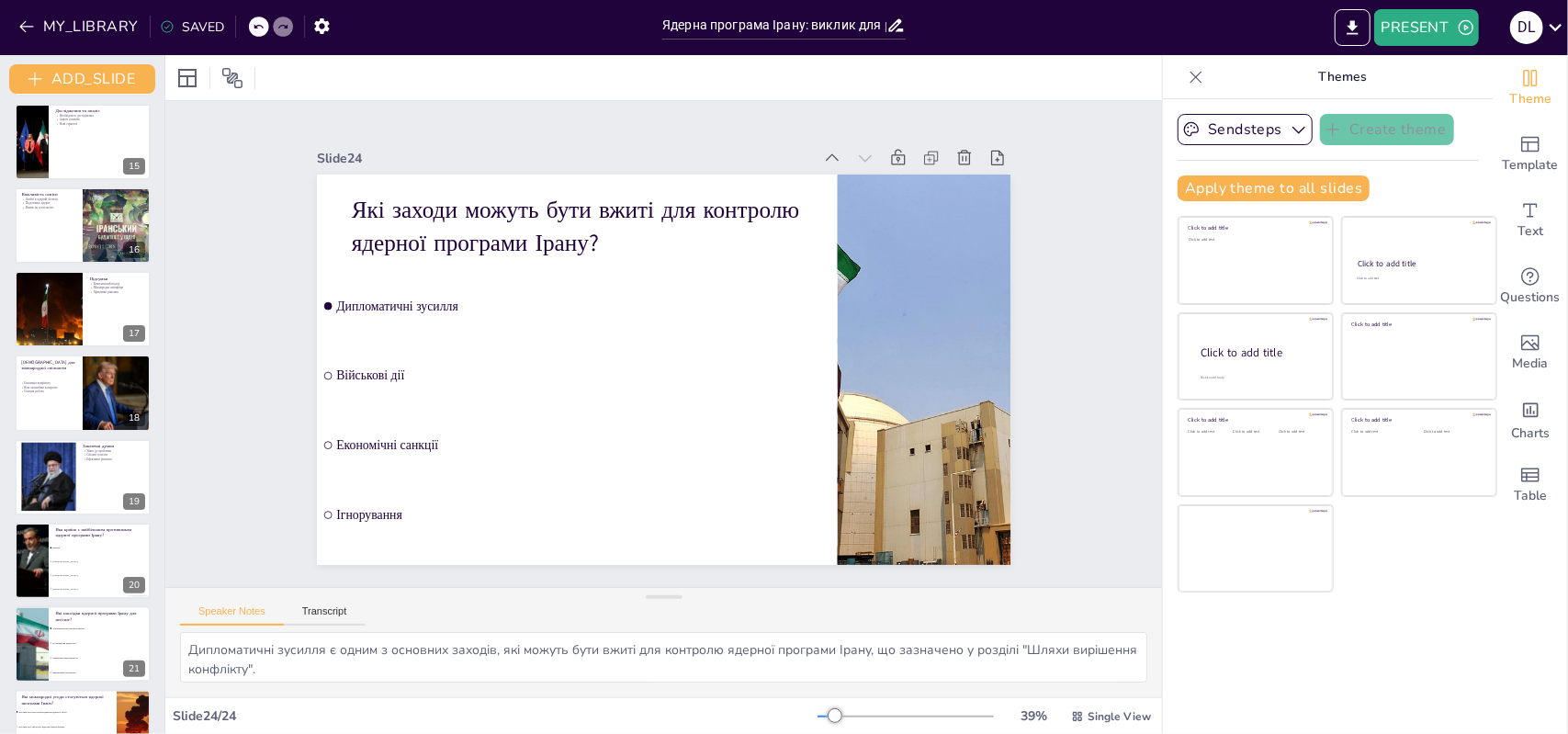
scroll to position [1175, 0]
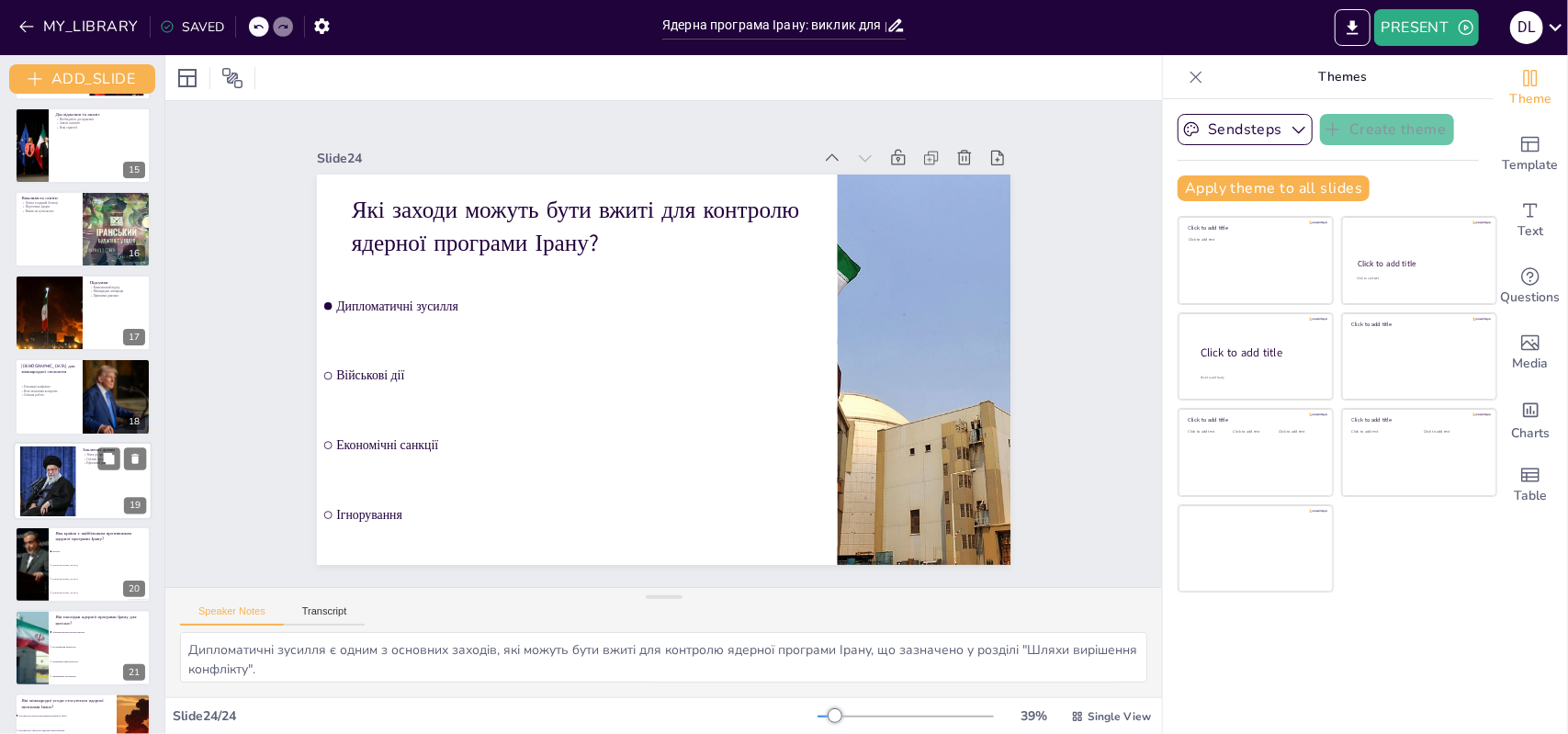
checkbox input "true"
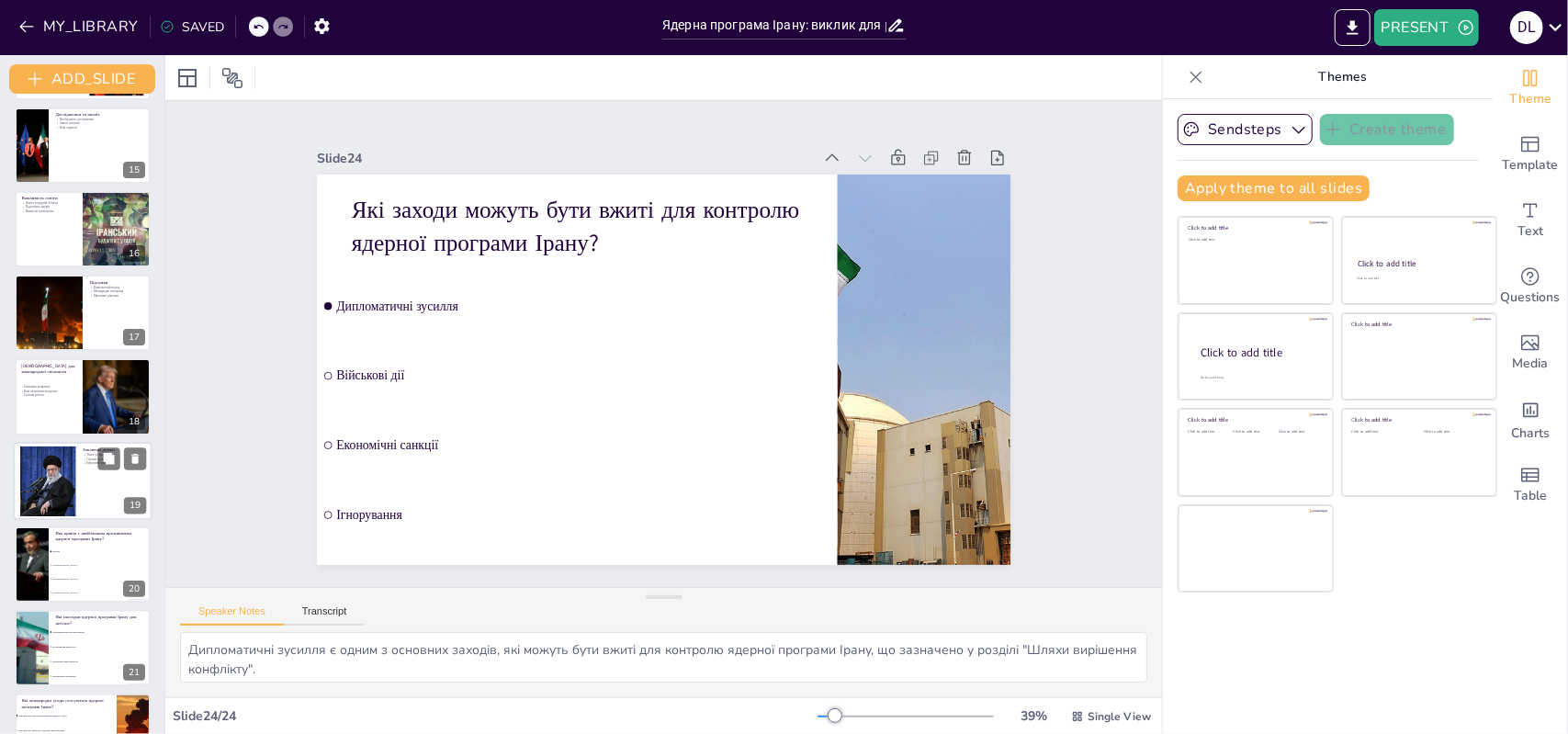
checkbox input "true"
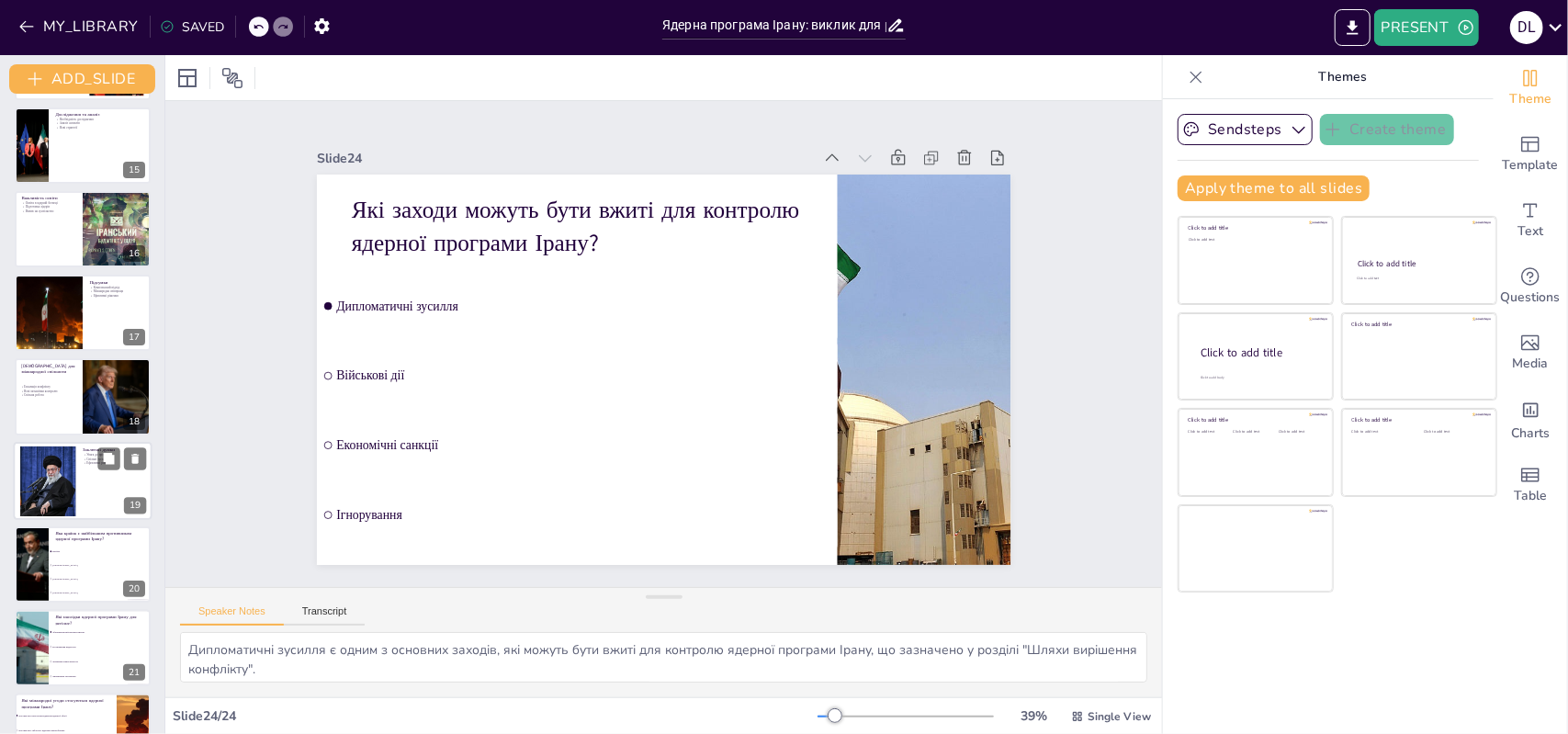
checkbox input "true"
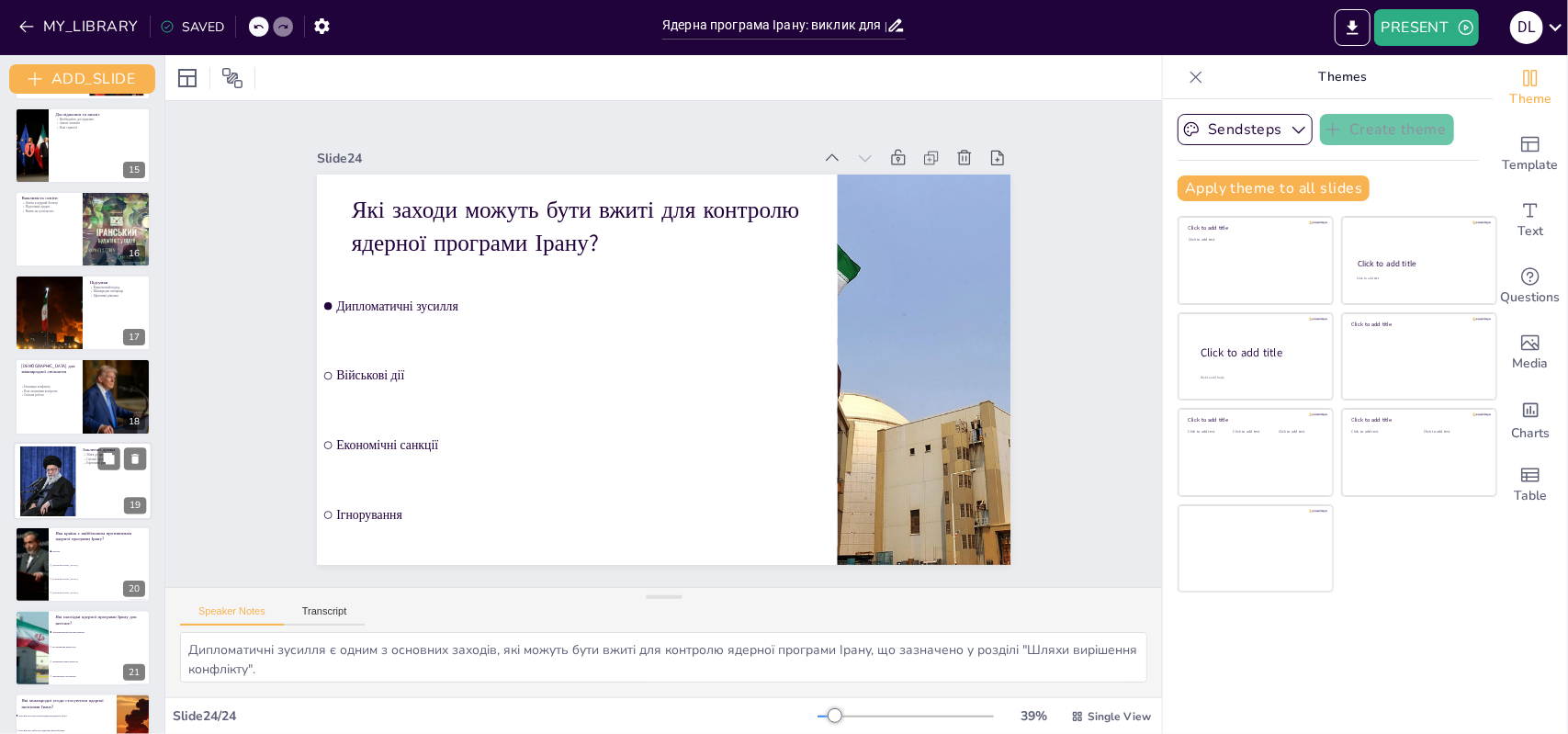
checkbox input "true"
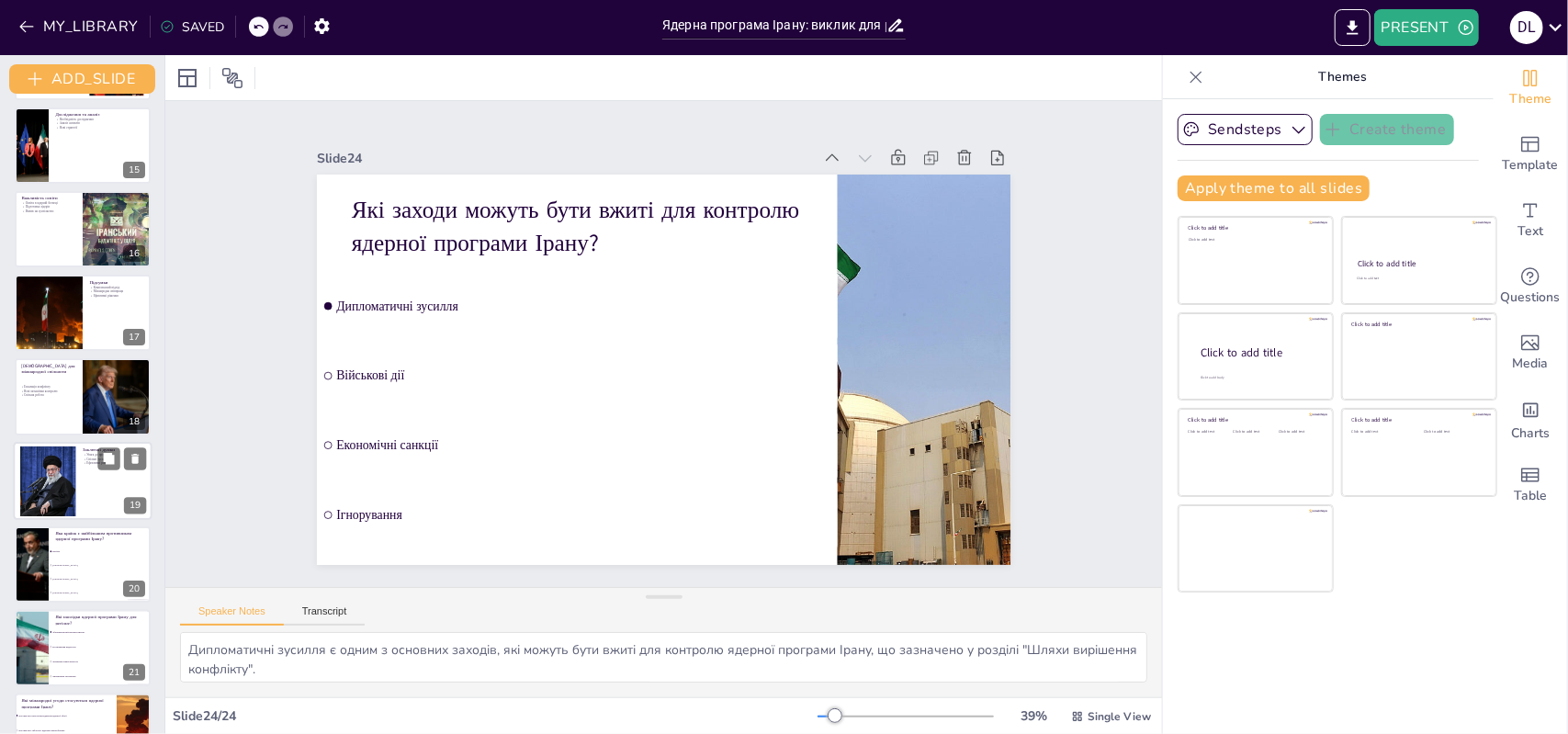
checkbox input "true"
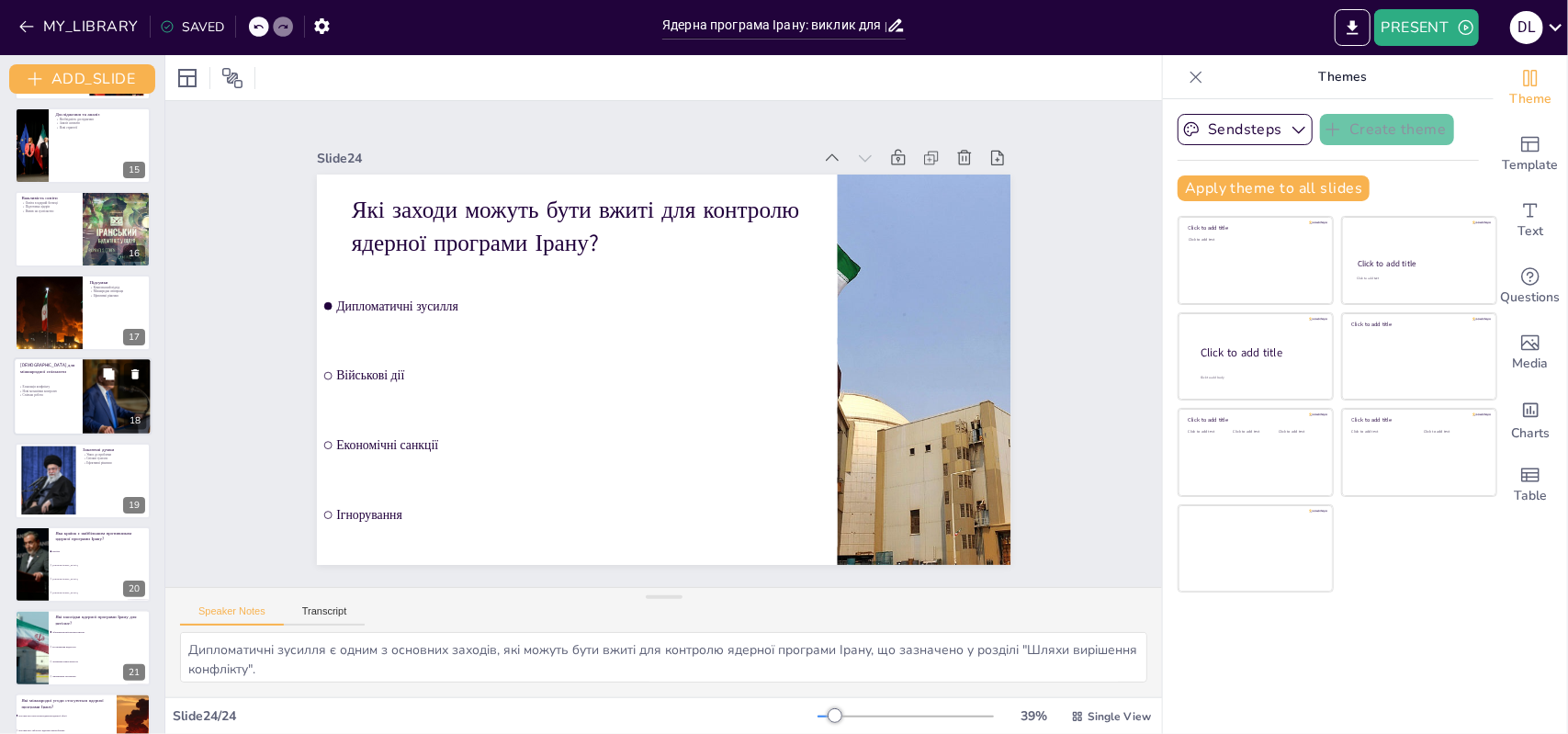
checkbox input "true"
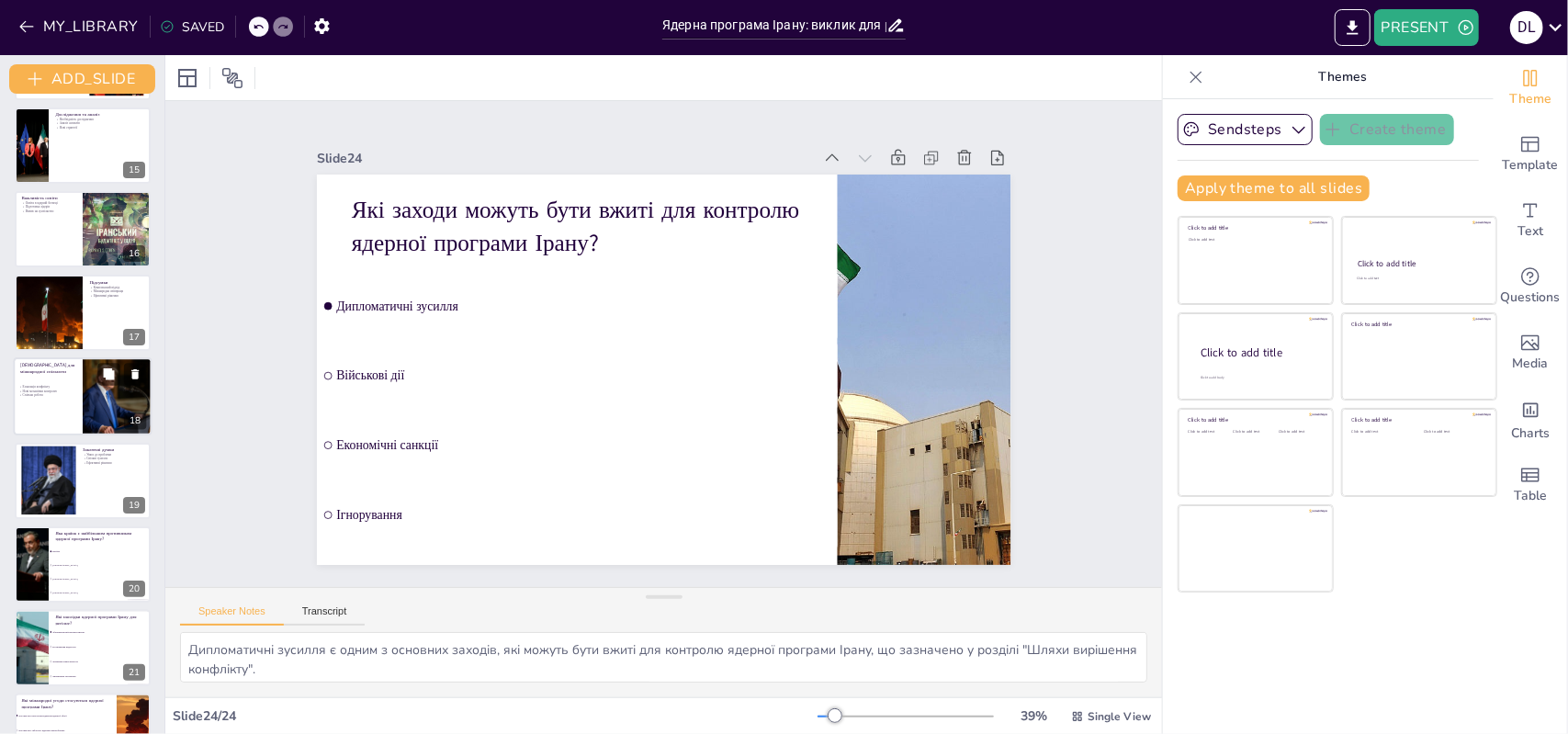
checkbox input "true"
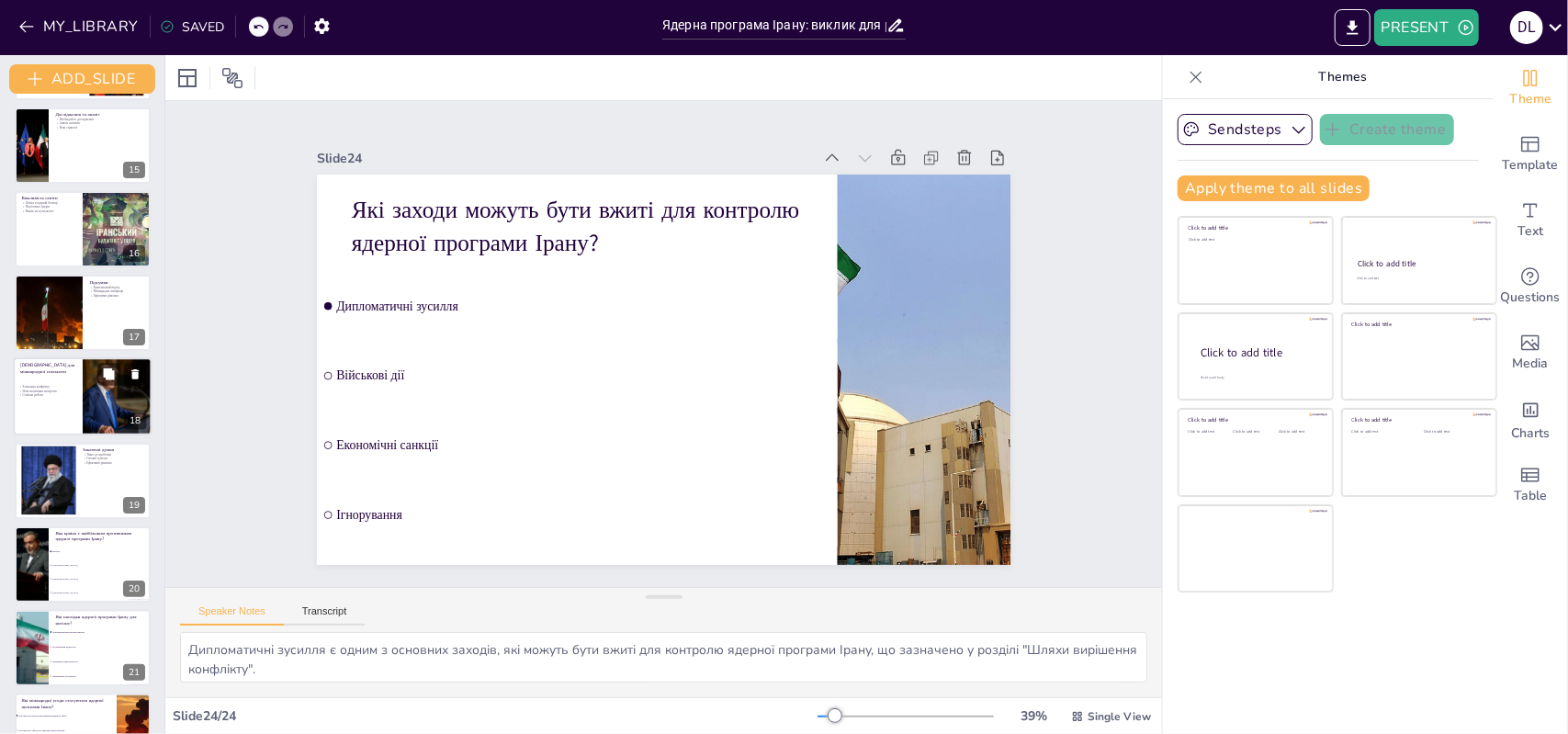
checkbox input "true"
click at [64, 393] on p "Спільна робота" at bounding box center [46, 395] width 56 height 5
type textarea "Ескалація конфлікту навколо ядерної програми Ірану є серйозним викликом для між…"
checkbox input "true"
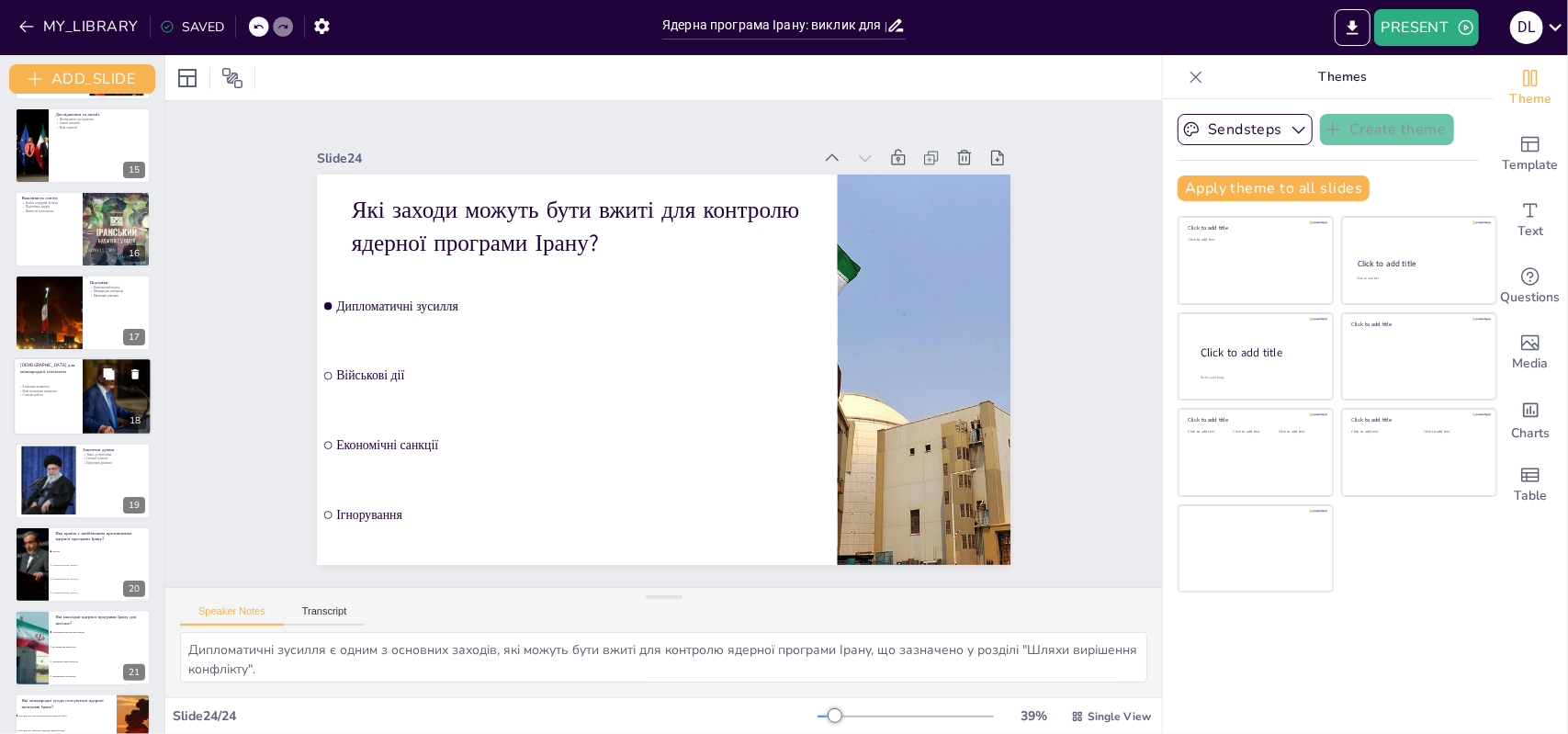
checkbox input "true"
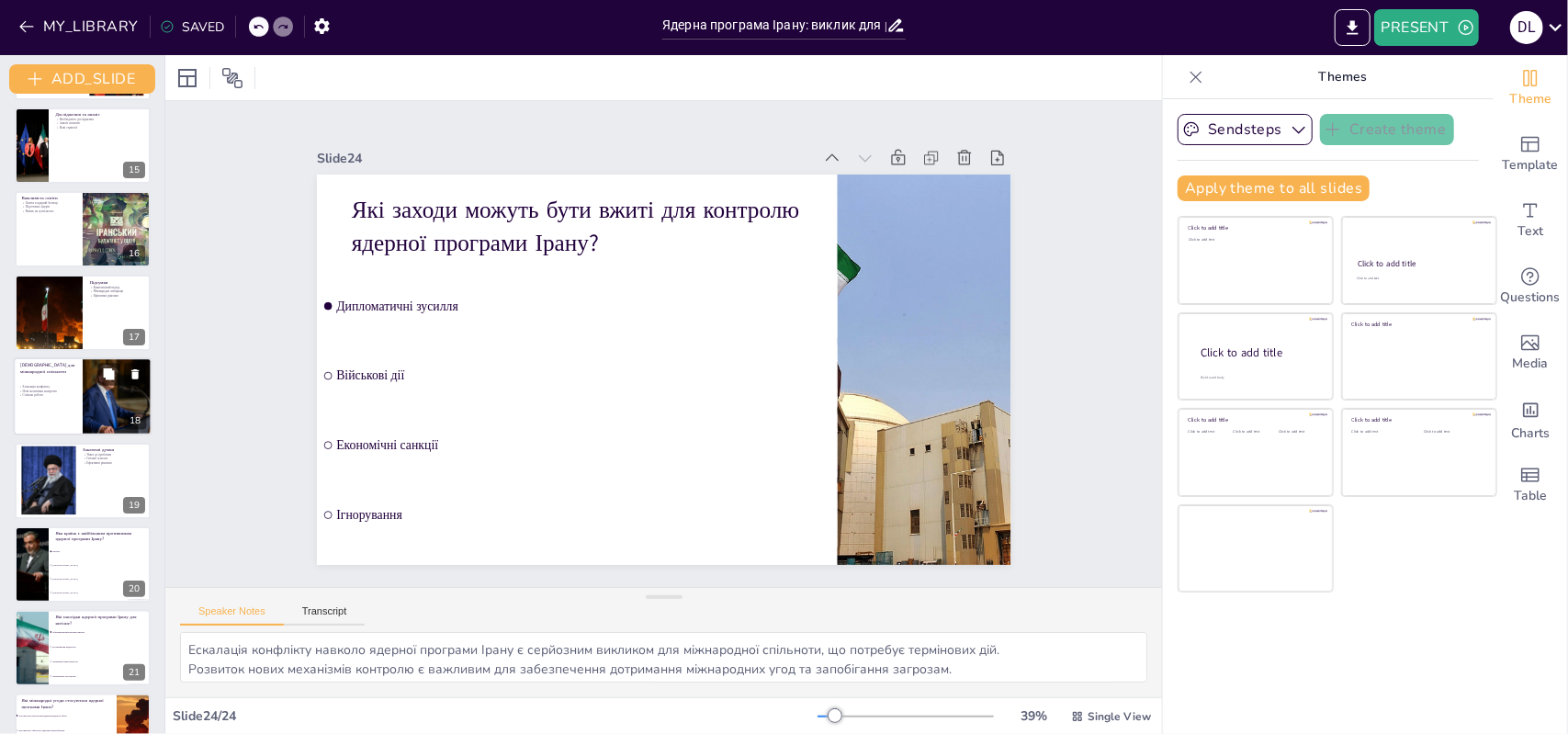
scroll to position [1158, 0]
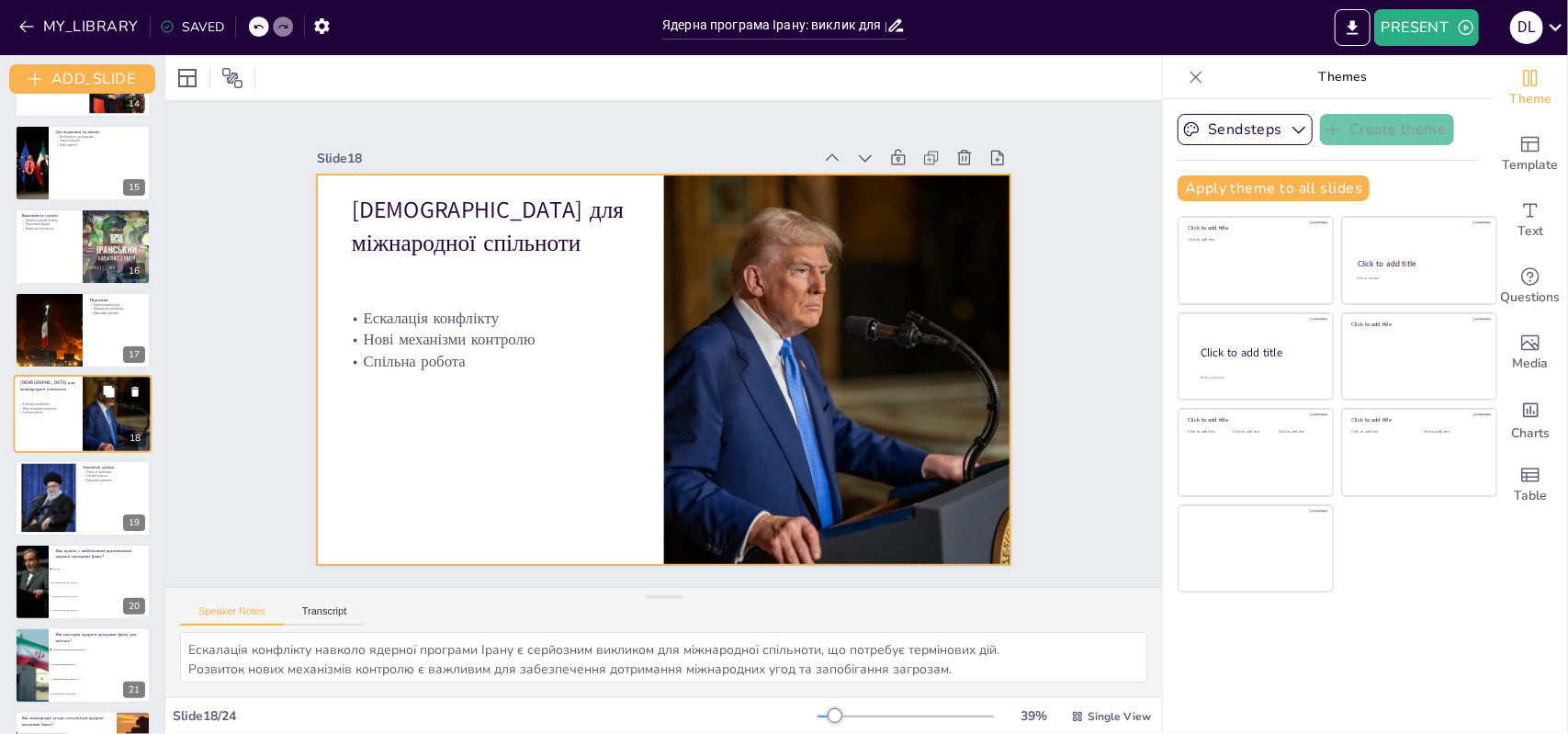
checkbox input "true"
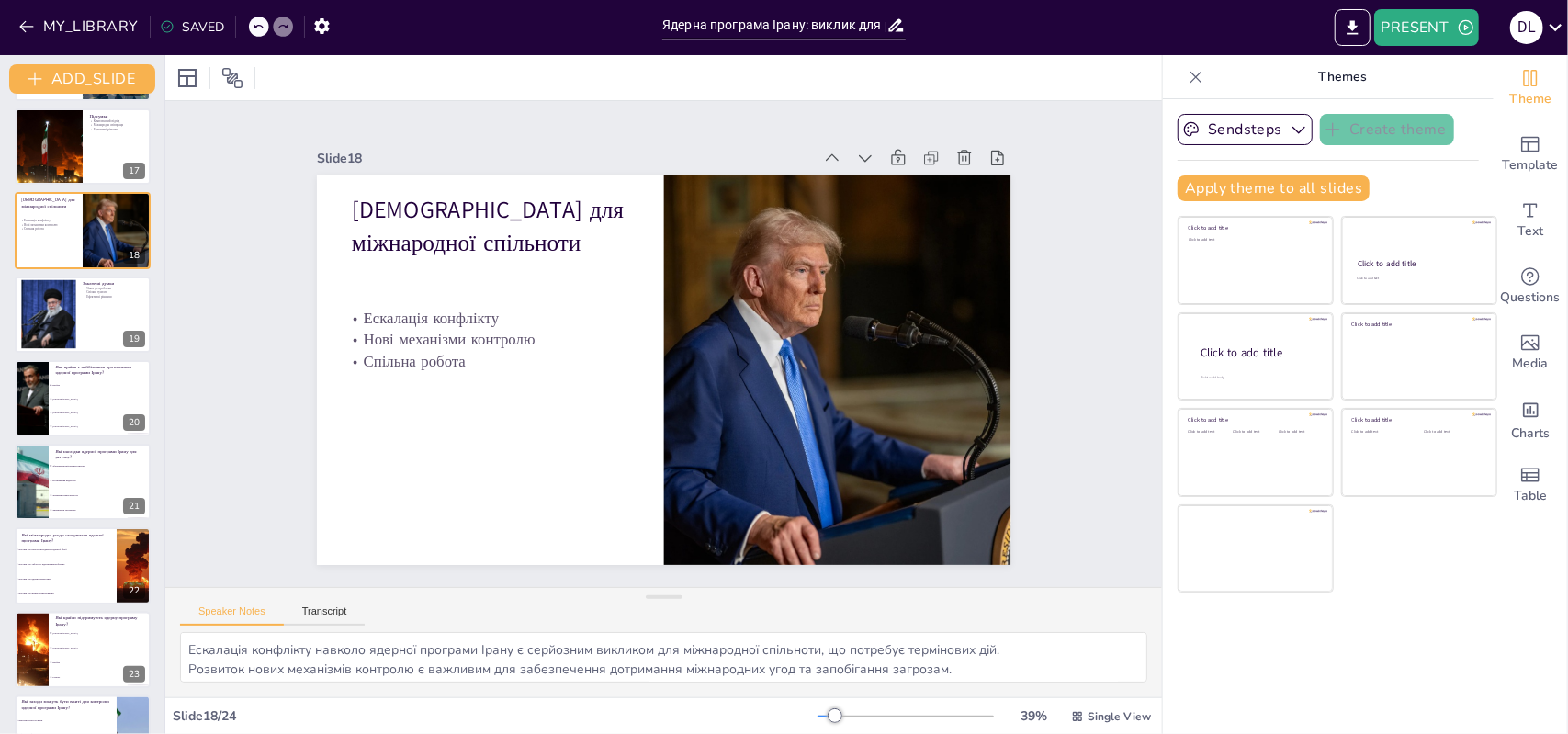
scroll to position [1392, 0]
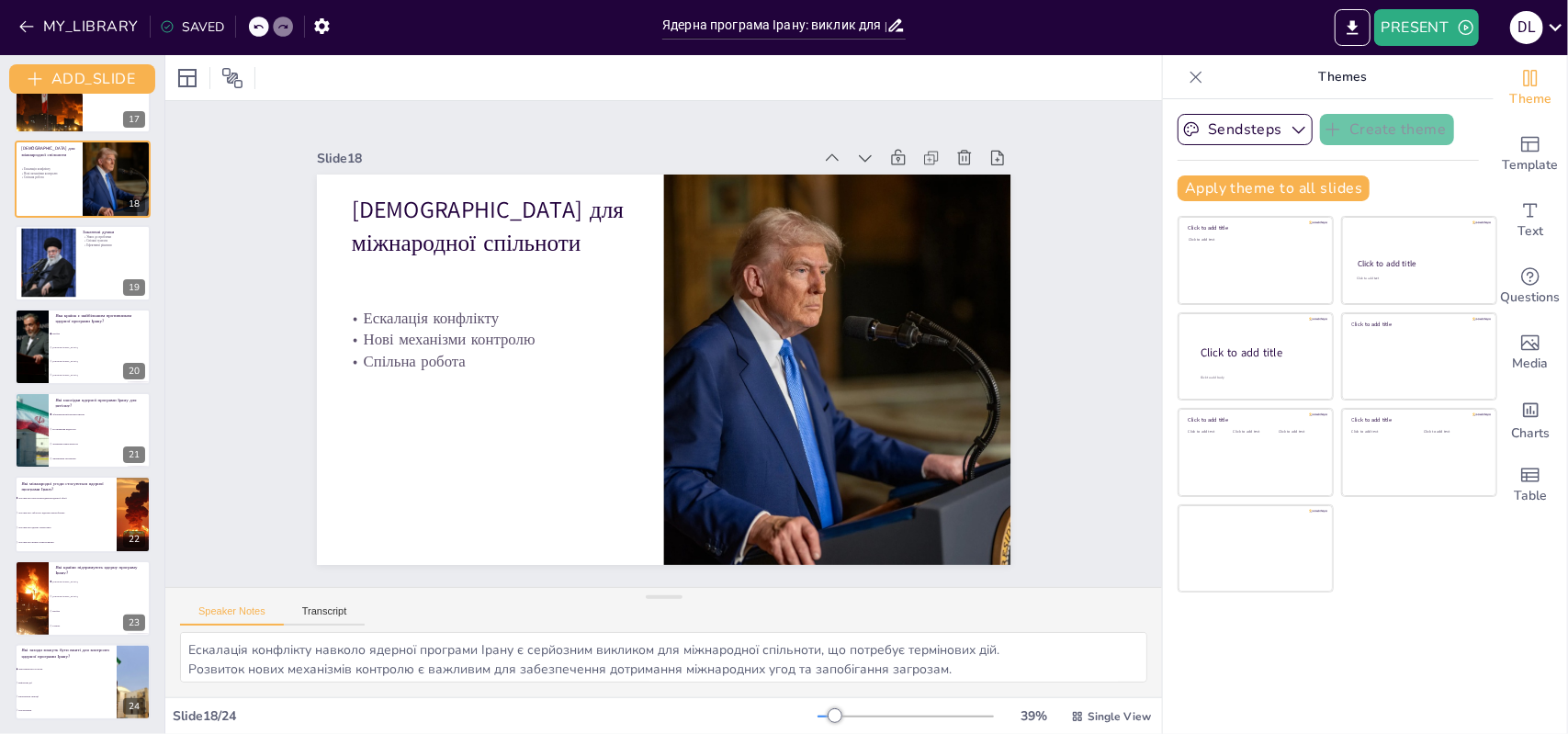
click at [1189, 72] on icon at bounding box center [1196, 77] width 18 height 18
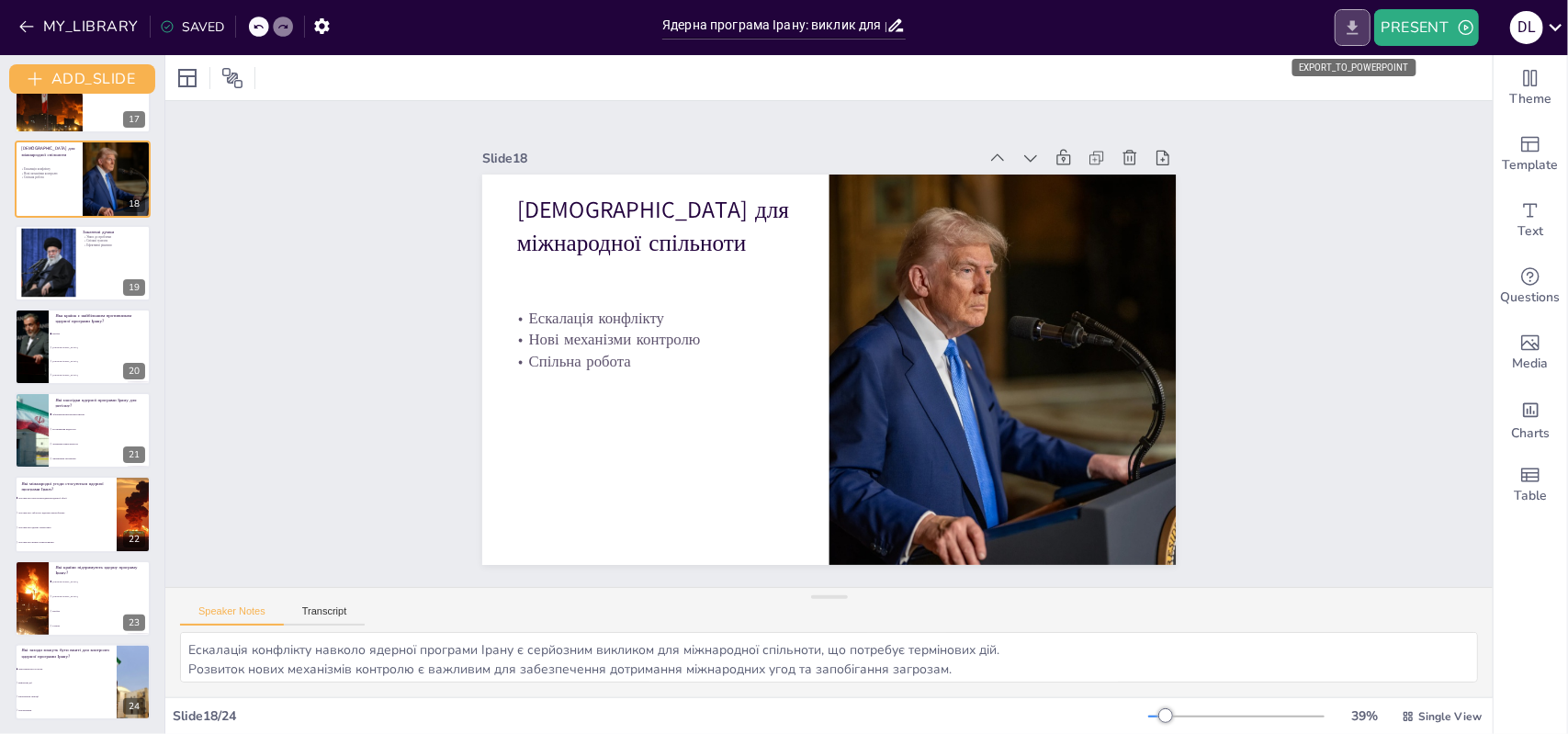
click at [1357, 15] on button "EXPORT_TO_POWERPOINT" at bounding box center [1352, 28] width 35 height 36
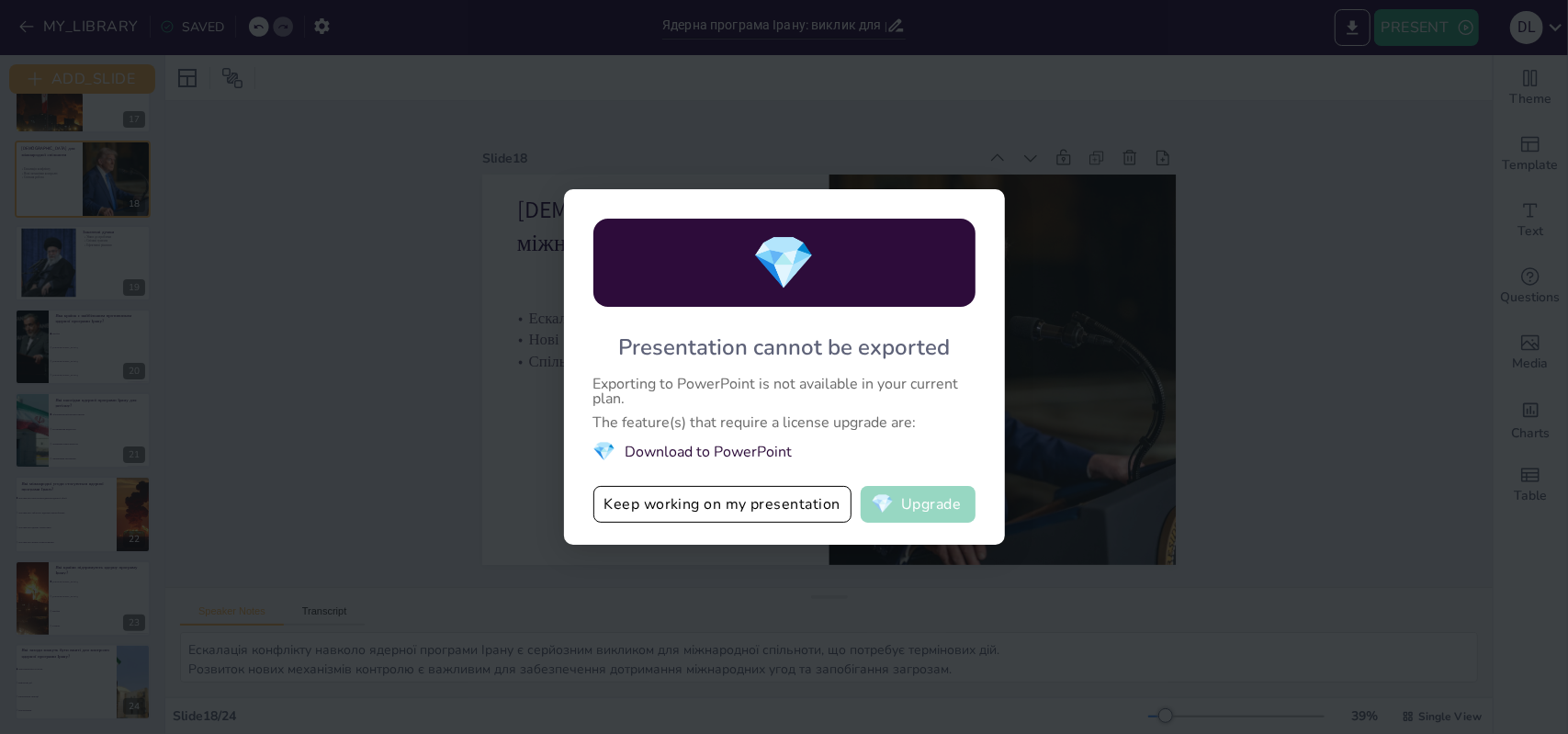
click at [917, 499] on button "💎 Upgrade" at bounding box center [918, 504] width 115 height 36
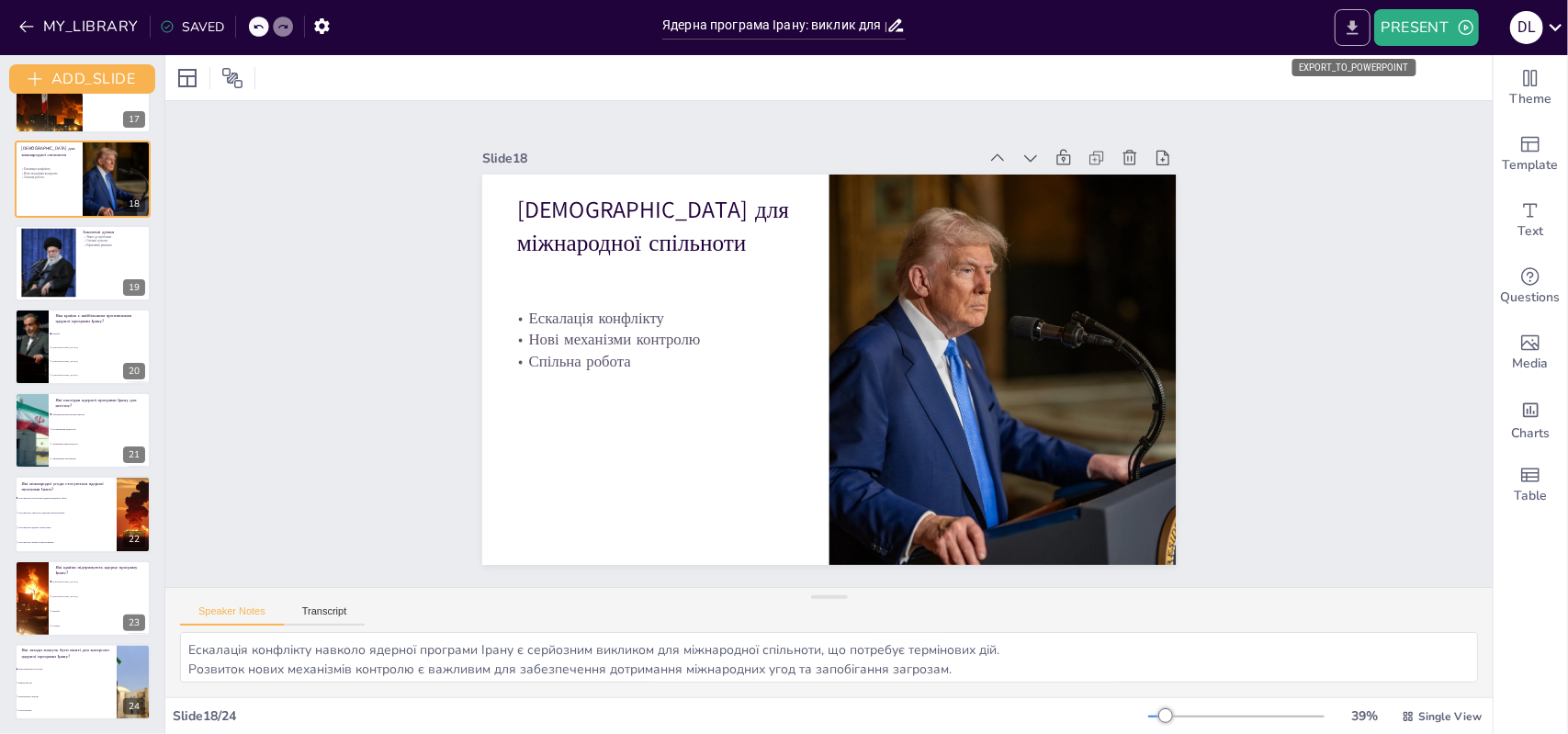
click at [1367, 32] on button "EXPORT_TO_POWERPOINT" at bounding box center [1352, 28] width 35 height 36
